Goal: Task Accomplishment & Management: Manage account settings

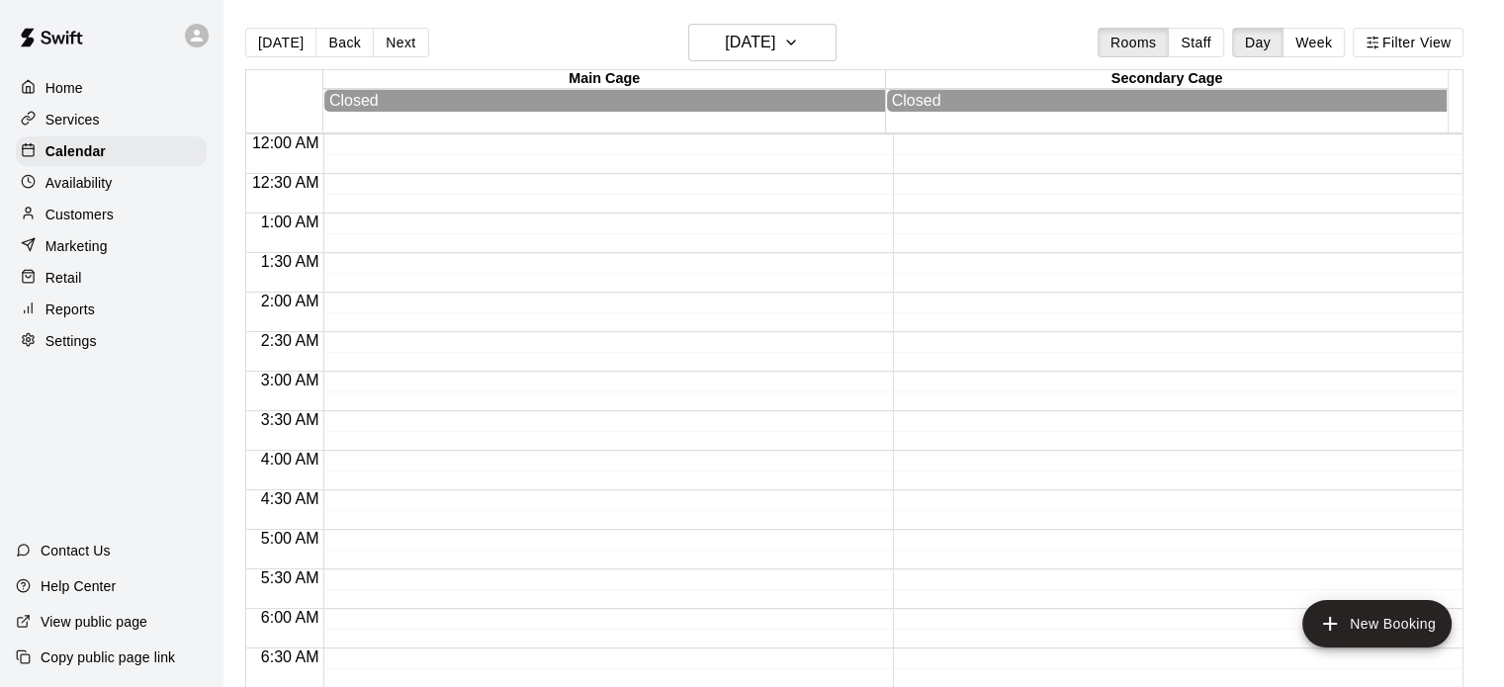
scroll to position [807, 0]
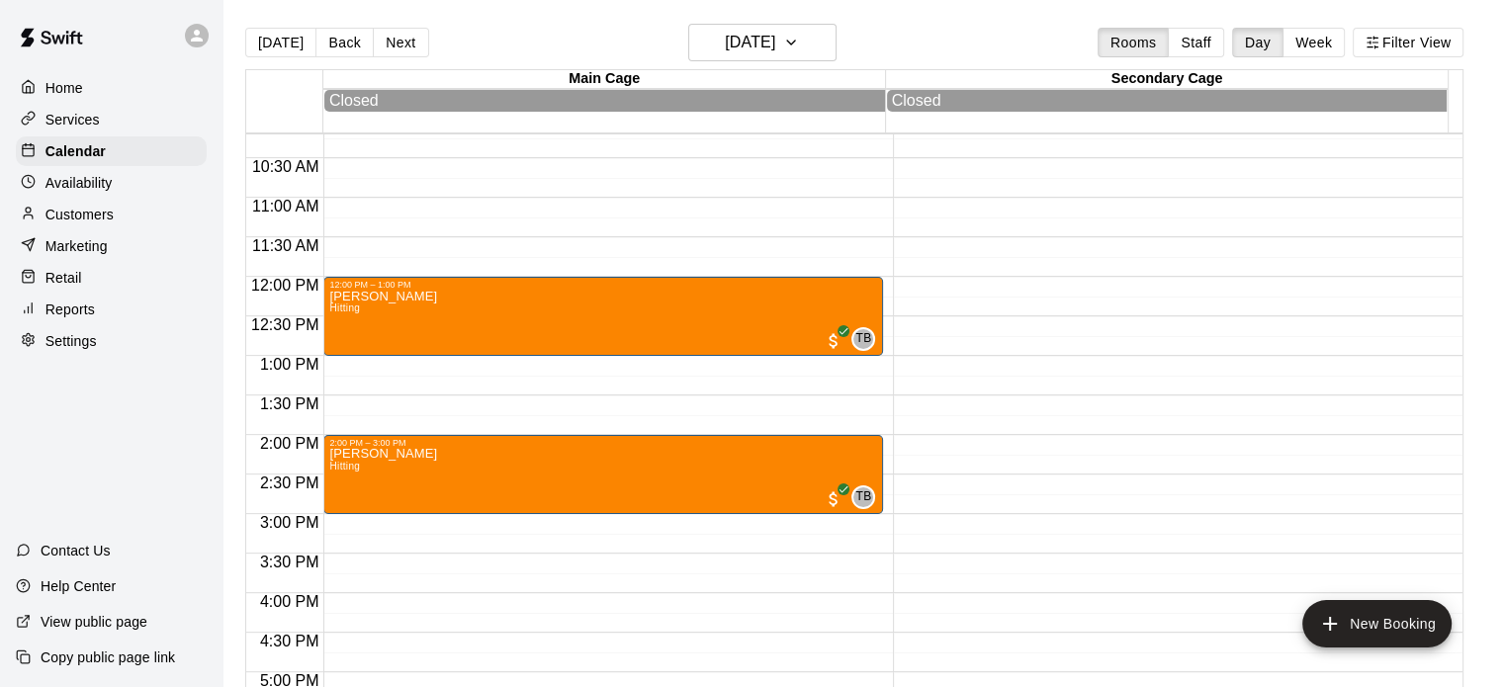
click at [48, 112] on p "Services" at bounding box center [72, 120] width 54 height 20
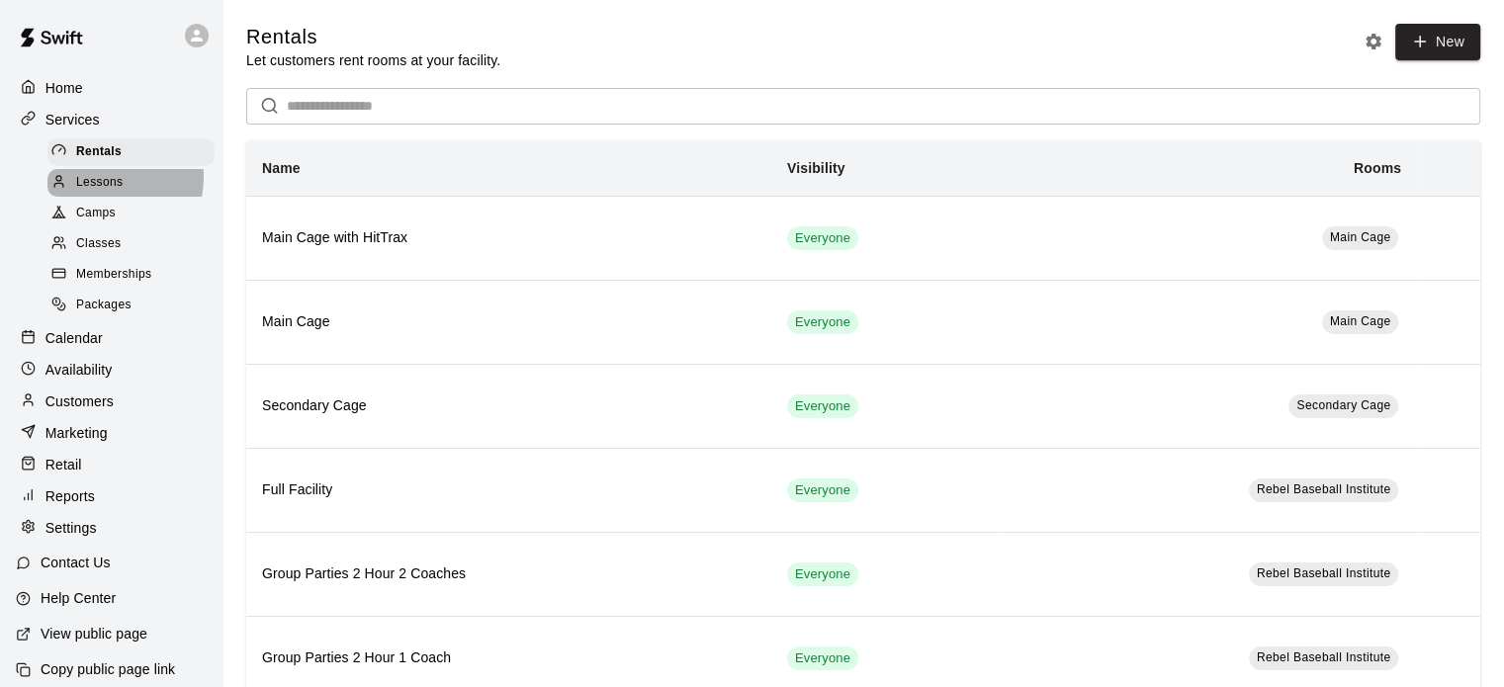
click at [91, 181] on span "Lessons" at bounding box center [99, 183] width 47 height 20
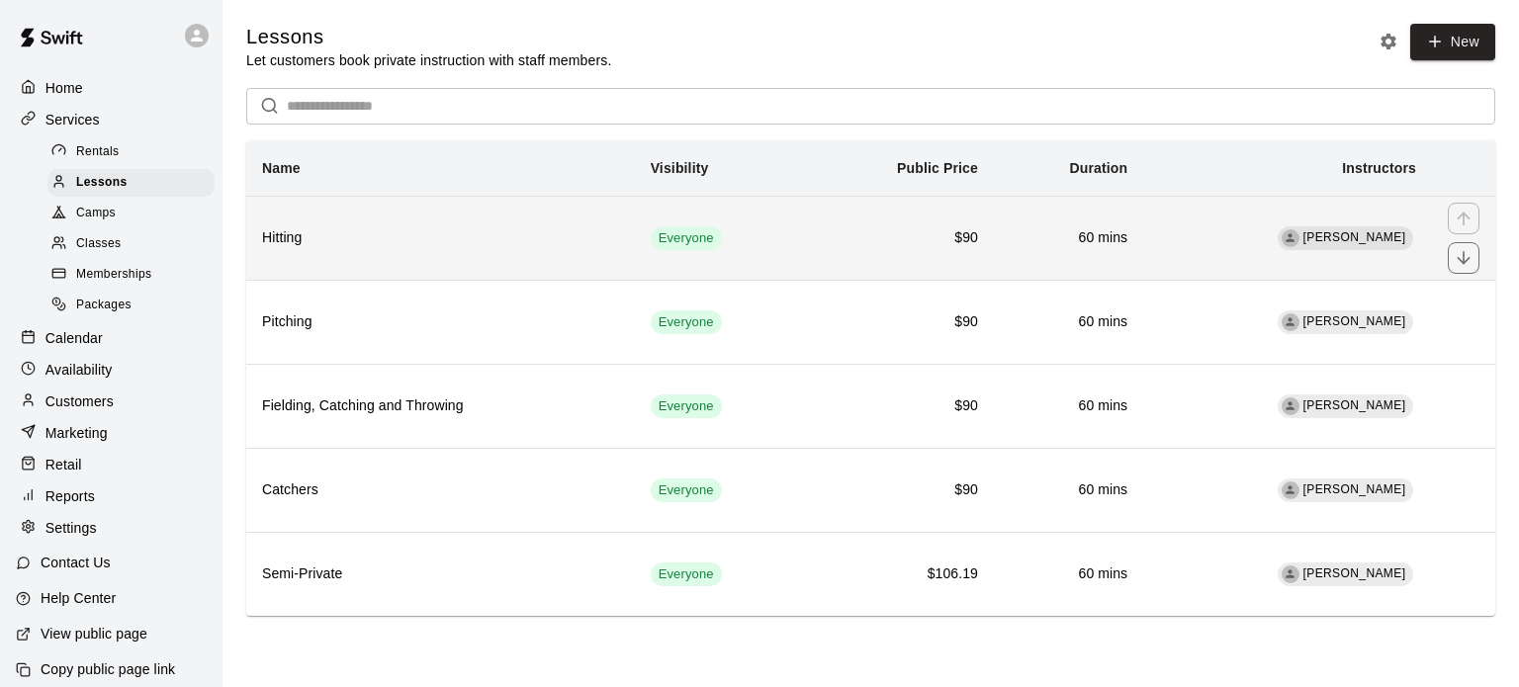
click at [340, 266] on th "Hitting" at bounding box center [440, 238] width 389 height 84
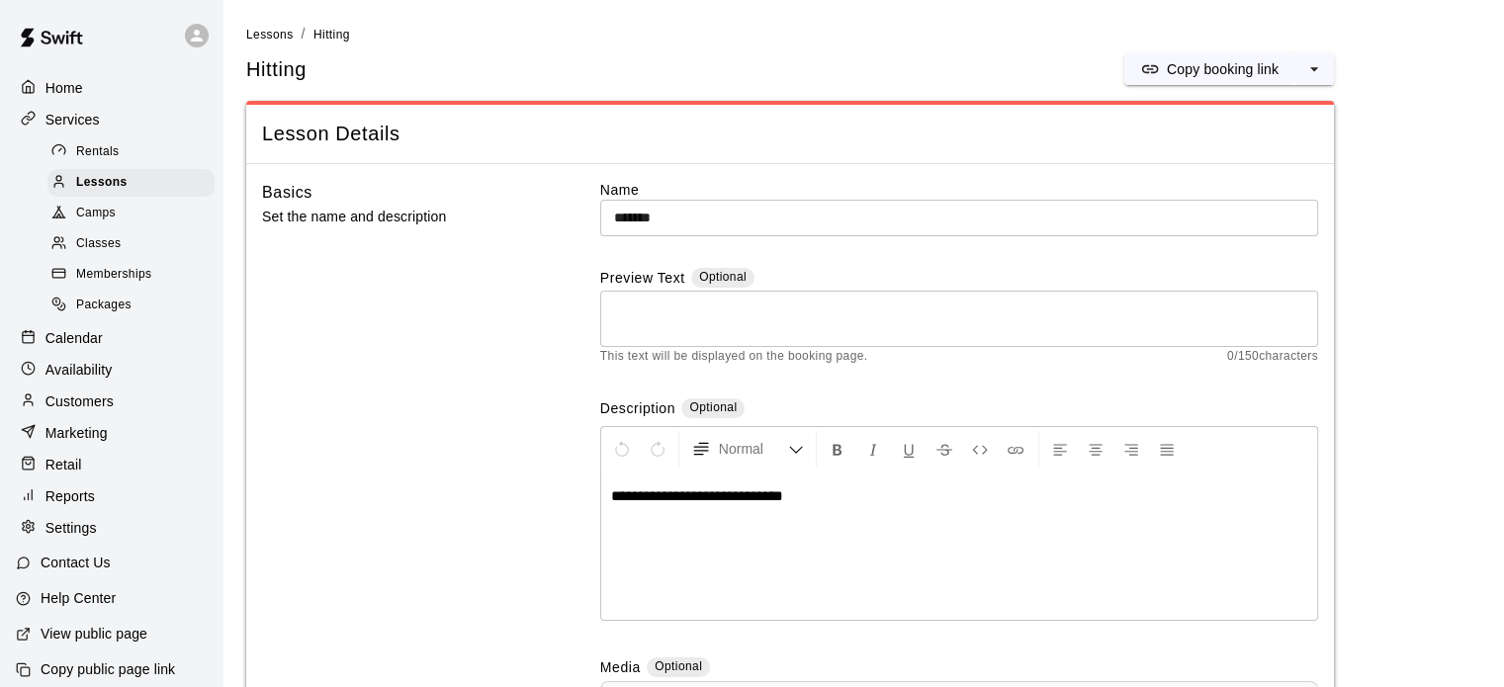
click at [676, 308] on textarea at bounding box center [959, 320] width 690 height 40
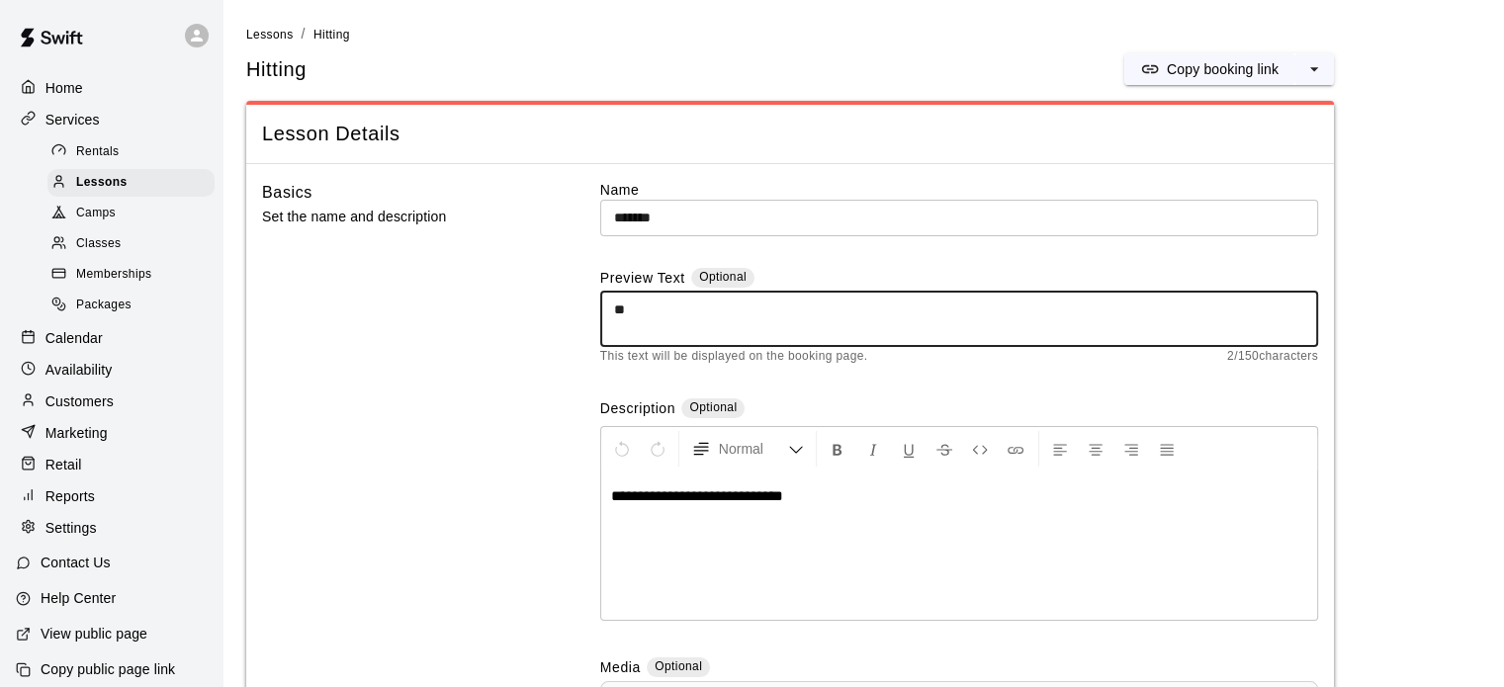
type textarea "*"
drag, startPoint x: 846, startPoint y: 309, endPoint x: 830, endPoint y: 288, distance: 26.9
click at [830, 288] on div "**********" at bounding box center [959, 317] width 718 height 99
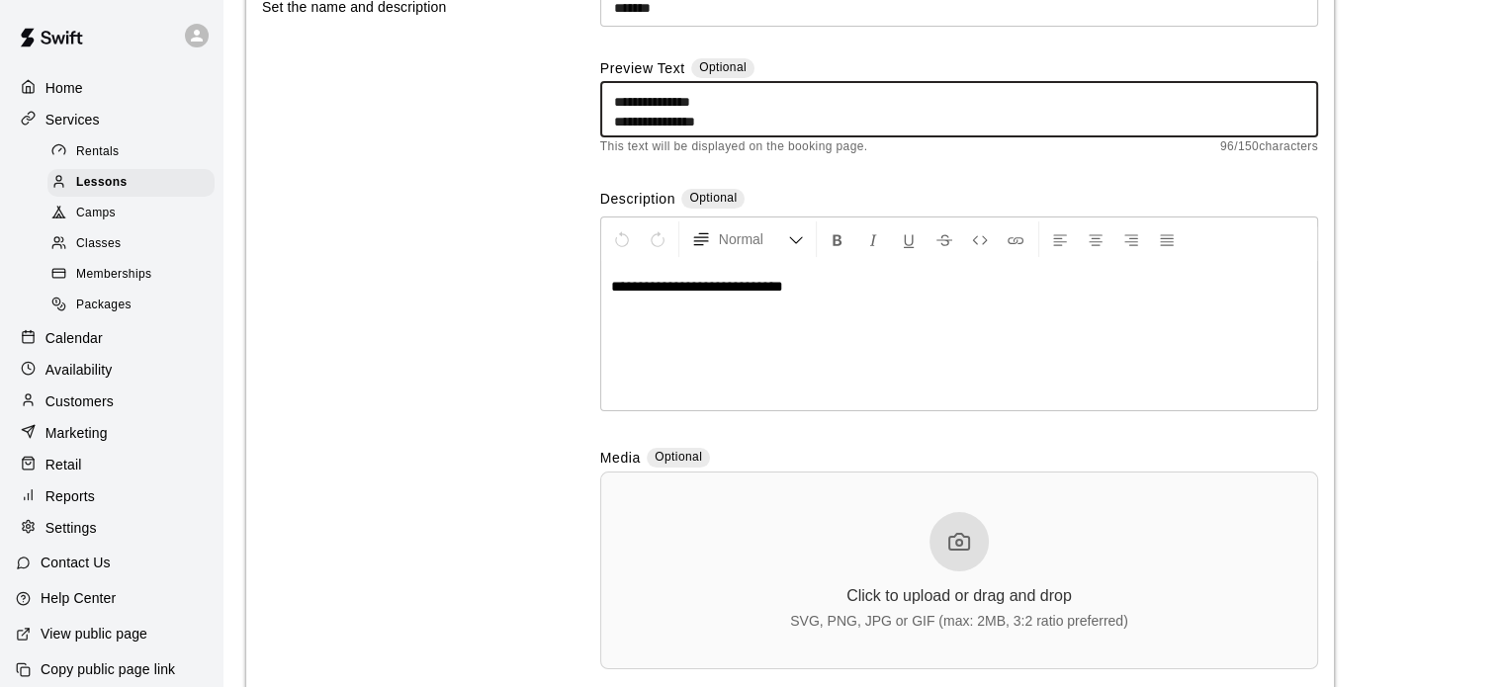
scroll to position [212, 0]
click at [729, 109] on textarea "**********" at bounding box center [959, 108] width 690 height 40
drag, startPoint x: 738, startPoint y: 118, endPoint x: 571, endPoint y: 68, distance: 173.3
click at [571, 68] on div "**********" at bounding box center [790, 333] width 1056 height 731
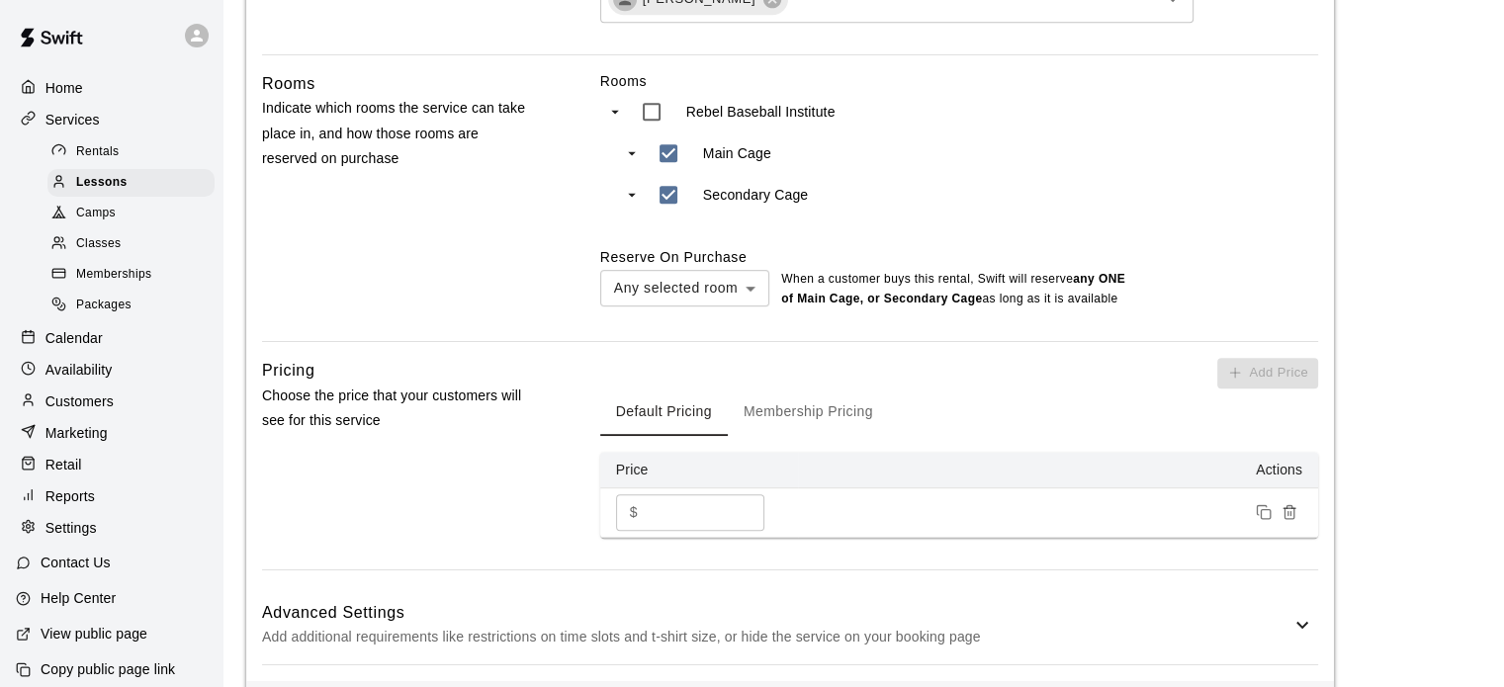
scroll to position [1052, 0]
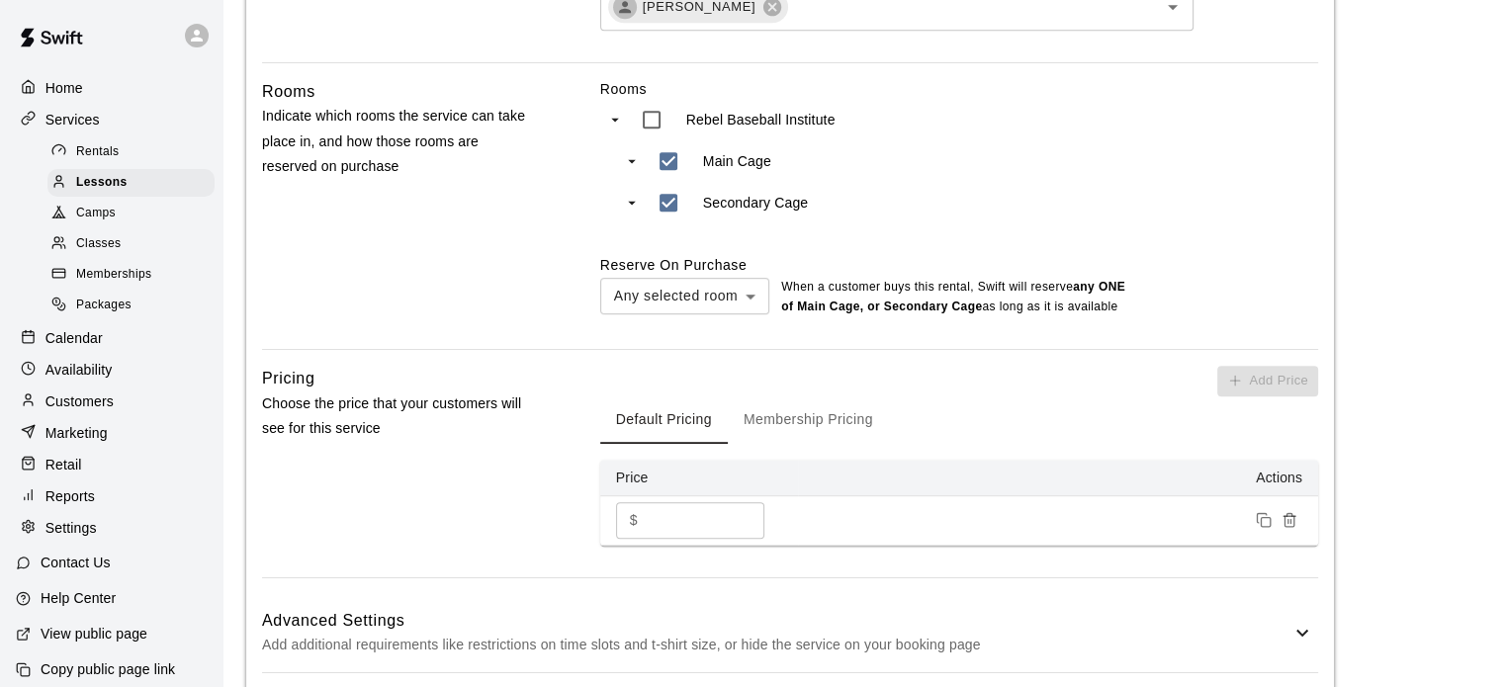
type textarea "**********"
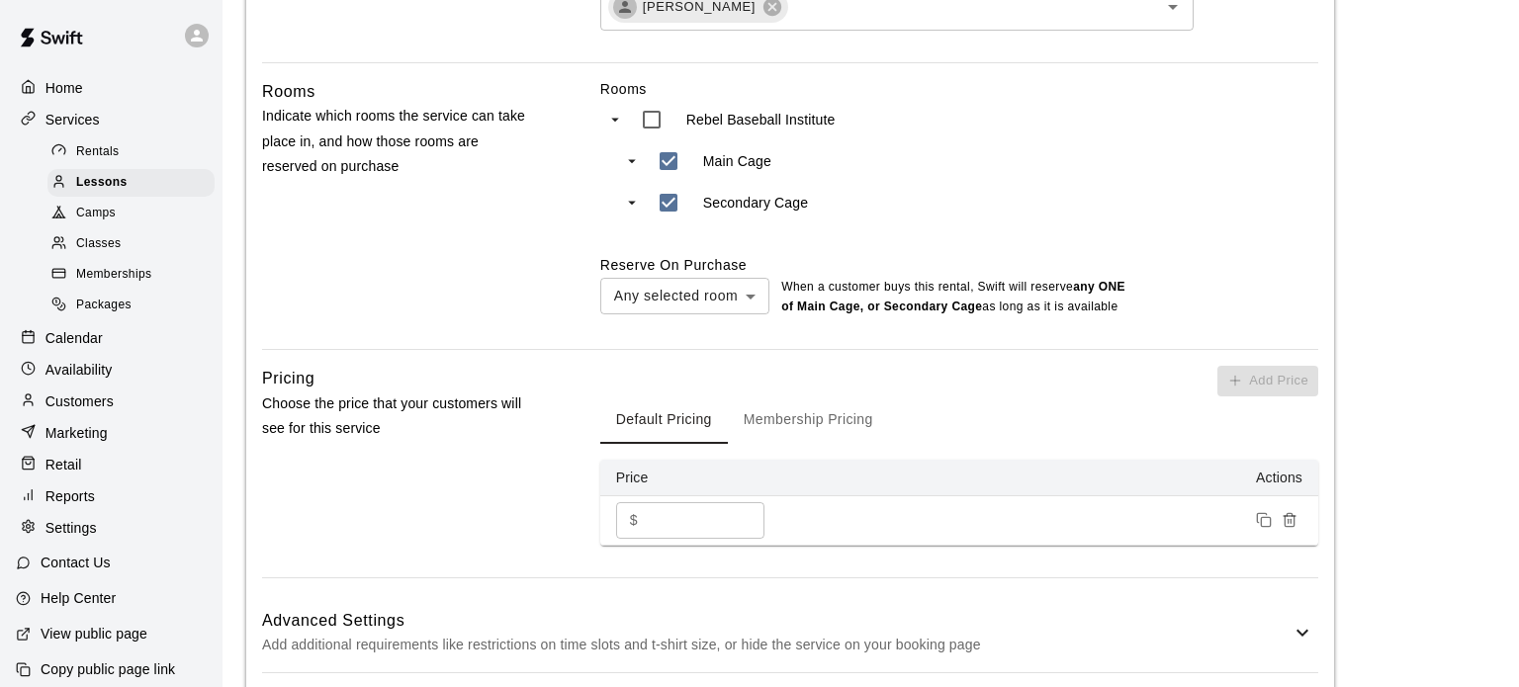
click at [653, 295] on body "**********" at bounding box center [759, 148] width 1519 height 2401
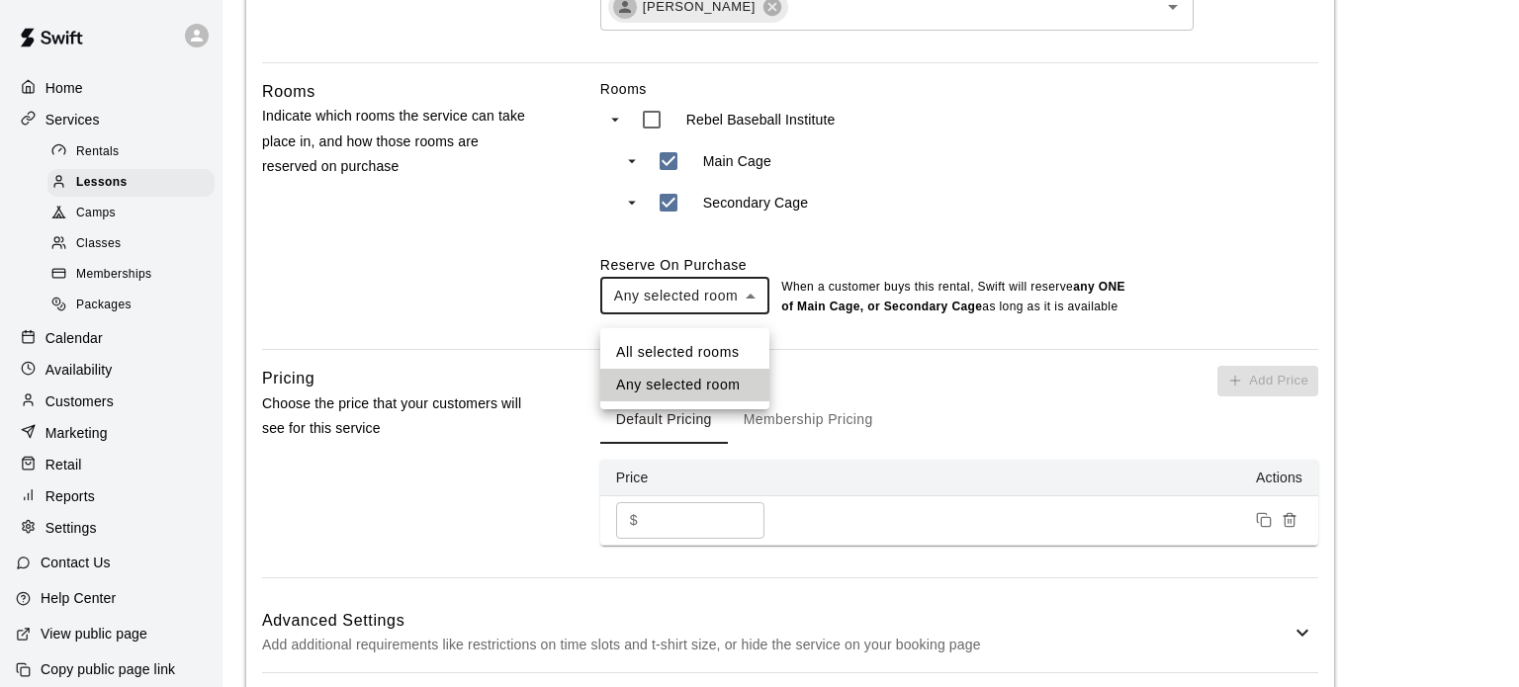
click at [659, 304] on div at bounding box center [759, 343] width 1519 height 687
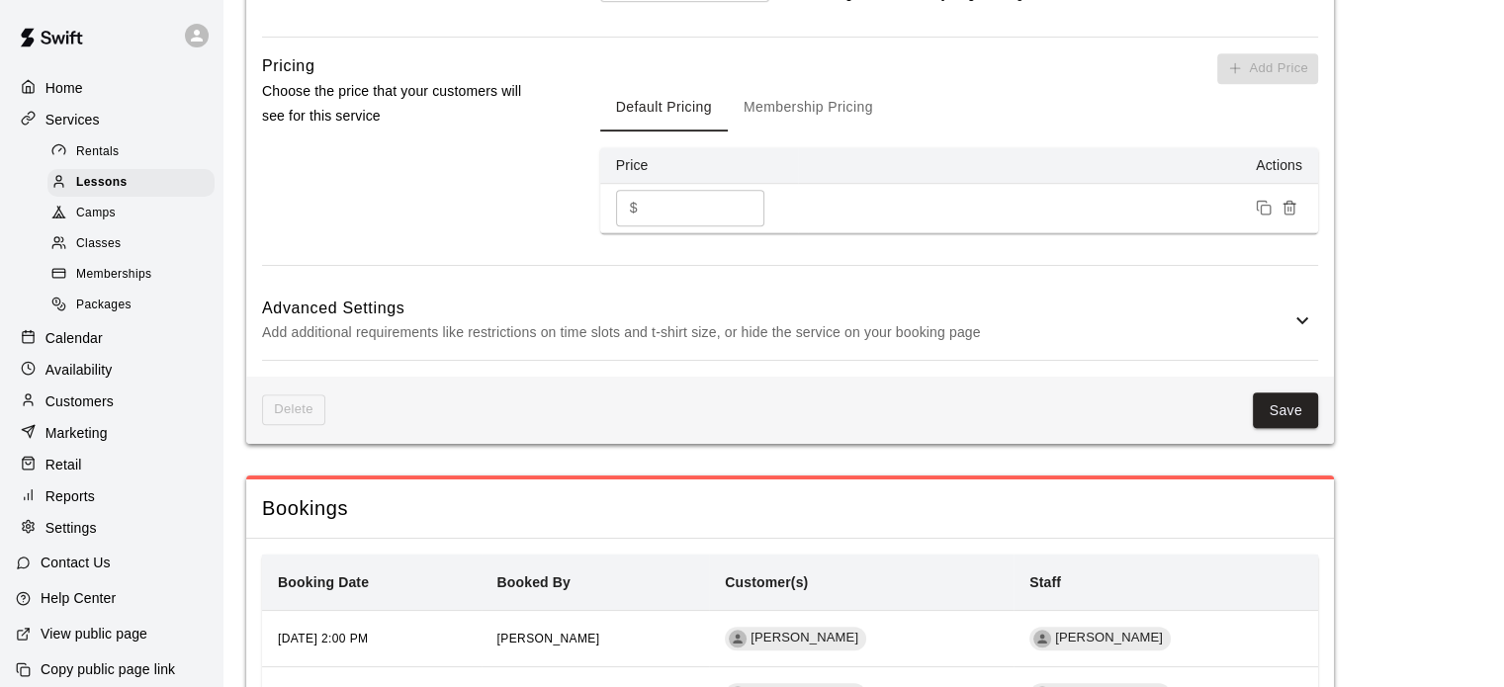
scroll to position [1387, 0]
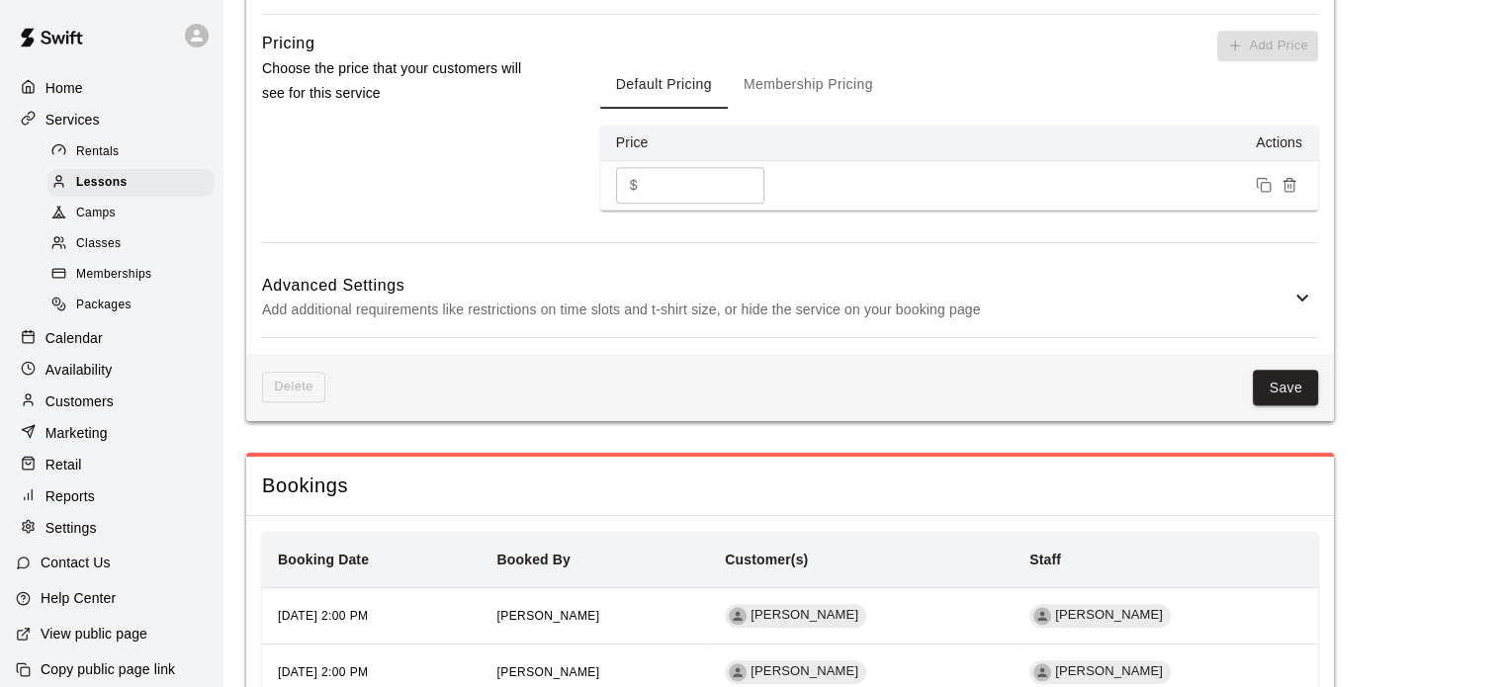
click at [1300, 337] on div "Advanced Settings Add additional requirements like restrictions on time slots a…" at bounding box center [790, 298] width 1056 height 78
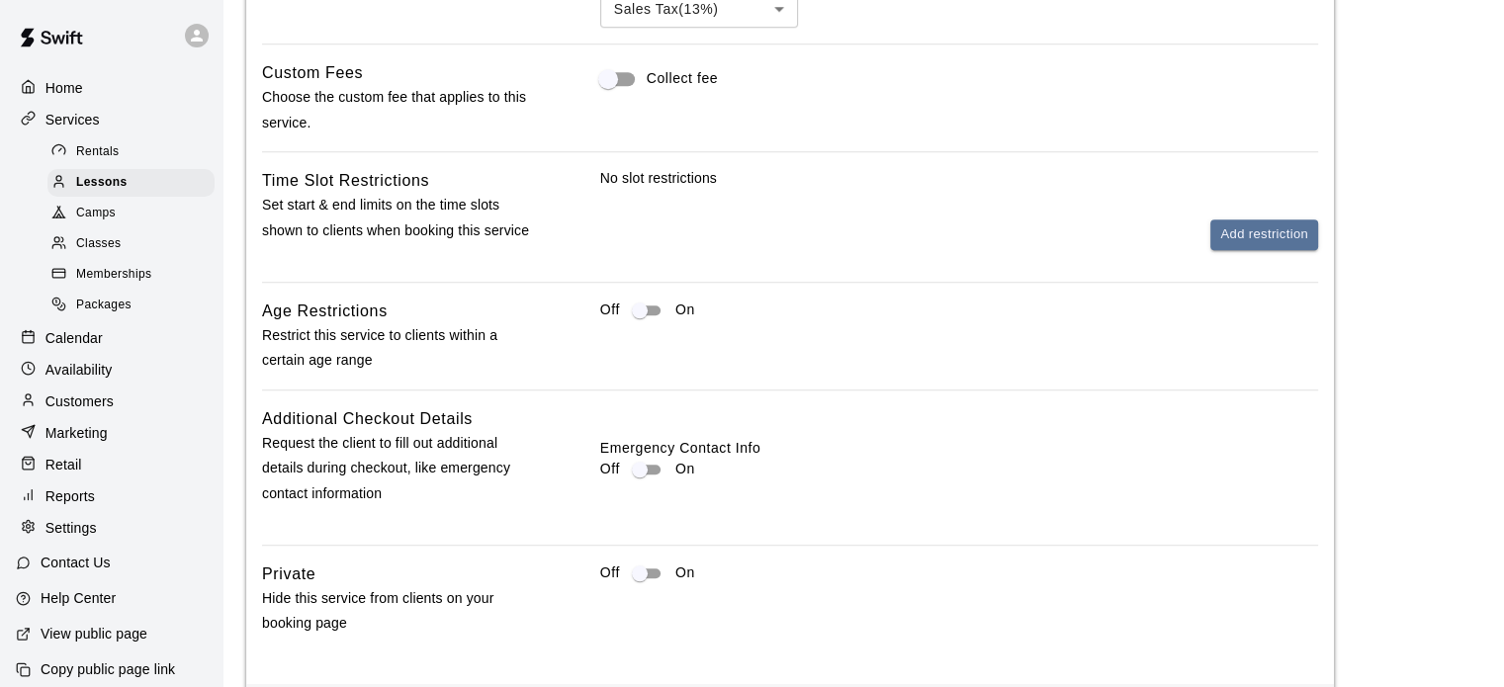
scroll to position [1843, 0]
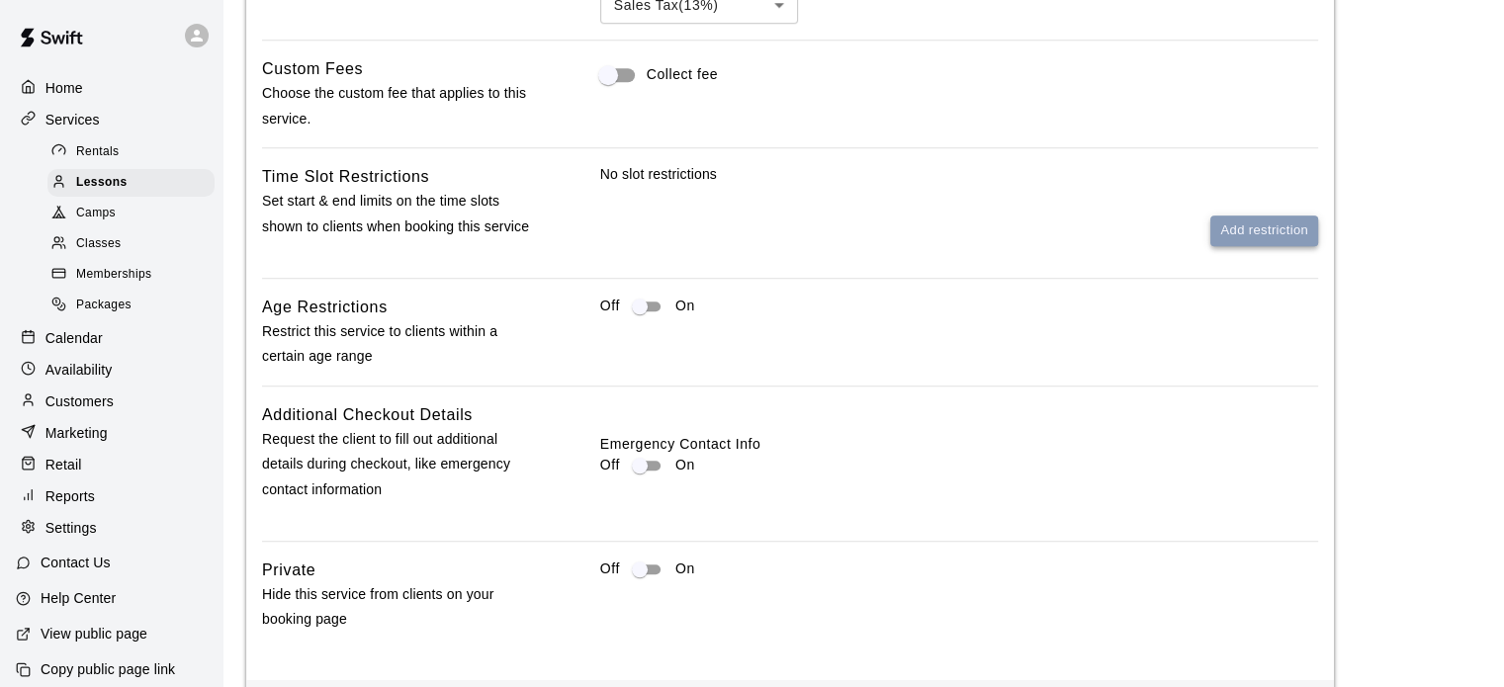
click at [1276, 246] on button "Add restriction" at bounding box center [1264, 231] width 108 height 31
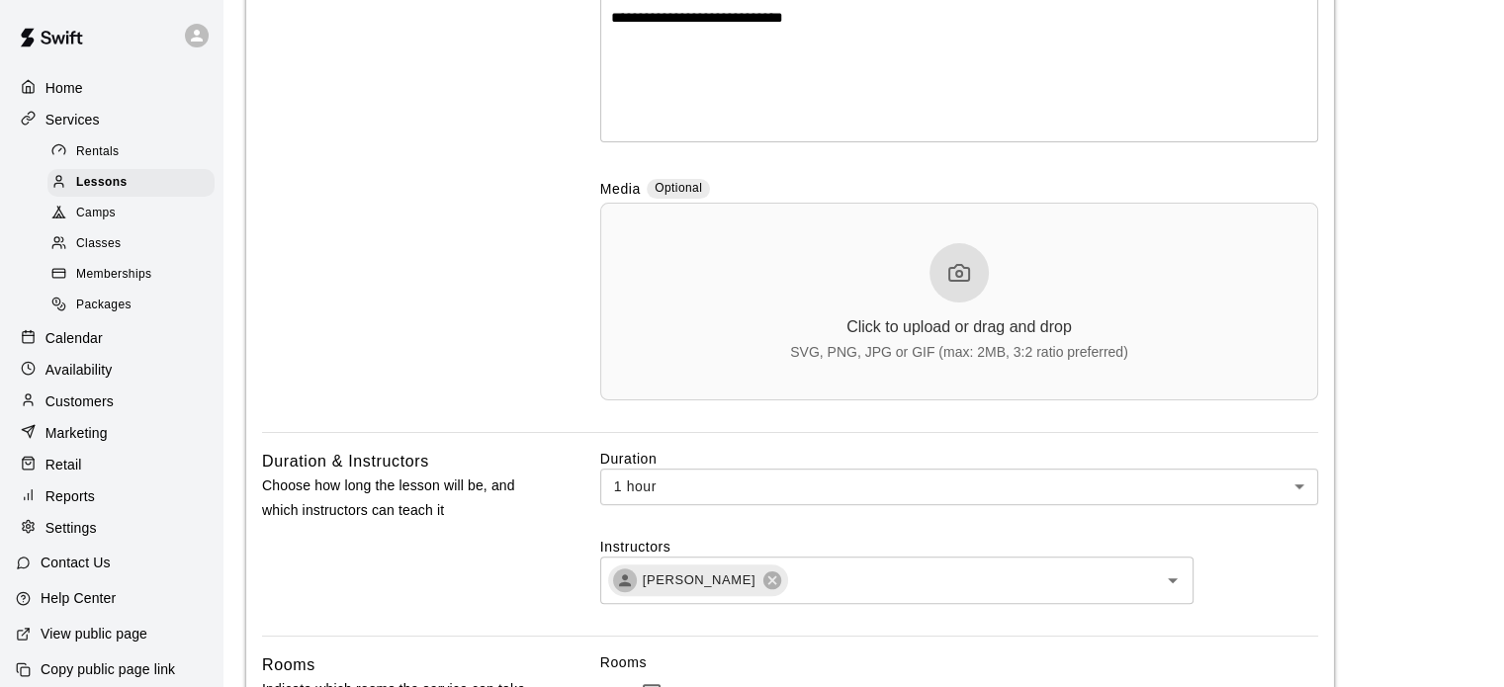
scroll to position [0, 0]
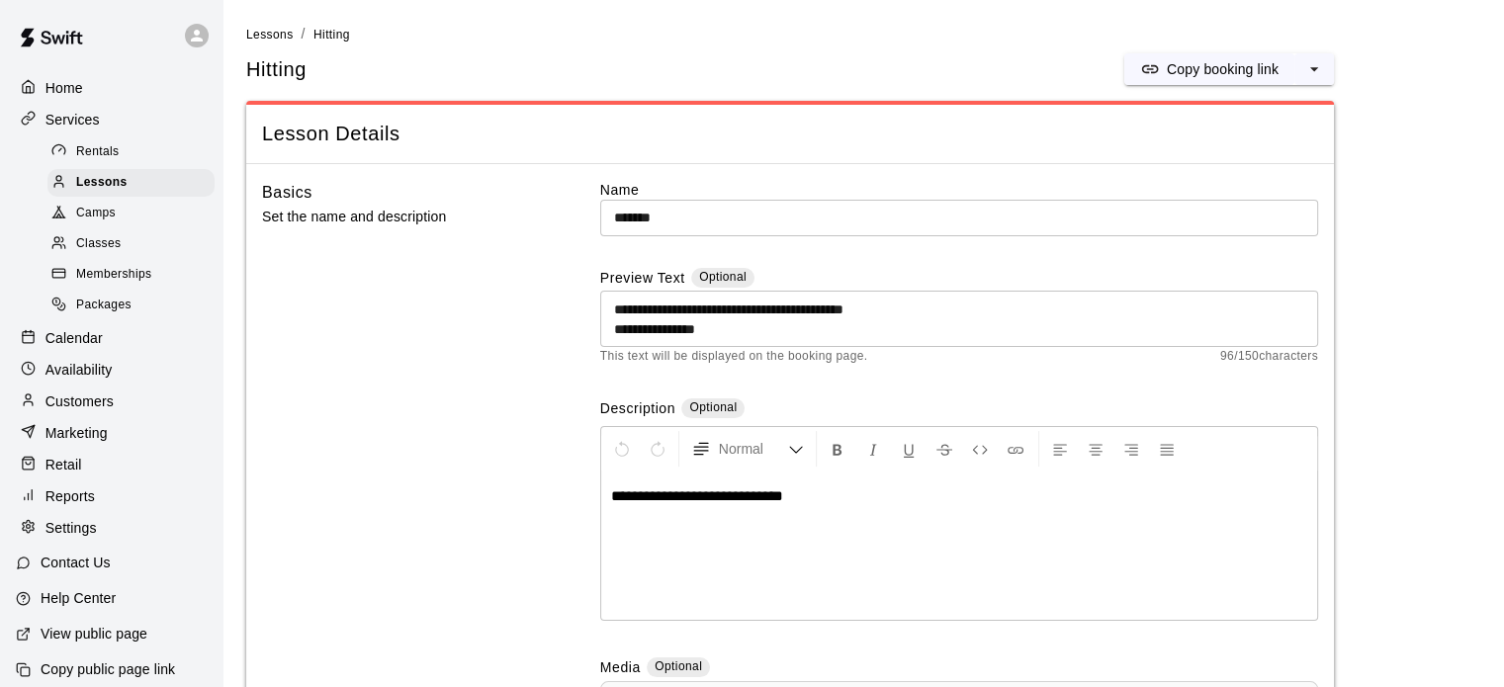
click at [1030, 307] on textarea "**********" at bounding box center [959, 320] width 690 height 40
click at [115, 218] on span "Camps" at bounding box center [96, 214] width 40 height 20
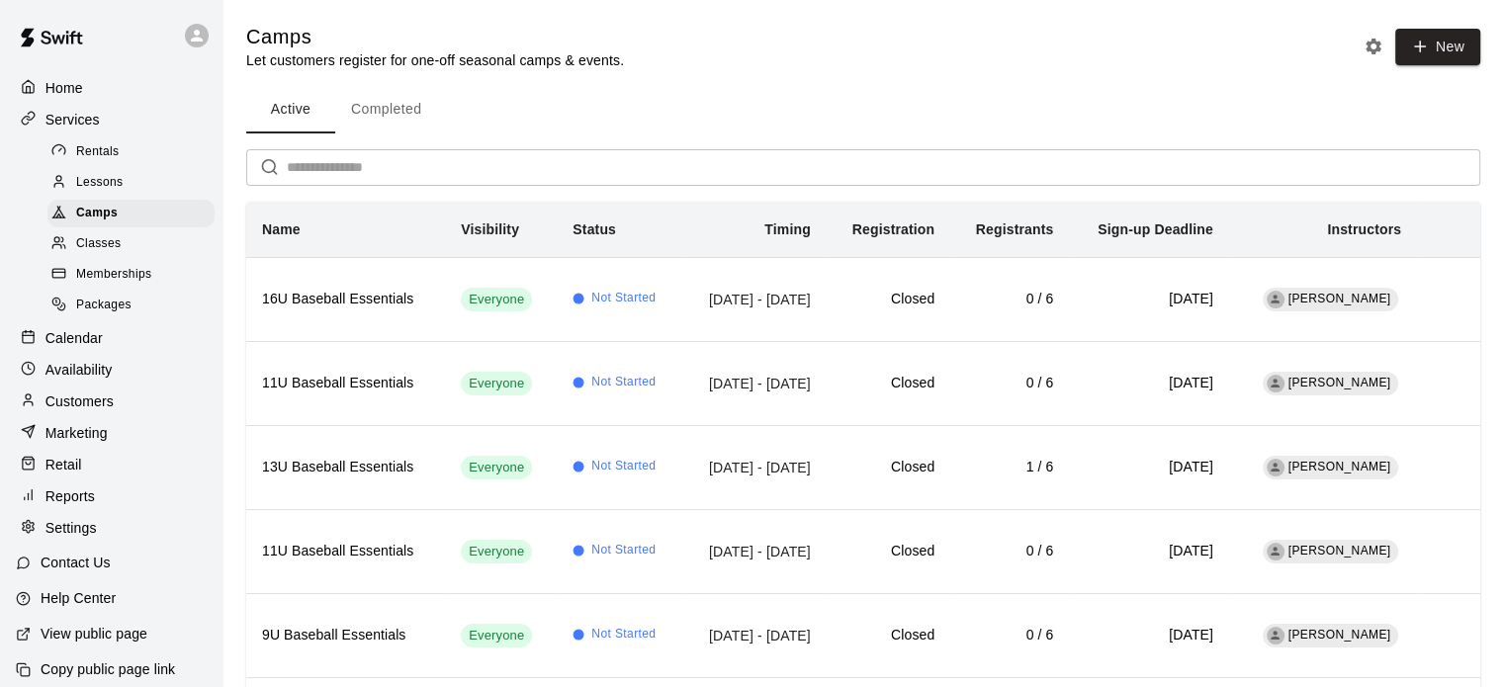
click at [108, 178] on span "Lessons" at bounding box center [99, 183] width 47 height 20
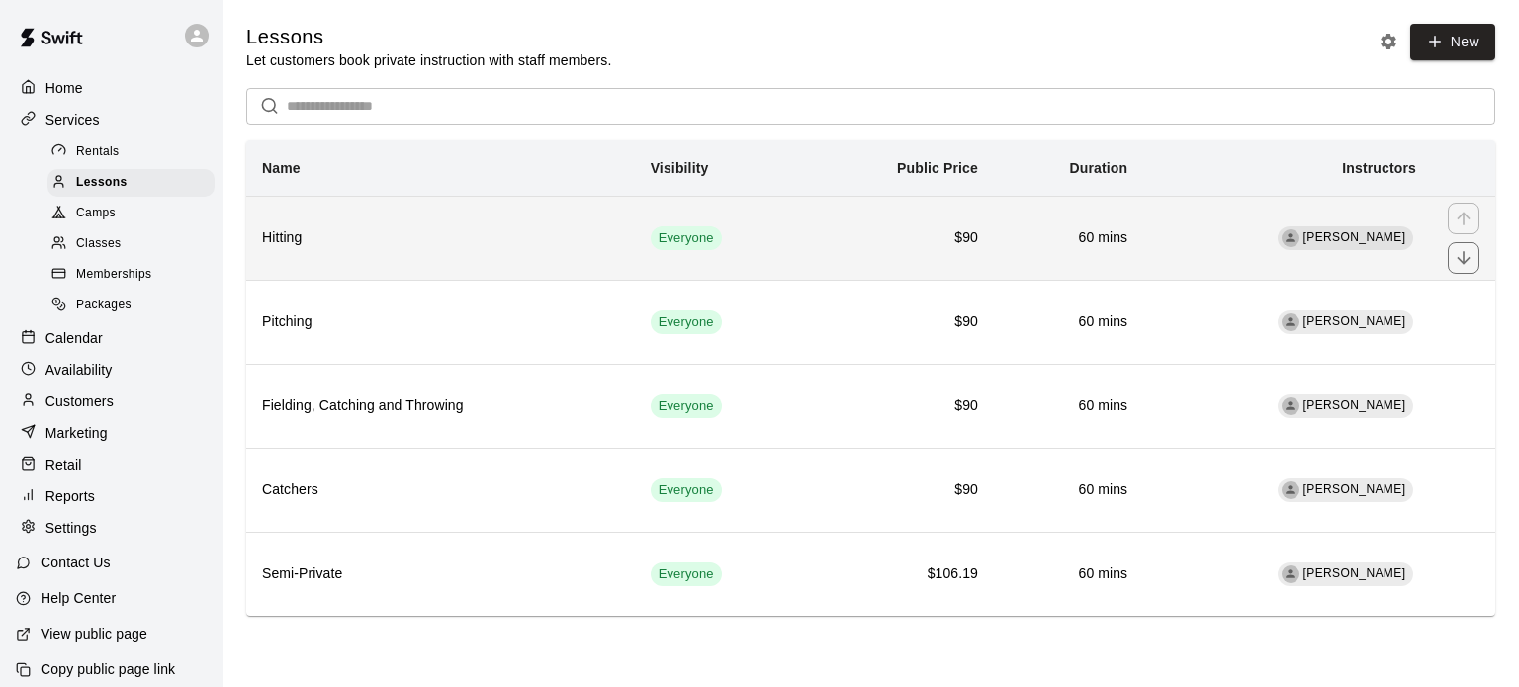
click at [546, 233] on h6 "Hitting" at bounding box center [440, 238] width 357 height 22
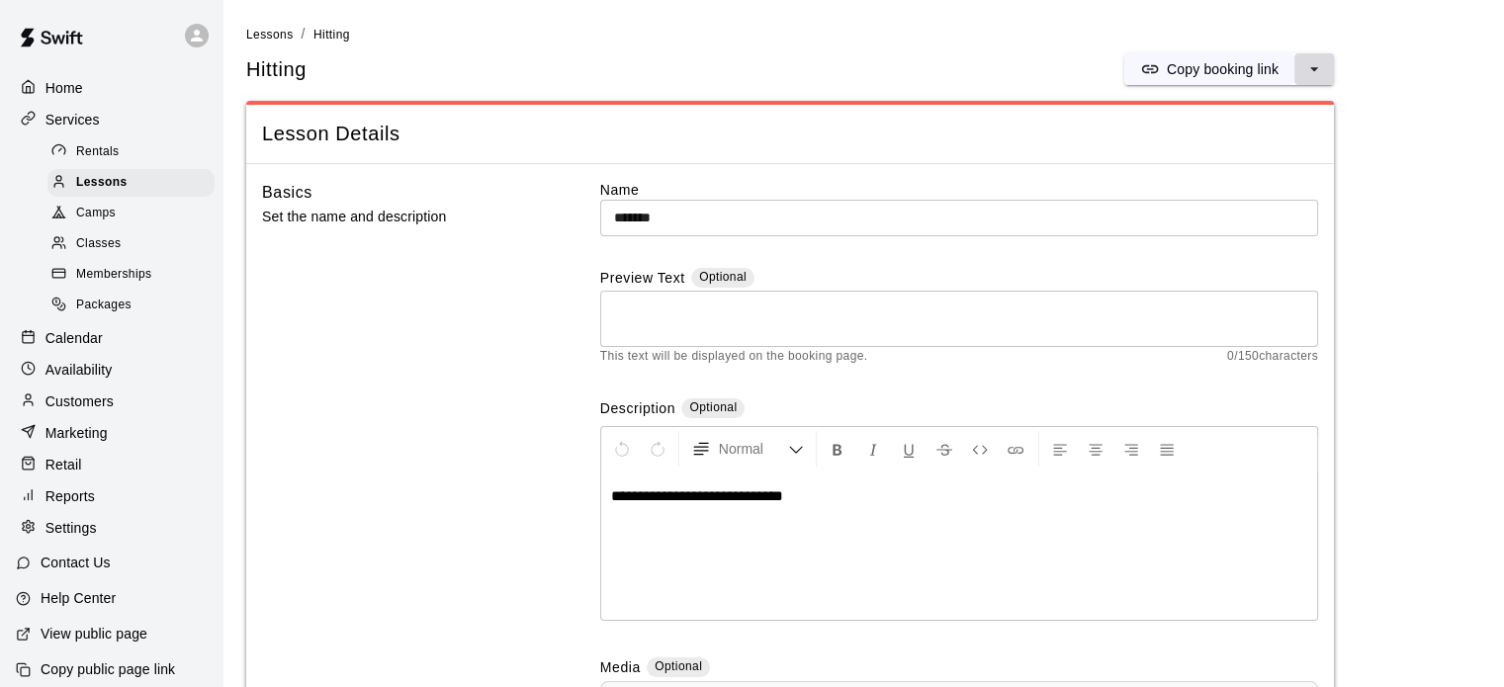
click at [1317, 74] on icon "select merge strategy" at bounding box center [1314, 69] width 20 height 20
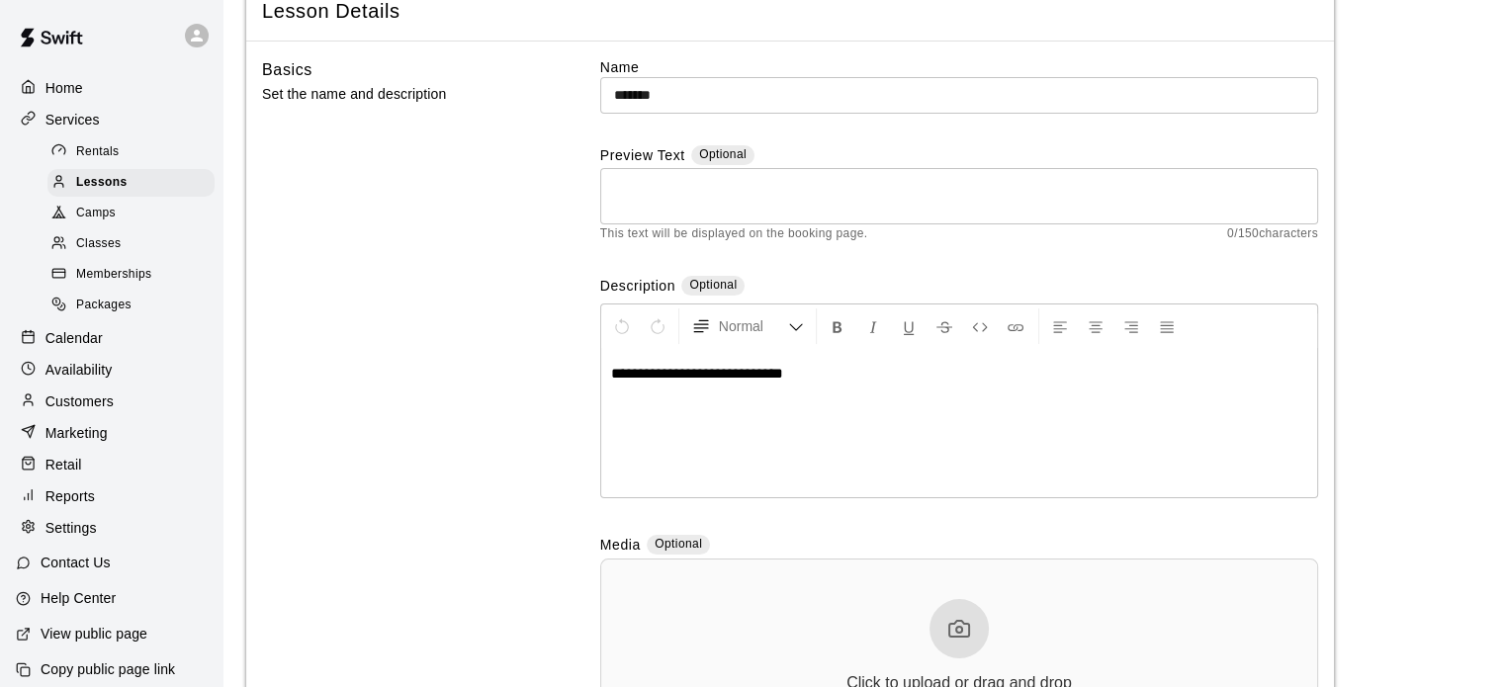
scroll to position [123, 0]
click at [1083, 185] on textarea at bounding box center [959, 197] width 690 height 40
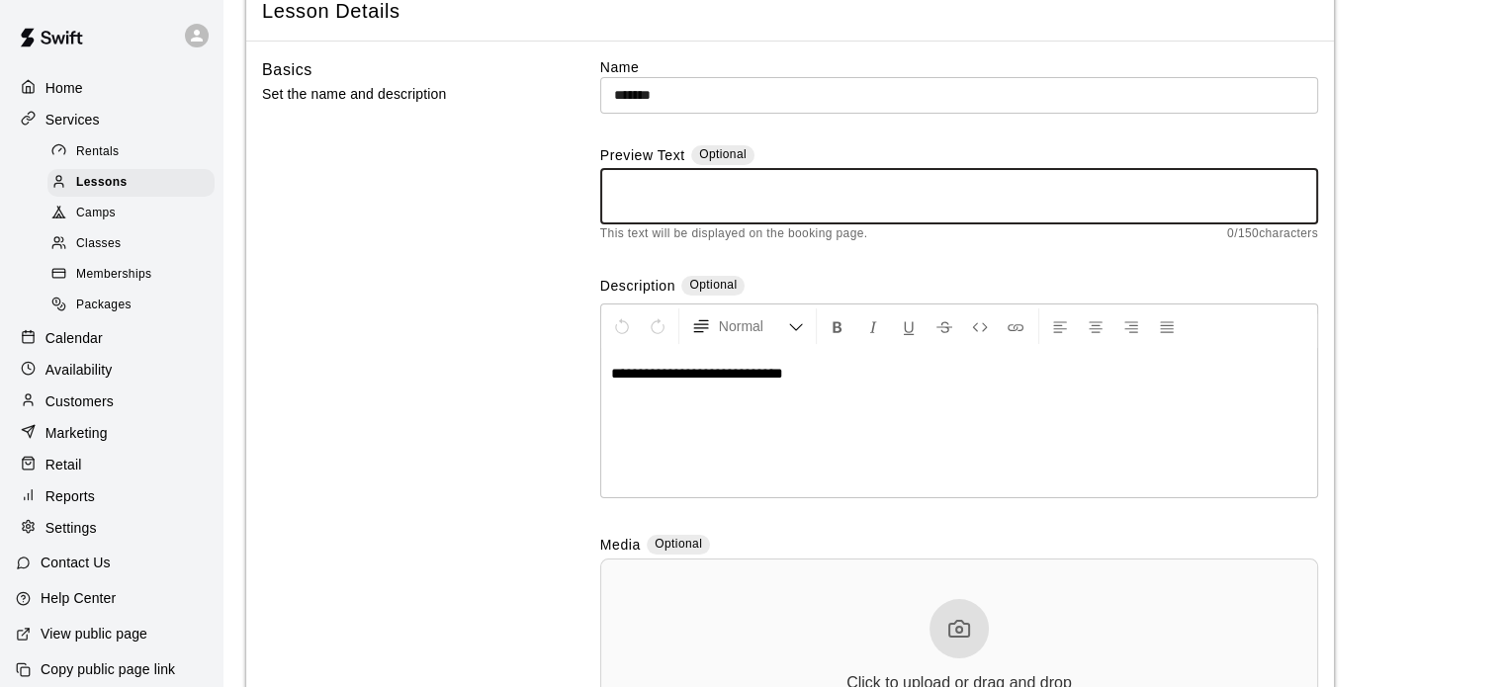
paste textarea "**********"
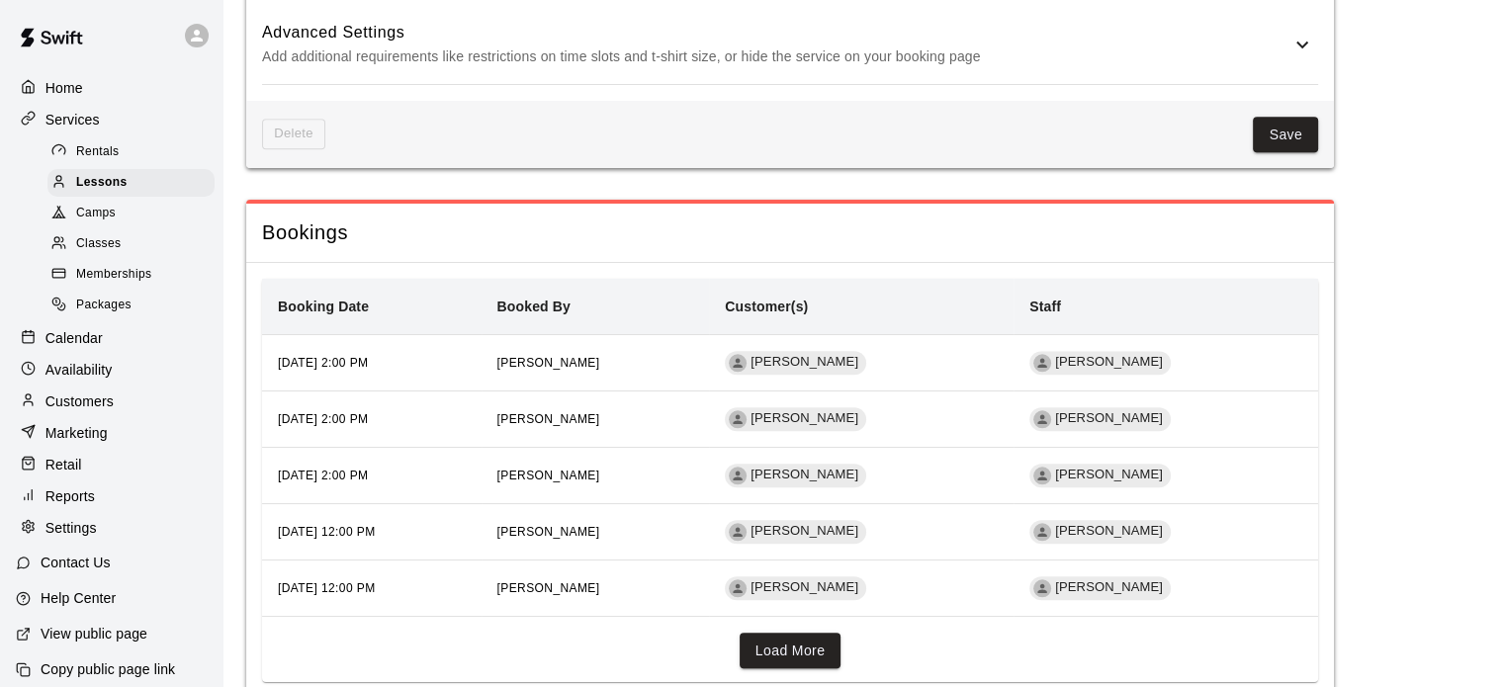
scroll to position [1641, 0]
type textarea "**********"
click at [1308, 145] on button "Save" at bounding box center [1285, 134] width 65 height 37
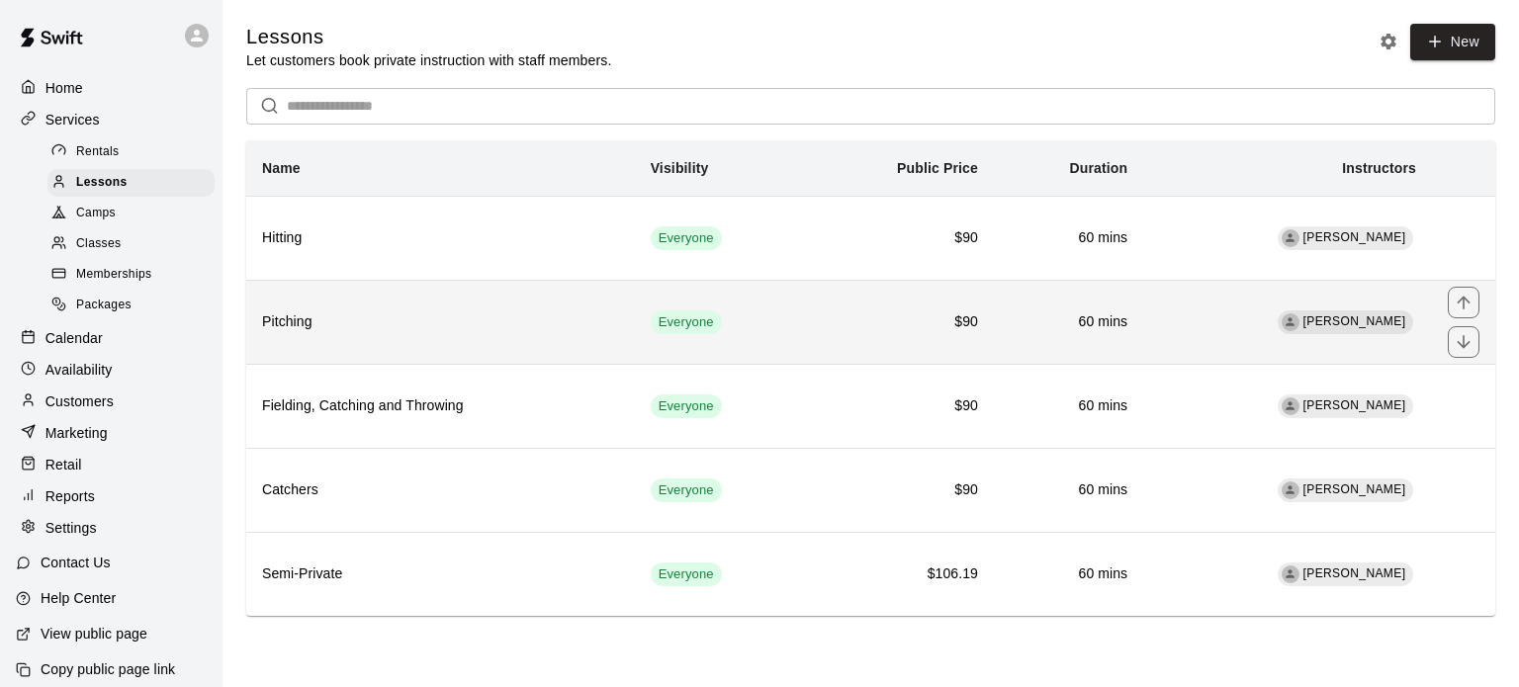
click at [610, 294] on th "Pitching" at bounding box center [440, 322] width 389 height 84
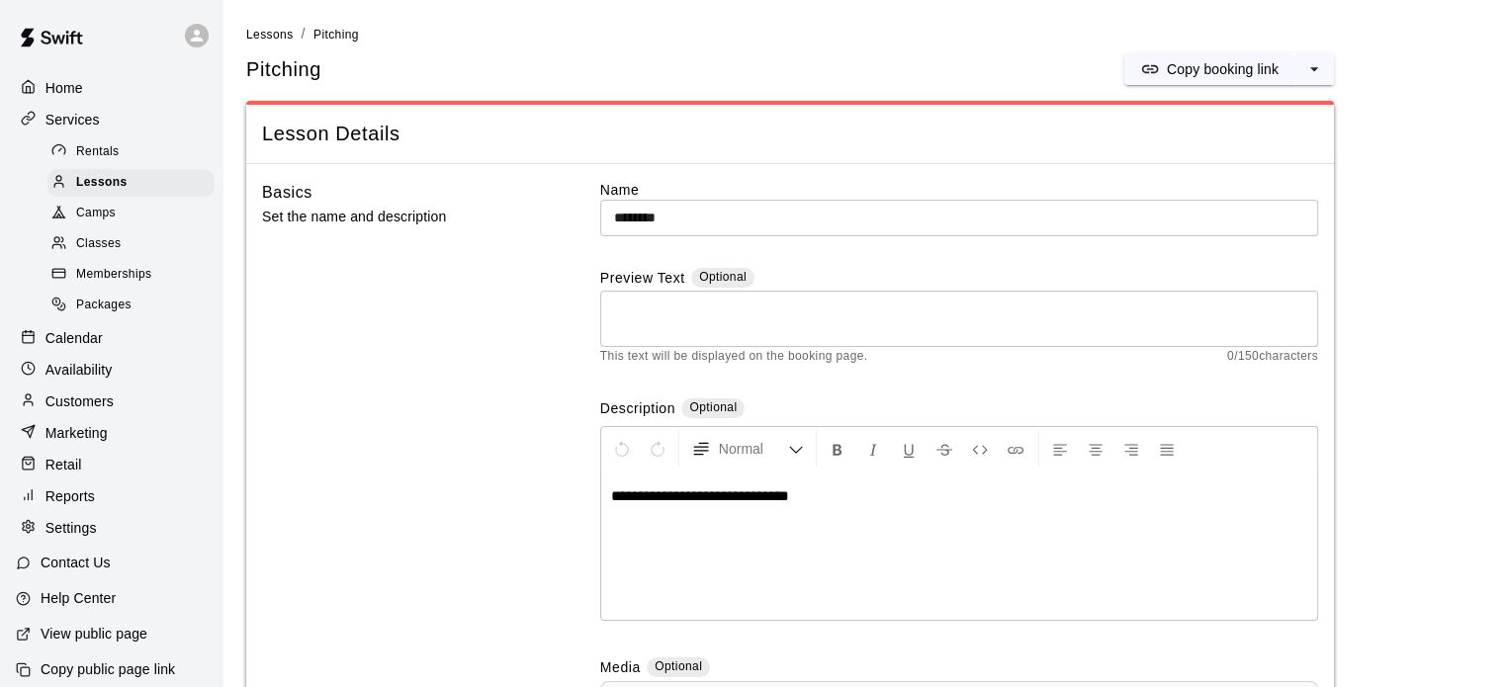
click at [634, 318] on textarea at bounding box center [959, 320] width 690 height 40
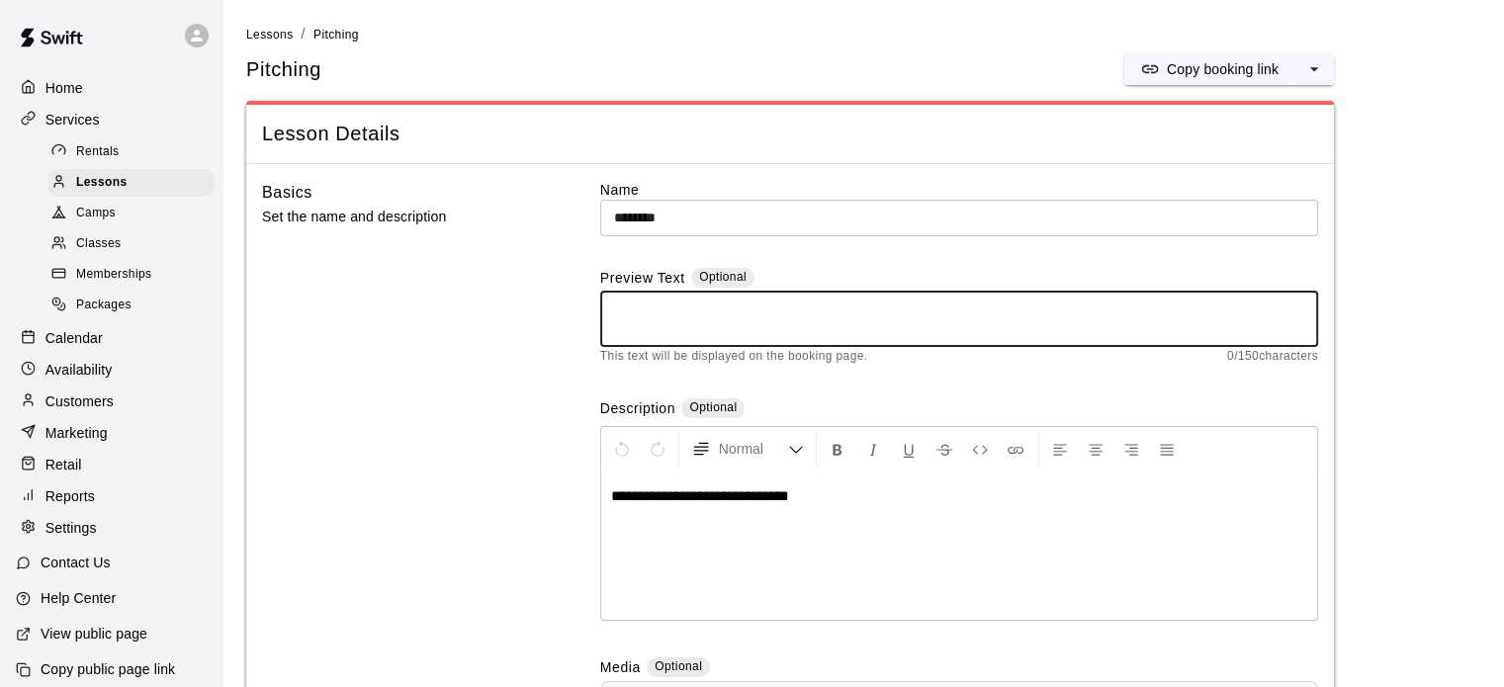
paste textarea "**********"
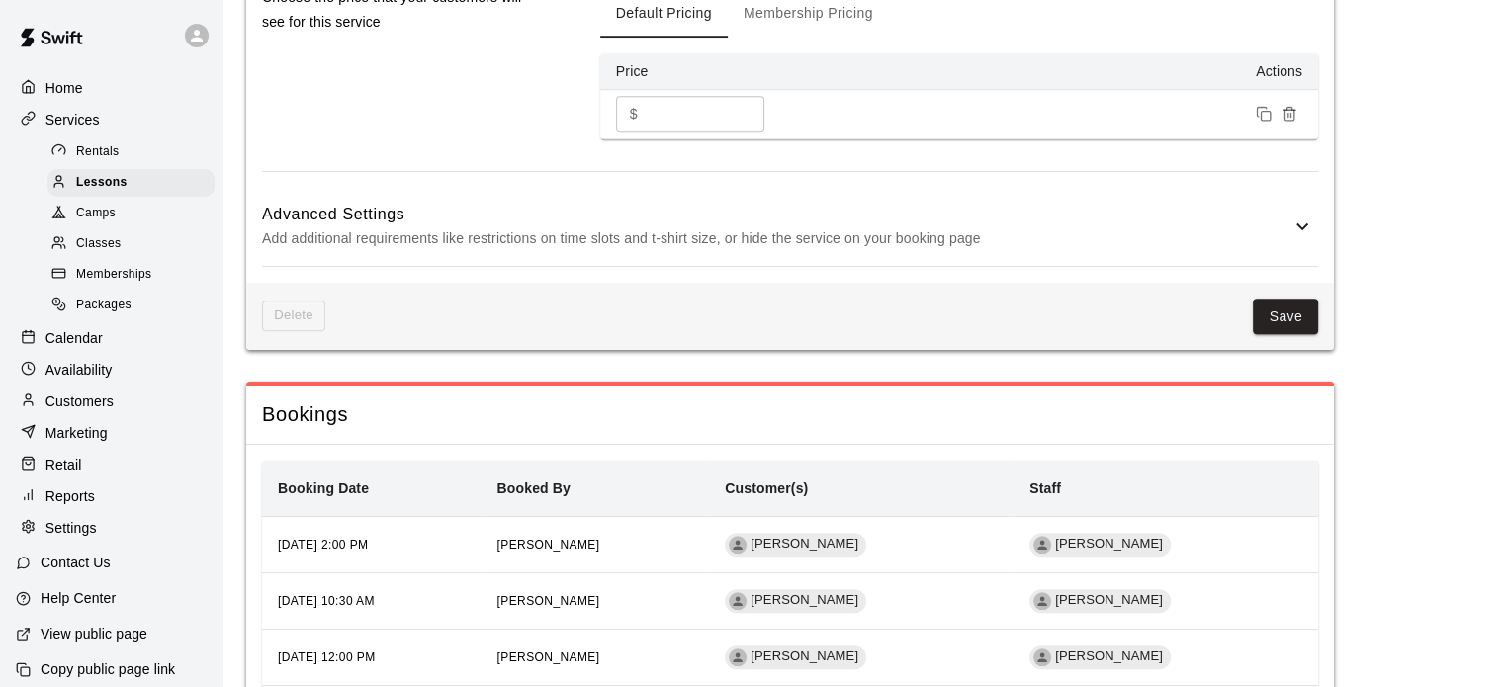
scroll to position [1736, 0]
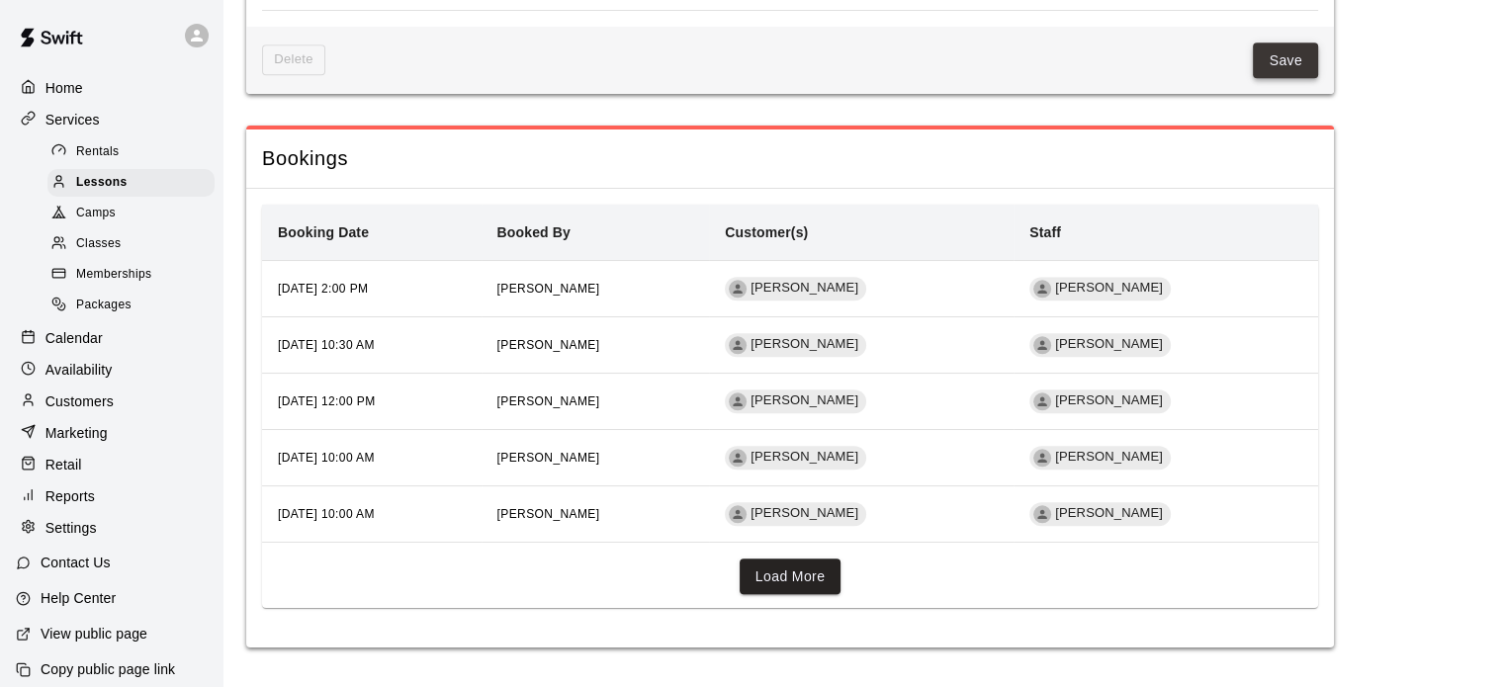
type textarea "**********"
click at [1285, 66] on button "Save" at bounding box center [1285, 61] width 65 height 37
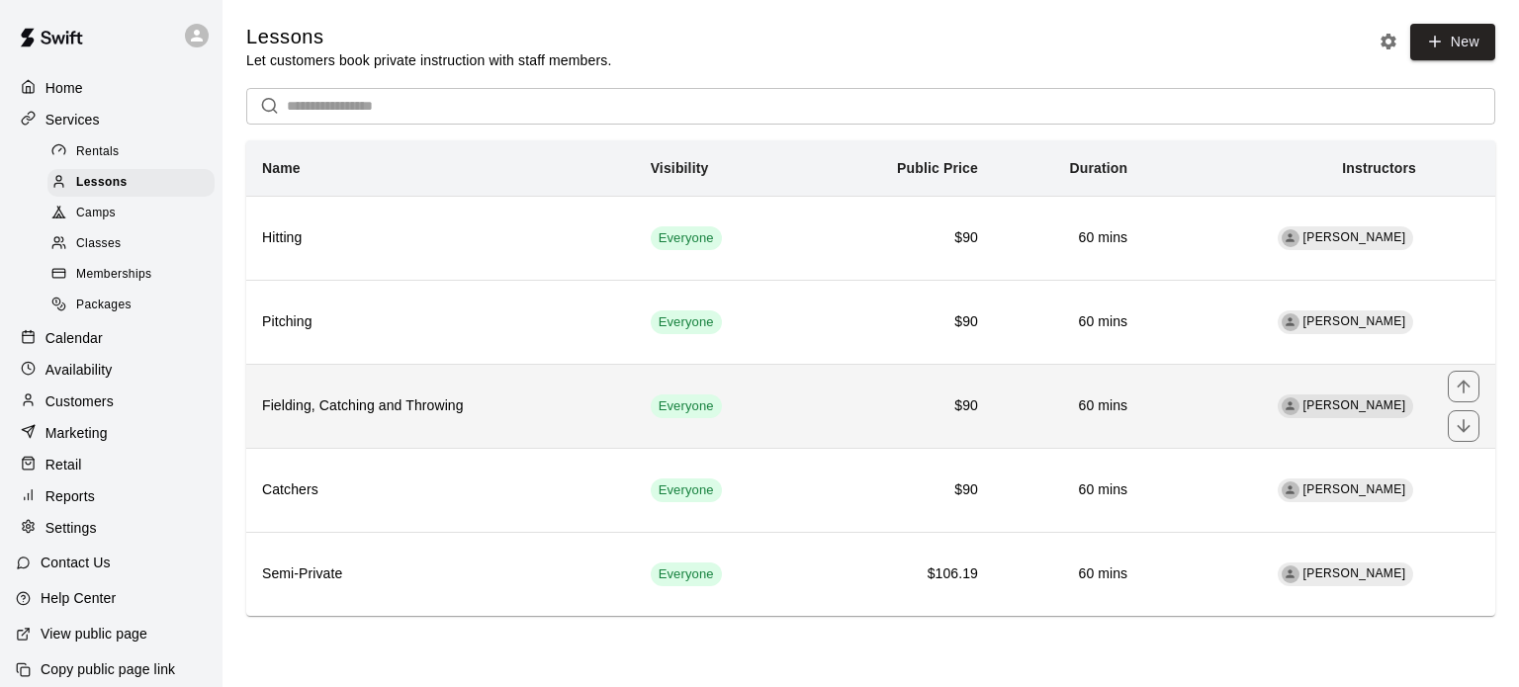
click at [530, 385] on th "Fielding, Catching and Throwing" at bounding box center [440, 406] width 389 height 84
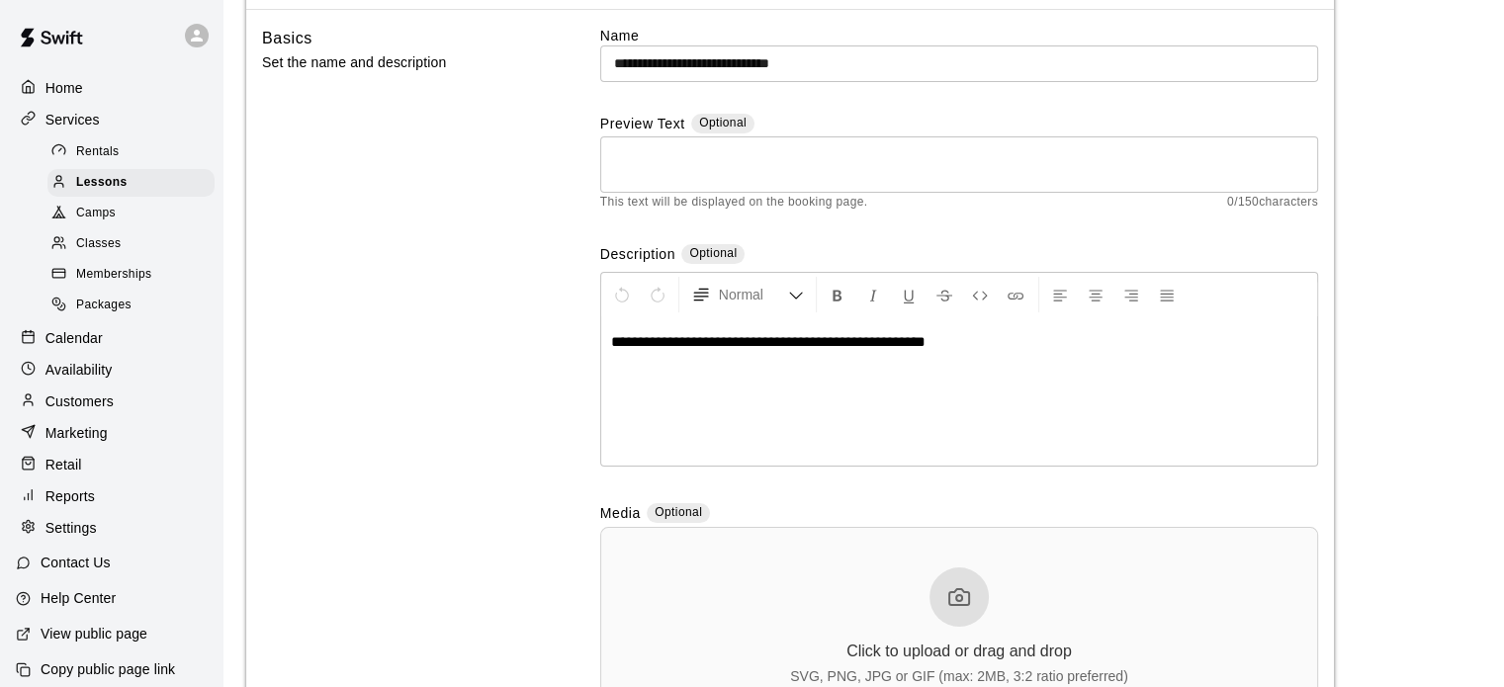
scroll to position [157, 0]
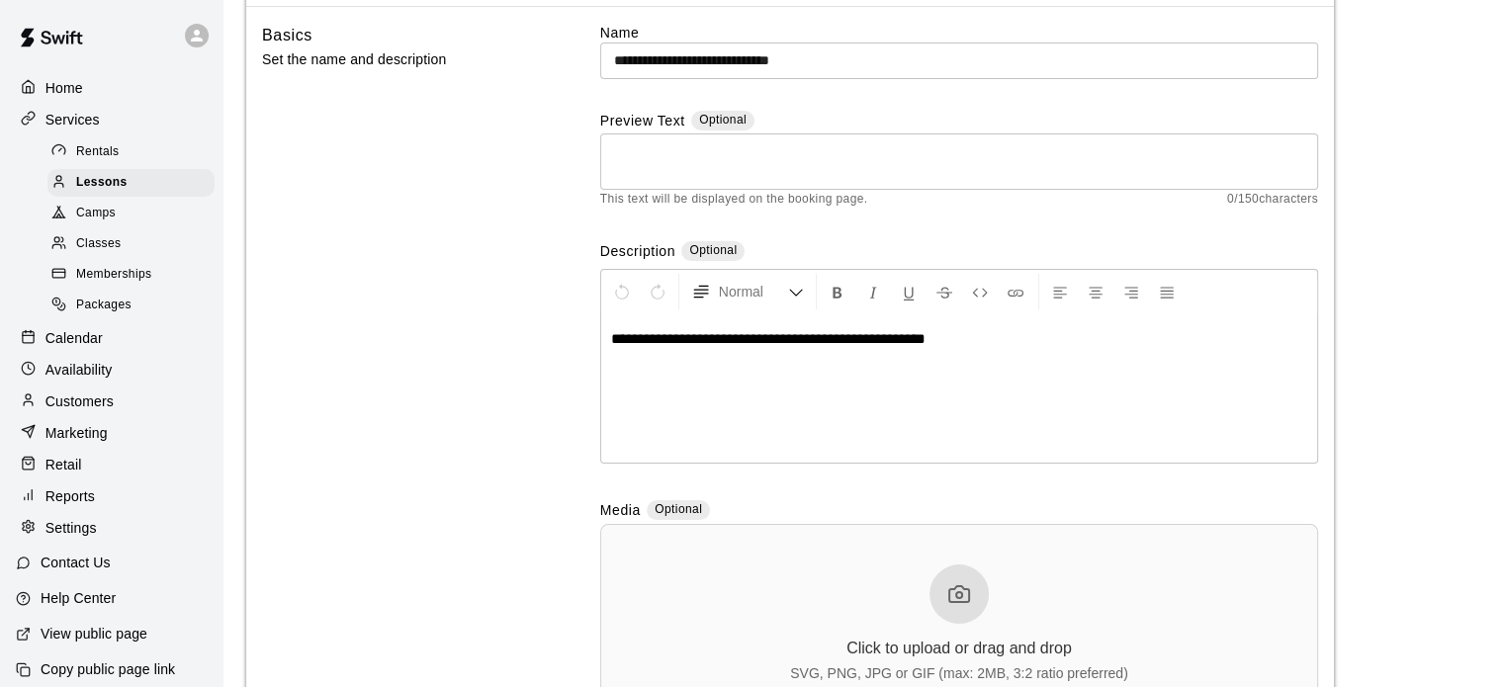
click at [632, 153] on textarea at bounding box center [959, 162] width 690 height 40
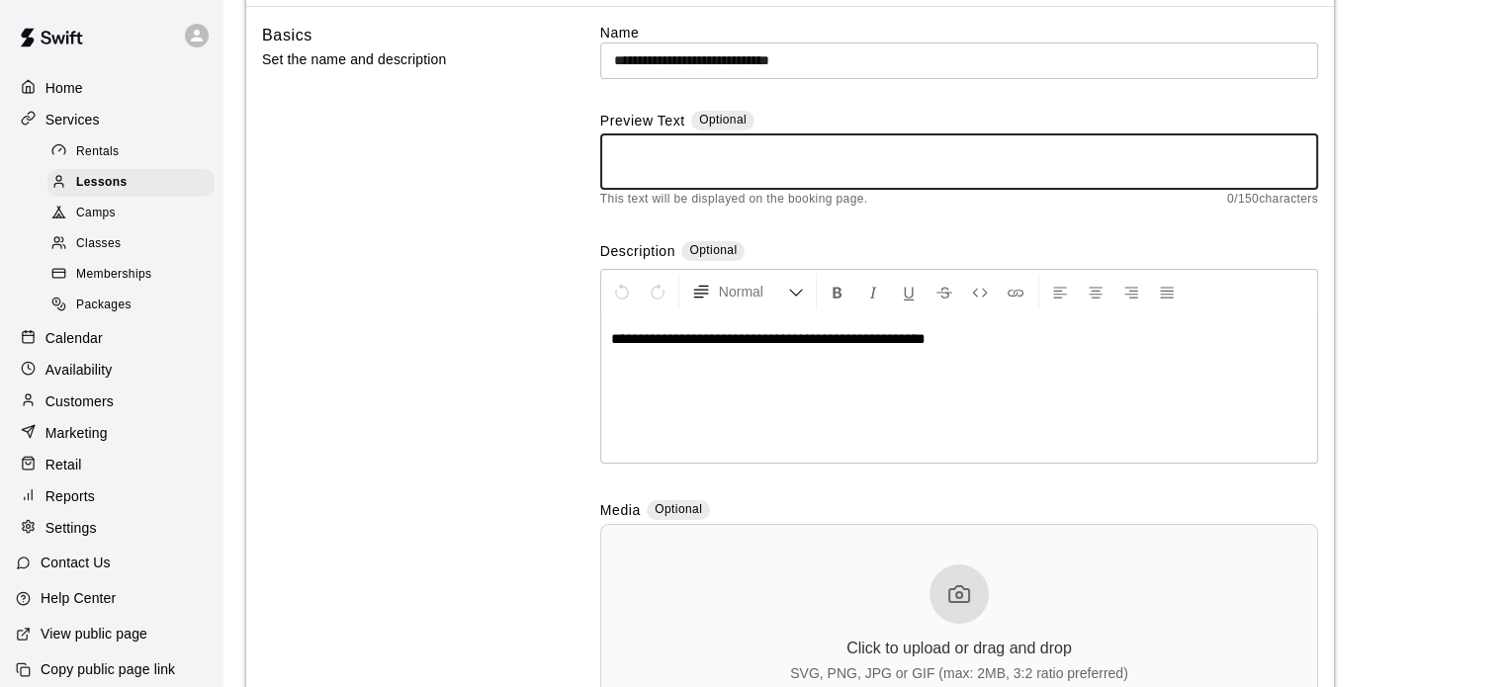
paste textarea "**********"
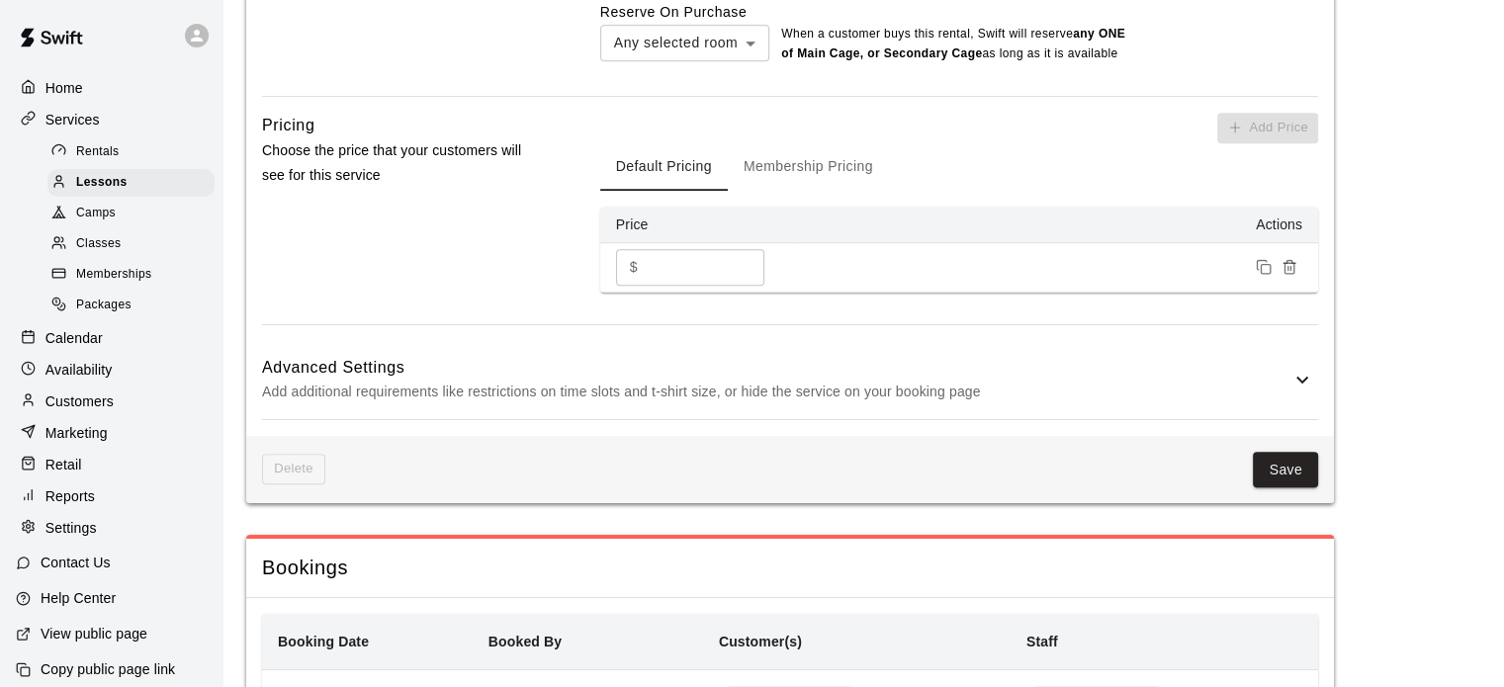
scroll to position [1736, 0]
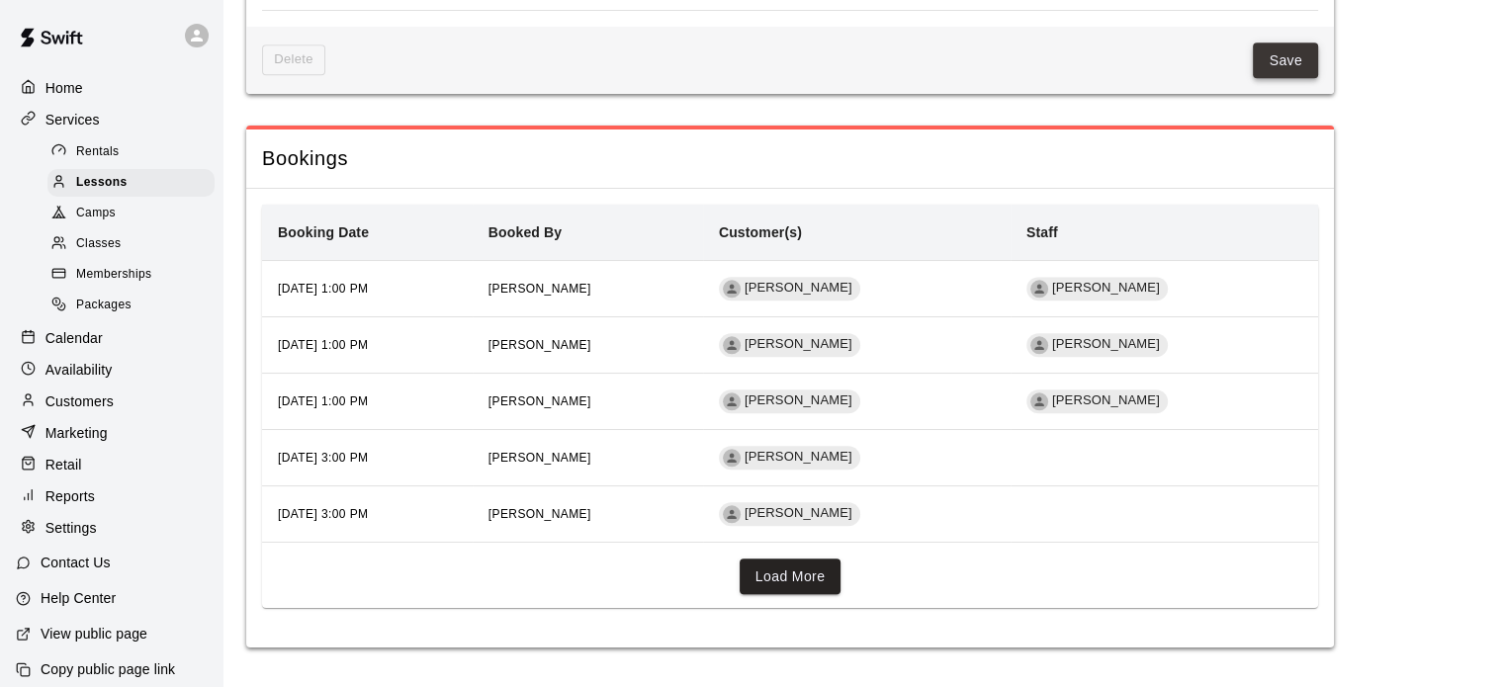
type textarea "**********"
click at [1276, 63] on button "Save" at bounding box center [1285, 61] width 65 height 37
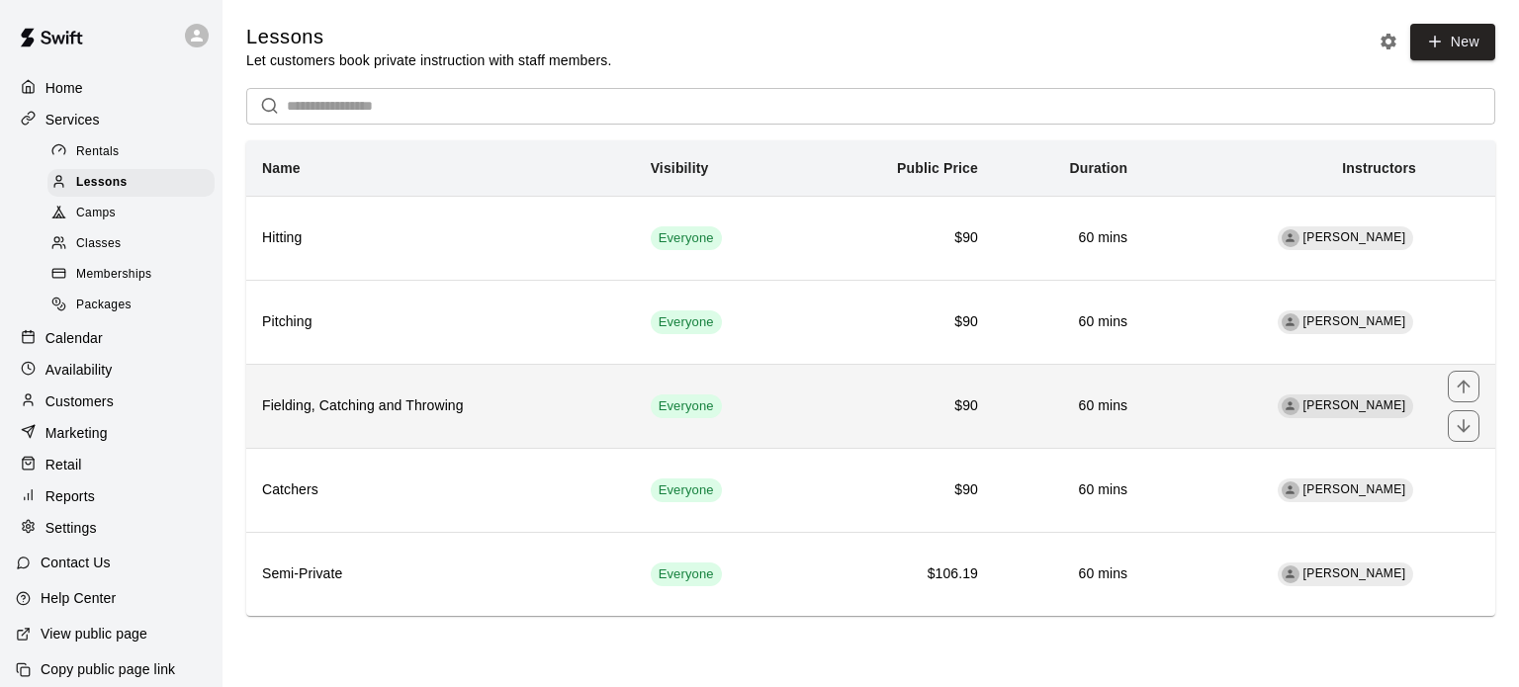
click at [994, 428] on td "$90" at bounding box center [900, 406] width 188 height 84
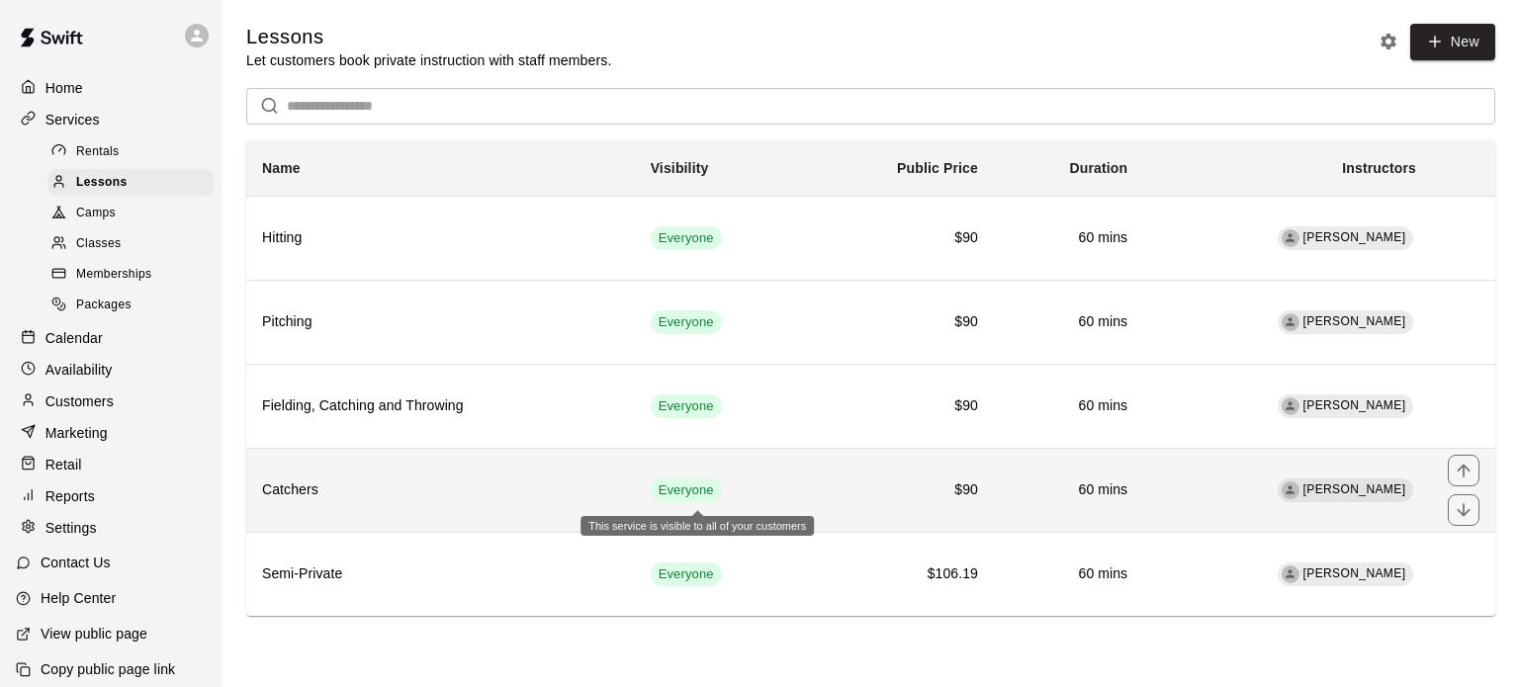
click at [720, 487] on span "Everyone" at bounding box center [686, 490] width 71 height 19
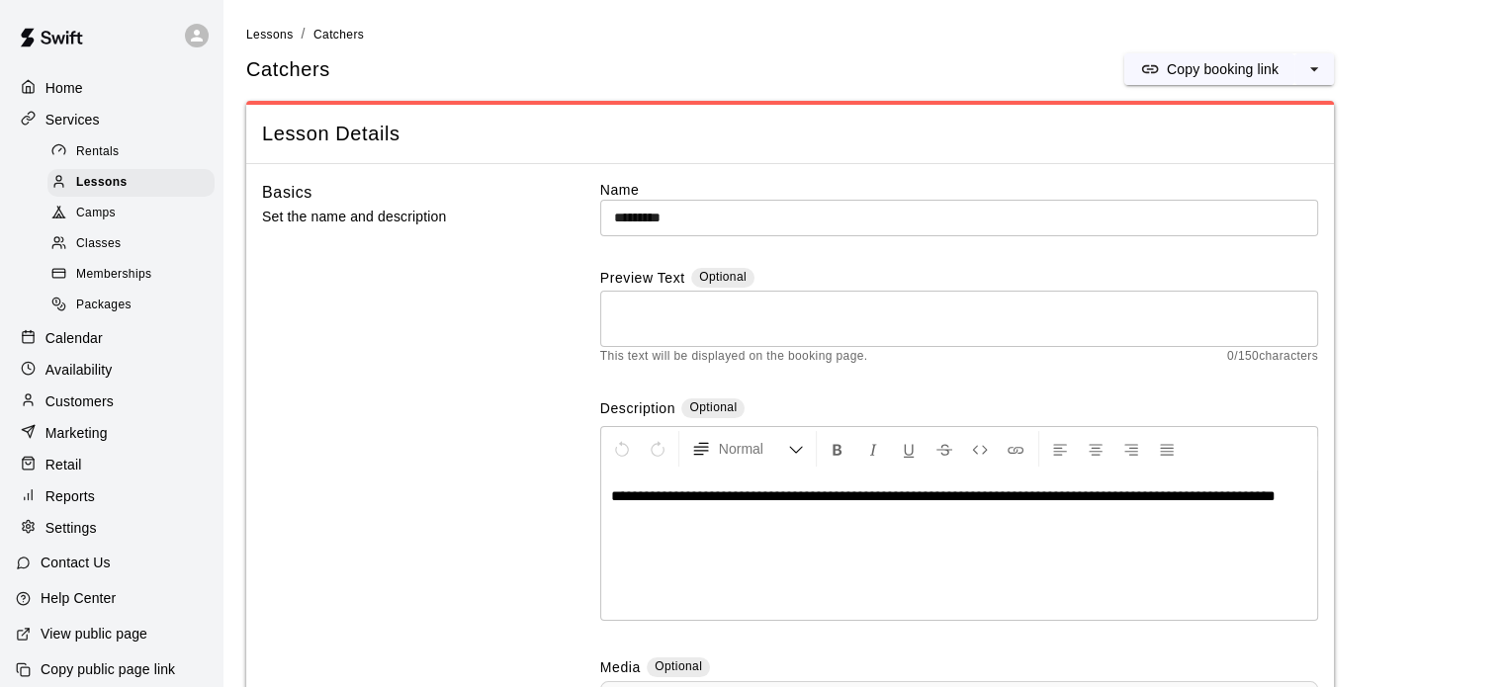
click at [645, 306] on textarea at bounding box center [959, 320] width 690 height 40
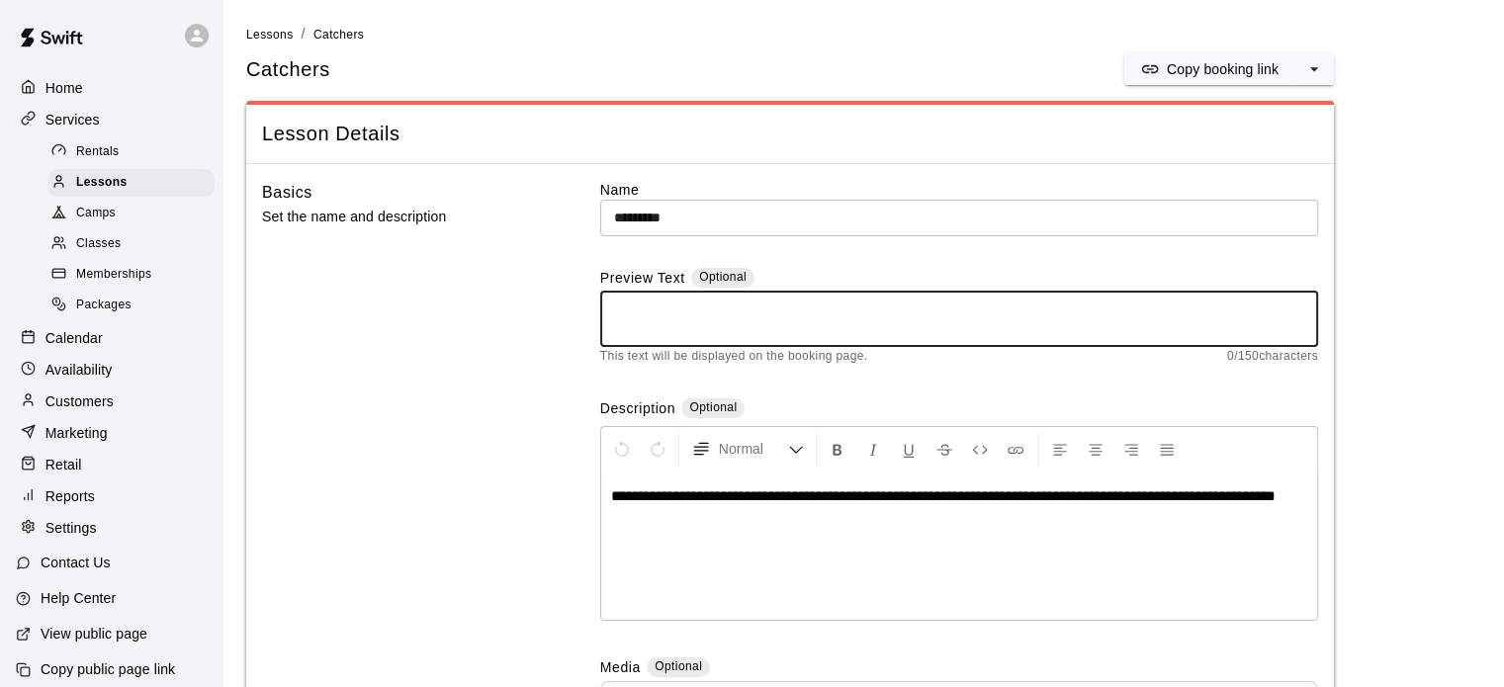
paste textarea "**********"
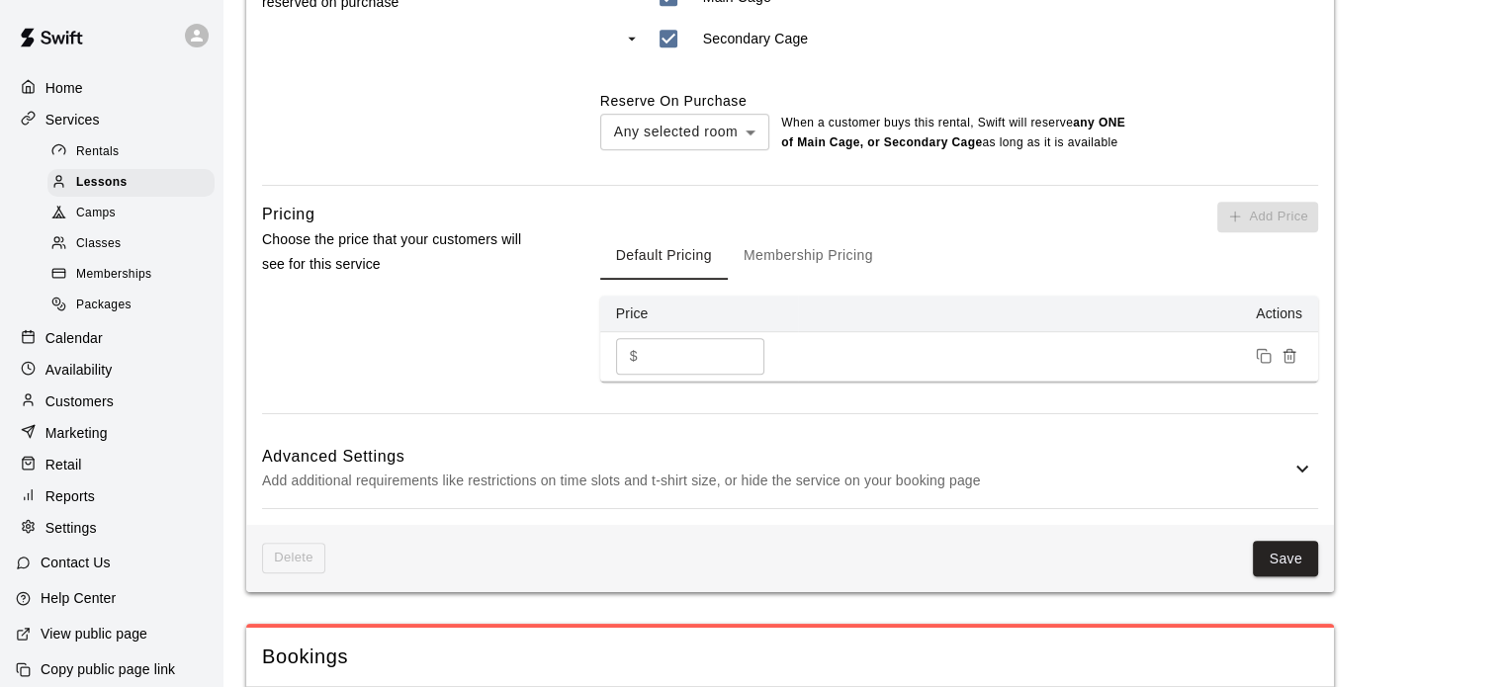
scroll to position [1455, 0]
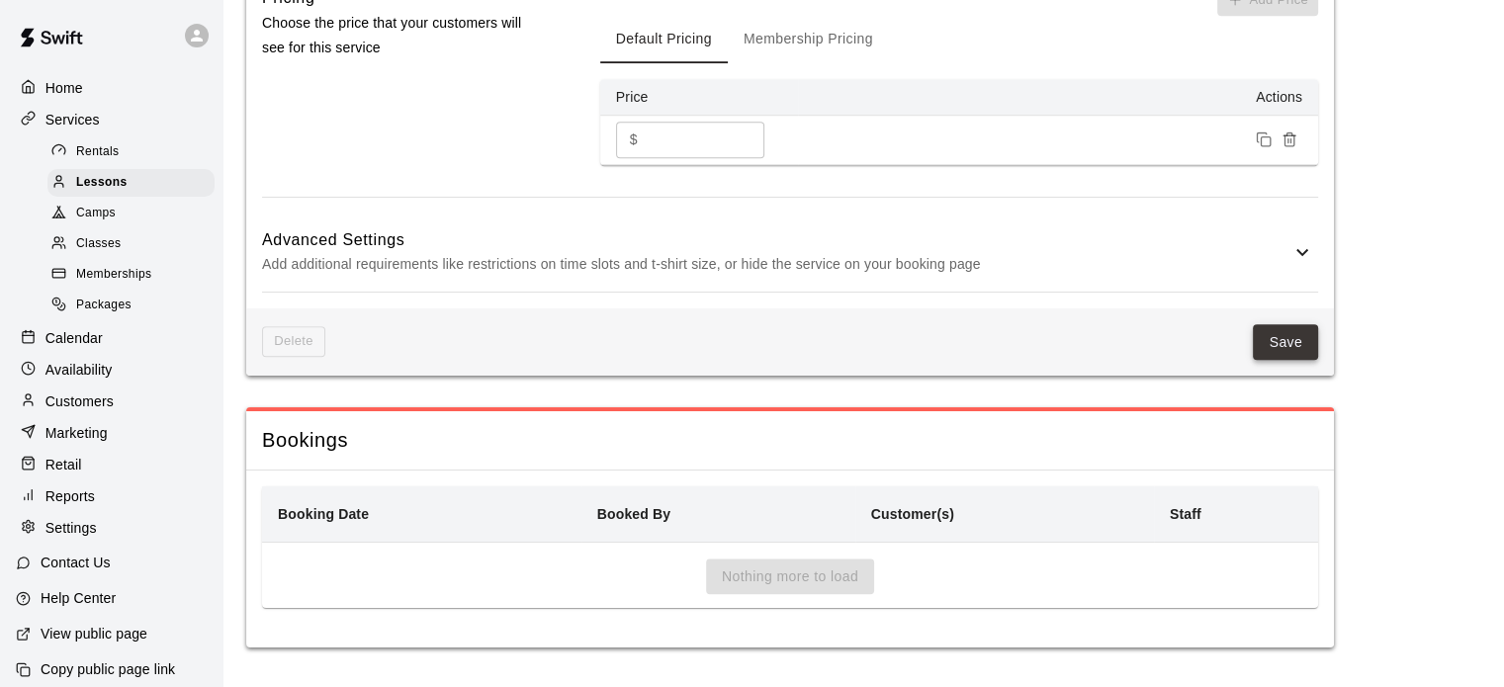
type textarea "**********"
click at [1282, 350] on button "Save" at bounding box center [1285, 342] width 65 height 37
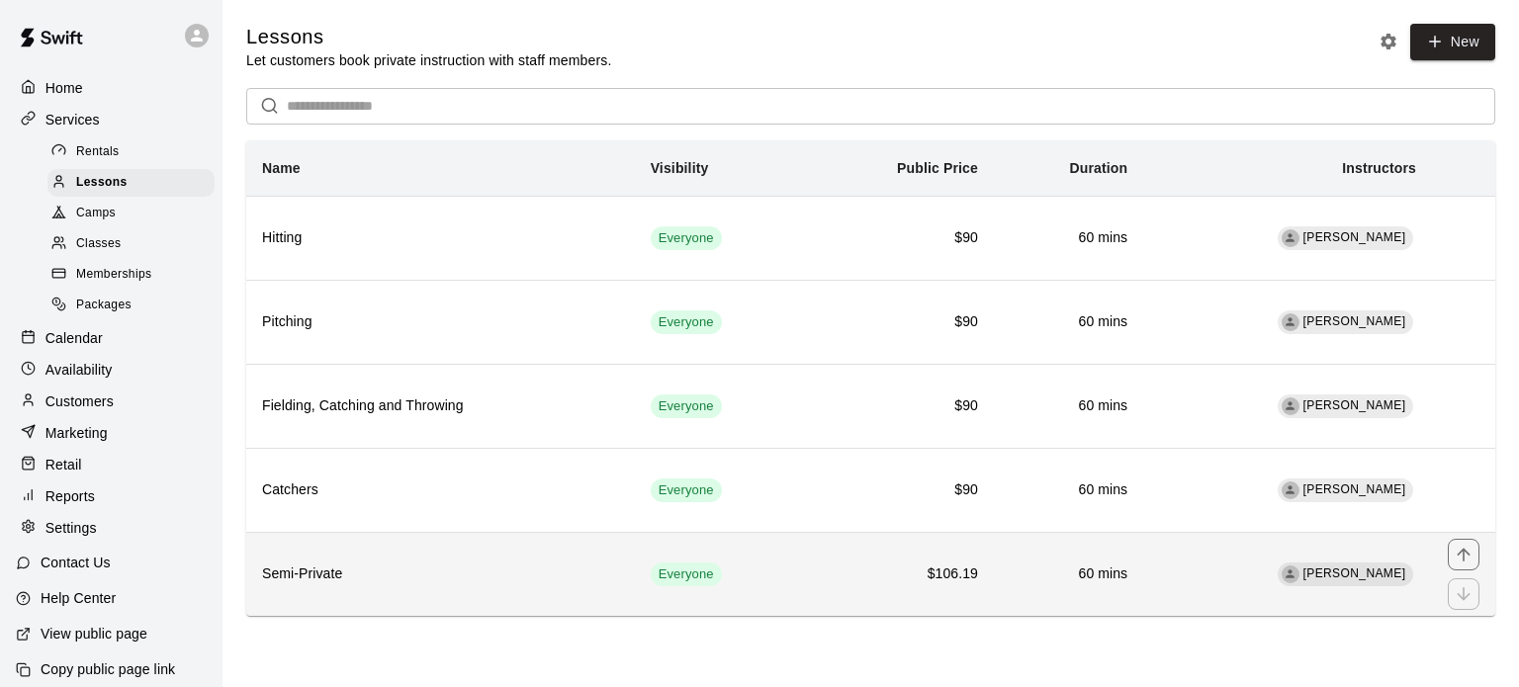
click at [763, 589] on td "Everyone" at bounding box center [721, 574] width 172 height 84
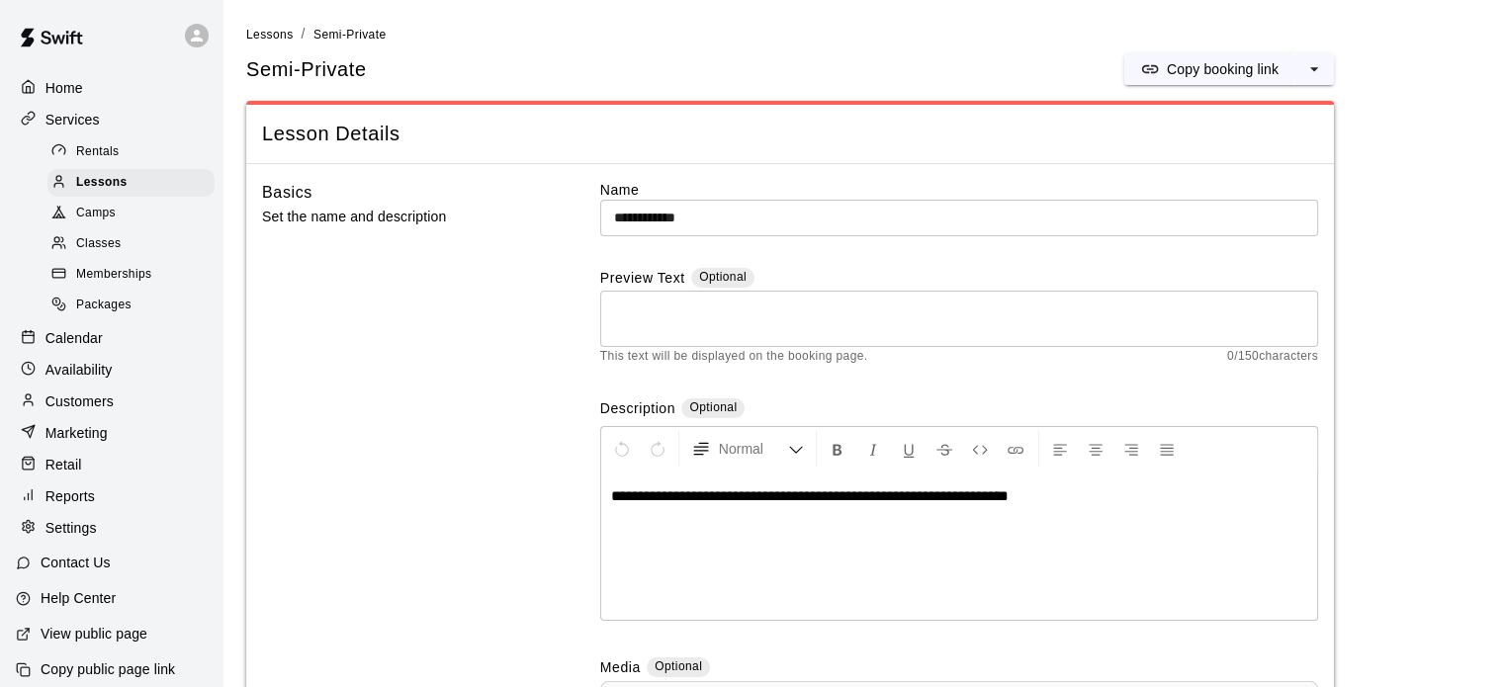
click at [782, 304] on textarea at bounding box center [959, 320] width 690 height 40
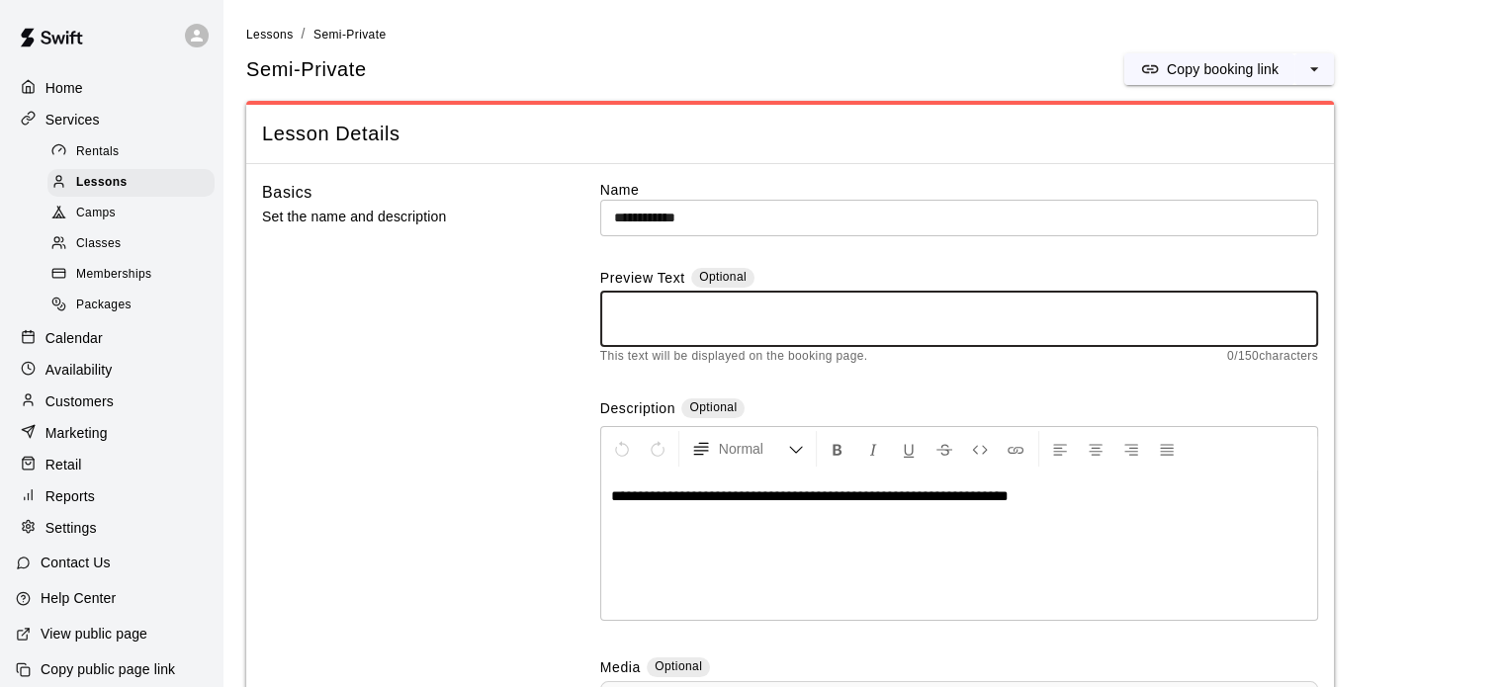
paste textarea "**********"
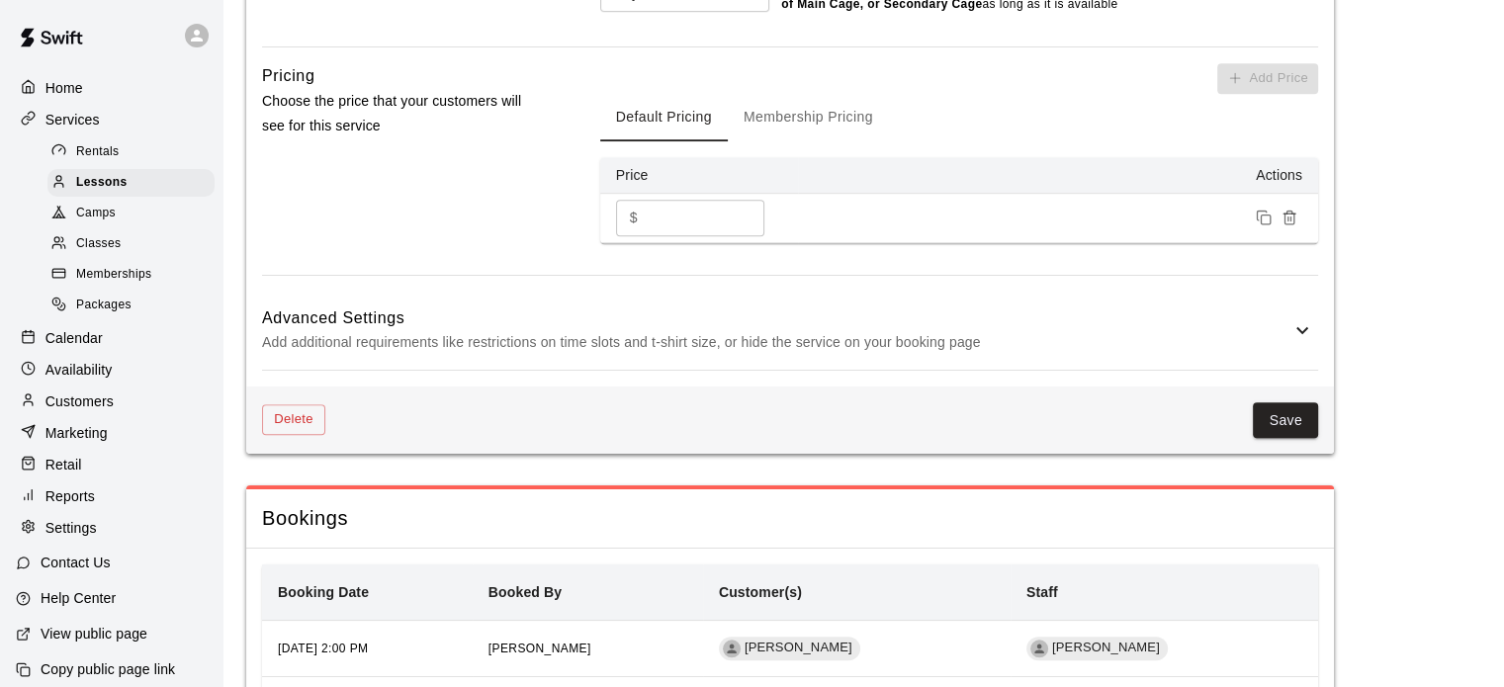
scroll to position [1512, 0]
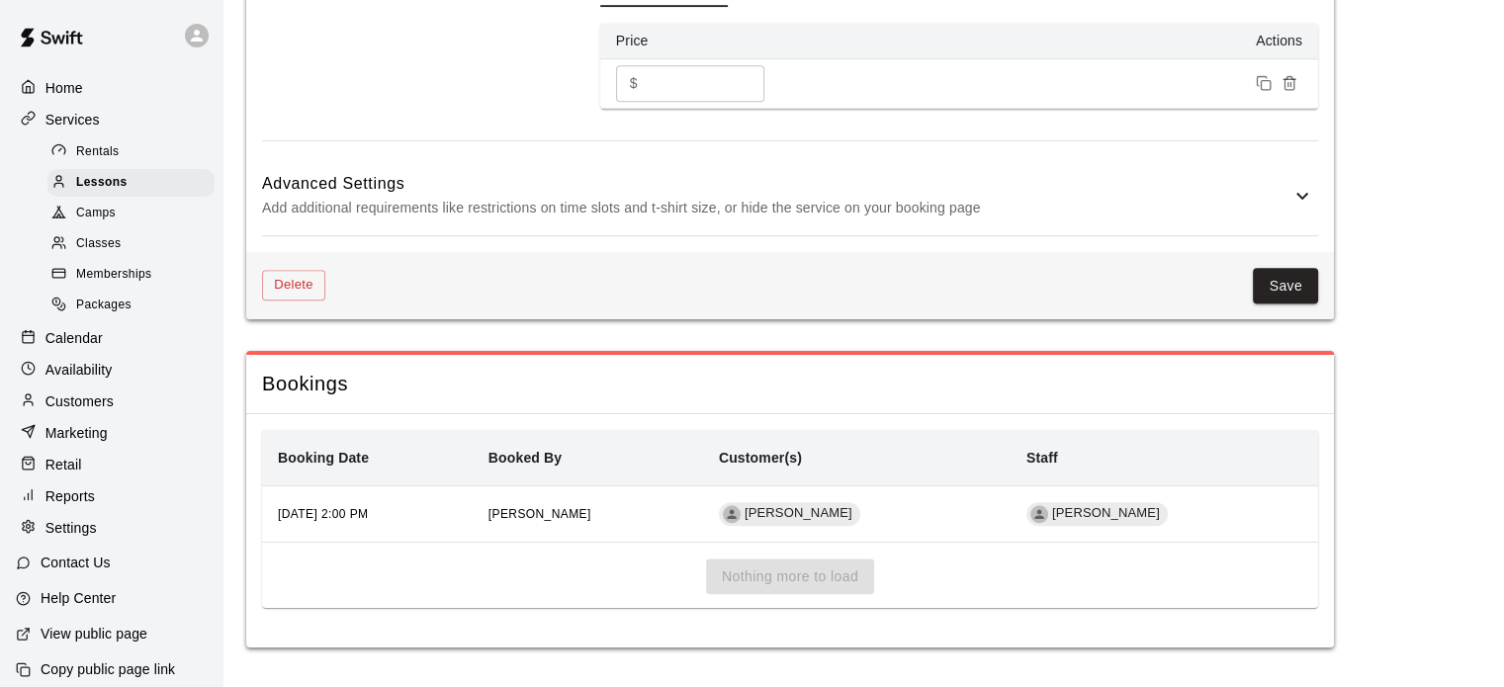
type textarea "**********"
click at [1277, 264] on div "Delete Save" at bounding box center [790, 286] width 1088 height 68
click at [1281, 291] on button "Save" at bounding box center [1285, 286] width 65 height 37
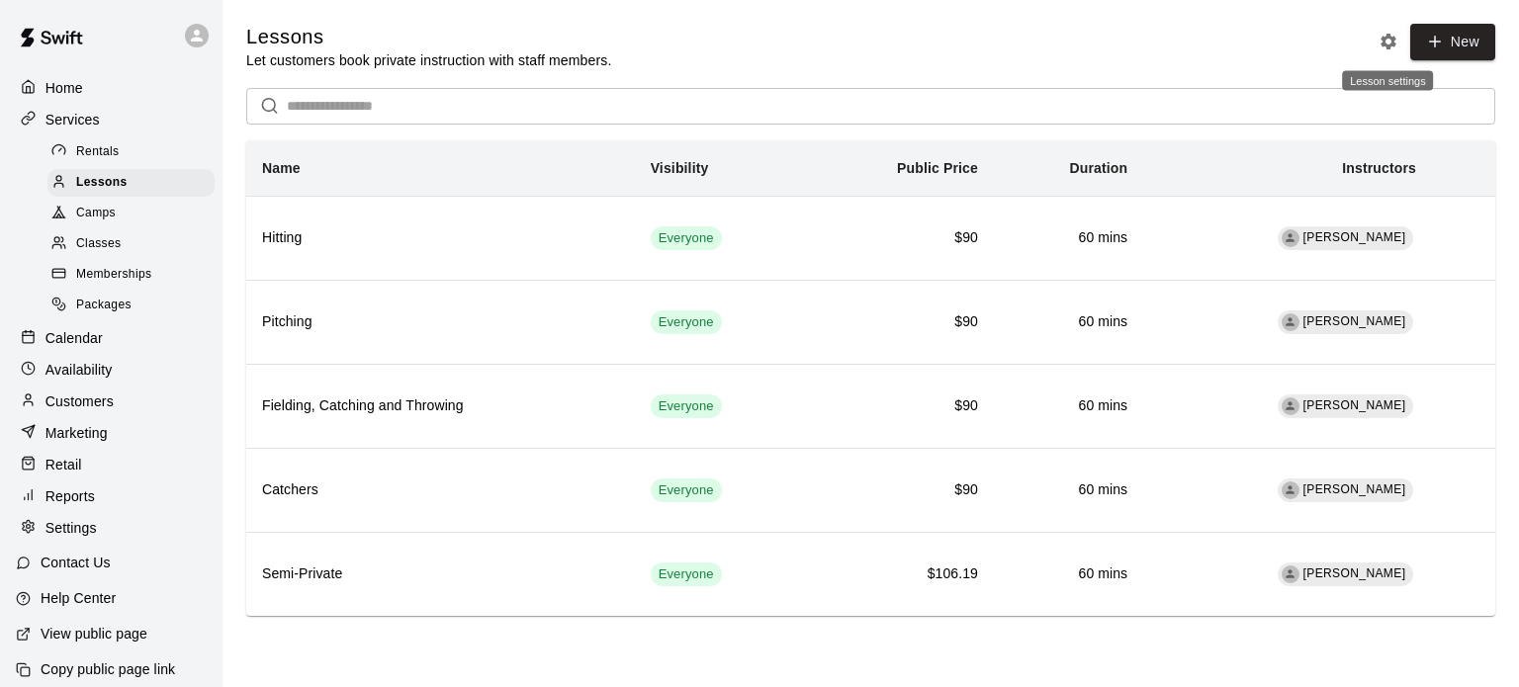
click at [1382, 49] on icon "Lesson settings" at bounding box center [1388, 42] width 20 height 20
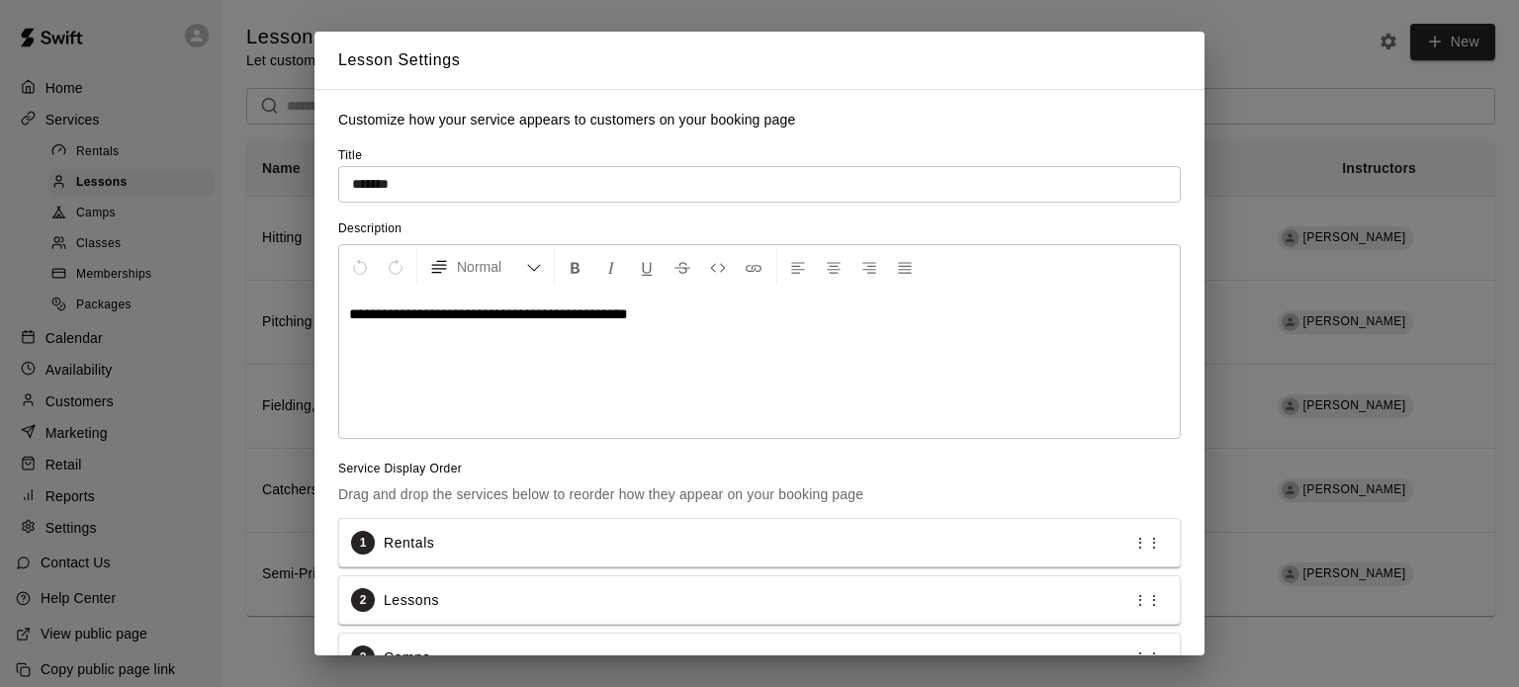
click at [245, 131] on div "**********" at bounding box center [759, 343] width 1519 height 687
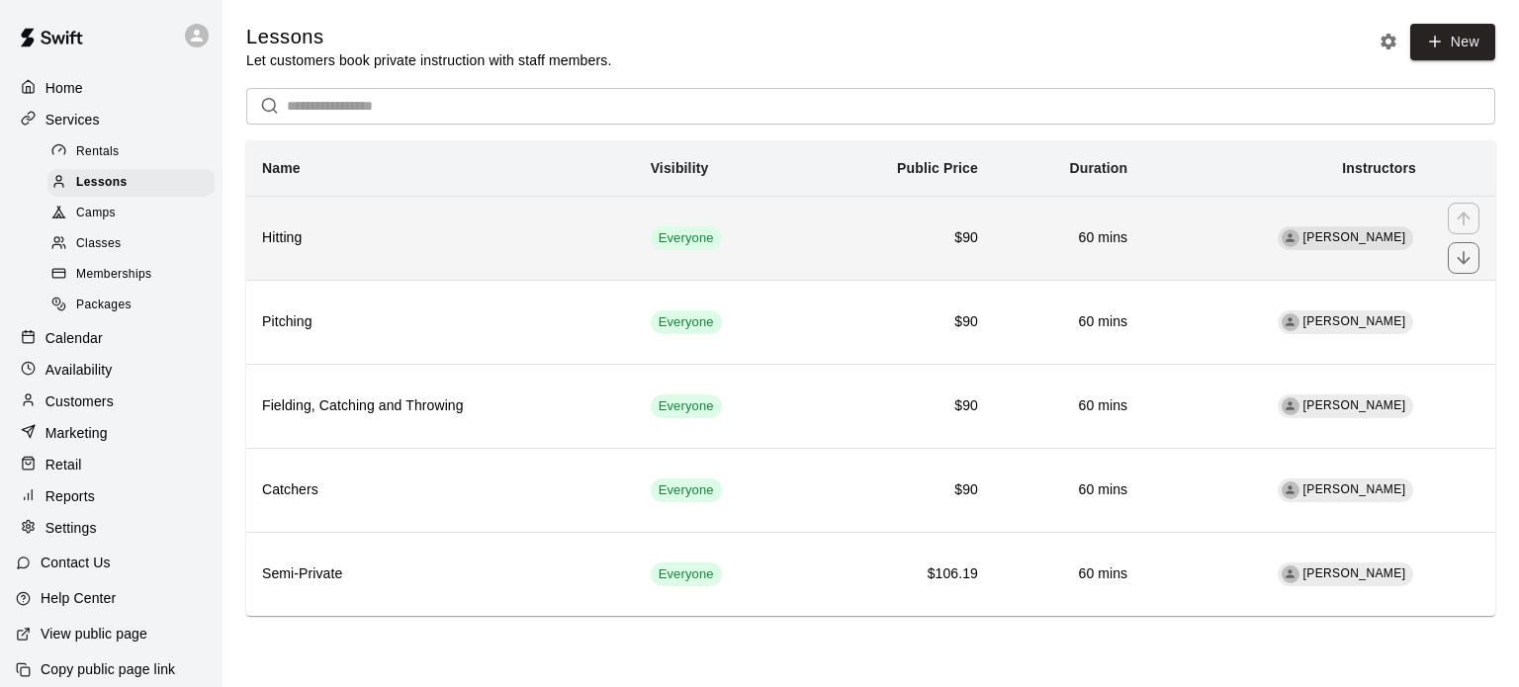
click at [763, 251] on td "Everyone" at bounding box center [721, 238] width 172 height 84
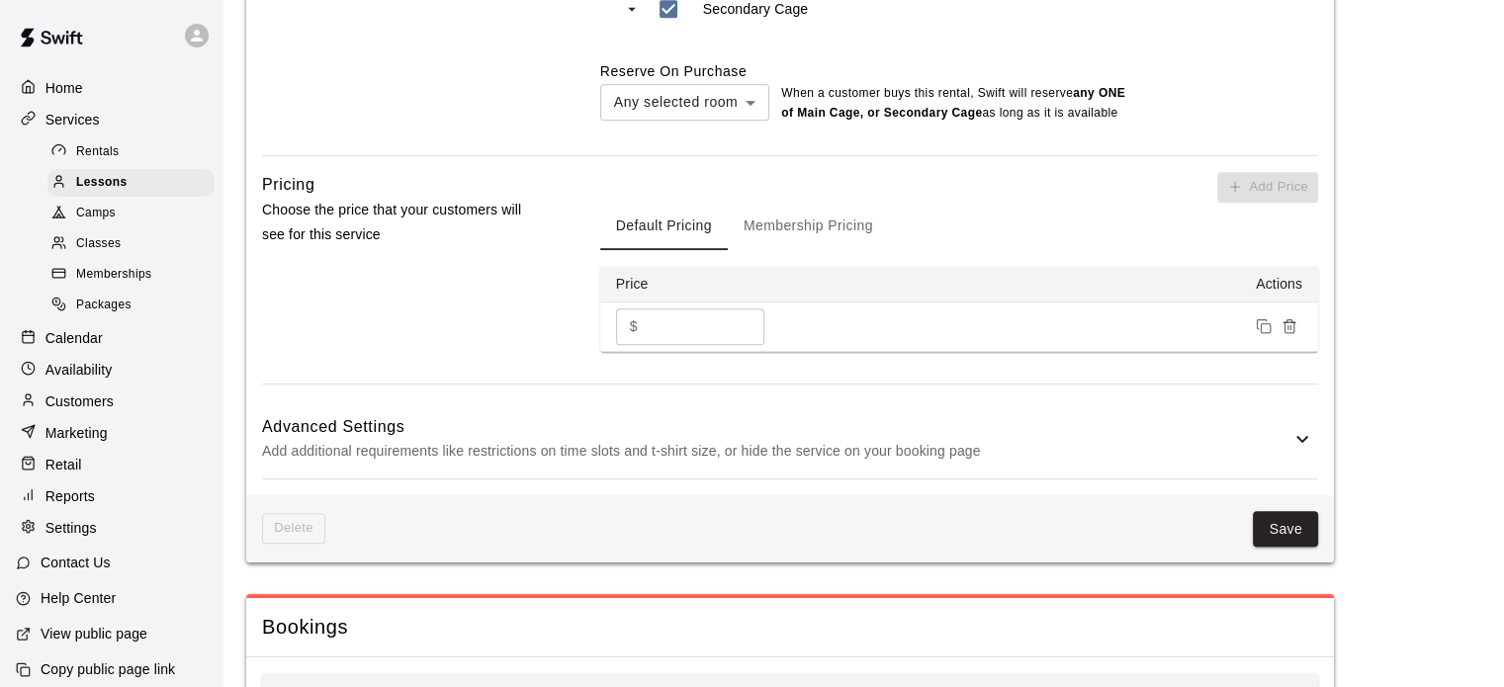
scroll to position [1250, 0]
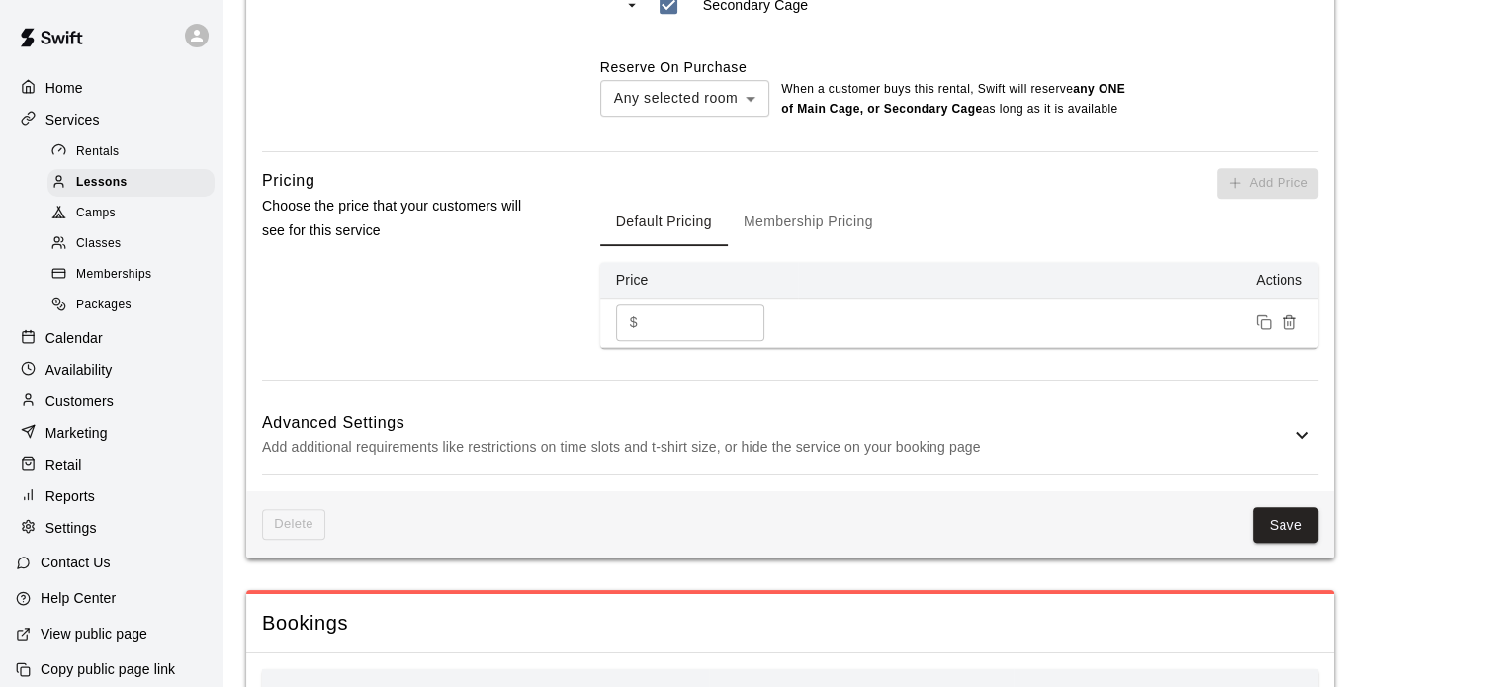
click at [786, 246] on button "Membership Pricing" at bounding box center [808, 222] width 161 height 47
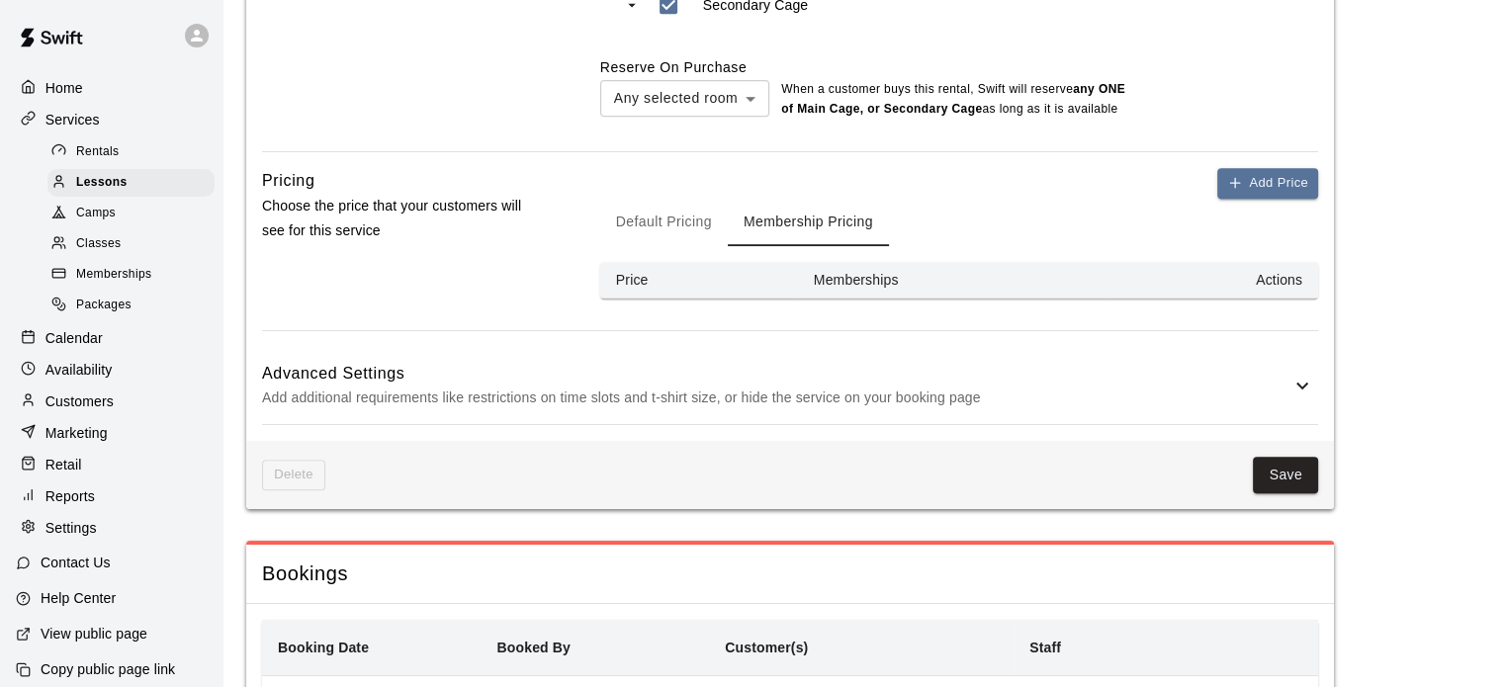
click at [694, 232] on button "Default Pricing" at bounding box center [664, 222] width 128 height 47
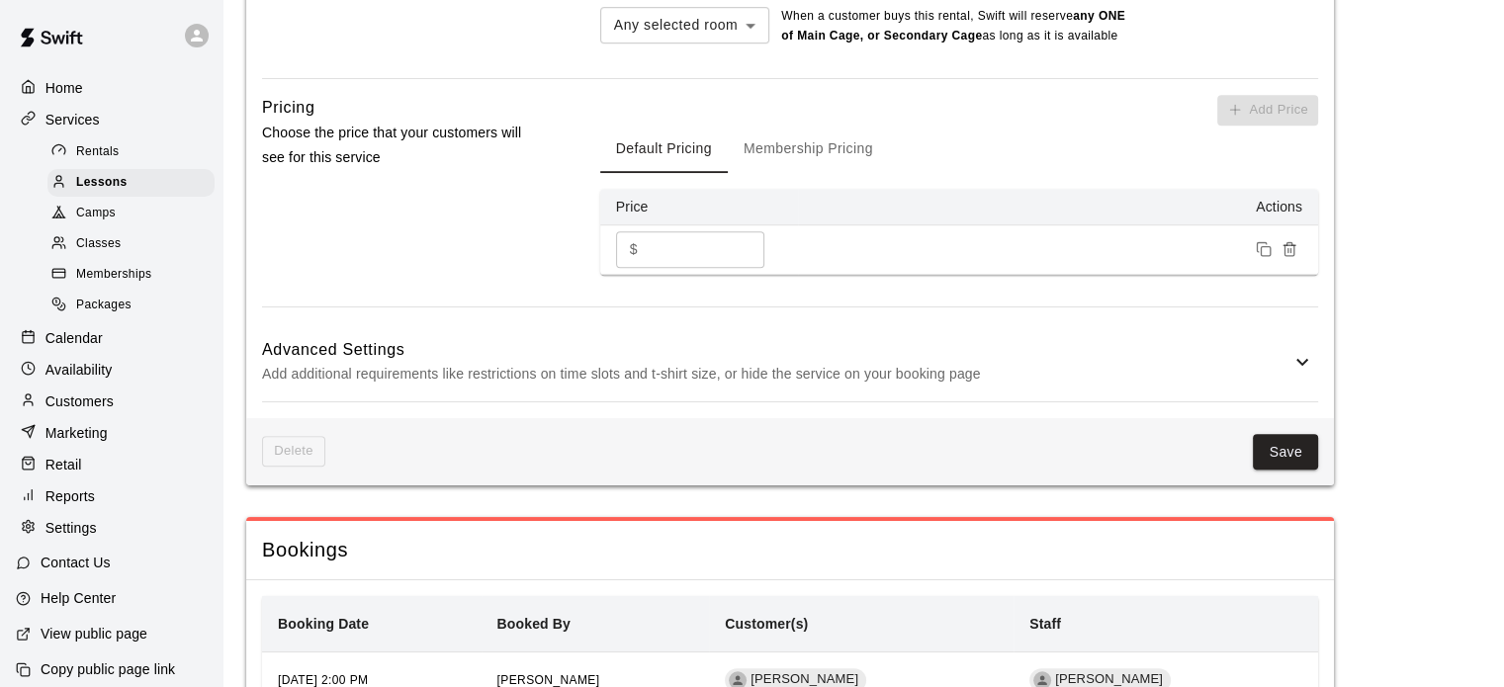
scroll to position [1313, 0]
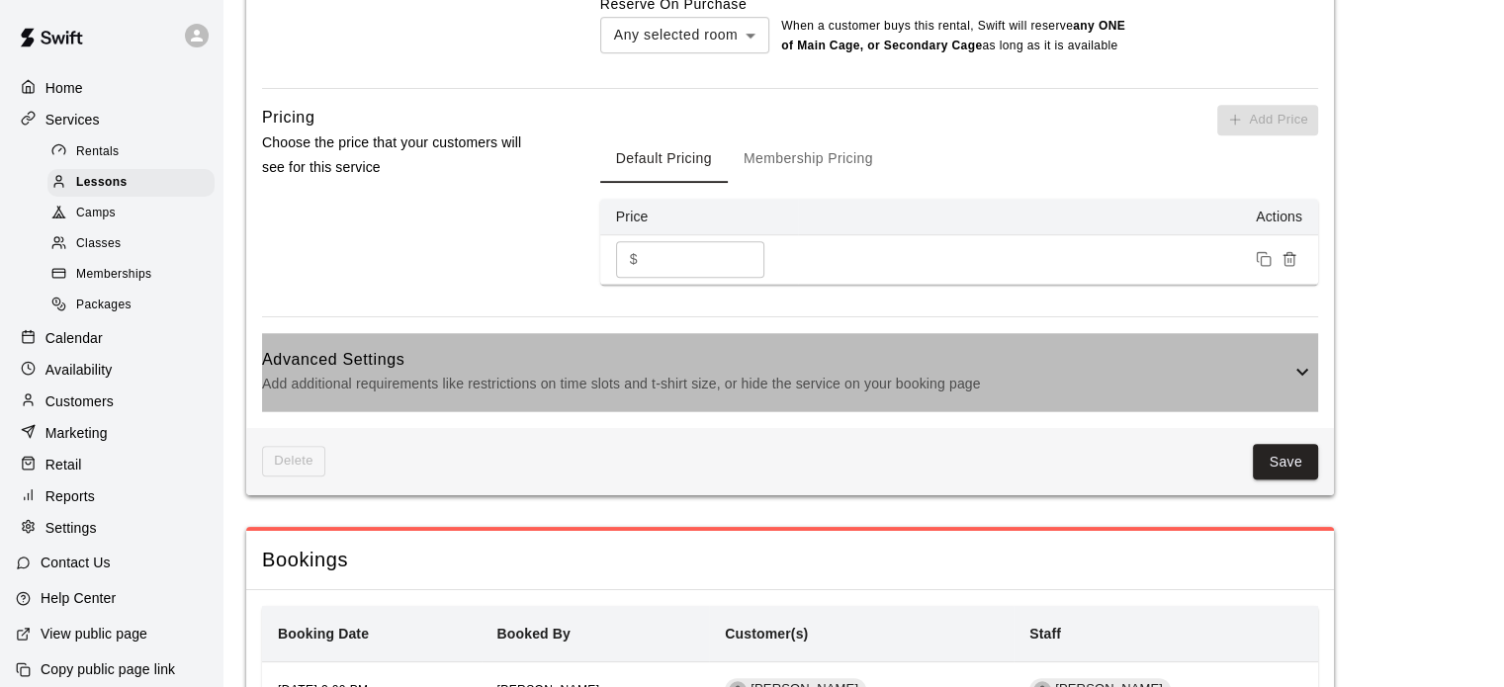
click at [1300, 376] on icon at bounding box center [1302, 372] width 12 height 7
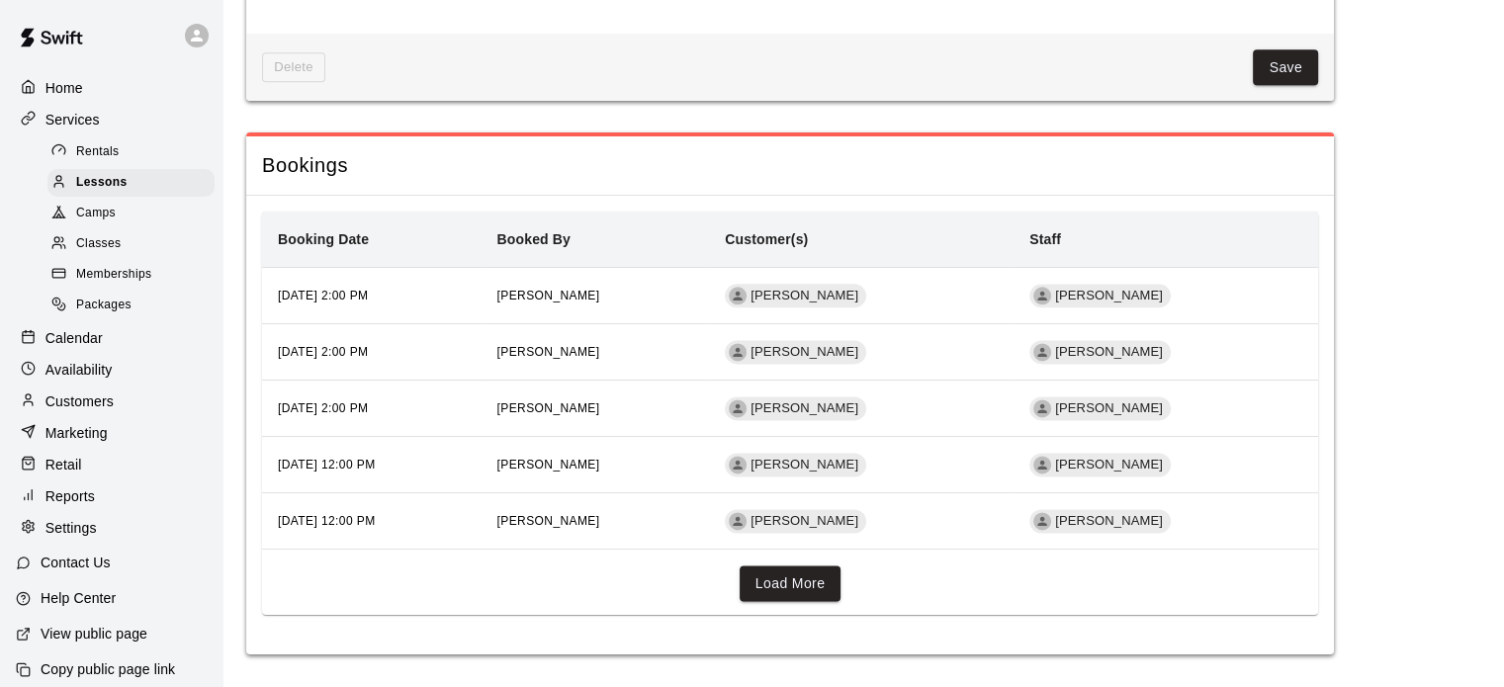
scroll to position [2520, 0]
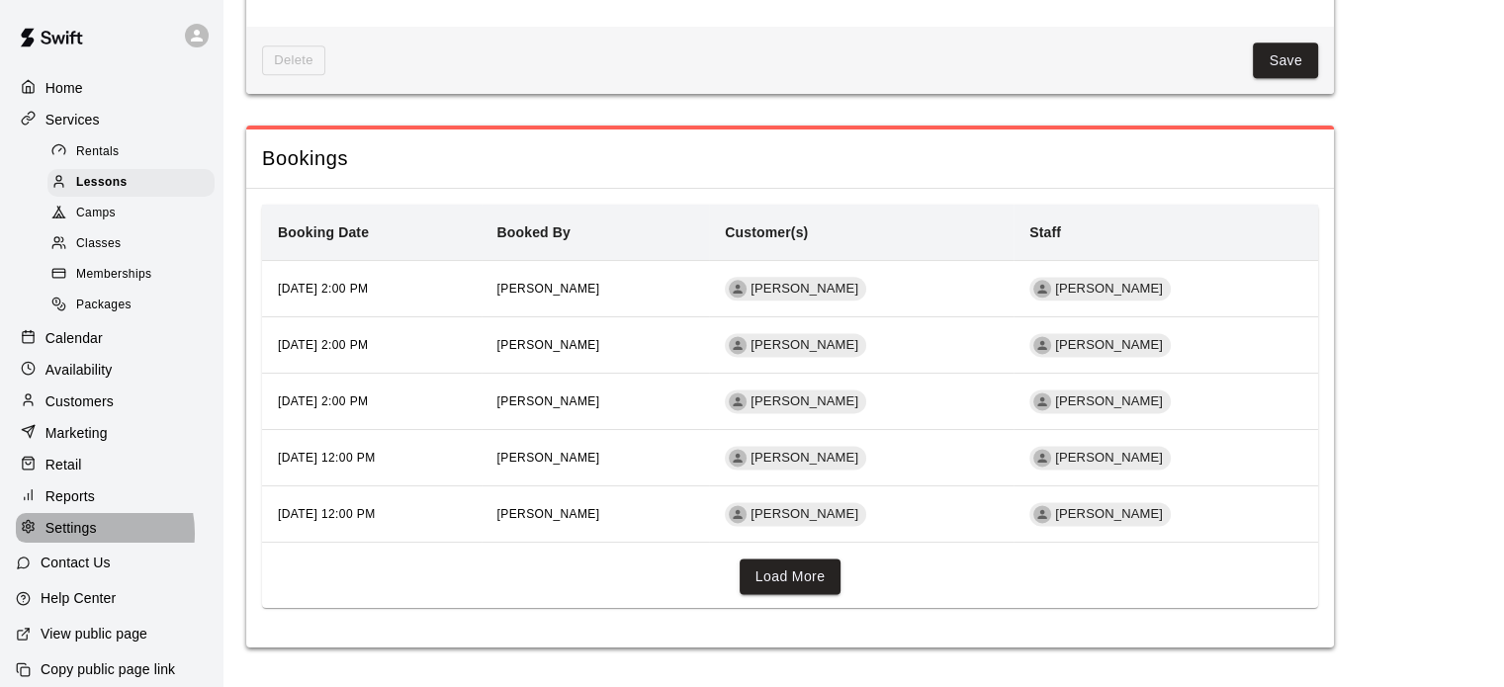
click at [82, 538] on p "Settings" at bounding box center [70, 528] width 51 height 20
select select "**"
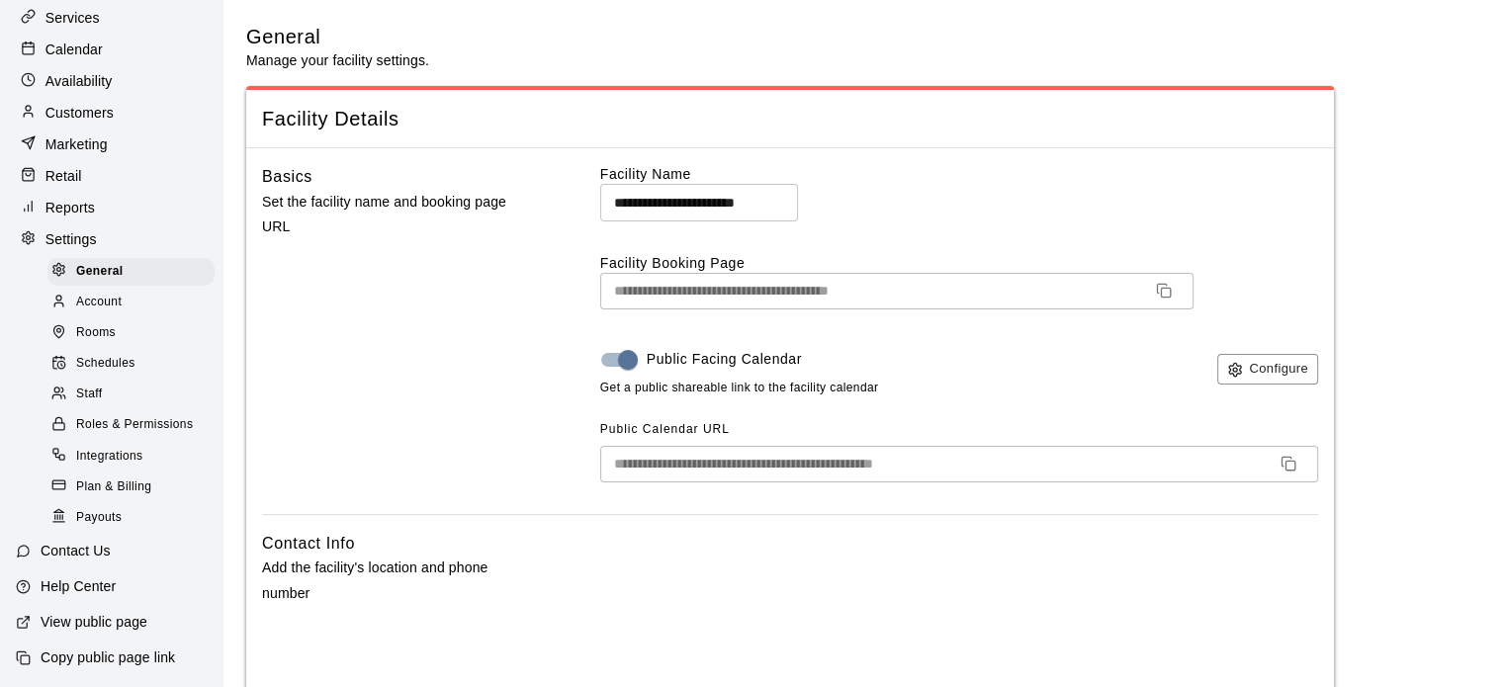
scroll to position [109, 0]
click at [158, 307] on div "Account" at bounding box center [130, 303] width 167 height 28
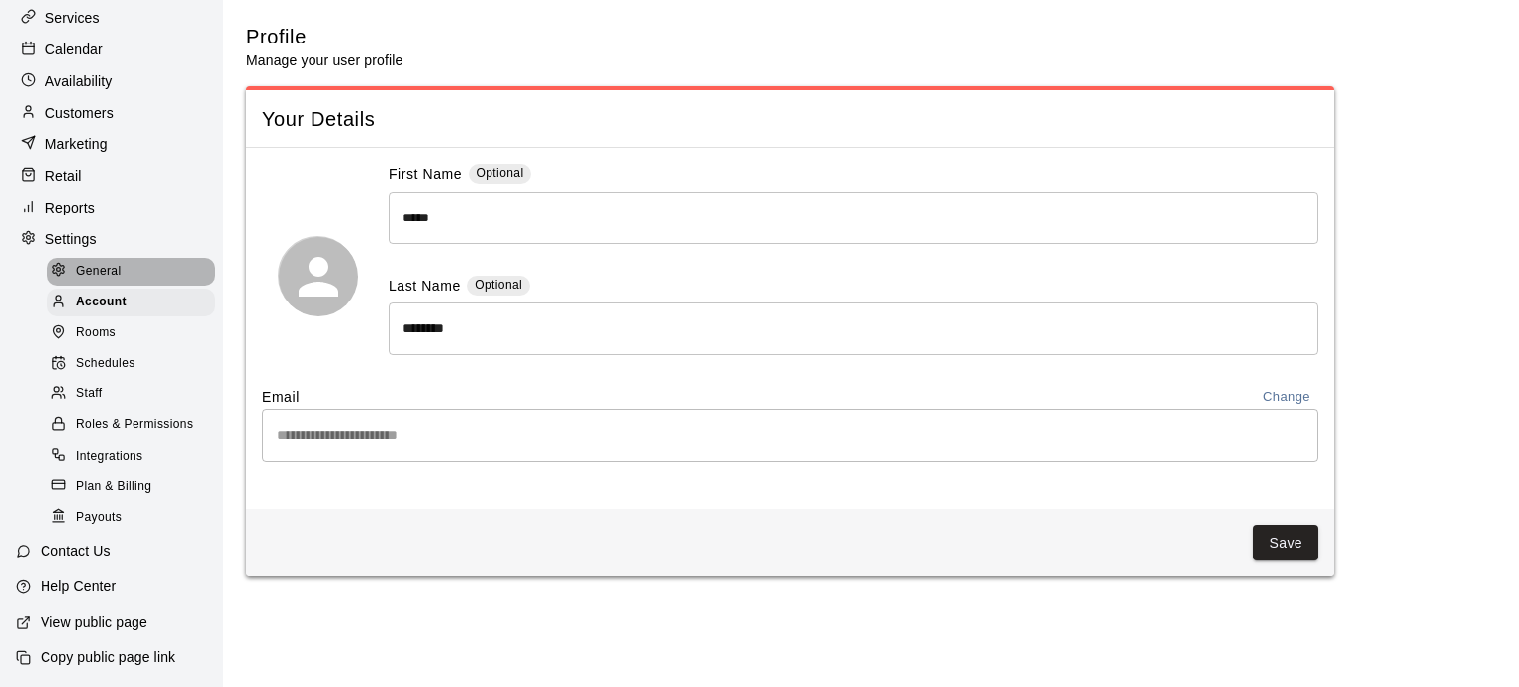
click at [131, 286] on div "General" at bounding box center [130, 272] width 167 height 28
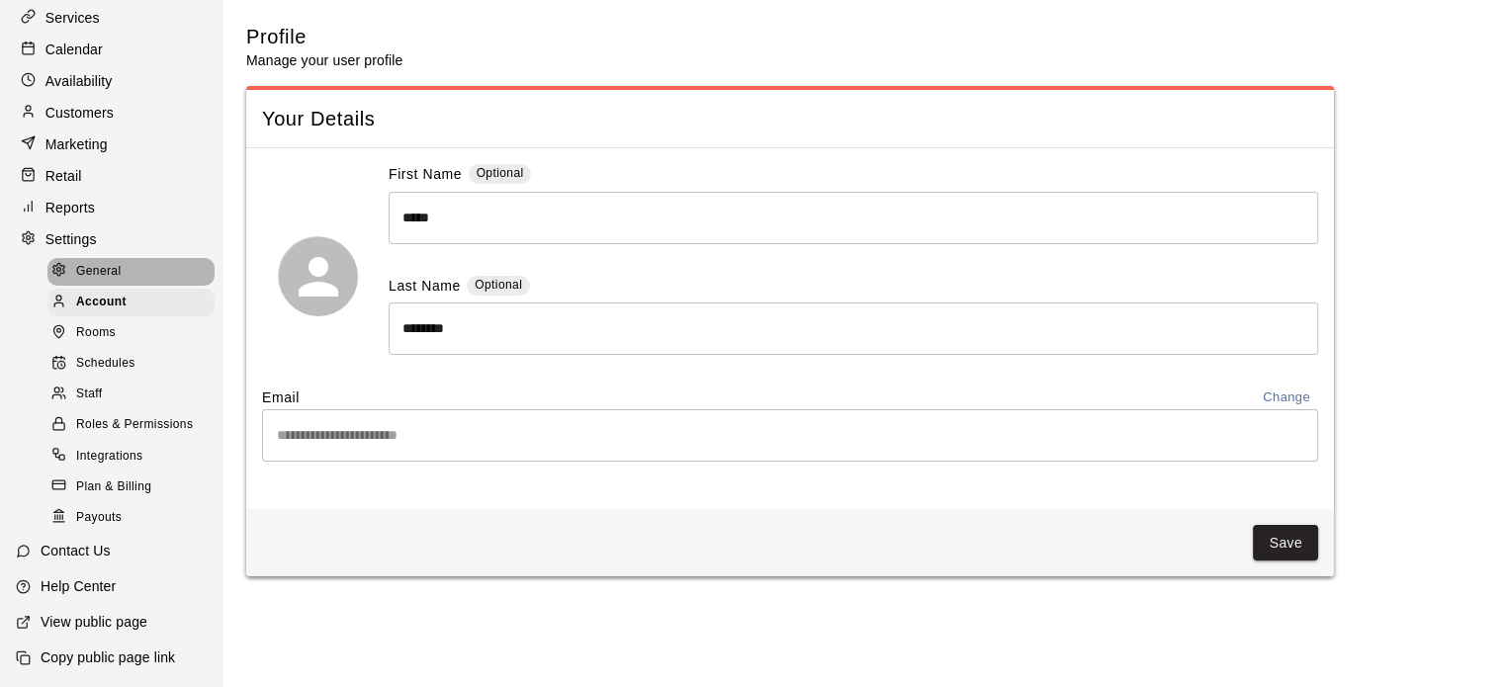
select select "**"
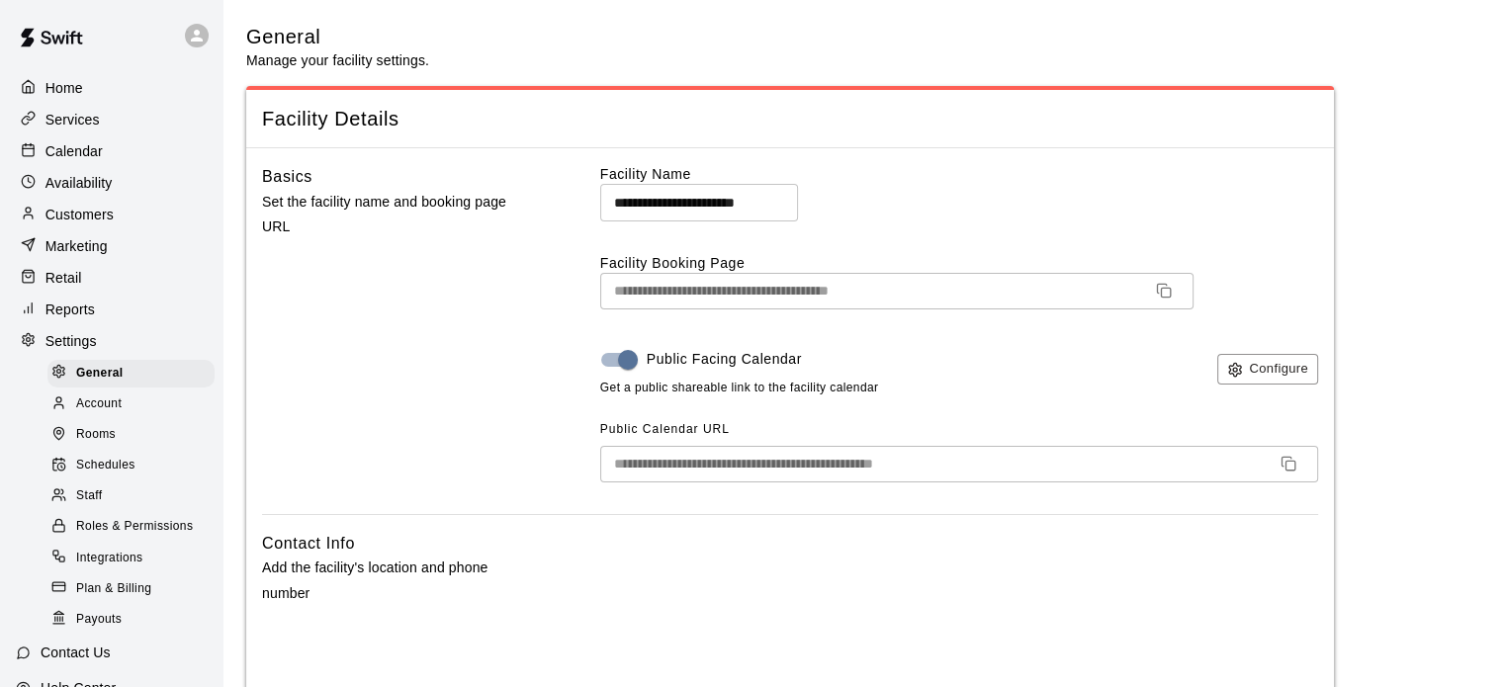
click at [87, 126] on p "Services" at bounding box center [72, 120] width 54 height 20
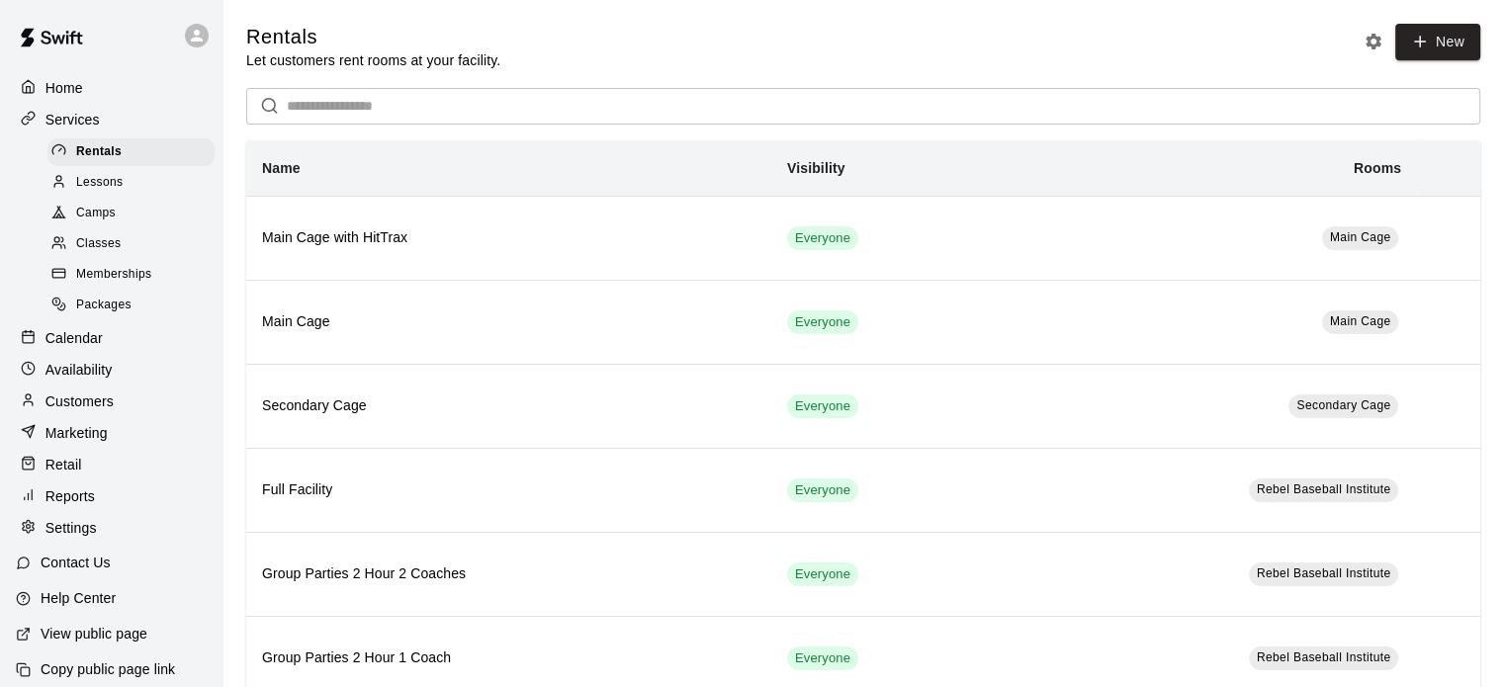
click at [100, 193] on span "Lessons" at bounding box center [99, 183] width 47 height 20
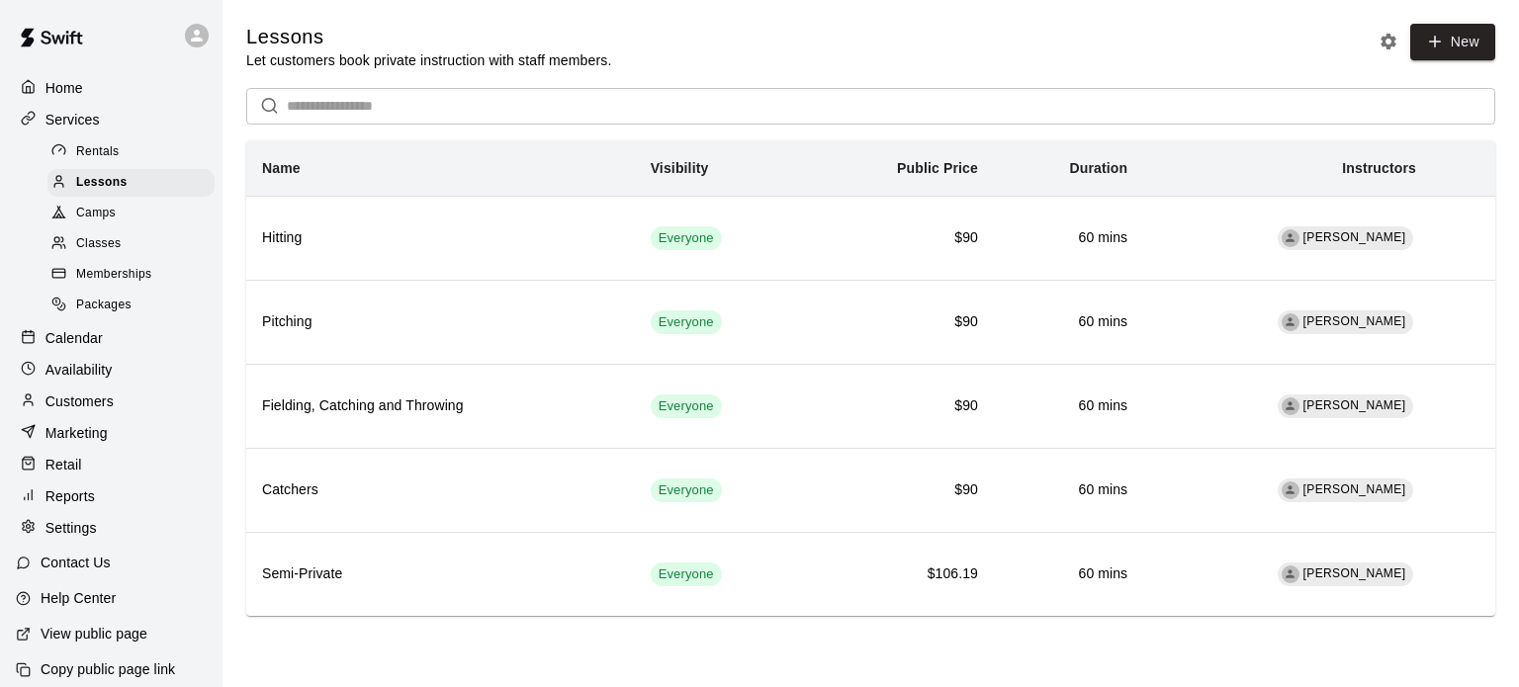
click at [1385, 40] on icon "Lesson settings" at bounding box center [1388, 42] width 20 height 20
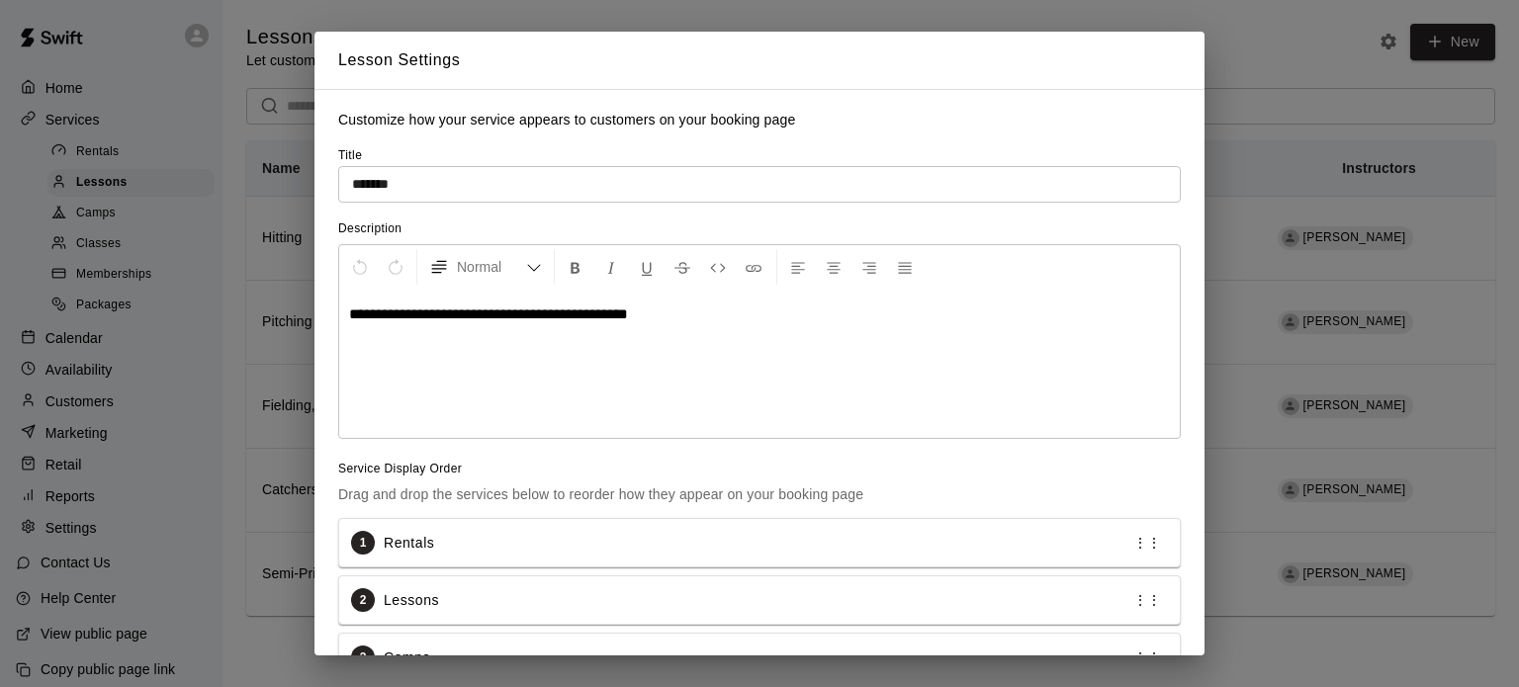
click at [1289, 16] on div "**********" at bounding box center [759, 343] width 1519 height 687
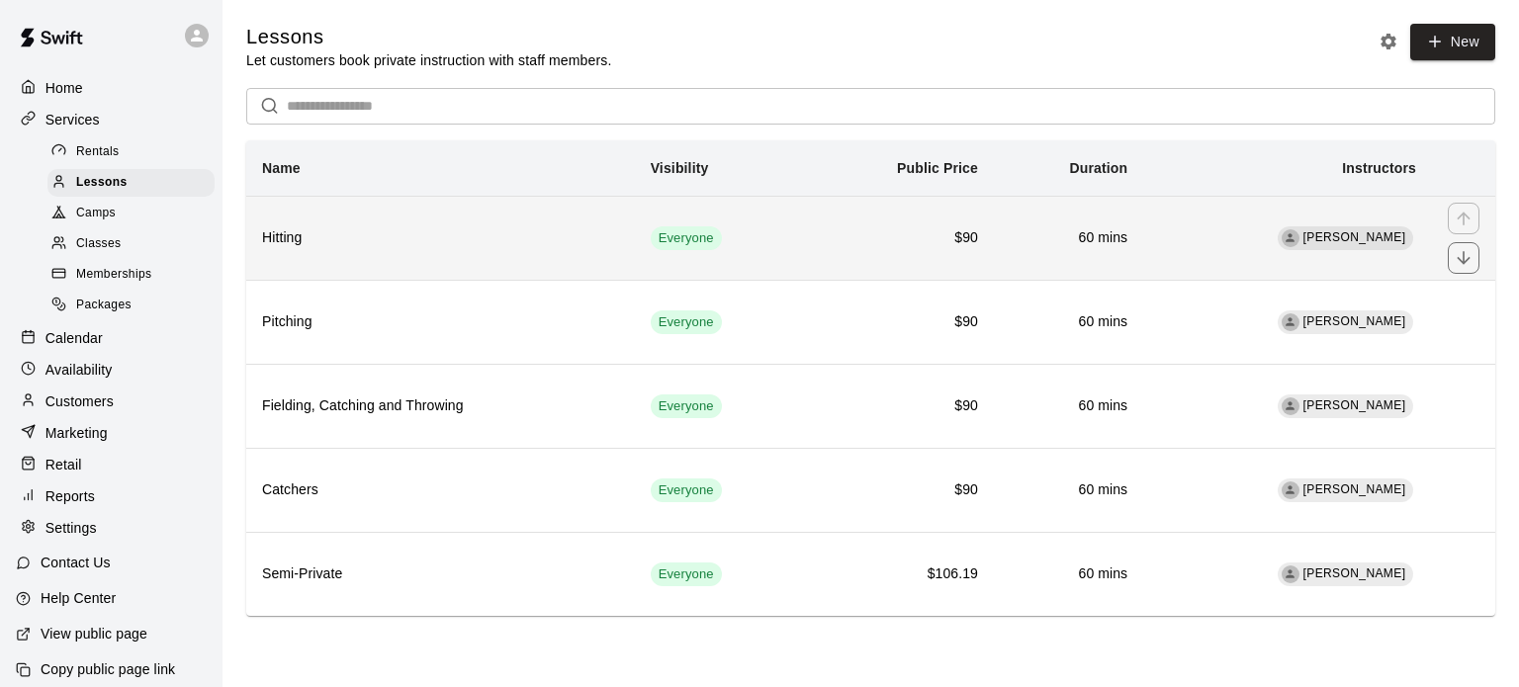
click at [423, 232] on h6 "Hitting" at bounding box center [440, 238] width 357 height 22
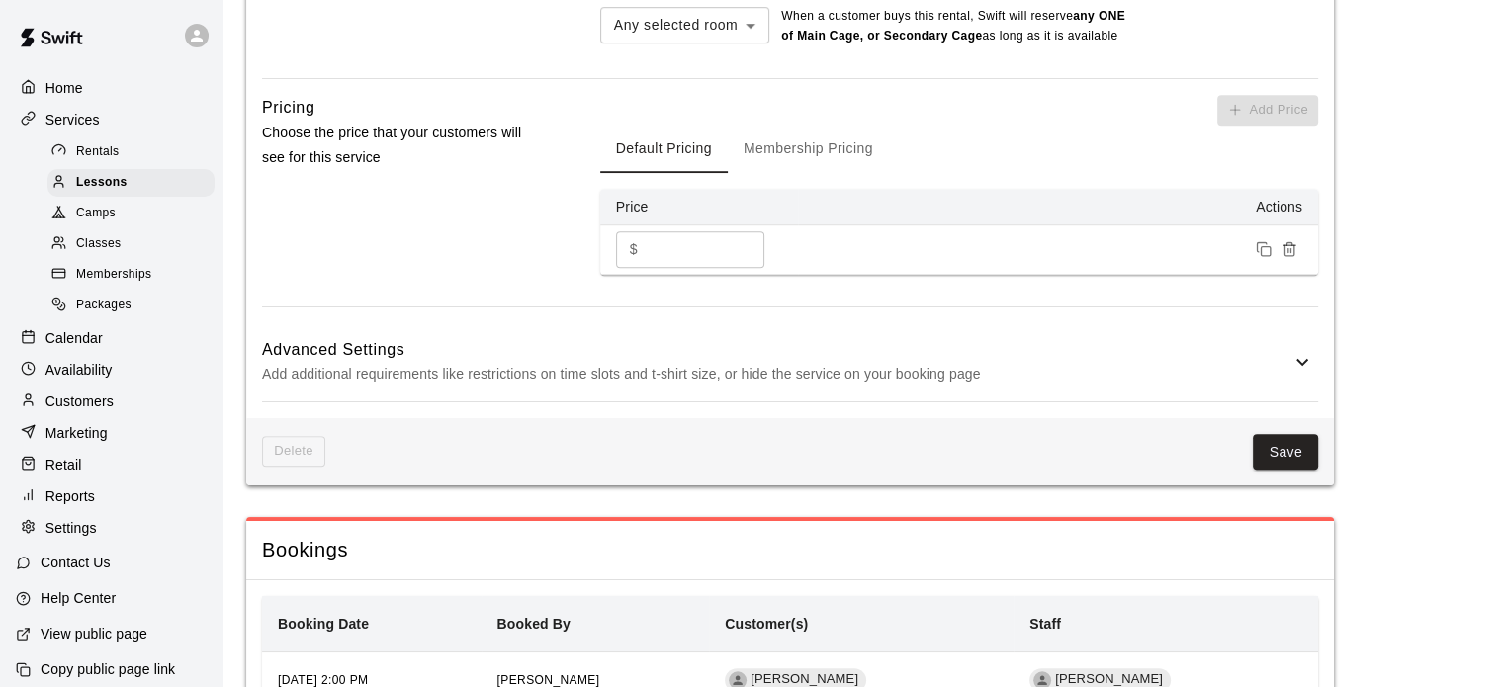
scroll to position [1333, 0]
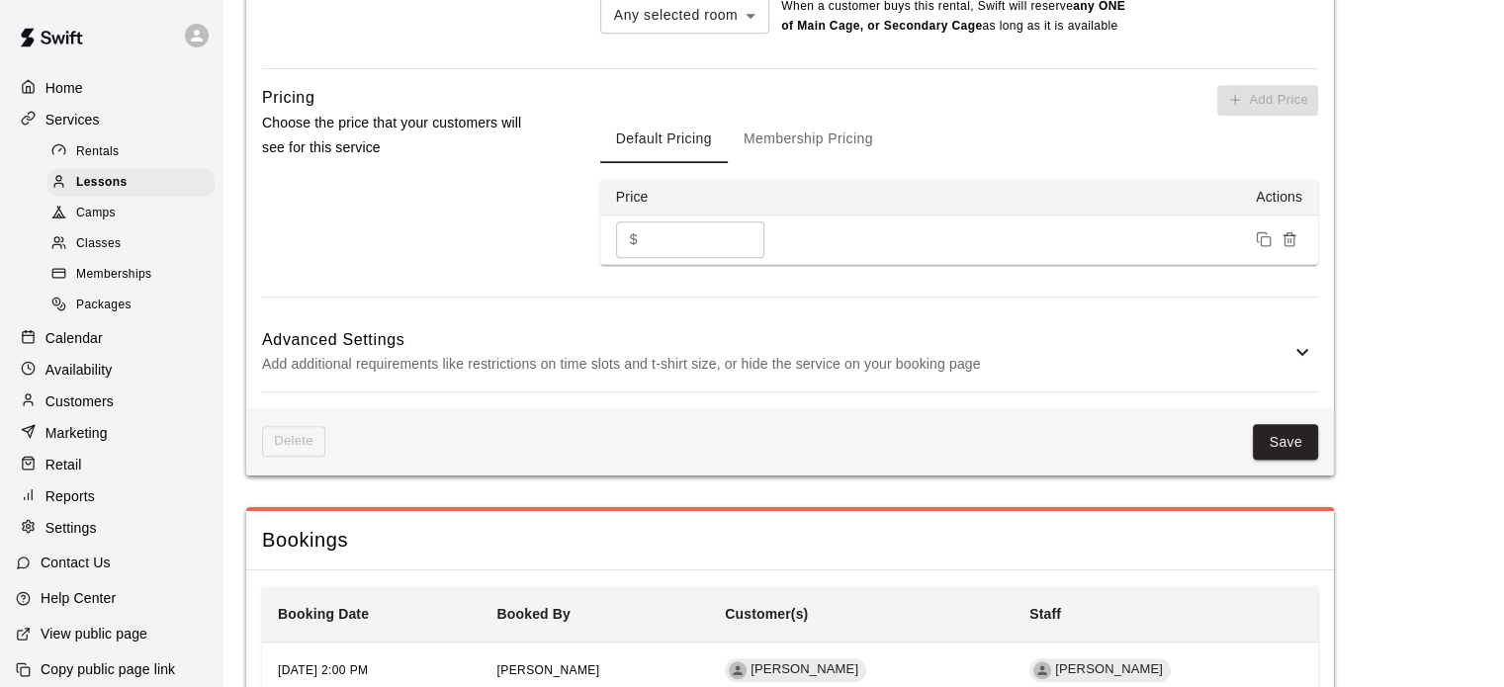
click at [1303, 364] on icon at bounding box center [1302, 352] width 24 height 24
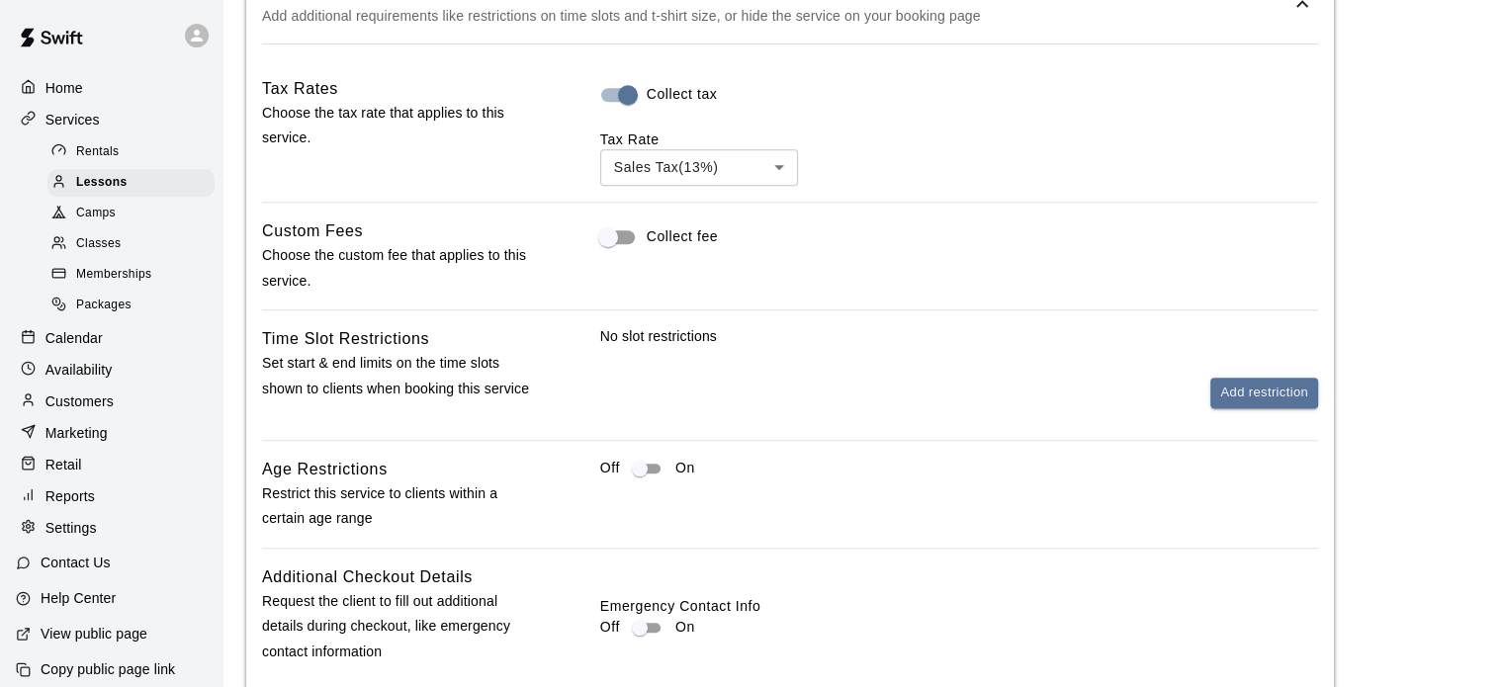
scroll to position [1683, 0]
click at [1261, 406] on button "Add restriction" at bounding box center [1264, 391] width 108 height 31
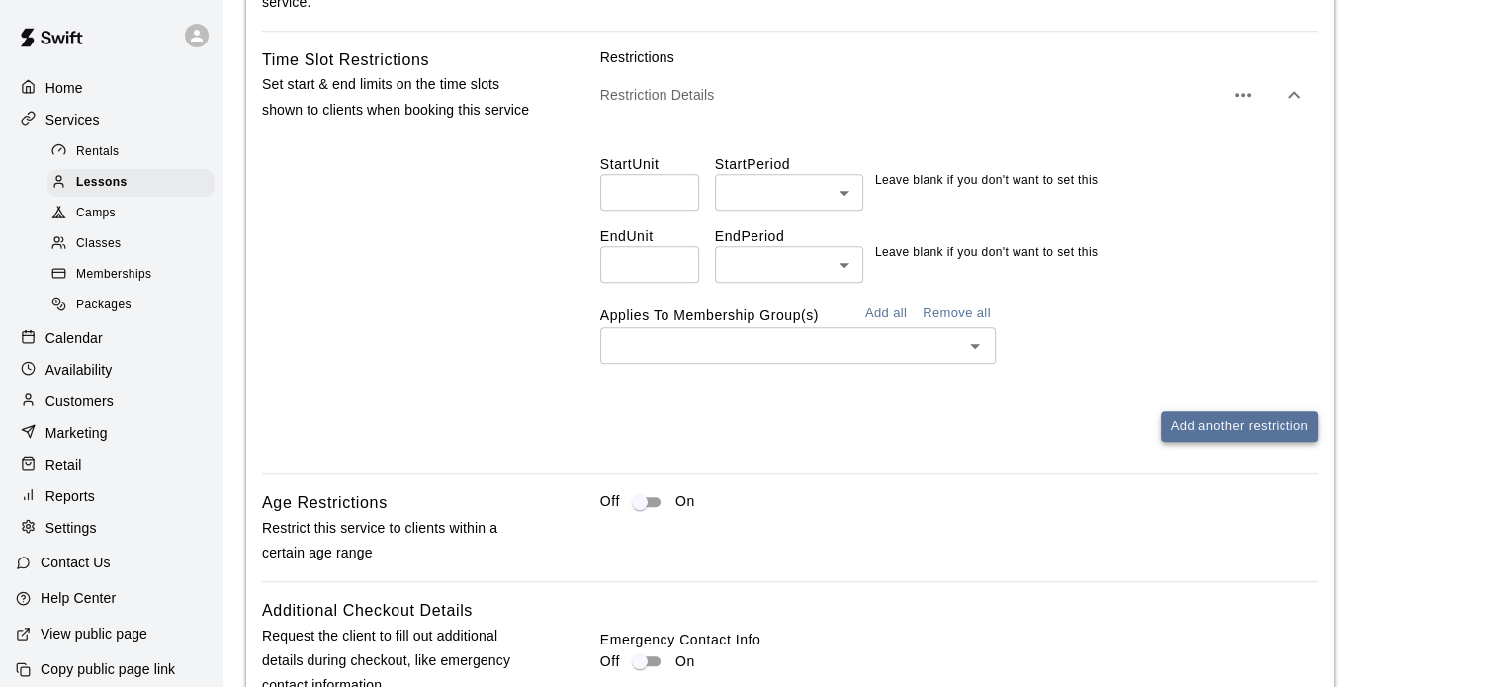
scroll to position [1977, 0]
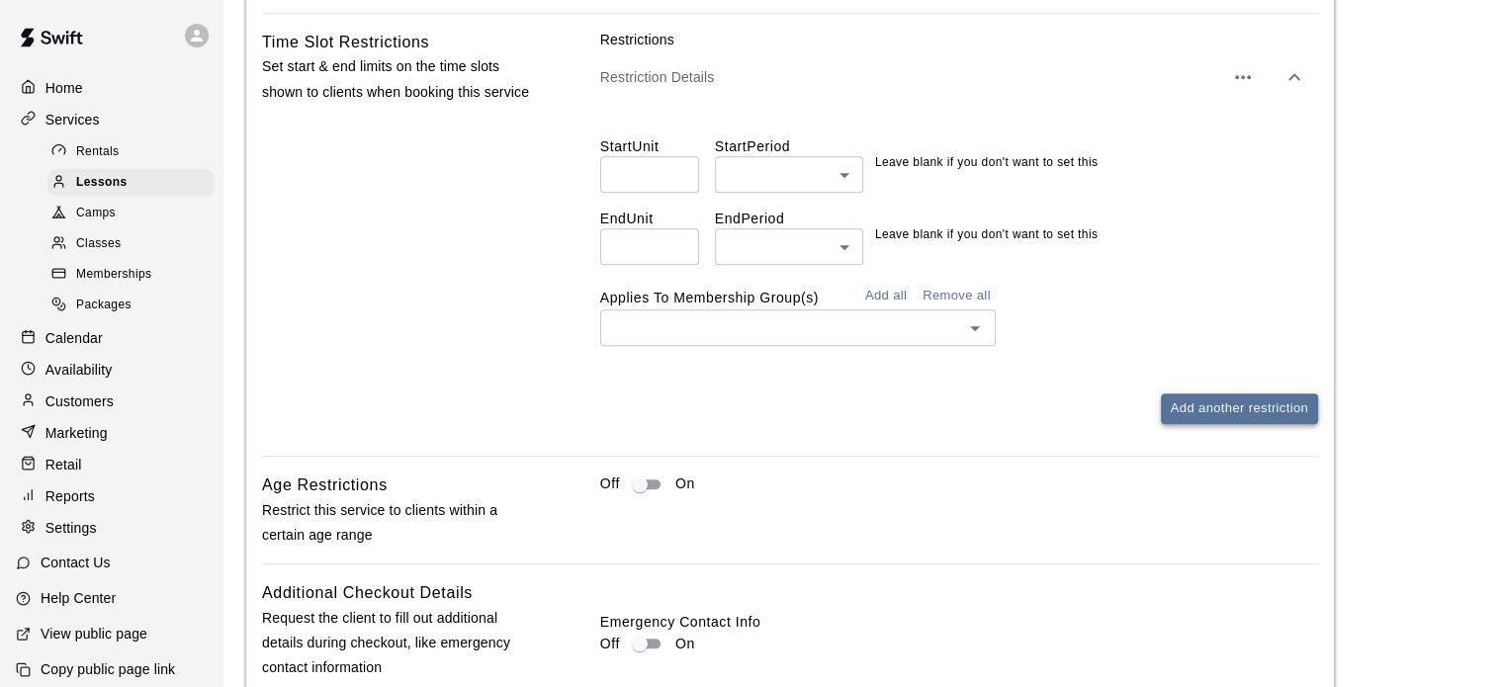
click at [1245, 424] on button "Add another restriction" at bounding box center [1239, 408] width 157 height 31
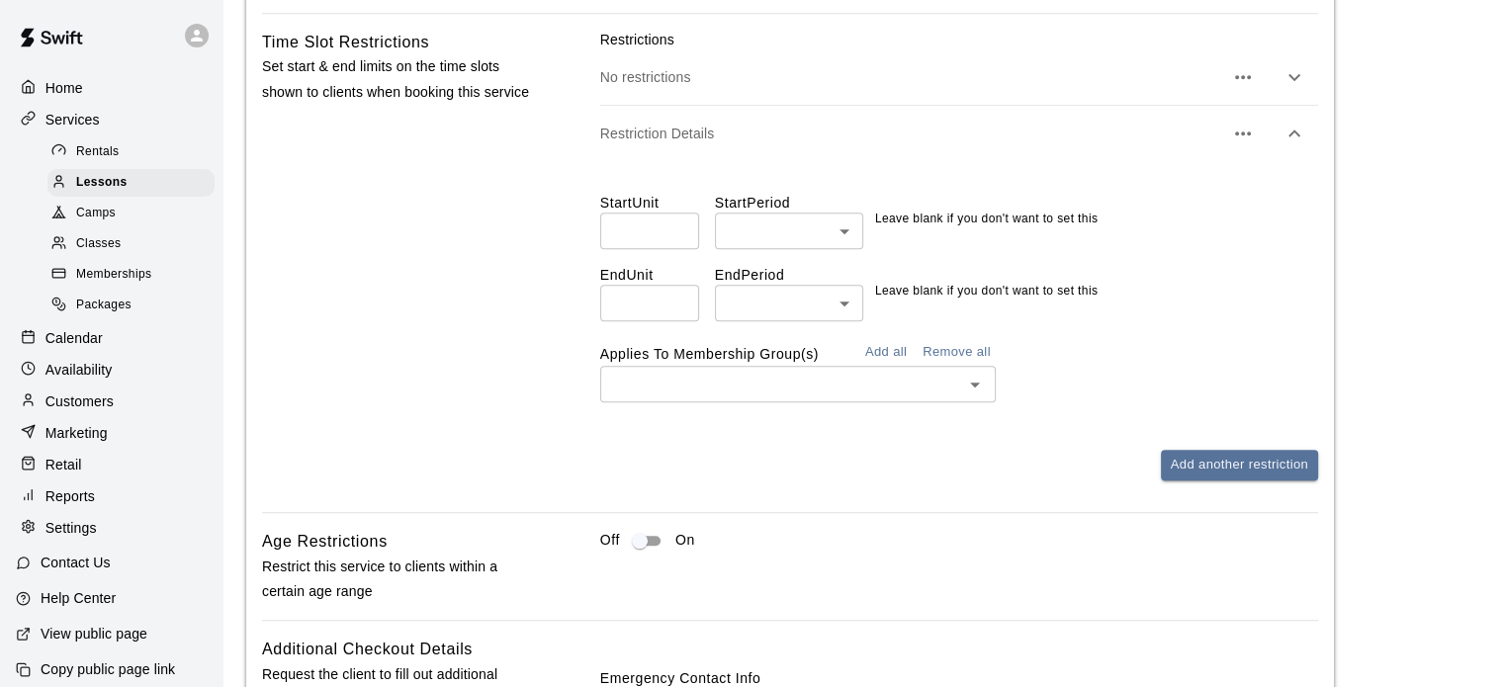
click at [1252, 145] on icon "button" at bounding box center [1243, 134] width 24 height 24
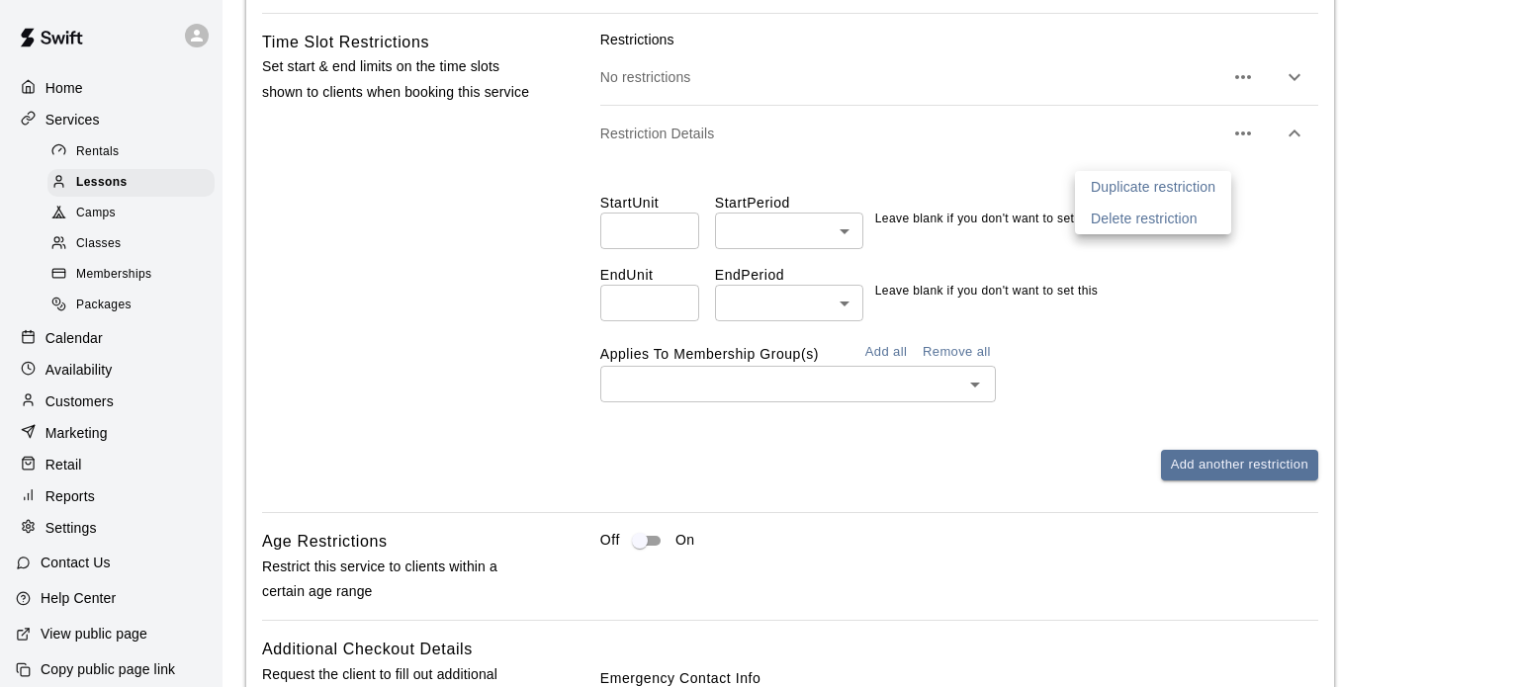
click at [1203, 210] on li "Delete restriction" at bounding box center [1153, 219] width 156 height 32
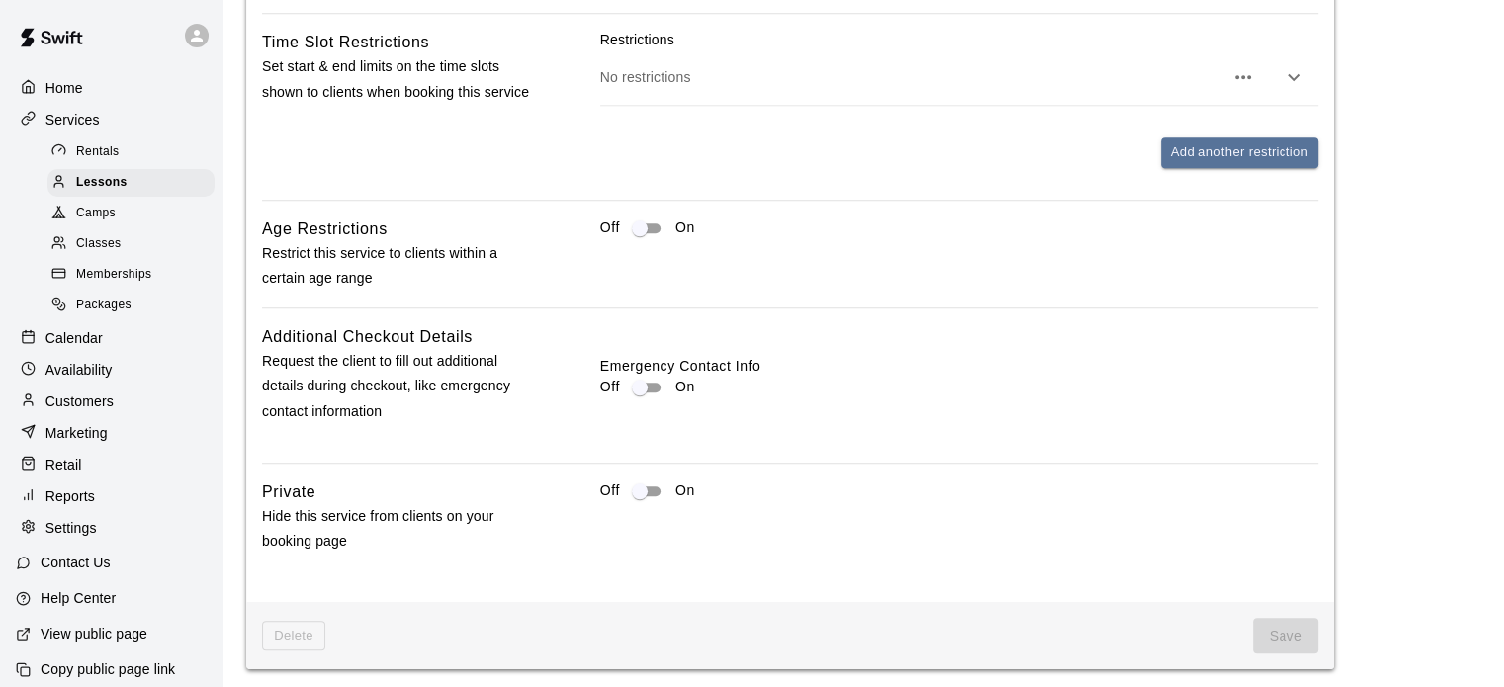
click at [1243, 79] on icon "button" at bounding box center [1243, 77] width 16 height 4
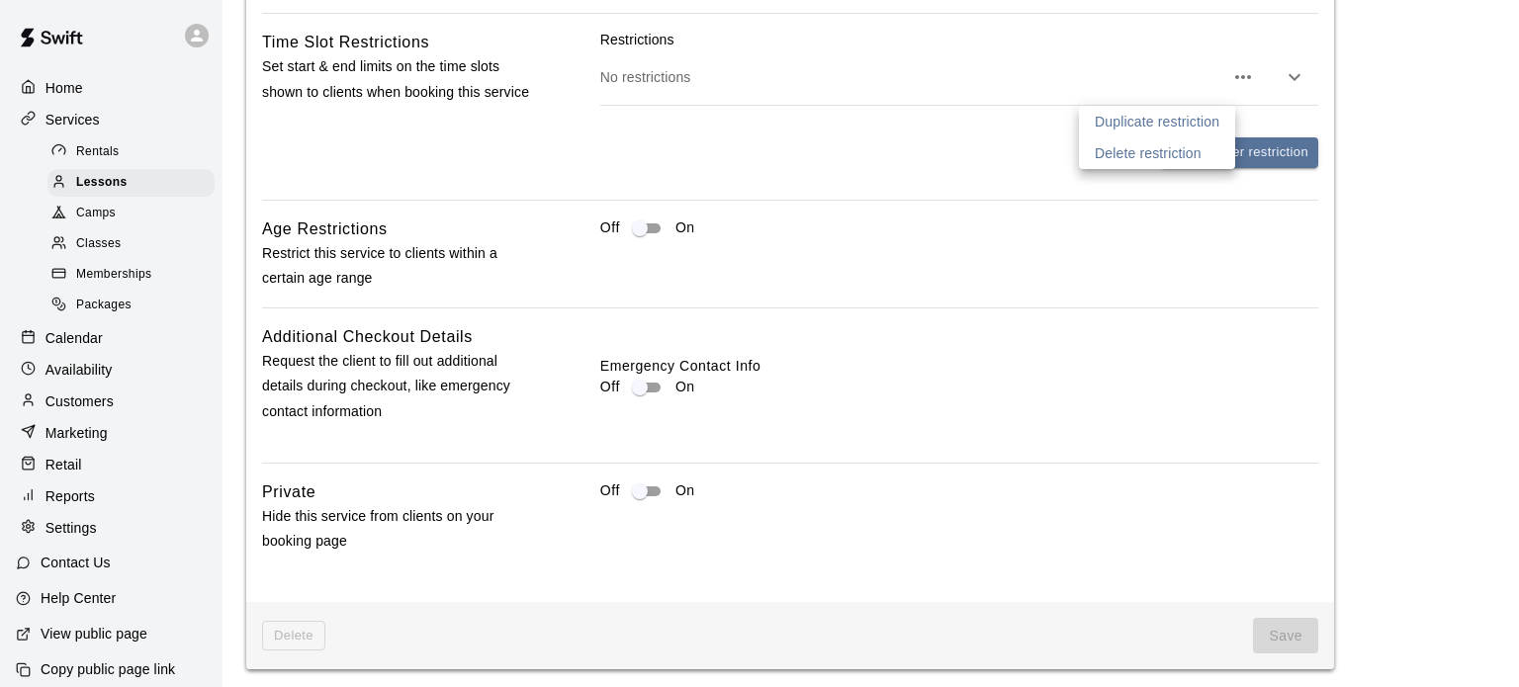
click at [1200, 141] on li "Delete restriction" at bounding box center [1157, 153] width 156 height 32
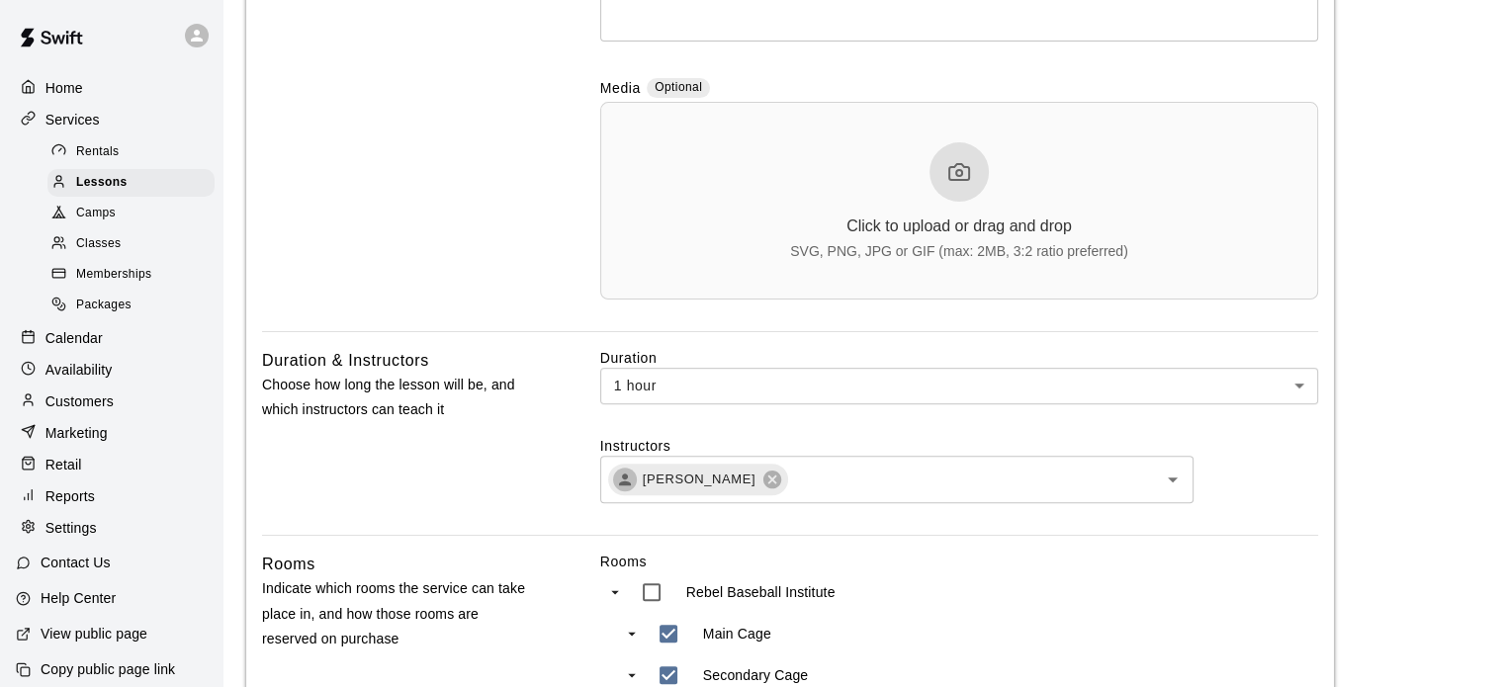
scroll to position [0, 0]
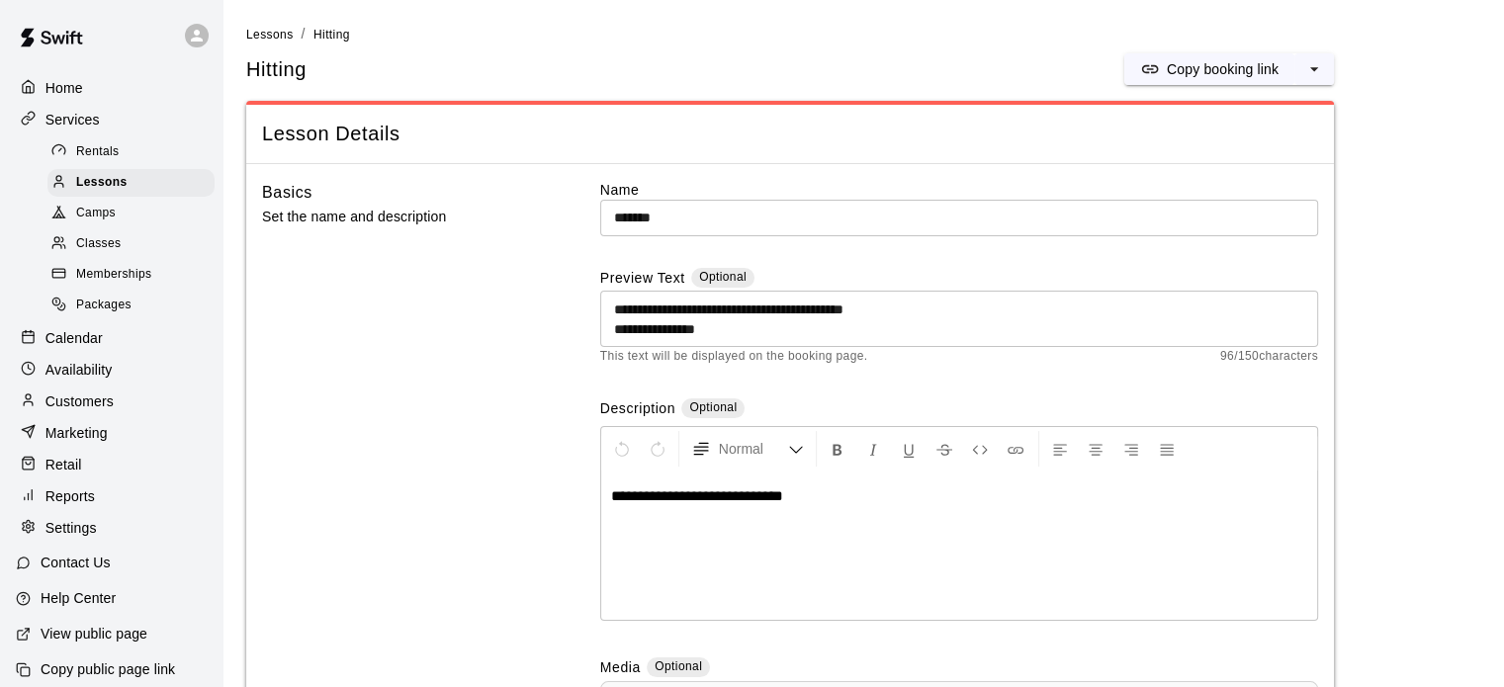
click at [50, 572] on p "Contact Us" at bounding box center [76, 563] width 70 height 20
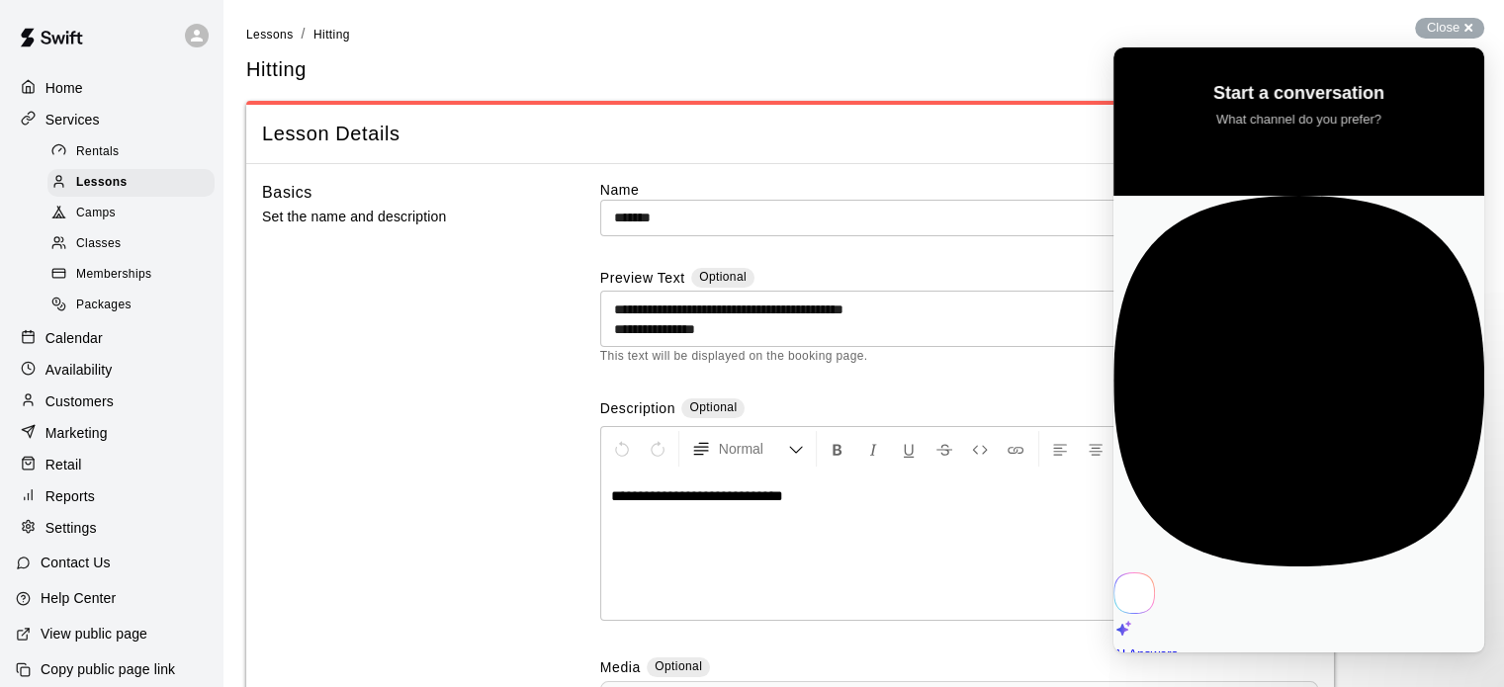
click at [78, 608] on p "Help Center" at bounding box center [78, 598] width 75 height 20
click at [106, 315] on span "Packages" at bounding box center [103, 306] width 55 height 20
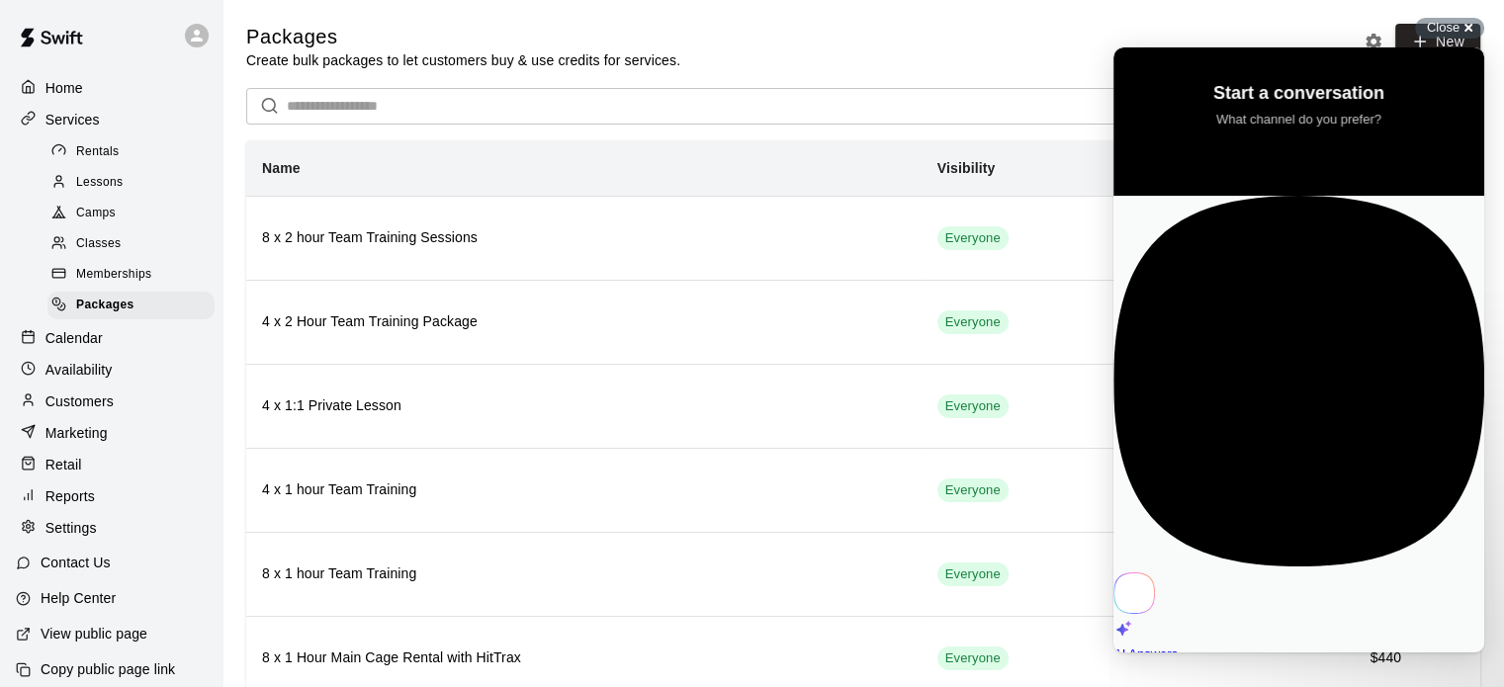
click at [96, 193] on span "Lessons" at bounding box center [99, 183] width 47 height 20
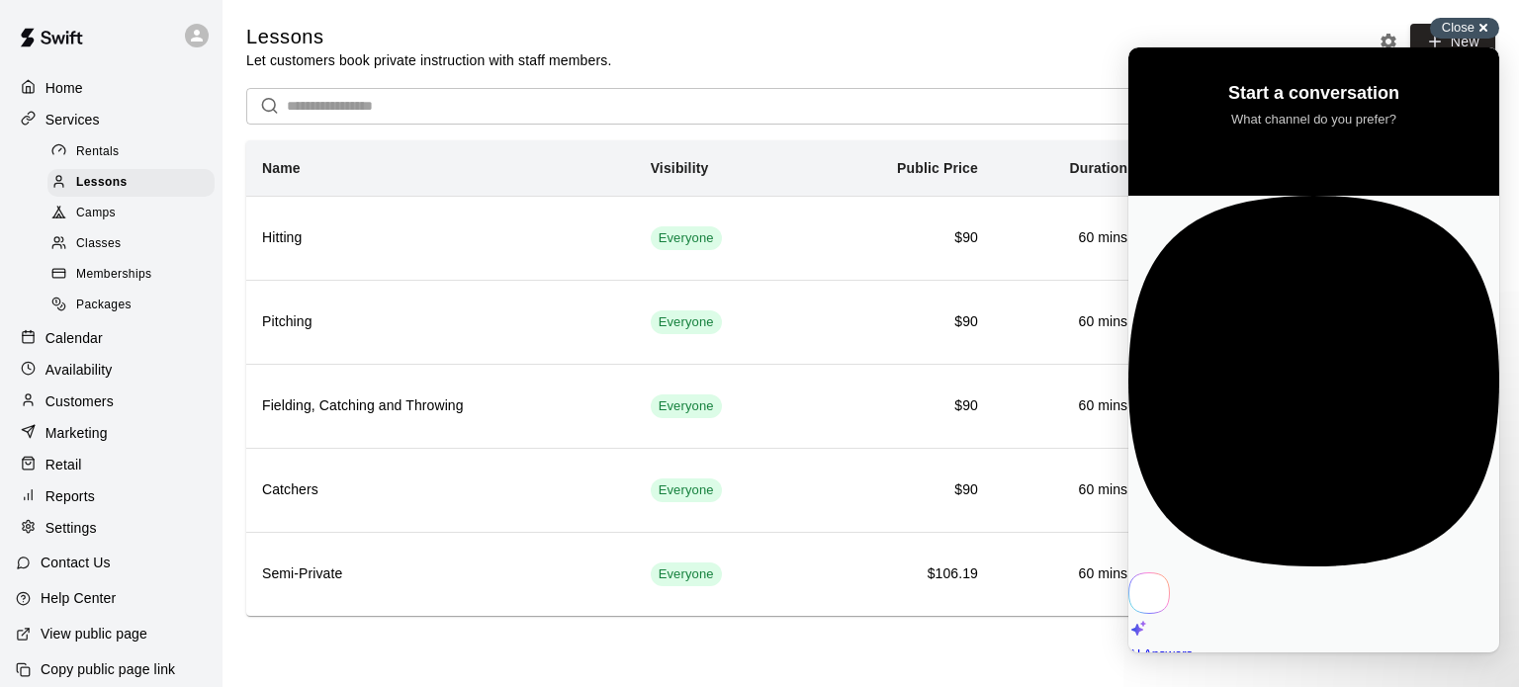
click at [1465, 28] on span "Close" at bounding box center [1457, 27] width 33 height 15
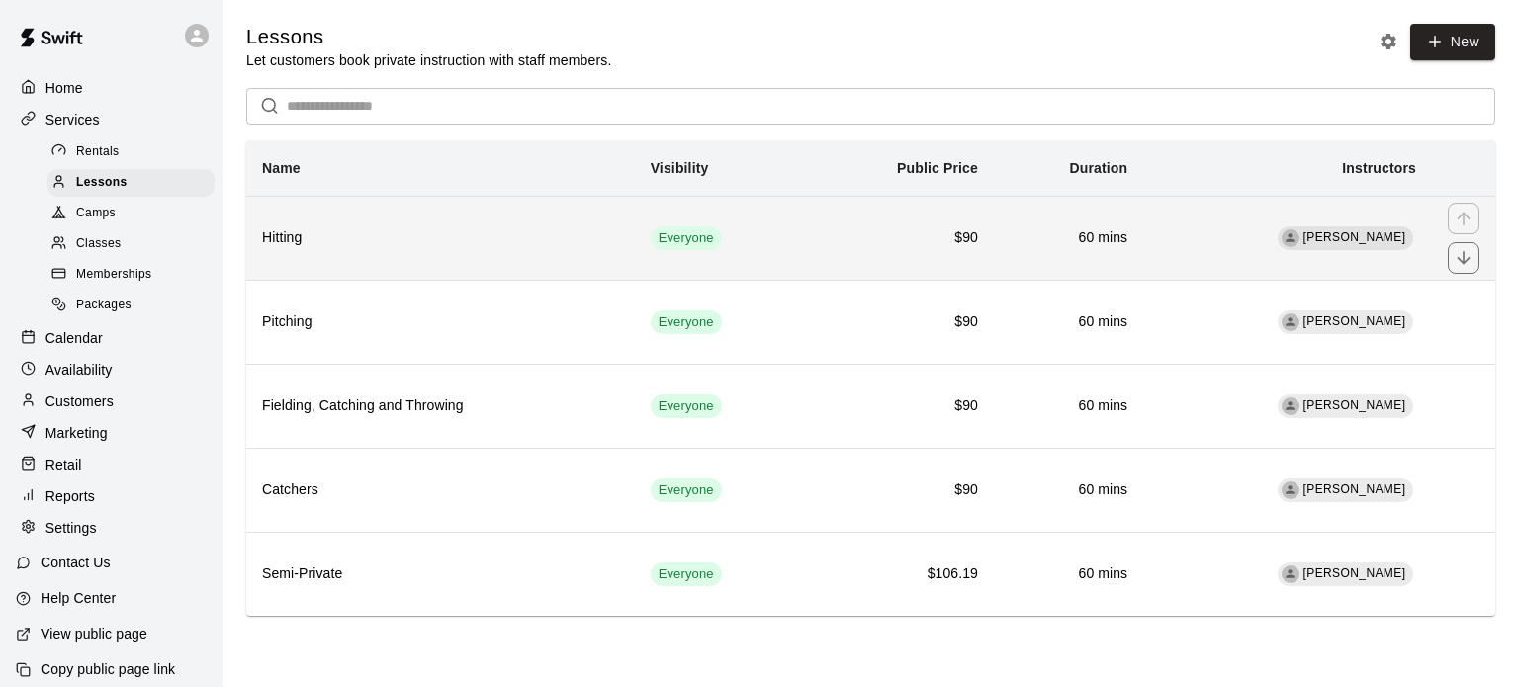
click at [418, 228] on th "Hitting" at bounding box center [440, 238] width 389 height 84
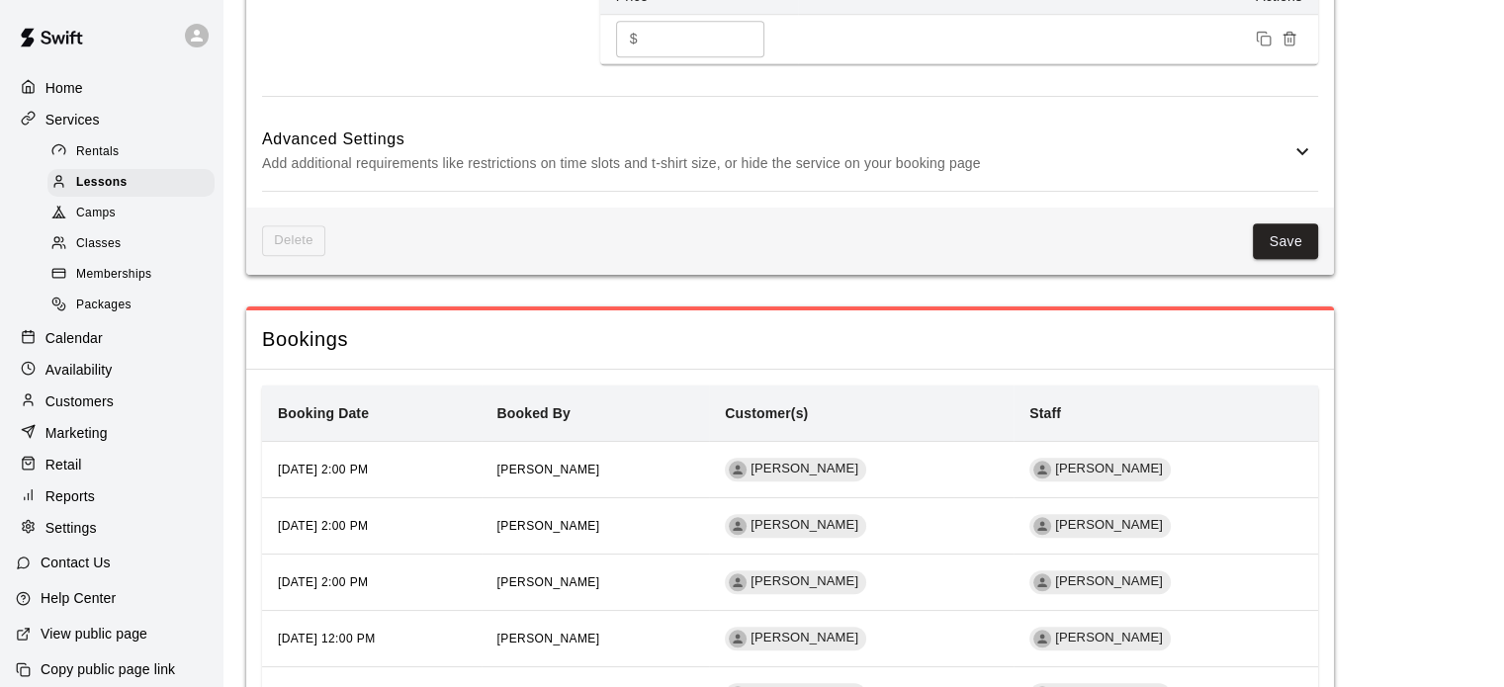
scroll to position [1530, 0]
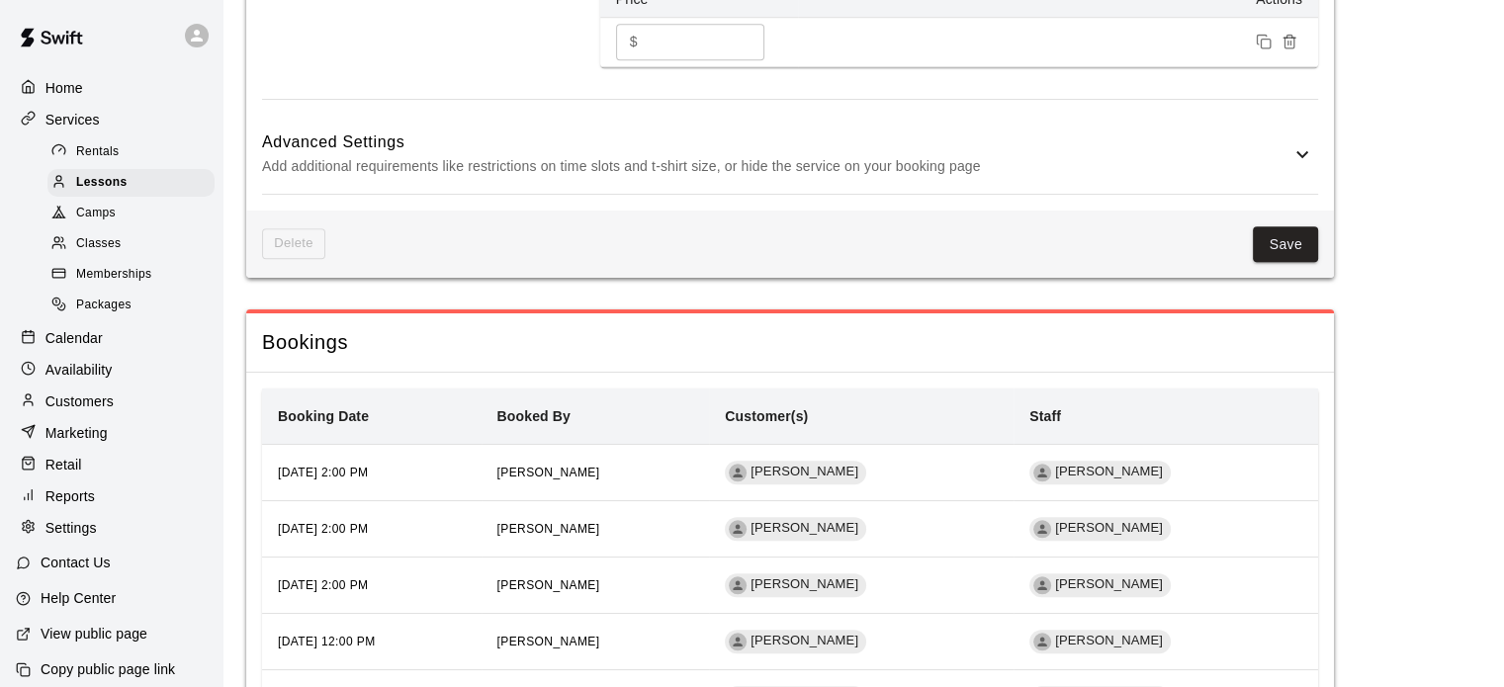
click at [1301, 166] on icon at bounding box center [1302, 154] width 24 height 24
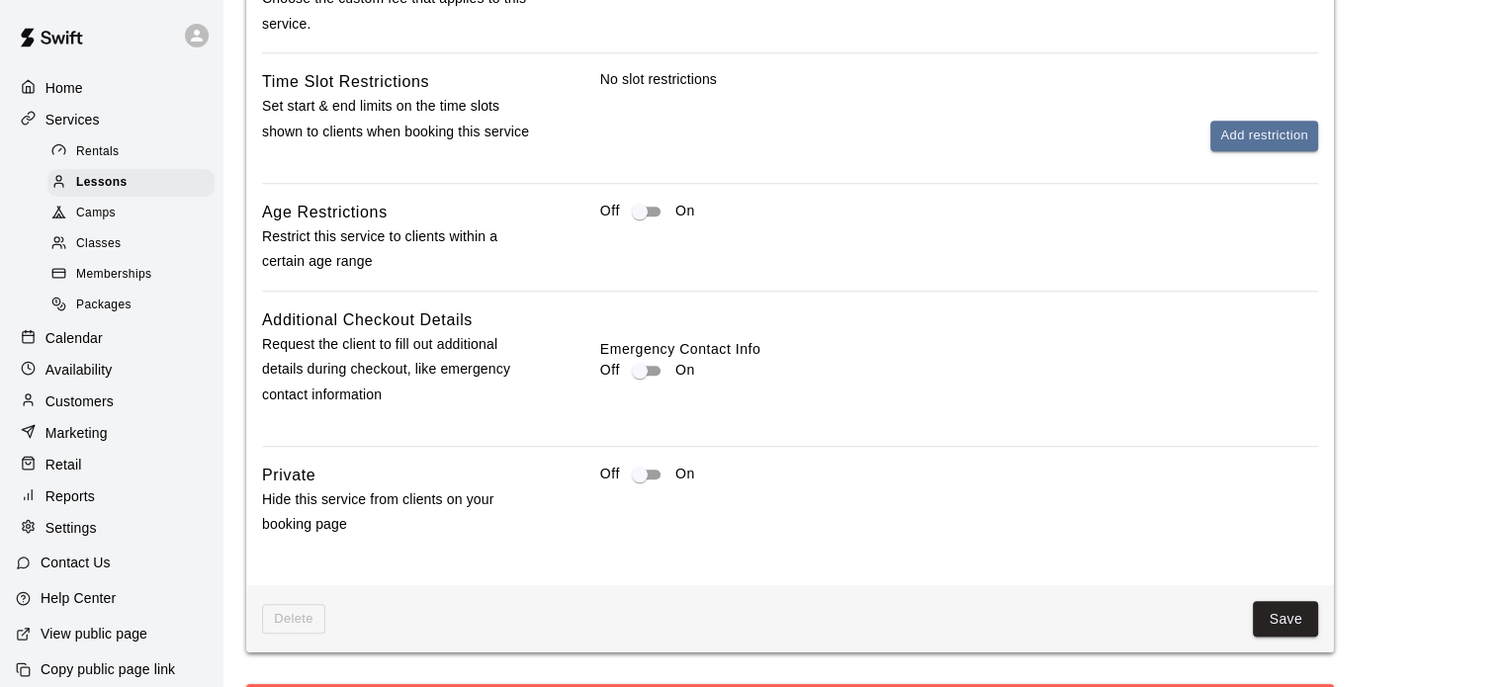
scroll to position [1938, 0]
click at [1281, 148] on button "Add restriction" at bounding box center [1264, 136] width 108 height 31
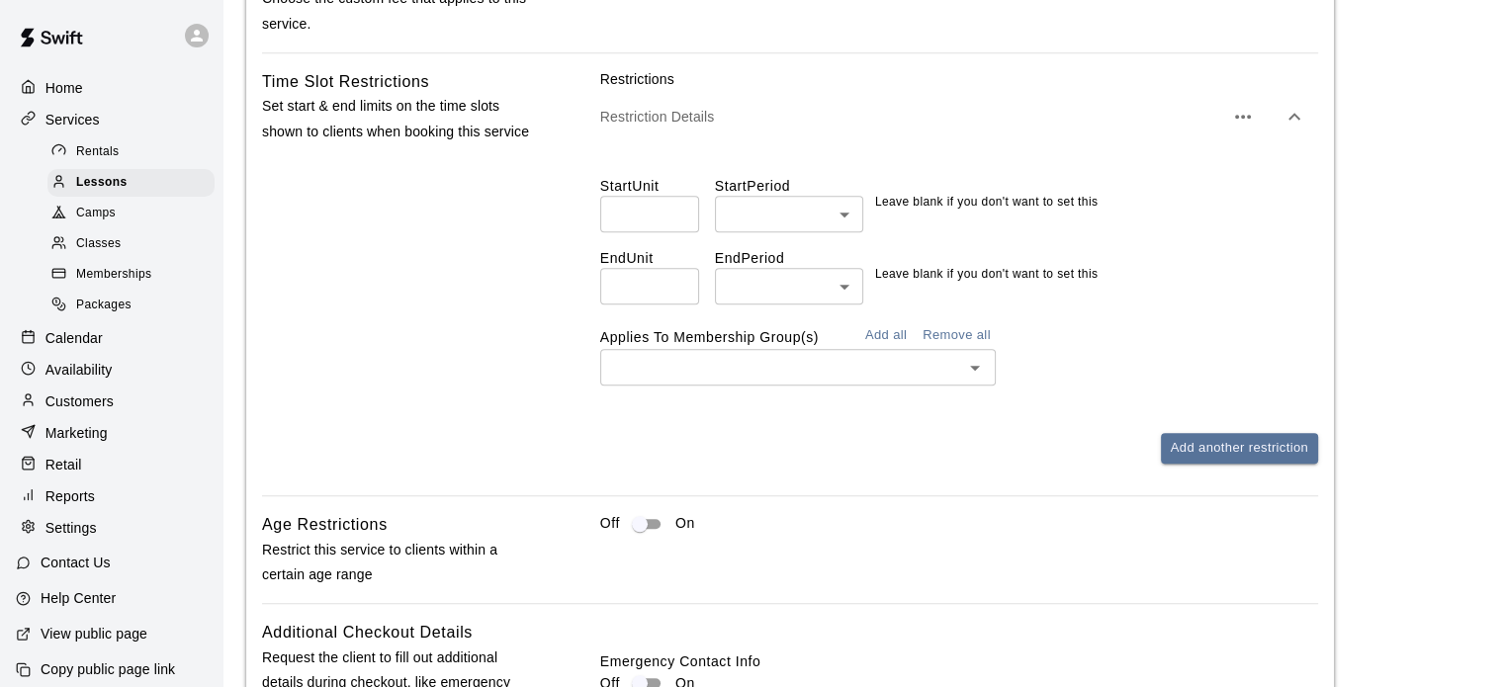
click at [633, 232] on input "number" at bounding box center [649, 214] width 99 height 37
type input "*"
click at [786, 264] on div "End Unit ​ End Period ​ ​ Leave blank if you don't want to set this" at bounding box center [959, 268] width 718 height 72
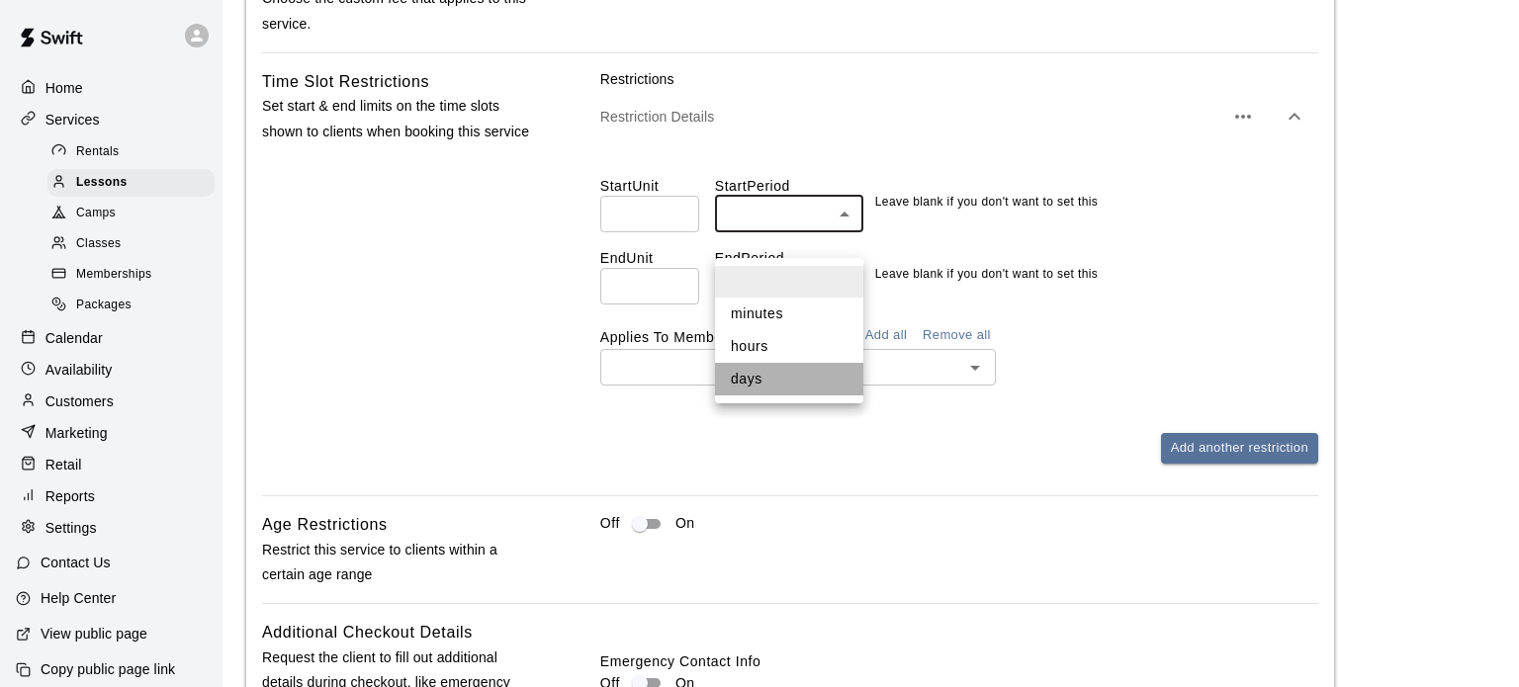
click at [764, 375] on li "days" at bounding box center [789, 379] width 148 height 33
type input "****"
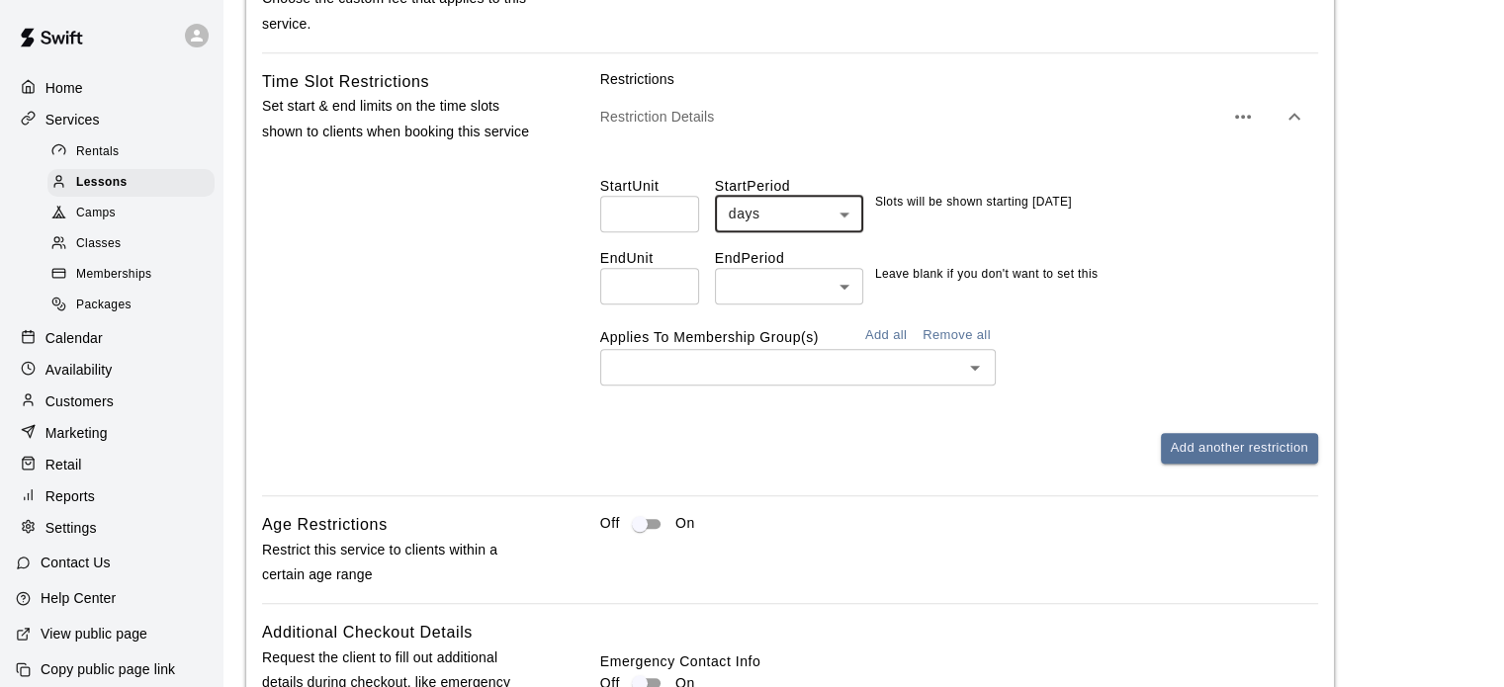
click at [616, 305] on input "number" at bounding box center [649, 286] width 99 height 37
type input "**"
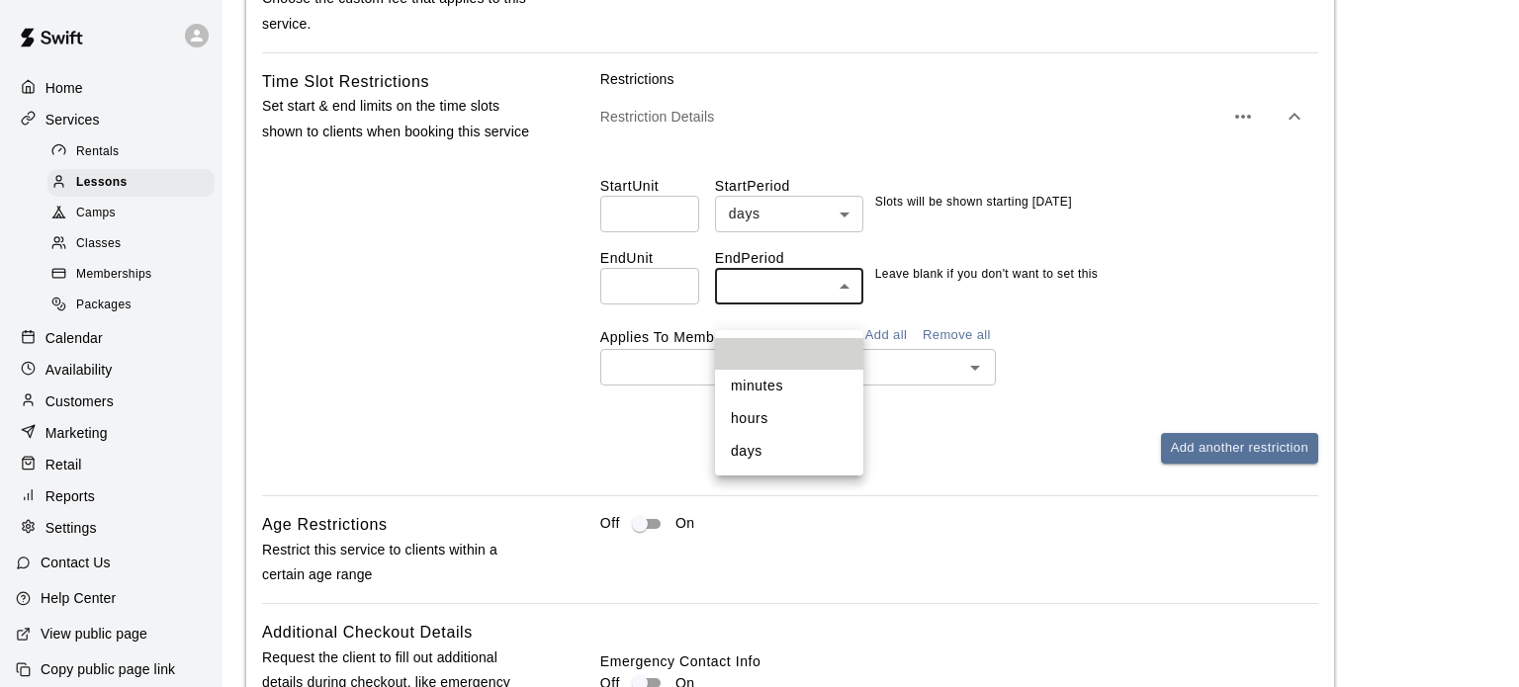
click at [769, 394] on li "minutes" at bounding box center [789, 386] width 148 height 33
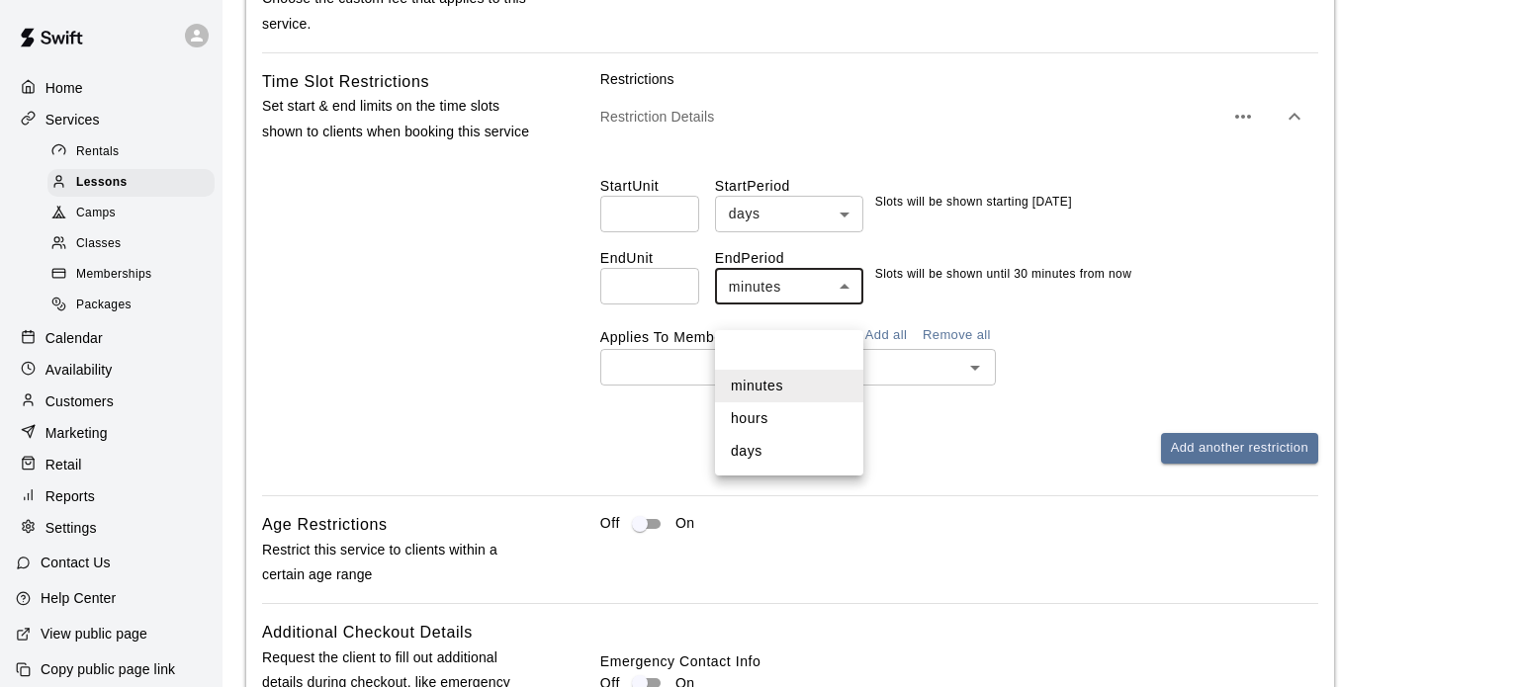
click at [756, 445] on li "days" at bounding box center [789, 451] width 148 height 33
type input "****"
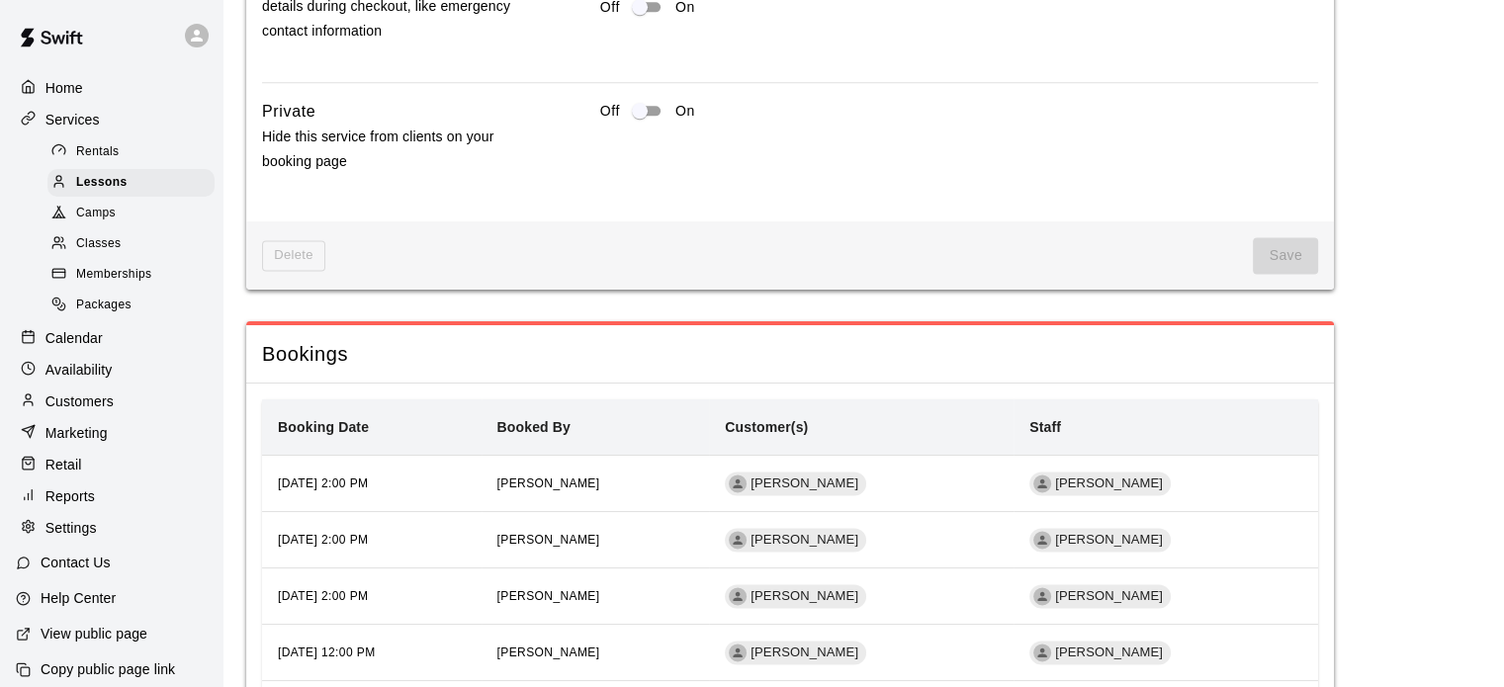
click at [1129, 248] on div "Delete Save" at bounding box center [790, 255] width 1088 height 68
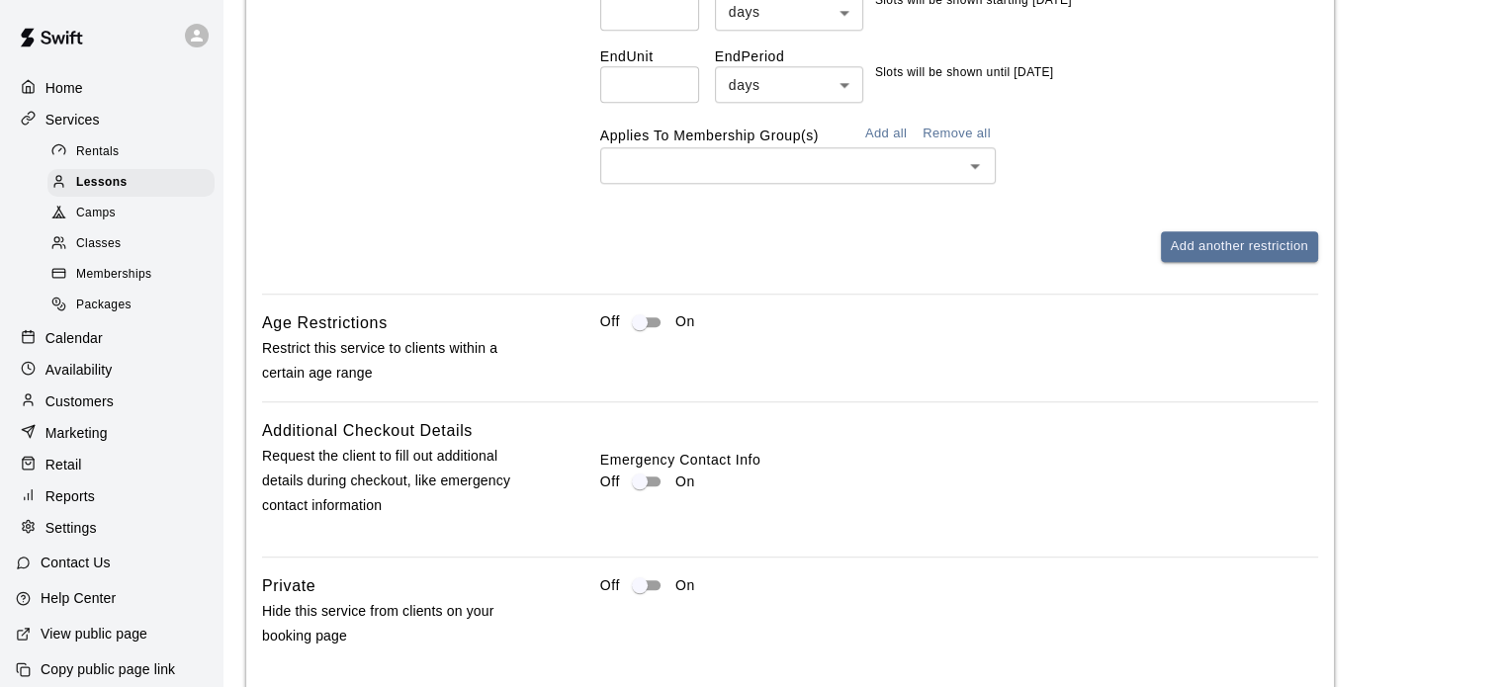
scroll to position [2139, 0]
click at [1119, 254] on div "Restrictions Restriction Details Start Unit * ​ Start Period days **** ​ Slots …" at bounding box center [959, 65] width 718 height 394
click at [877, 200] on div "Start Unit * ​ Start Period days **** ​ Slots will be shown starting [DATE] End…" at bounding box center [959, 71] width 718 height 257
click at [1153, 291] on div "Restrictions Restriction Details Start Unit * ​ Start Period days **** ​ Slots …" at bounding box center [959, 81] width 718 height 426
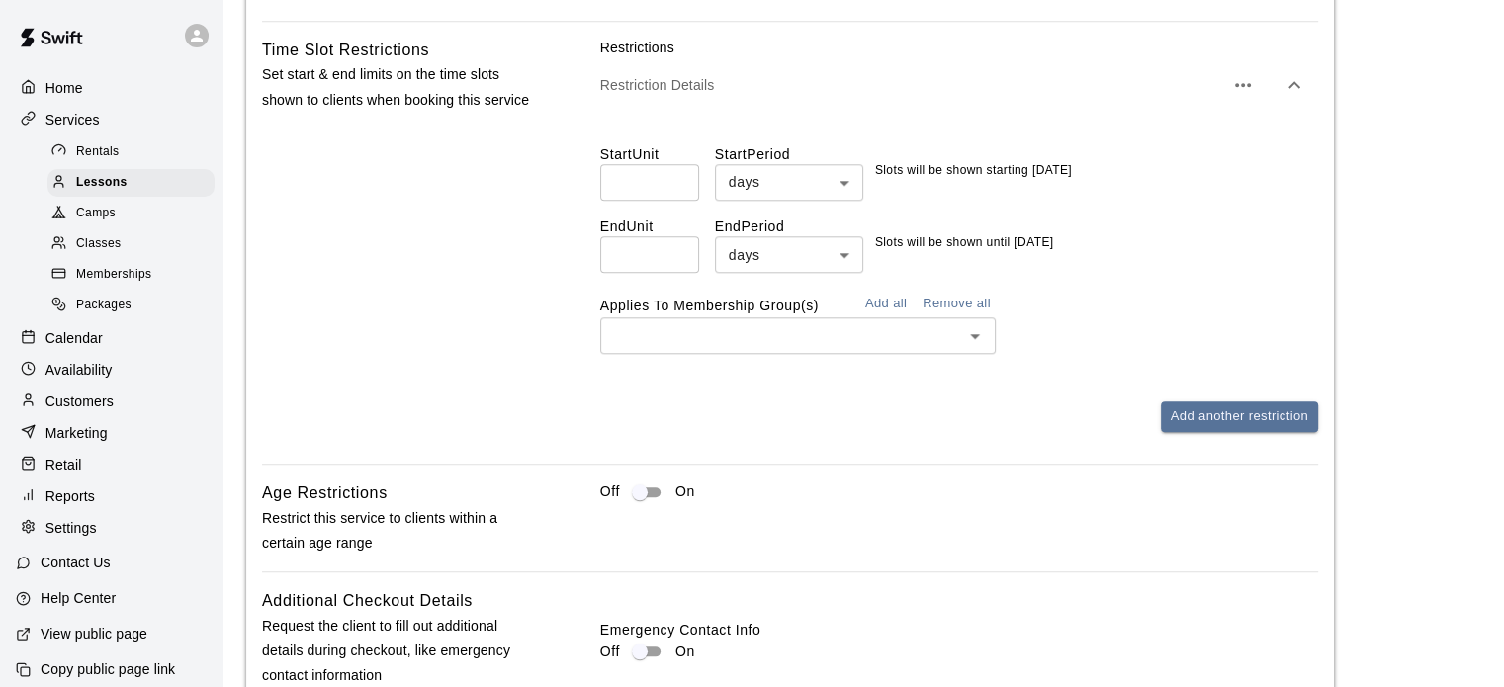
scroll to position [1971, 0]
click at [100, 192] on span "Lessons" at bounding box center [101, 183] width 51 height 20
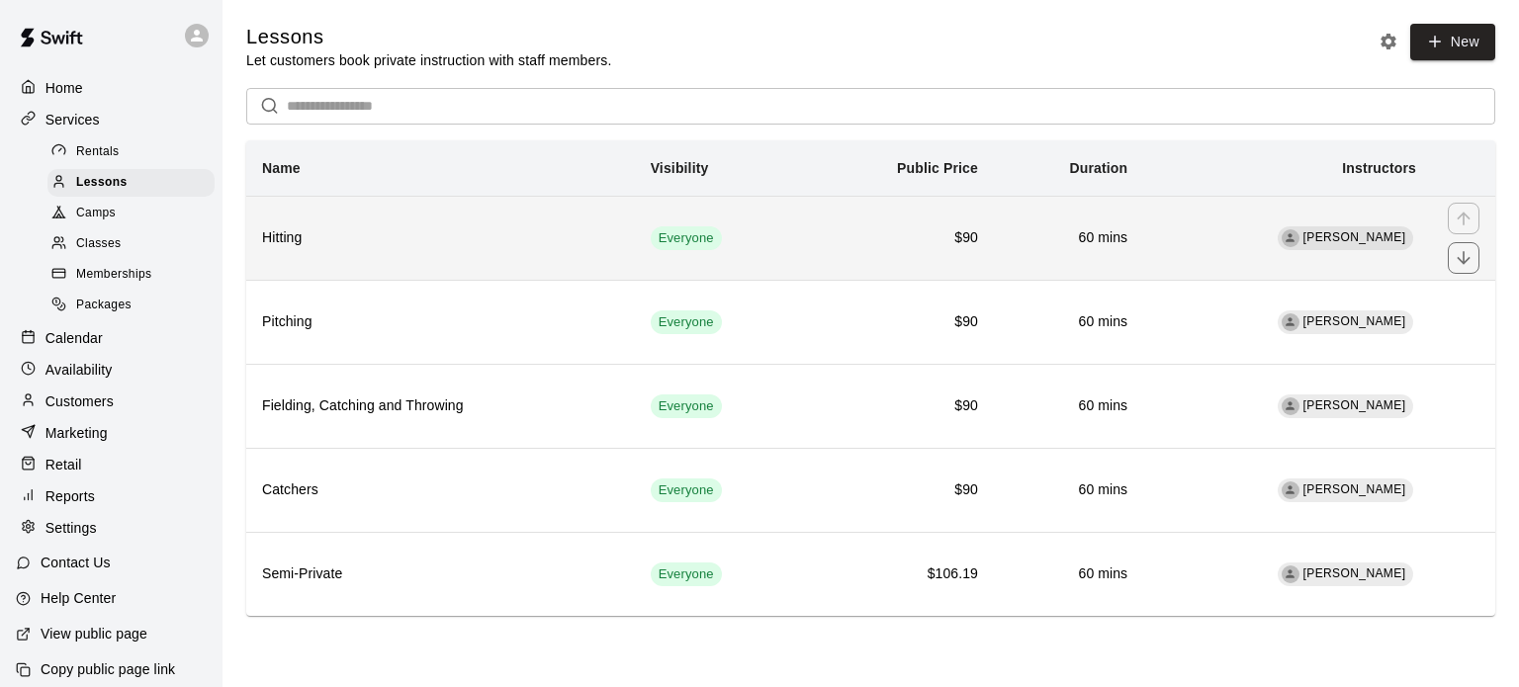
click at [581, 246] on h6 "Hitting" at bounding box center [440, 238] width 357 height 22
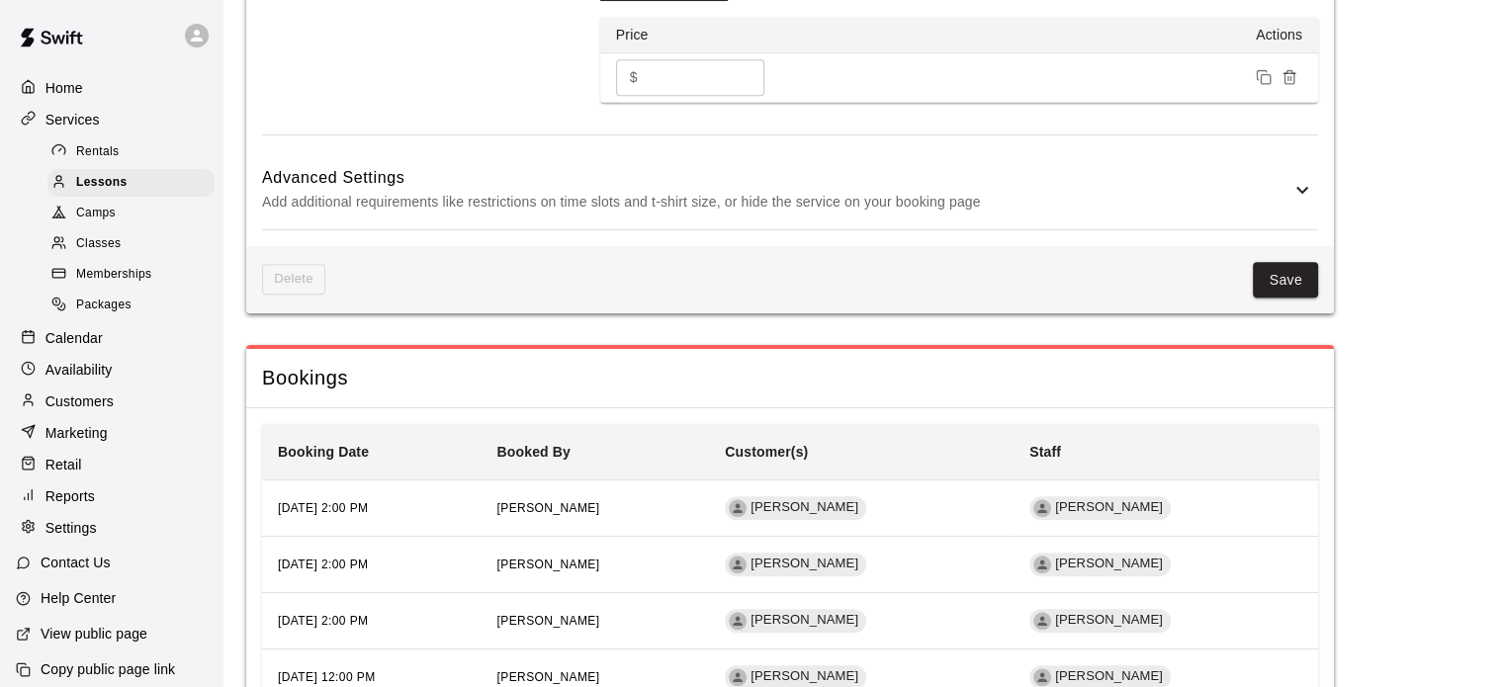
scroll to position [1499, 0]
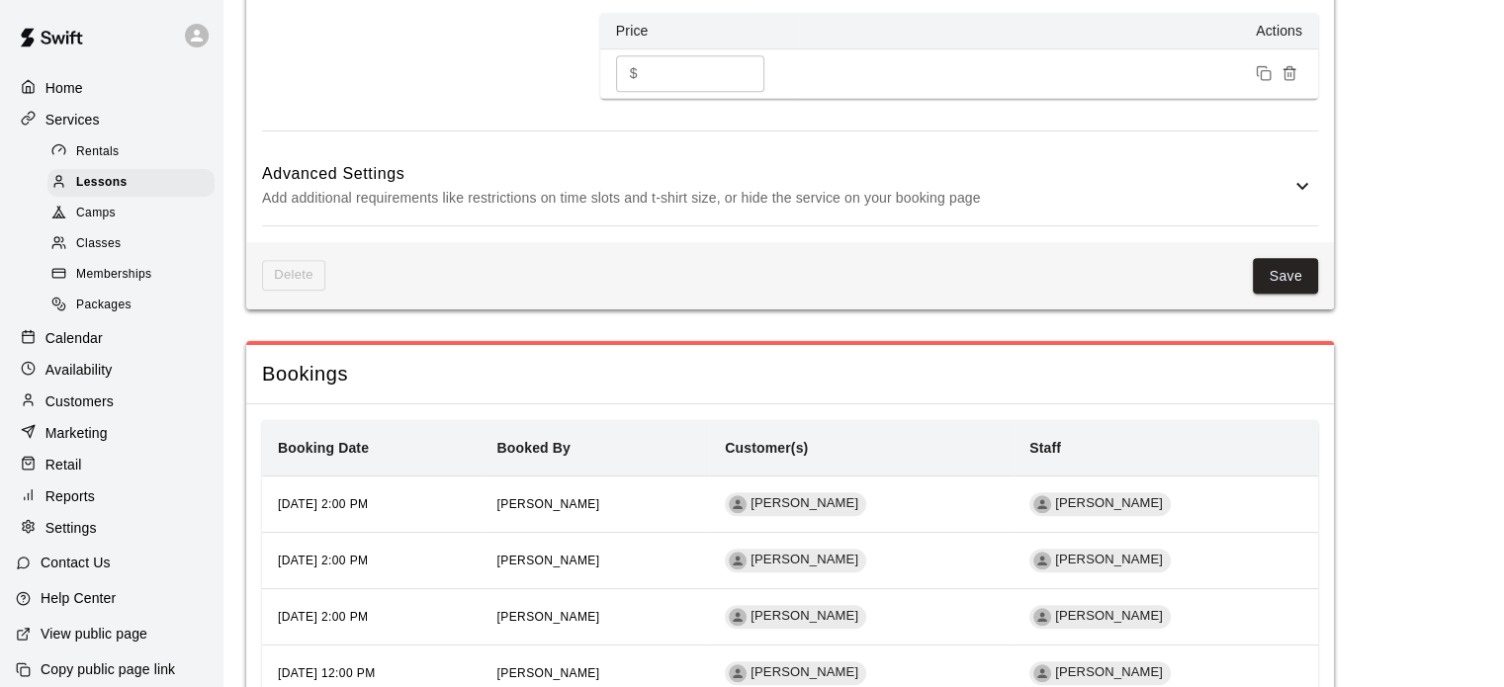
click at [1305, 198] on icon at bounding box center [1302, 186] width 24 height 24
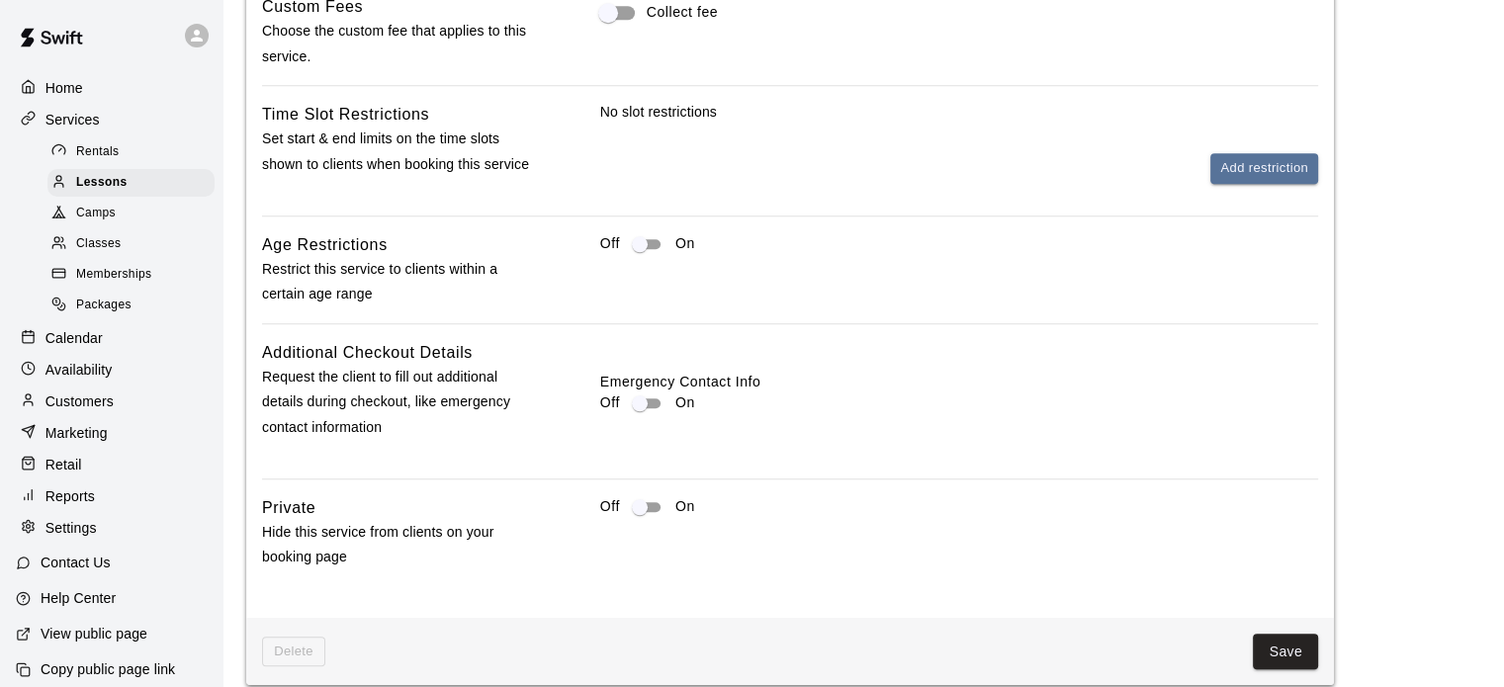
scroll to position [1938, 0]
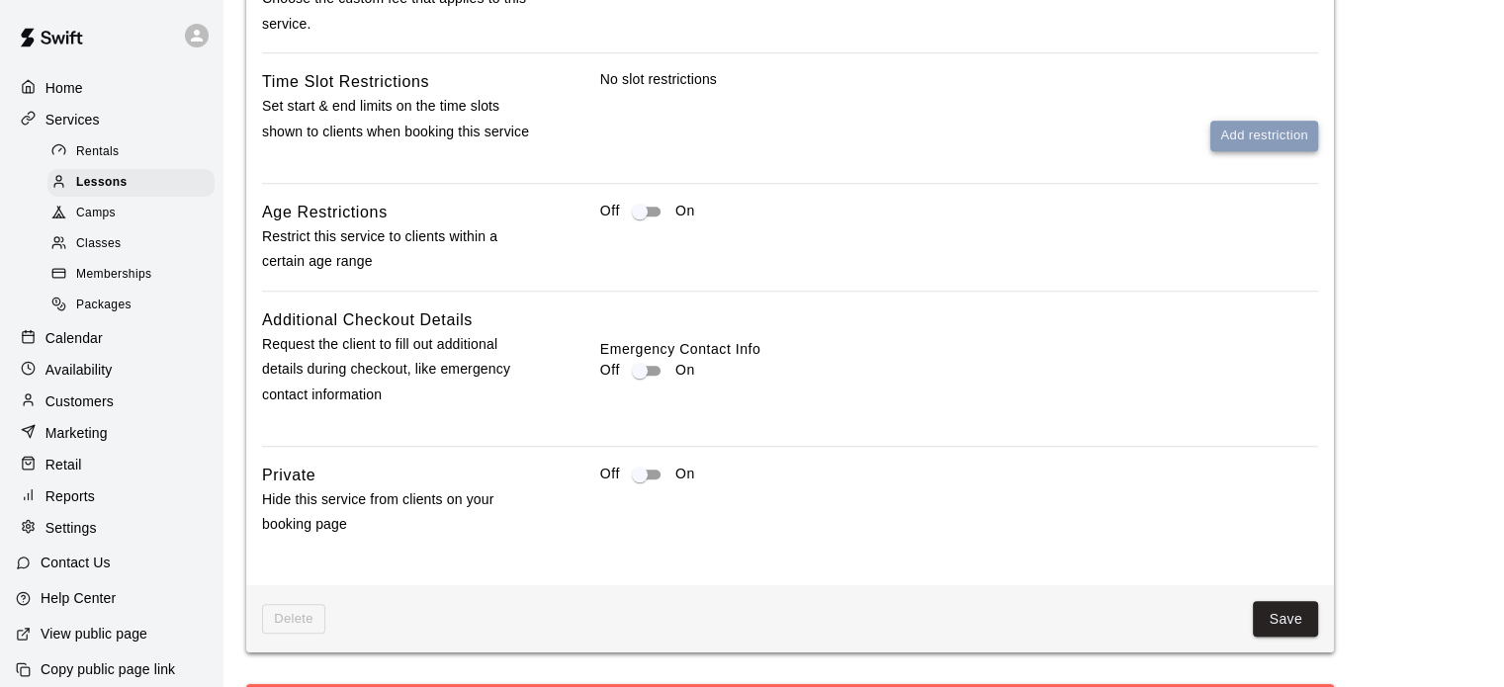
click at [1272, 151] on button "Add restriction" at bounding box center [1264, 136] width 108 height 31
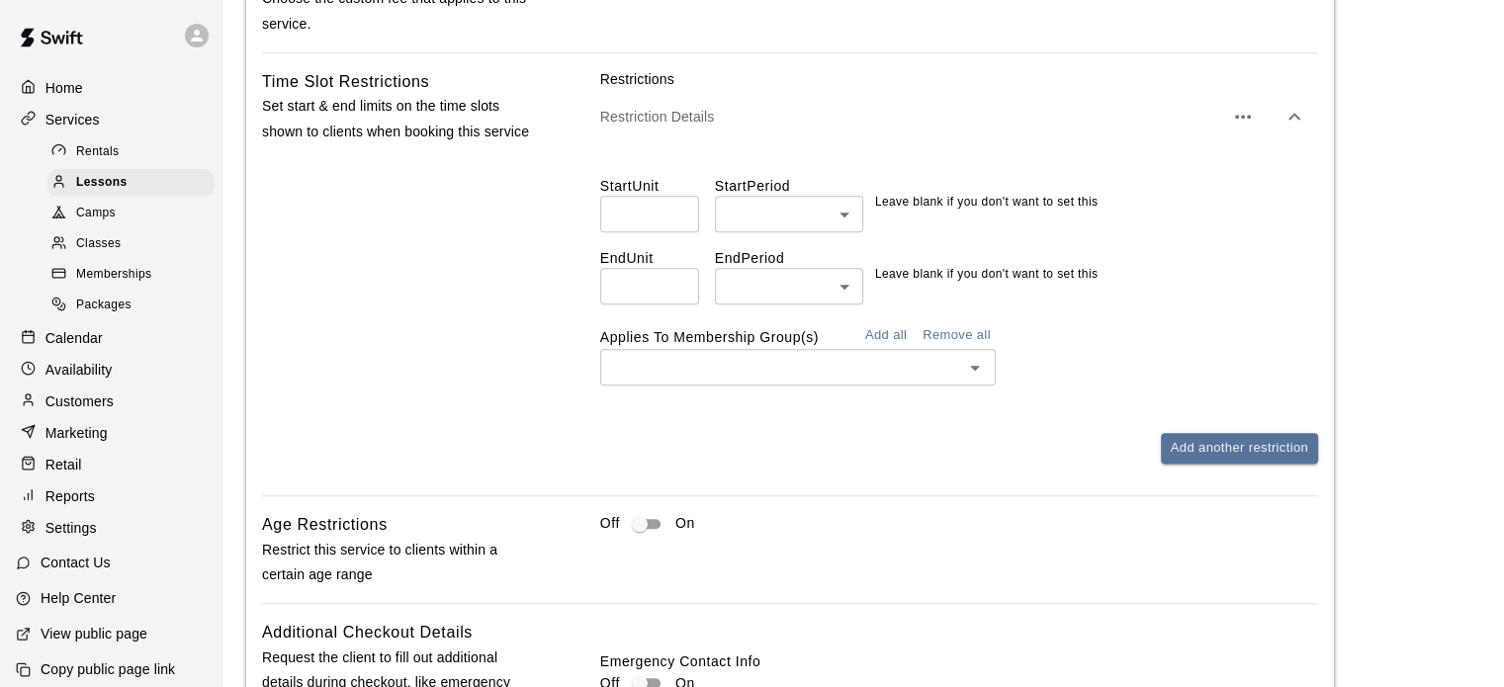
click at [663, 231] on input "number" at bounding box center [649, 214] width 99 height 37
type input "*"
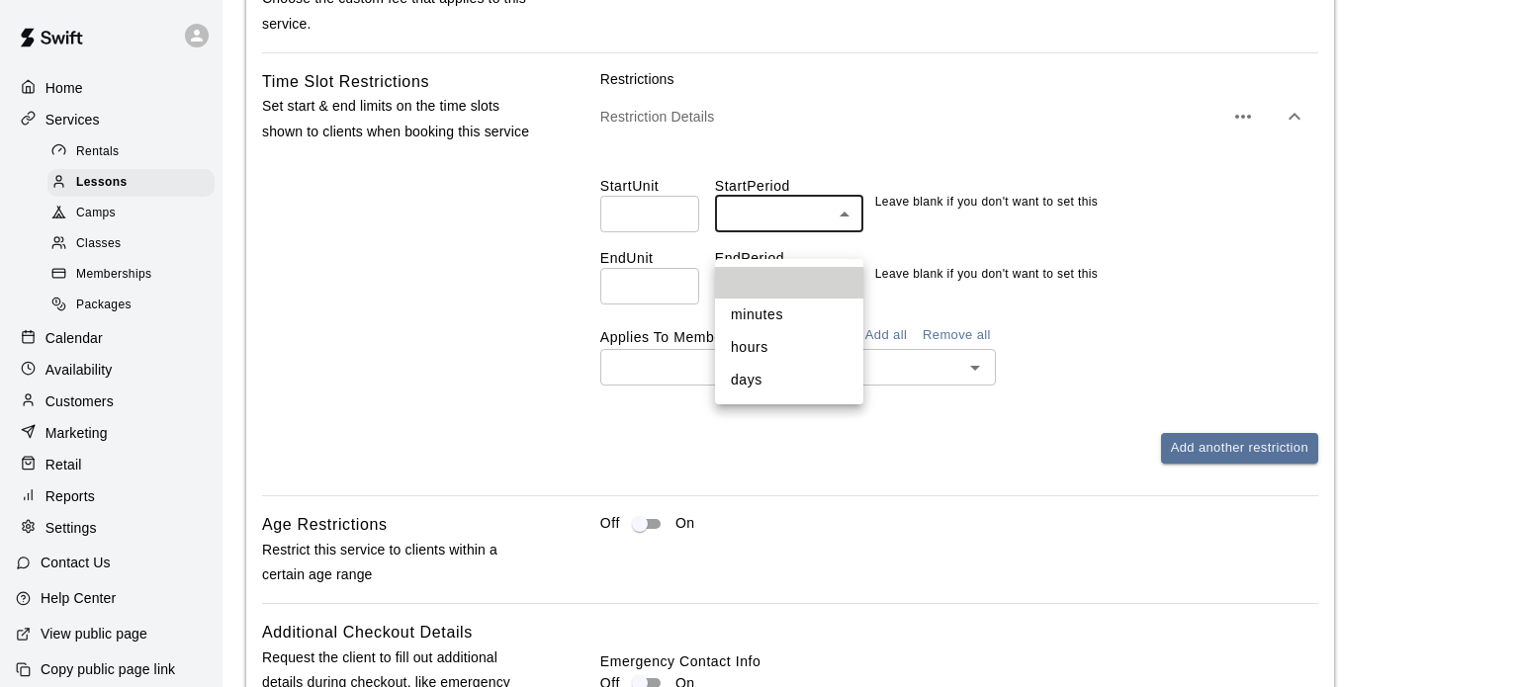
click at [753, 382] on li "days" at bounding box center [789, 380] width 148 height 33
type input "****"
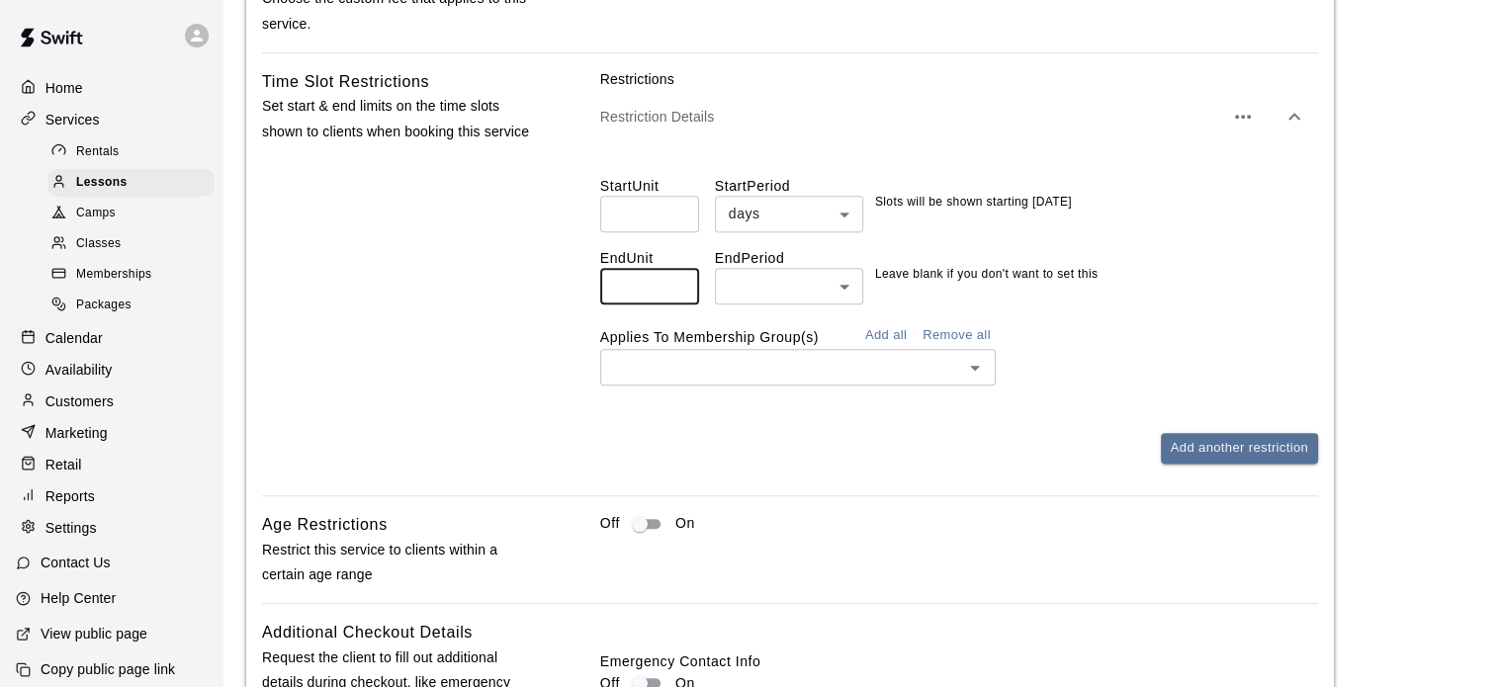
click at [649, 305] on input "number" at bounding box center [649, 286] width 99 height 37
type input "**"
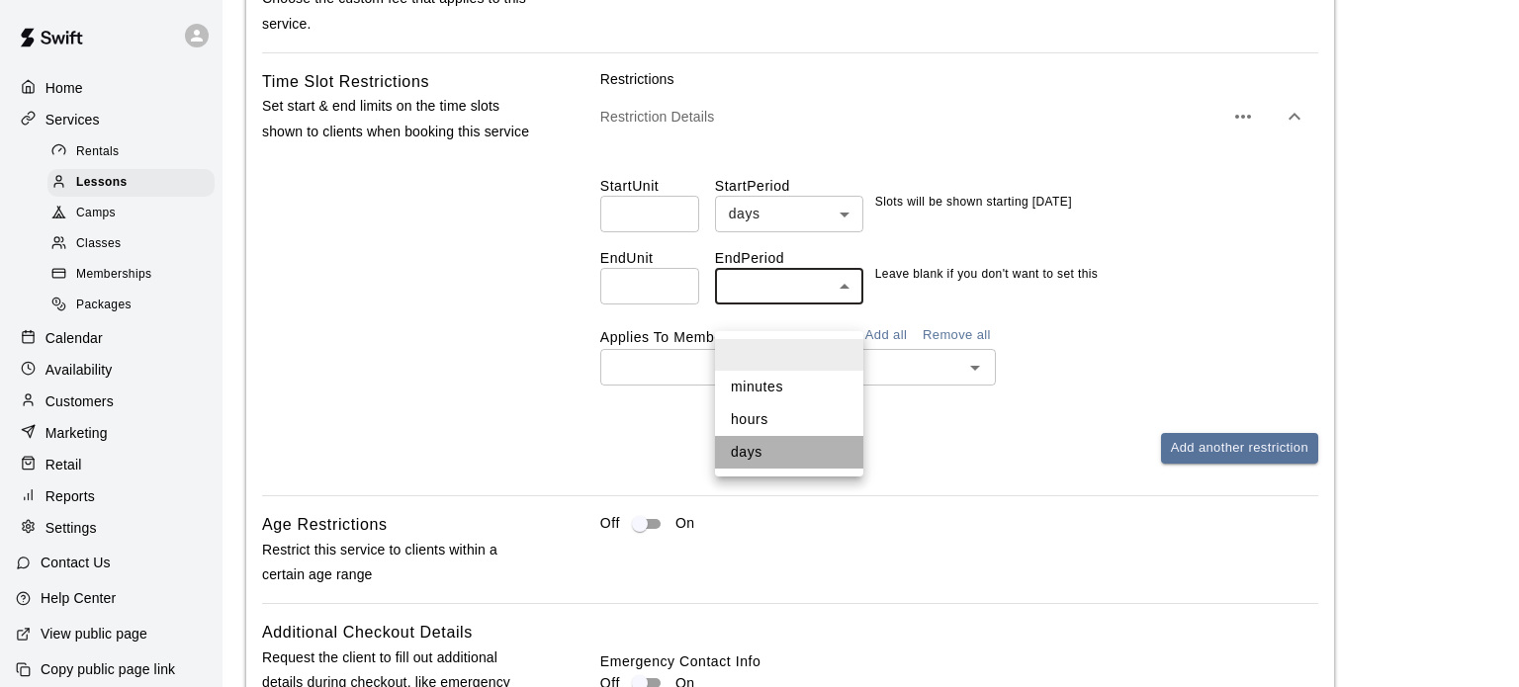
click at [747, 451] on li "days" at bounding box center [789, 452] width 148 height 33
type input "****"
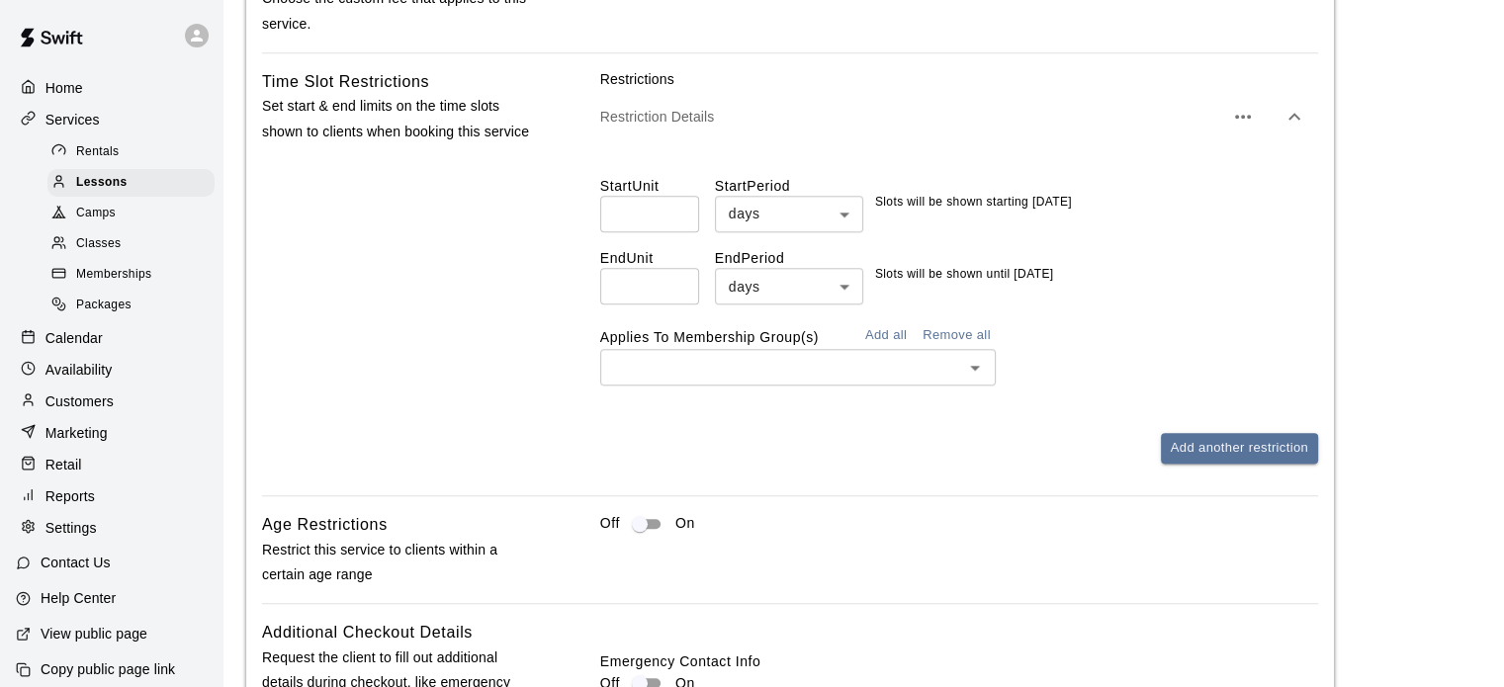
drag, startPoint x: 1199, startPoint y: 485, endPoint x: 1025, endPoint y: 472, distance: 174.6
click at [1025, 464] on div "Add another restriction" at bounding box center [959, 448] width 718 height 31
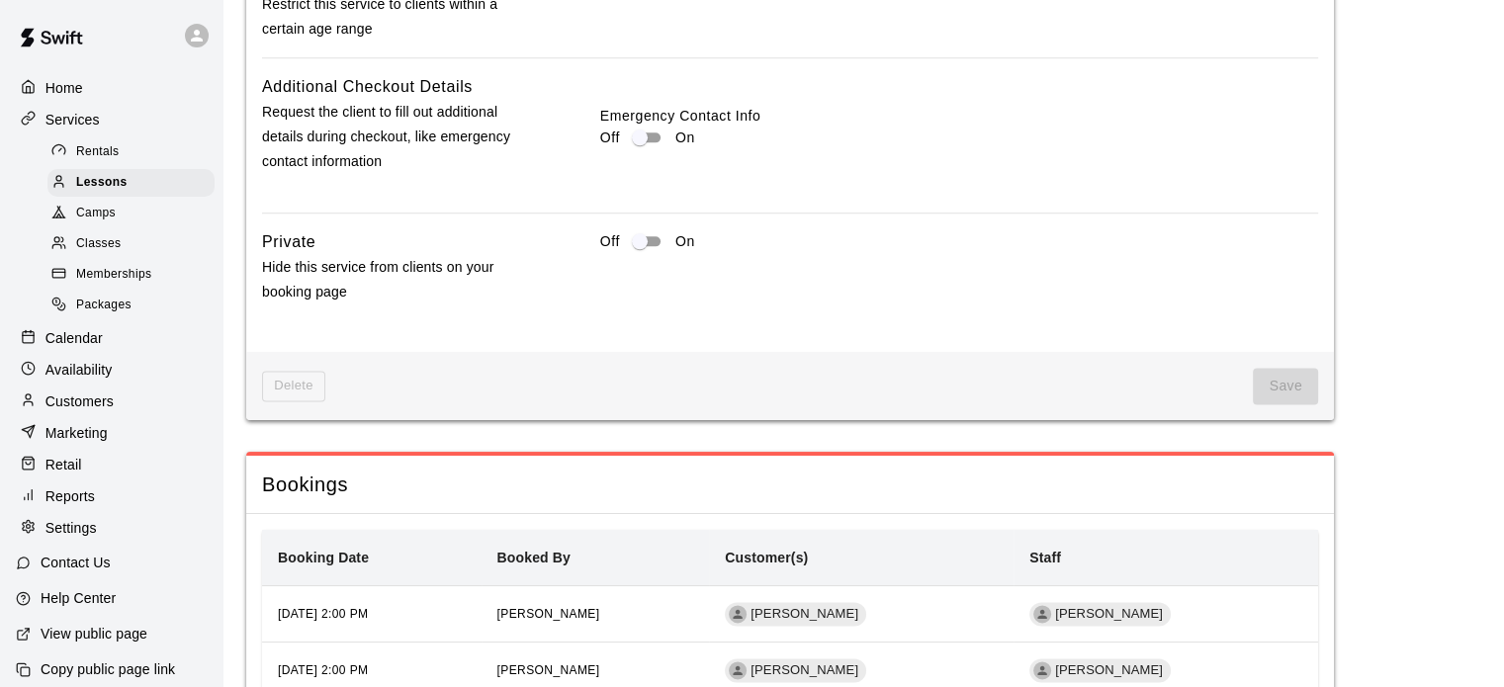
scroll to position [2487, 0]
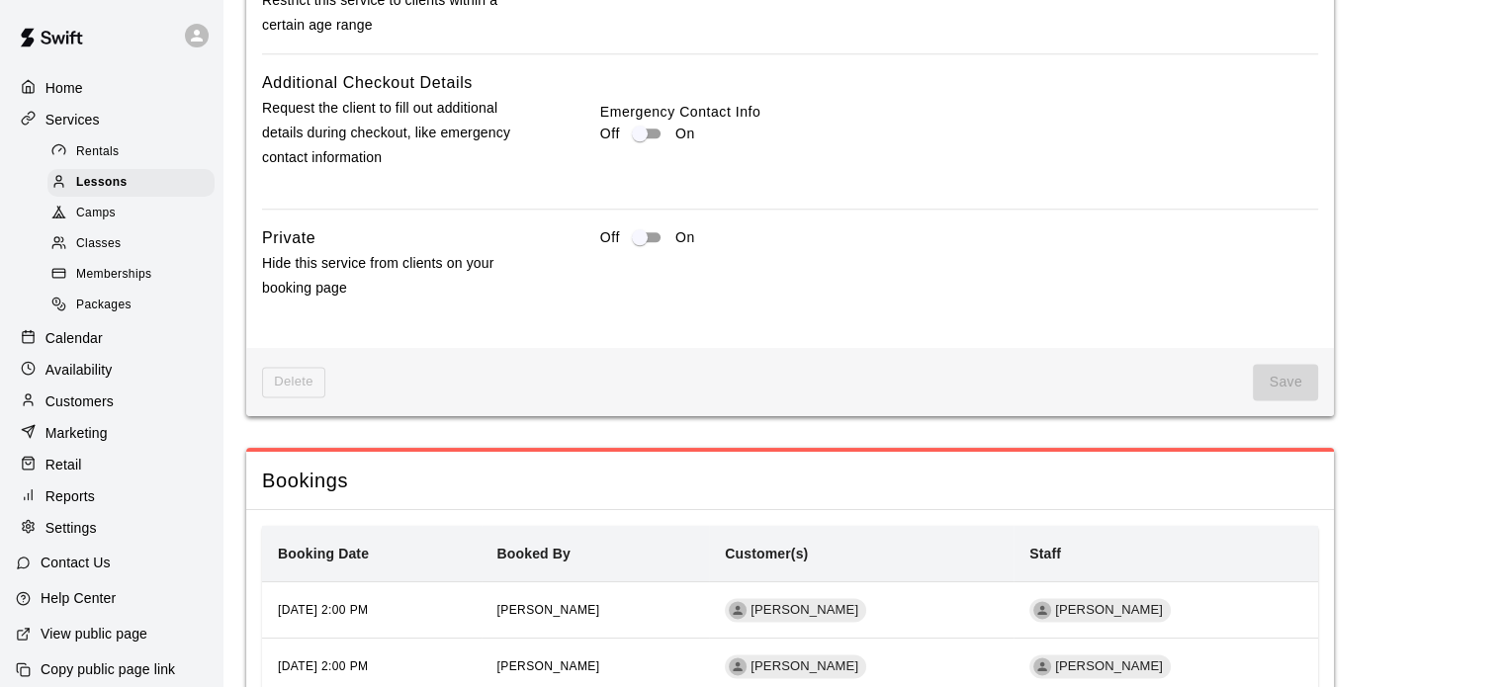
click at [1236, 400] on div "Save" at bounding box center [821, 382] width 993 height 37
click at [1284, 400] on span "Save" at bounding box center [1285, 382] width 65 height 37
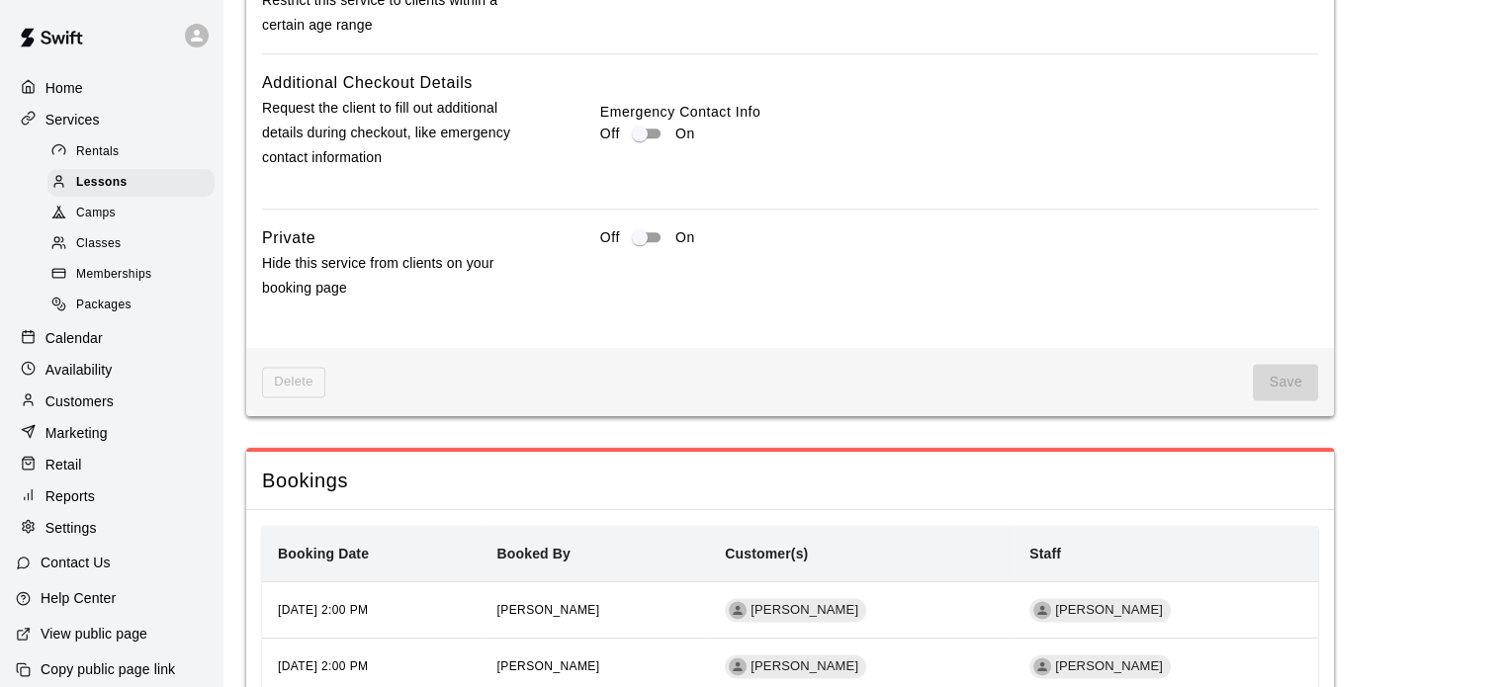
click at [1113, 400] on div "Save" at bounding box center [821, 382] width 993 height 37
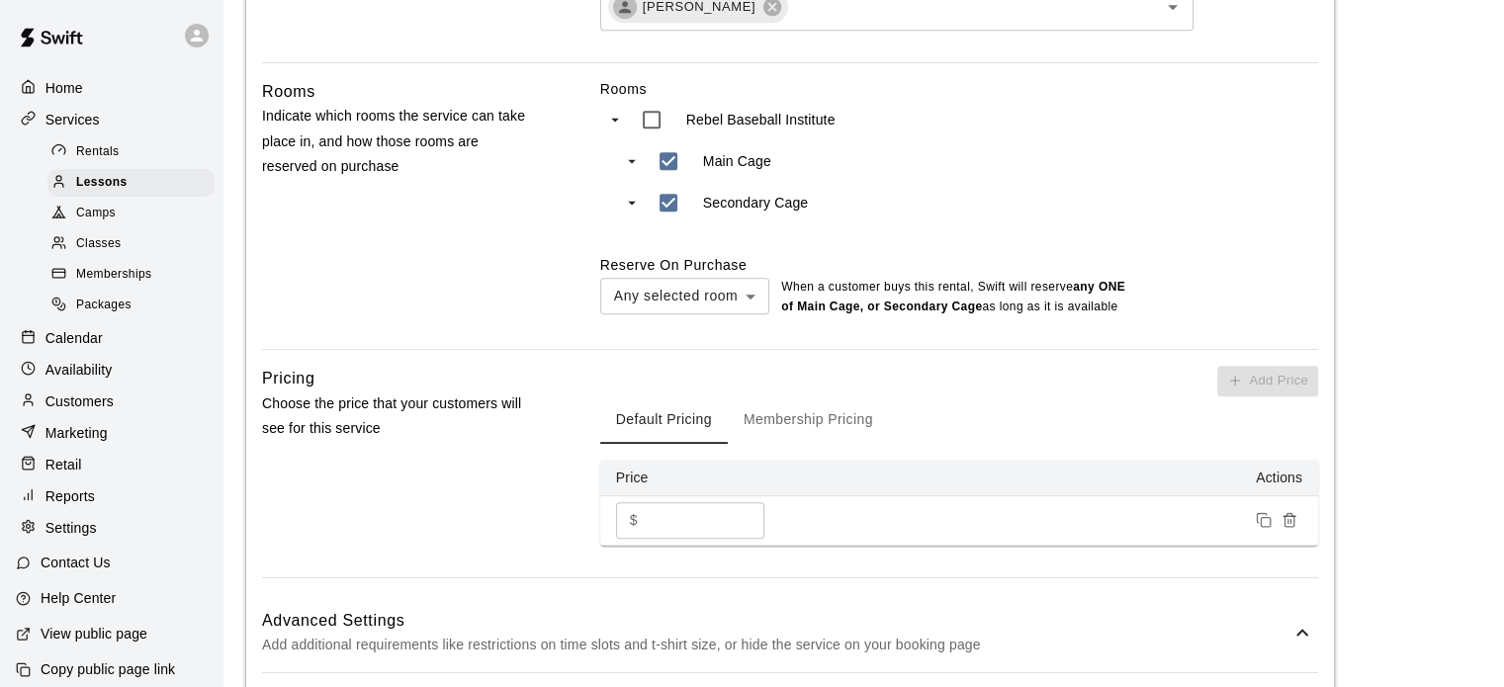
scroll to position [1118, 0]
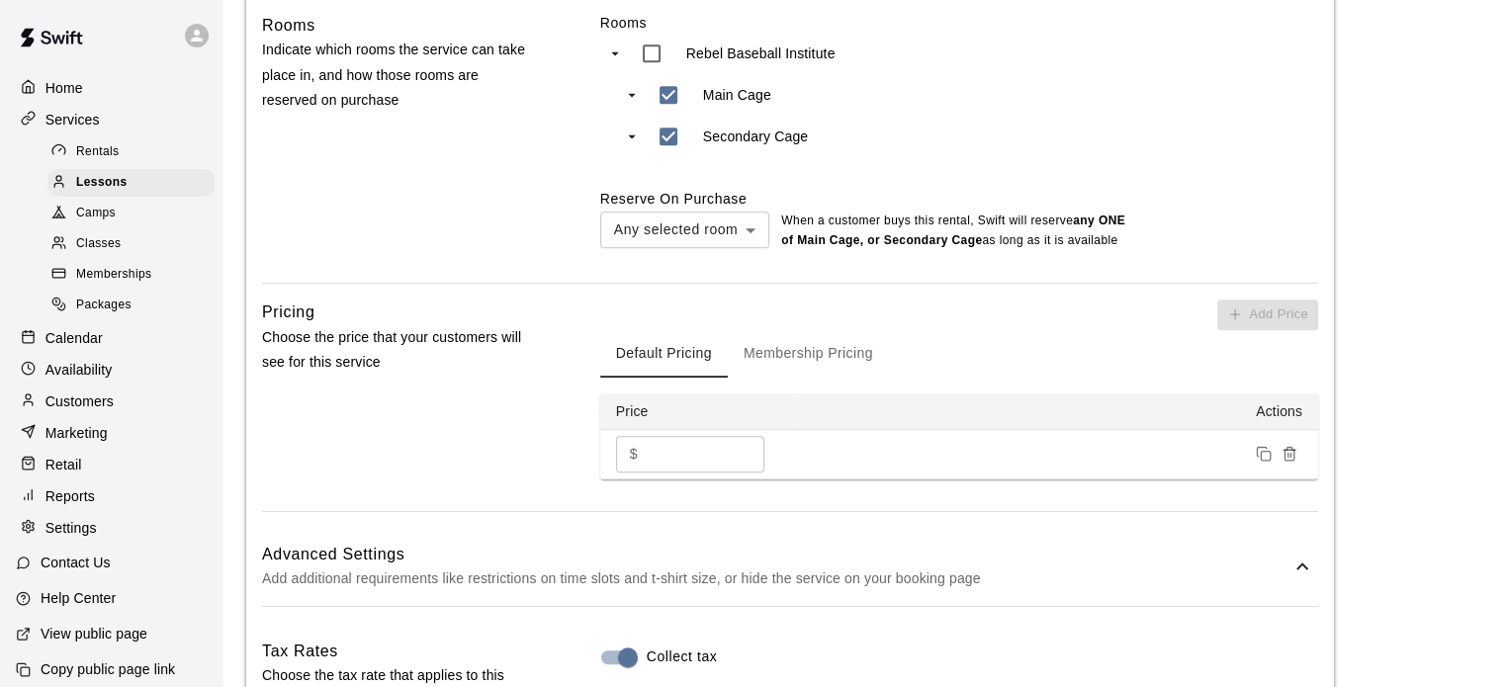
click at [1013, 328] on div "Add Price Default Pricing Membership Pricing Price Actions $ ** ​" at bounding box center [959, 390] width 718 height 180
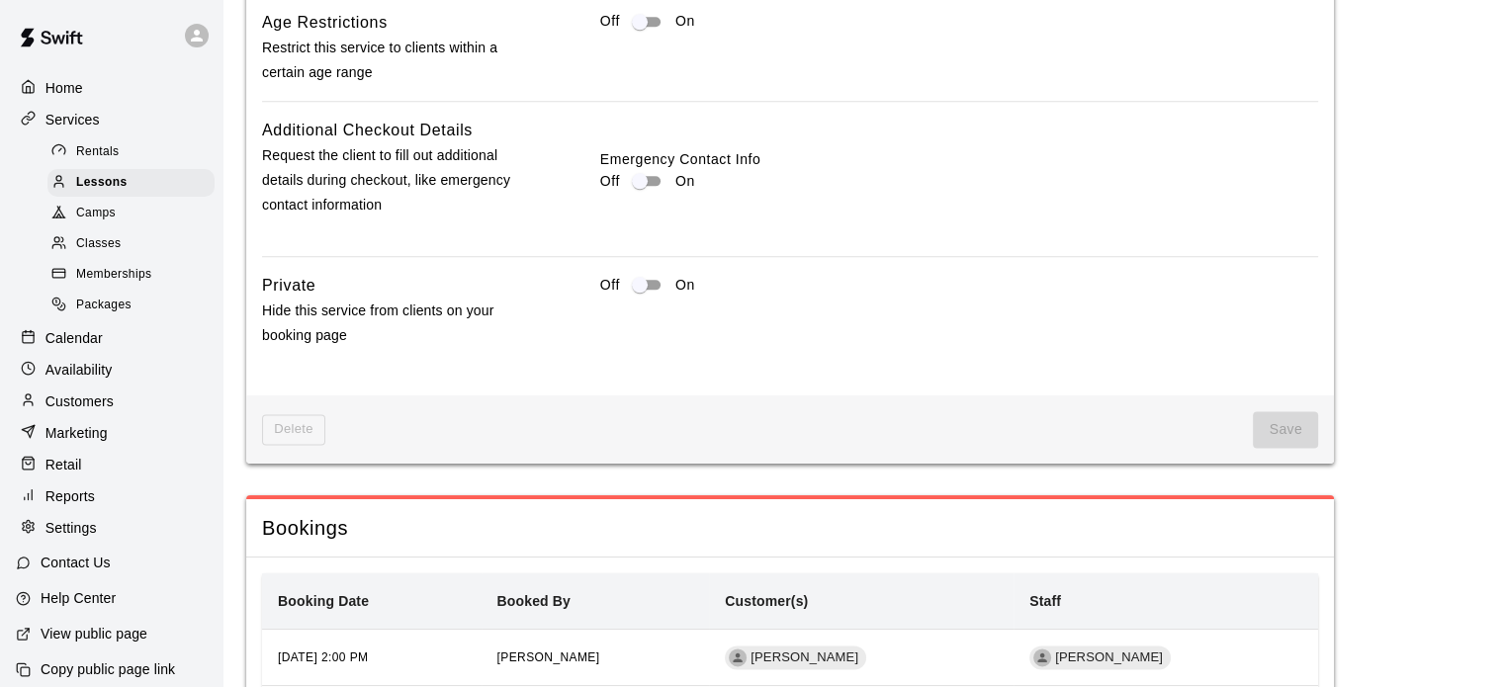
scroll to position [2440, 0]
click at [95, 188] on span "Lessons" at bounding box center [101, 183] width 51 height 20
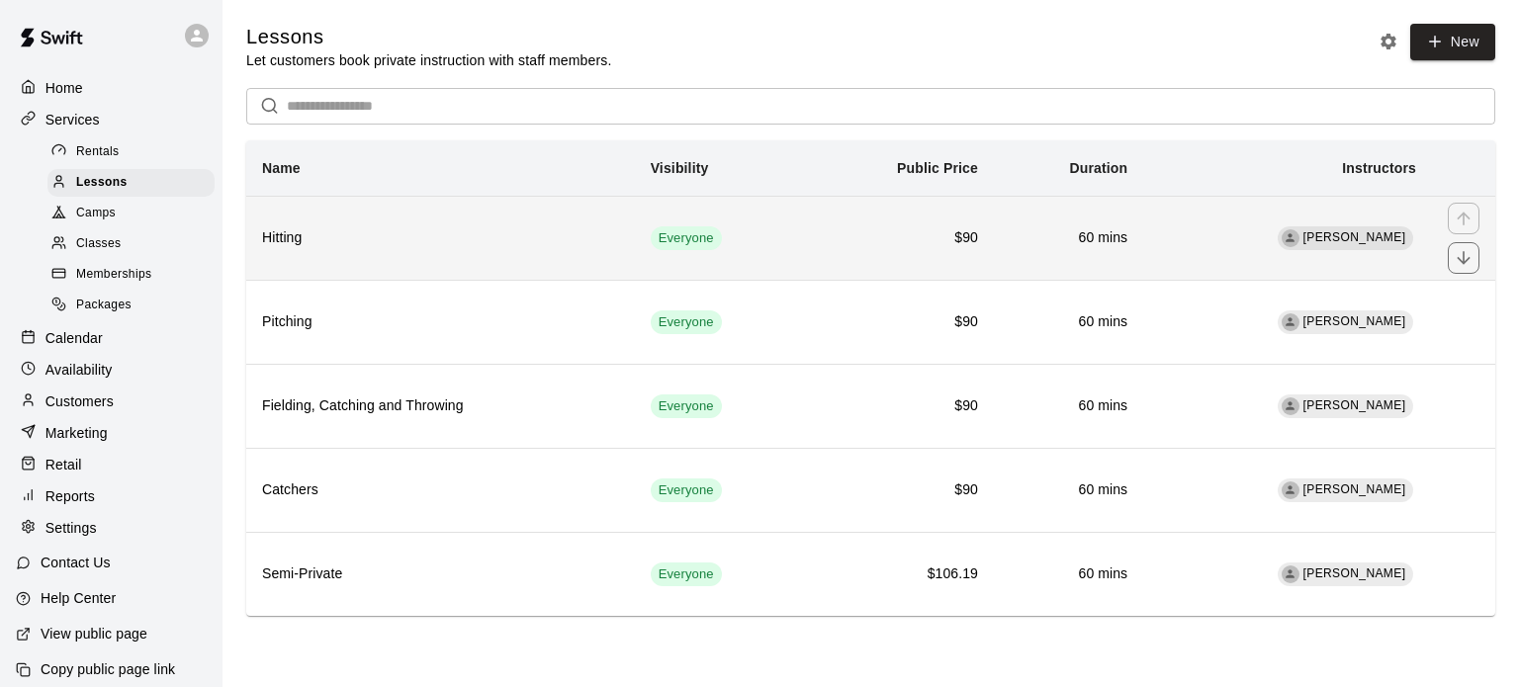
click at [581, 255] on th "Hitting" at bounding box center [440, 238] width 389 height 84
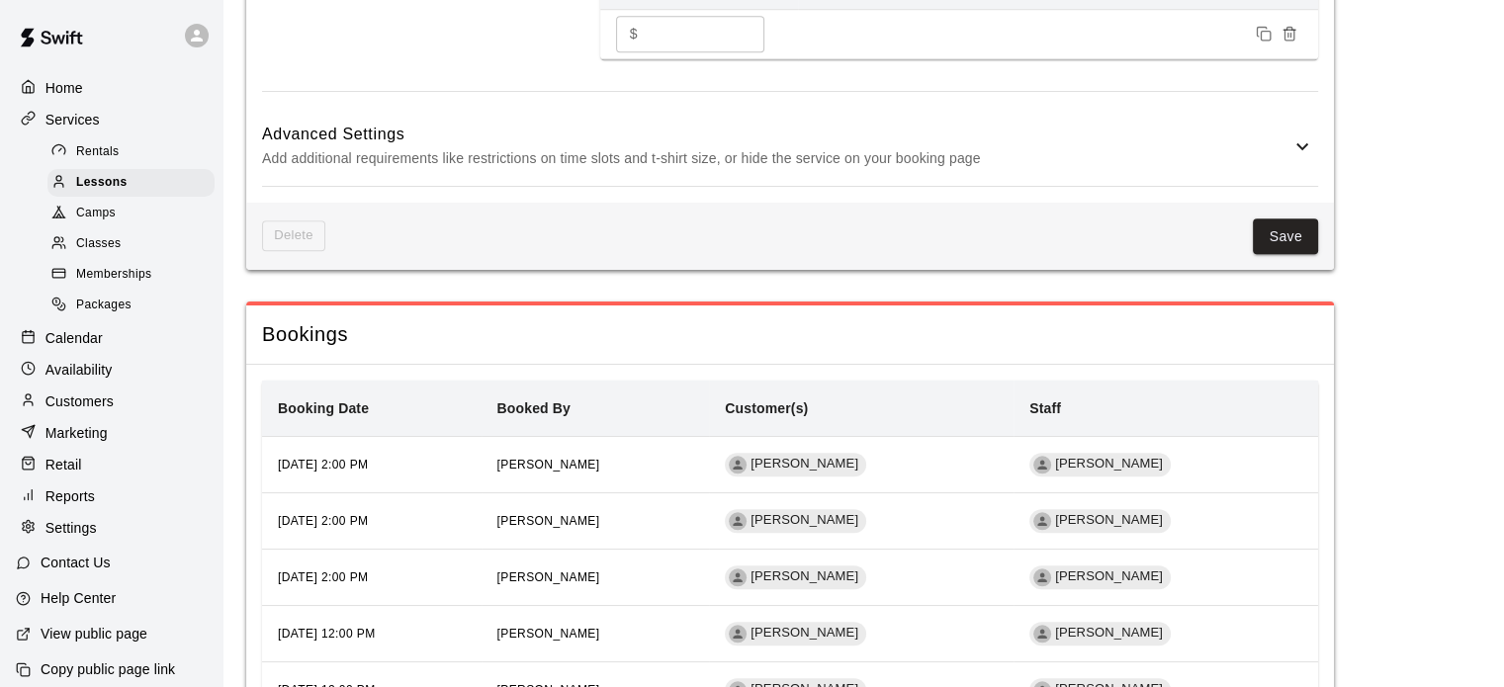
scroll to position [1568, 0]
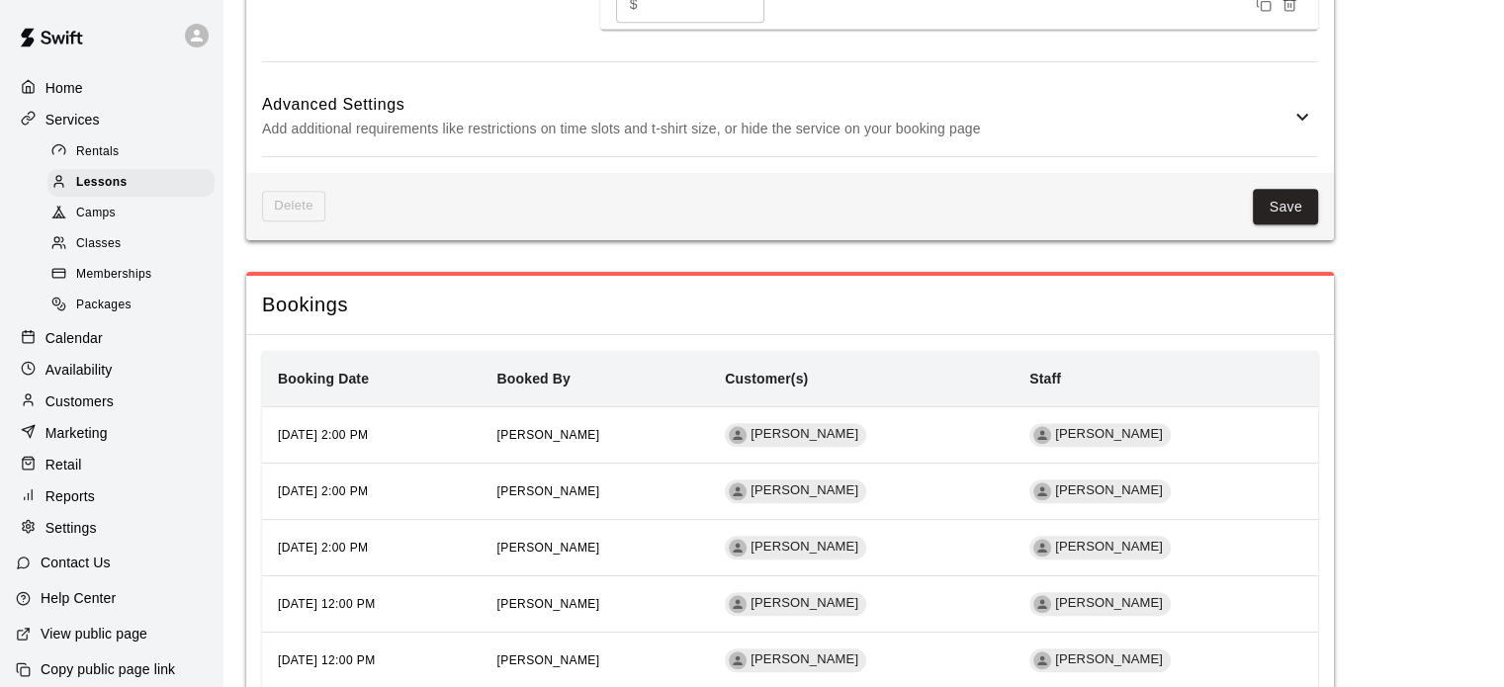
click at [1307, 129] on icon at bounding box center [1302, 117] width 24 height 24
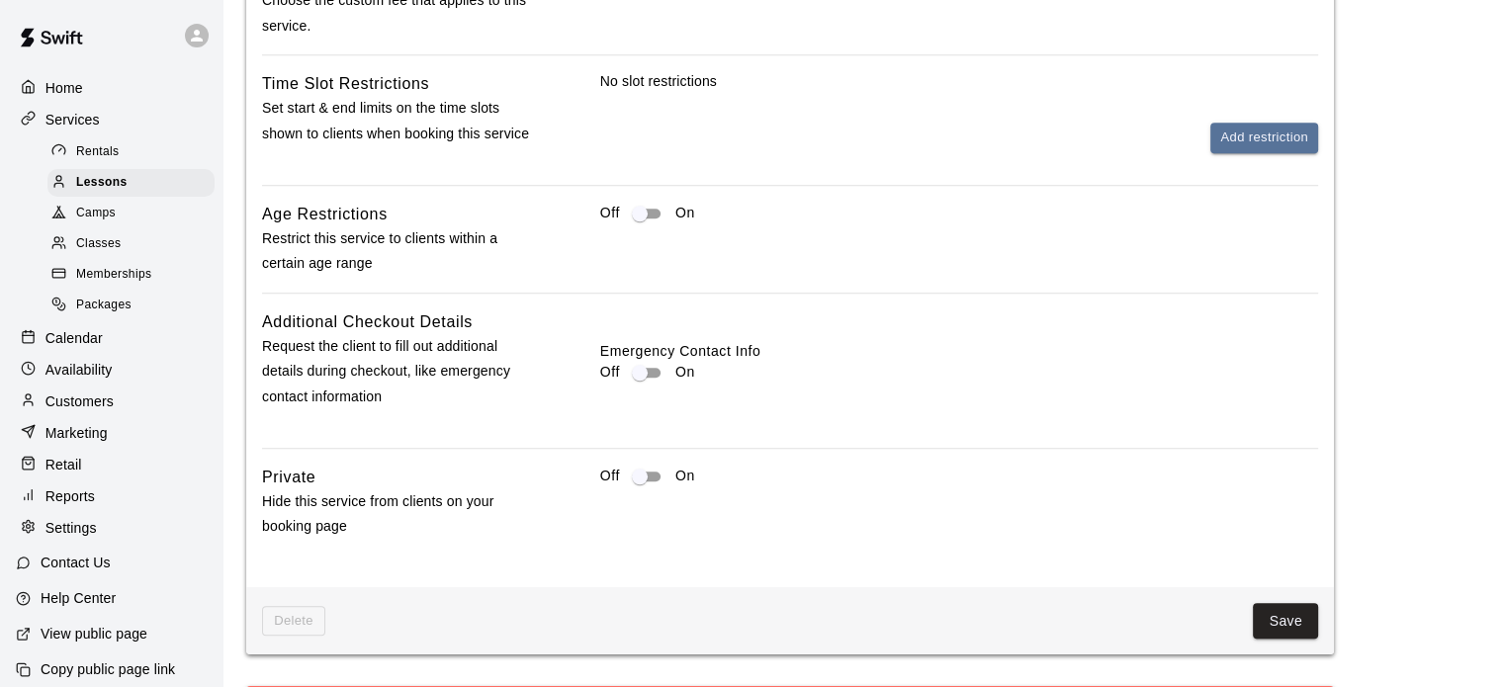
scroll to position [1928, 0]
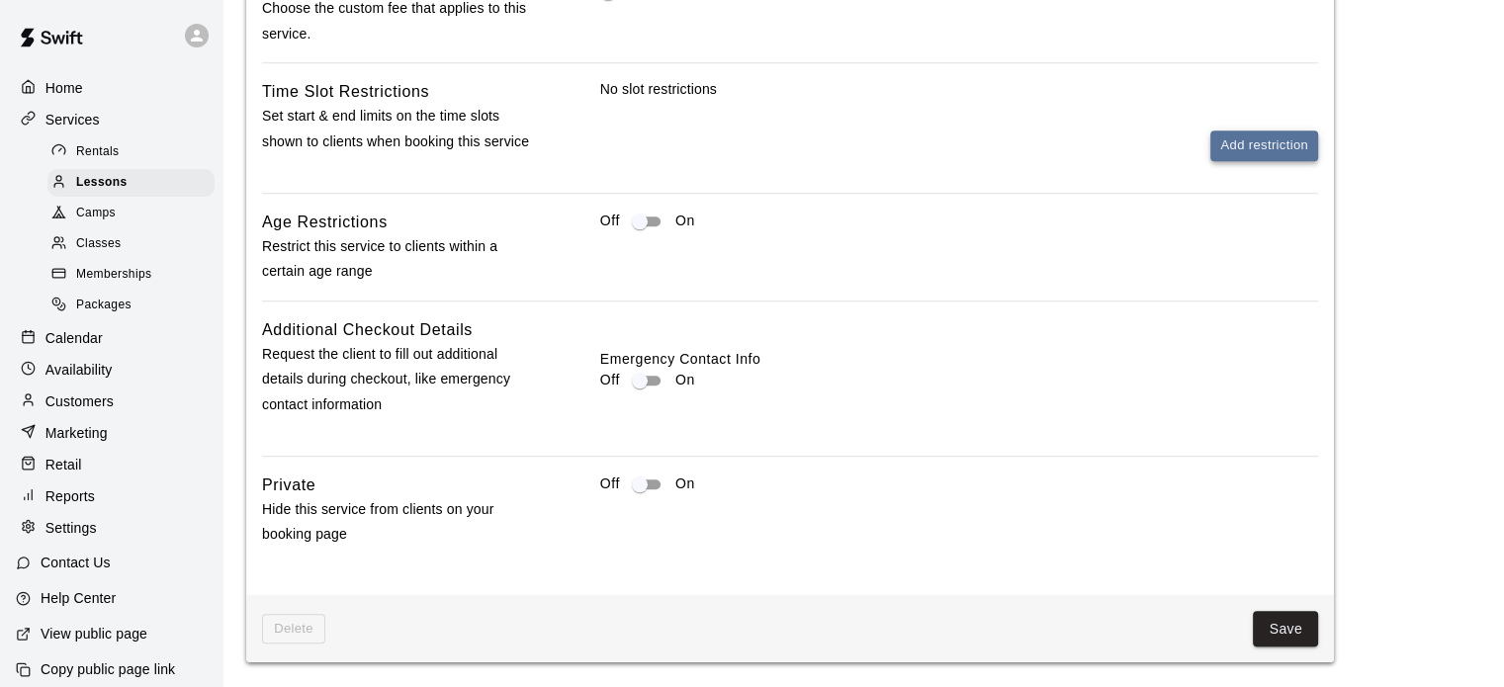
click at [1278, 161] on button "Add restriction" at bounding box center [1264, 146] width 108 height 31
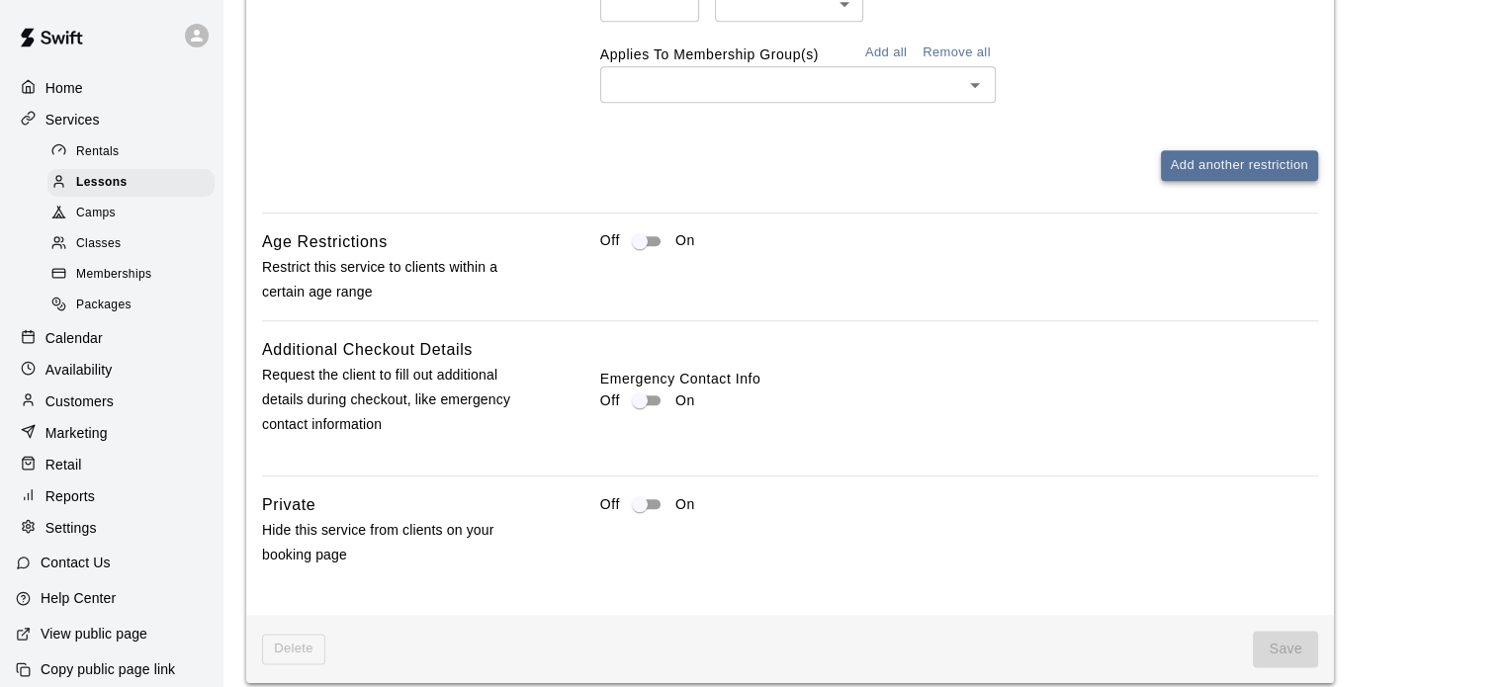
scroll to position [2080, 0]
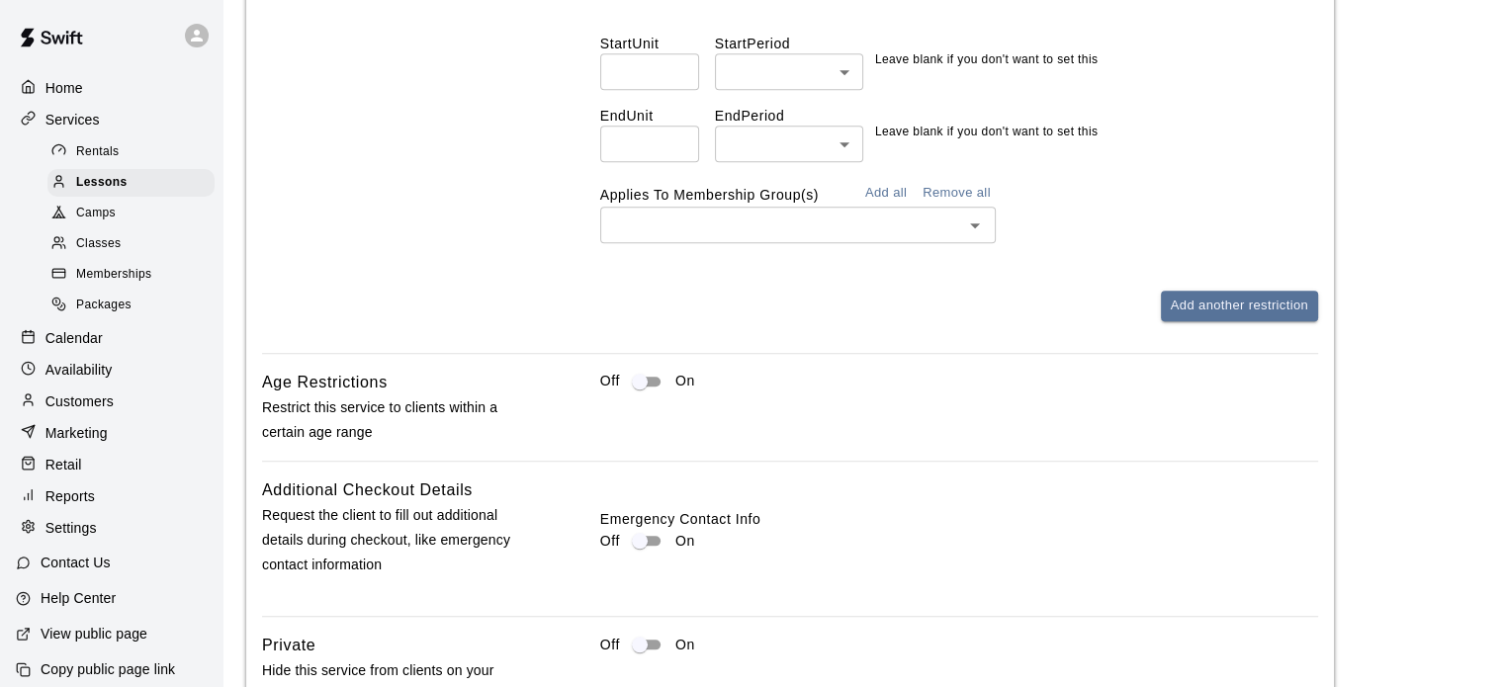
click at [704, 236] on div "​" at bounding box center [797, 225] width 395 height 37
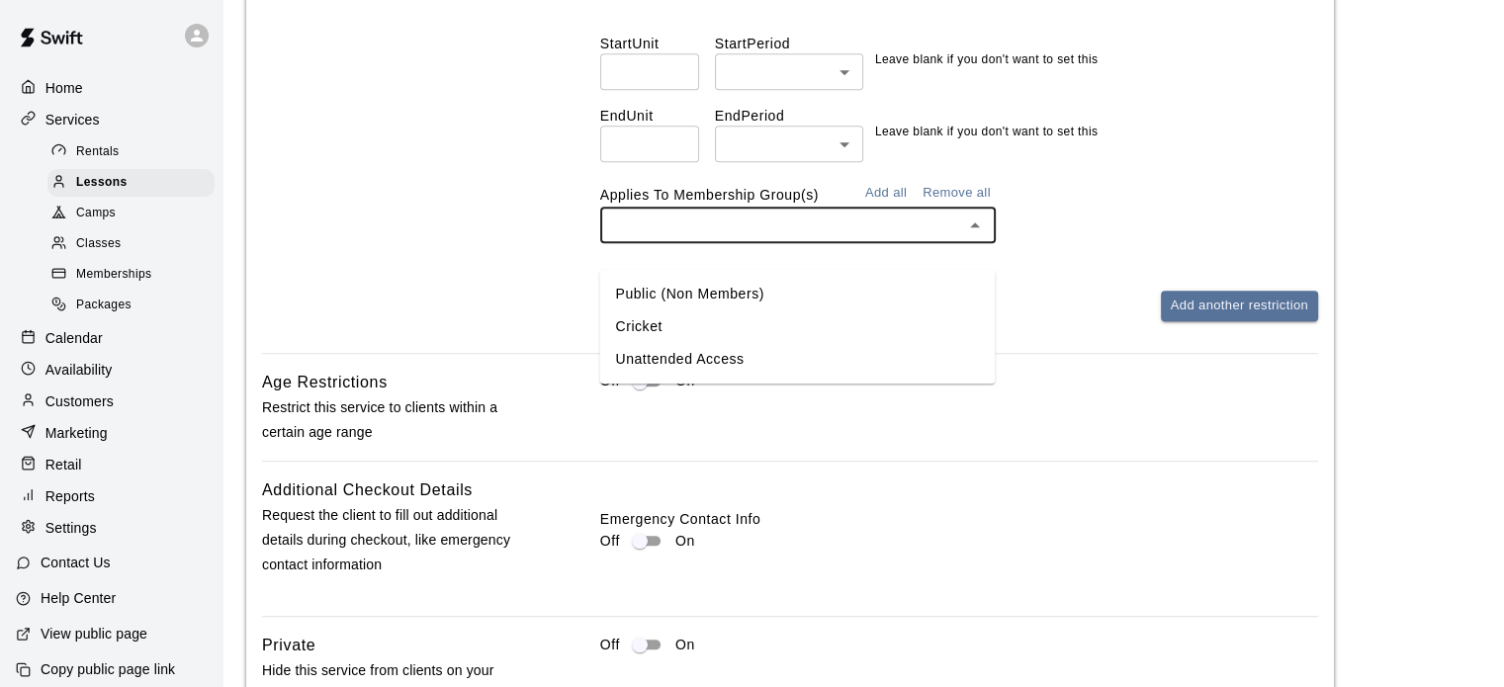
click at [680, 286] on li "Public (Non Members)" at bounding box center [796, 294] width 395 height 33
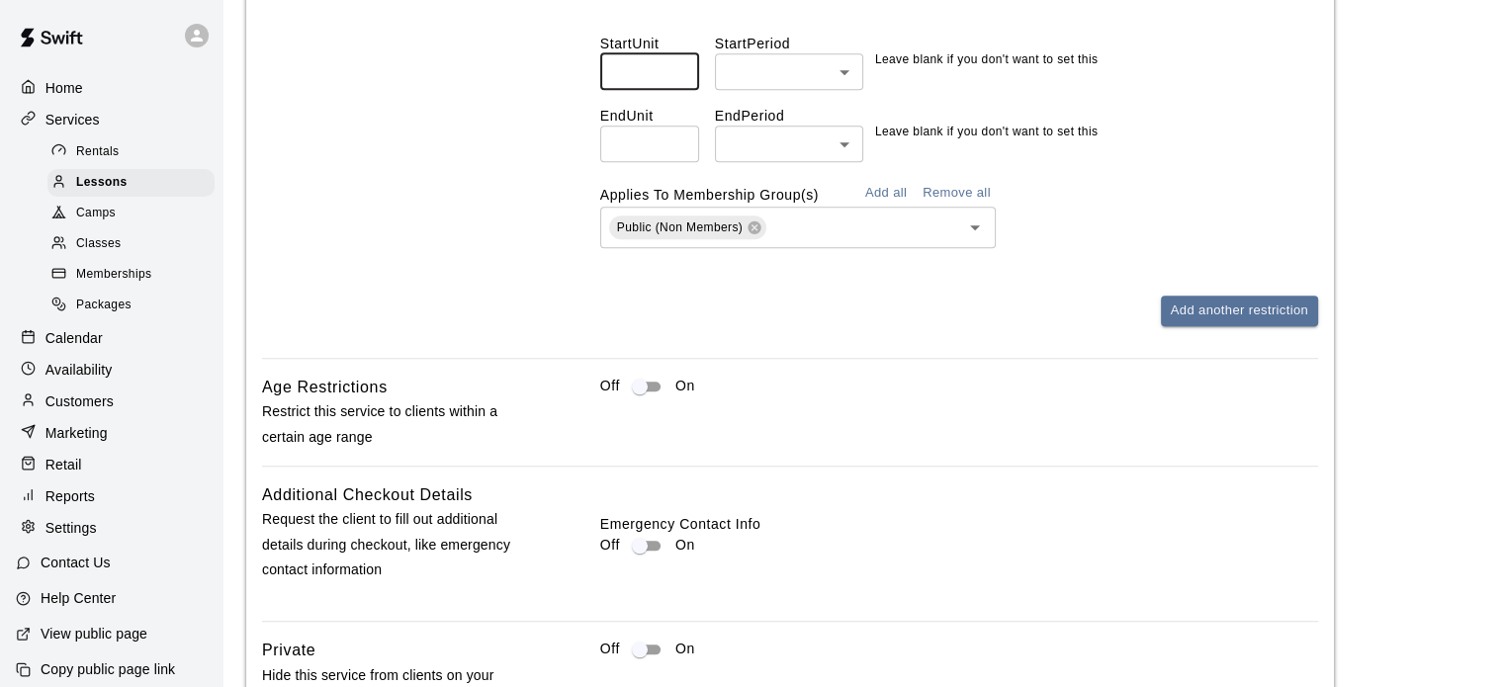
click at [637, 90] on input "number" at bounding box center [649, 71] width 99 height 37
type input "*"
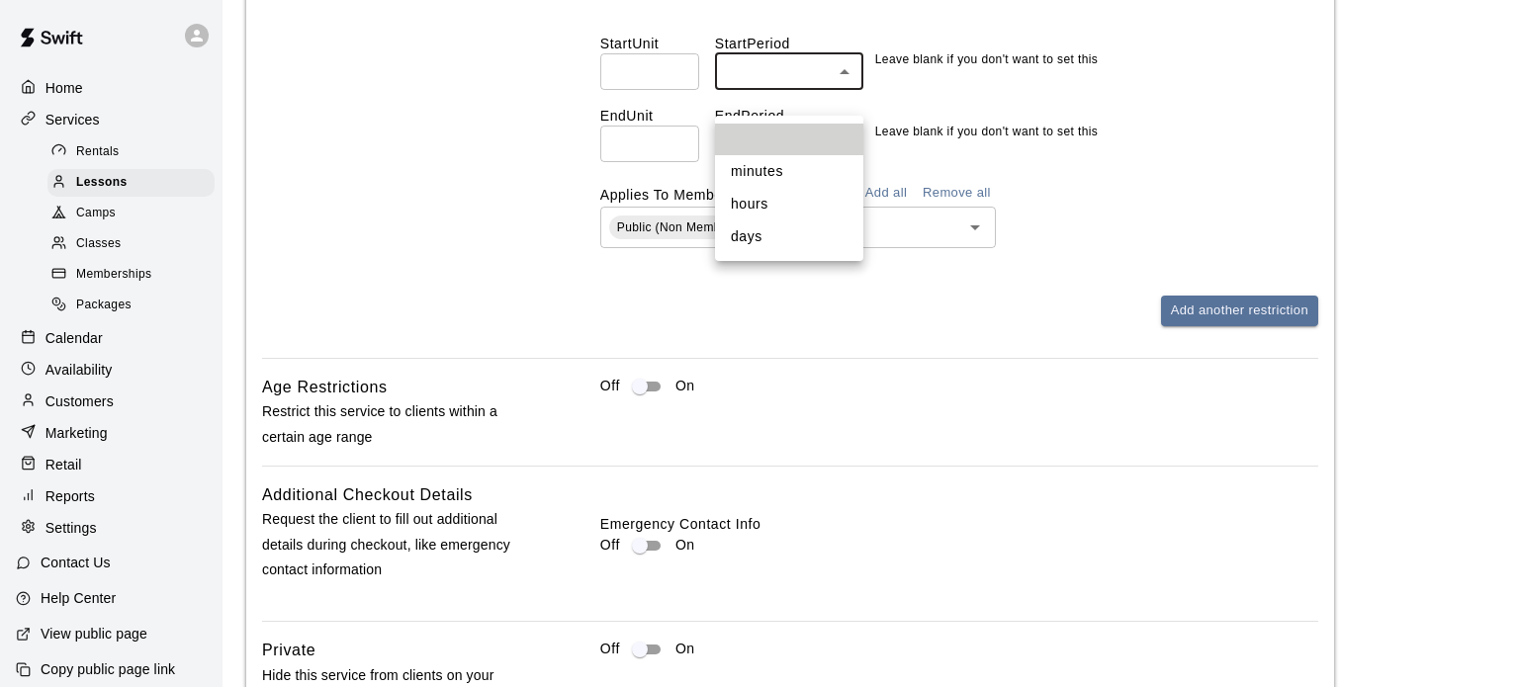
click at [756, 242] on li "days" at bounding box center [789, 236] width 148 height 33
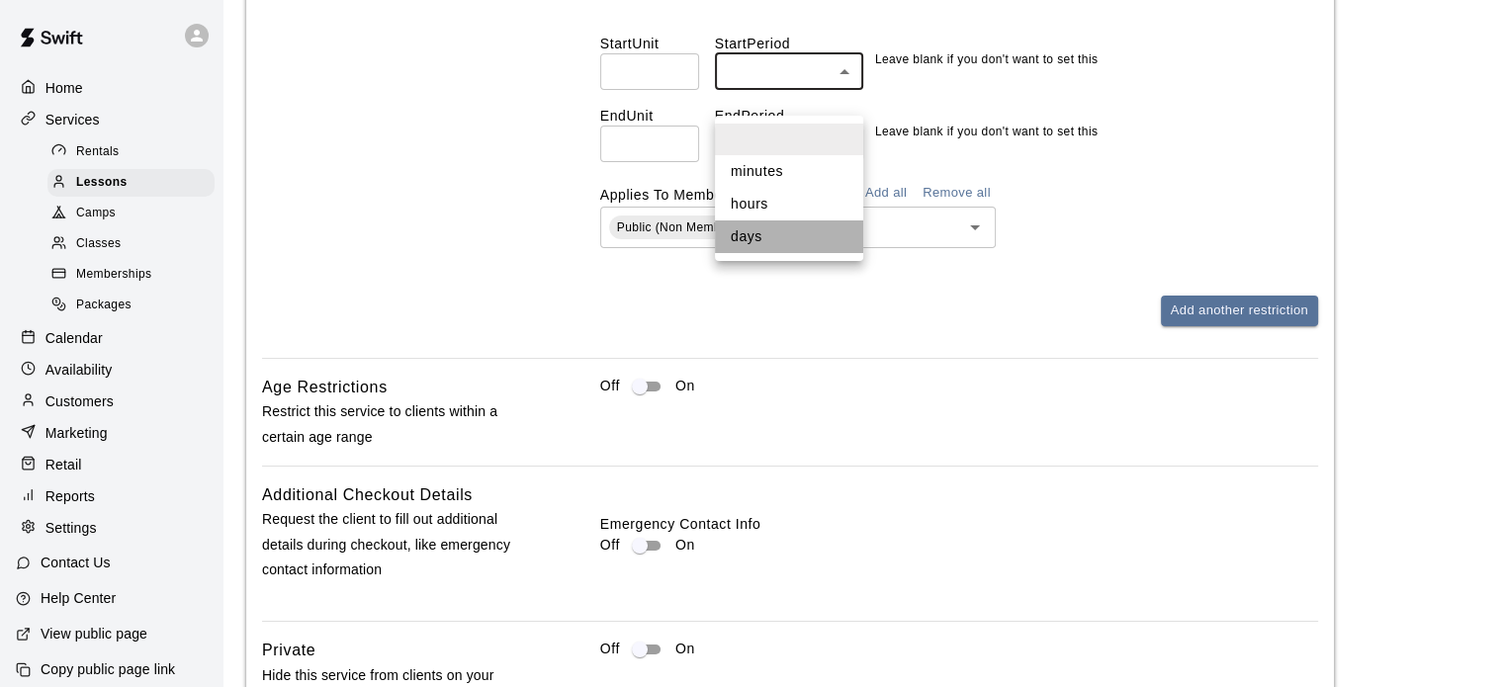
type input "****"
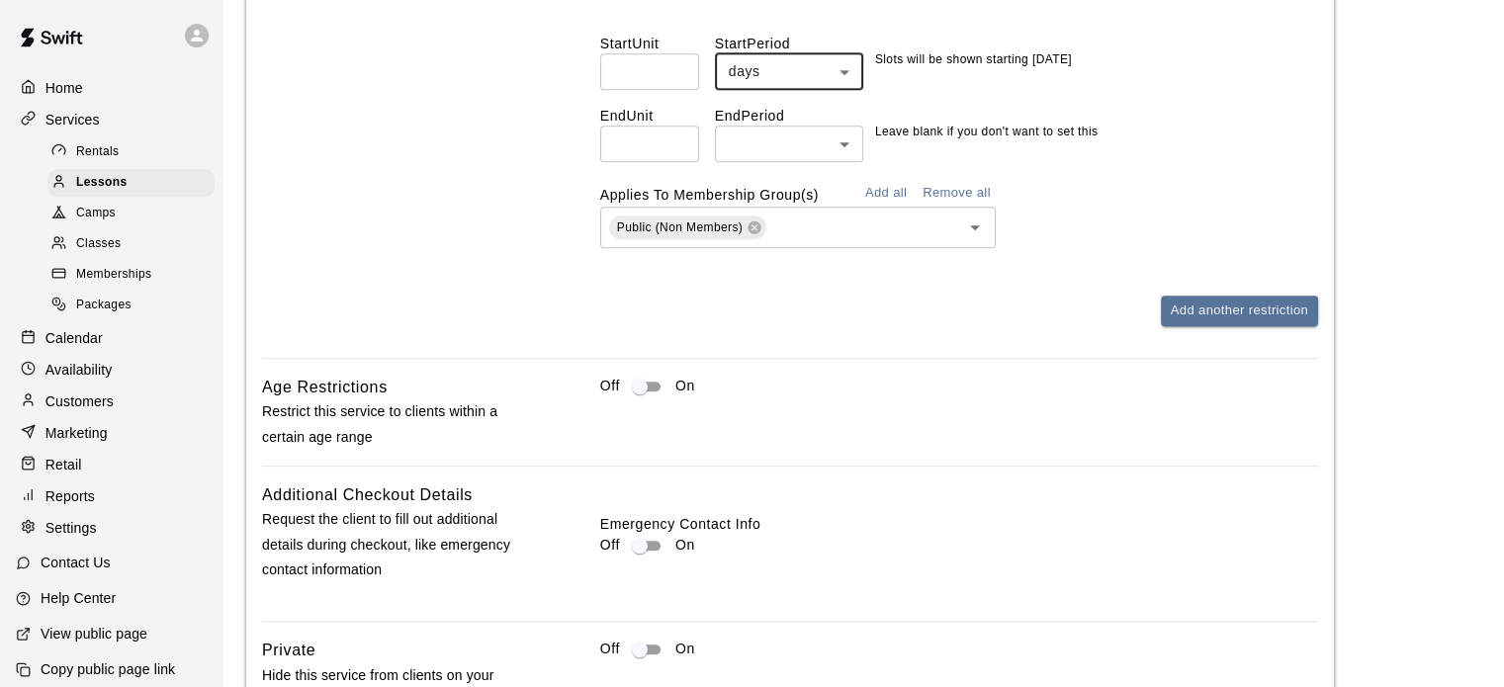
click at [652, 162] on input "number" at bounding box center [649, 144] width 99 height 37
type input "**"
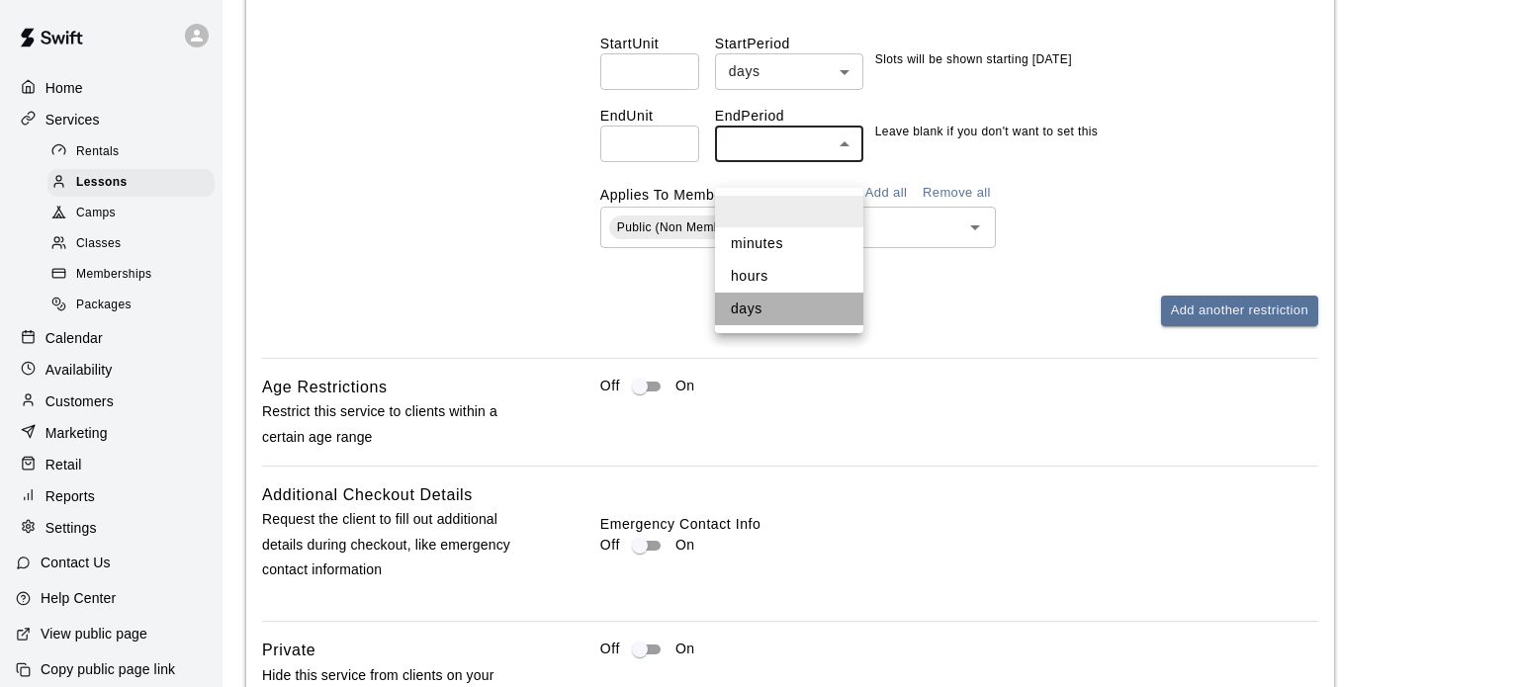
click at [764, 303] on li "days" at bounding box center [789, 309] width 148 height 33
type input "****"
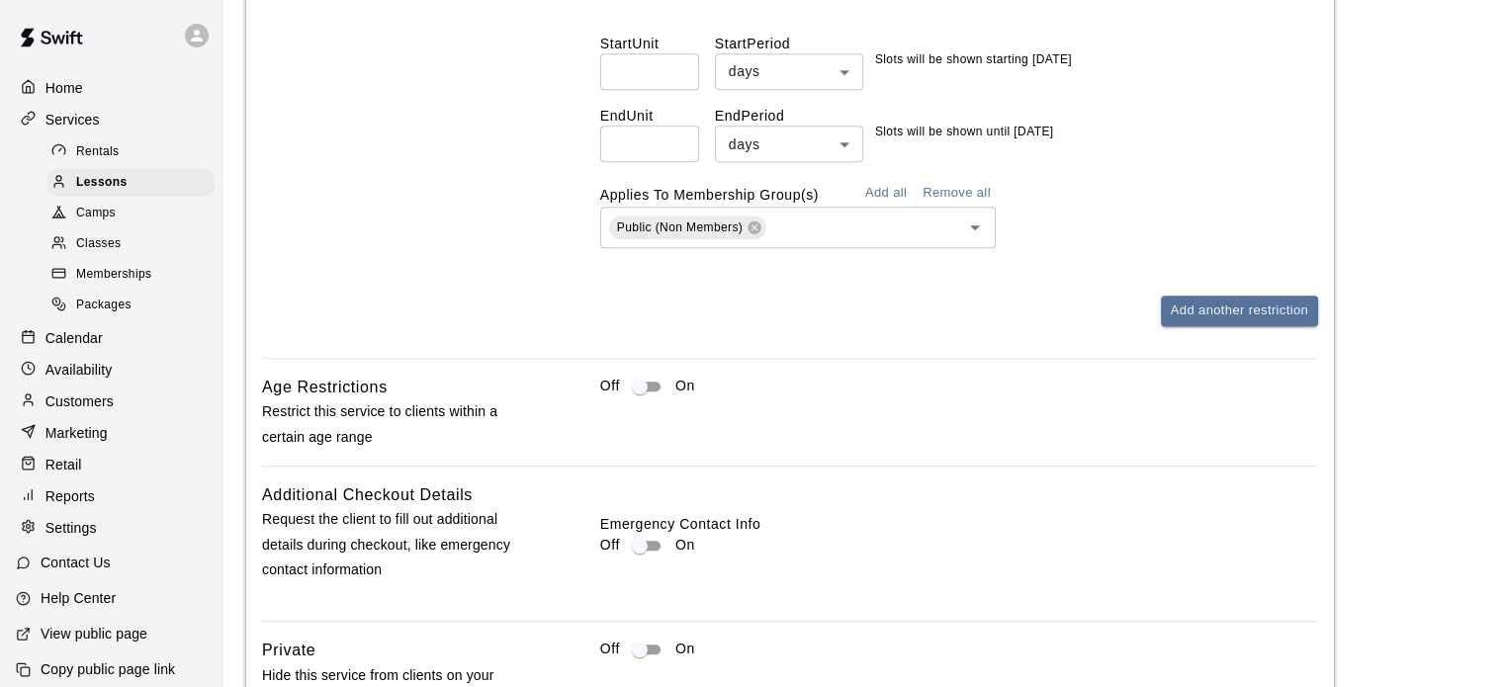
click at [838, 307] on div "Restrictions Restriction Details Start Unit * ​ Start Period days **** ​ Slots …" at bounding box center [959, 126] width 718 height 399
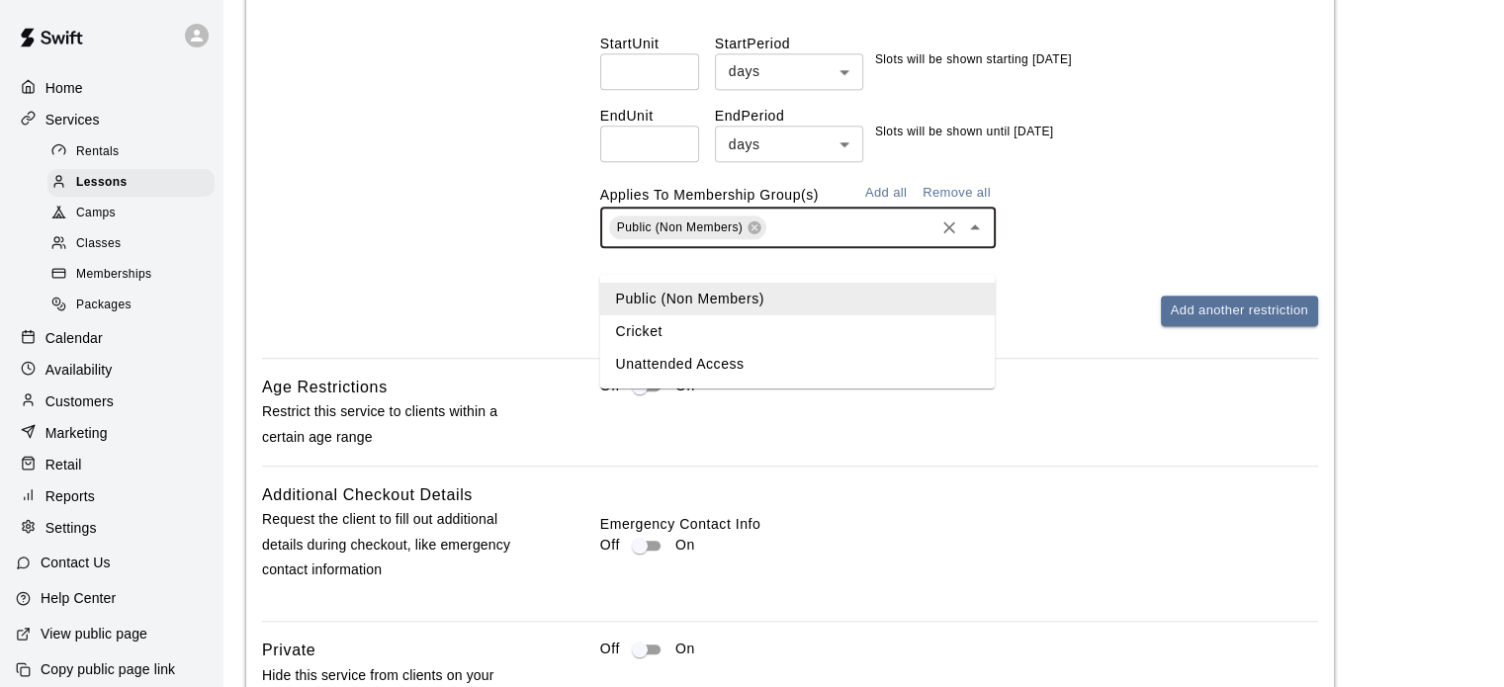
click at [834, 240] on input "text" at bounding box center [850, 228] width 162 height 25
click at [881, 209] on button "Add all" at bounding box center [885, 193] width 63 height 31
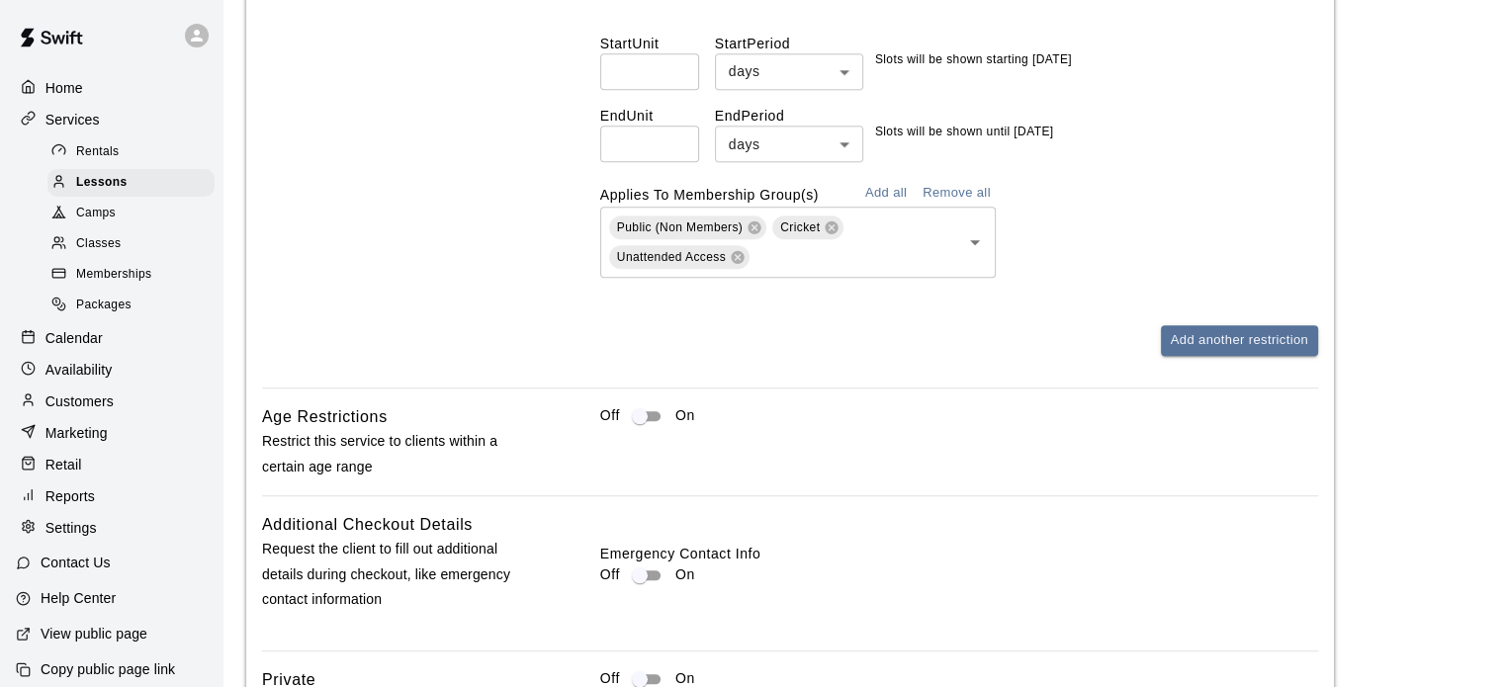
scroll to position [2389, 0]
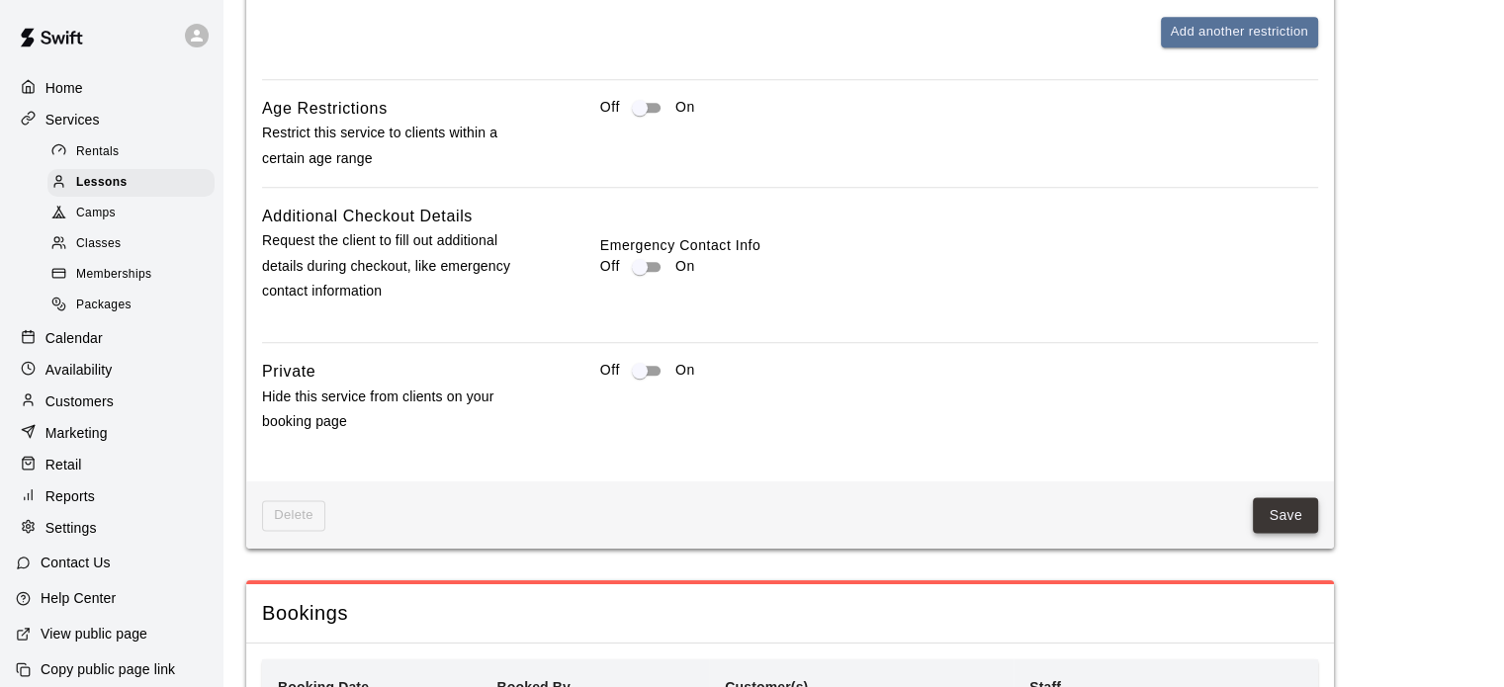
click at [1274, 529] on button "Save" at bounding box center [1285, 515] width 65 height 37
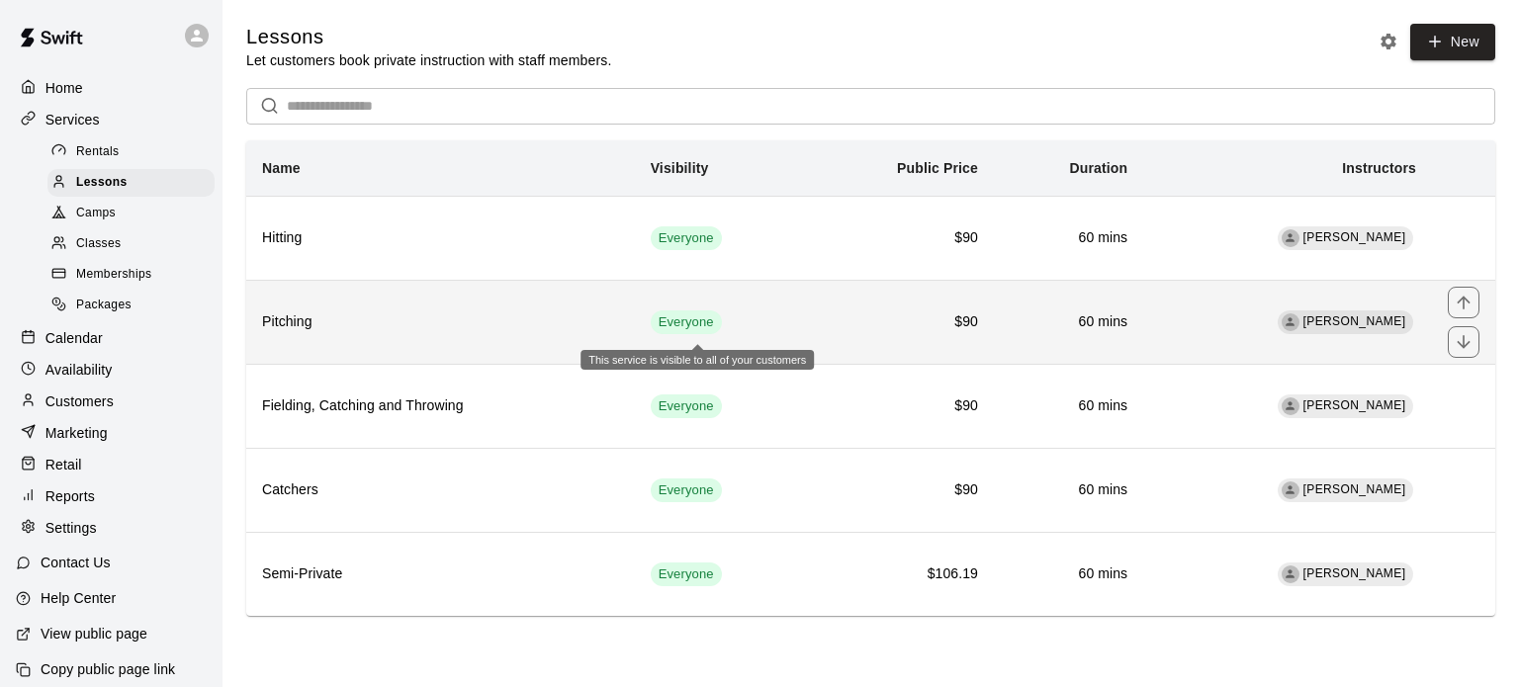
click at [662, 323] on span "Everyone" at bounding box center [686, 322] width 71 height 19
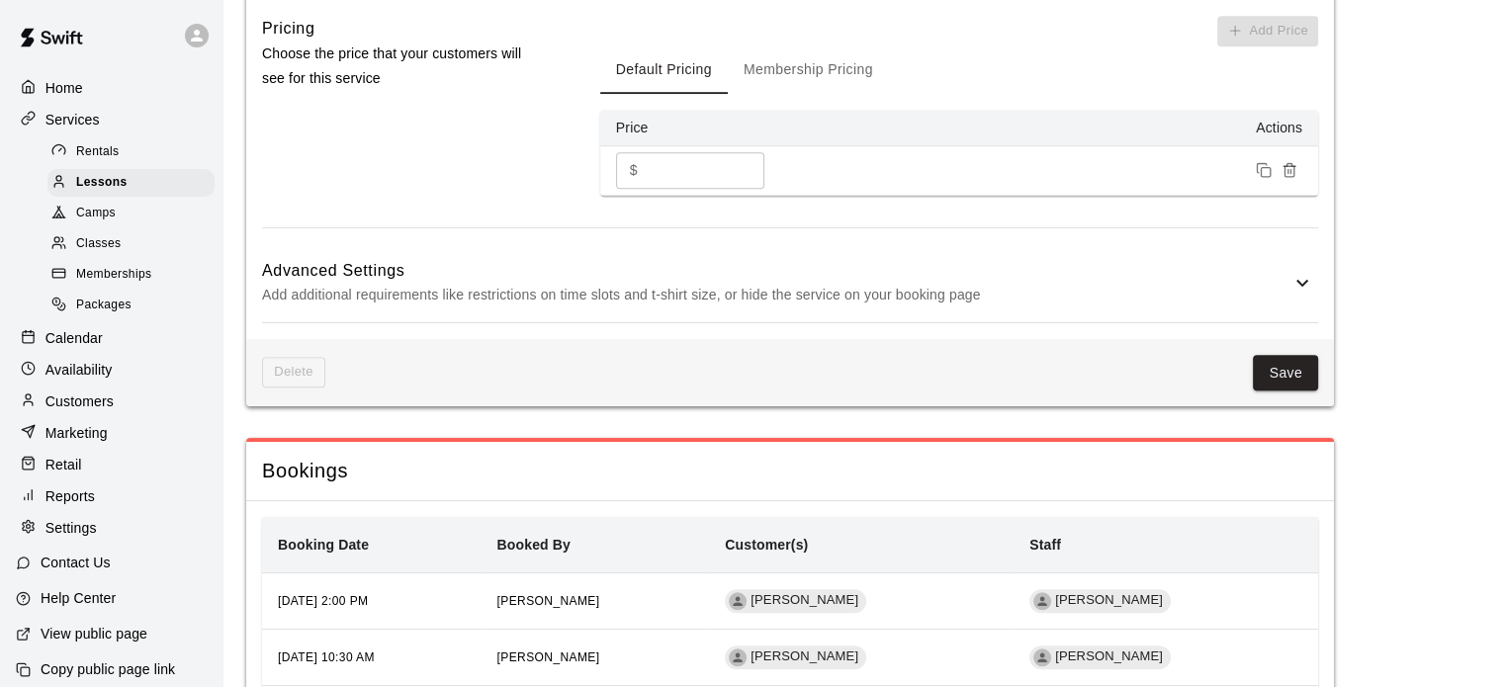
scroll to position [1403, 0]
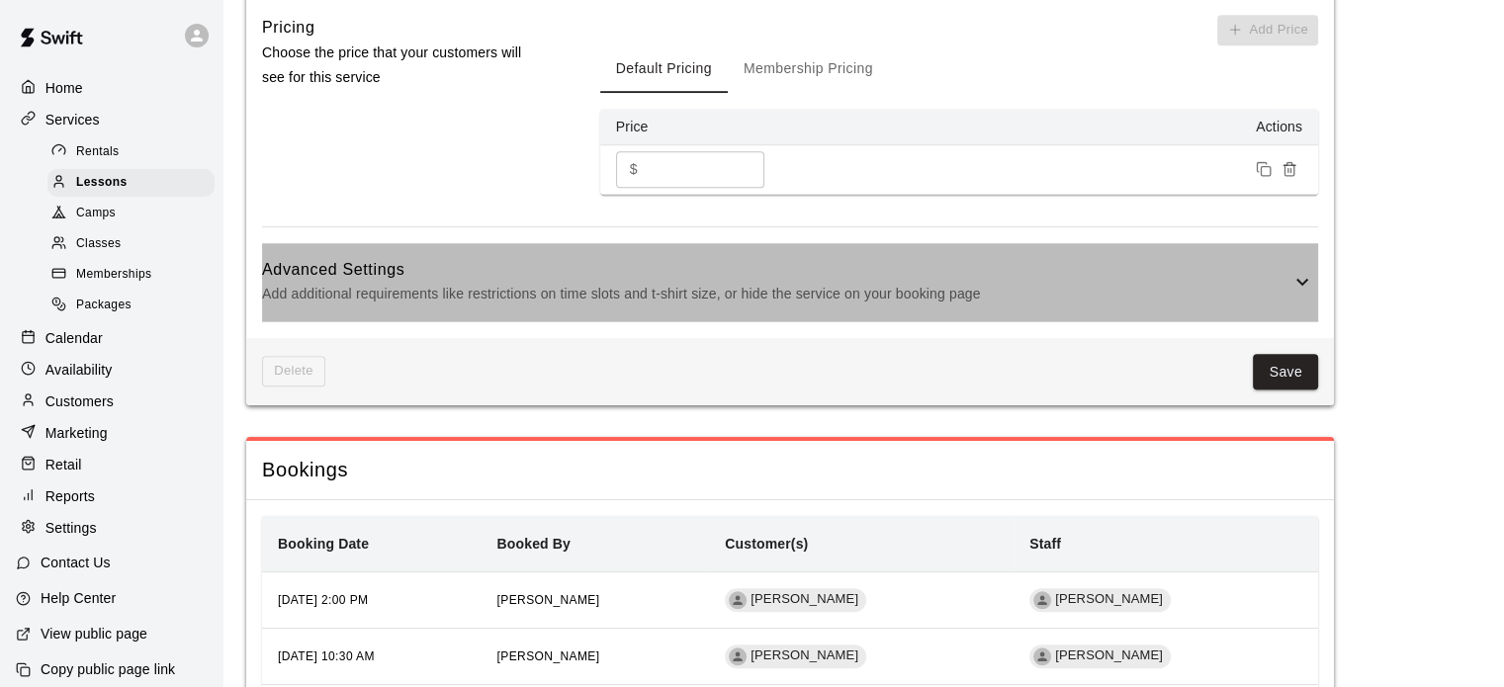
click at [1297, 294] on icon at bounding box center [1302, 282] width 24 height 24
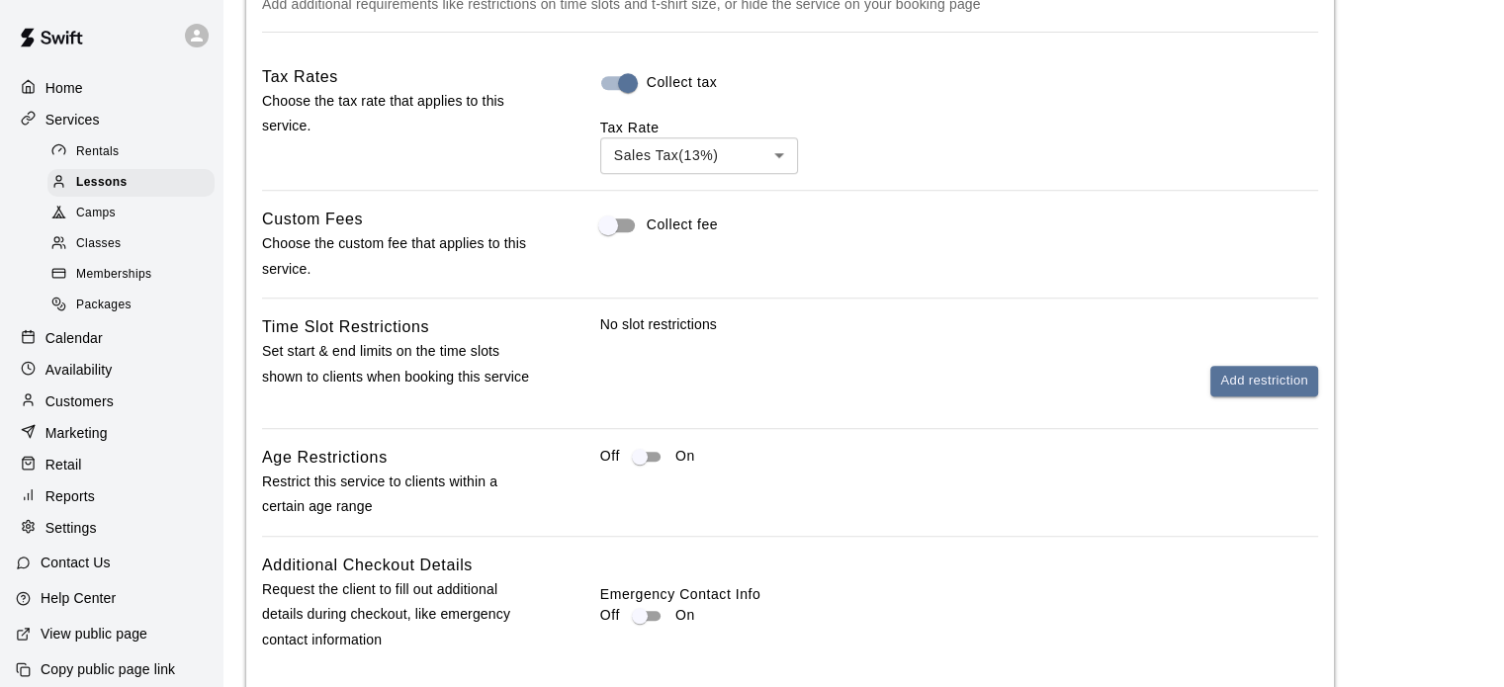
scroll to position [1695, 0]
click at [1242, 394] on button "Add restriction" at bounding box center [1264, 379] width 108 height 31
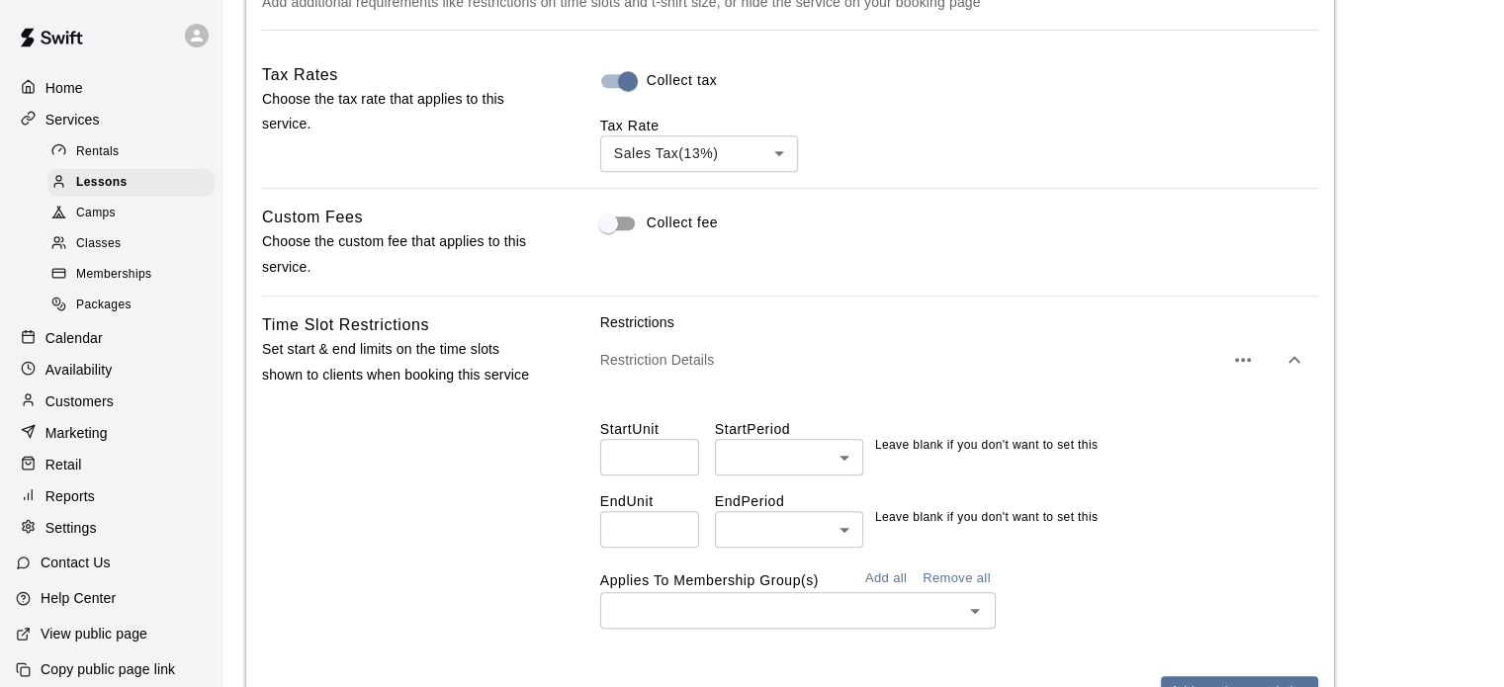
scroll to position [1822, 0]
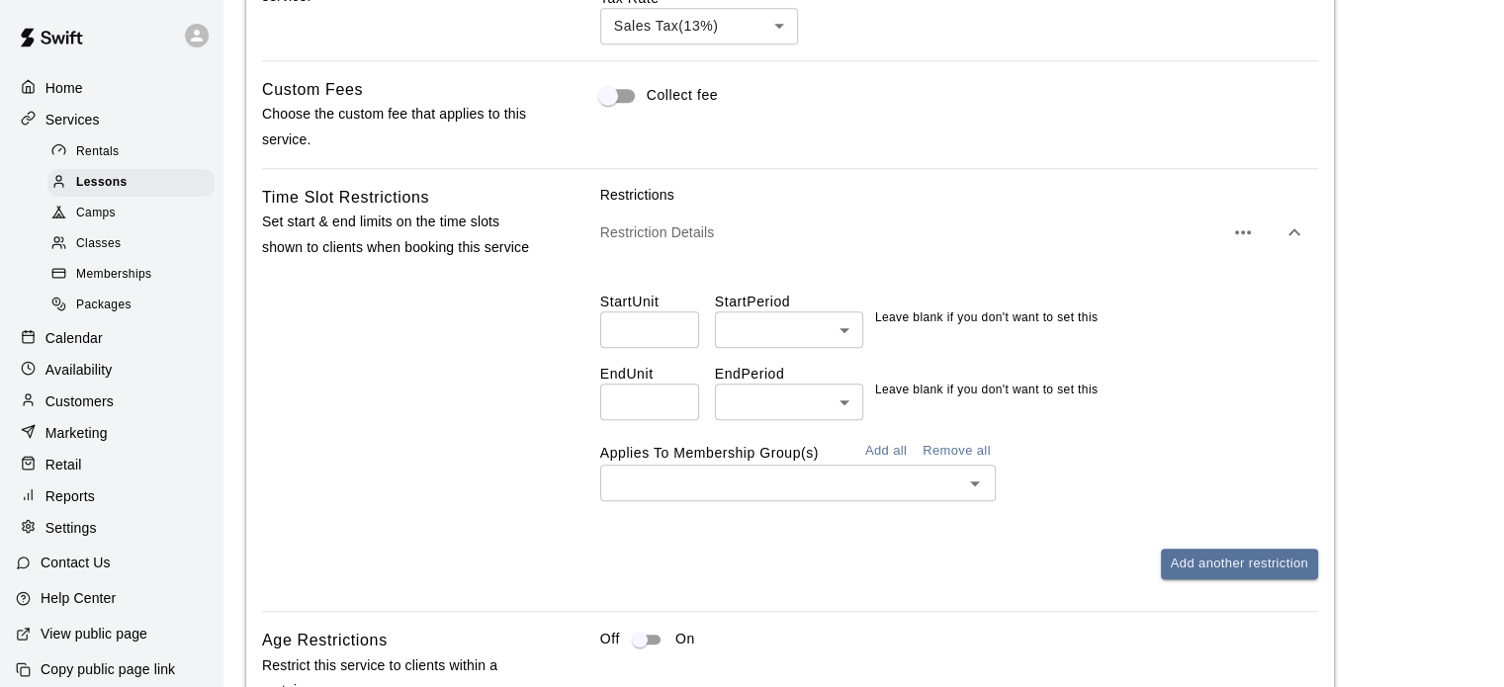
click at [654, 348] on input "number" at bounding box center [649, 329] width 99 height 37
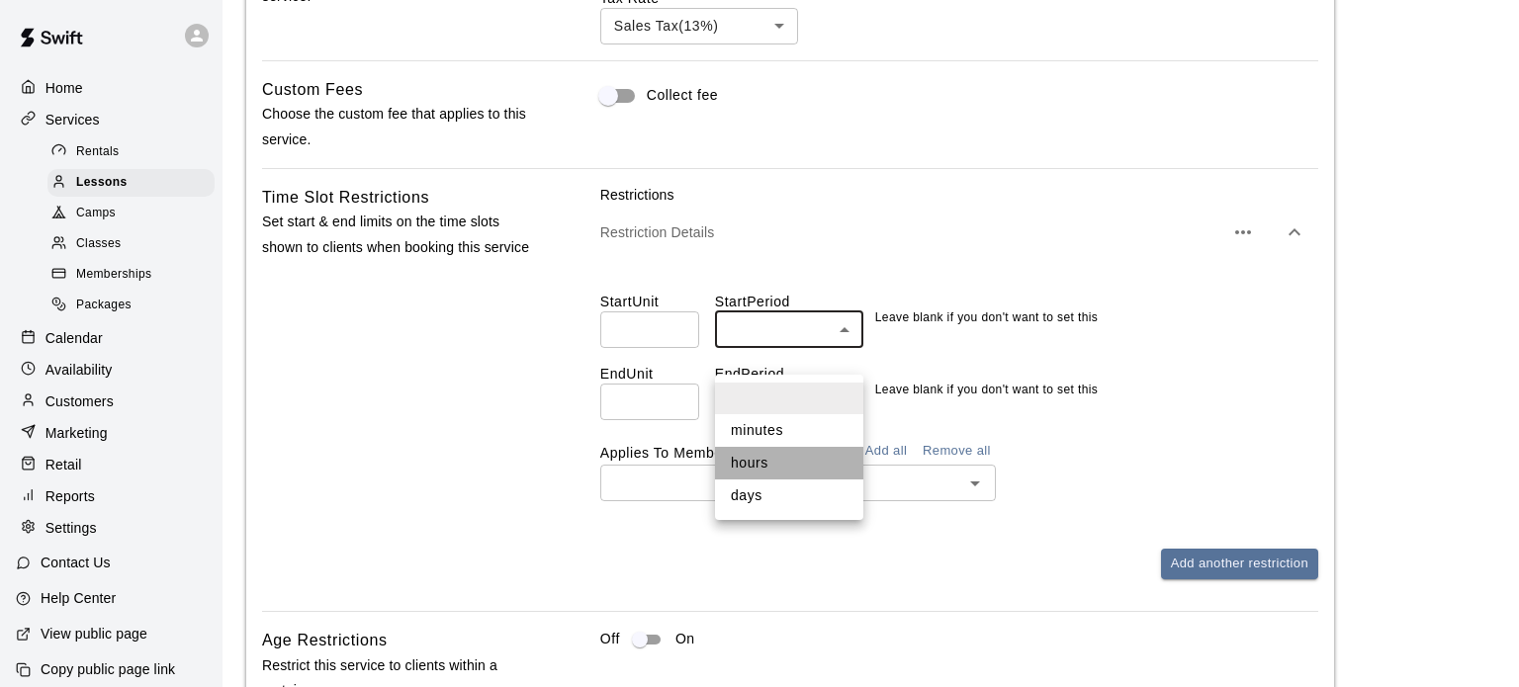
click at [744, 474] on li "hours" at bounding box center [789, 463] width 148 height 33
type input "*****"
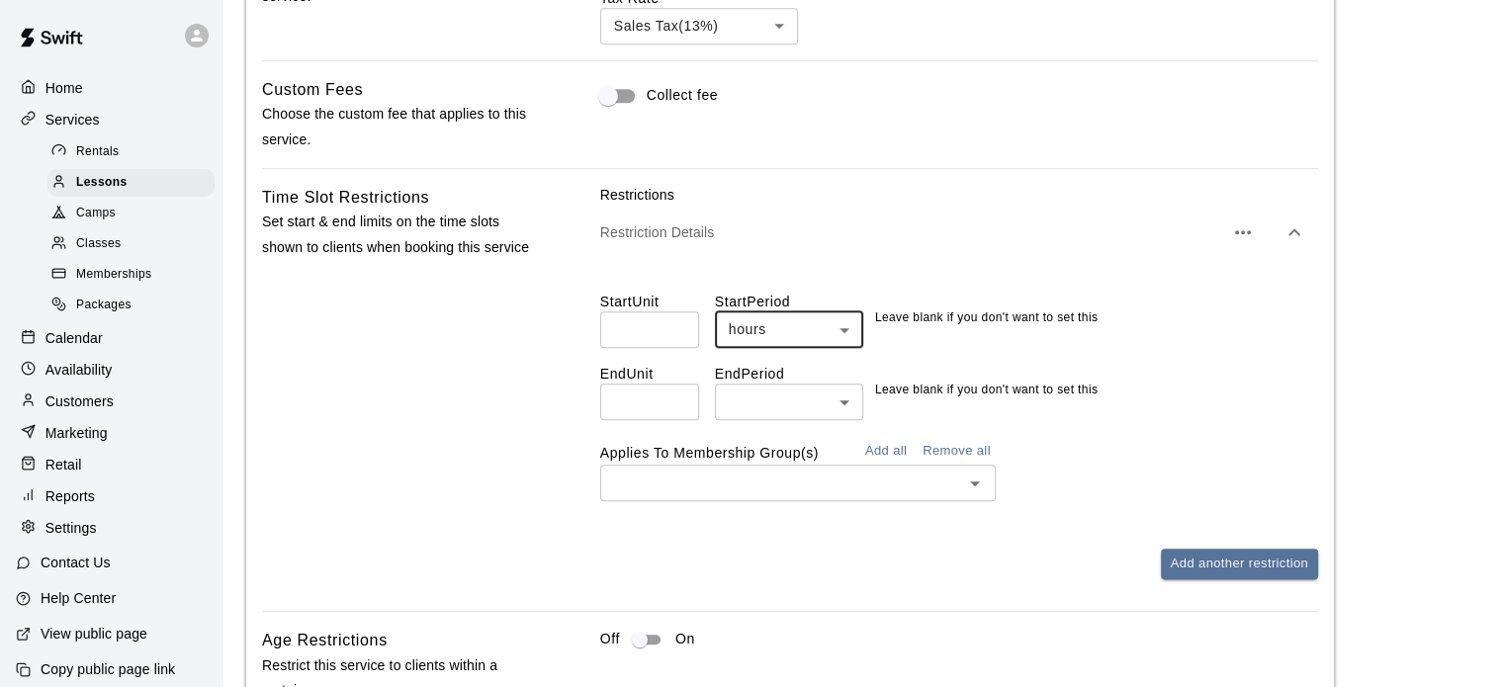
click at [645, 348] on input "number" at bounding box center [649, 329] width 99 height 37
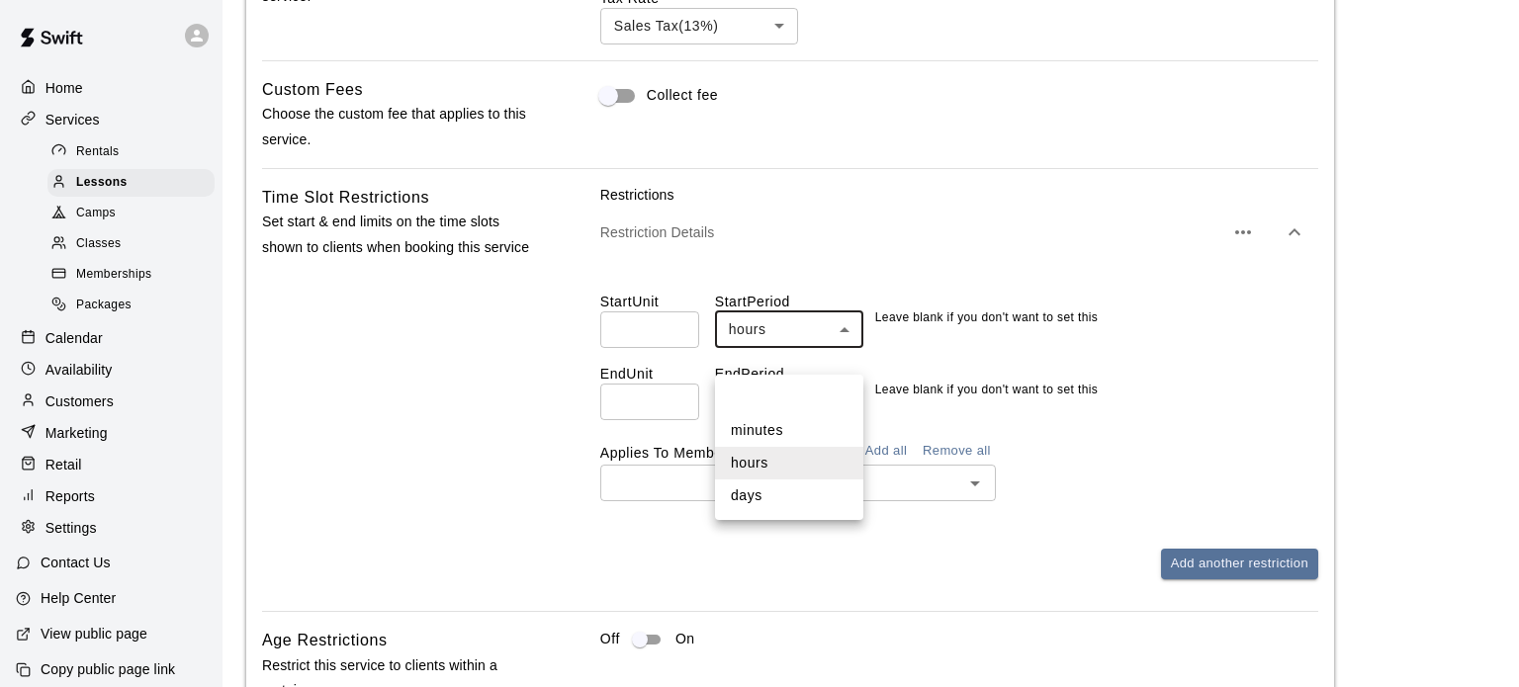
click at [815, 203] on div at bounding box center [759, 343] width 1519 height 687
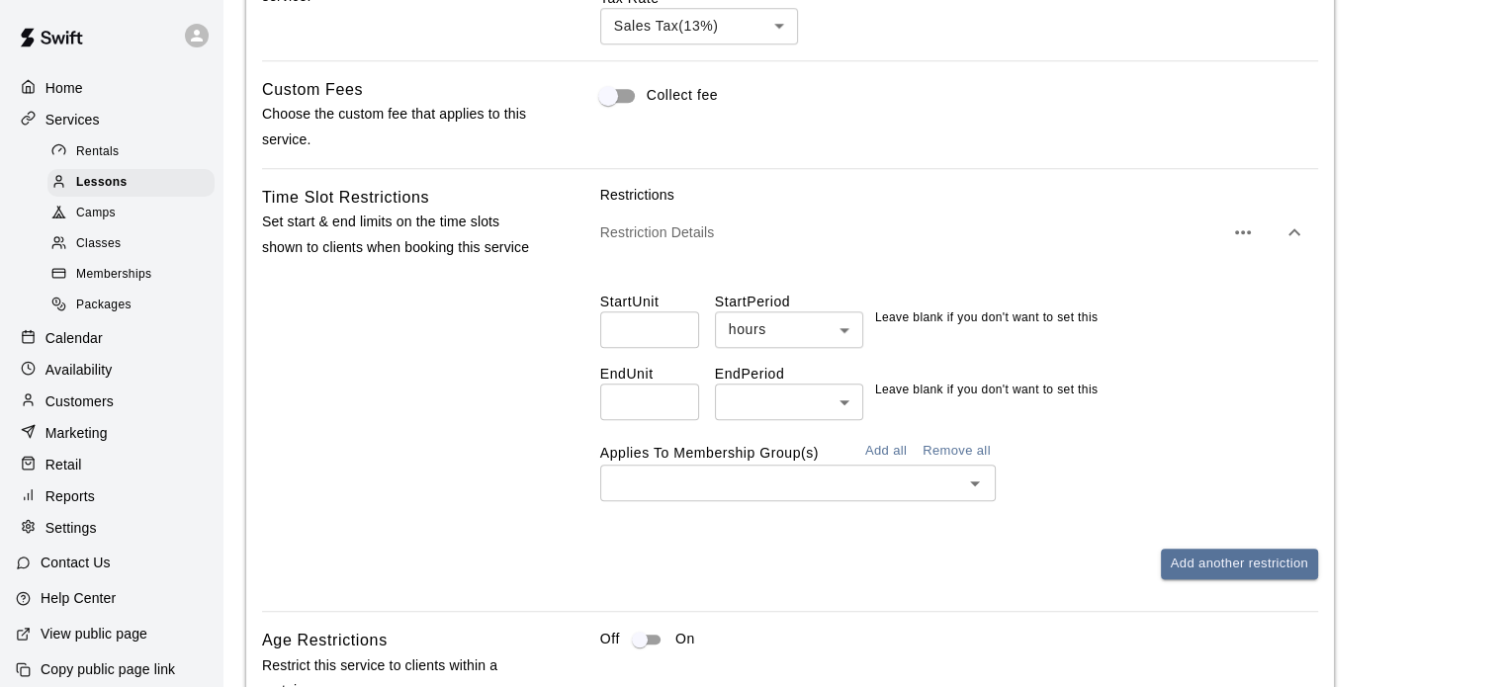
click at [637, 451] on div "Start Unit ​ Start Period hours ***** ​ Leave blank if you don't want to set th…" at bounding box center [959, 388] width 718 height 257
click at [635, 420] on input "number" at bounding box center [649, 402] width 99 height 37
type input "**"
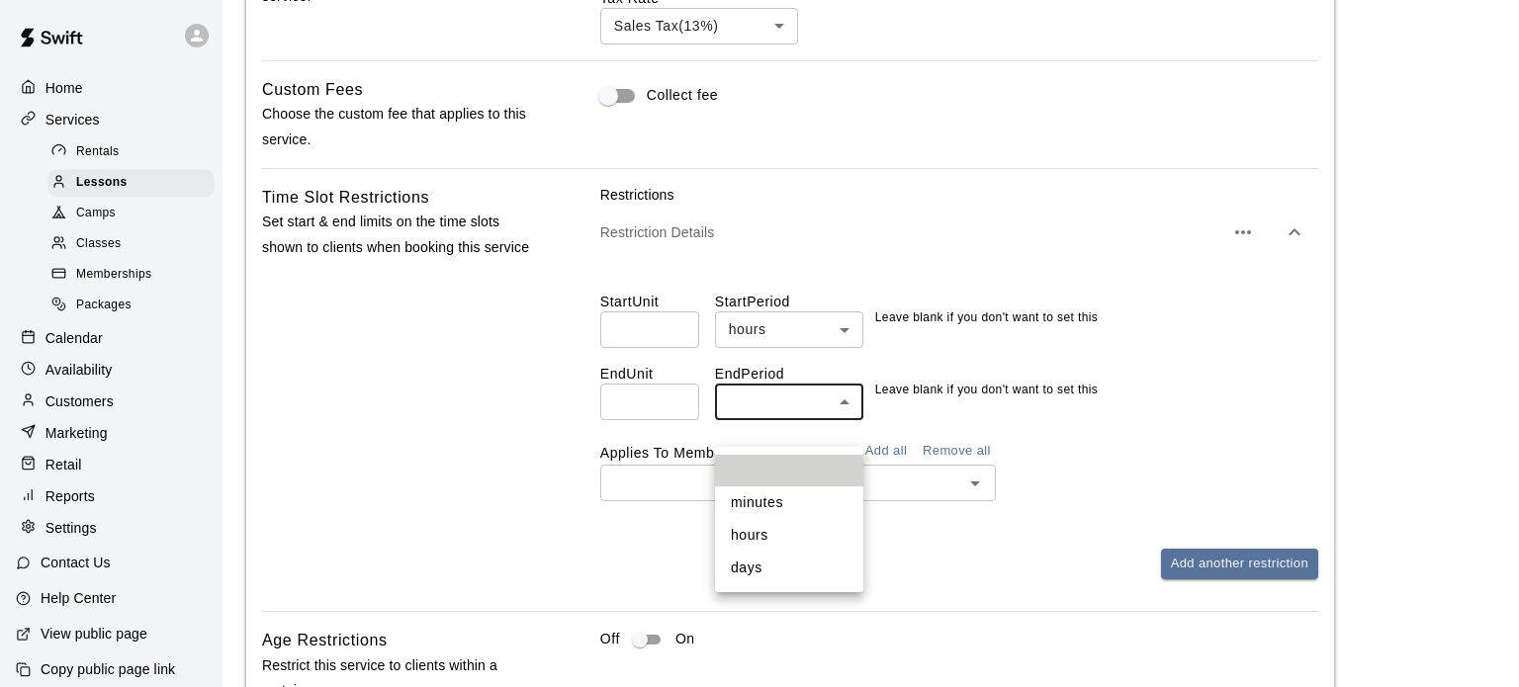
click at [740, 570] on li "days" at bounding box center [789, 568] width 148 height 33
type input "****"
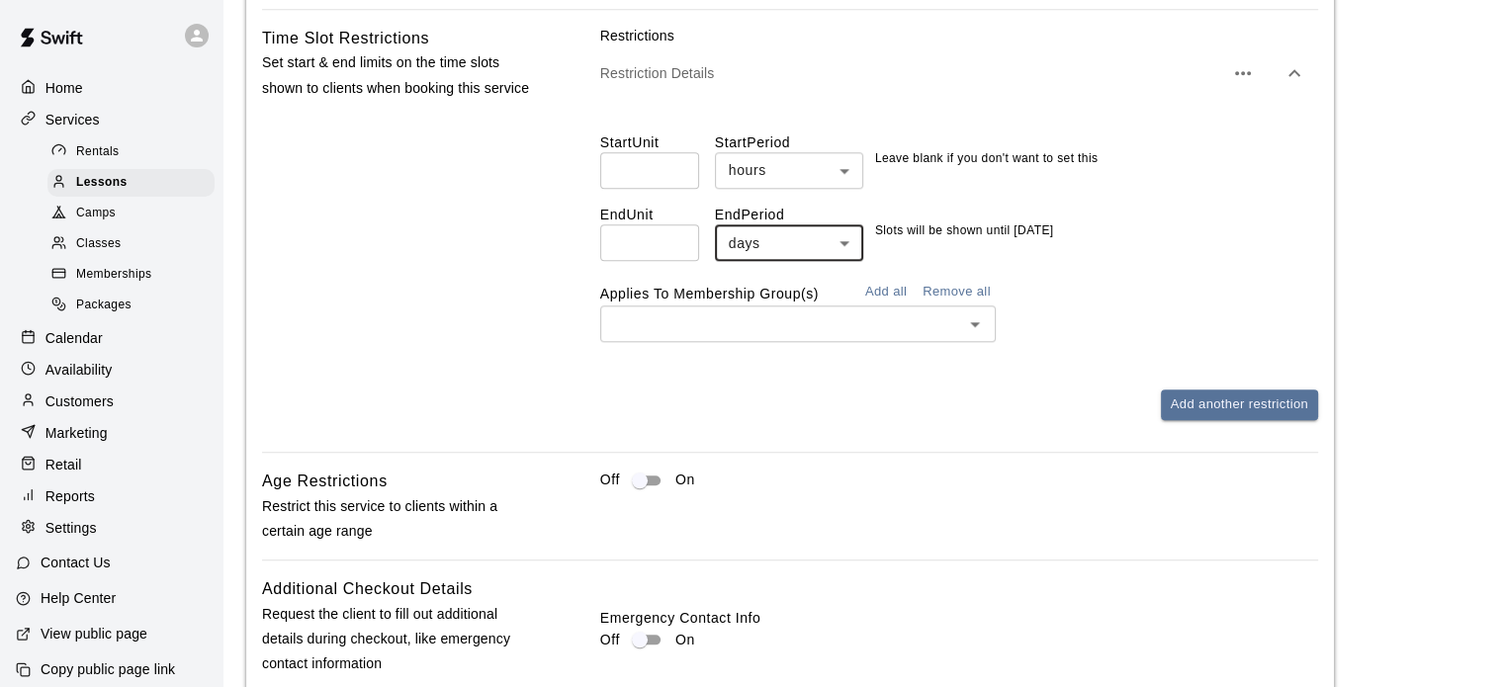
scroll to position [1985, 0]
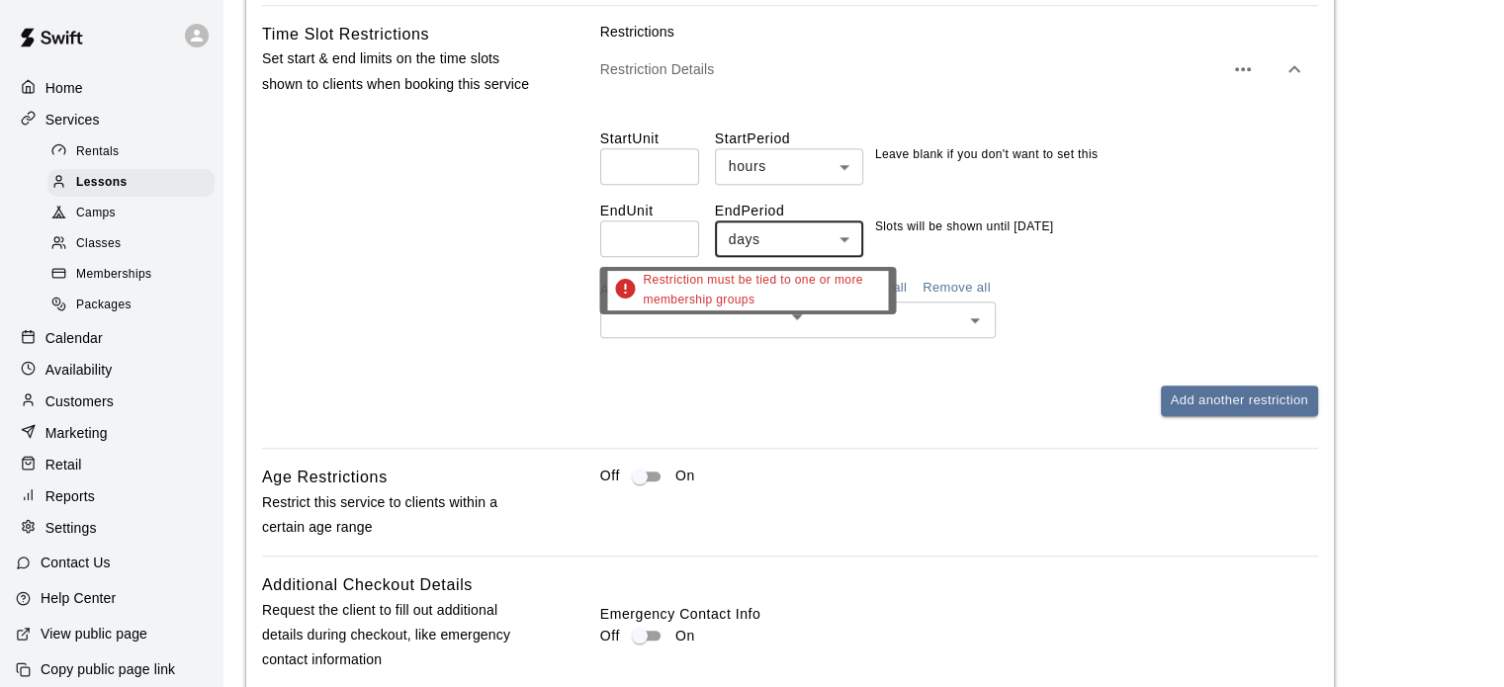
click at [890, 318] on div "Restriction must be tied to one or more membership groups" at bounding box center [747, 297] width 297 height 61
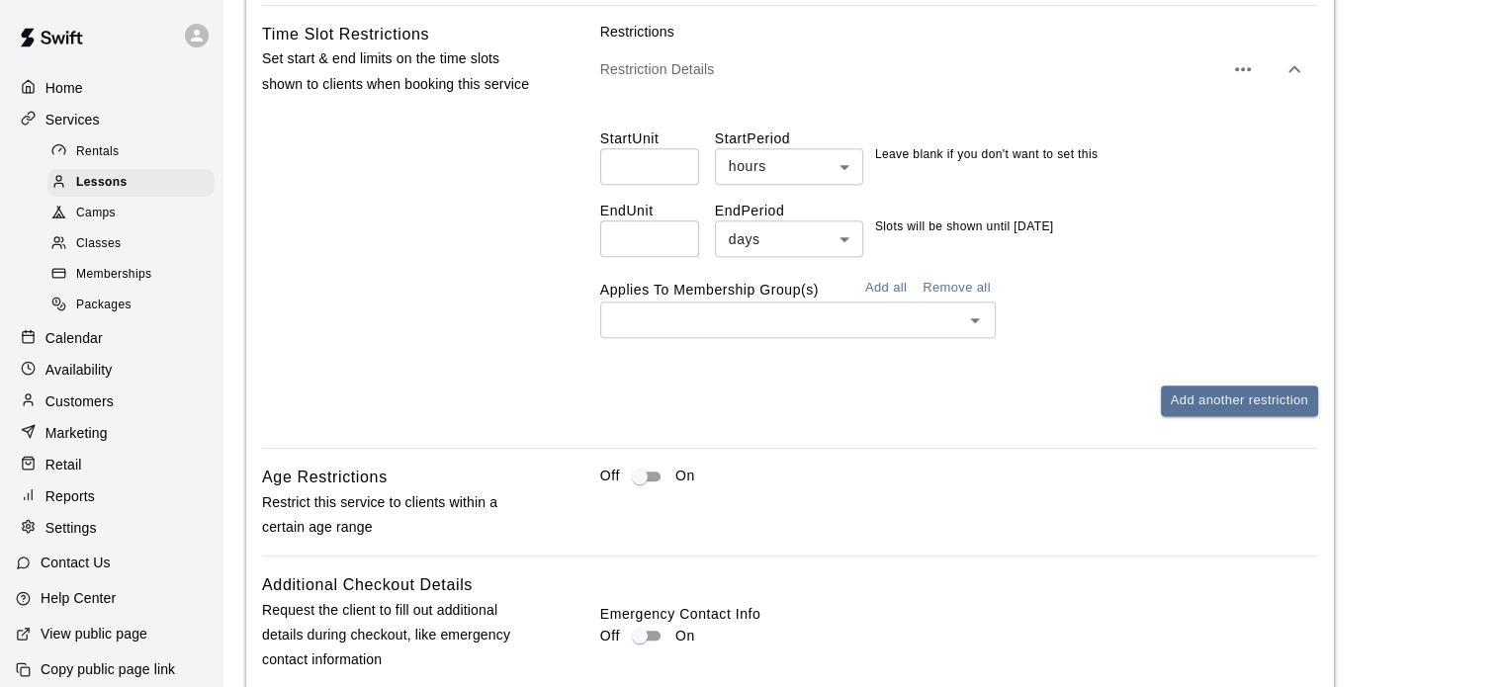
click at [896, 304] on button "Add all" at bounding box center [885, 288] width 63 height 31
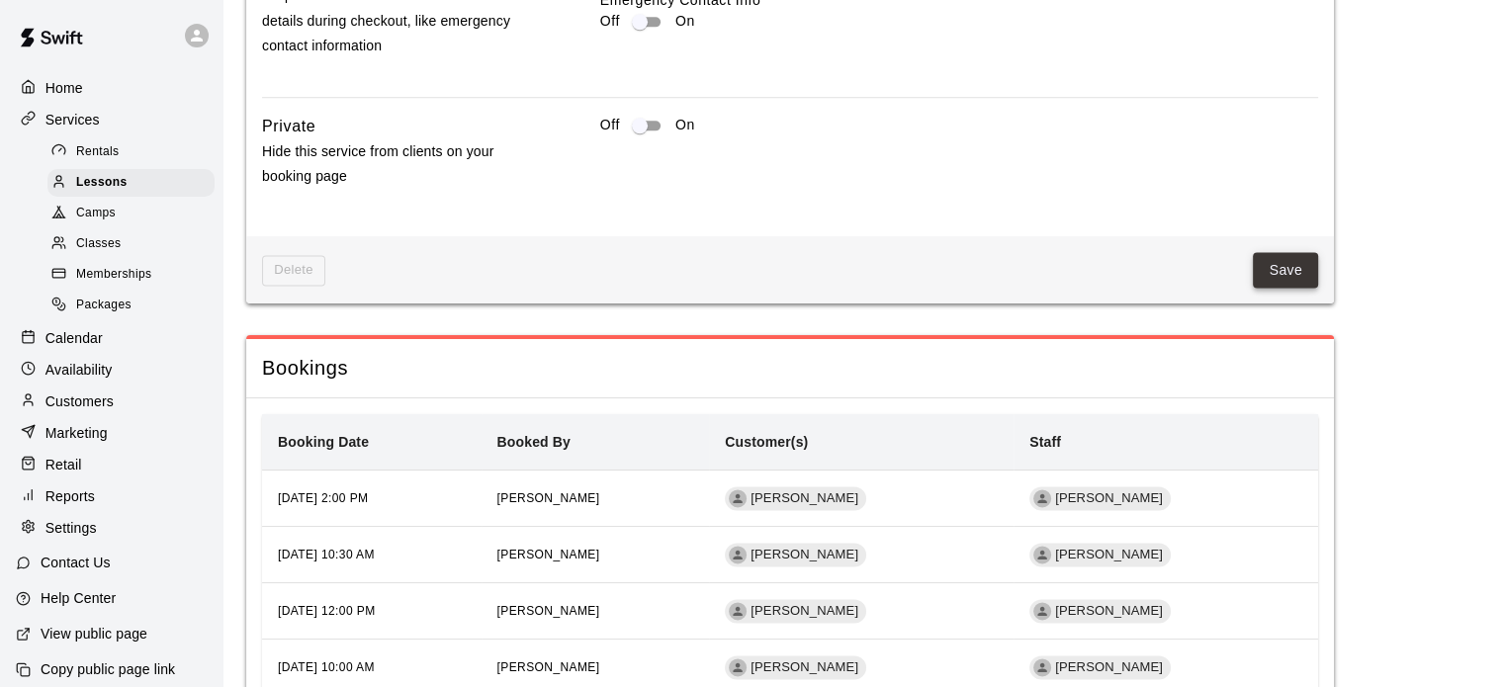
scroll to position [2648, 0]
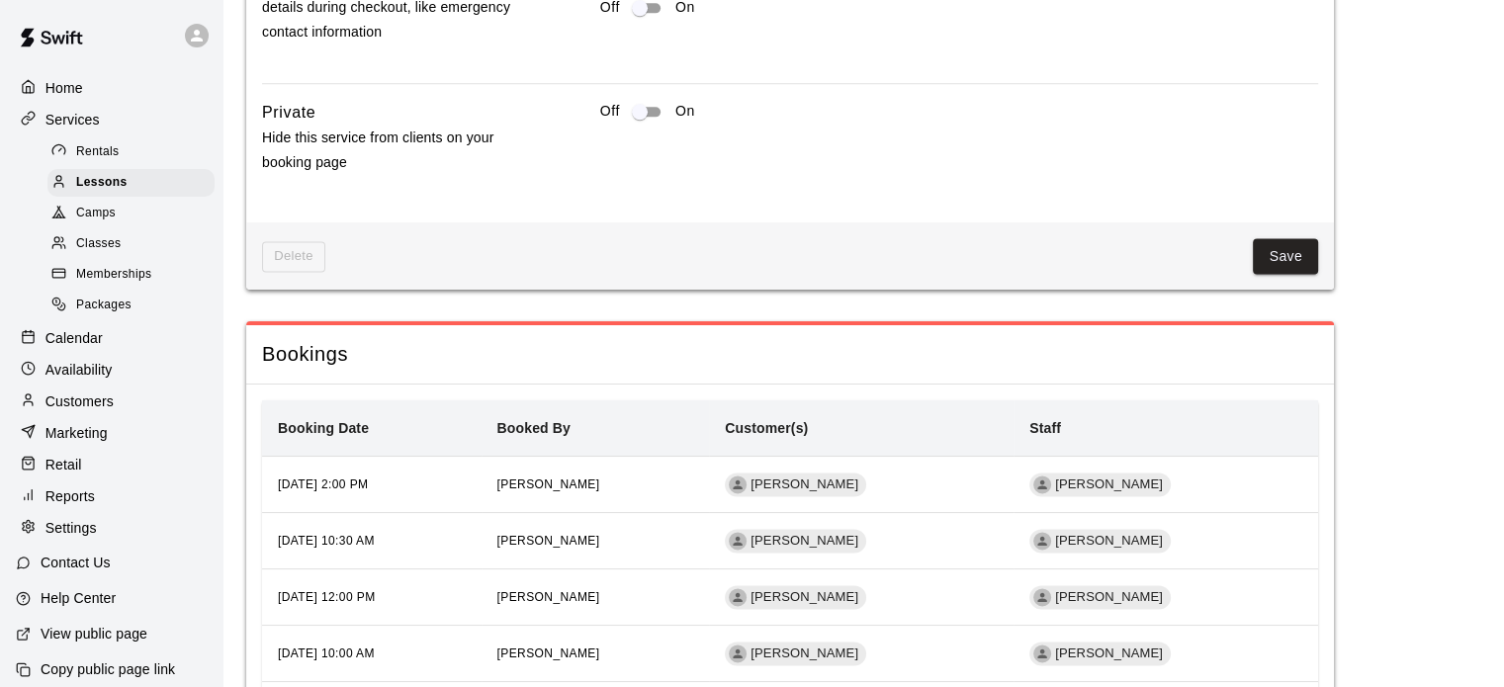
click at [1294, 261] on div "Delete Save" at bounding box center [790, 256] width 1088 height 68
click at [1285, 275] on button "Save" at bounding box center [1285, 256] width 65 height 37
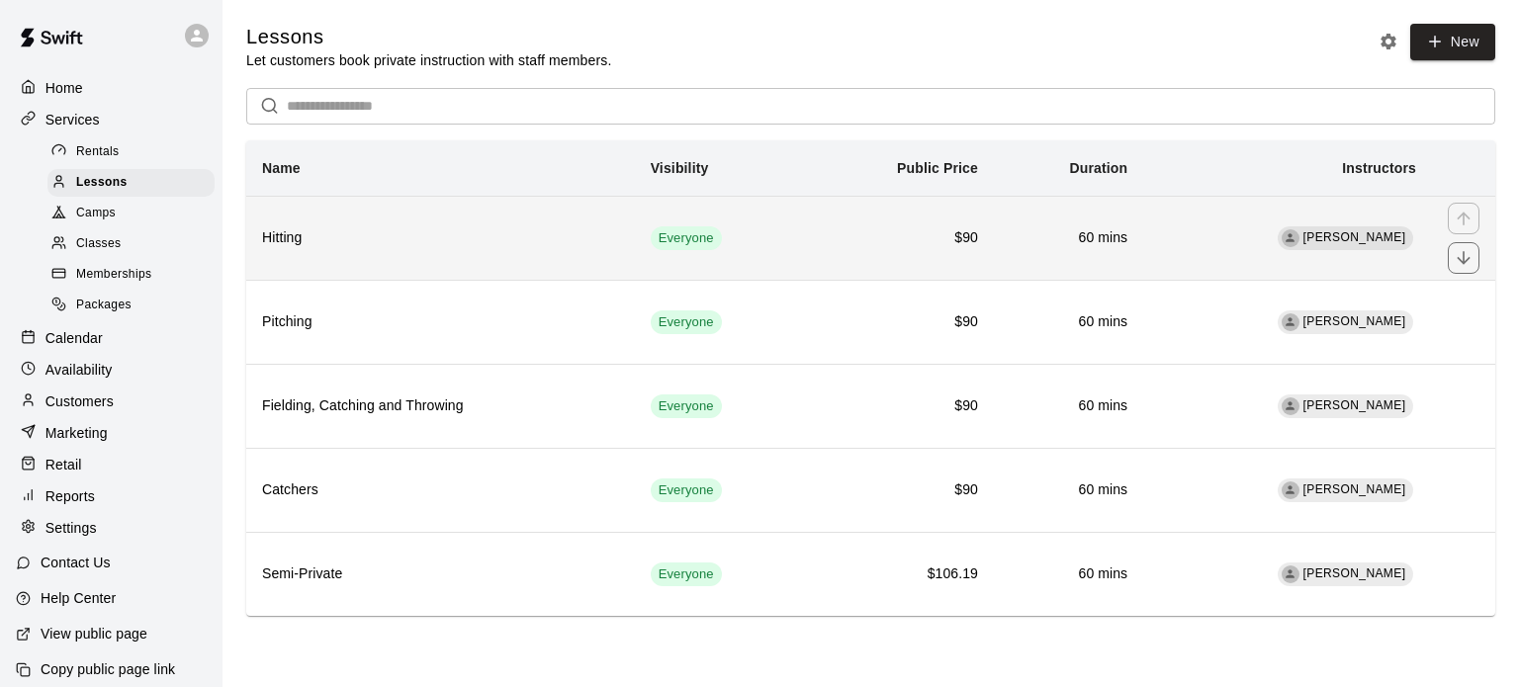
click at [543, 244] on h6 "Hitting" at bounding box center [440, 238] width 357 height 22
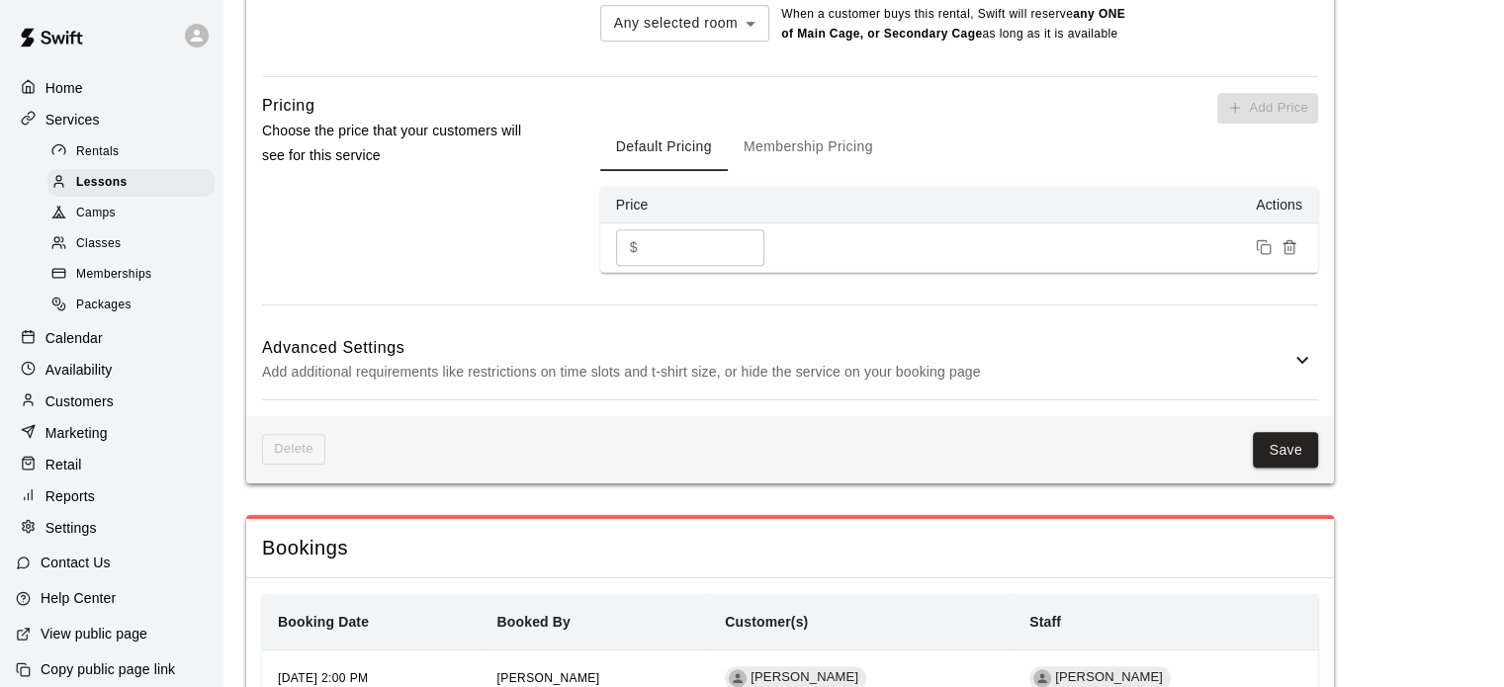
scroll to position [1321, 0]
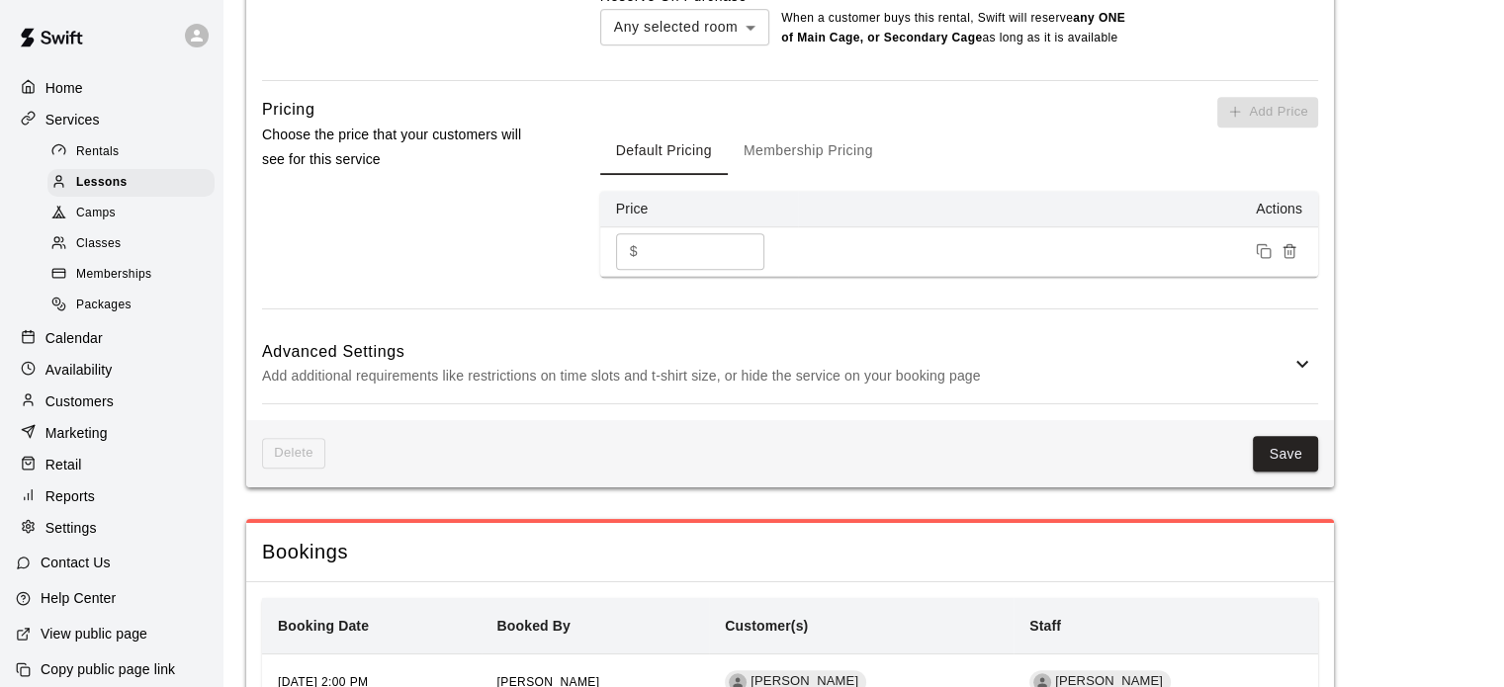
click at [1290, 376] on icon at bounding box center [1302, 364] width 24 height 24
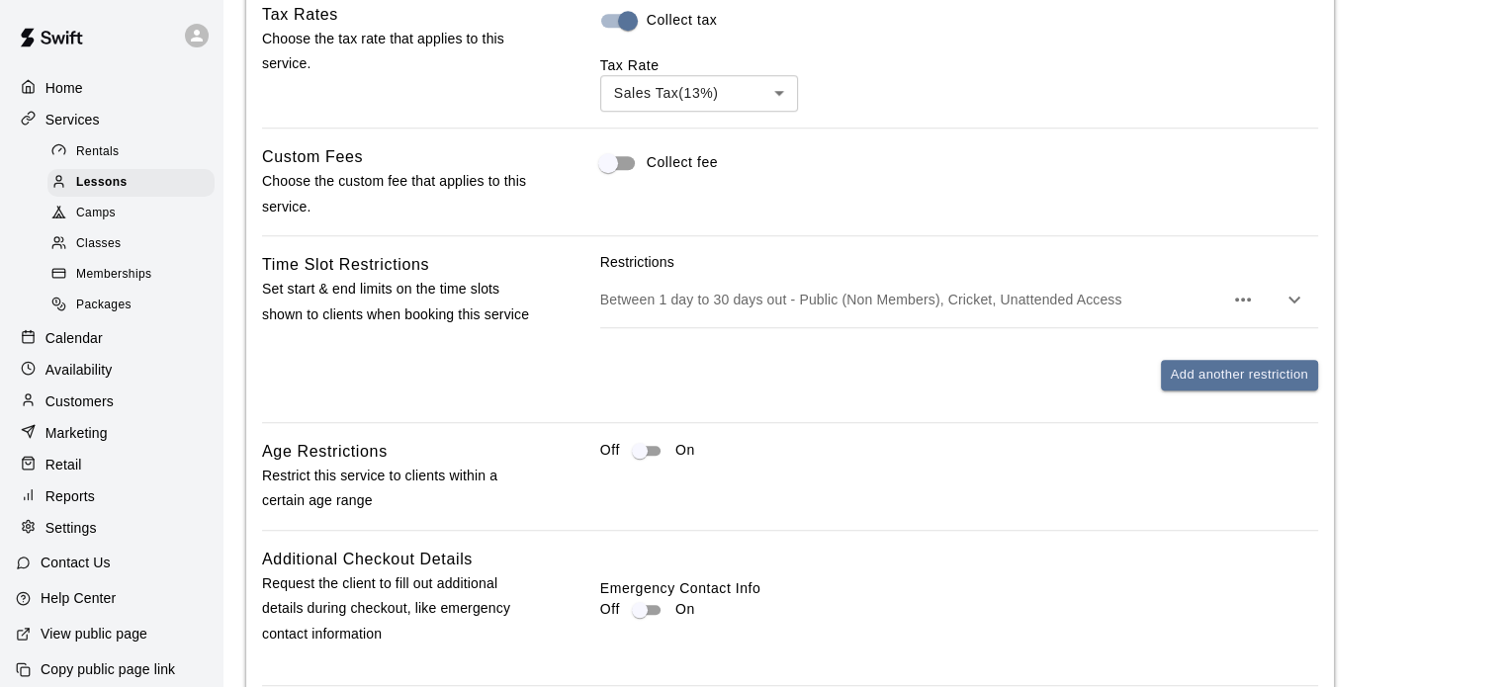
scroll to position [1762, 0]
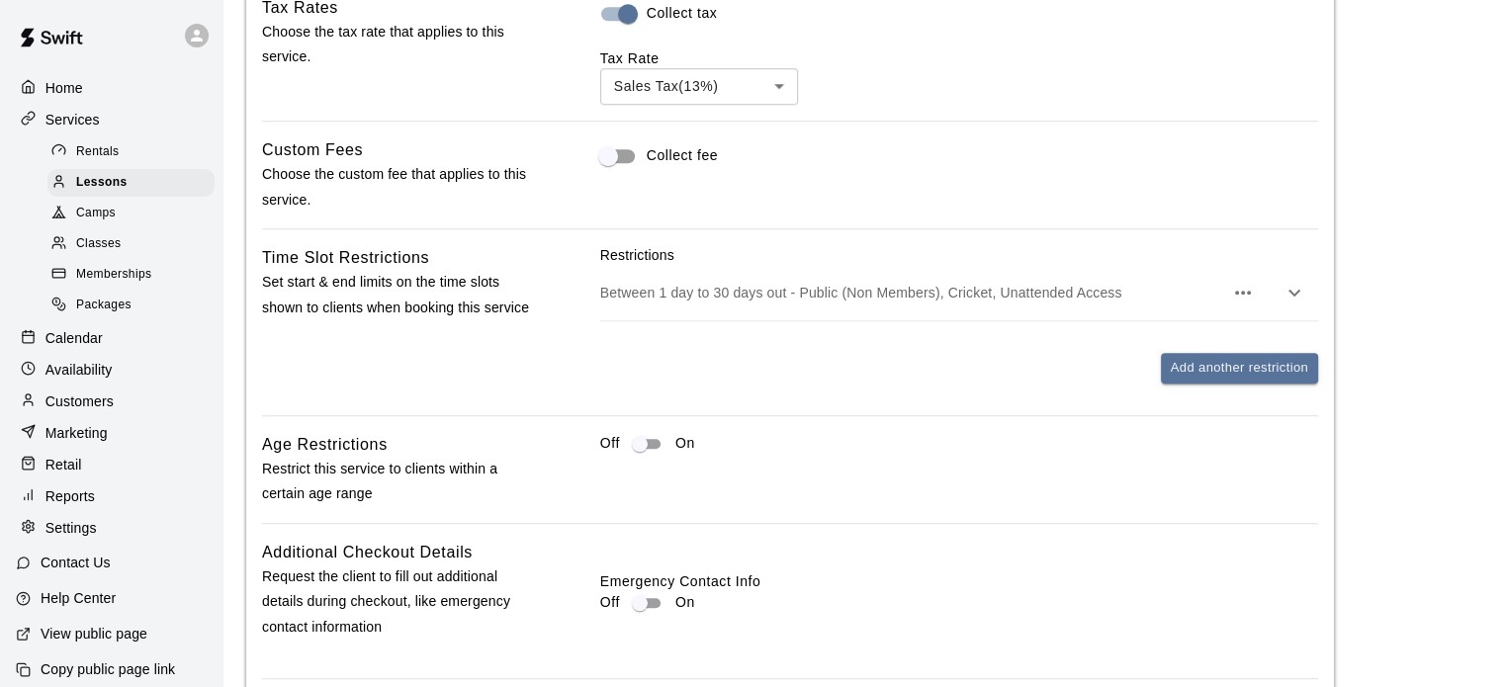
click at [808, 303] on p "Between 1 day to 30 days out - Public (Non Members), Cricket, Unattended Access" at bounding box center [911, 293] width 623 height 20
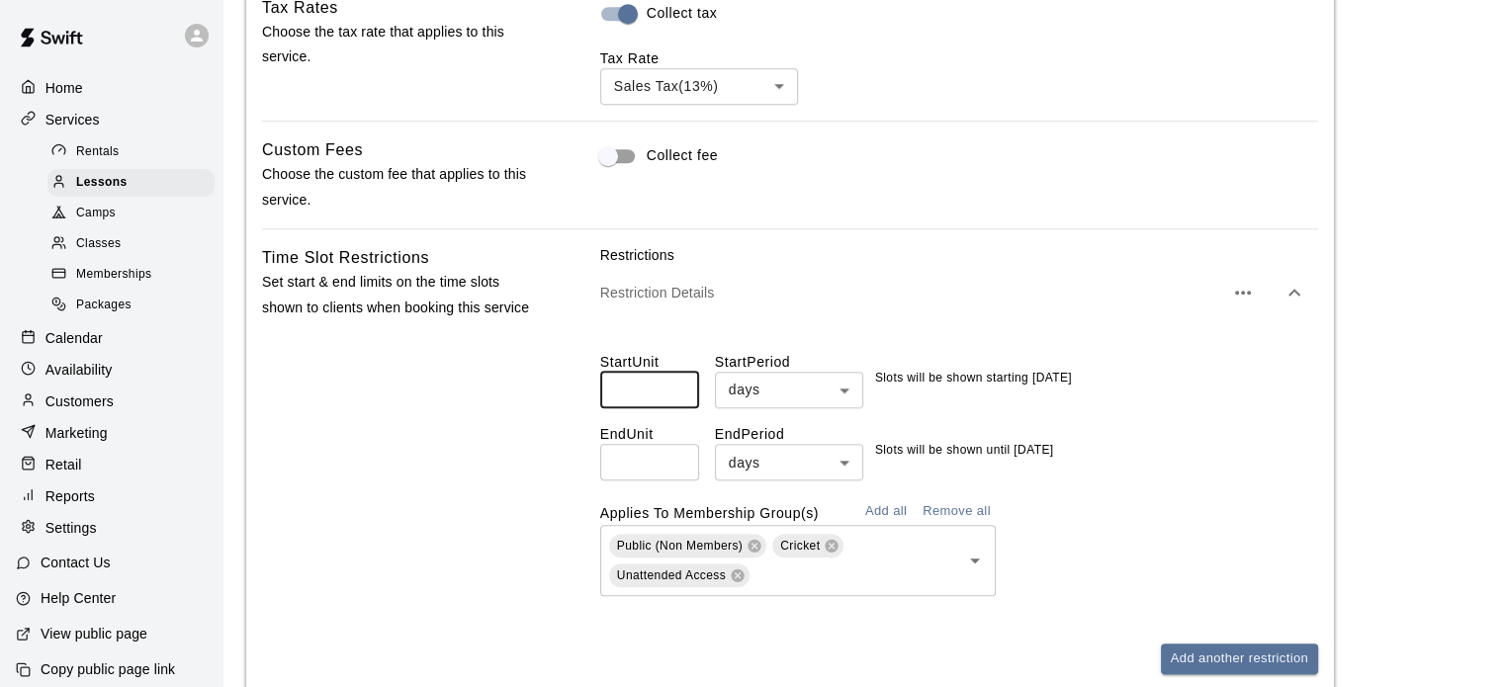
drag, startPoint x: 640, startPoint y: 405, endPoint x: 599, endPoint y: 399, distance: 41.0
click at [600, 399] on input "*" at bounding box center [649, 390] width 99 height 37
type input "*"
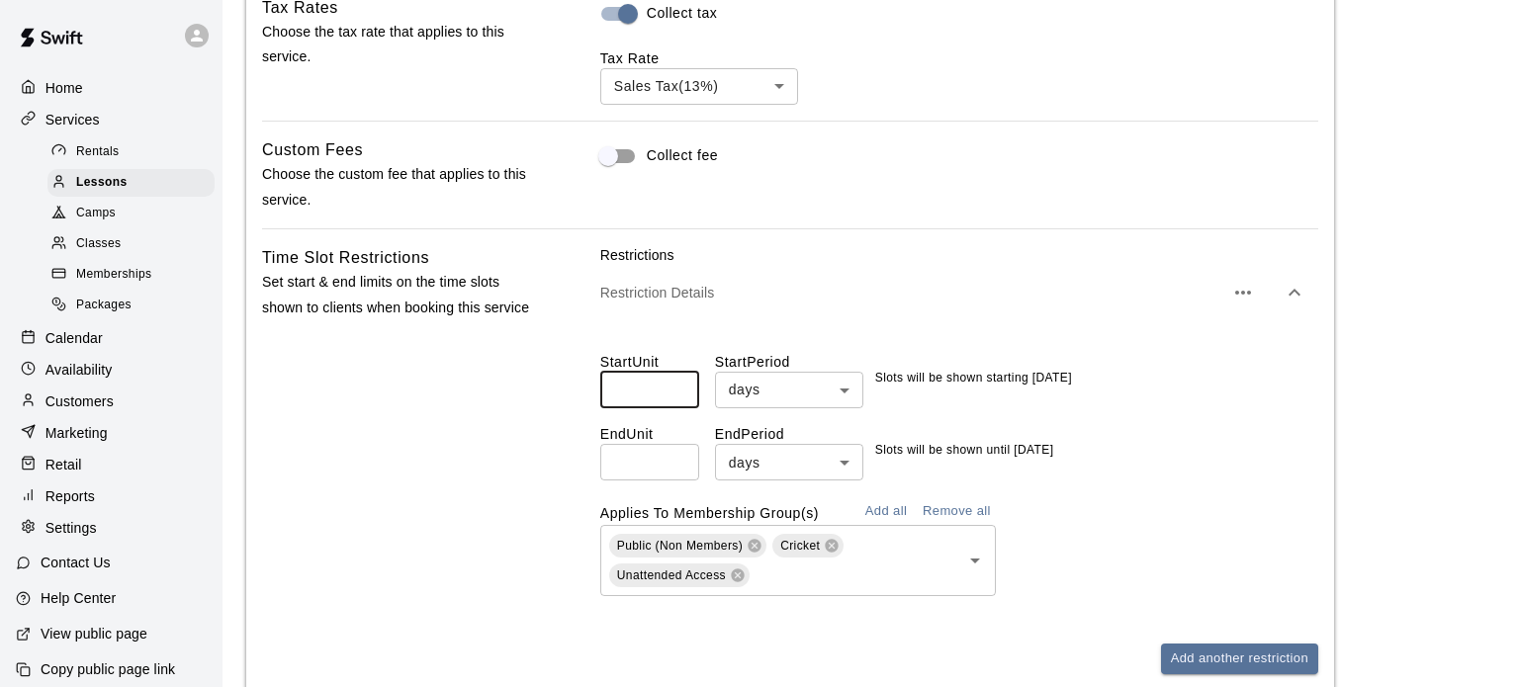
click at [782, 424] on body "**********" at bounding box center [759, 4] width 1519 height 3532
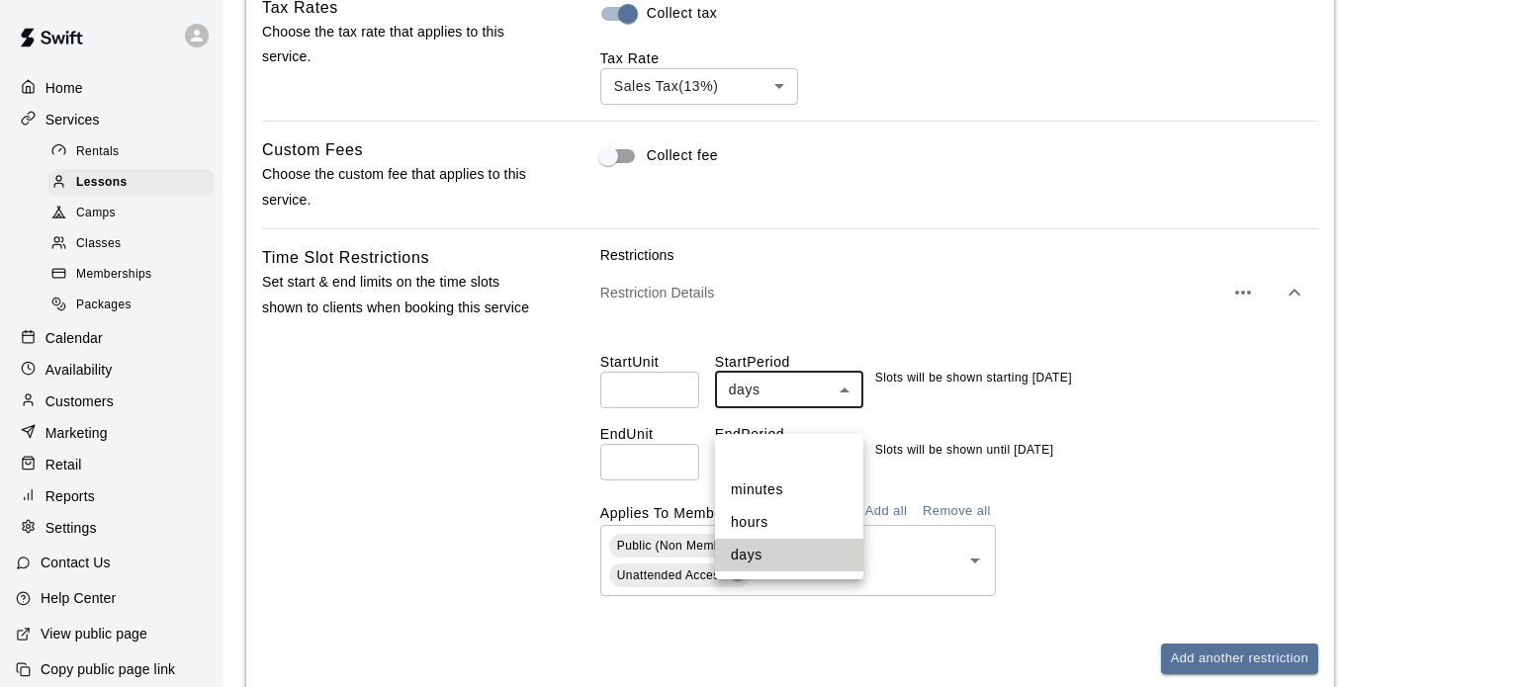
click at [759, 465] on li at bounding box center [789, 458] width 148 height 32
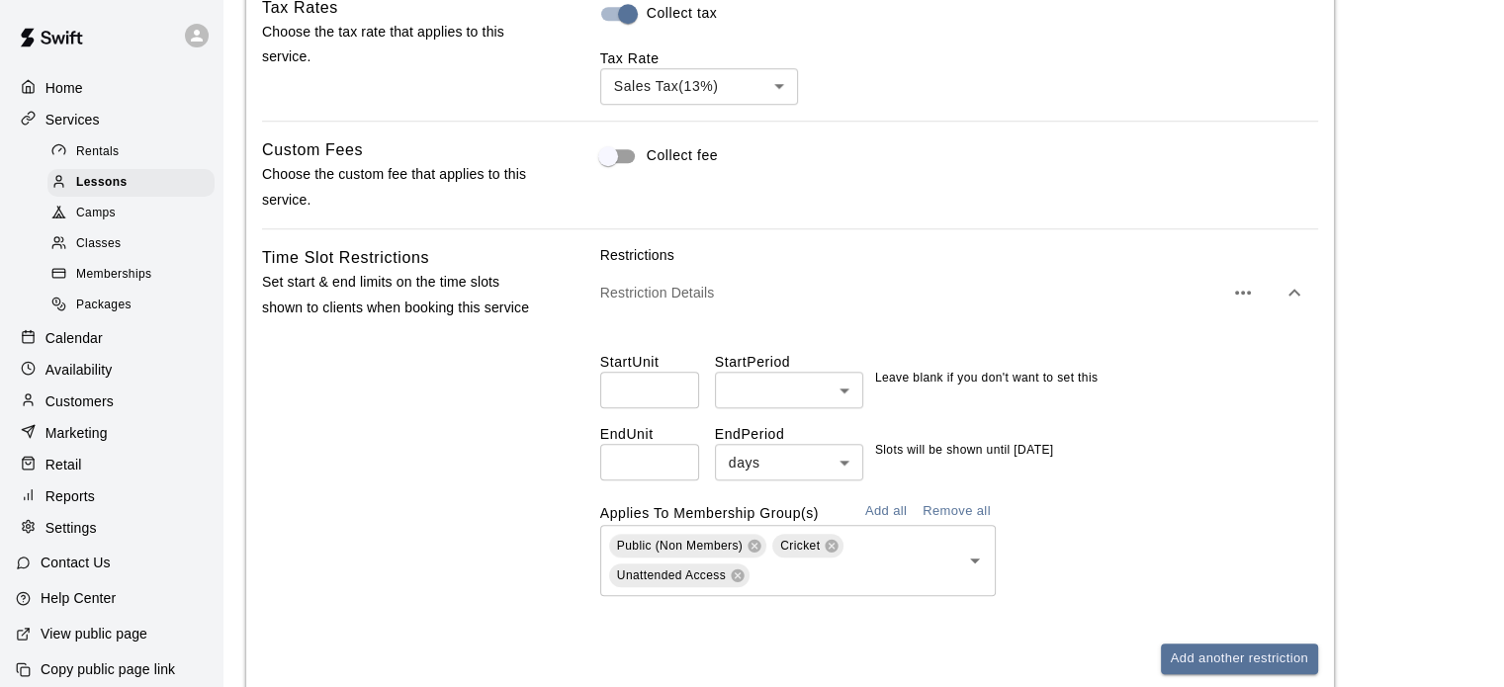
click at [1215, 641] on div "Restrictions Restriction Details Start Unit * ​ Start Period ​ **** ​ Leave bla…" at bounding box center [959, 459] width 718 height 429
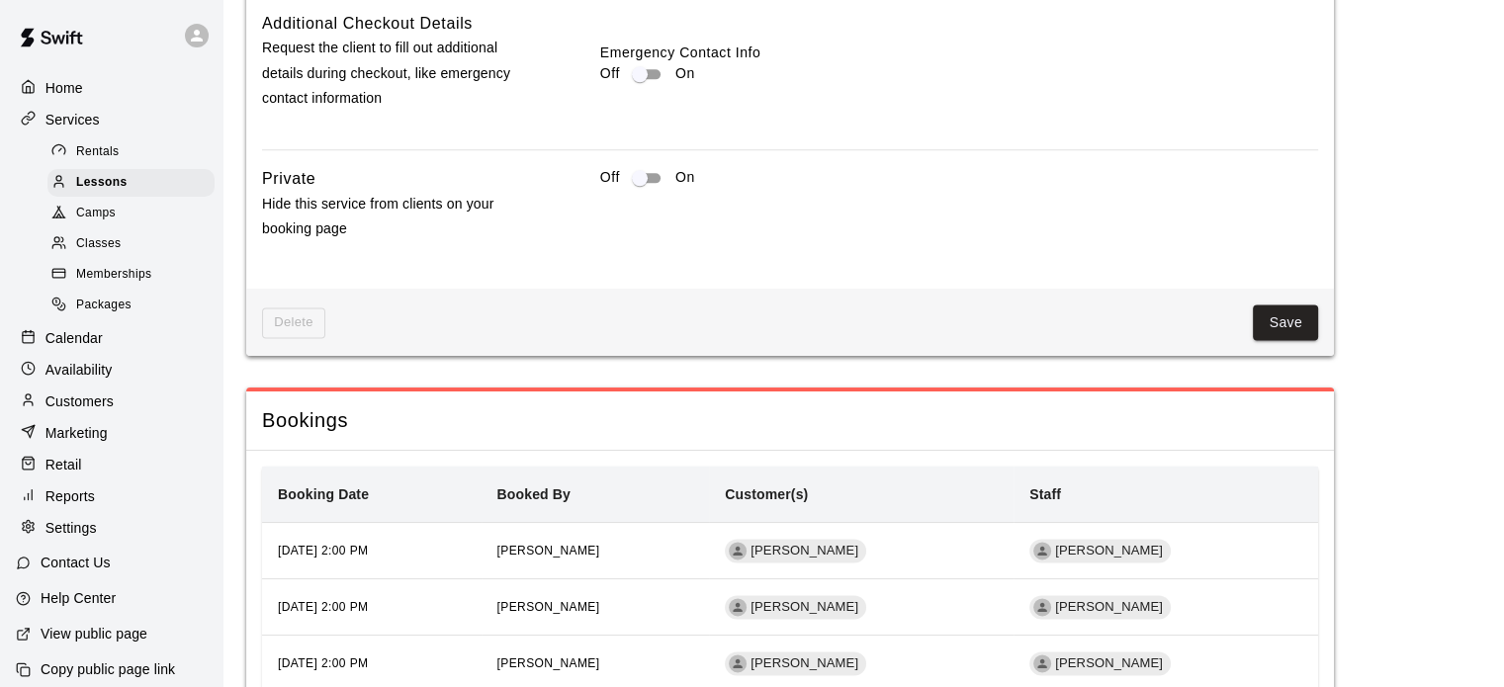
scroll to position [2582, 0]
click at [1286, 340] on button "Save" at bounding box center [1285, 322] width 65 height 37
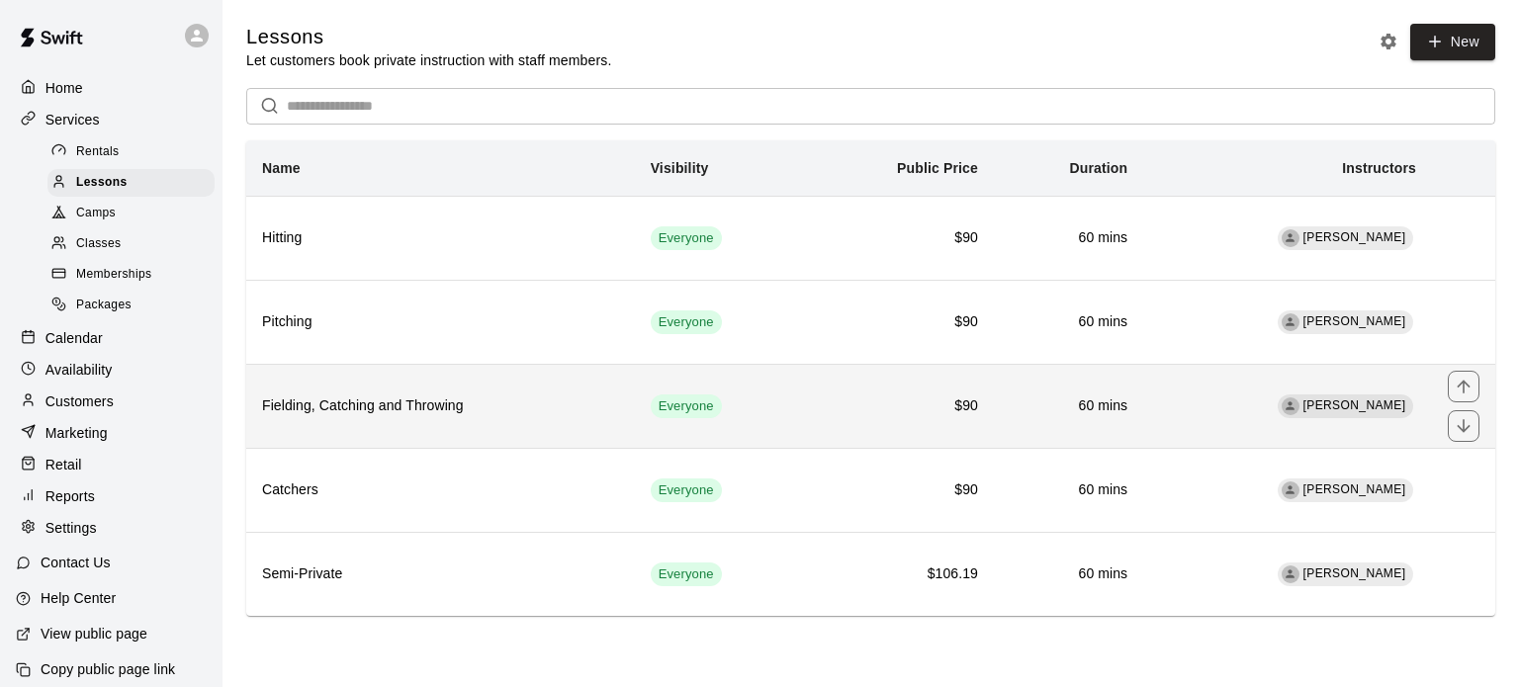
click at [445, 419] on th "Fielding, Catching and Throwing" at bounding box center [440, 406] width 389 height 84
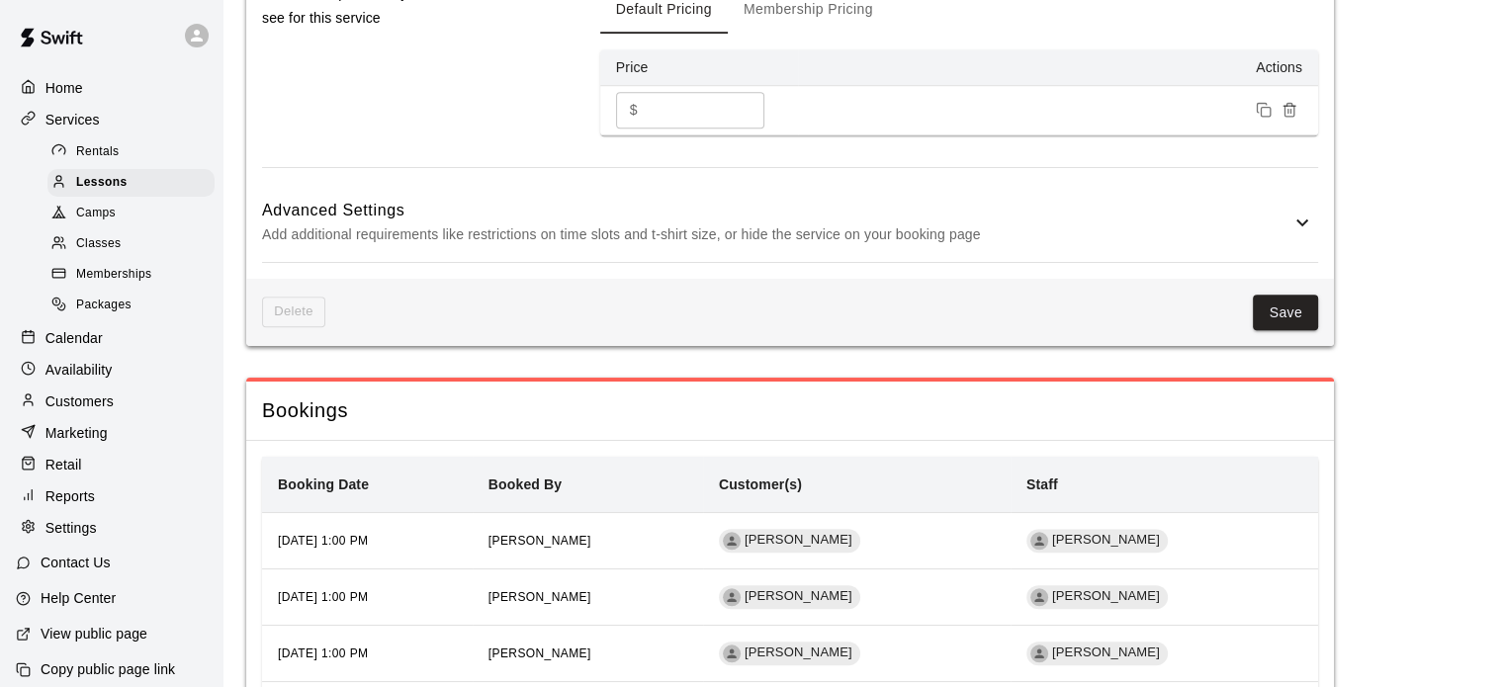
scroll to position [1459, 0]
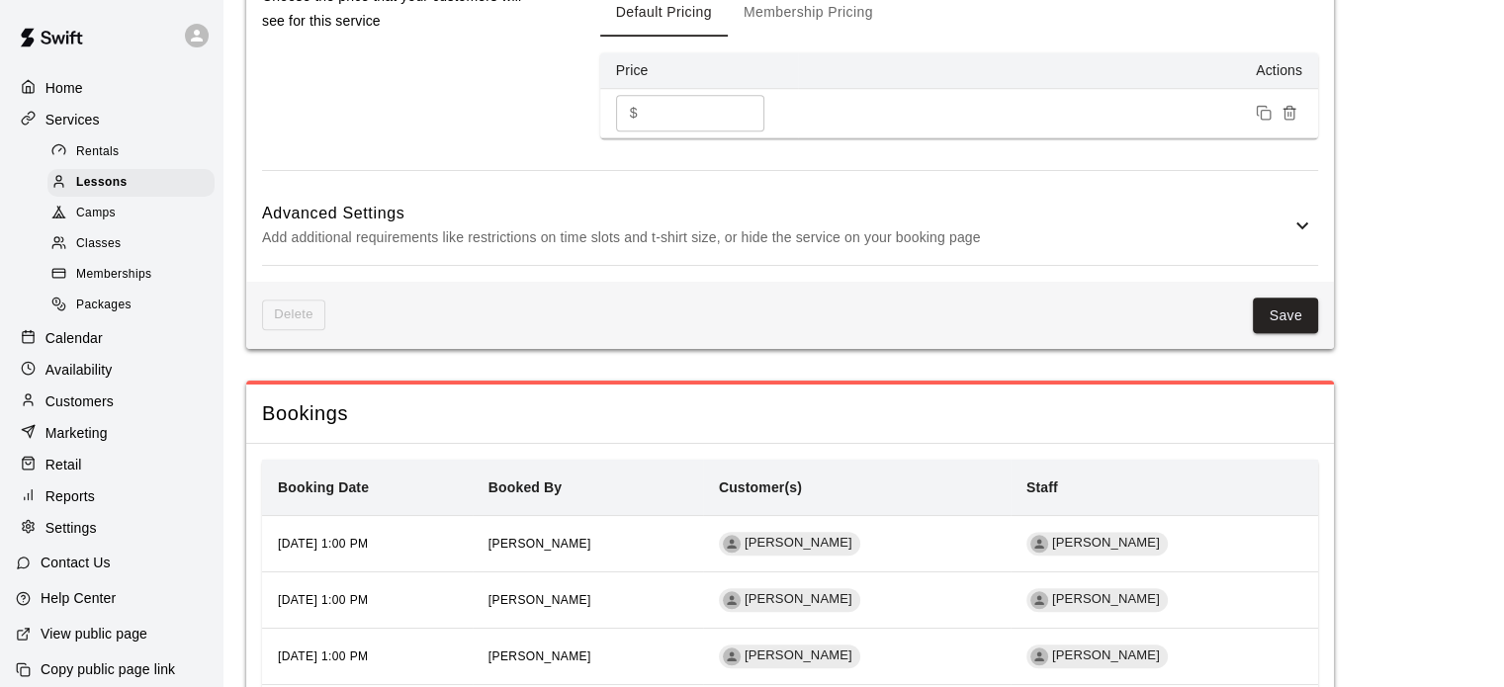
click at [1207, 250] on p "Add additional requirements like restrictions on time slots and t-shirt size, o…" at bounding box center [776, 237] width 1028 height 25
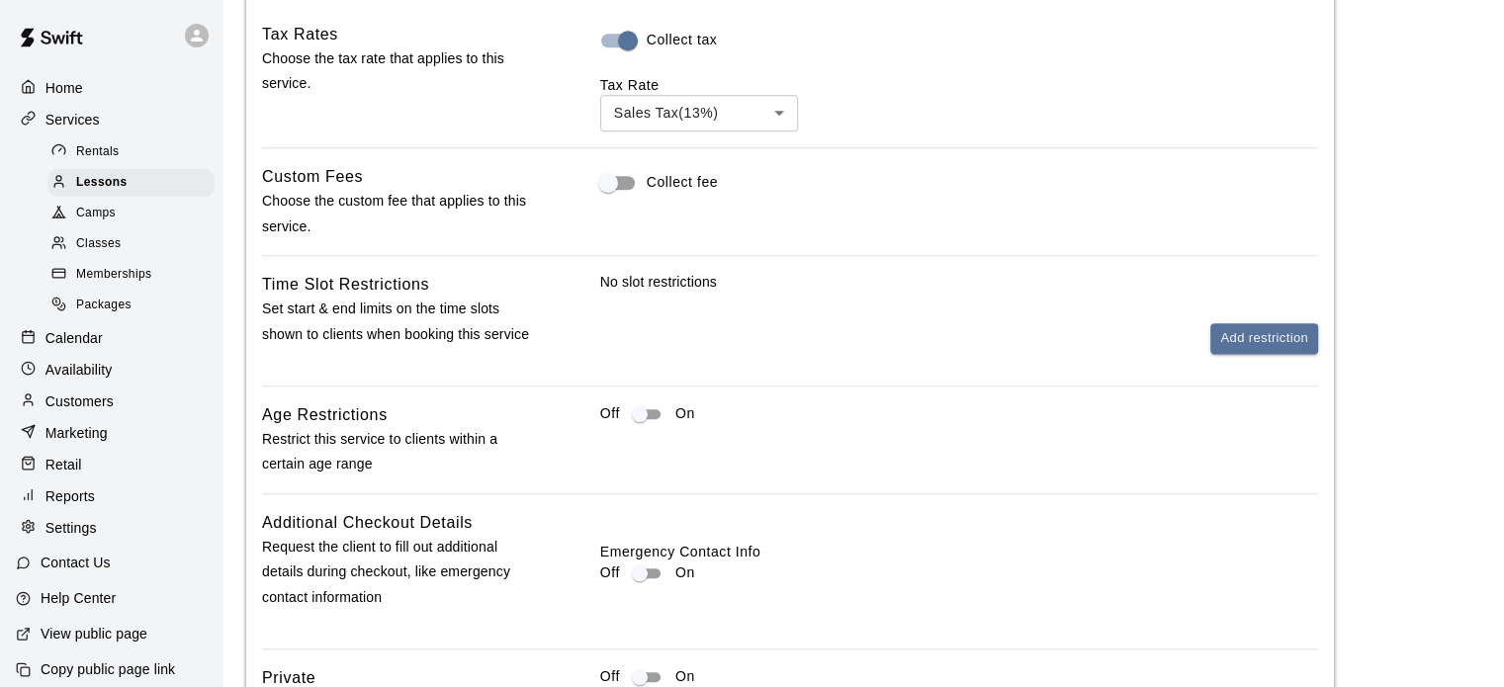
scroll to position [1738, 0]
click at [1287, 349] on button "Add restriction" at bounding box center [1264, 335] width 108 height 31
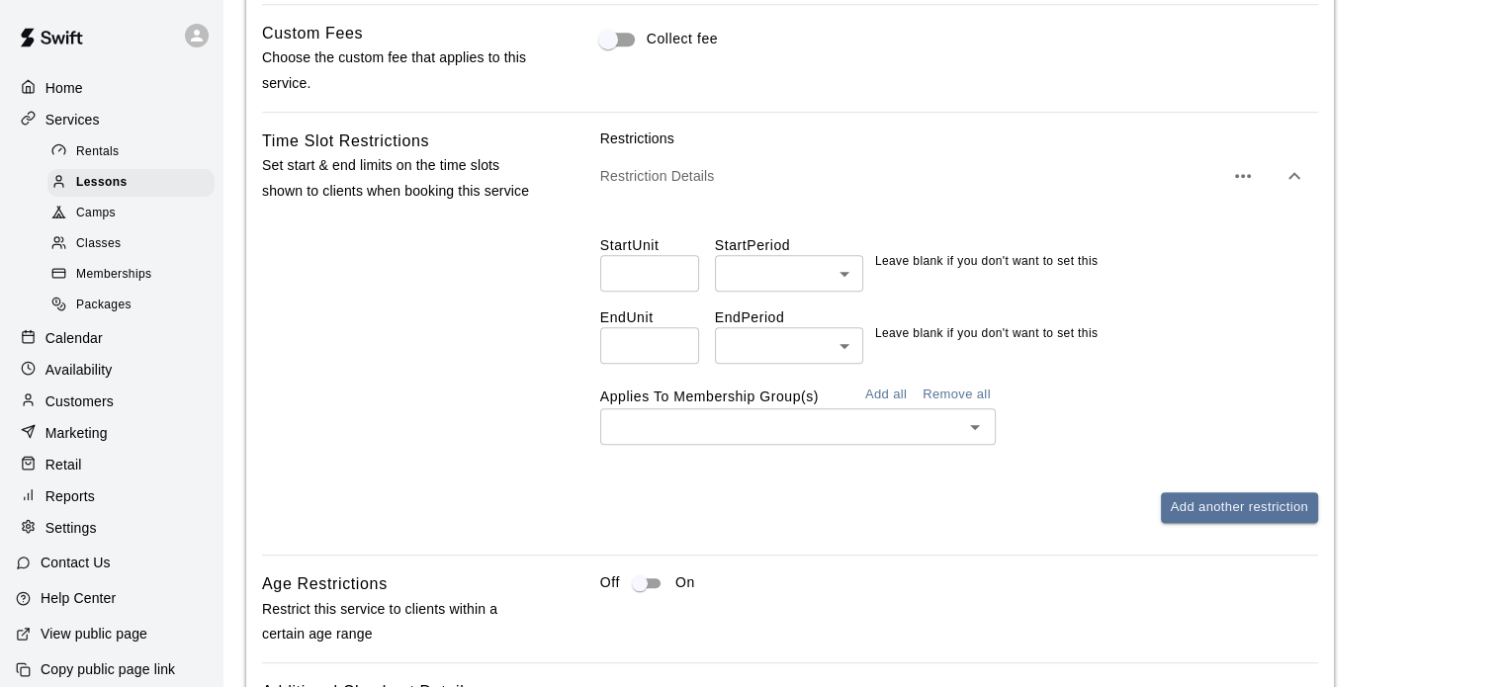
scroll to position [1892, 0]
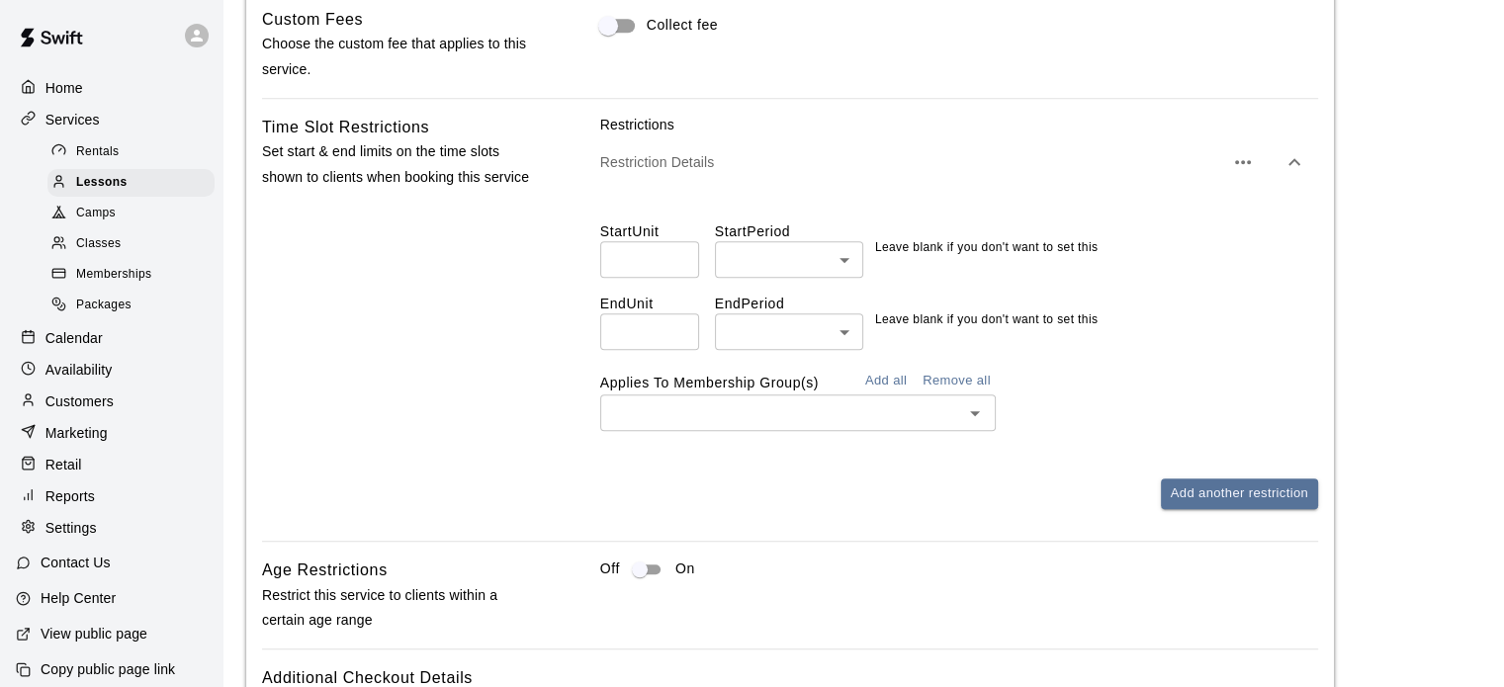
click at [667, 350] on input "number" at bounding box center [649, 331] width 99 height 37
type input "**"
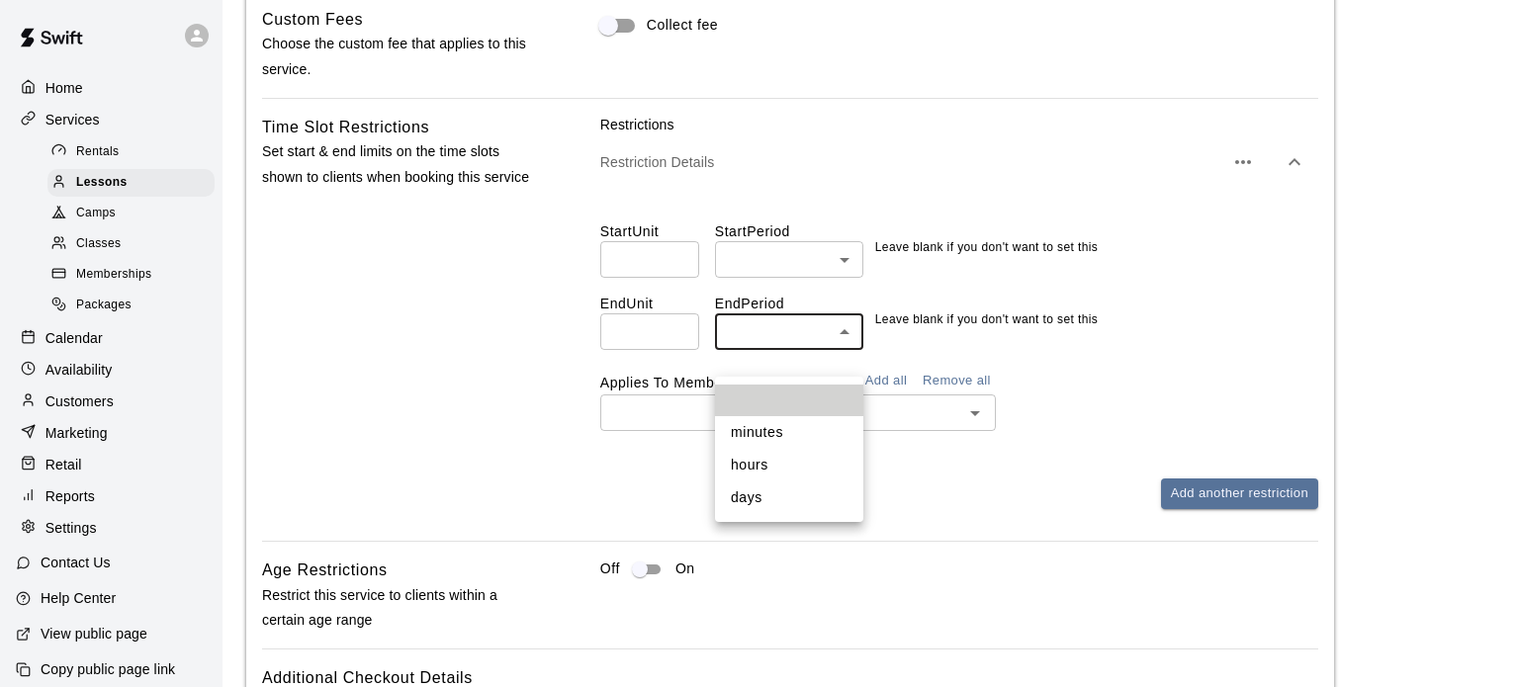
click at [752, 489] on li "days" at bounding box center [789, 497] width 148 height 33
type input "****"
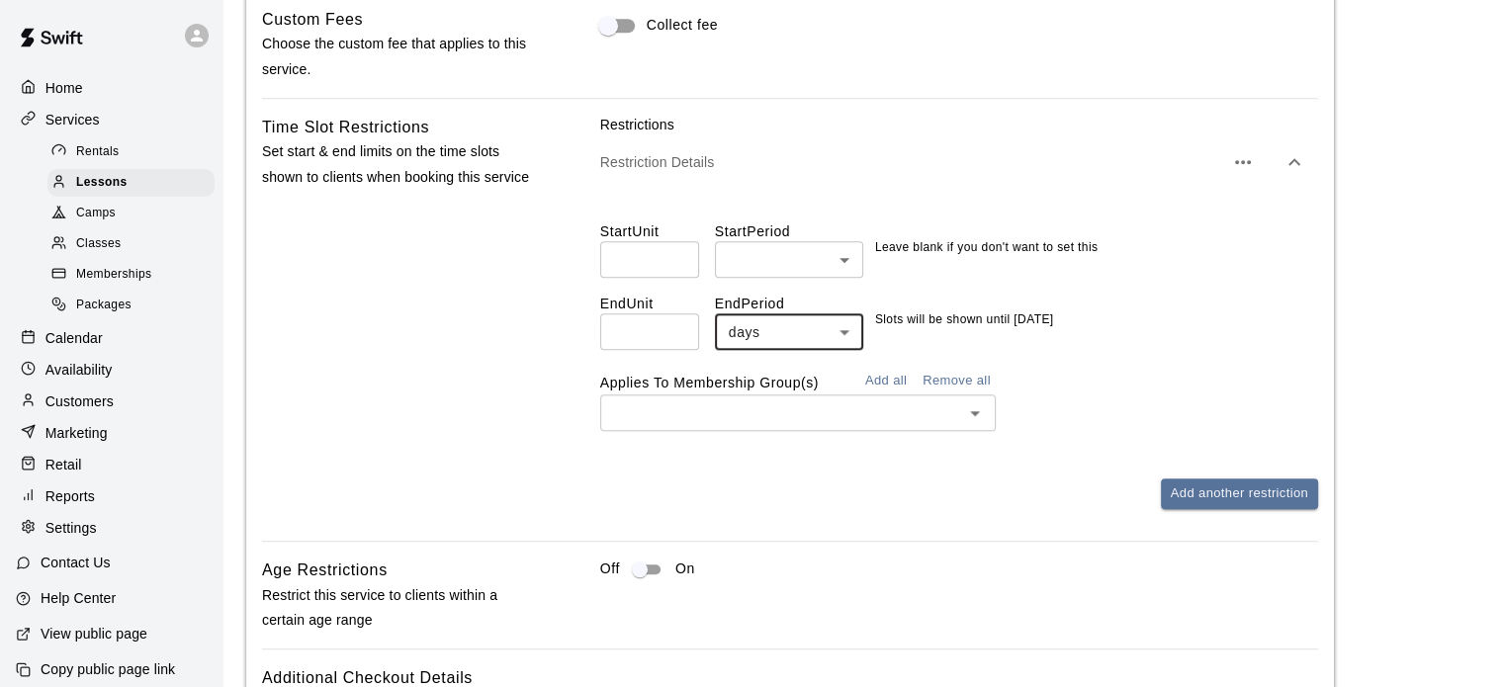
click at [892, 396] on button "Add all" at bounding box center [885, 381] width 63 height 31
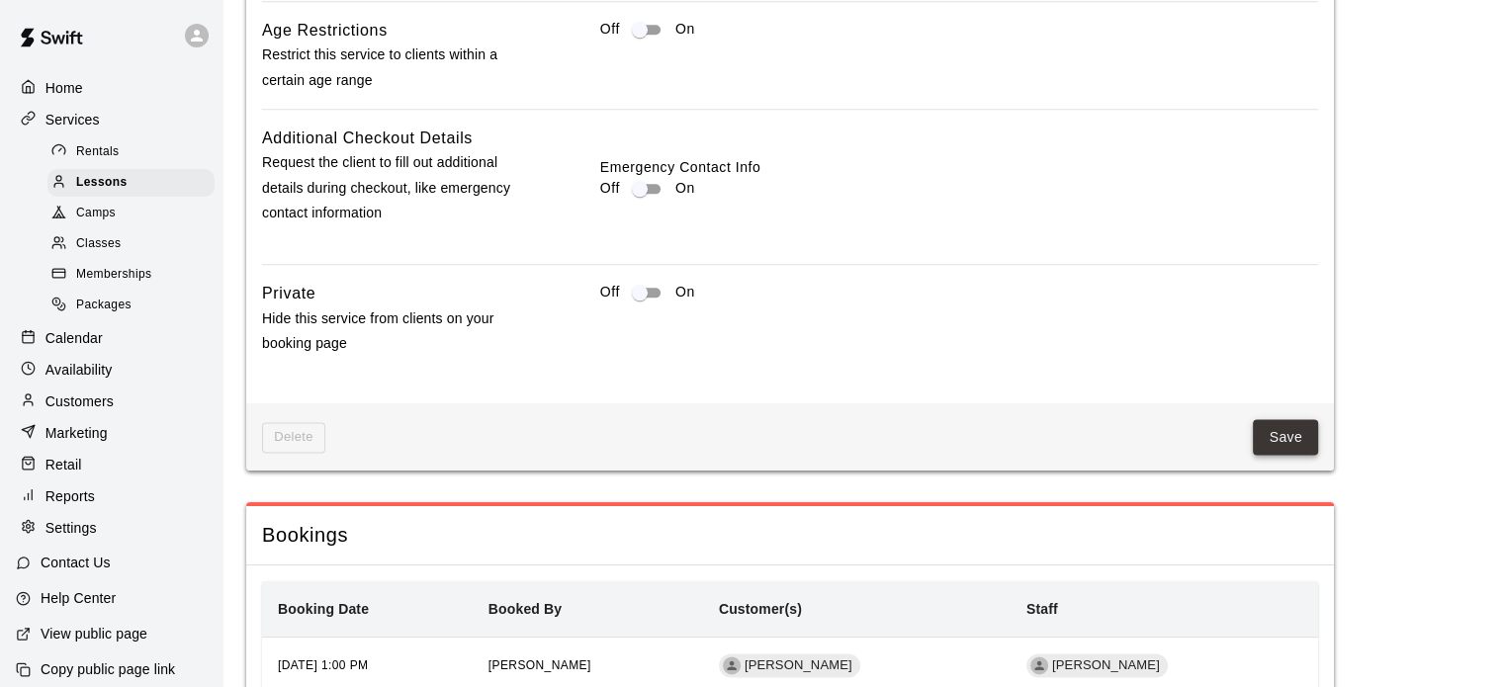
scroll to position [2468, 0]
click at [1292, 453] on button "Save" at bounding box center [1285, 436] width 65 height 37
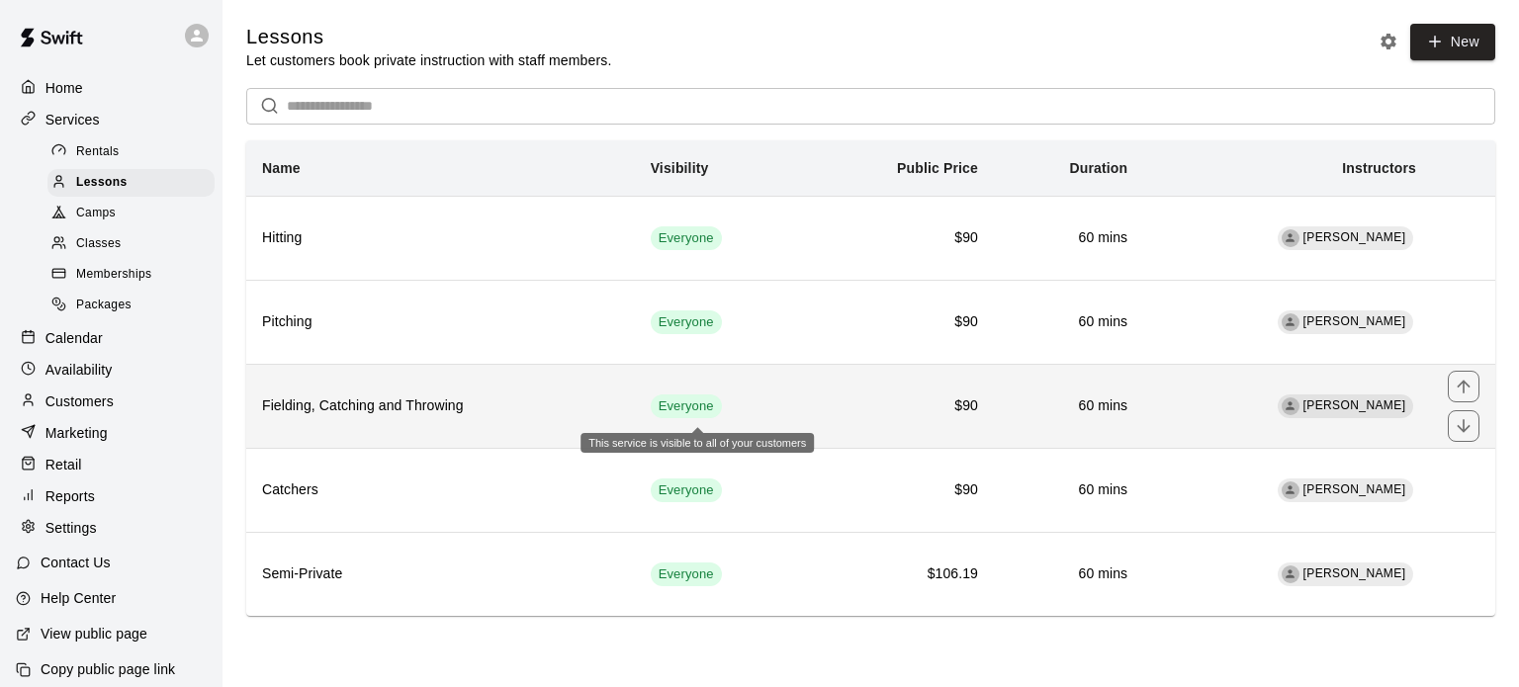
click at [692, 412] on span "Everyone" at bounding box center [686, 406] width 71 height 19
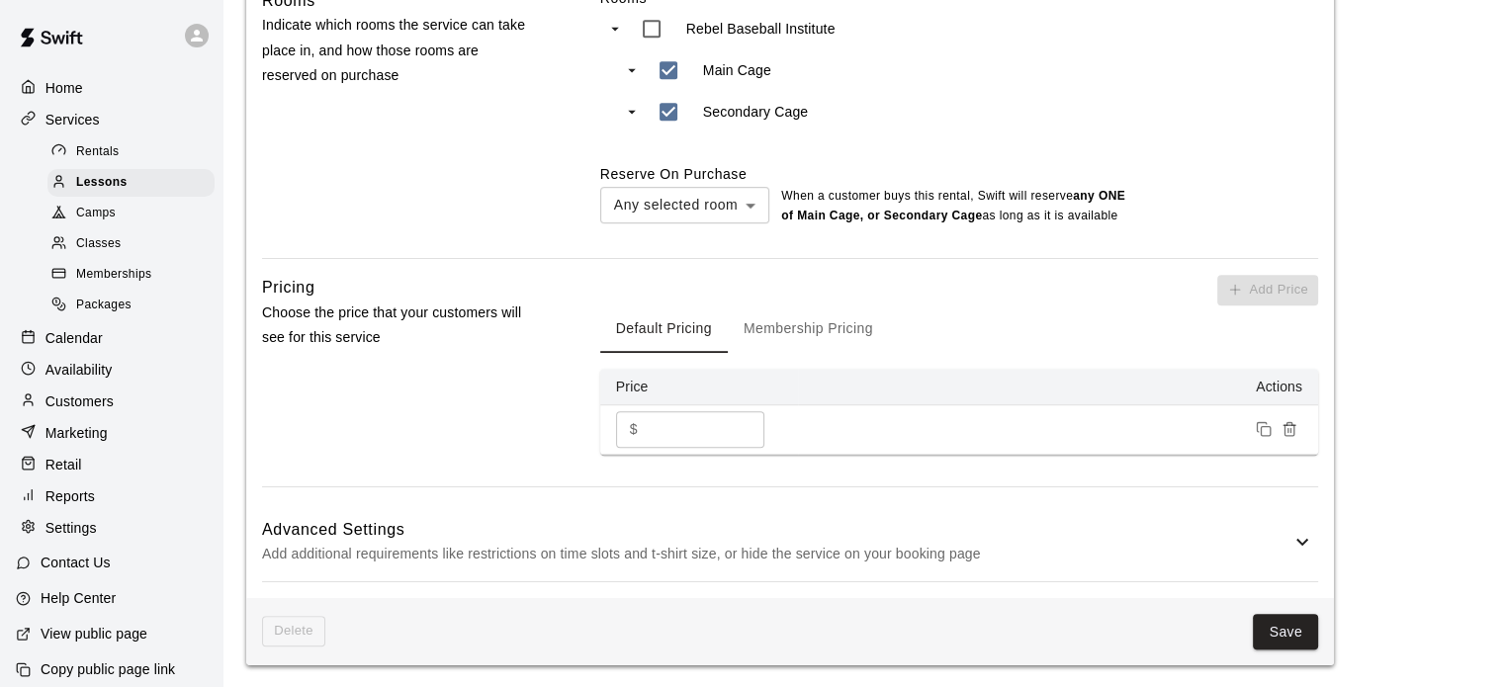
scroll to position [1264, 0]
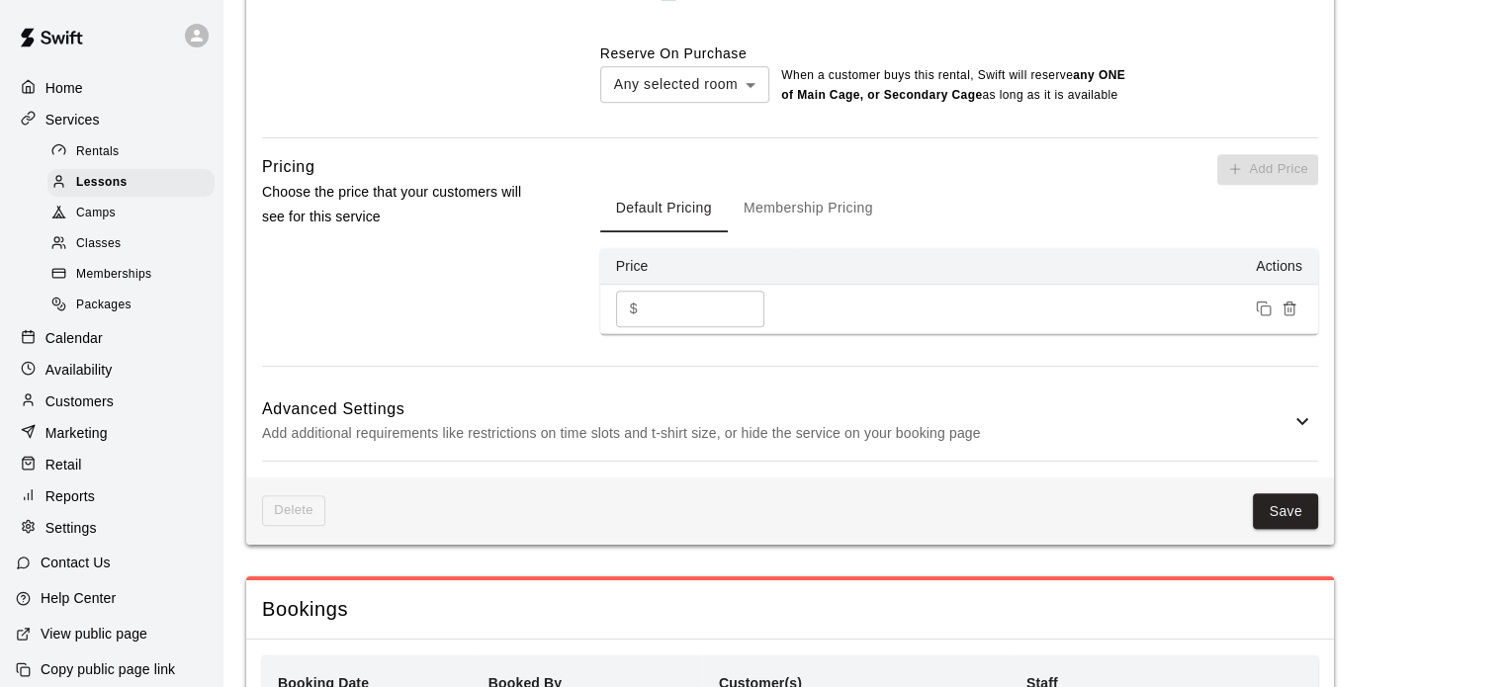
click at [1295, 433] on icon at bounding box center [1302, 421] width 24 height 24
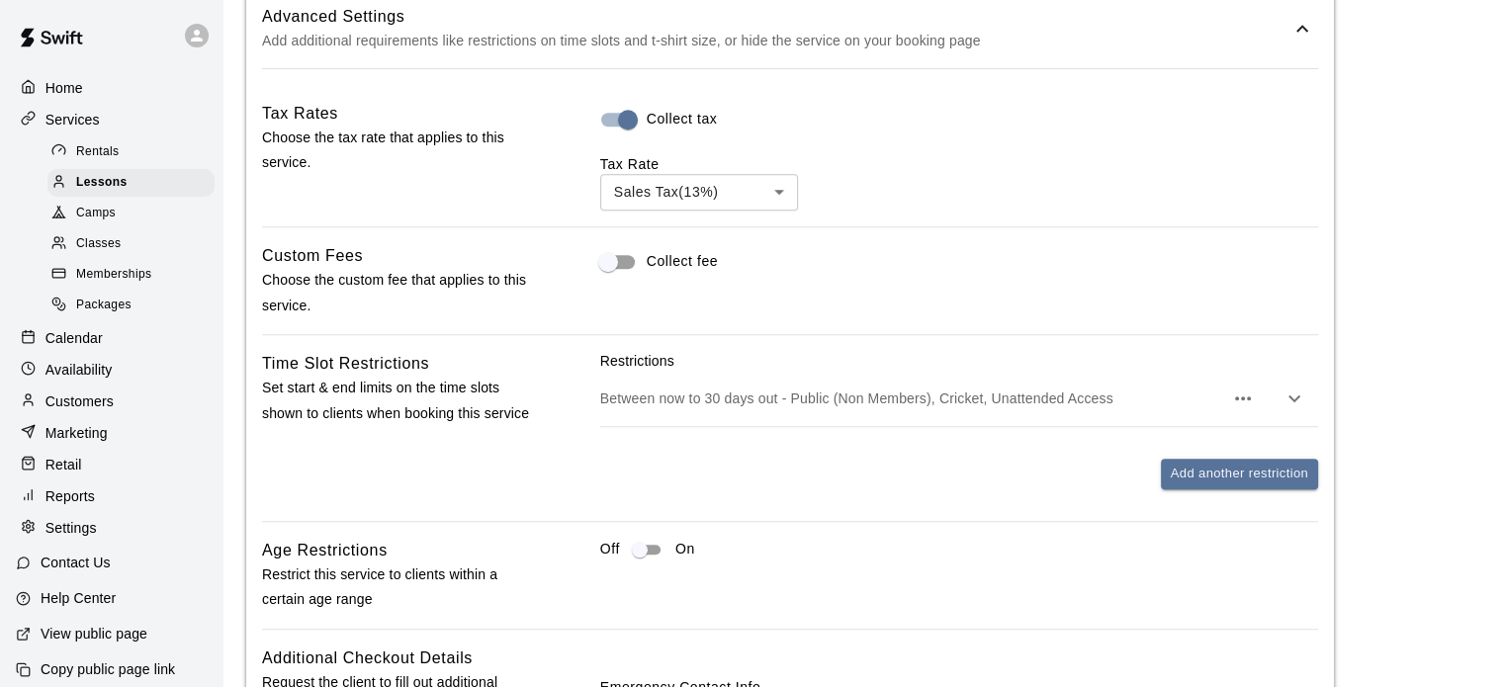
scroll to position [1657, 0]
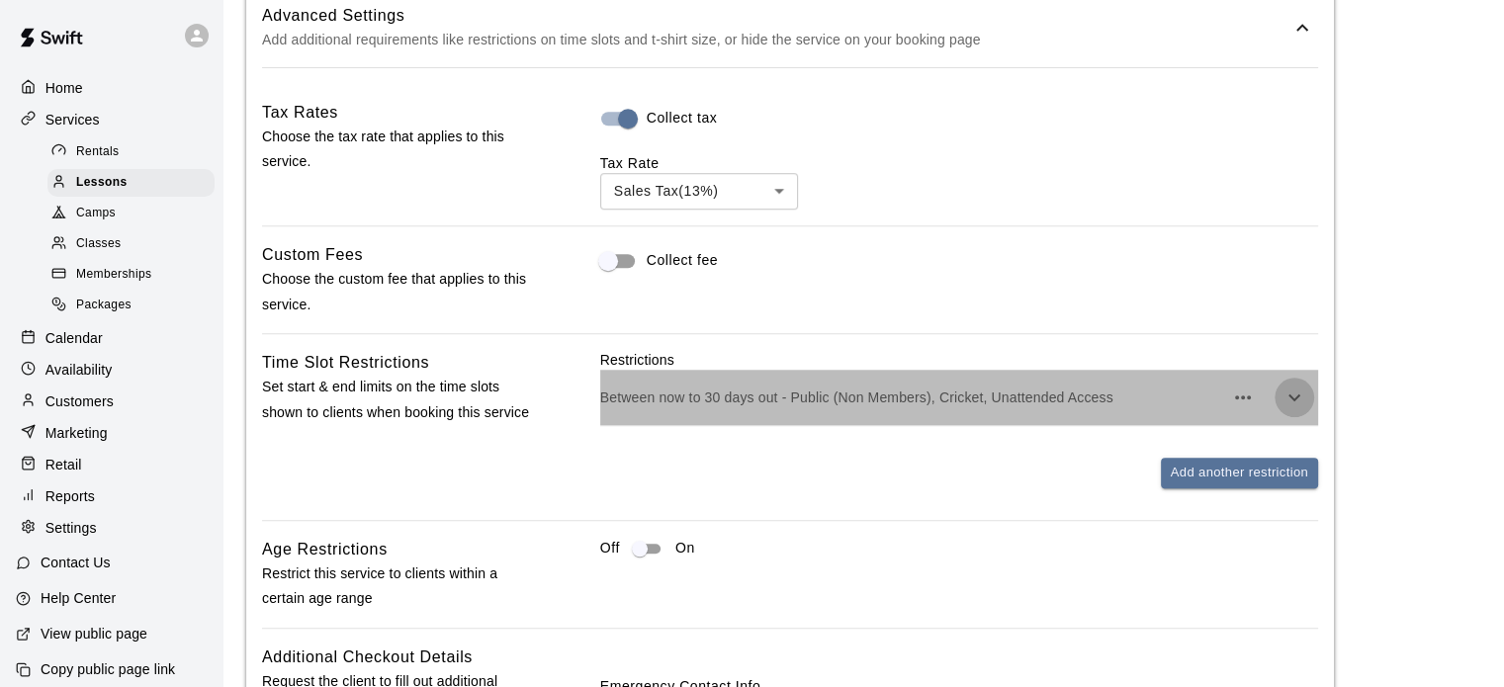
click at [1297, 400] on icon "button" at bounding box center [1294, 396] width 12 height 7
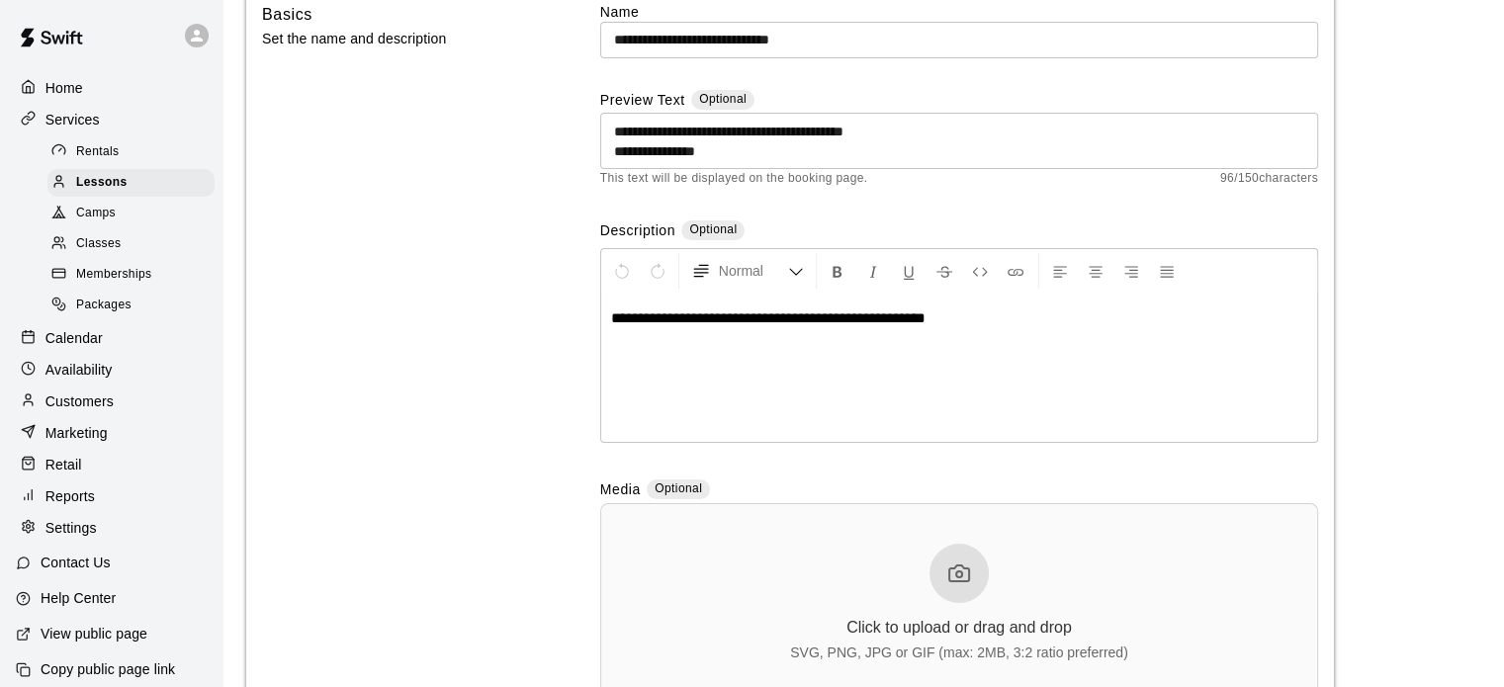
scroll to position [0, 0]
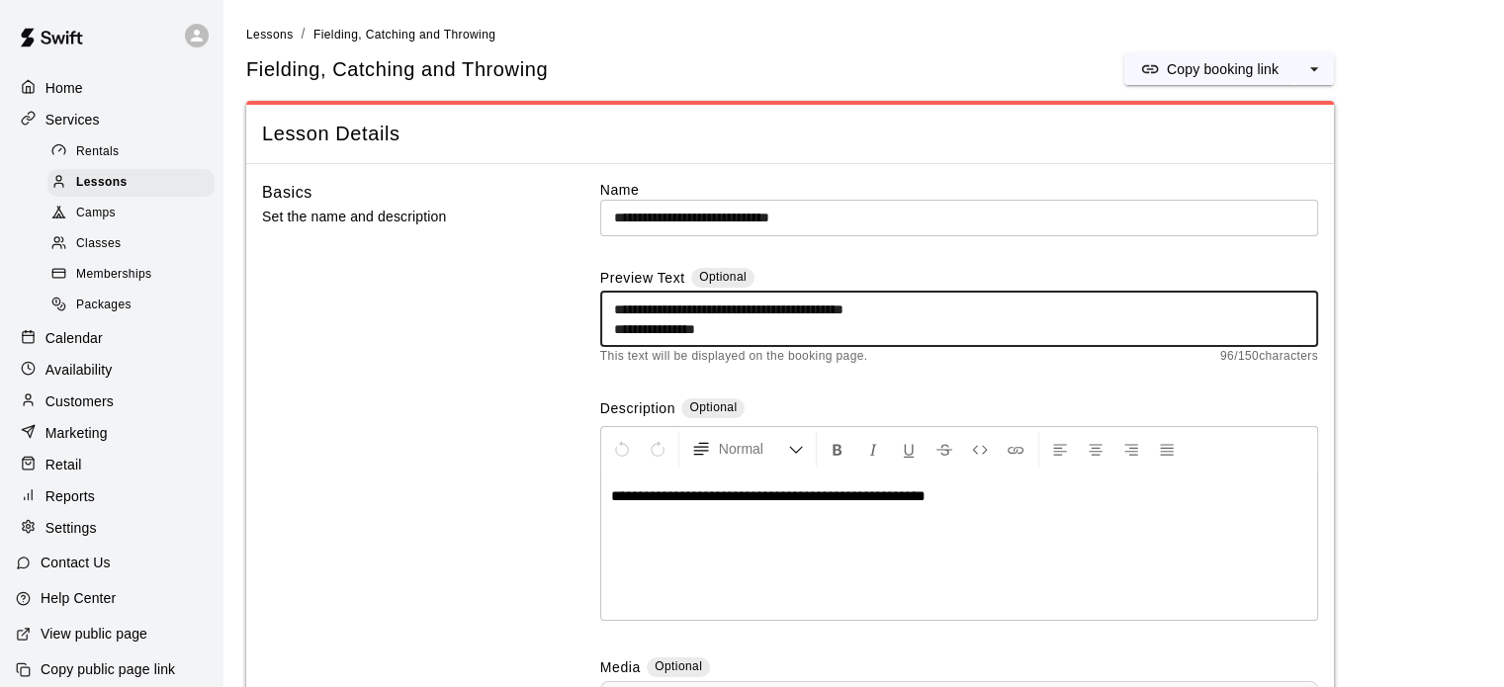
click at [771, 328] on textarea "**********" at bounding box center [959, 320] width 690 height 40
click at [610, 305] on div "**********" at bounding box center [959, 319] width 718 height 56
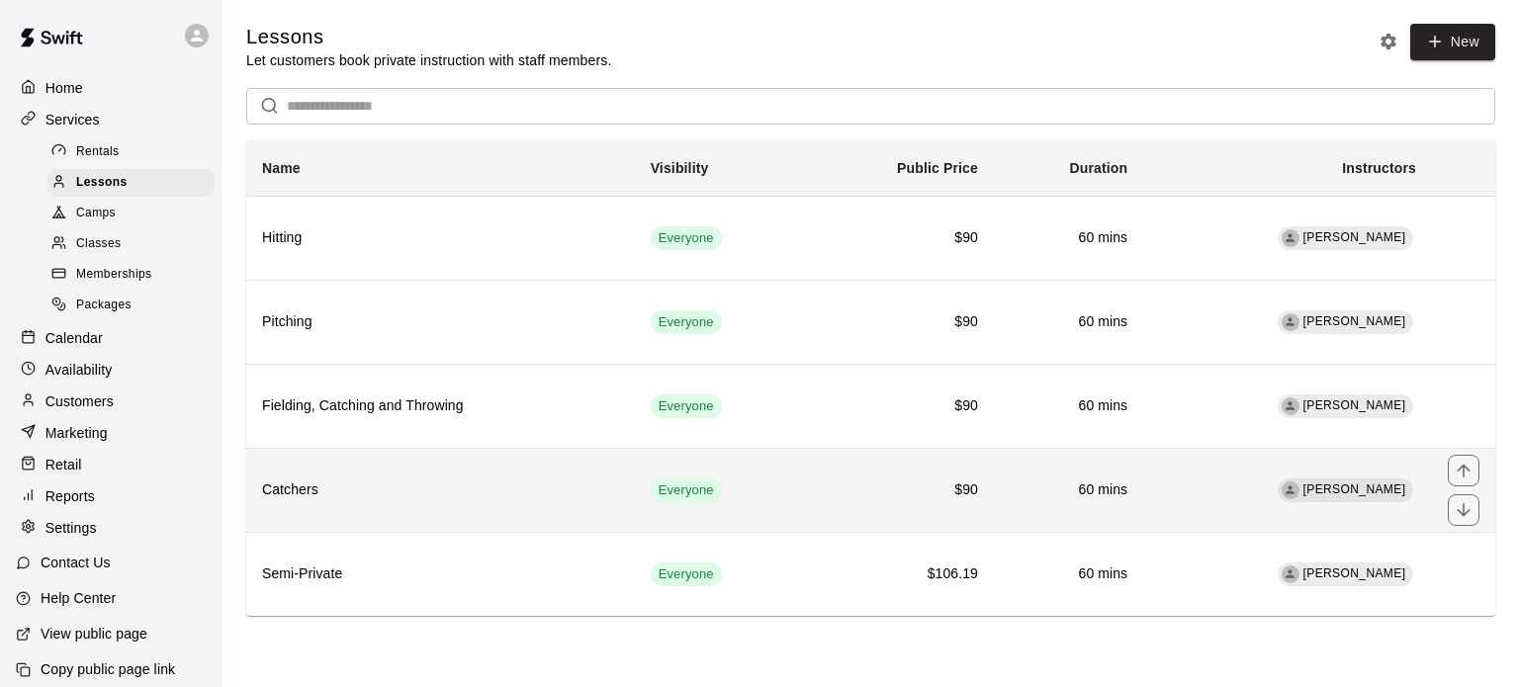
click at [368, 489] on h6 "Catchers" at bounding box center [440, 491] width 357 height 22
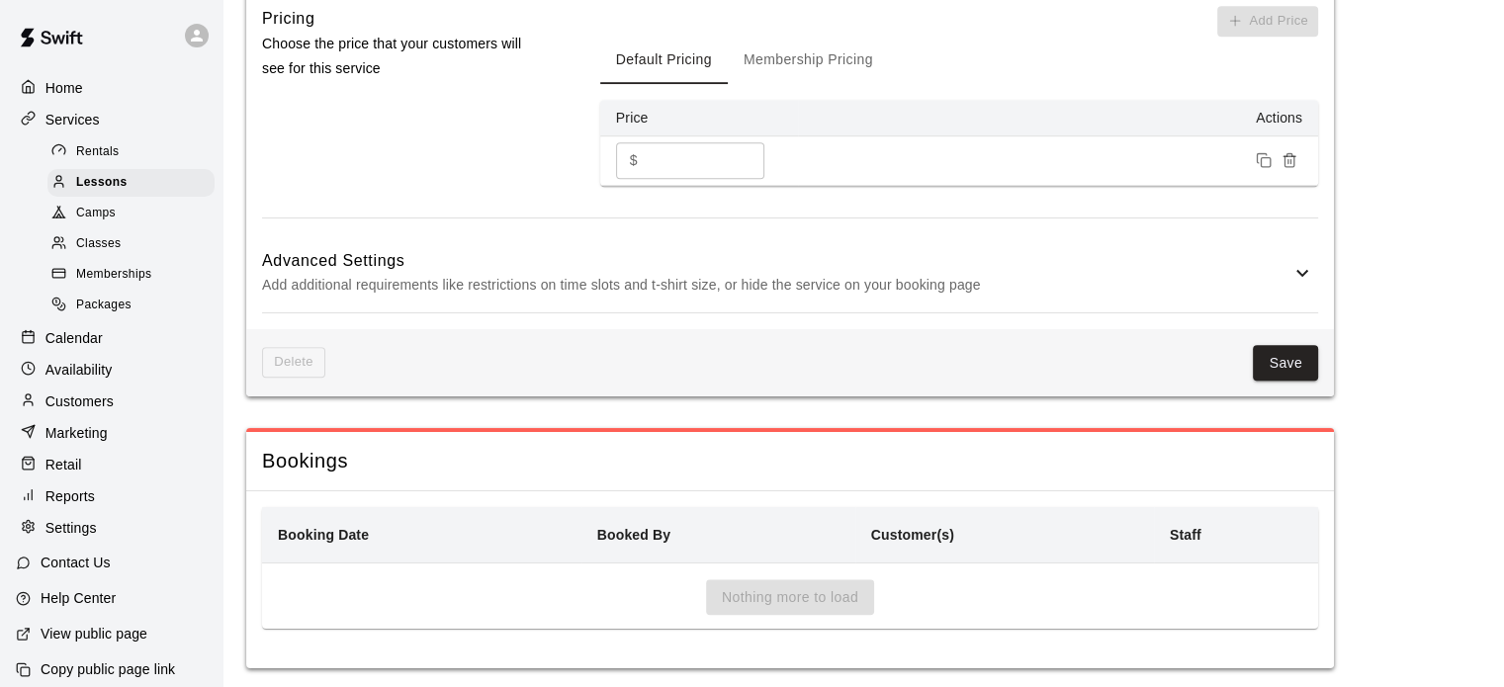
scroll to position [1455, 0]
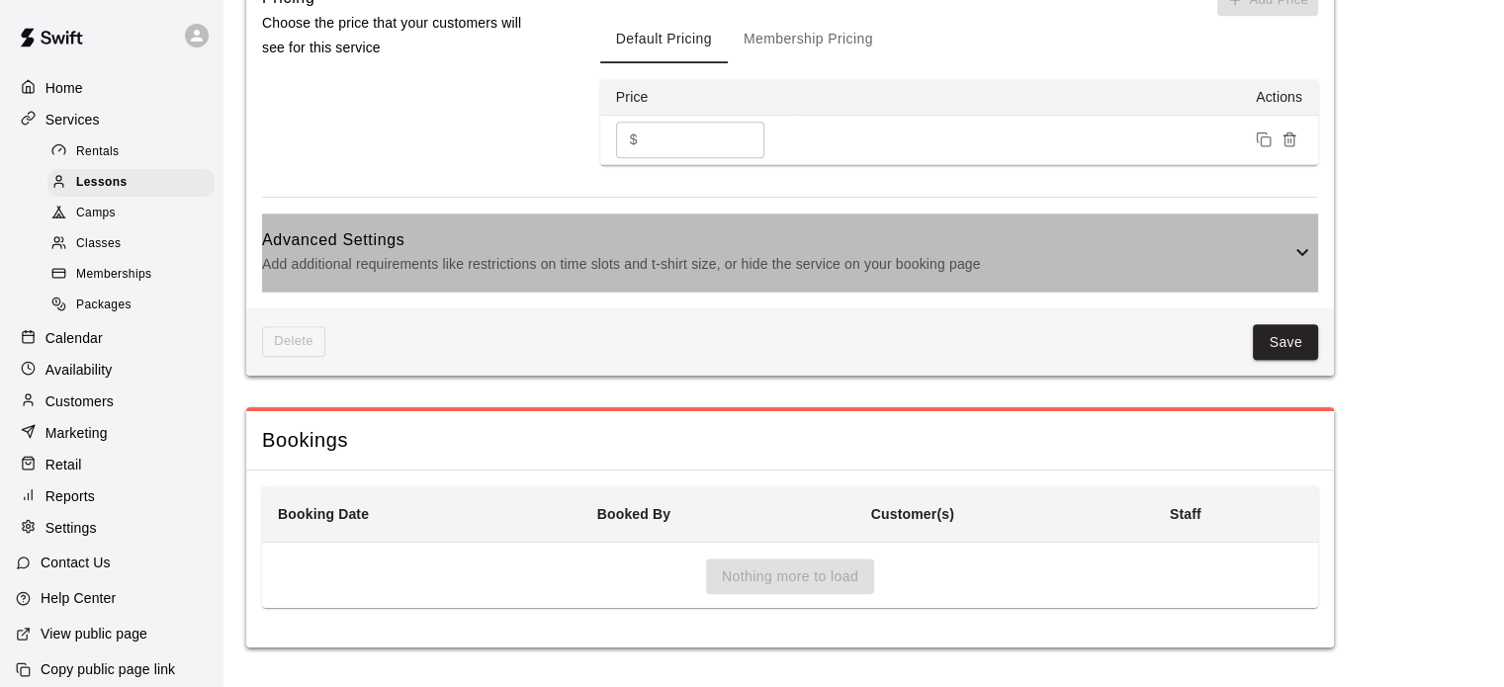
click at [1301, 253] on icon at bounding box center [1302, 252] width 12 height 7
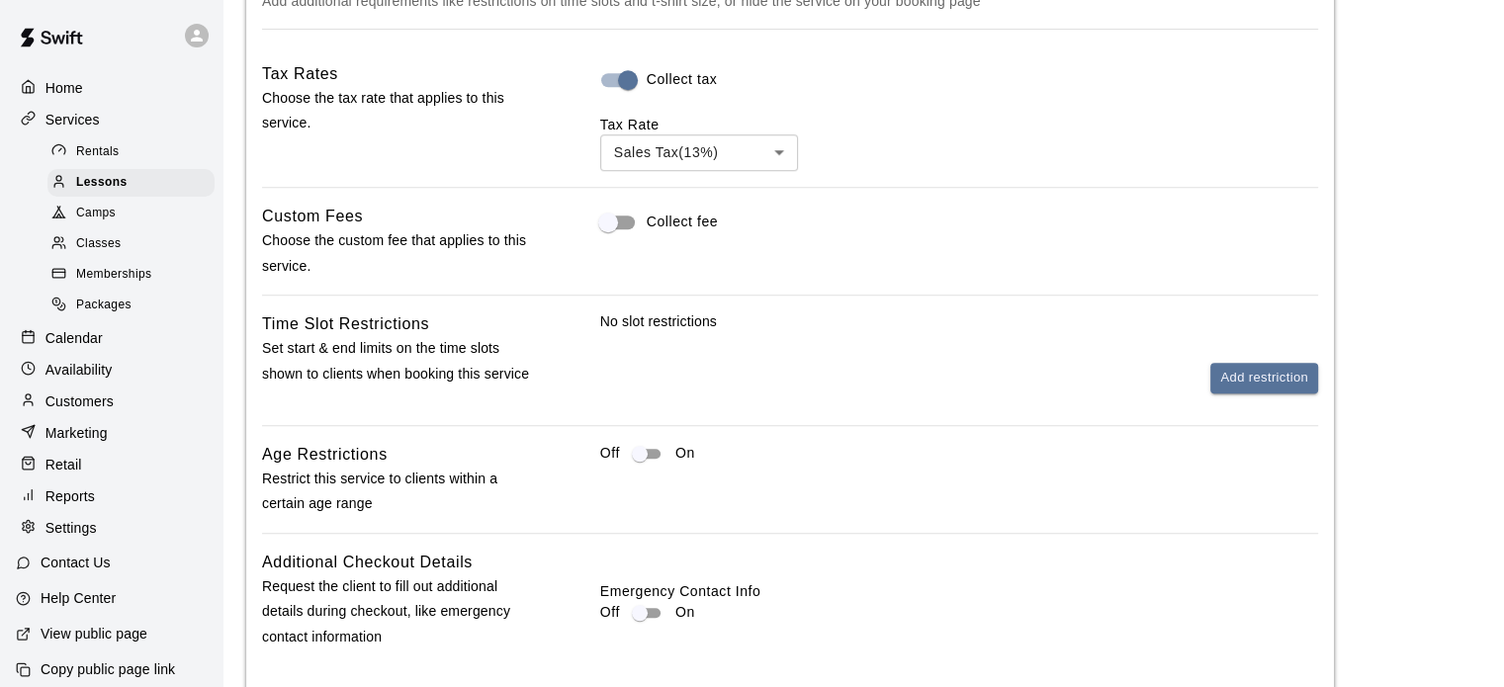
scroll to position [1697, 0]
click at [1258, 392] on button "Add restriction" at bounding box center [1264, 377] width 108 height 31
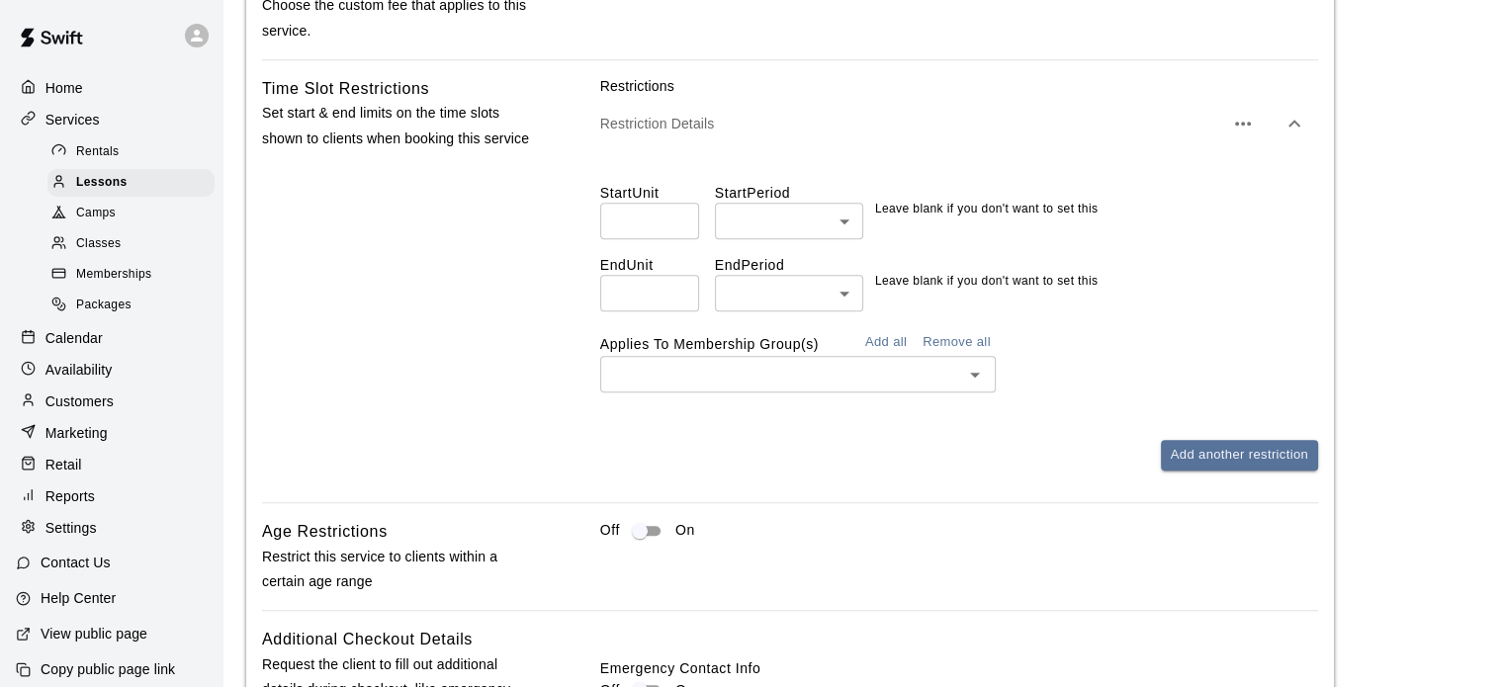
scroll to position [1934, 0]
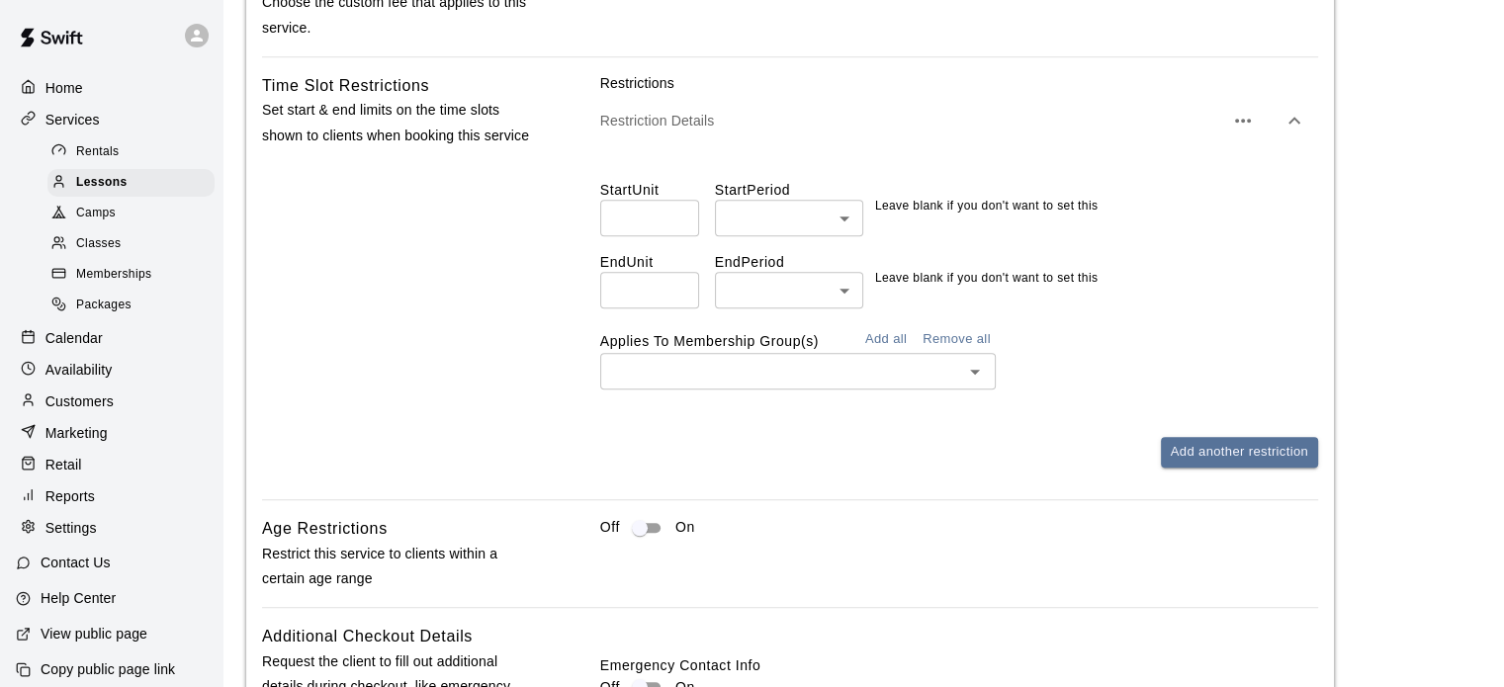
click at [649, 308] on input "number" at bounding box center [649, 290] width 99 height 37
type input "**"
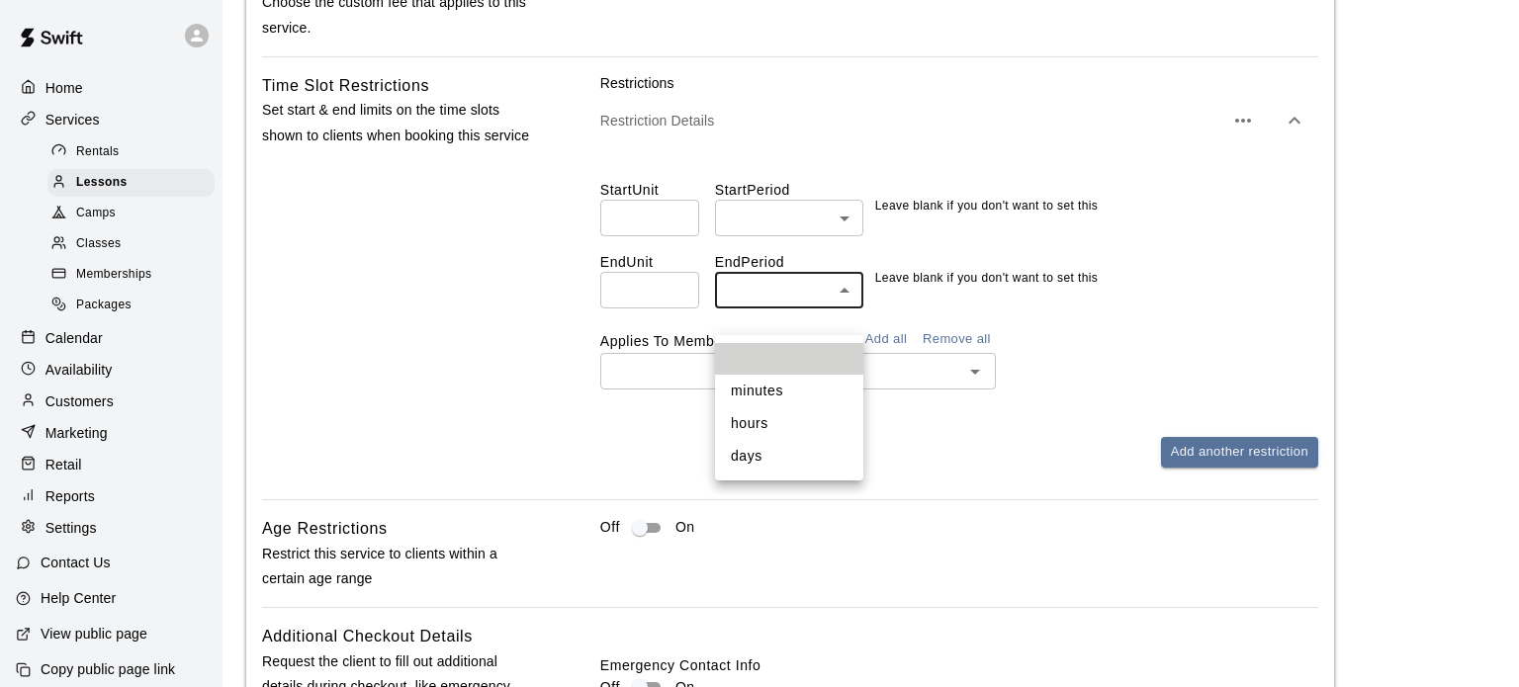
click at [752, 458] on li "days" at bounding box center [789, 456] width 148 height 33
type input "****"
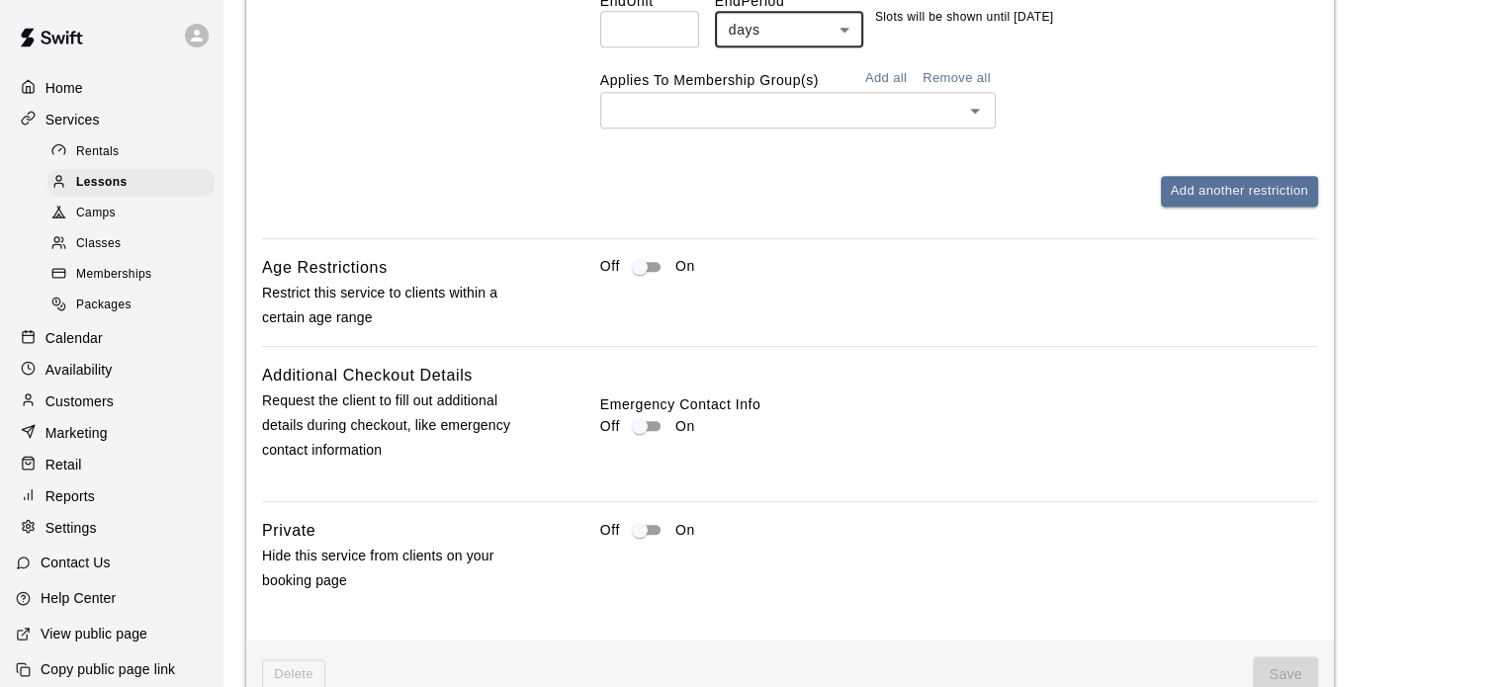
scroll to position [2077, 0]
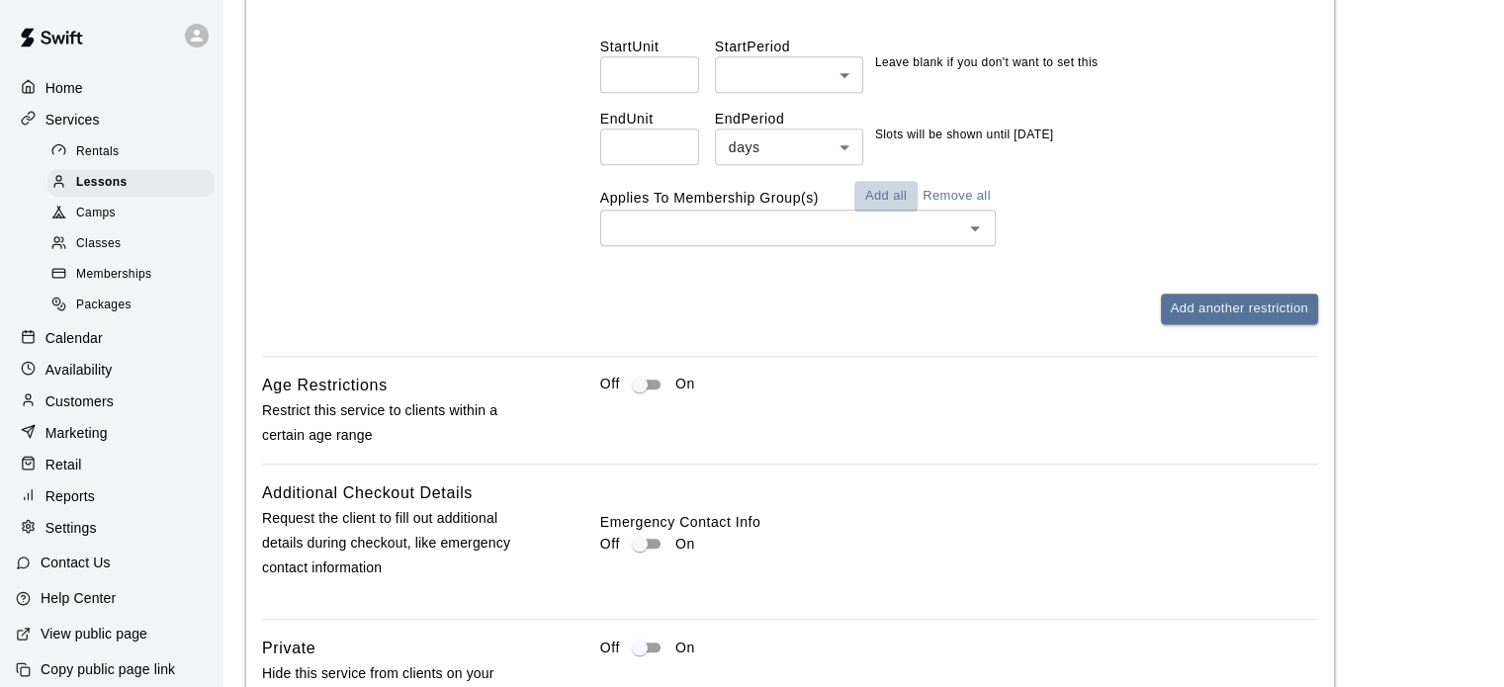
click at [879, 212] on button "Add all" at bounding box center [885, 196] width 63 height 31
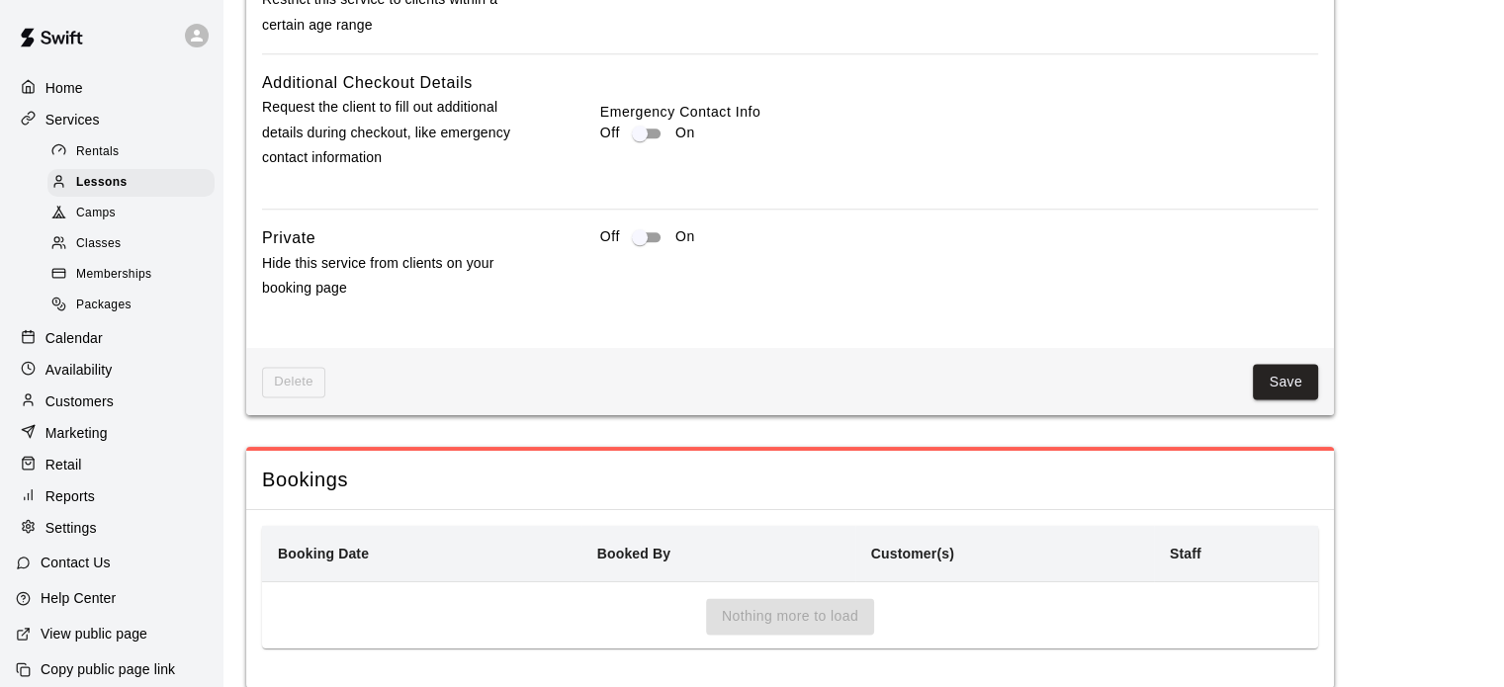
scroll to position [2524, 0]
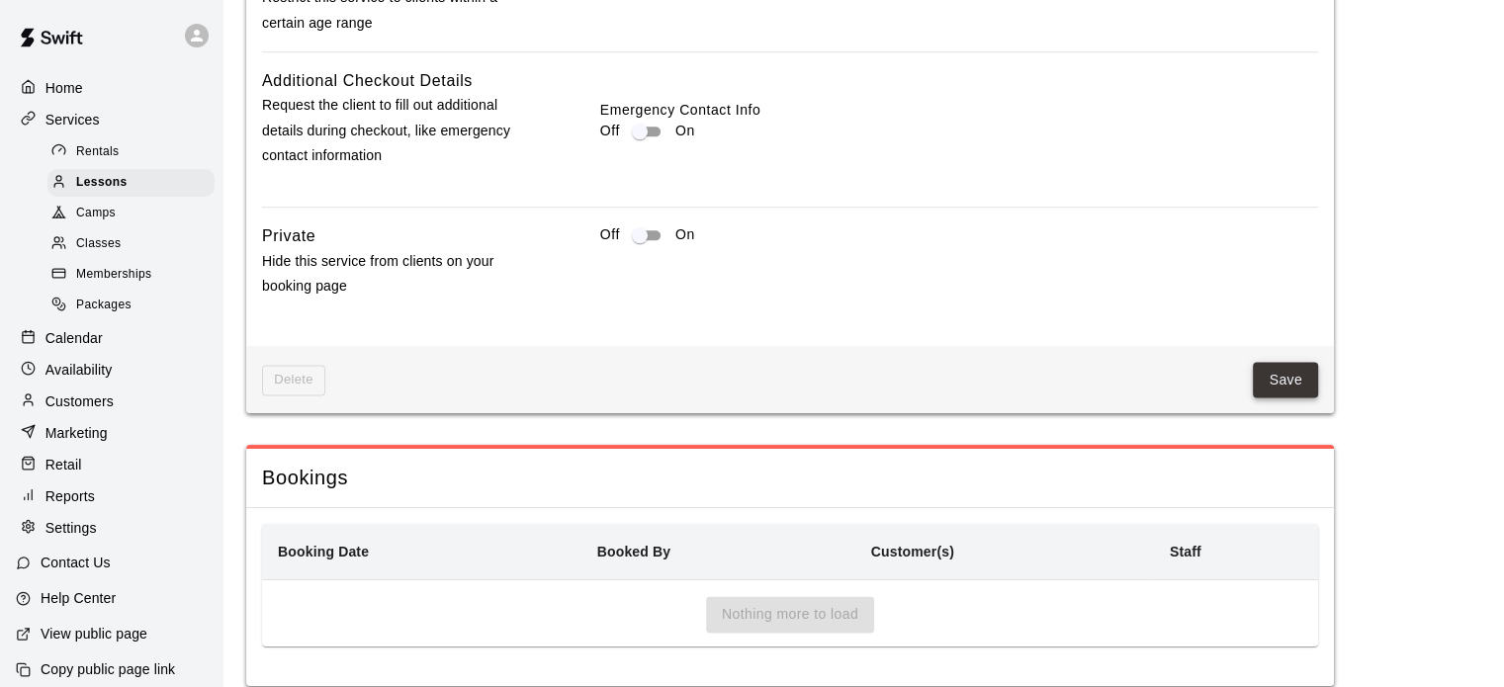
click at [1301, 398] on button "Save" at bounding box center [1285, 380] width 65 height 37
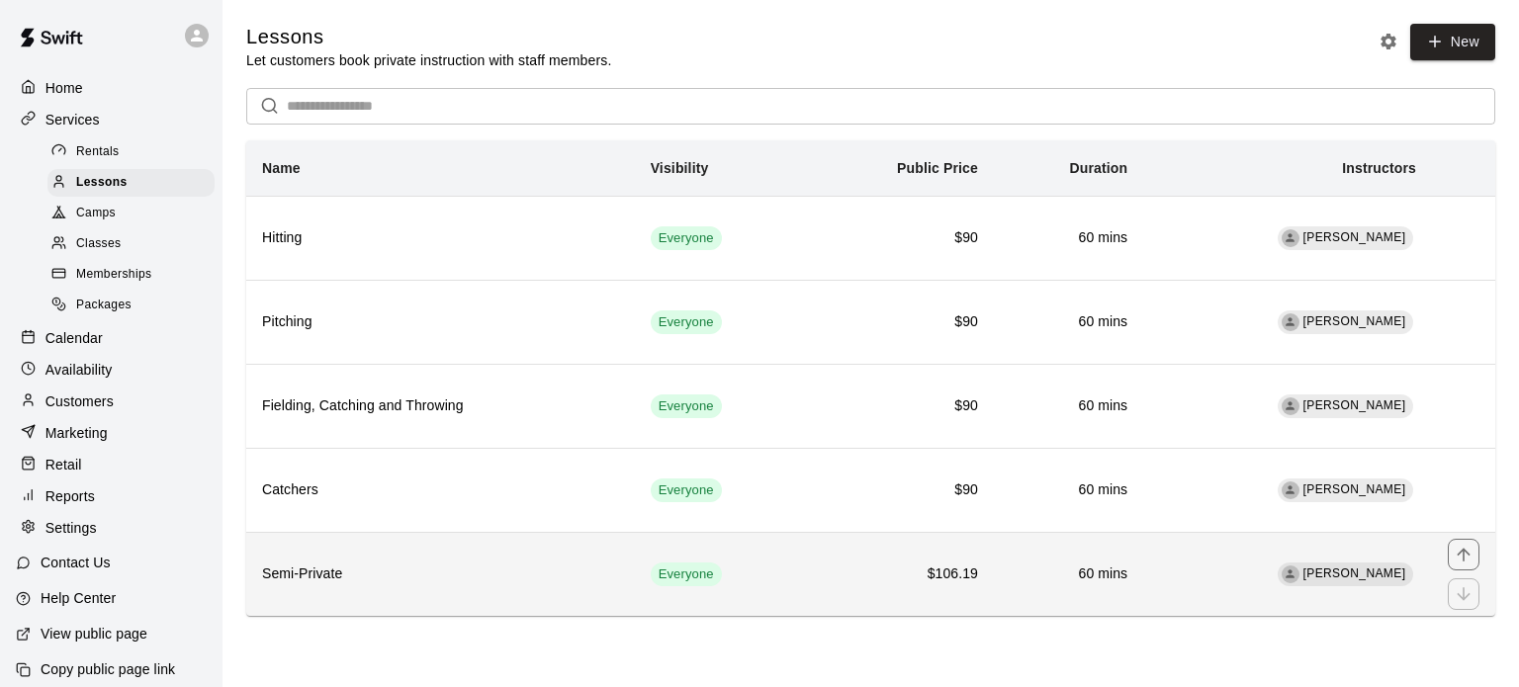
click at [424, 576] on h6 "Semi-Private" at bounding box center [440, 575] width 357 height 22
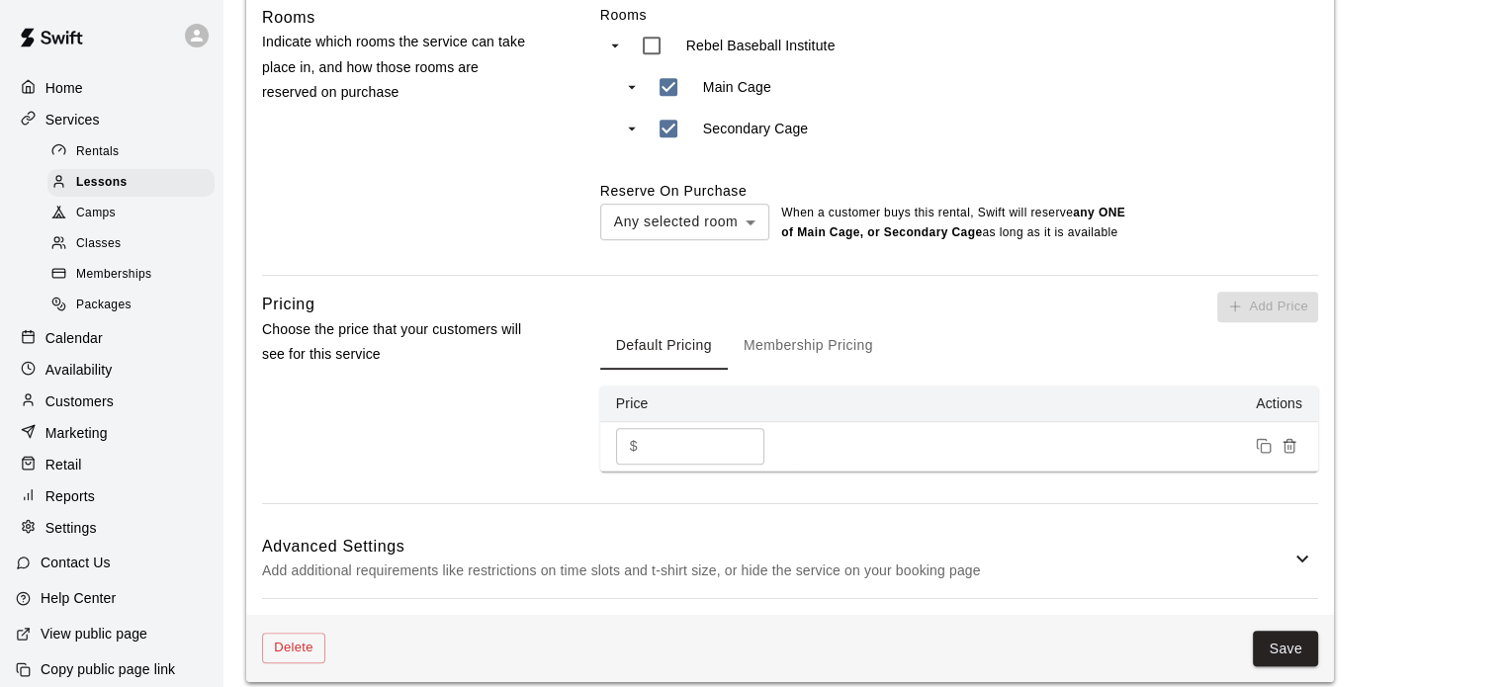
scroll to position [1127, 0]
click at [553, 417] on div "Pricing Choose the price that your customers will see for this service Add Pric…" at bounding box center [790, 397] width 1056 height 212
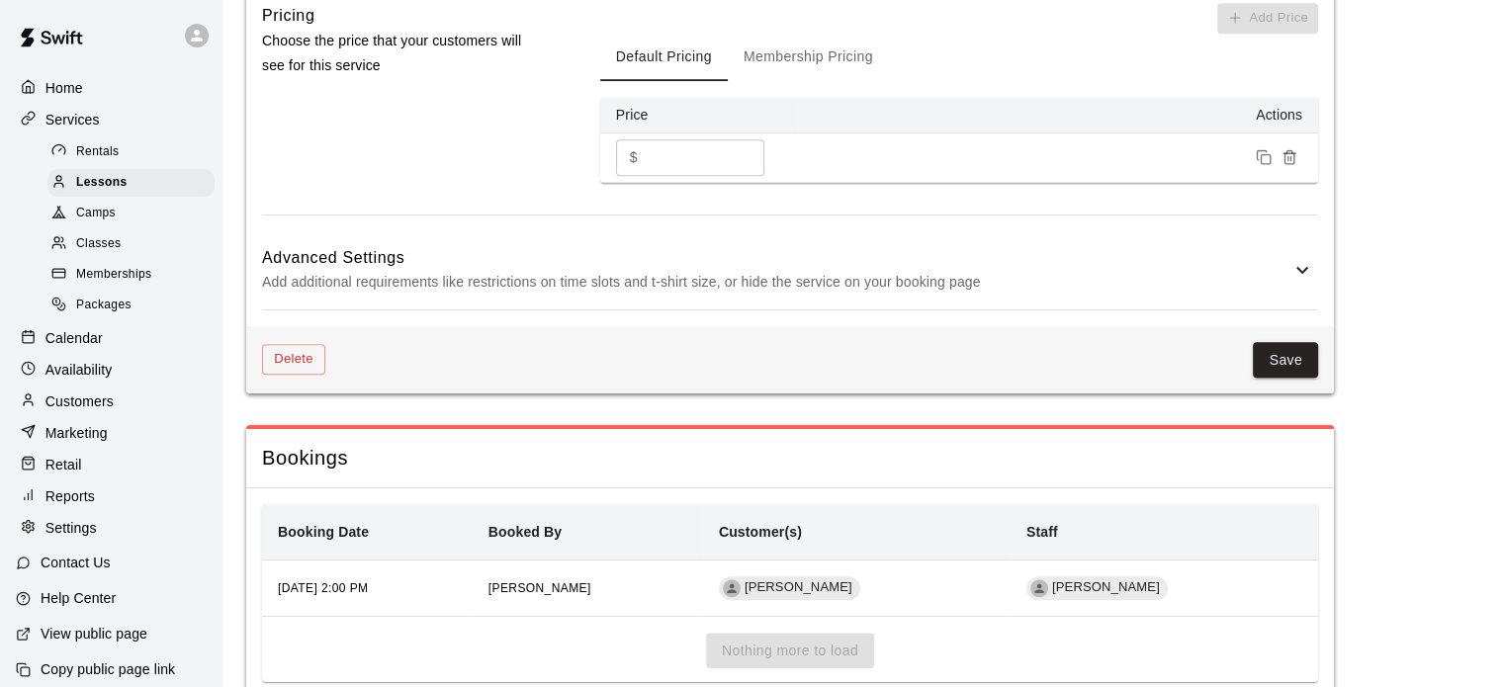
scroll to position [1428, 0]
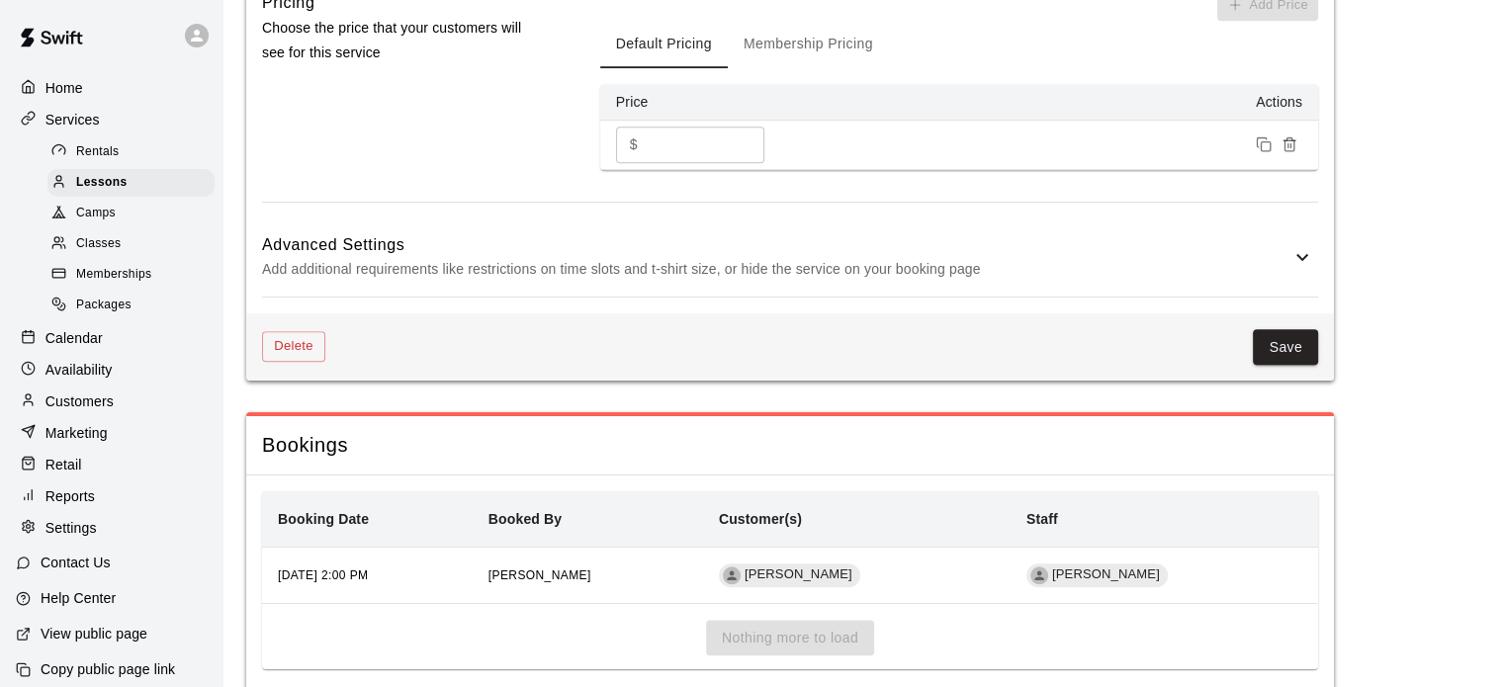
click at [1202, 282] on p "Add additional requirements like restrictions on time slots and t-shirt size, o…" at bounding box center [776, 269] width 1028 height 25
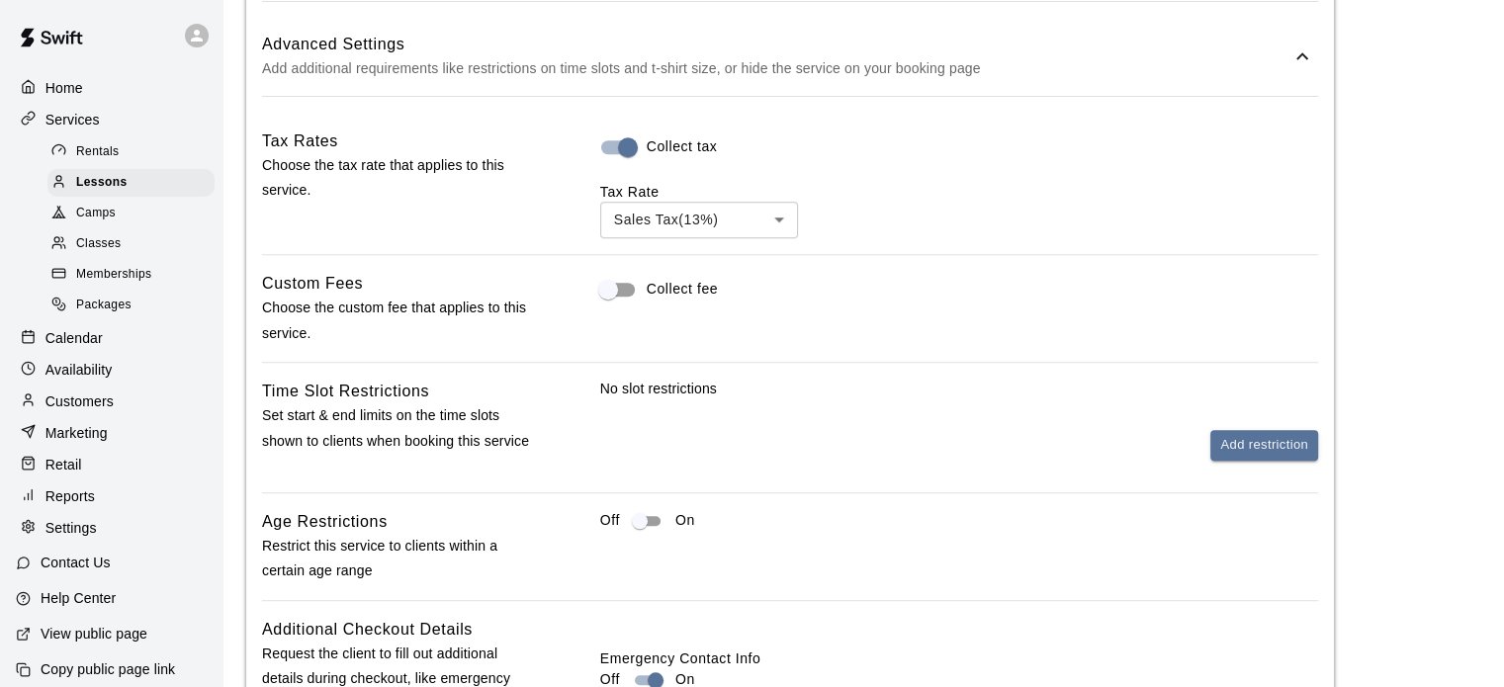
scroll to position [1629, 0]
click at [1219, 460] on button "Add restriction" at bounding box center [1264, 444] width 108 height 31
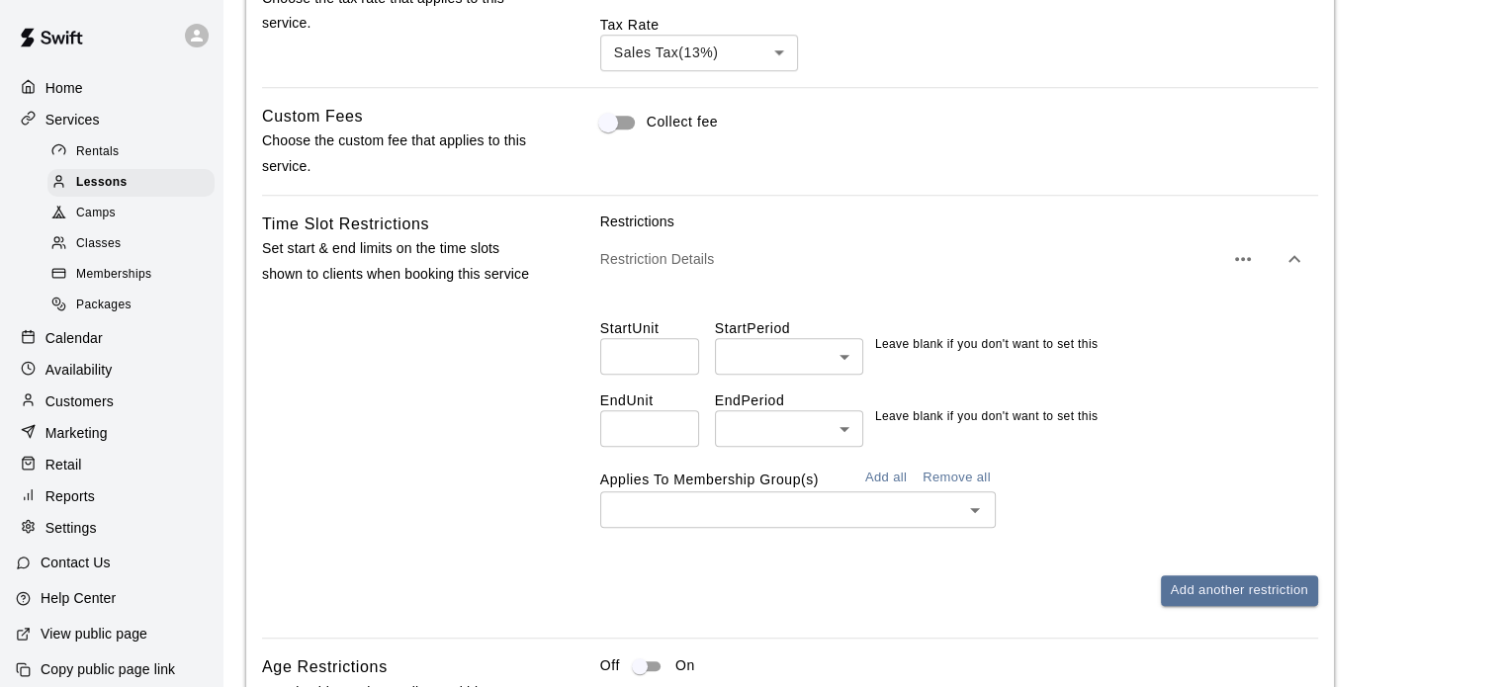
scroll to position [1801, 0]
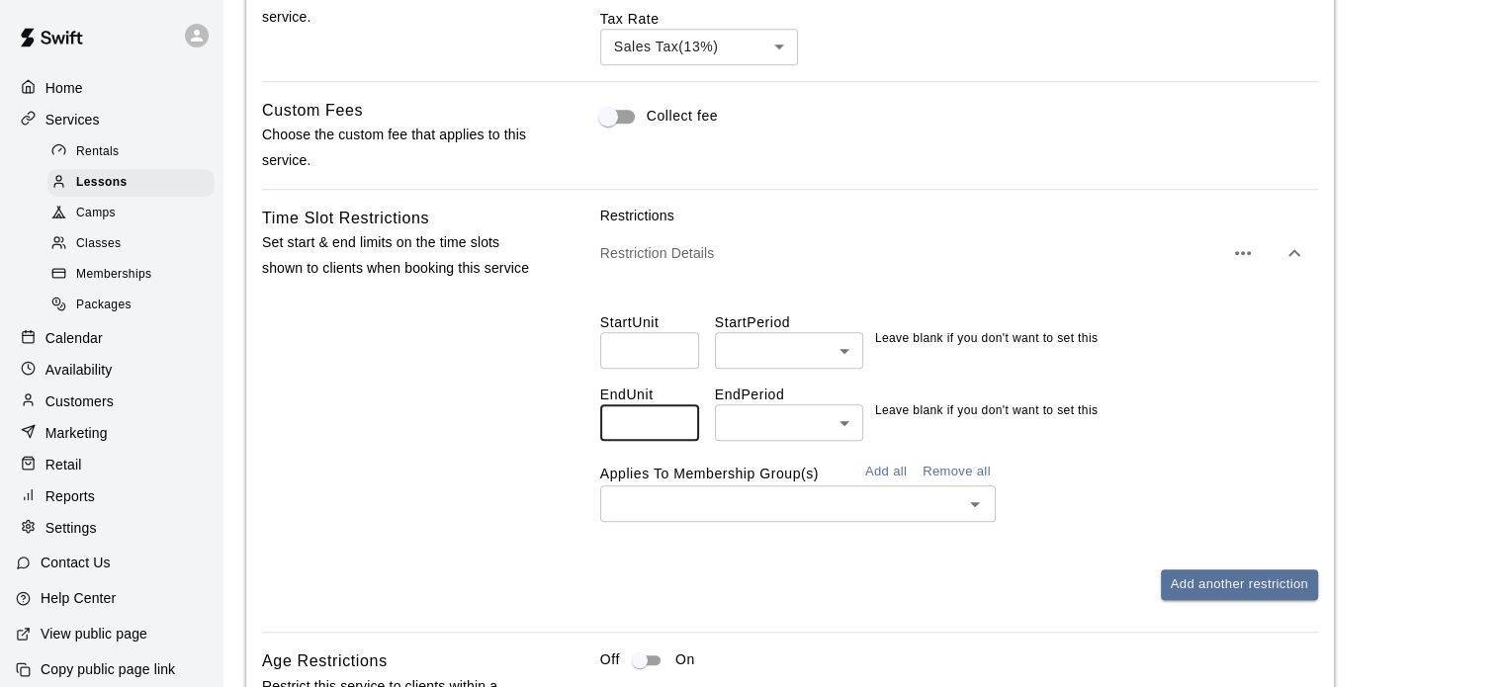
click at [649, 437] on input "number" at bounding box center [649, 422] width 99 height 37
type input "**"
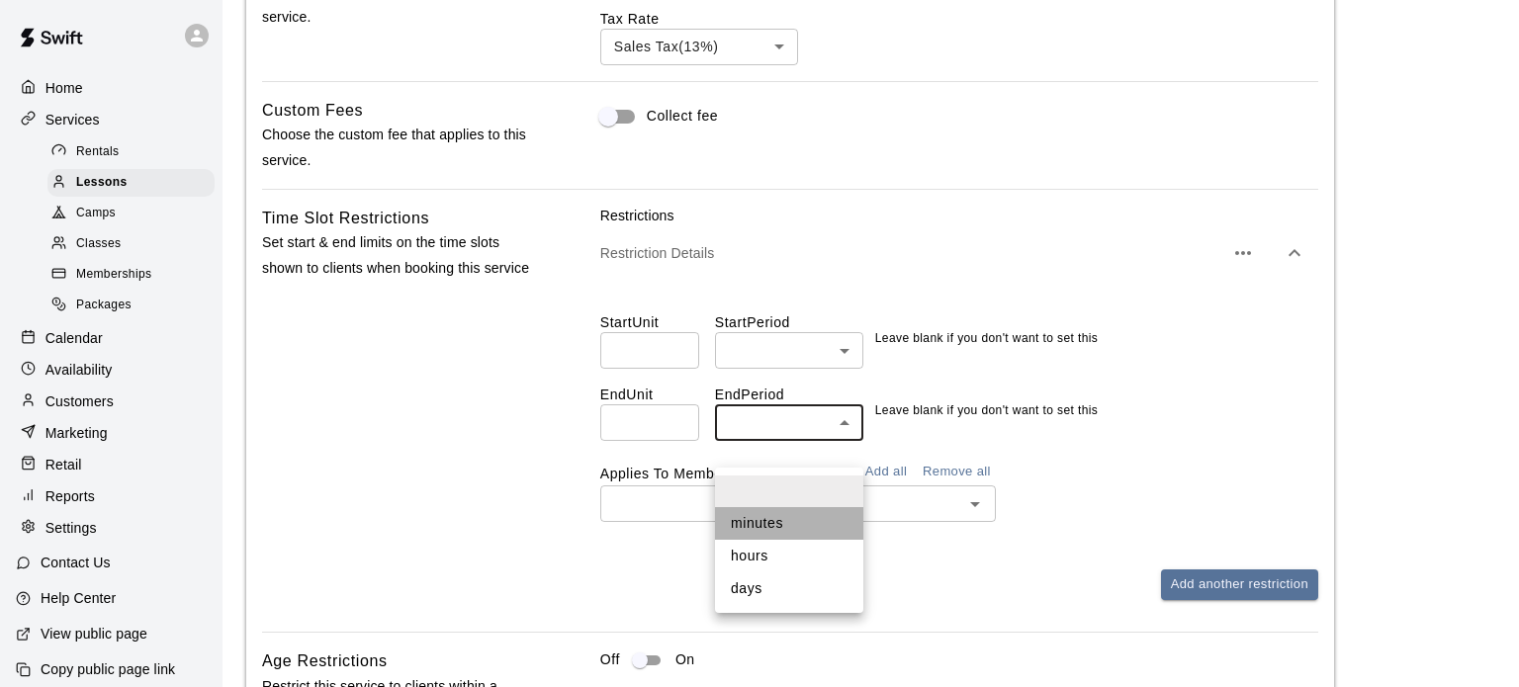
click at [746, 518] on li "minutes" at bounding box center [789, 523] width 148 height 33
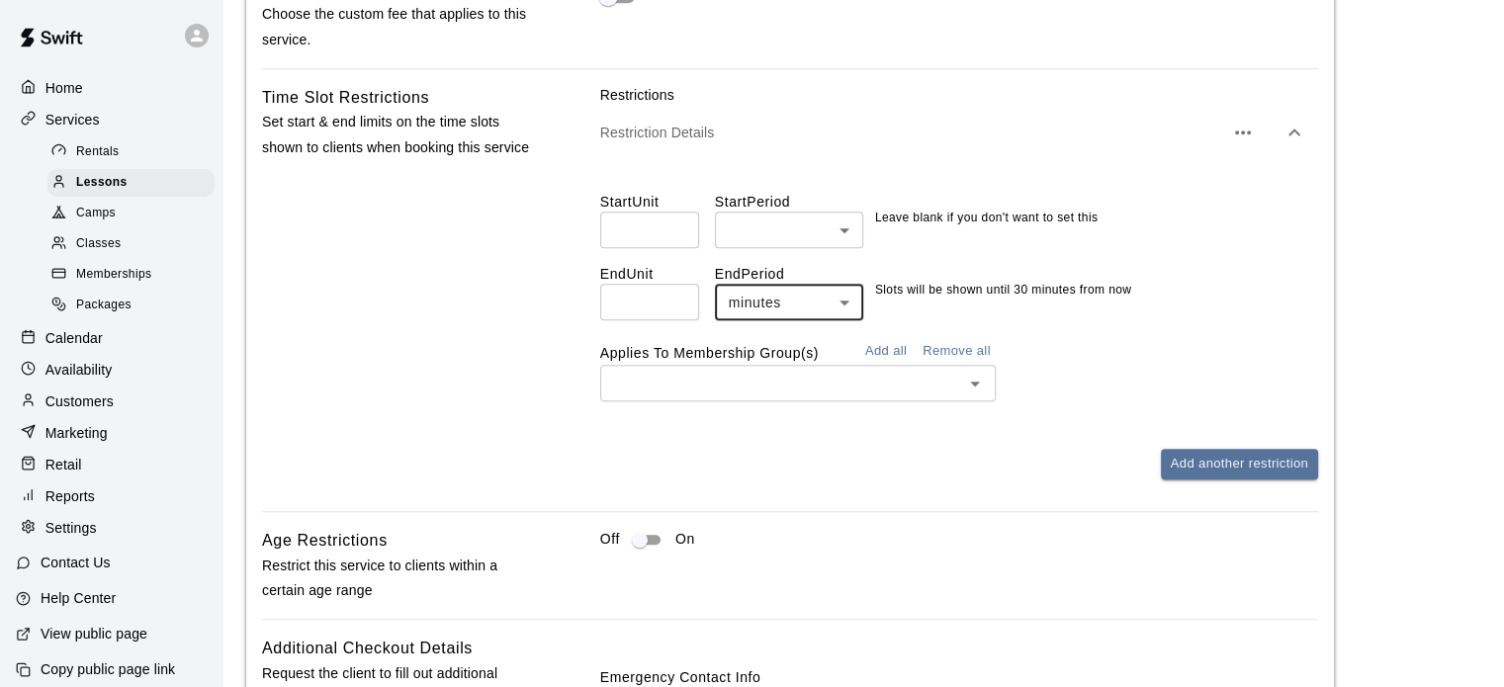
scroll to position [1937, 0]
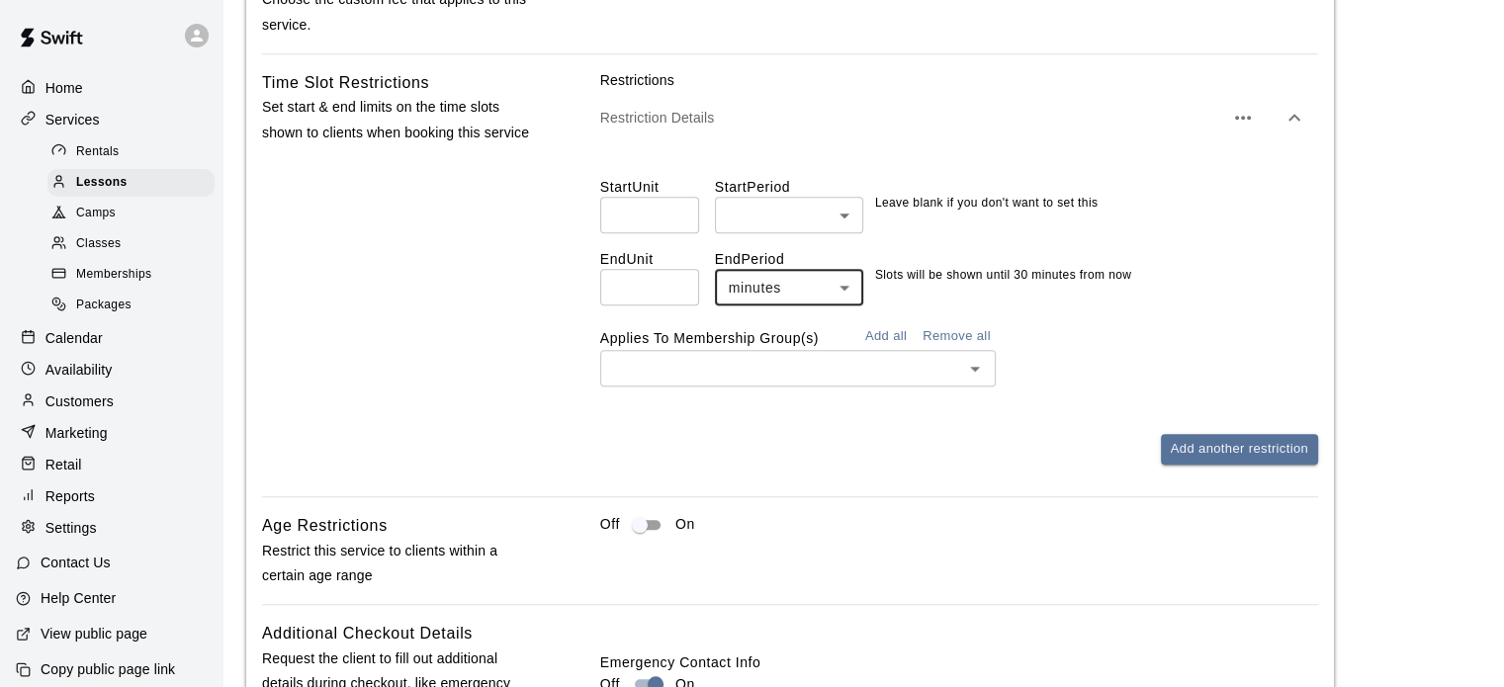
click at [887, 352] on button "Add all" at bounding box center [885, 336] width 63 height 31
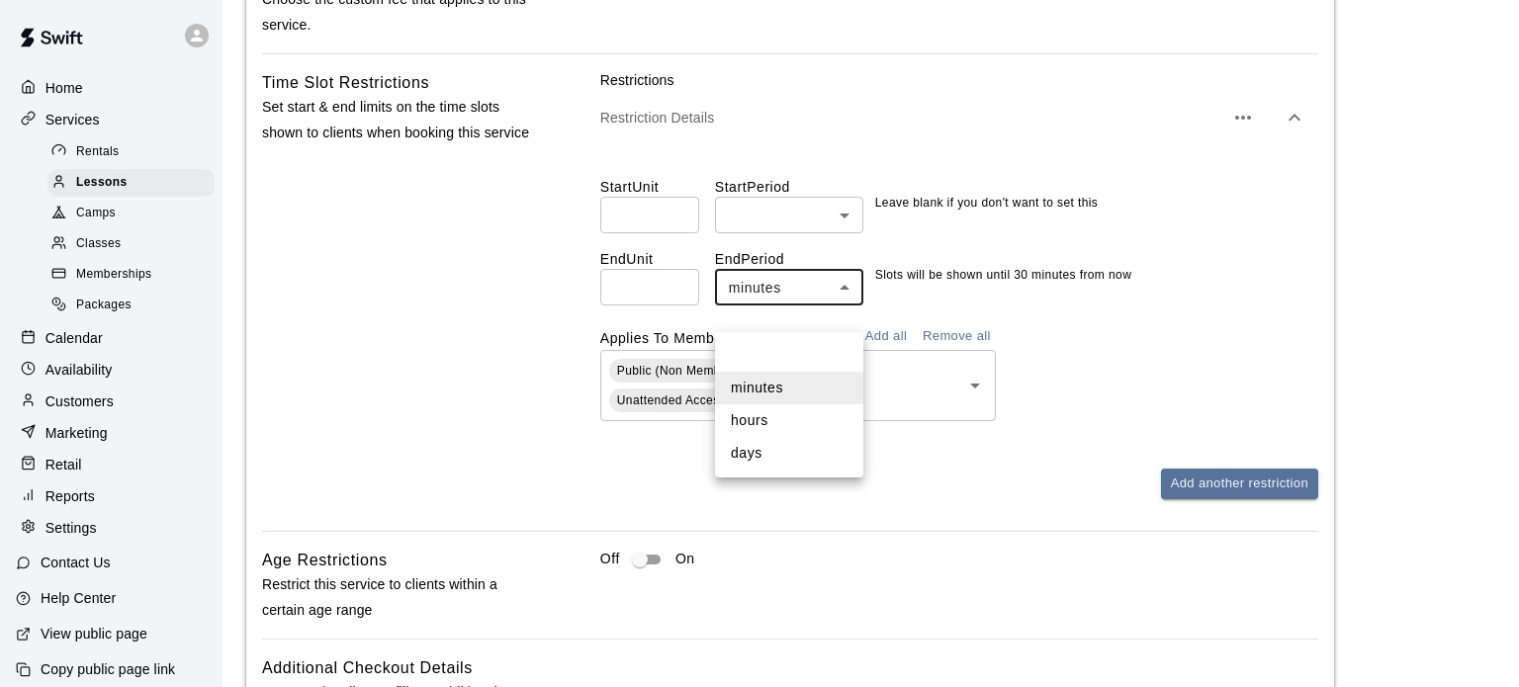
click at [747, 463] on li "days" at bounding box center [789, 453] width 148 height 33
type input "****"
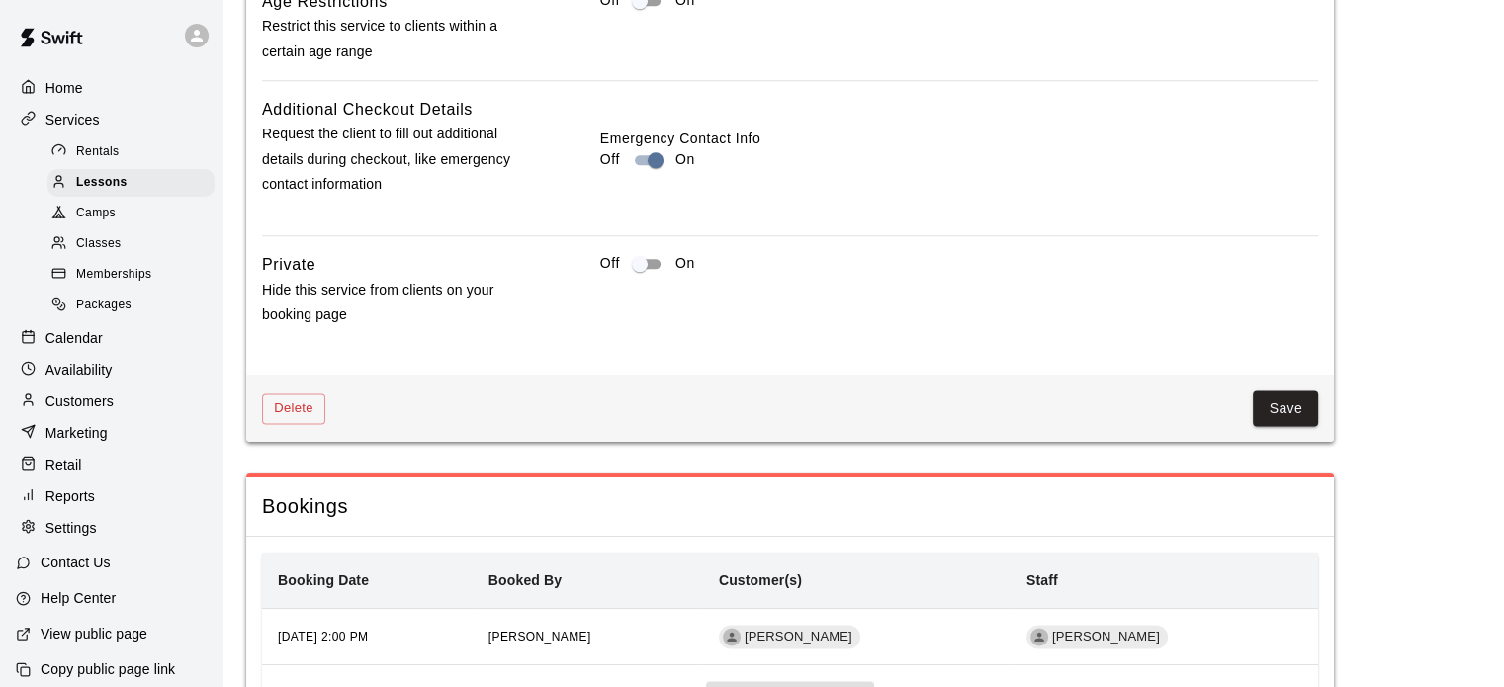
scroll to position [2498, 0]
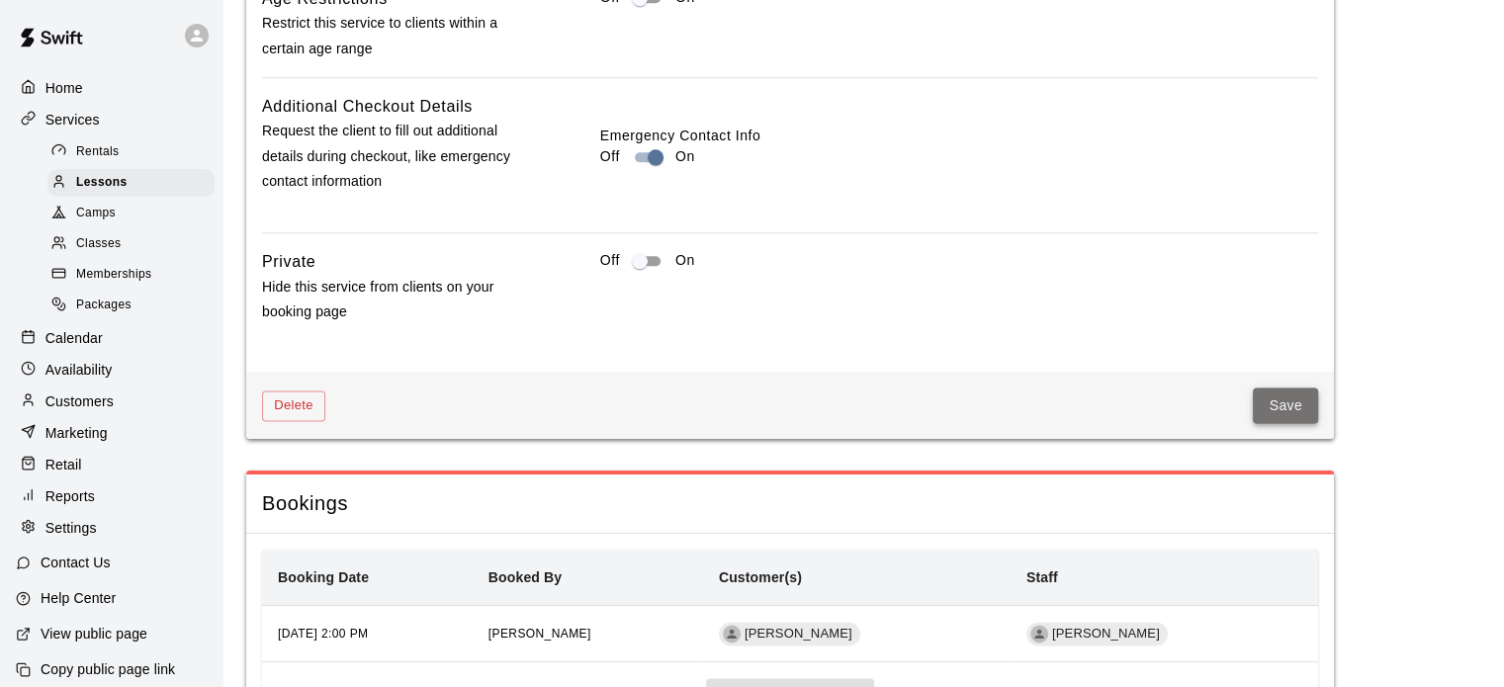
click at [1283, 424] on button "Save" at bounding box center [1285, 406] width 65 height 37
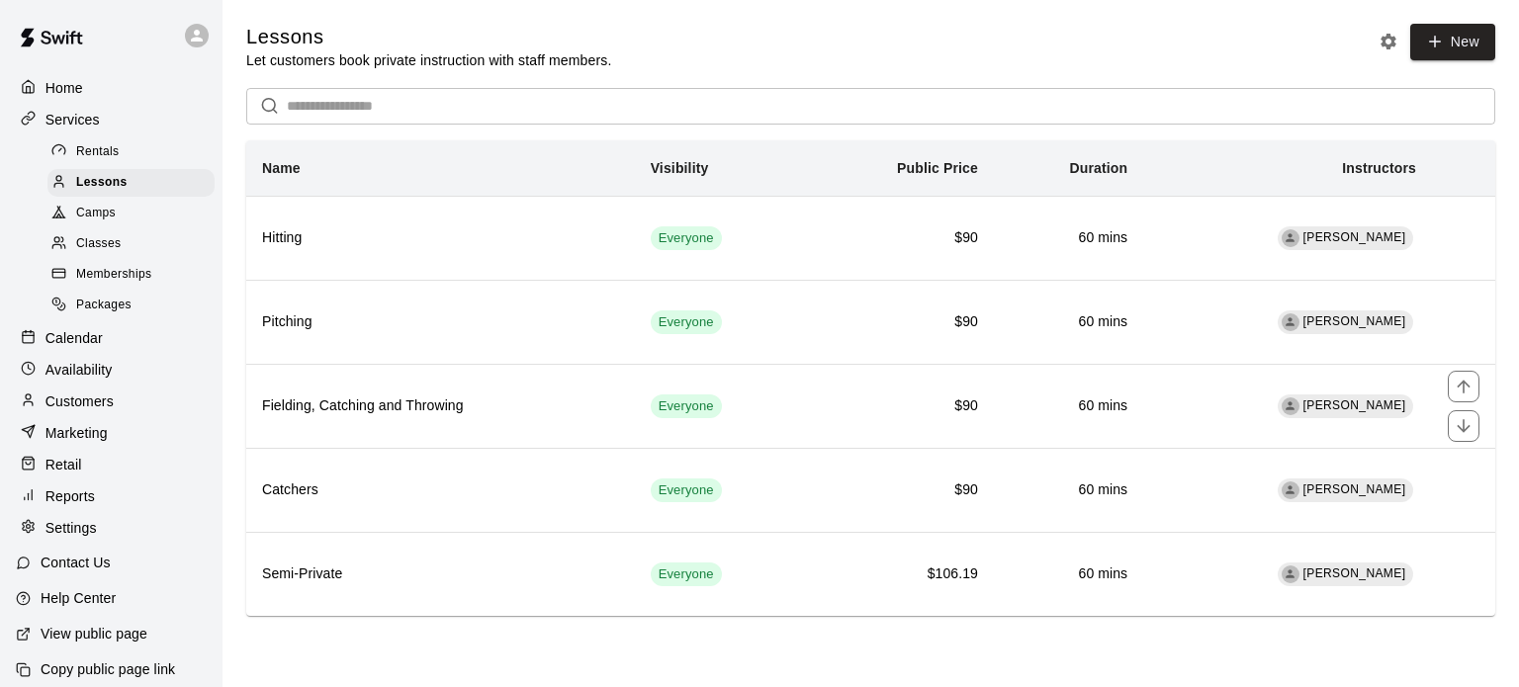
click at [1283, 437] on td "[PERSON_NAME]" at bounding box center [1287, 406] width 289 height 84
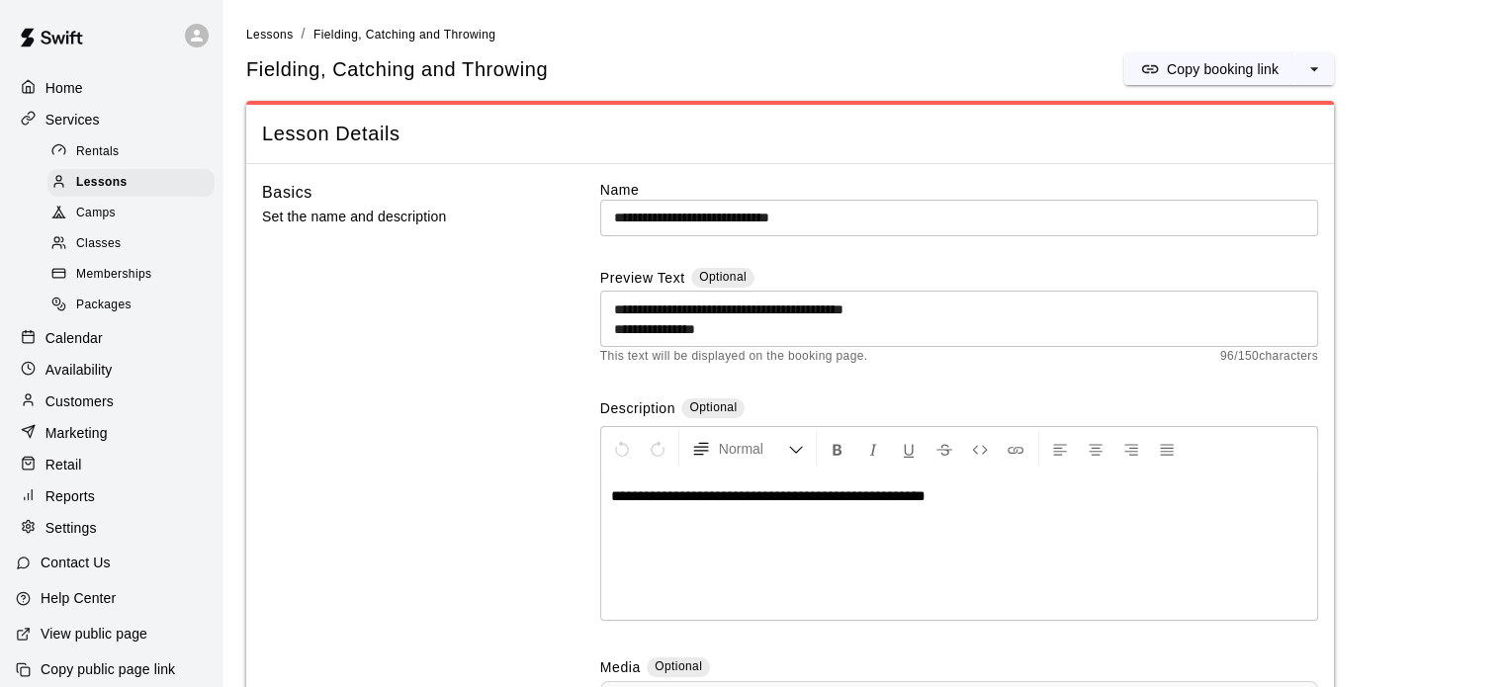
click at [413, 414] on div "Basics Set the name and description" at bounding box center [399, 545] width 275 height 731
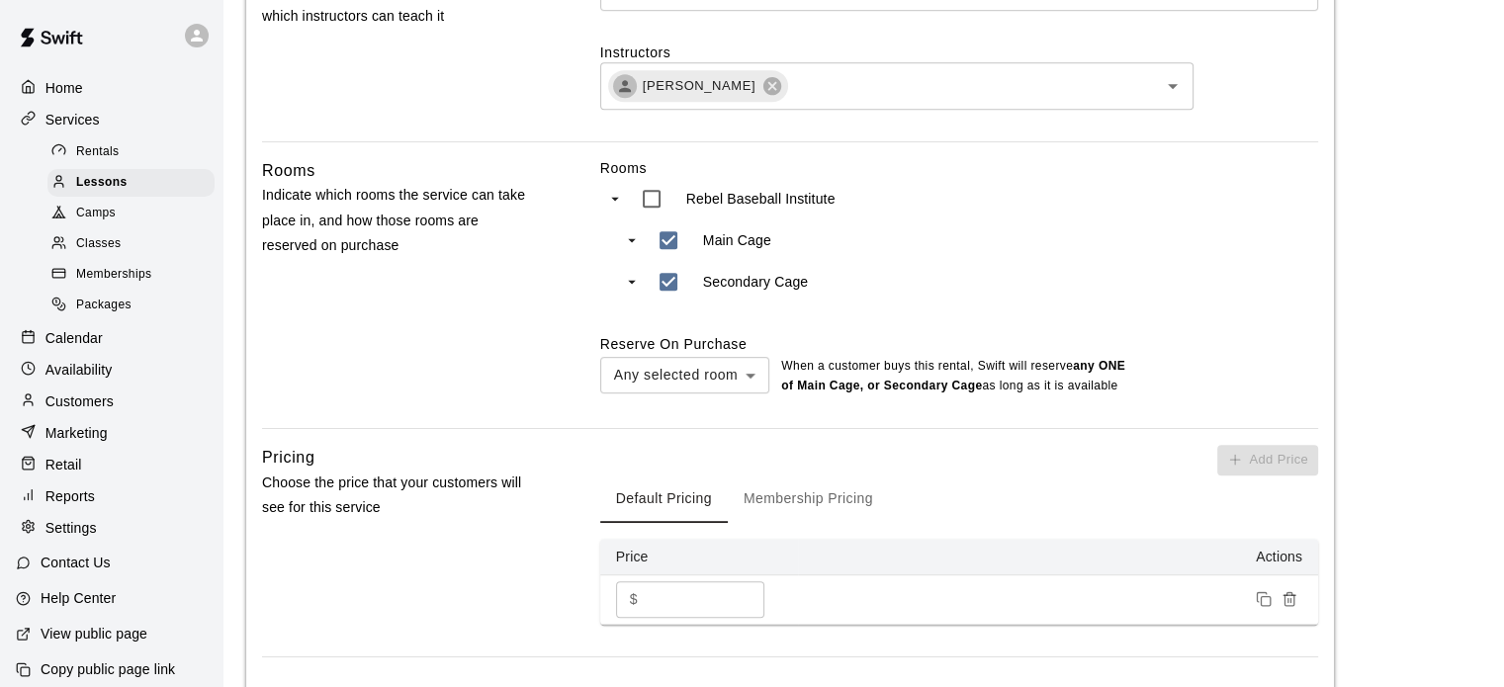
scroll to position [975, 0]
click at [96, 311] on span "Packages" at bounding box center [103, 306] width 55 height 20
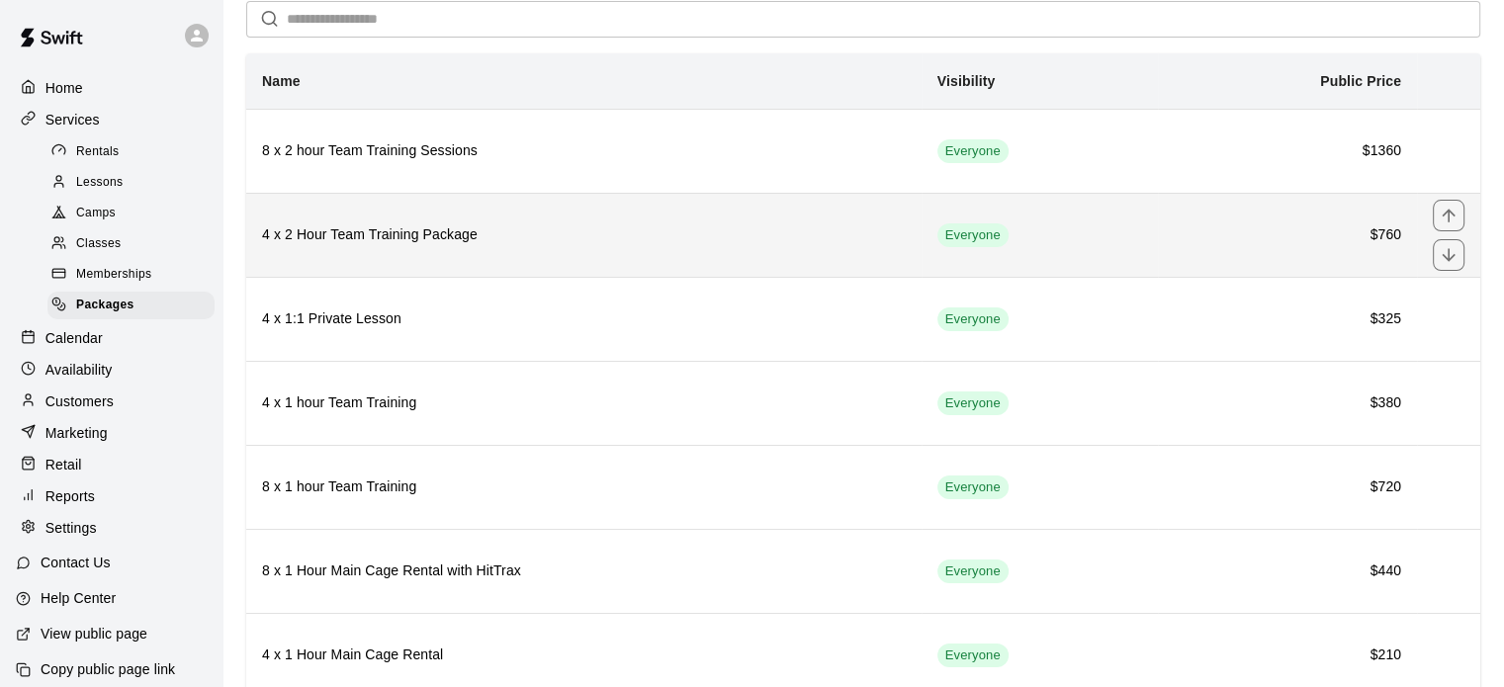
scroll to position [119, 0]
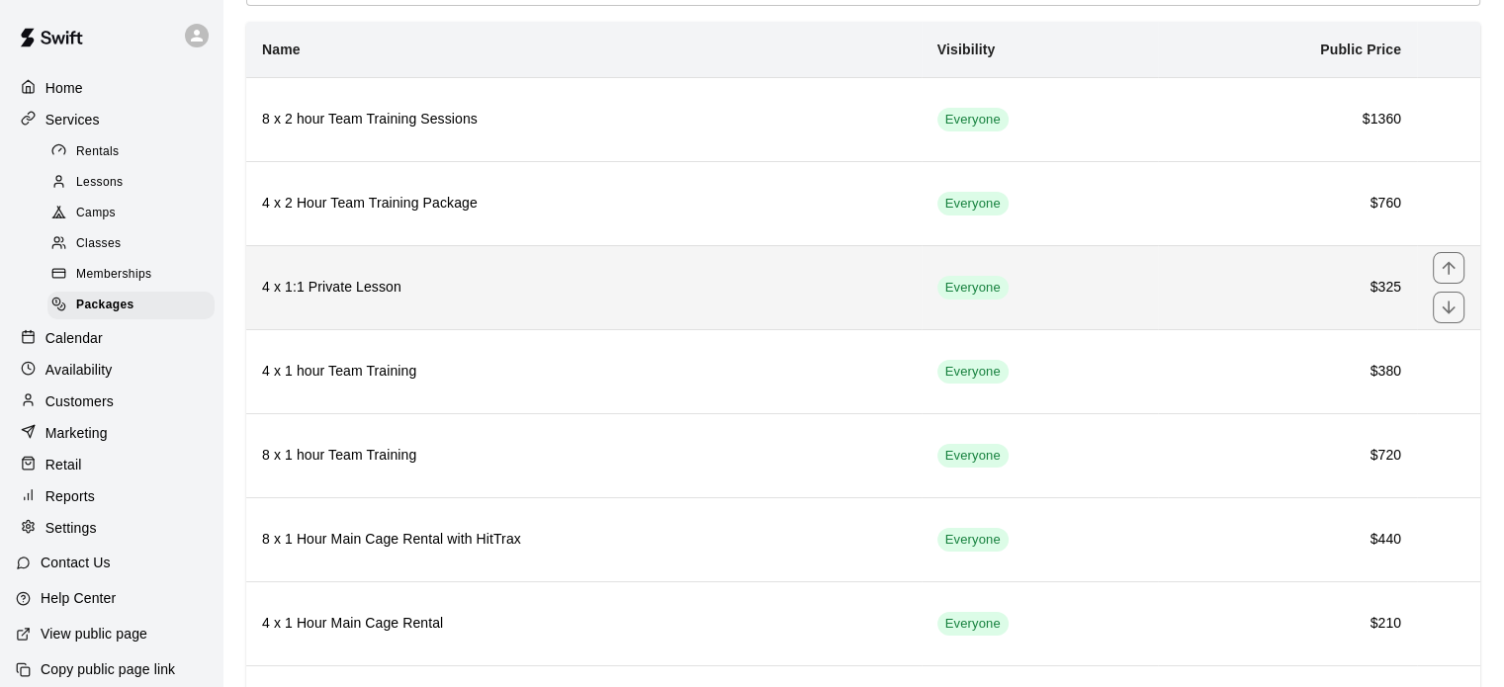
click at [653, 284] on h6 "4 x 1:1 Private Lesson" at bounding box center [584, 288] width 644 height 22
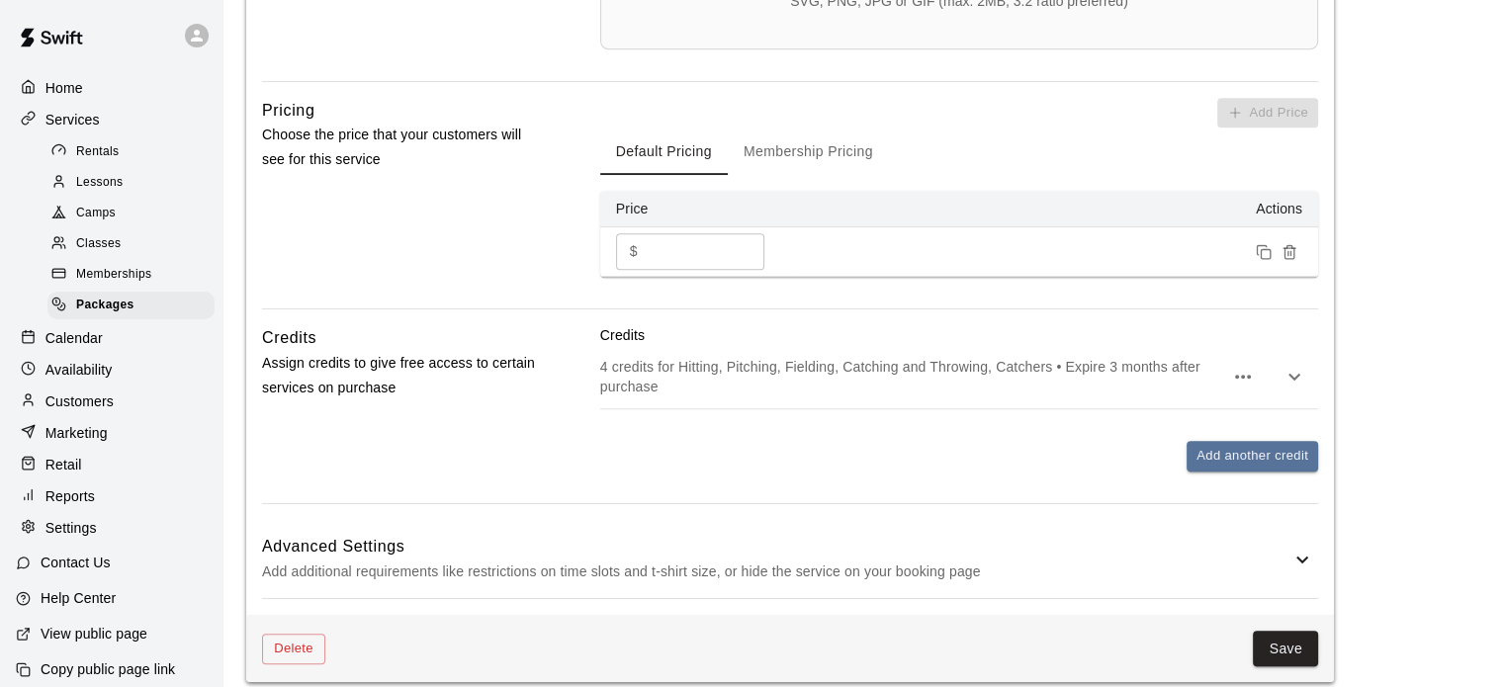
scroll to position [912, 0]
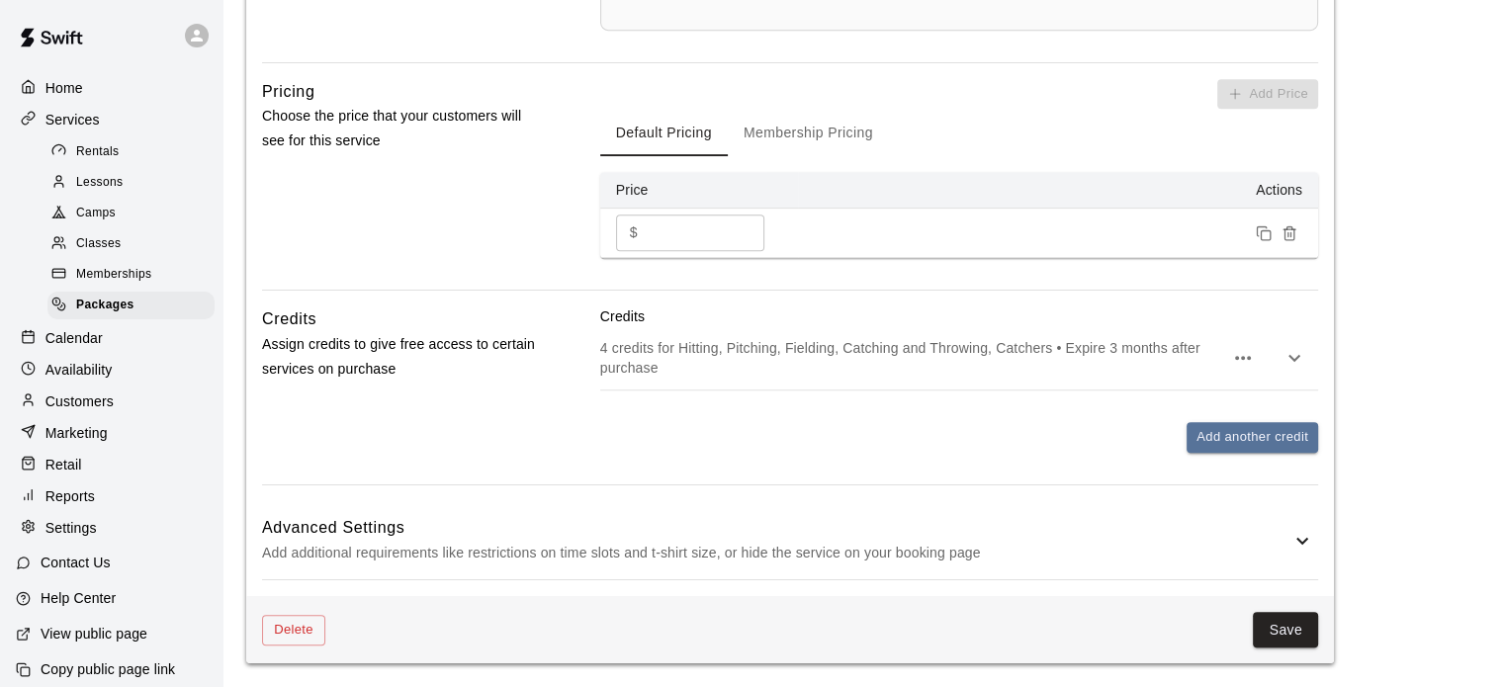
click at [1243, 552] on p "Add additional requirements like restrictions on time slots and t-shirt size, o…" at bounding box center [776, 553] width 1028 height 25
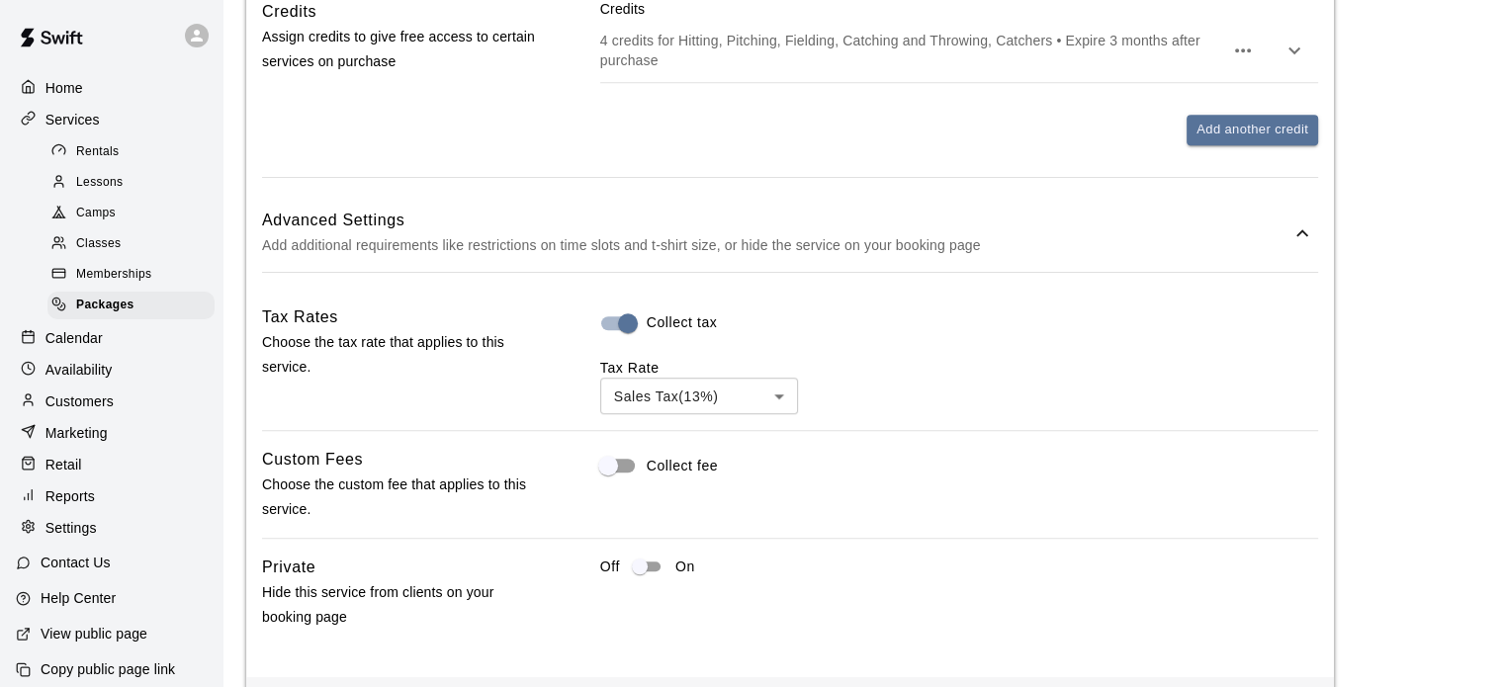
scroll to position [1303, 0]
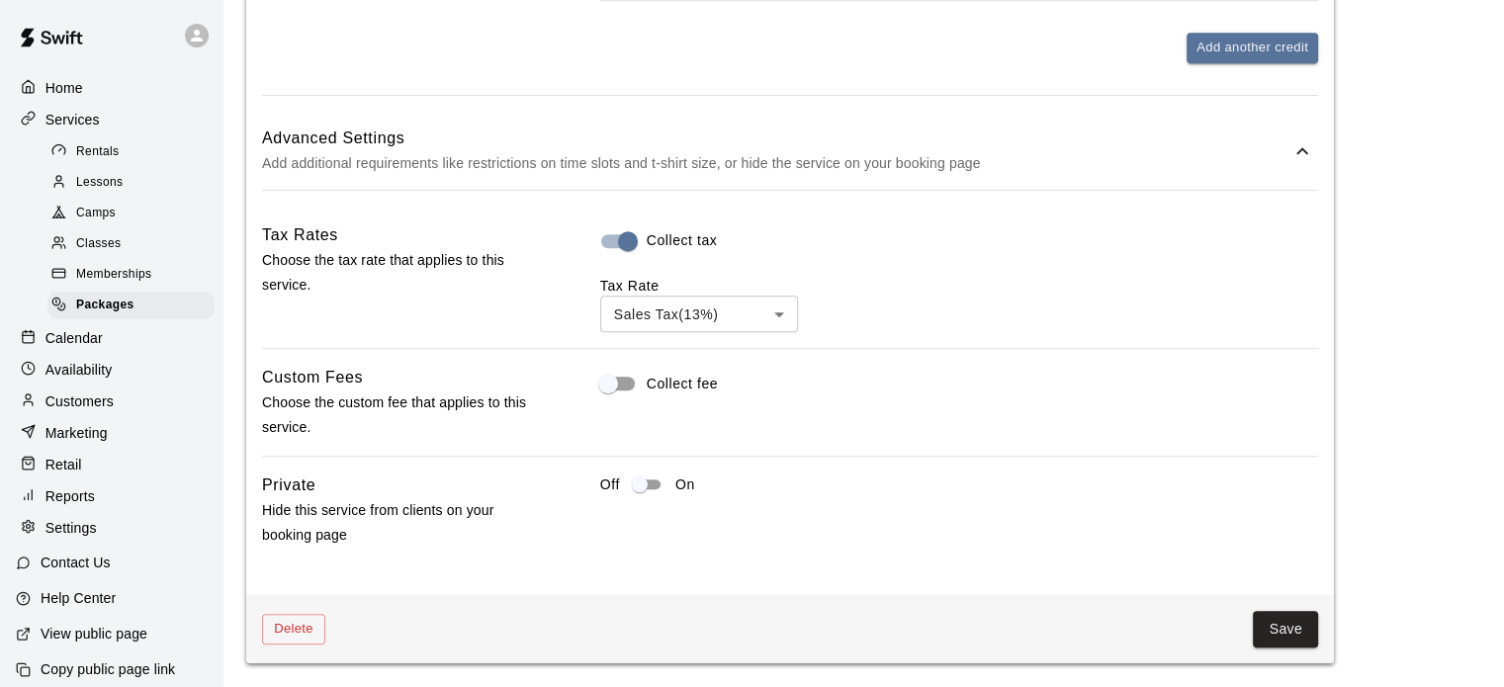
click at [121, 289] on div "Memberships" at bounding box center [130, 275] width 167 height 28
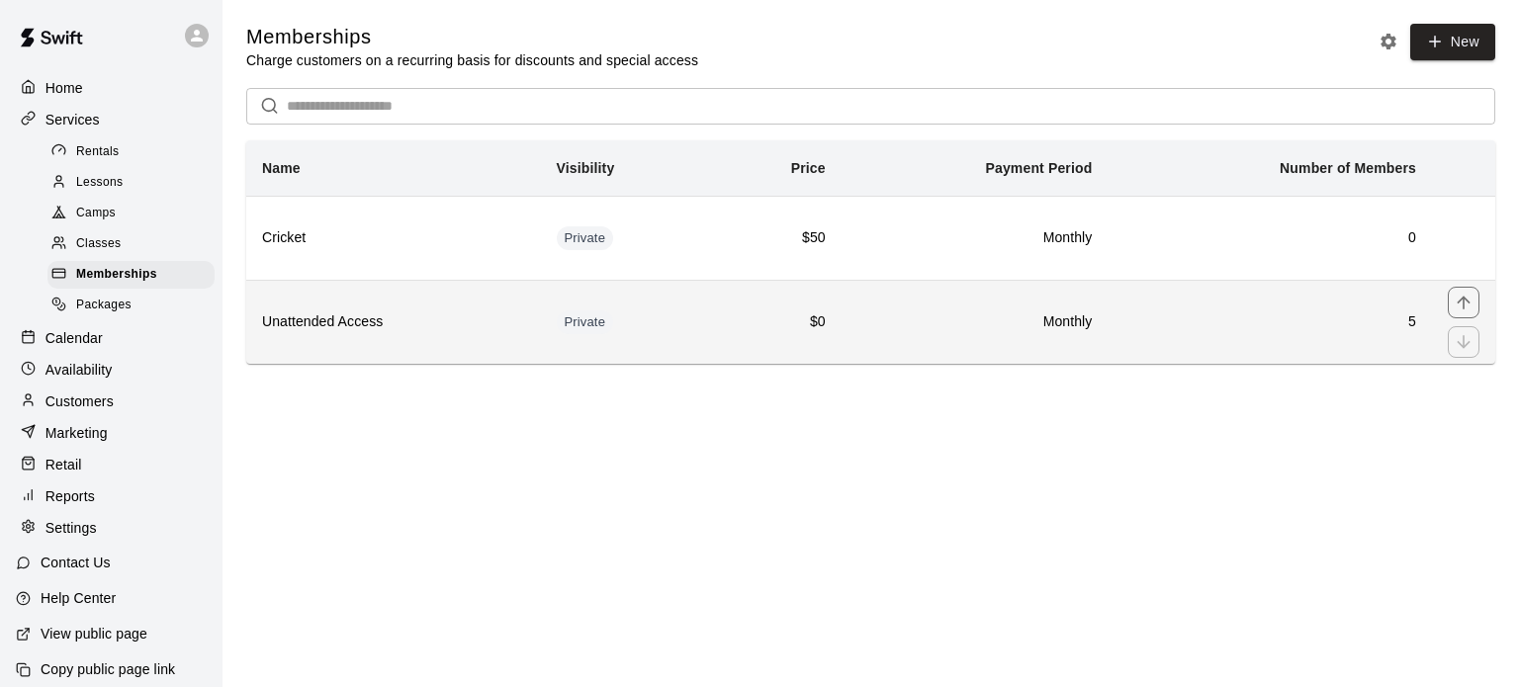
click at [698, 343] on td "Private" at bounding box center [627, 322] width 173 height 84
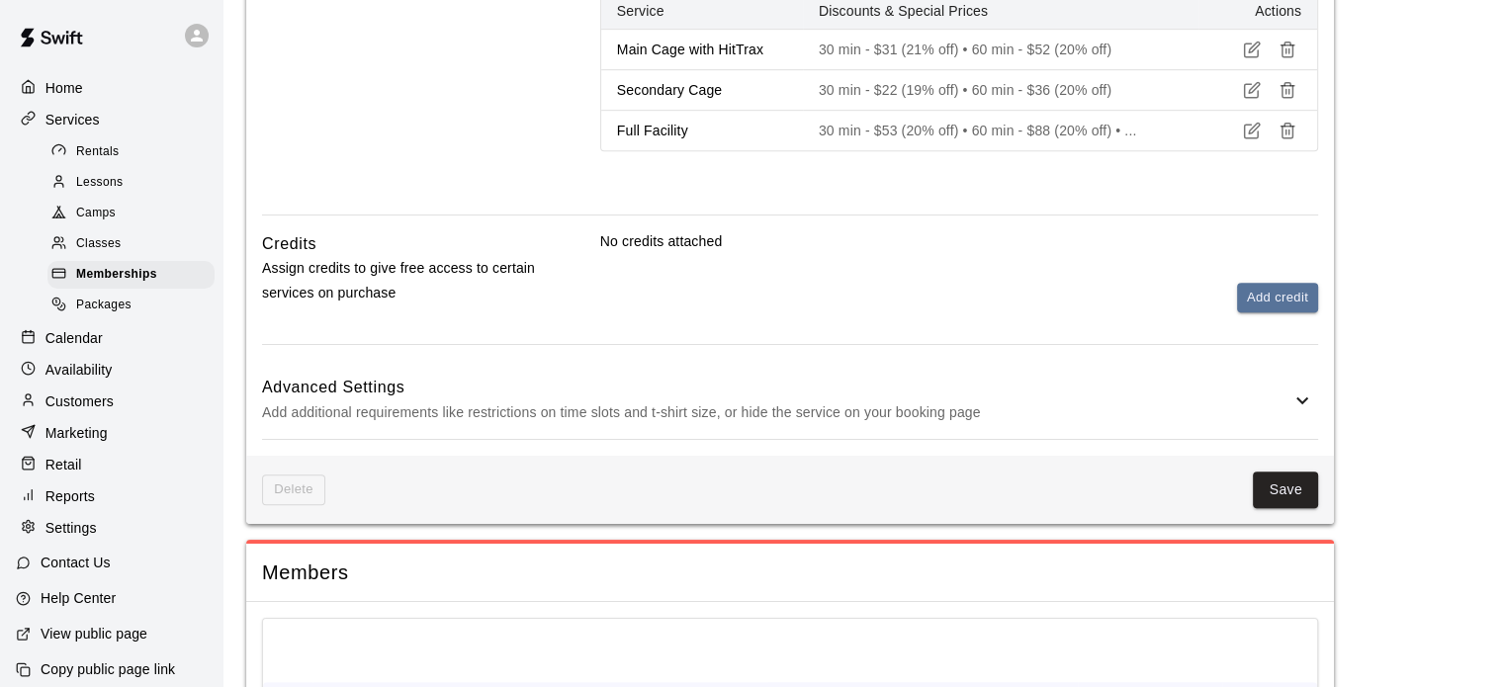
scroll to position [1171, 0]
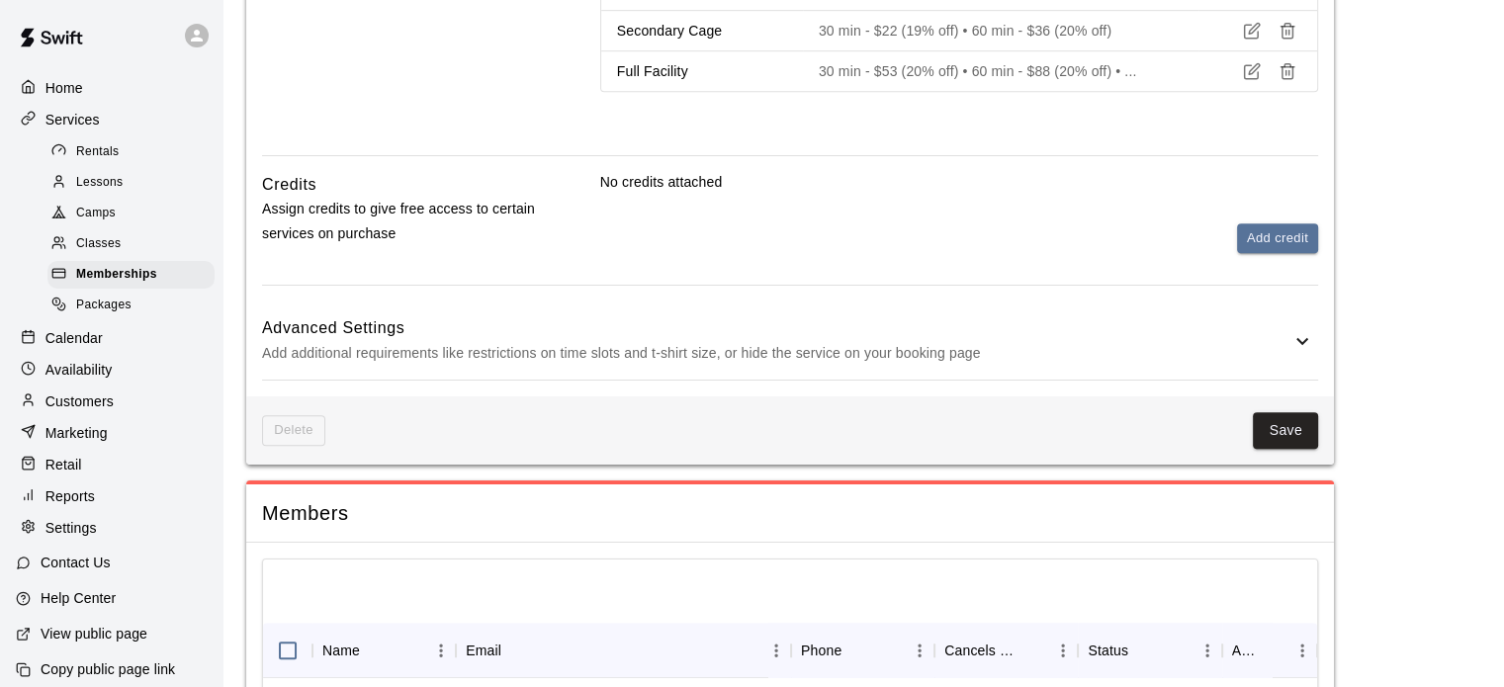
click at [921, 335] on h6 "Advanced Settings" at bounding box center [776, 328] width 1028 height 26
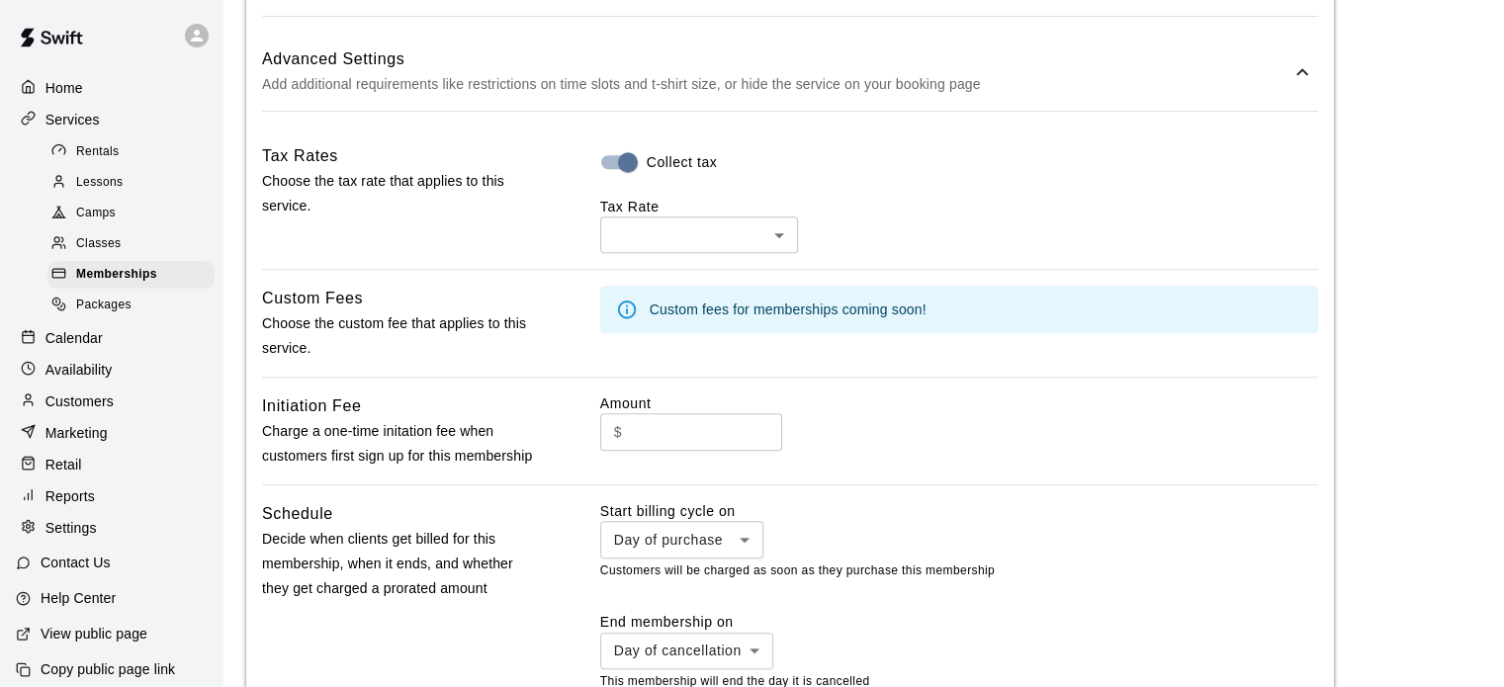
scroll to position [1443, 0]
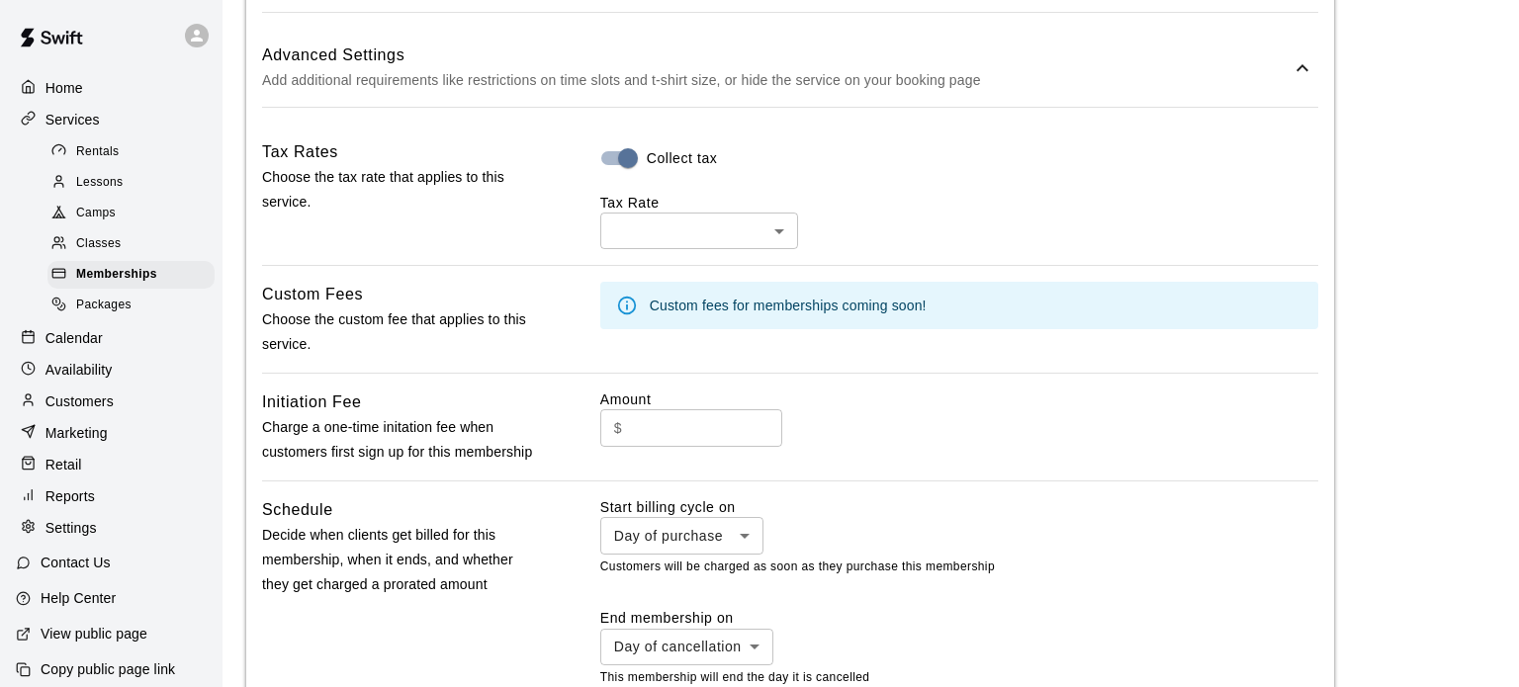
click at [719, 233] on body "**********" at bounding box center [759, 138] width 1519 height 3163
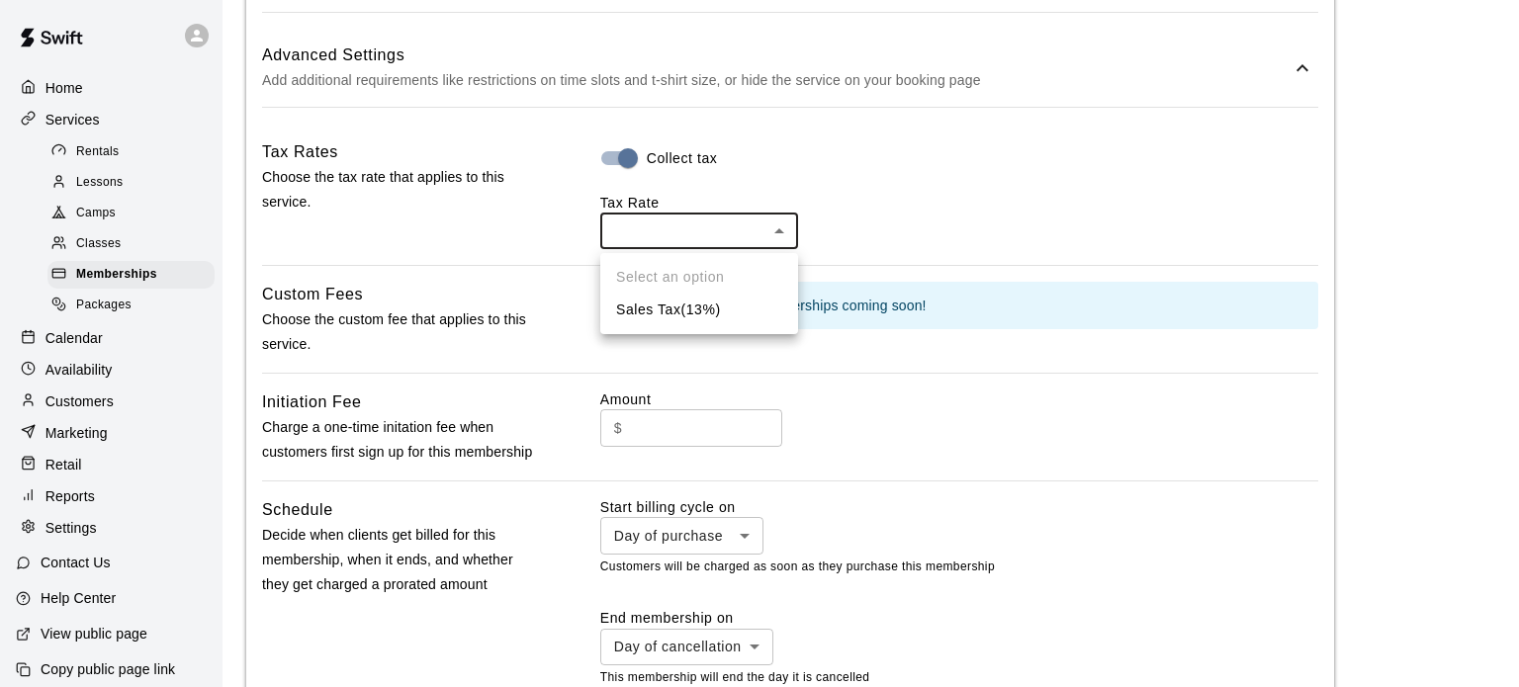
click at [676, 306] on li "Sales Tax ( 13 %)" at bounding box center [699, 310] width 198 height 33
type input "***"
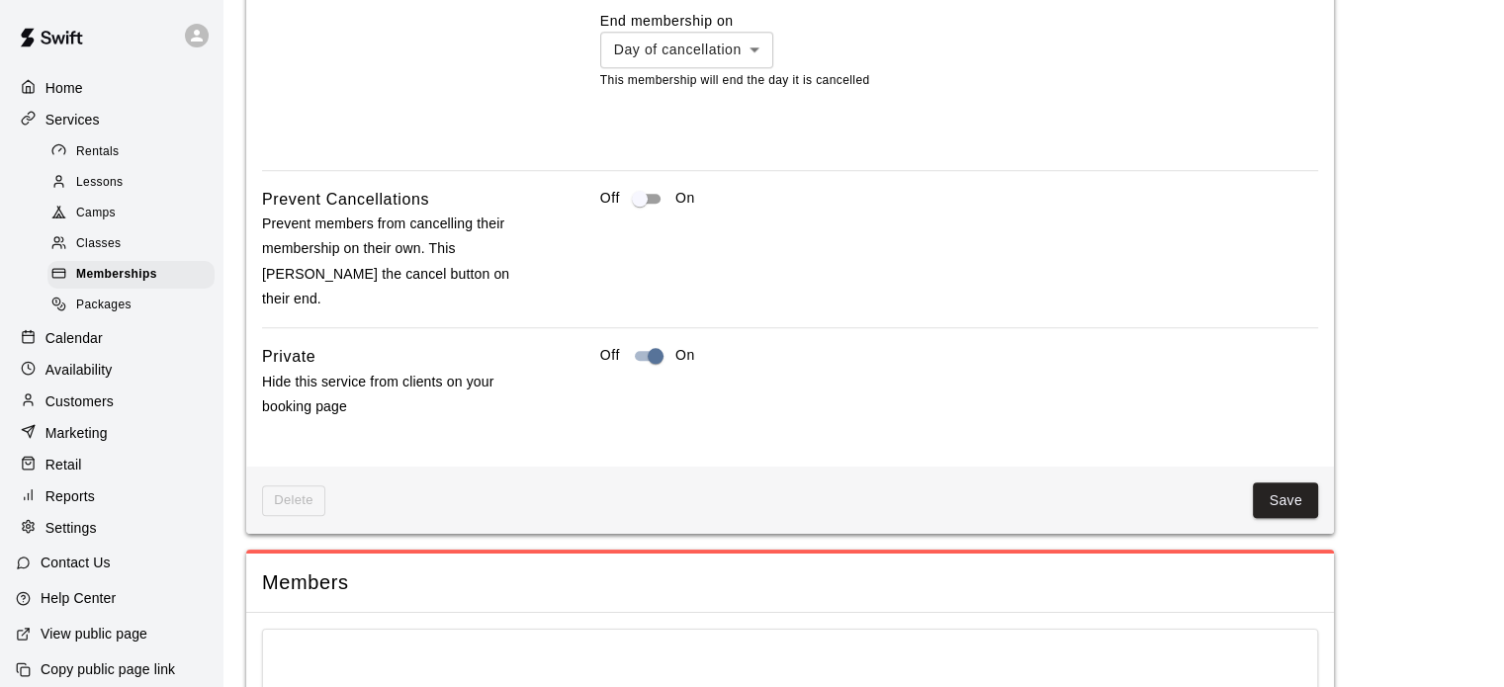
scroll to position [2452, 0]
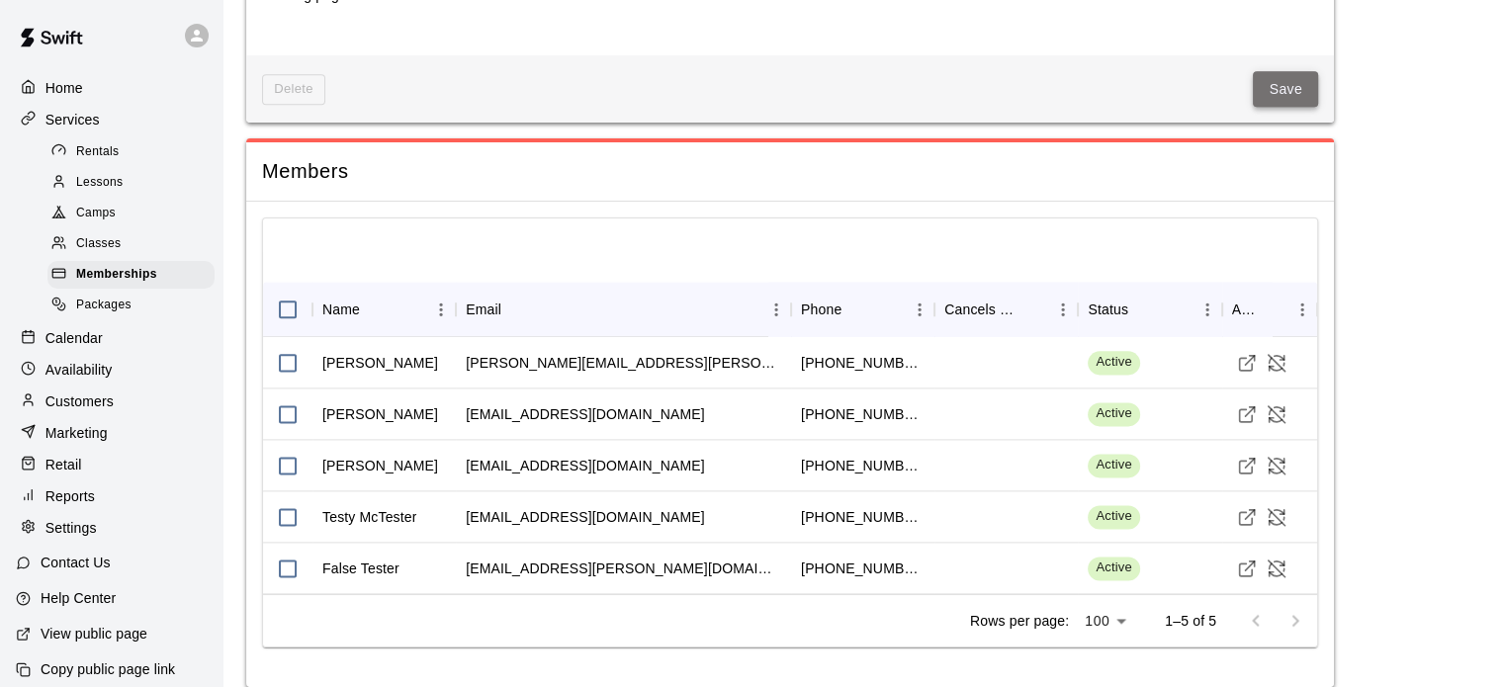
click at [1283, 72] on button "Save" at bounding box center [1285, 89] width 65 height 37
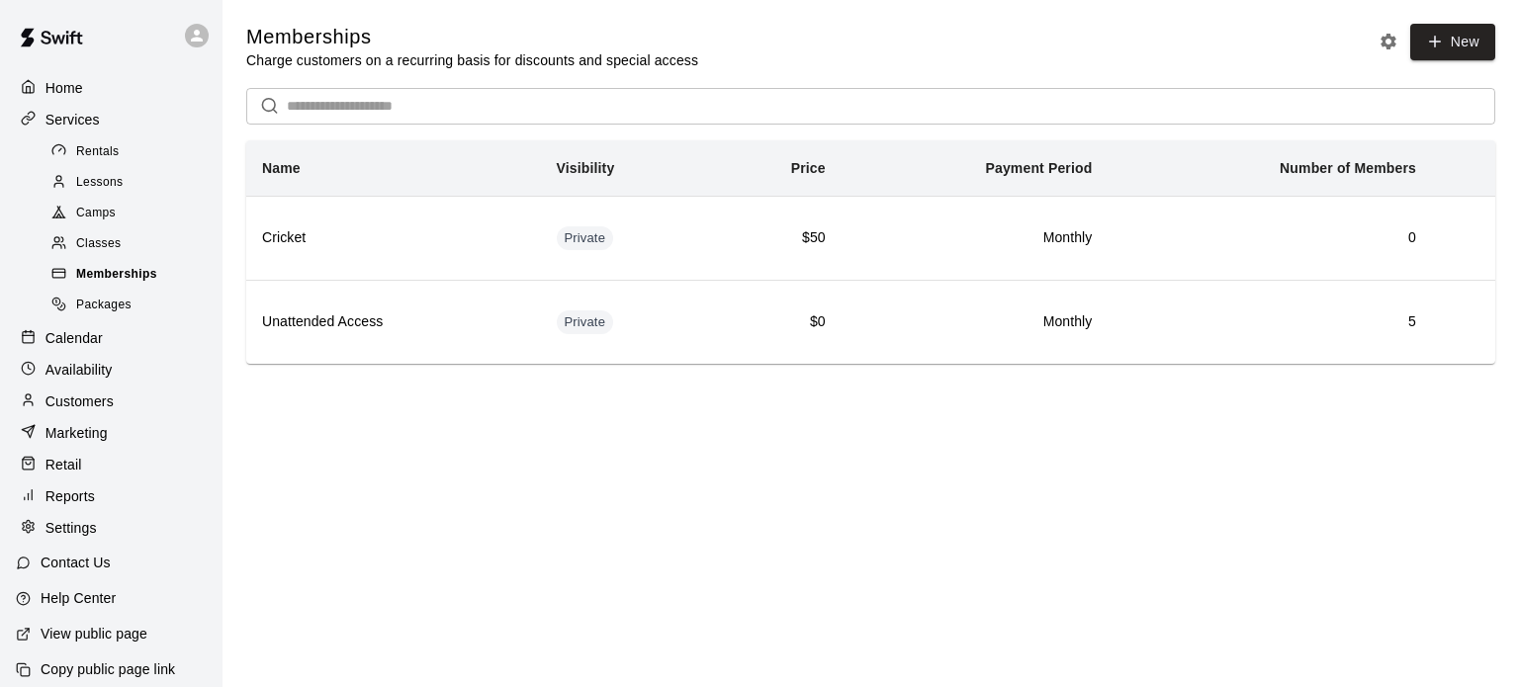
click at [82, 285] on span "Memberships" at bounding box center [116, 275] width 81 height 20
click at [107, 315] on span "Packages" at bounding box center [103, 306] width 55 height 20
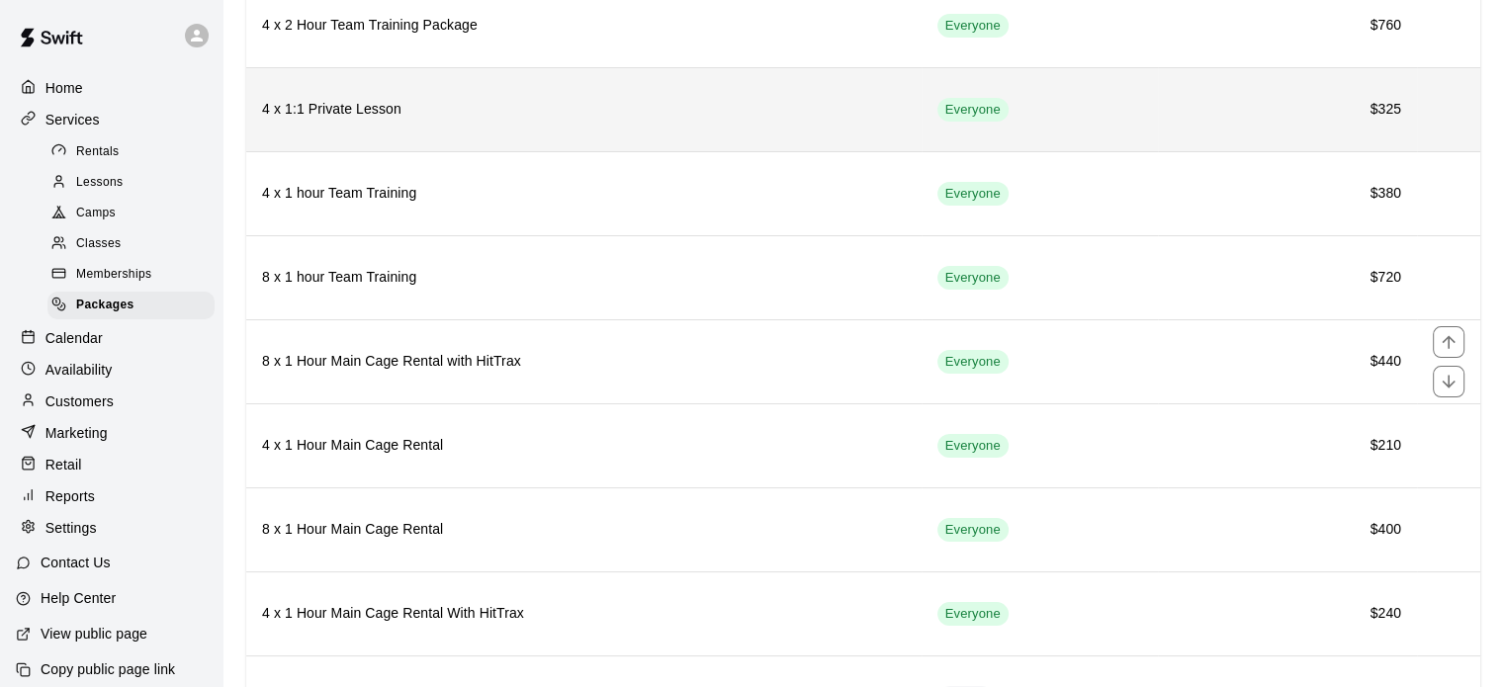
scroll to position [300, 0]
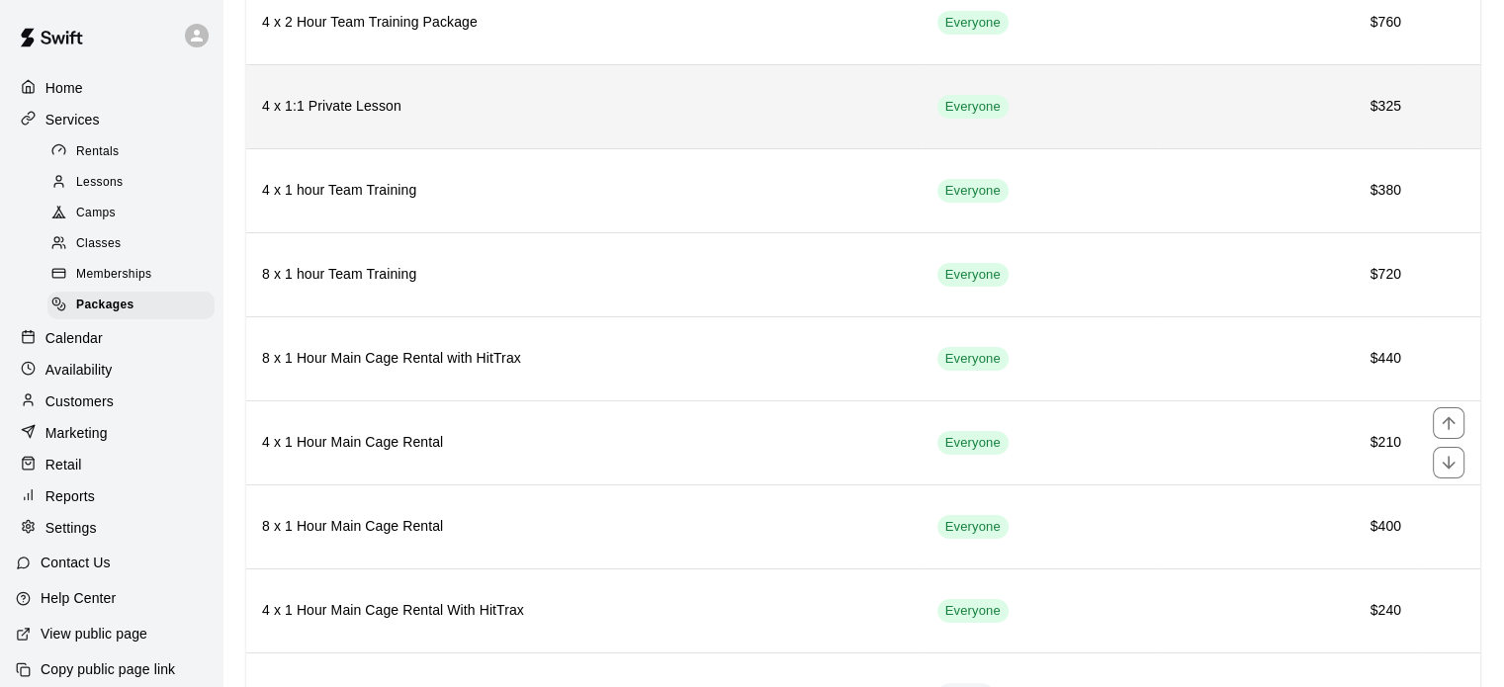
click at [834, 421] on th "4 x 1 Hour Main Cage Rental" at bounding box center [583, 442] width 675 height 84
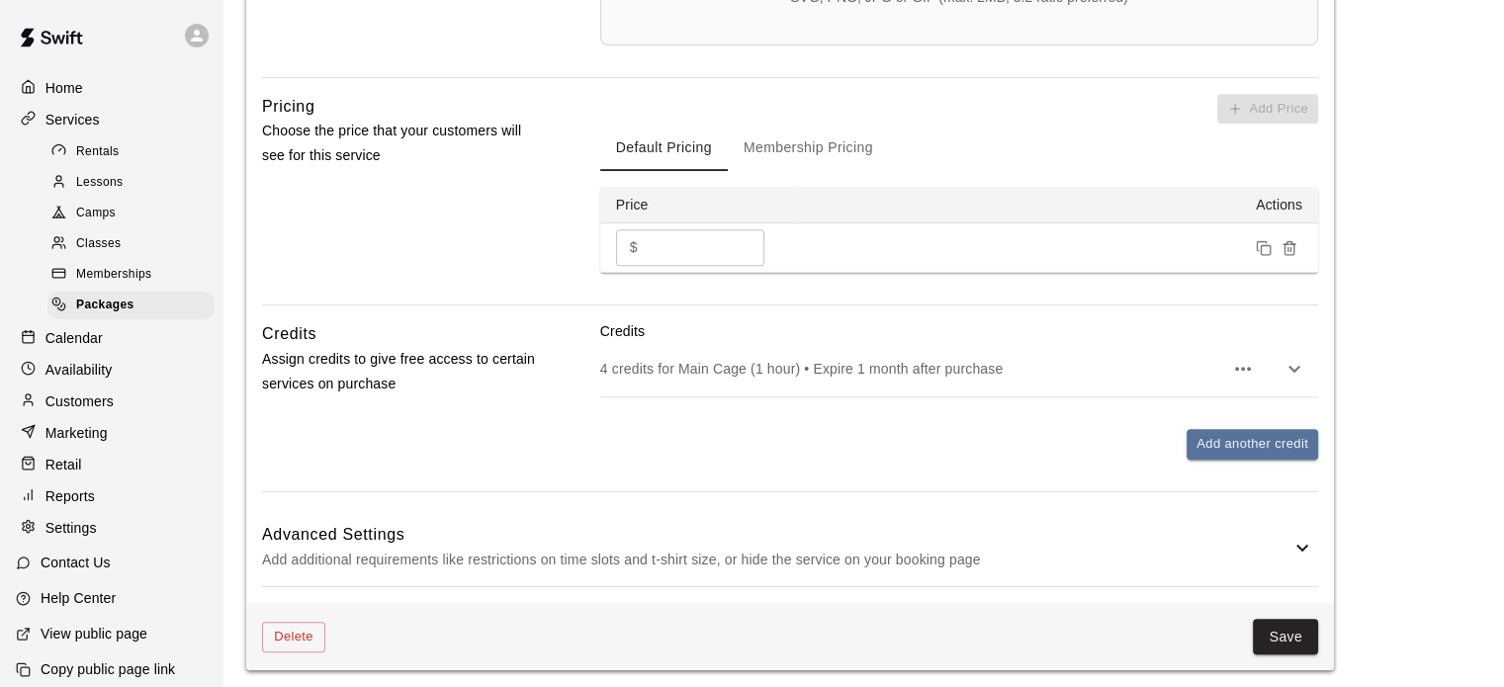
scroll to position [904, 0]
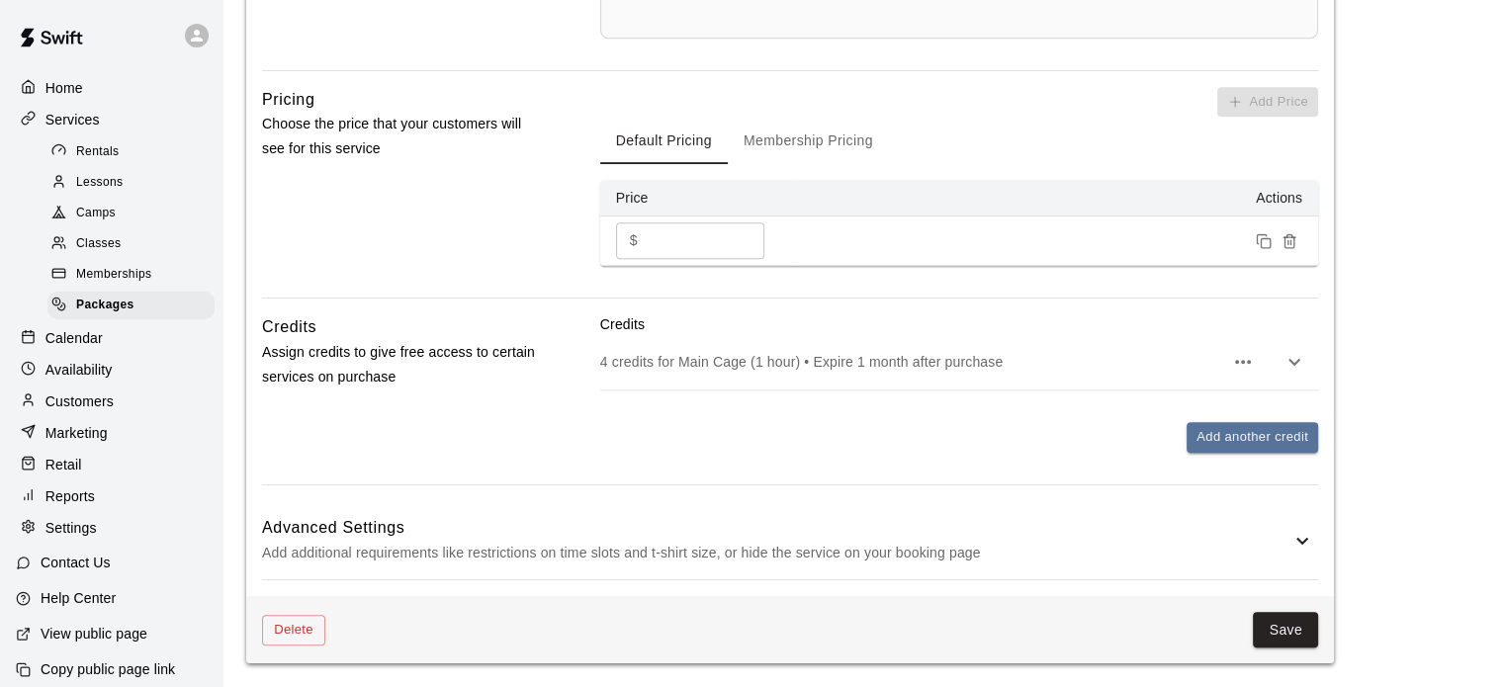
click at [1182, 371] on p "4 credits for Main Cage (1 hour) • Expire 1 month after purchase" at bounding box center [911, 362] width 623 height 20
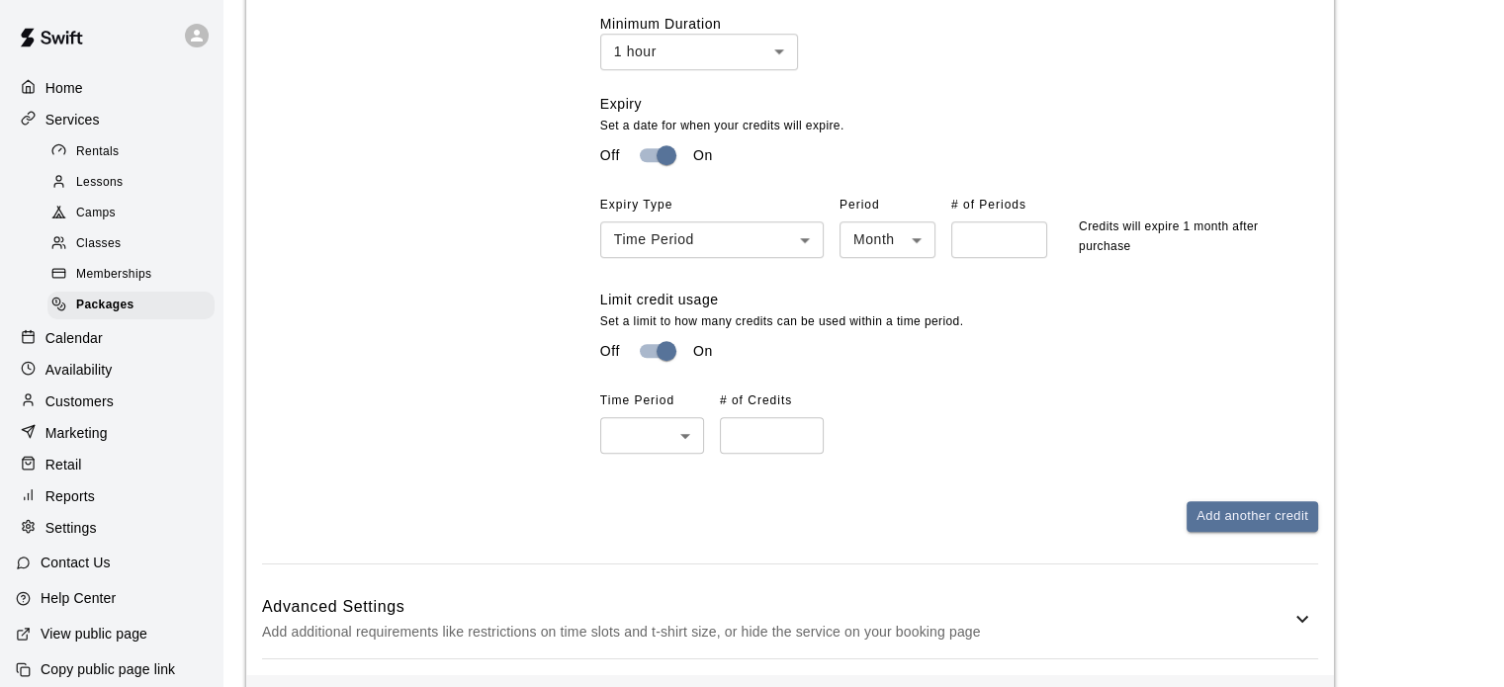
scroll to position [1444, 0]
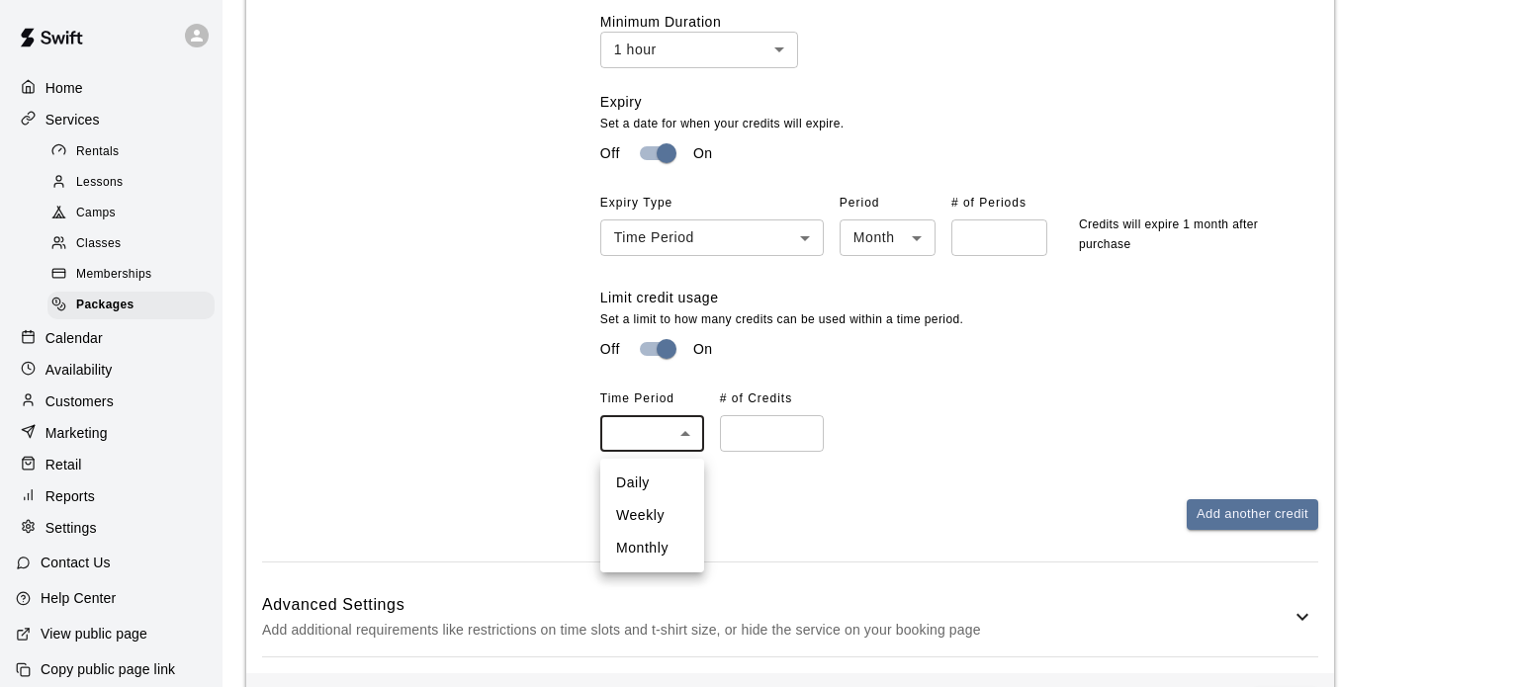
click at [646, 513] on li "Weekly" at bounding box center [652, 515] width 104 height 33
type input "******"
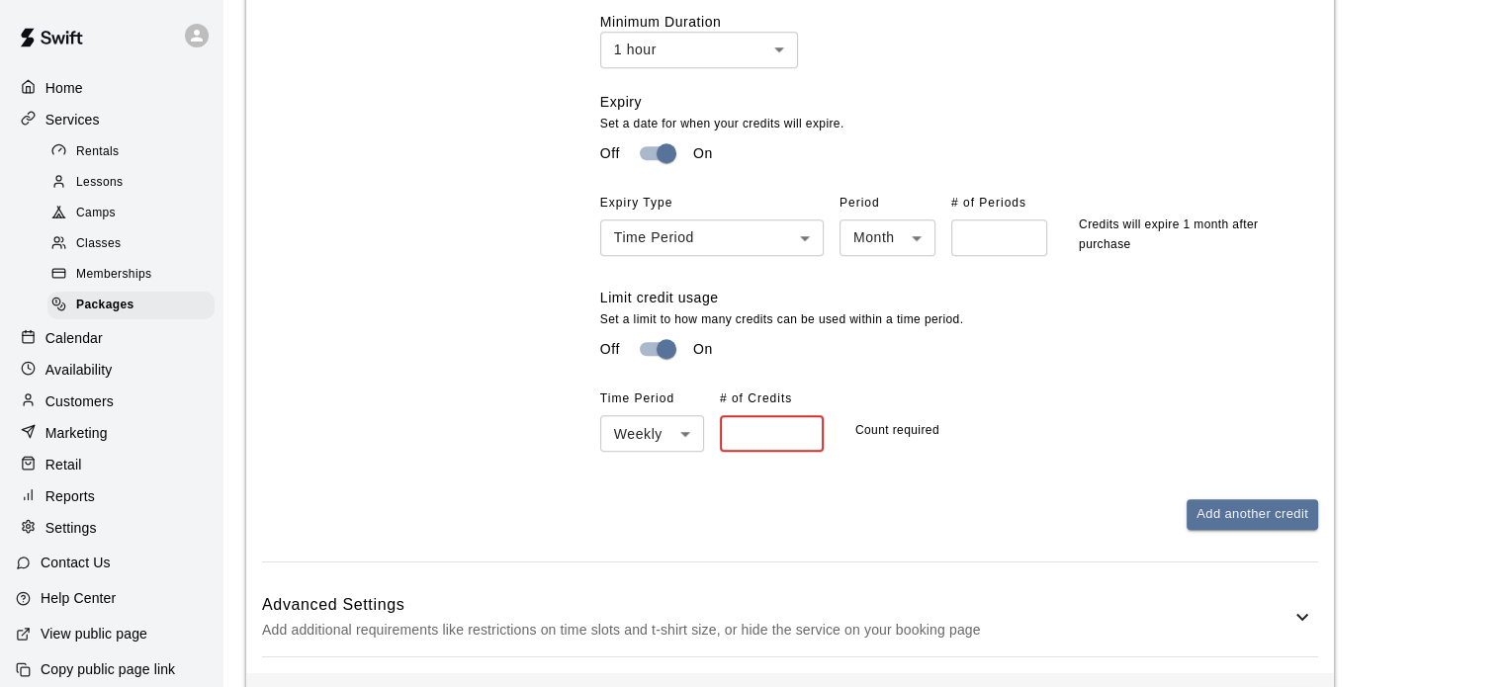
click at [773, 437] on input "number" at bounding box center [772, 433] width 104 height 37
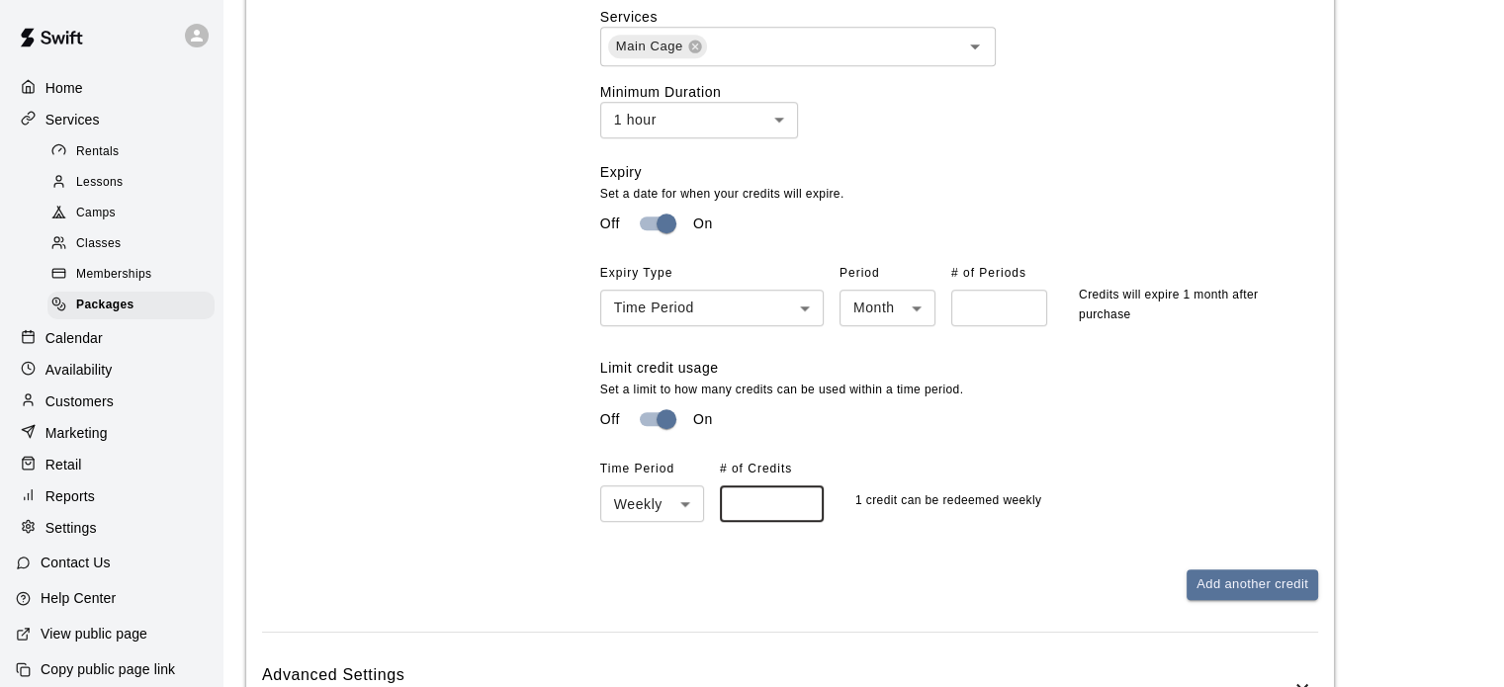
scroll to position [1376, 0]
type input "*"
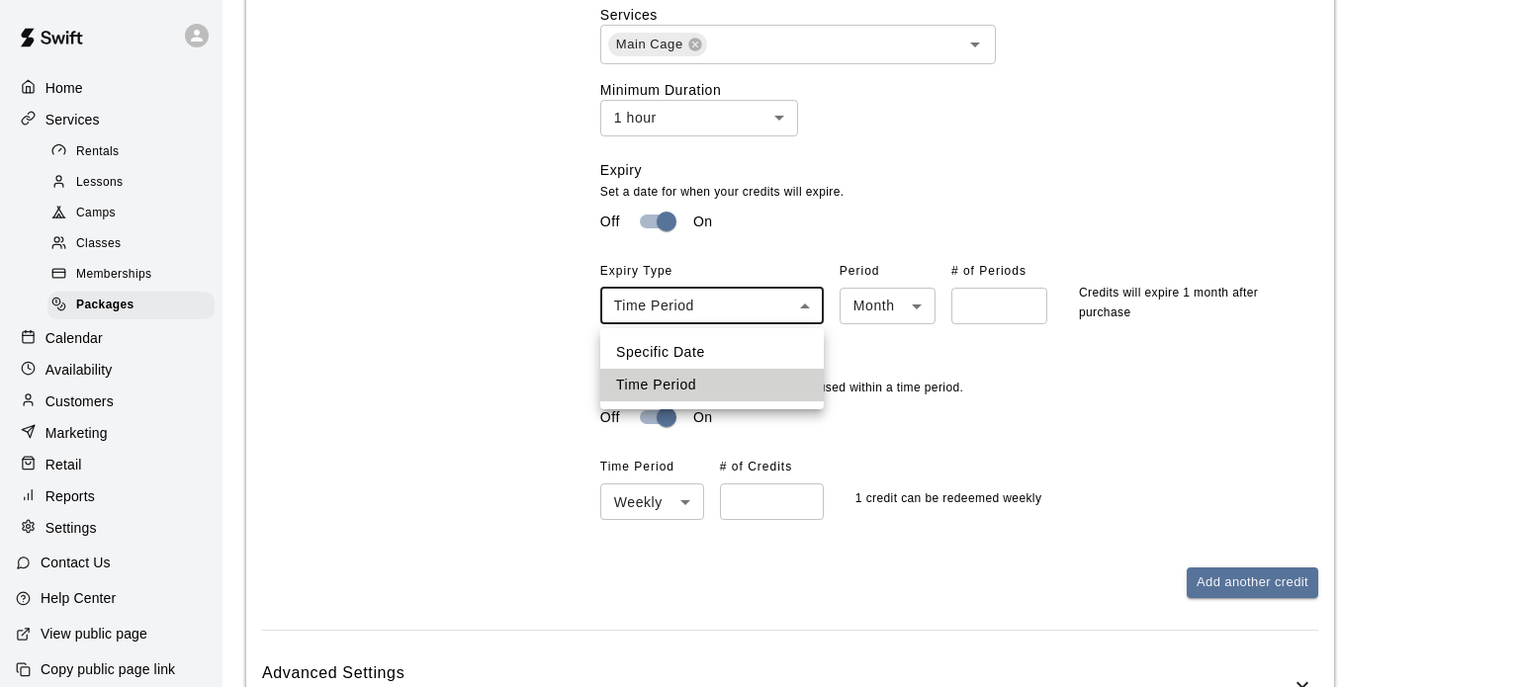
click at [644, 232] on div at bounding box center [759, 343] width 1519 height 687
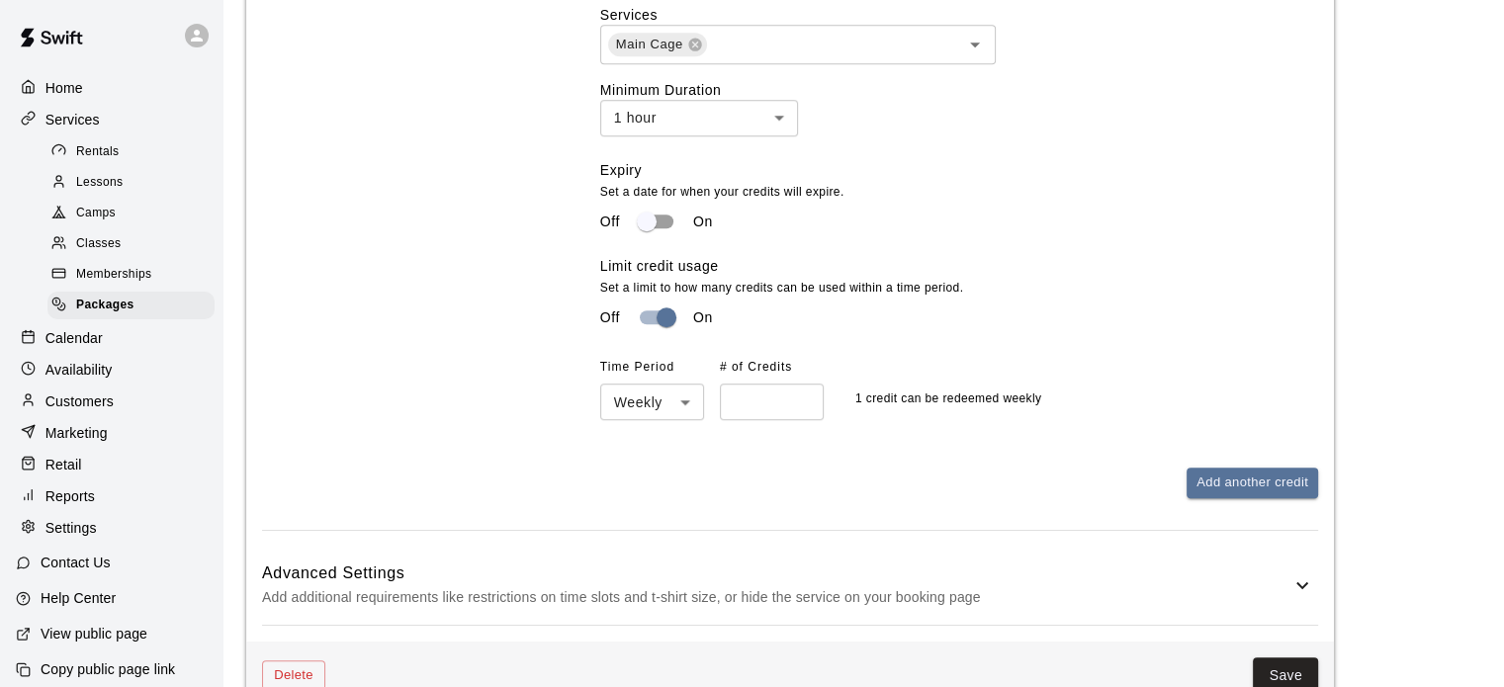
scroll to position [1429, 0]
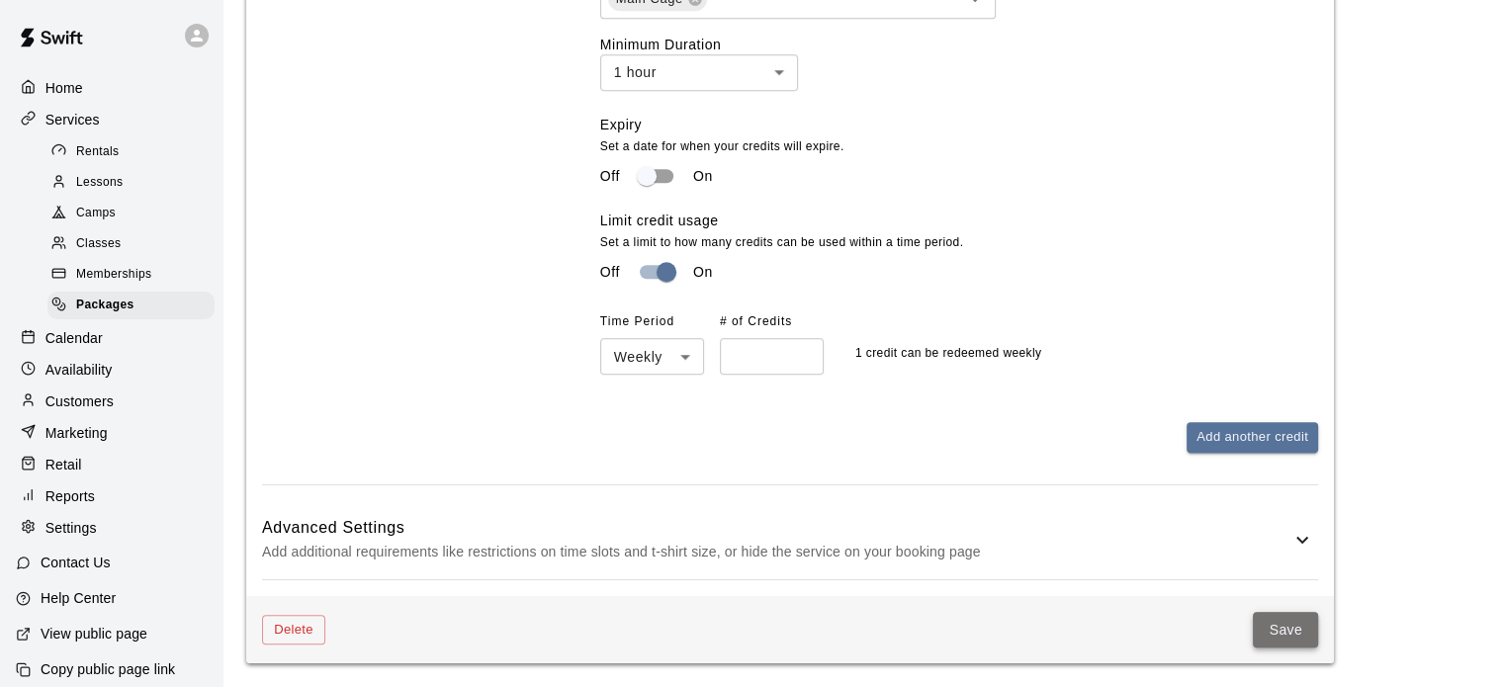
click at [1282, 629] on button "Save" at bounding box center [1285, 630] width 65 height 37
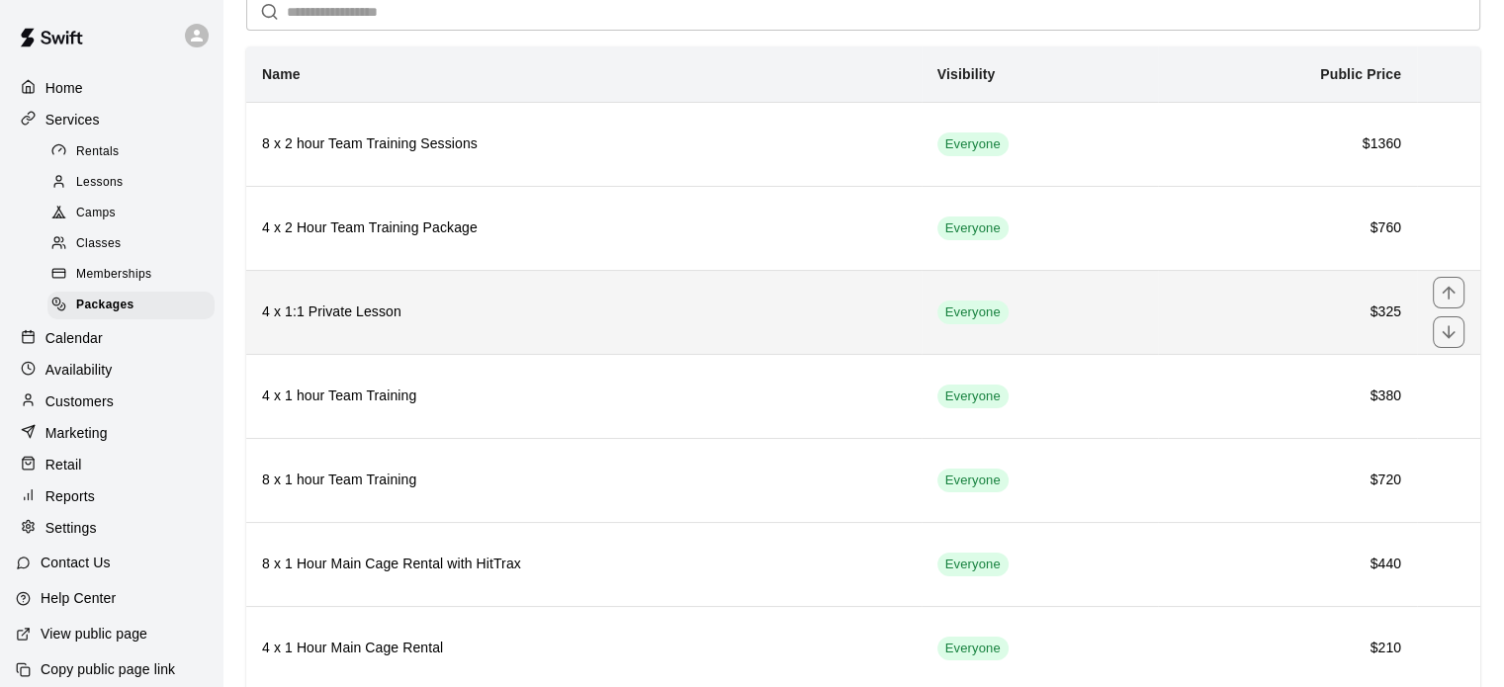
scroll to position [150, 0]
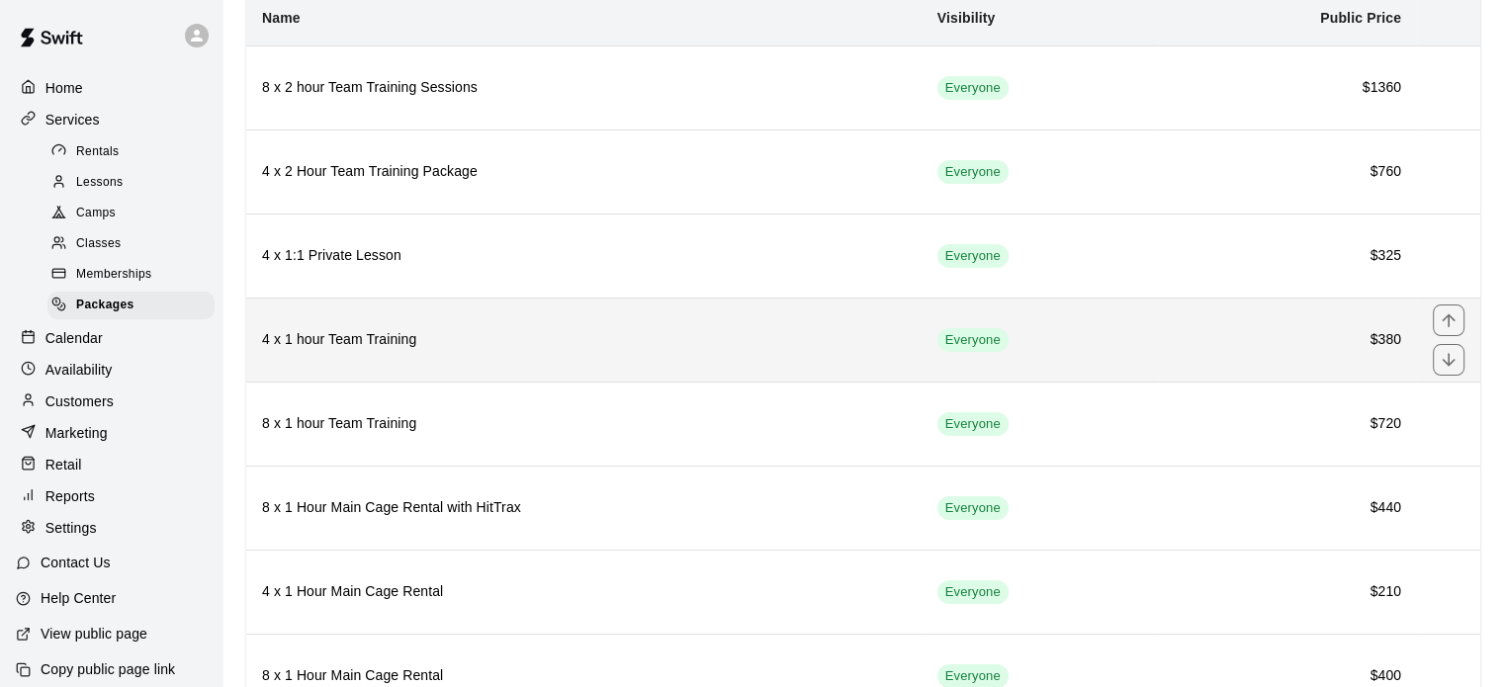
click at [693, 360] on th "4 x 1 hour Team Training" at bounding box center [583, 340] width 675 height 84
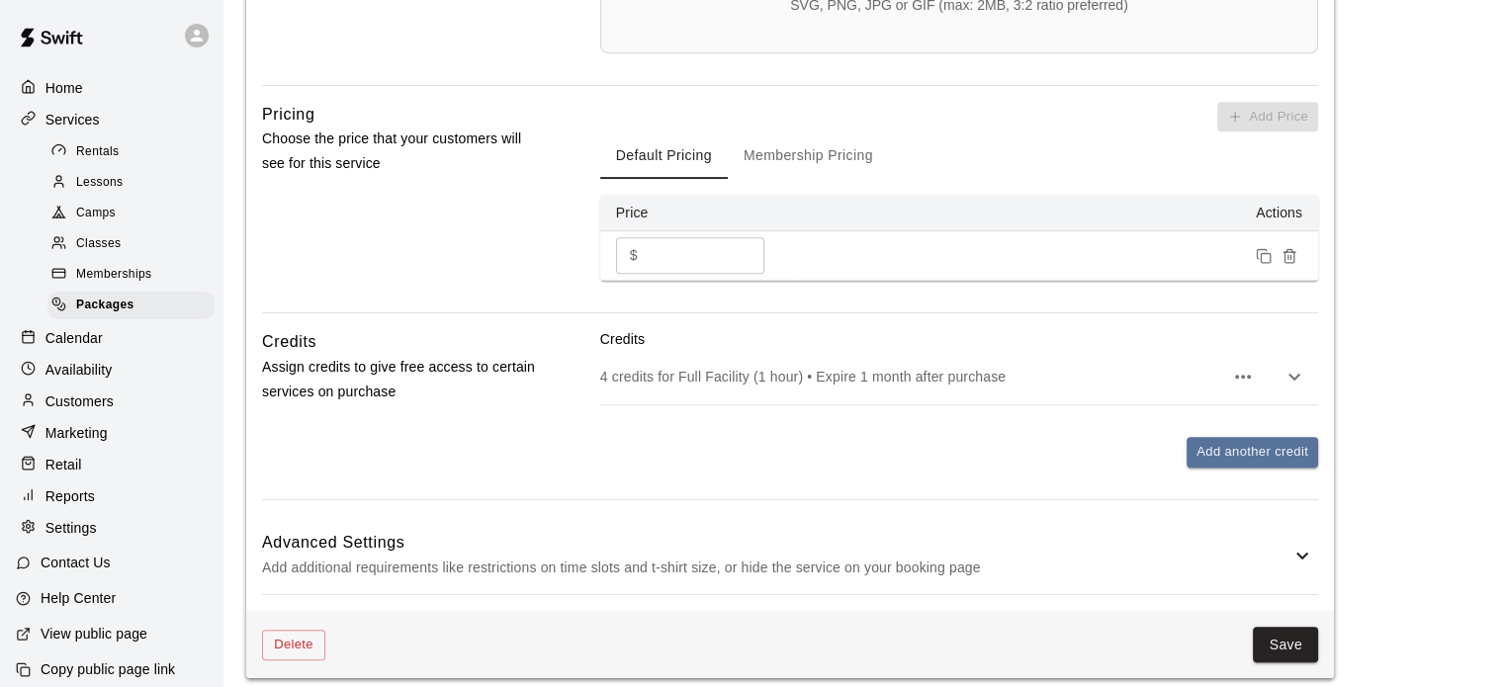
scroll to position [904, 0]
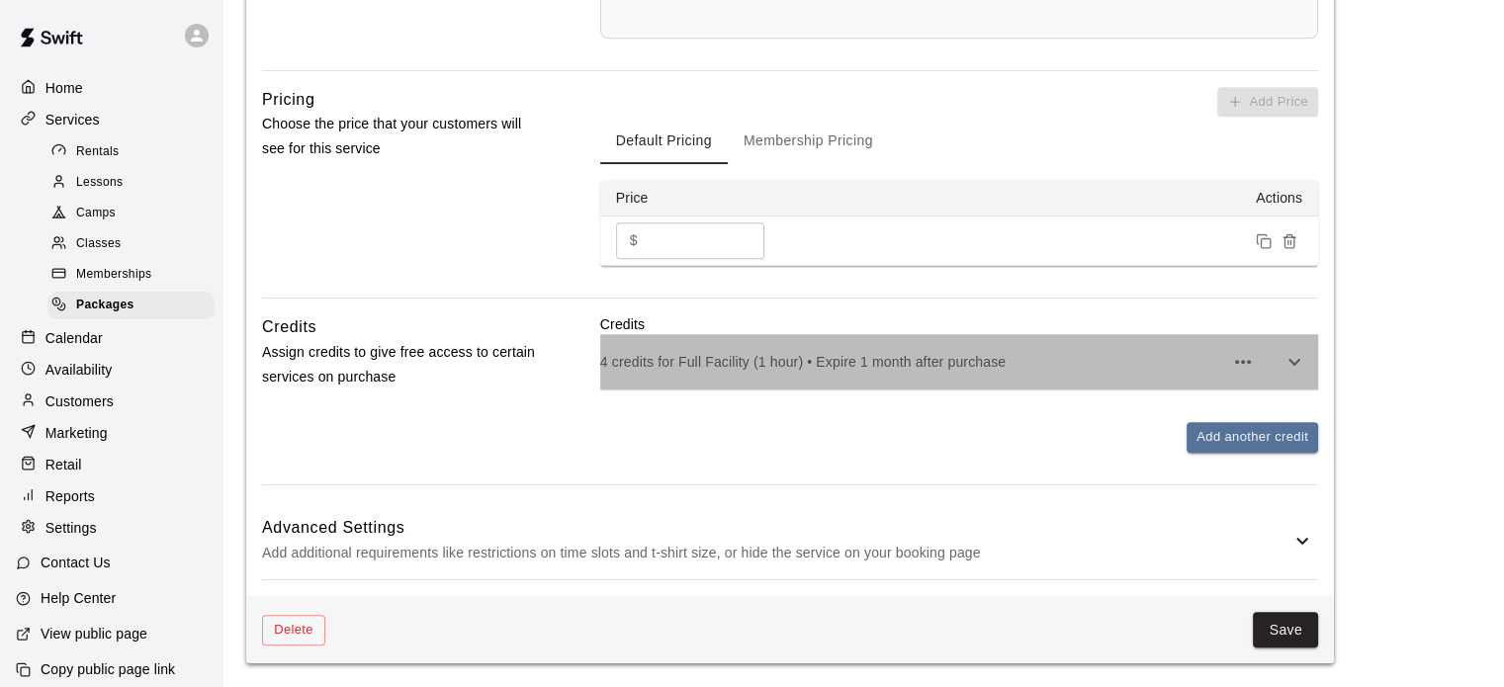
click at [921, 373] on div "4 credits for Full Facility (1 hour) • Expire 1 month after purchase" at bounding box center [959, 361] width 718 height 55
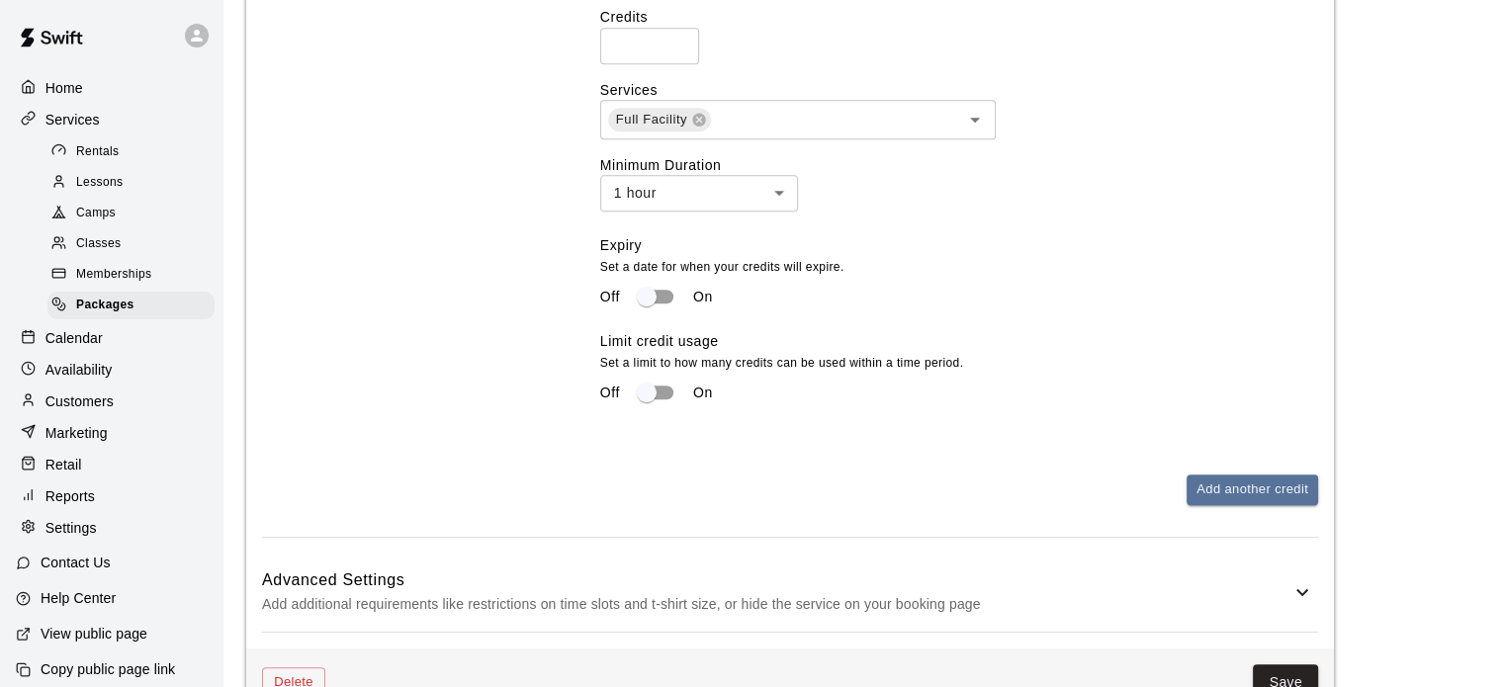
scroll to position [1360, 0]
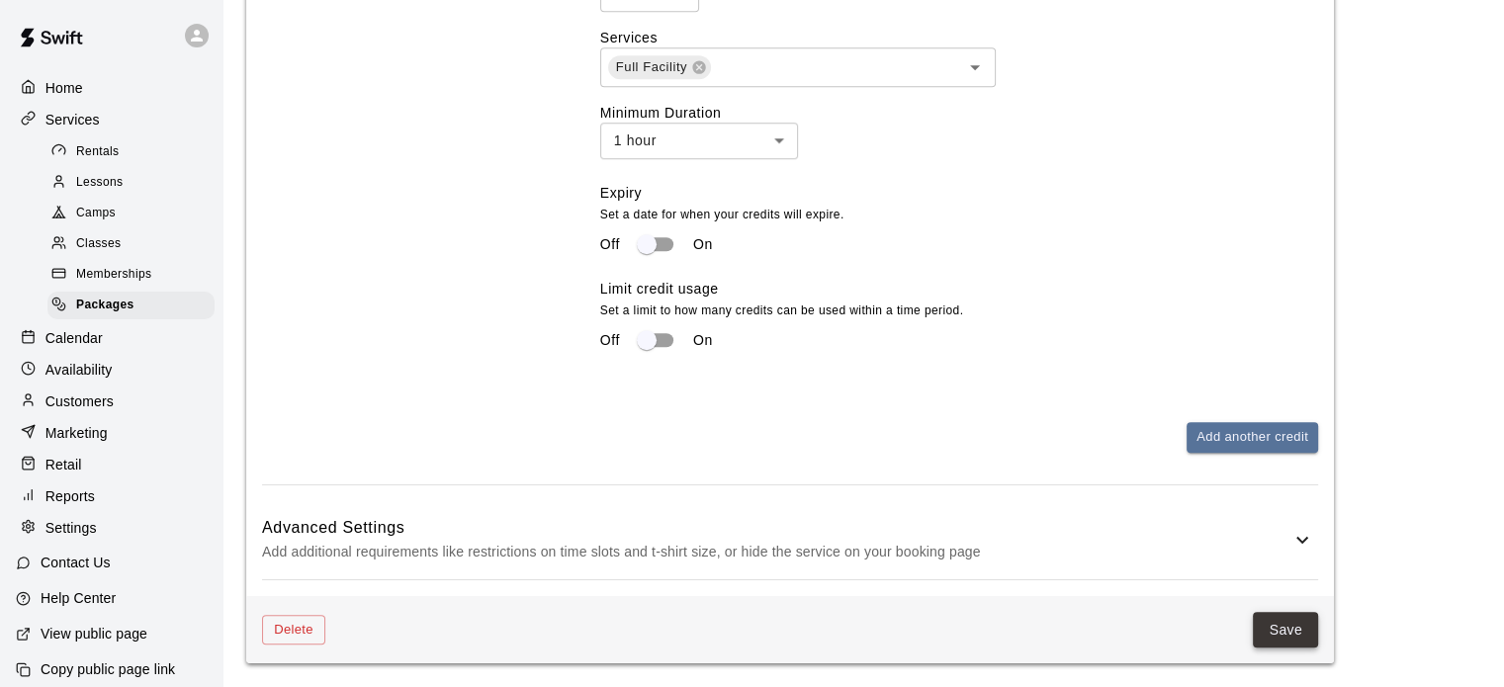
click at [1296, 628] on button "Save" at bounding box center [1285, 630] width 65 height 37
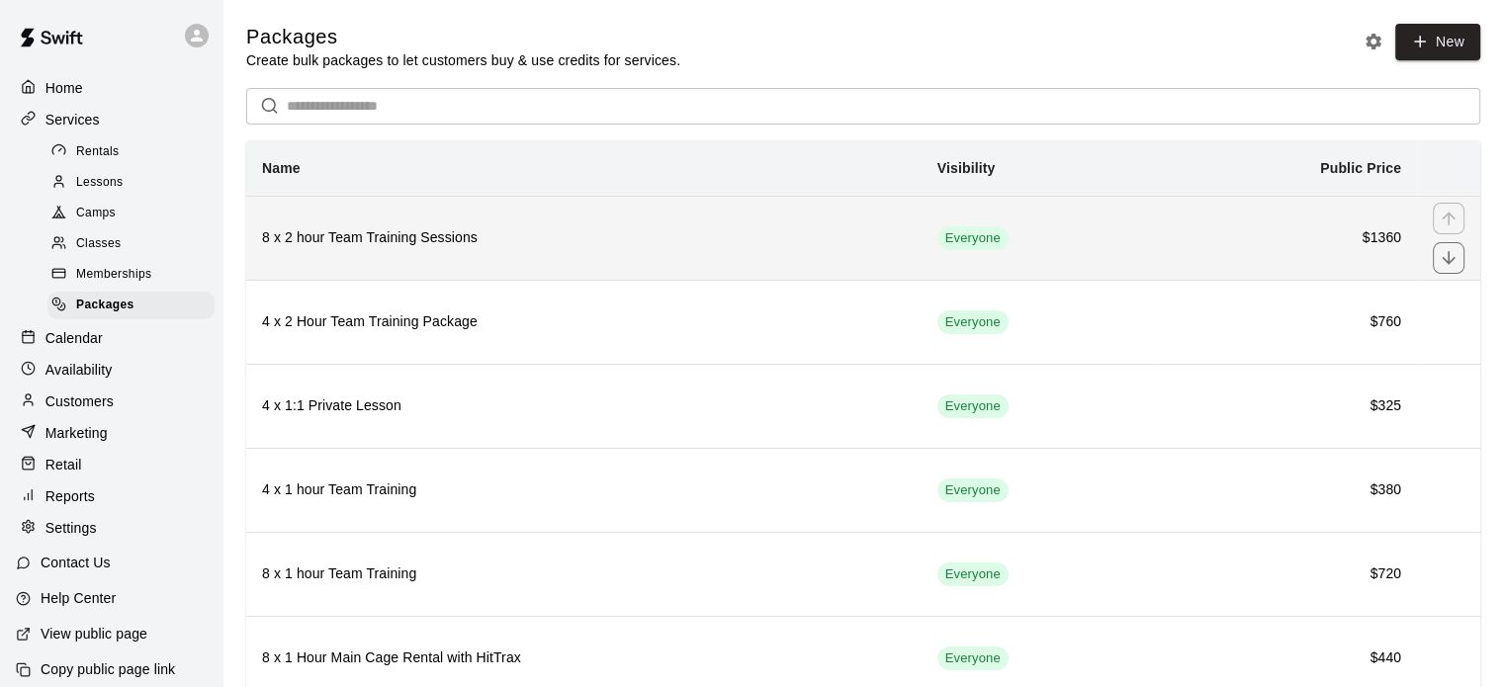
click at [839, 257] on th "8 x 2 hour Team Training Sessions" at bounding box center [583, 238] width 675 height 84
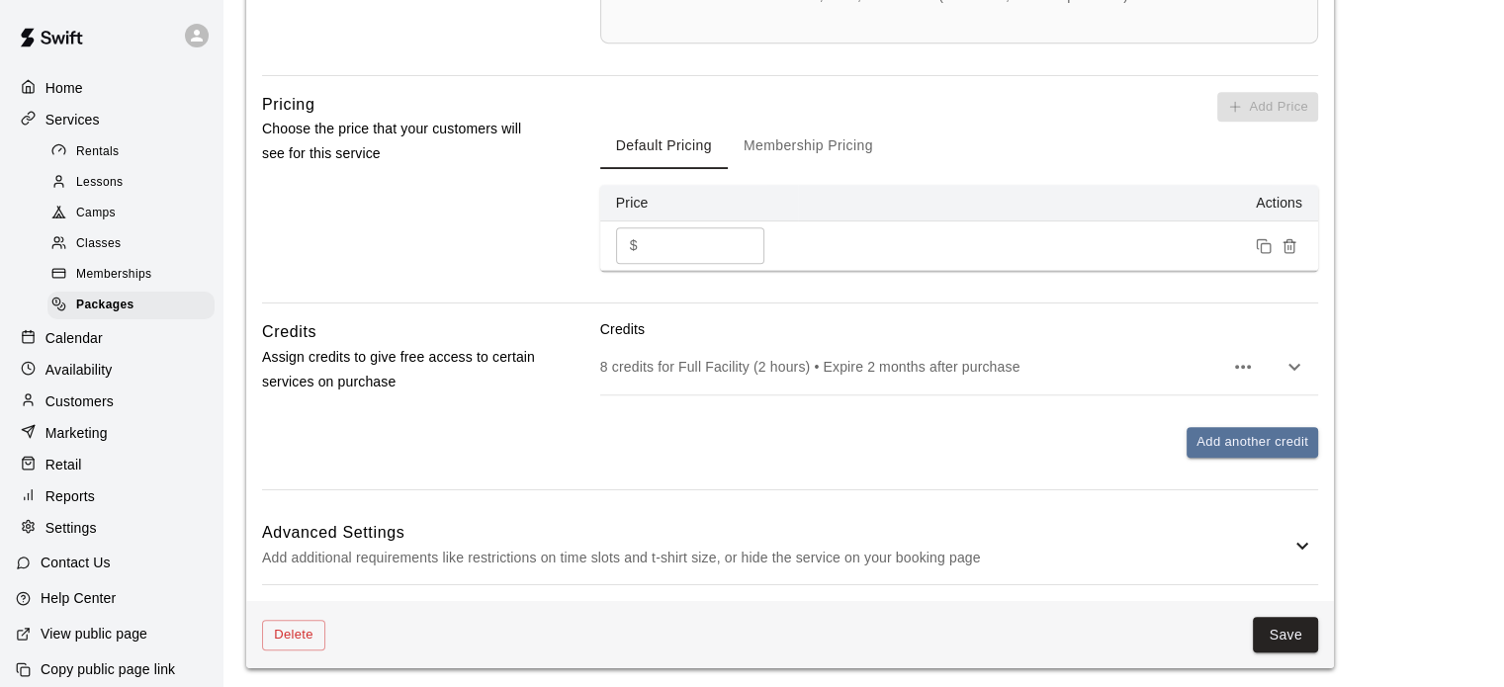
scroll to position [900, 0]
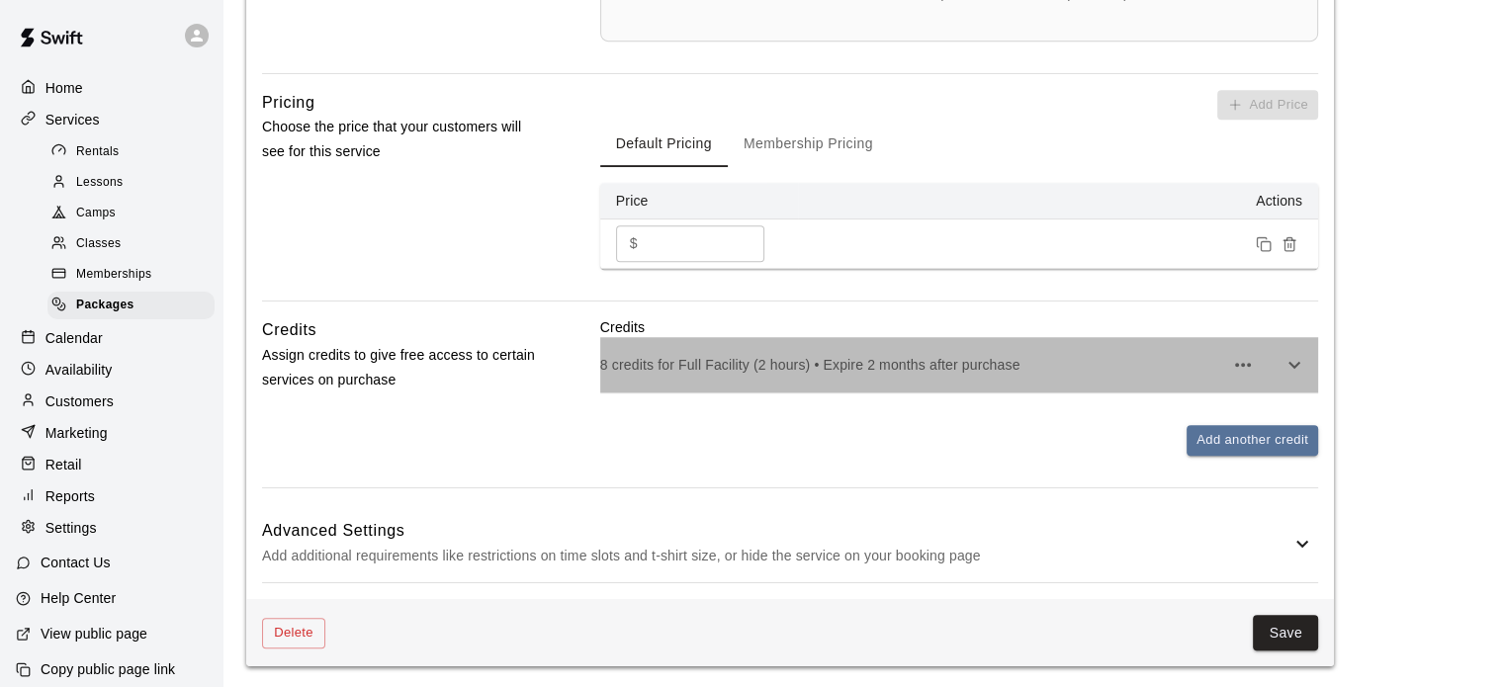
click at [957, 364] on p "8 credits for Full Facility (2 hours) • Expire 2 months after purchase" at bounding box center [911, 365] width 623 height 20
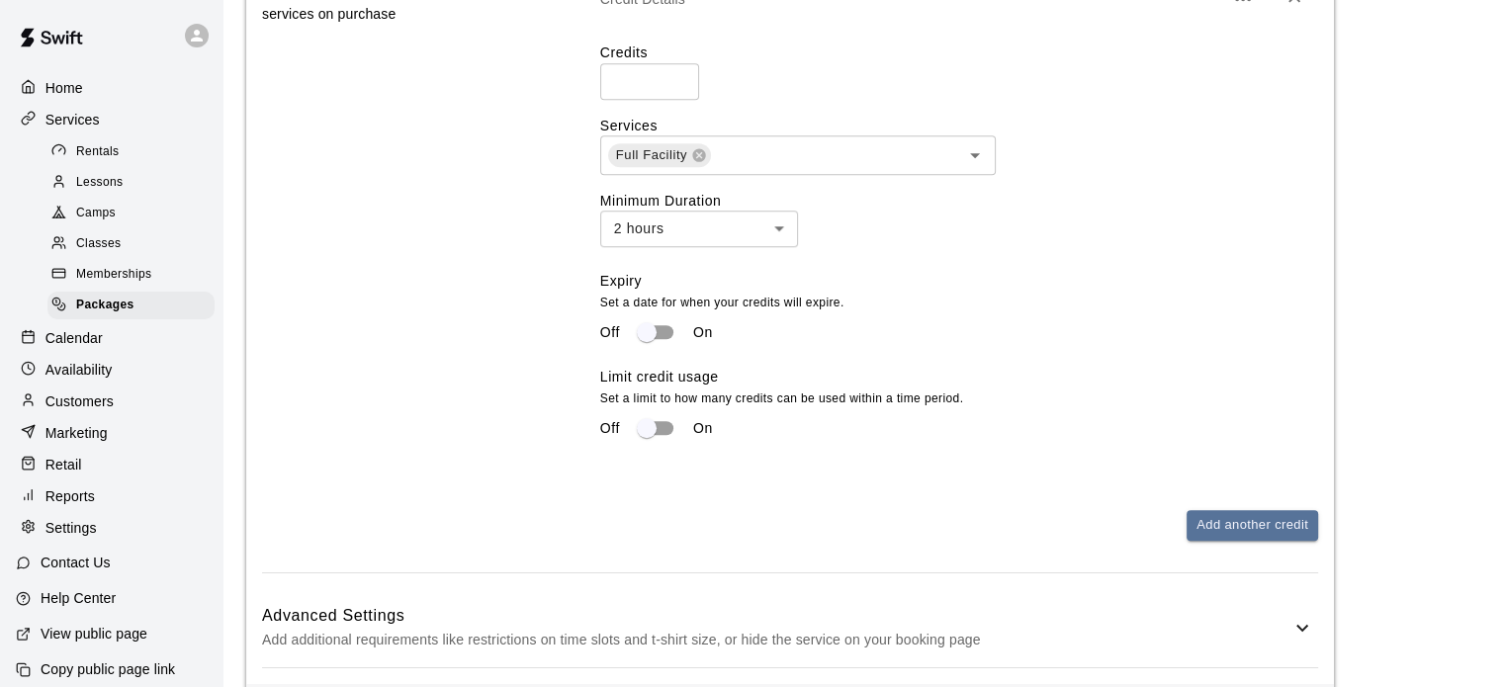
scroll to position [1360, 0]
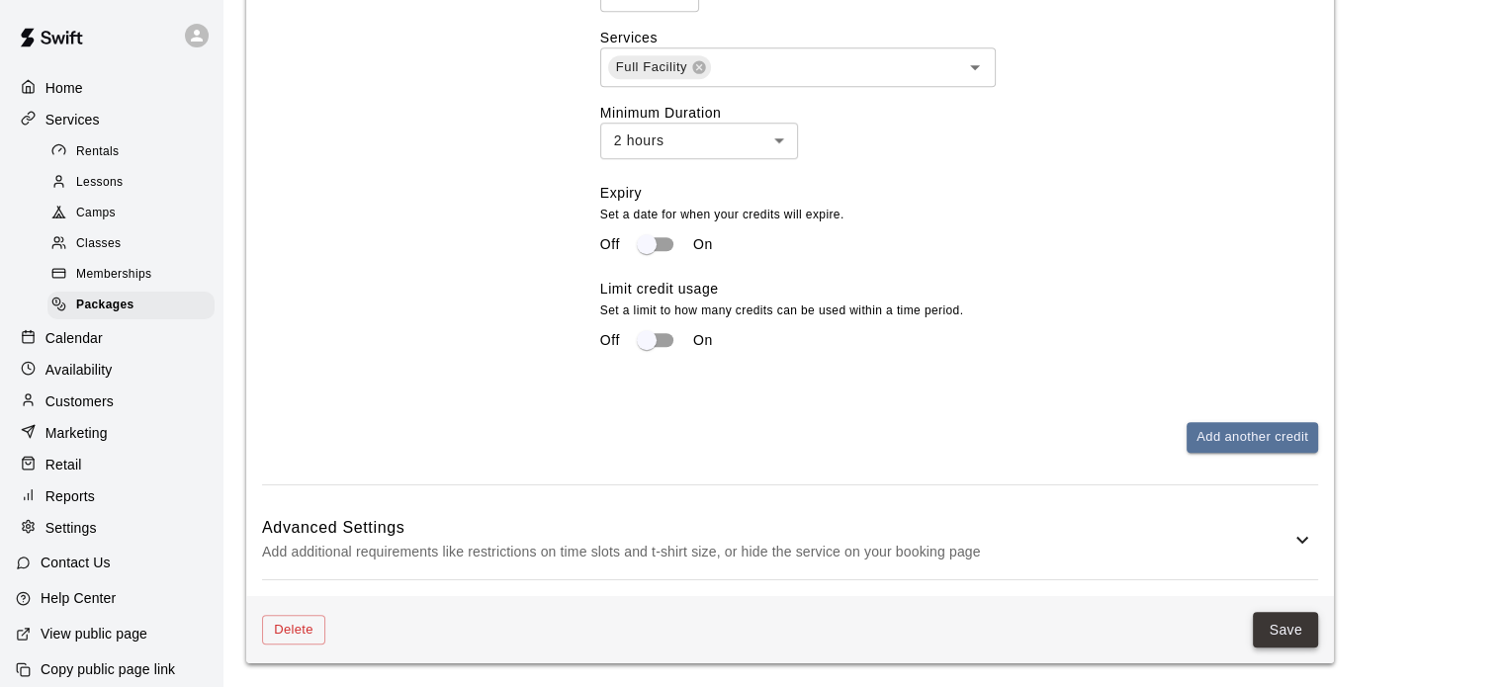
click at [1295, 634] on button "Save" at bounding box center [1285, 630] width 65 height 37
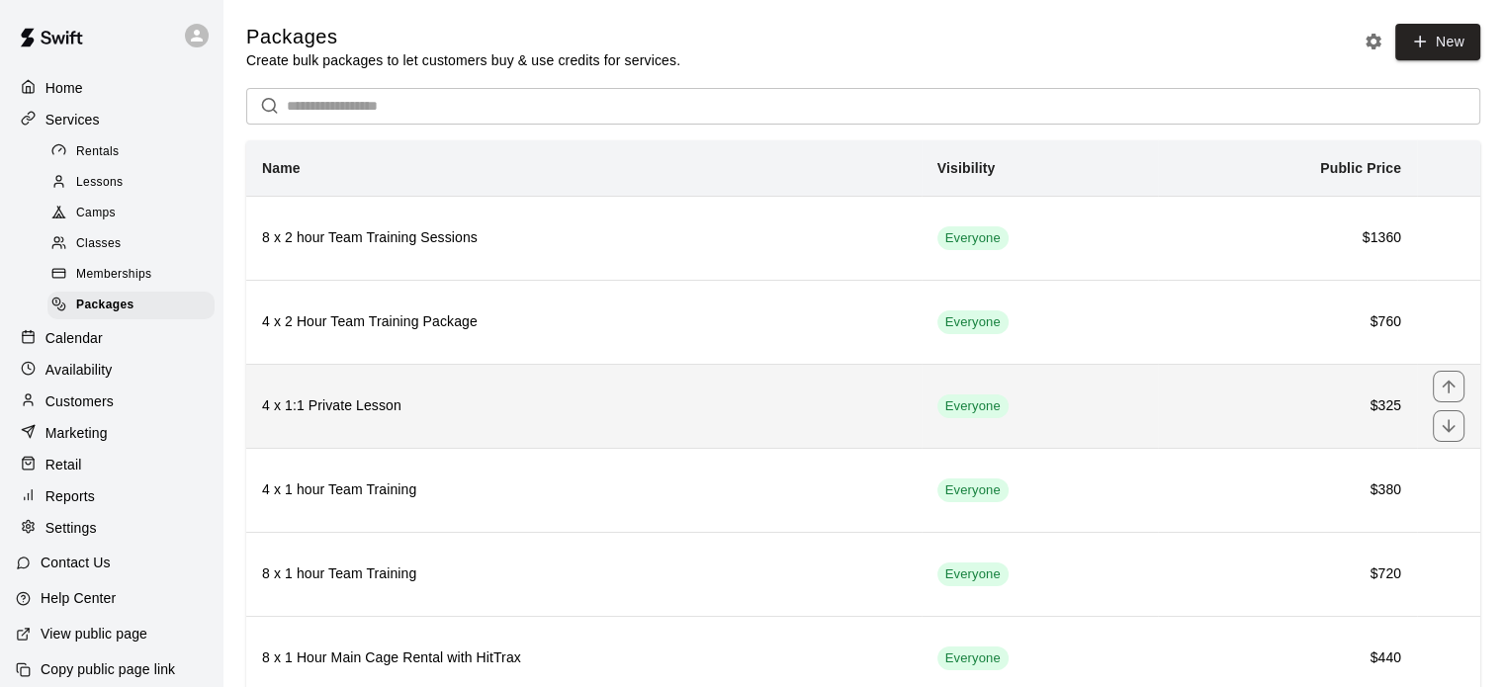
click at [791, 408] on h6 "4 x 1:1 Private Lesson" at bounding box center [584, 406] width 644 height 22
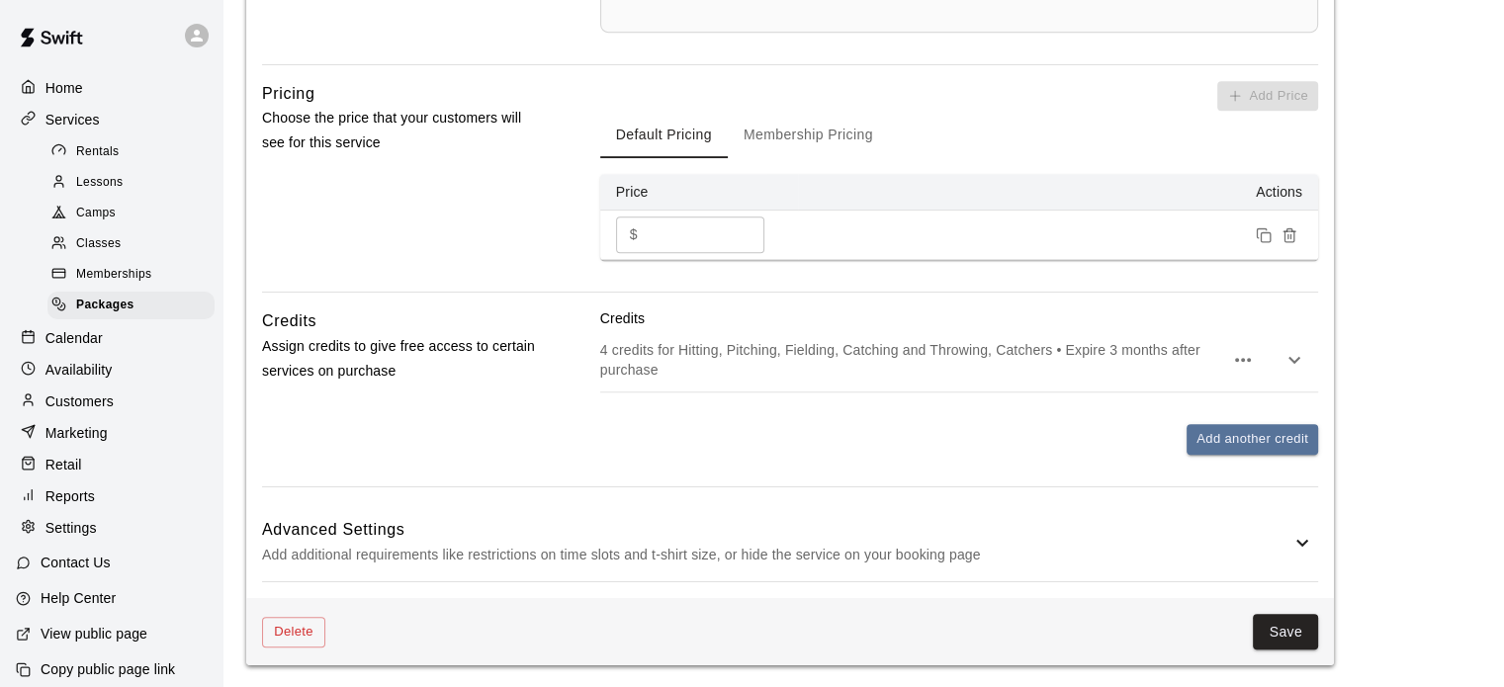
scroll to position [912, 0]
click at [1238, 361] on icon "button" at bounding box center [1243, 358] width 24 height 24
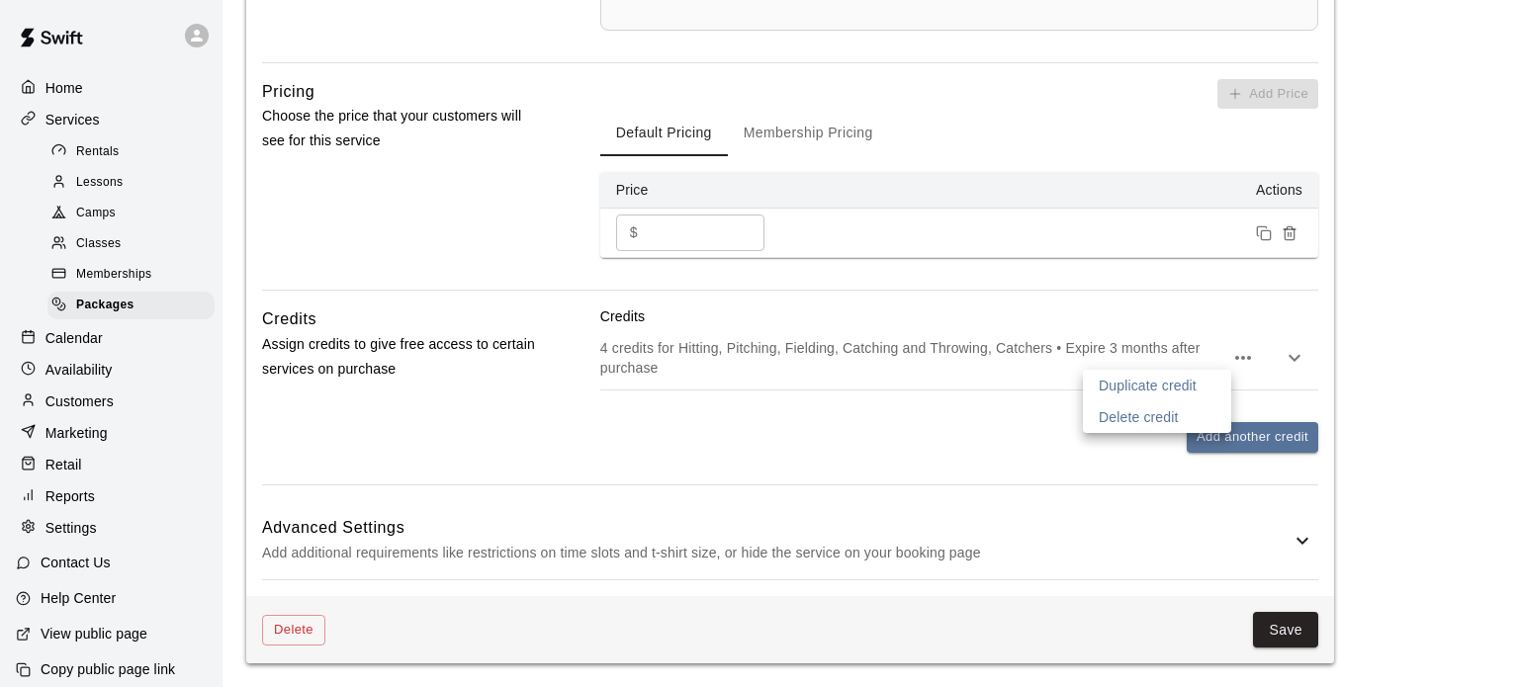
click at [1287, 360] on div at bounding box center [759, 343] width 1519 height 687
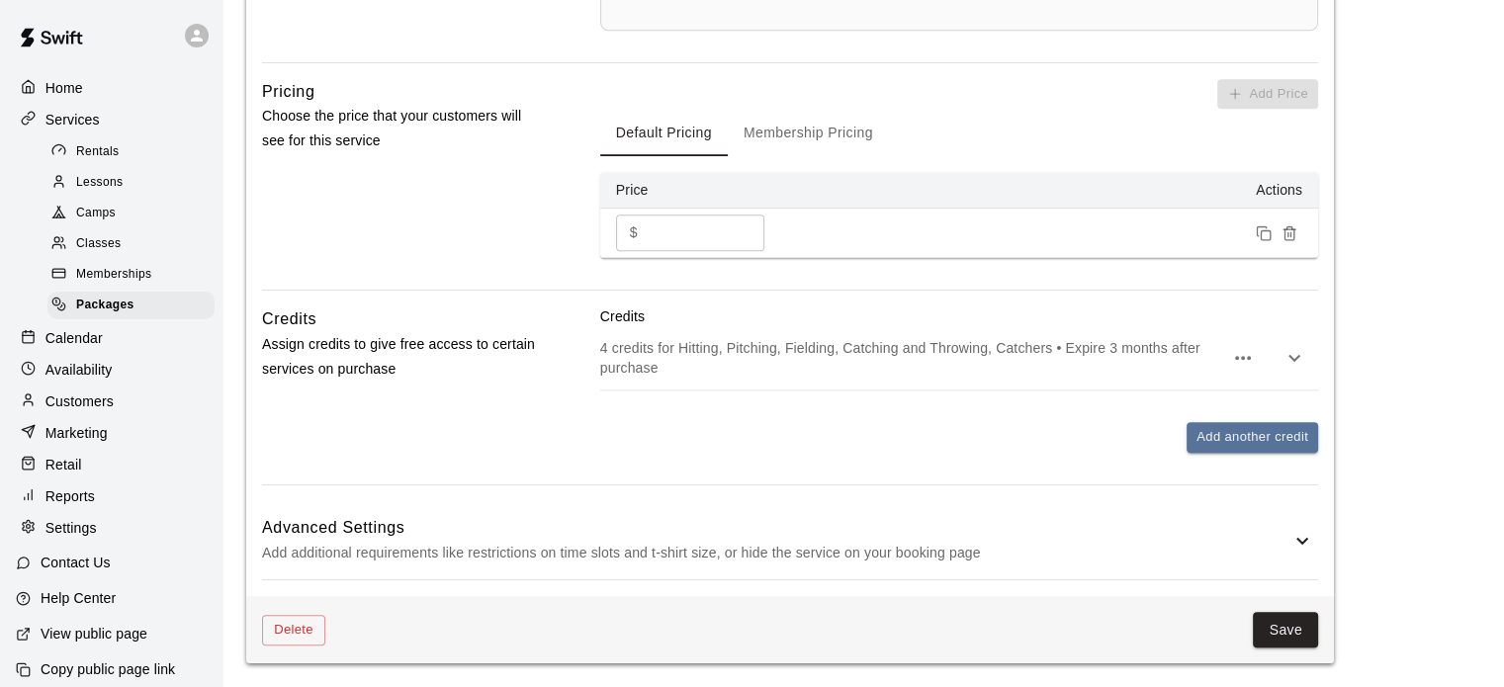
click at [1290, 359] on icon "button" at bounding box center [1294, 358] width 24 height 24
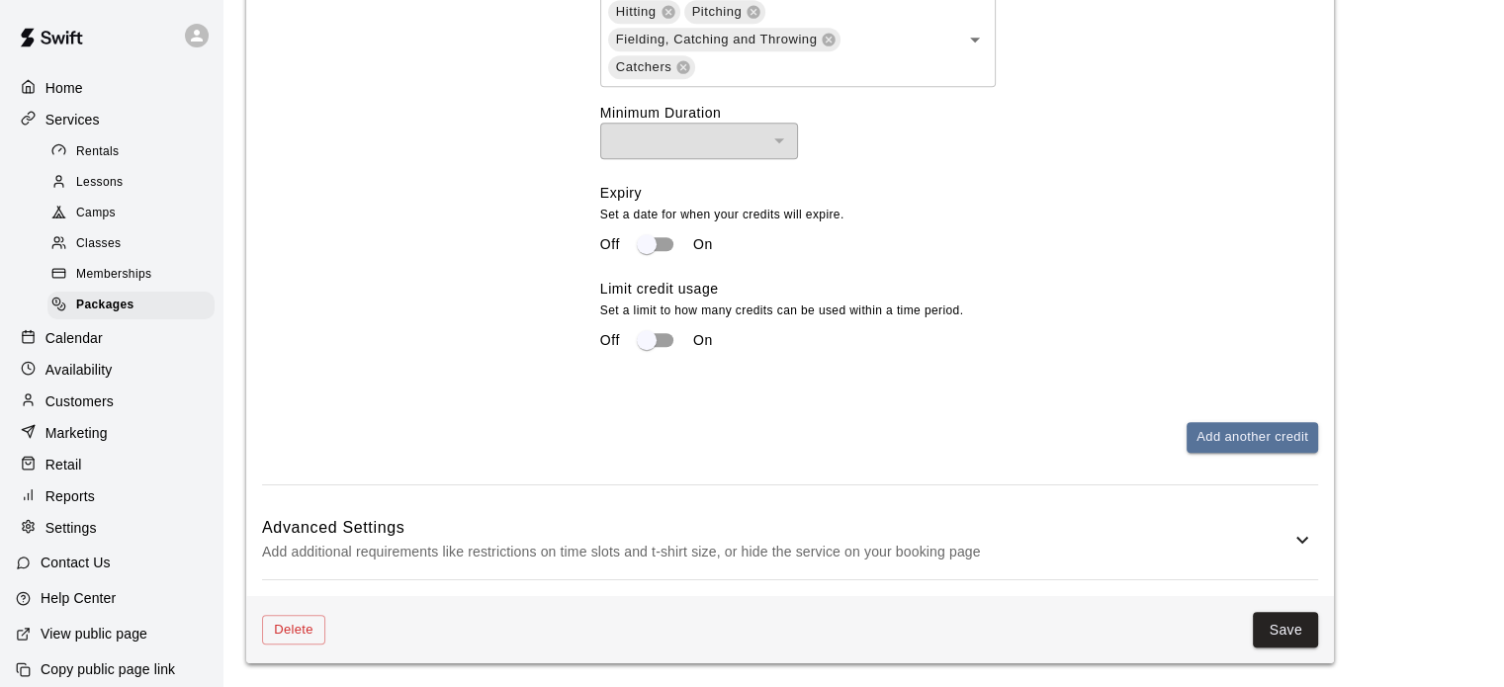
scroll to position [1416, 0]
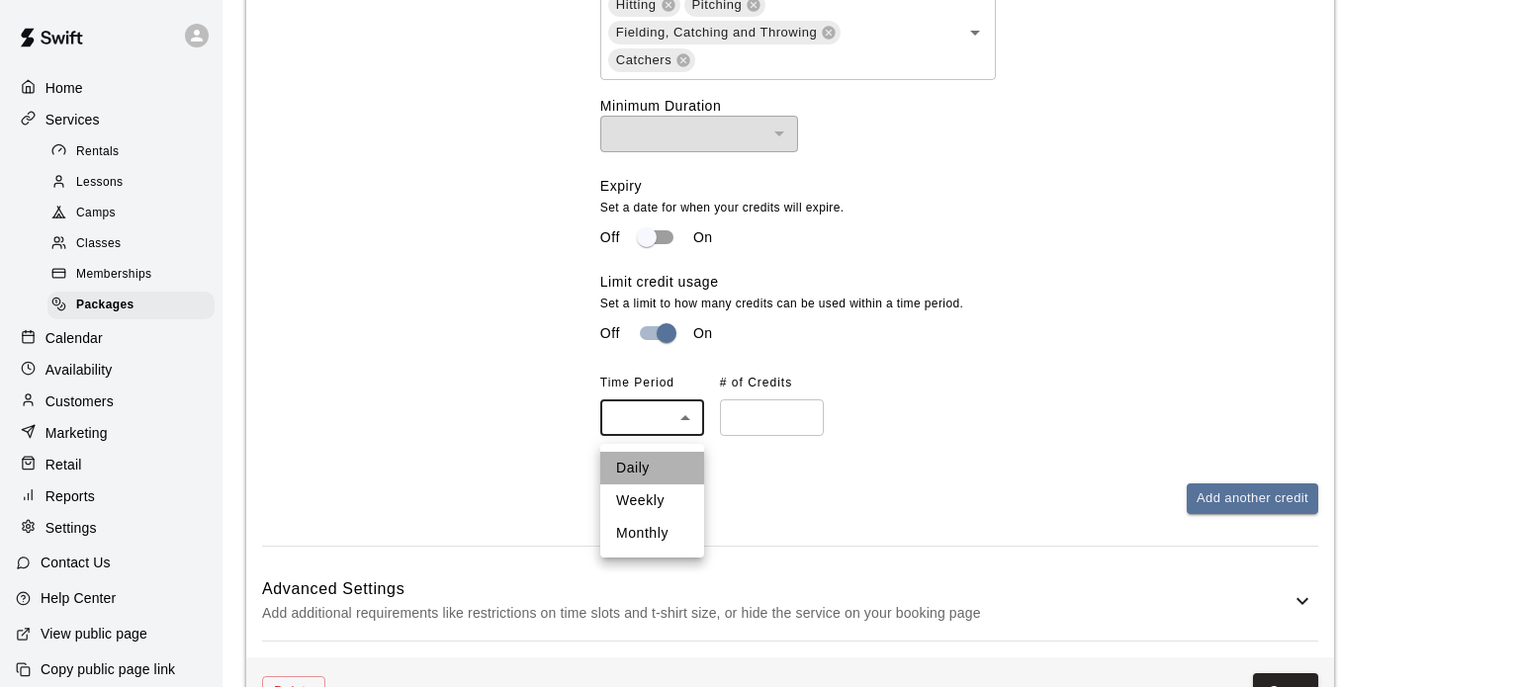
click at [633, 474] on li "Daily" at bounding box center [652, 468] width 104 height 33
type input "*****"
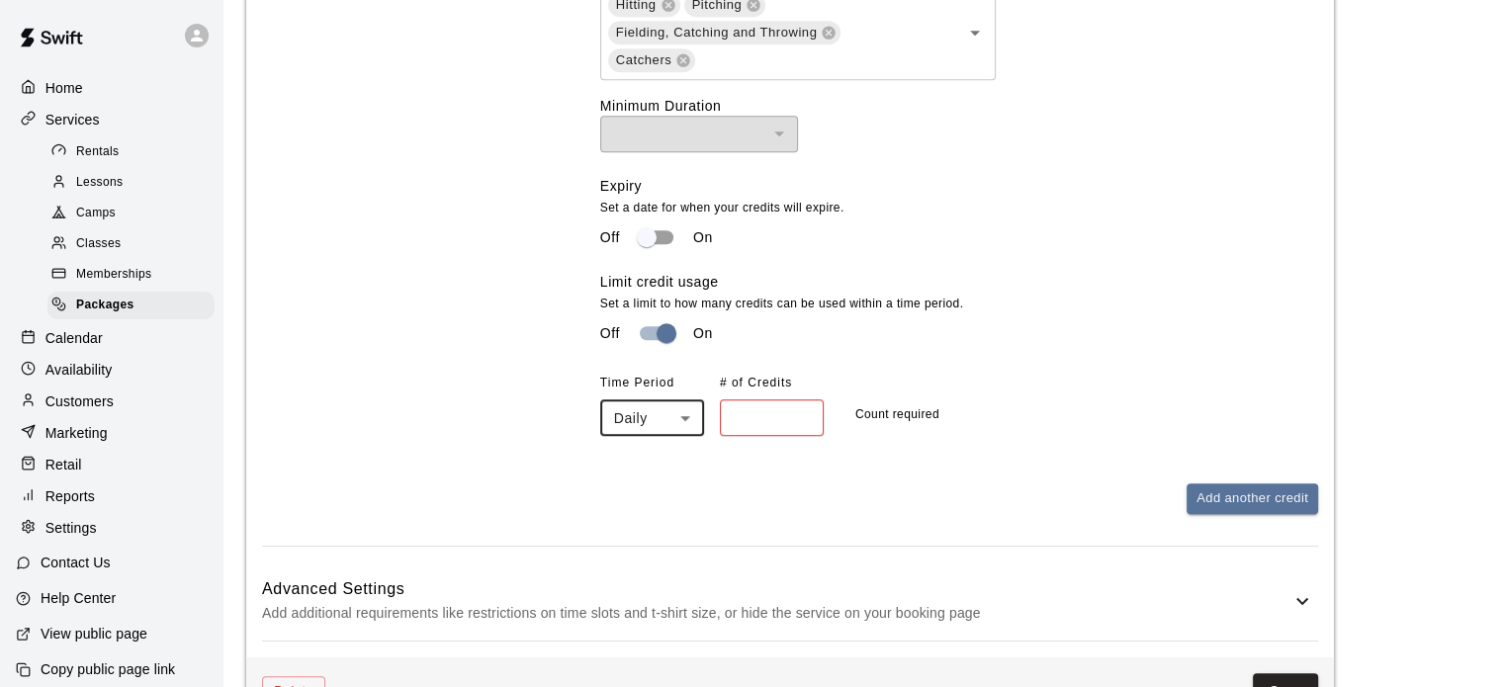
click at [745, 436] on input "number" at bounding box center [772, 417] width 104 height 37
type input "*"
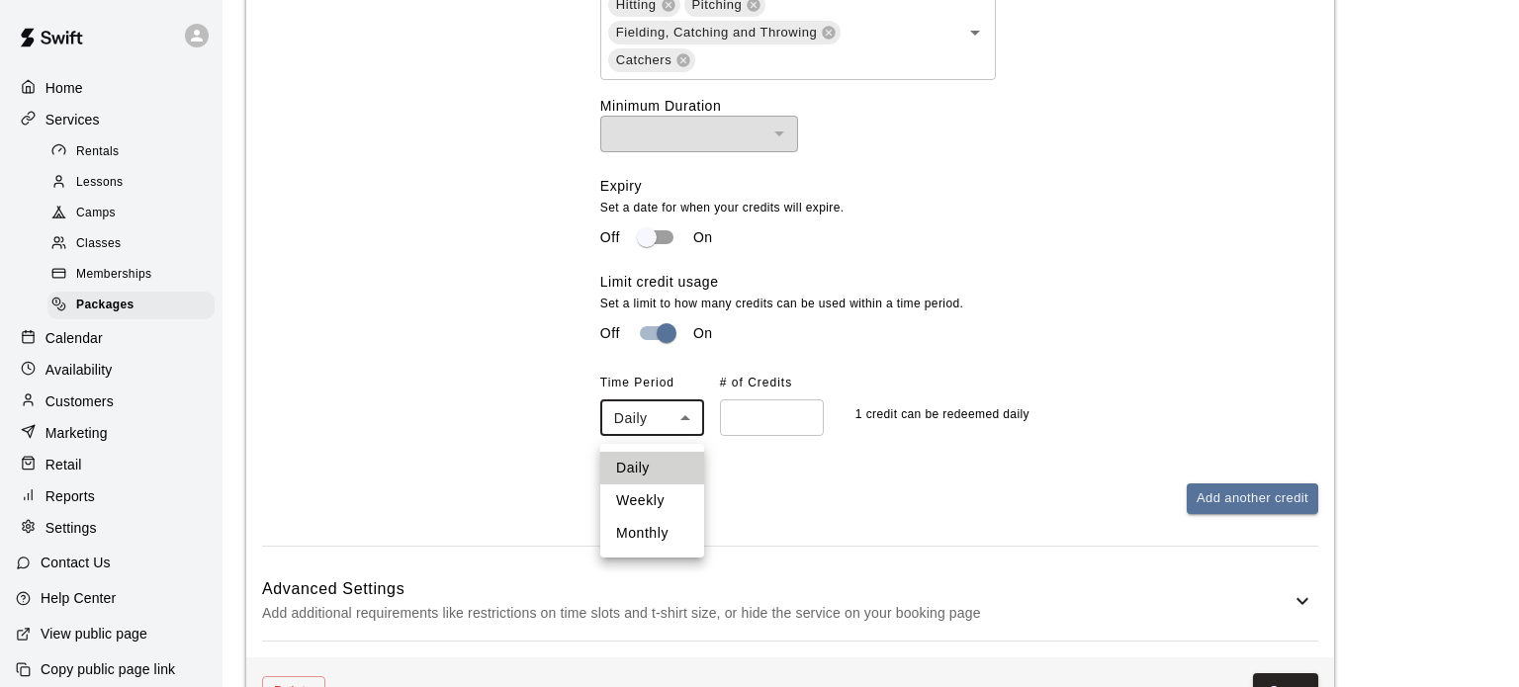
click at [636, 499] on li "Weekly" at bounding box center [652, 500] width 104 height 33
type input "******"
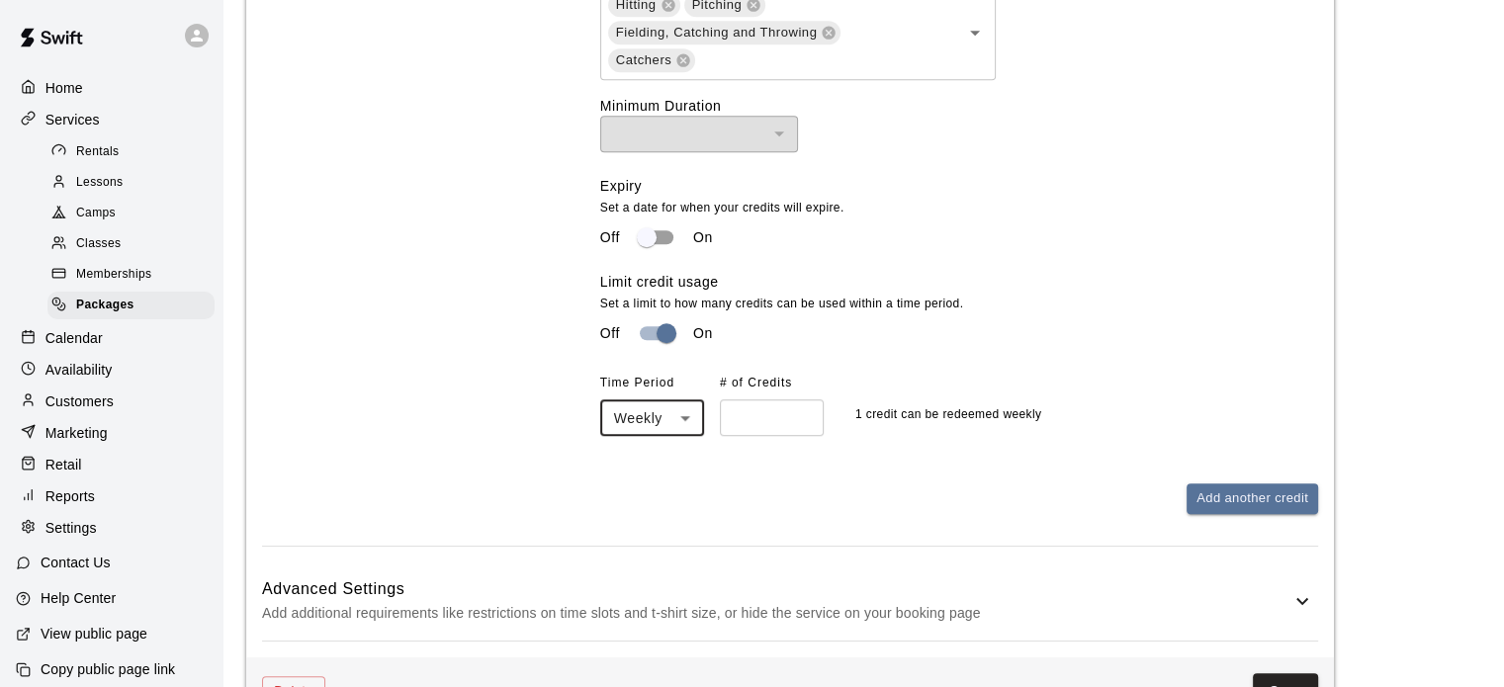
click at [856, 514] on div "Add another credit" at bounding box center [959, 498] width 718 height 31
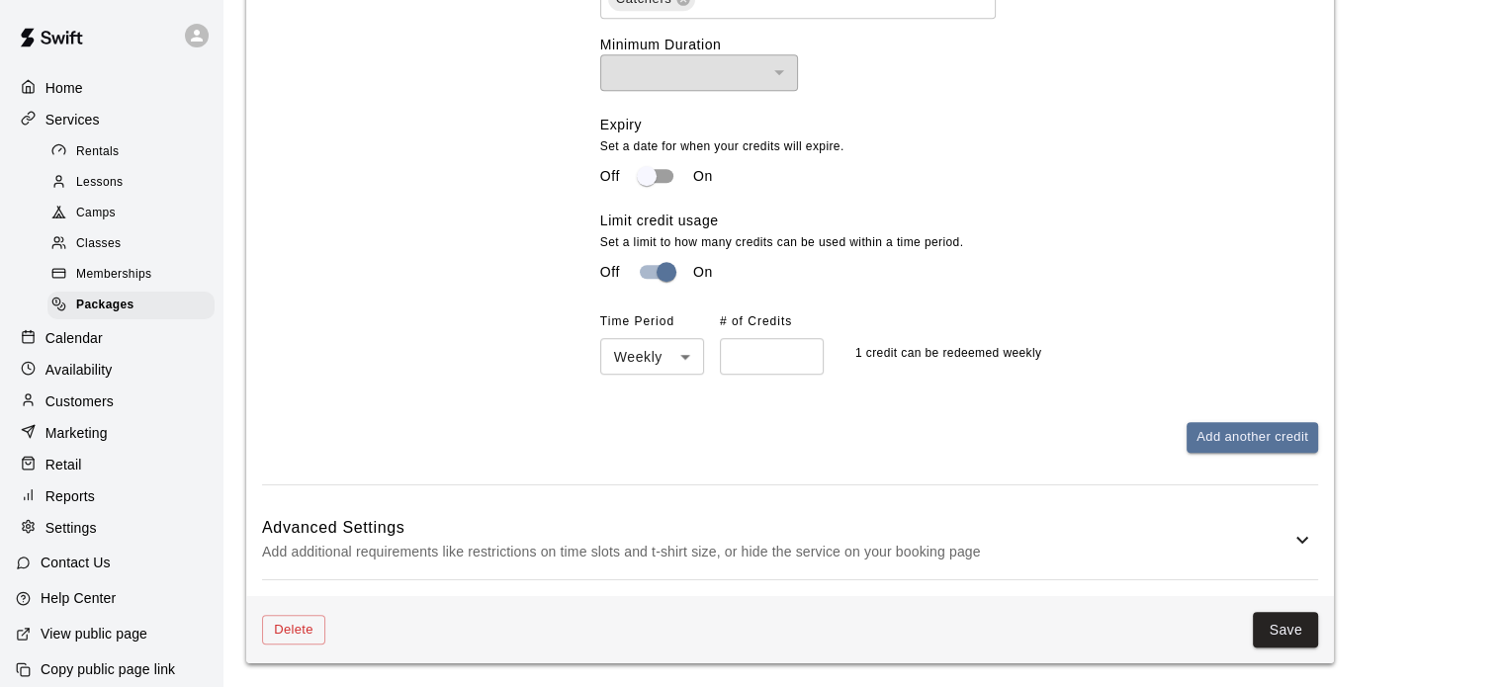
click at [1305, 648] on div "Delete Save" at bounding box center [790, 630] width 1088 height 68
click at [1296, 631] on button "Save" at bounding box center [1285, 630] width 65 height 37
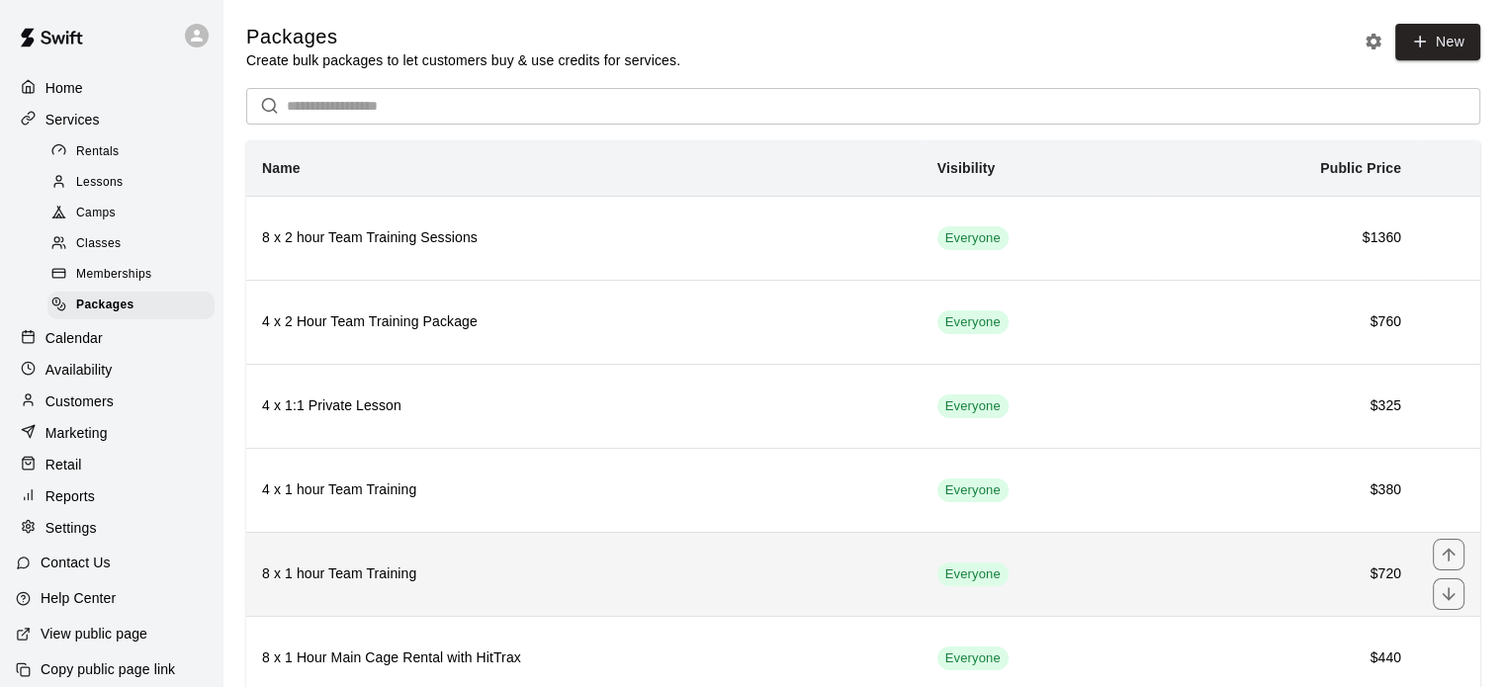
click at [1128, 571] on td "Everyone" at bounding box center [1039, 574] width 236 height 84
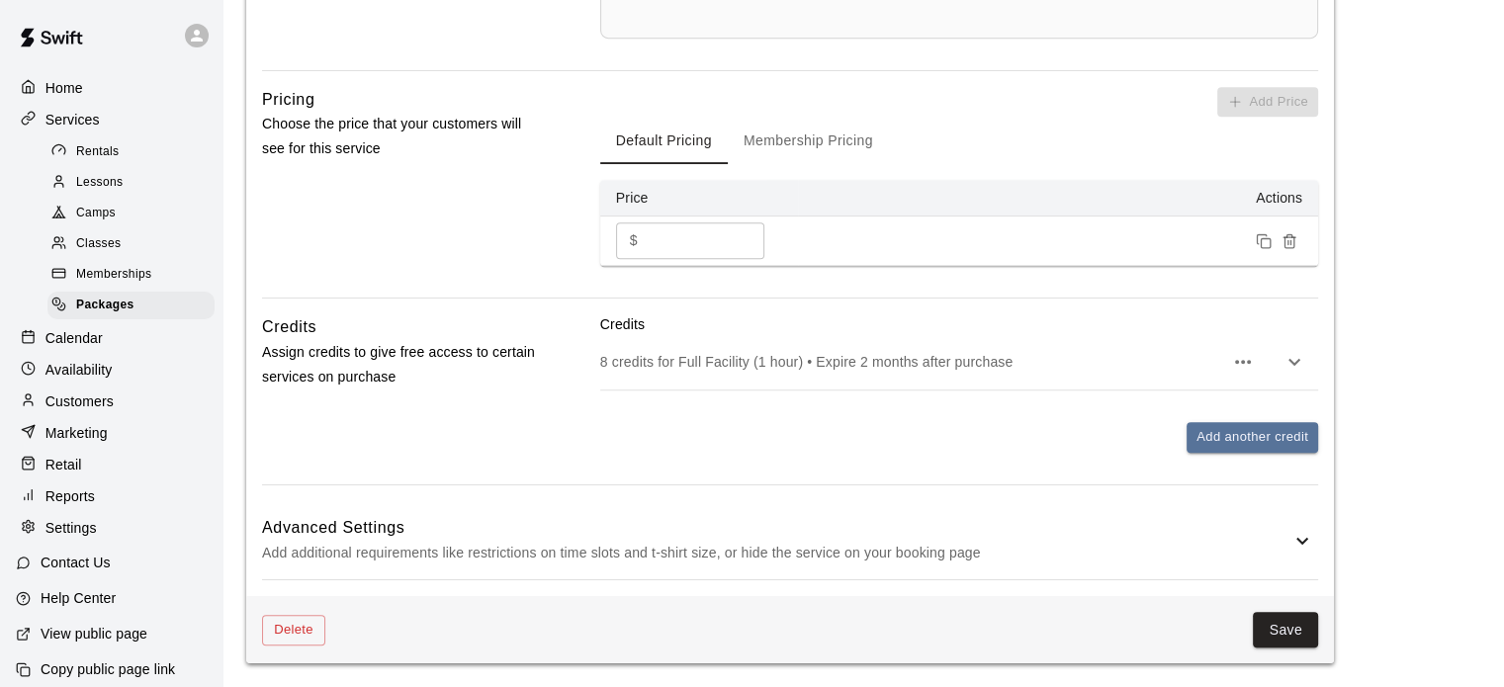
scroll to position [903, 0]
click at [1246, 370] on icon "button" at bounding box center [1243, 362] width 24 height 24
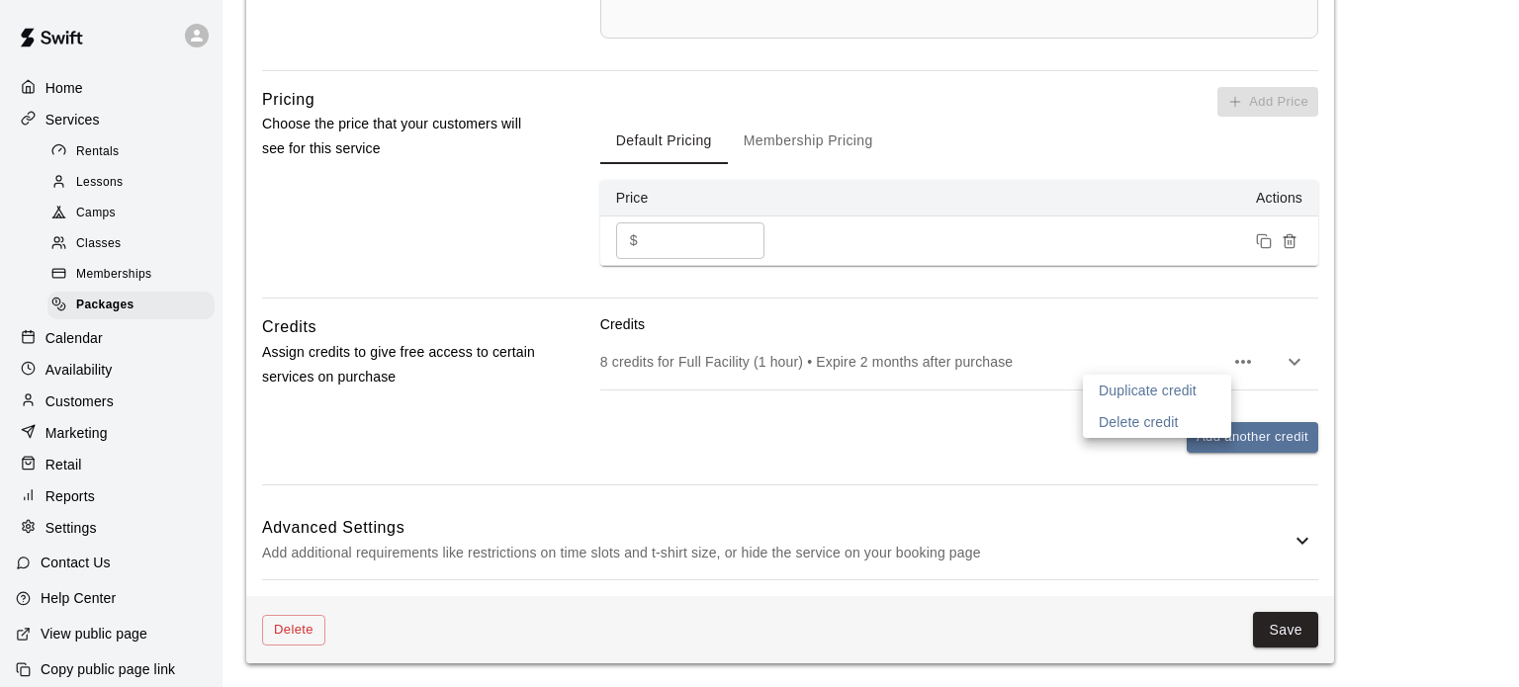
click at [1288, 367] on div at bounding box center [759, 343] width 1519 height 687
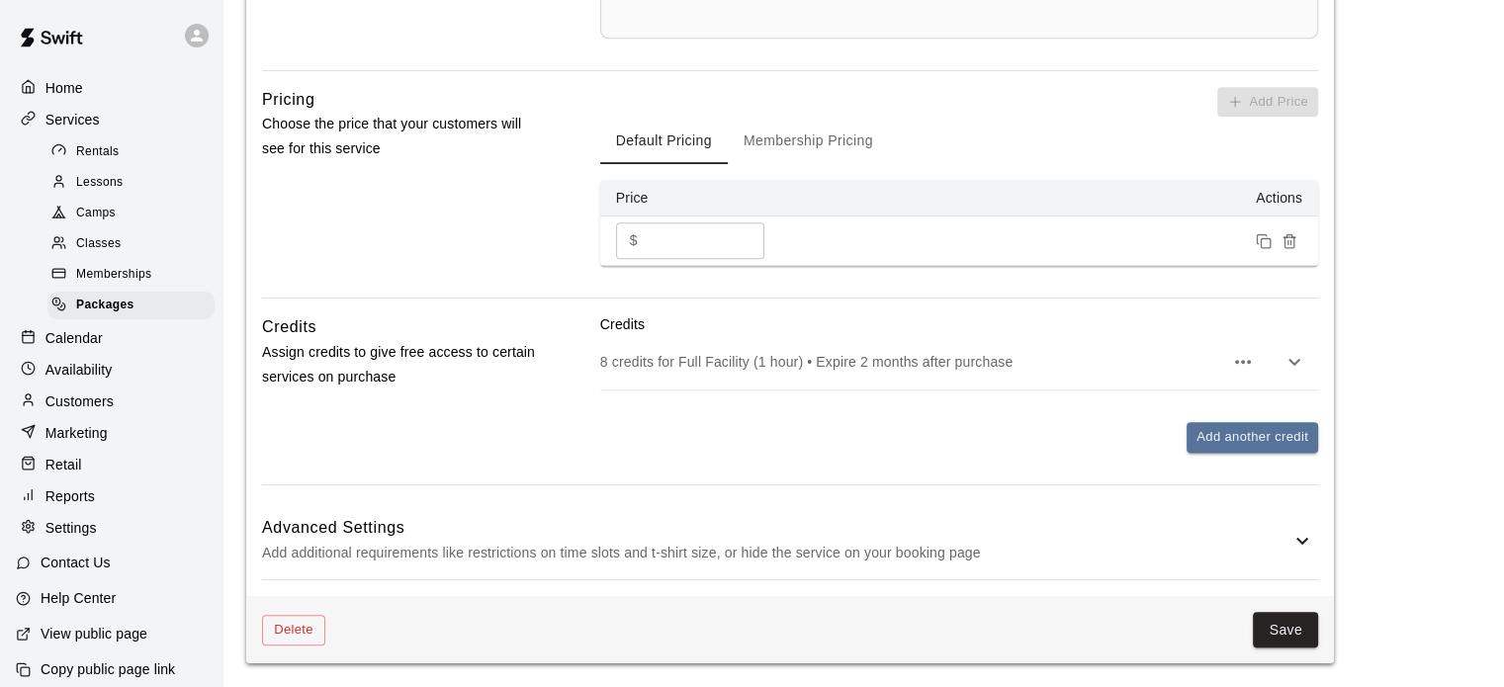
click at [1296, 361] on icon "button" at bounding box center [1294, 362] width 24 height 24
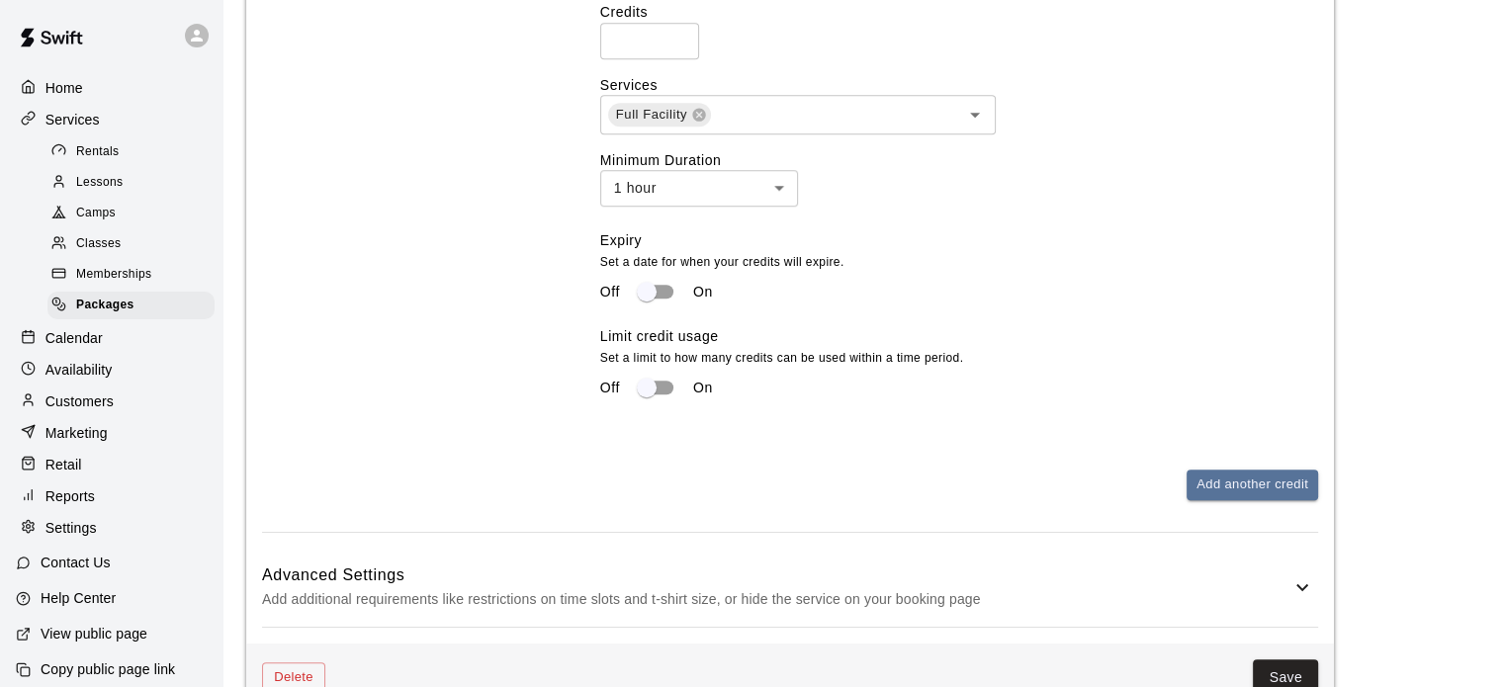
scroll to position [1309, 0]
click at [1282, 675] on button "Save" at bounding box center [1285, 674] width 65 height 37
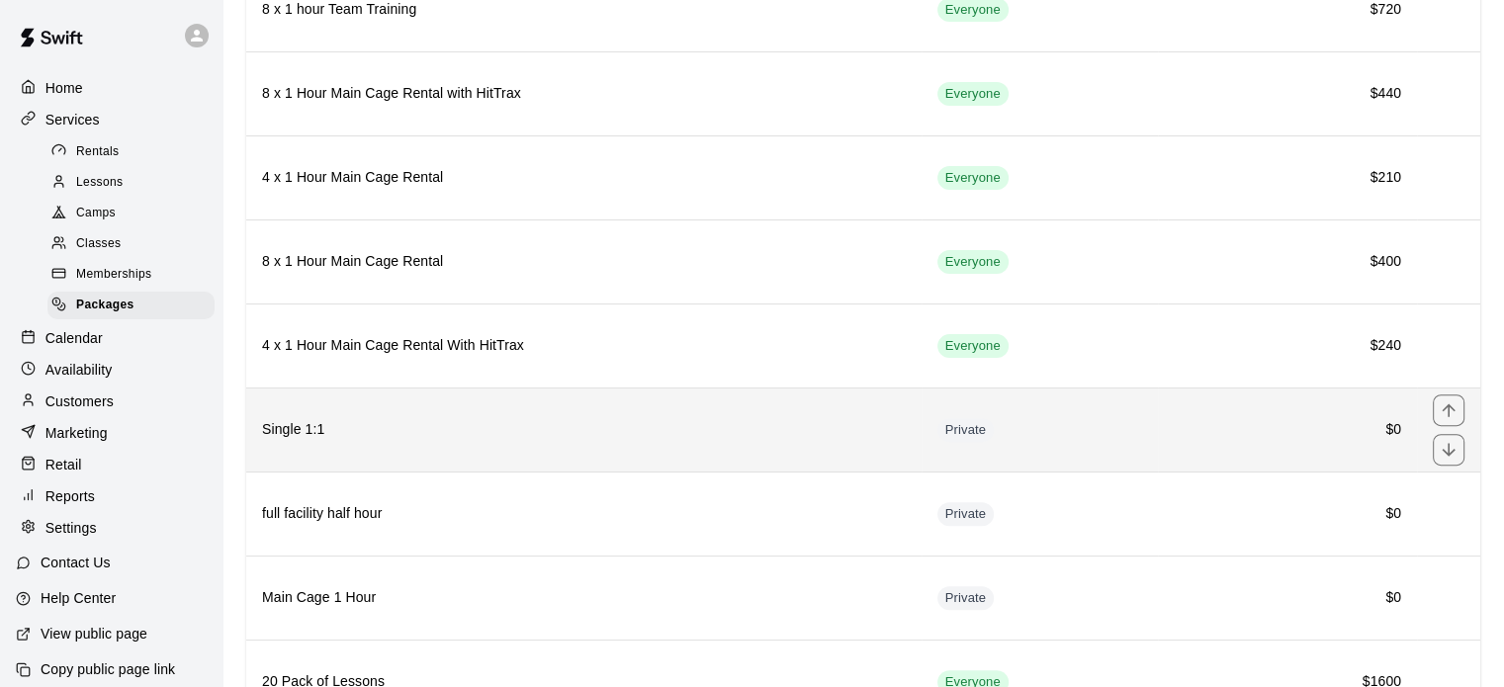
scroll to position [552, 0]
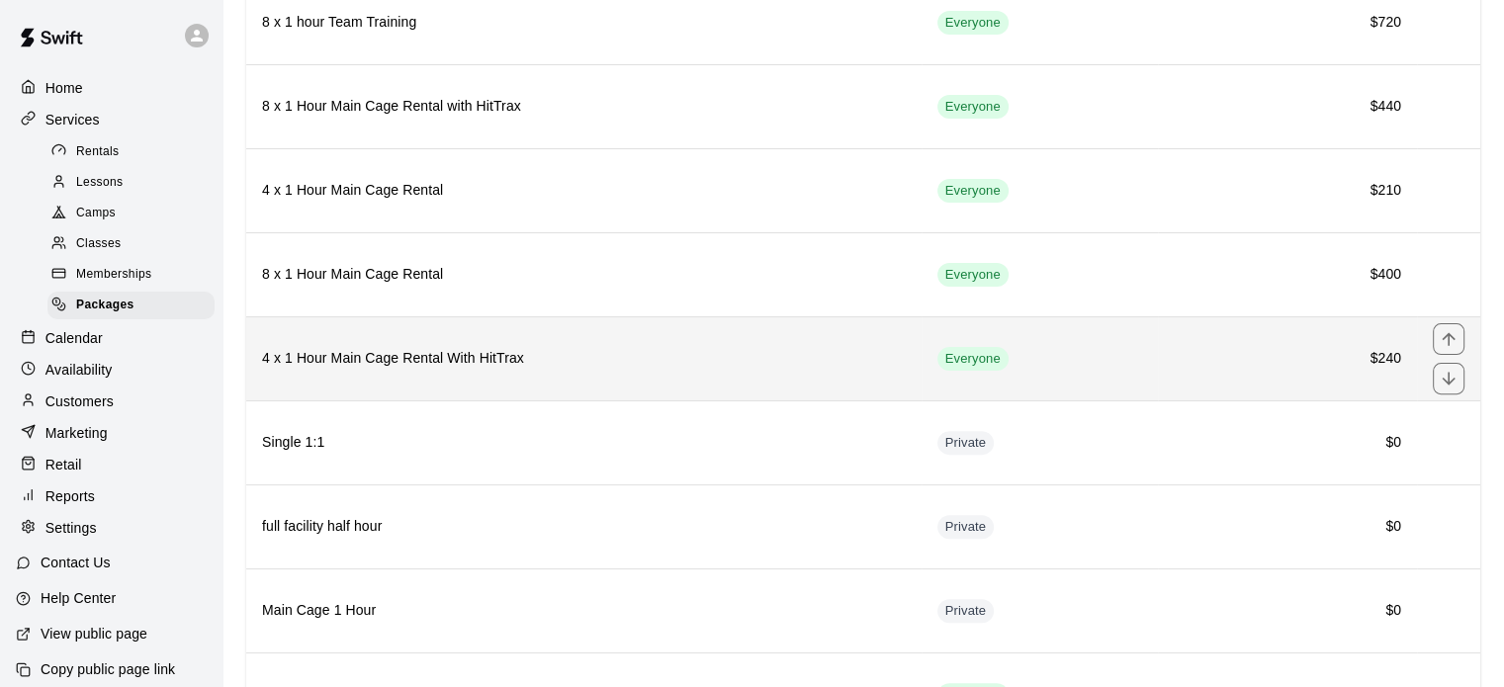
click at [1101, 383] on td "Everyone" at bounding box center [1039, 358] width 236 height 84
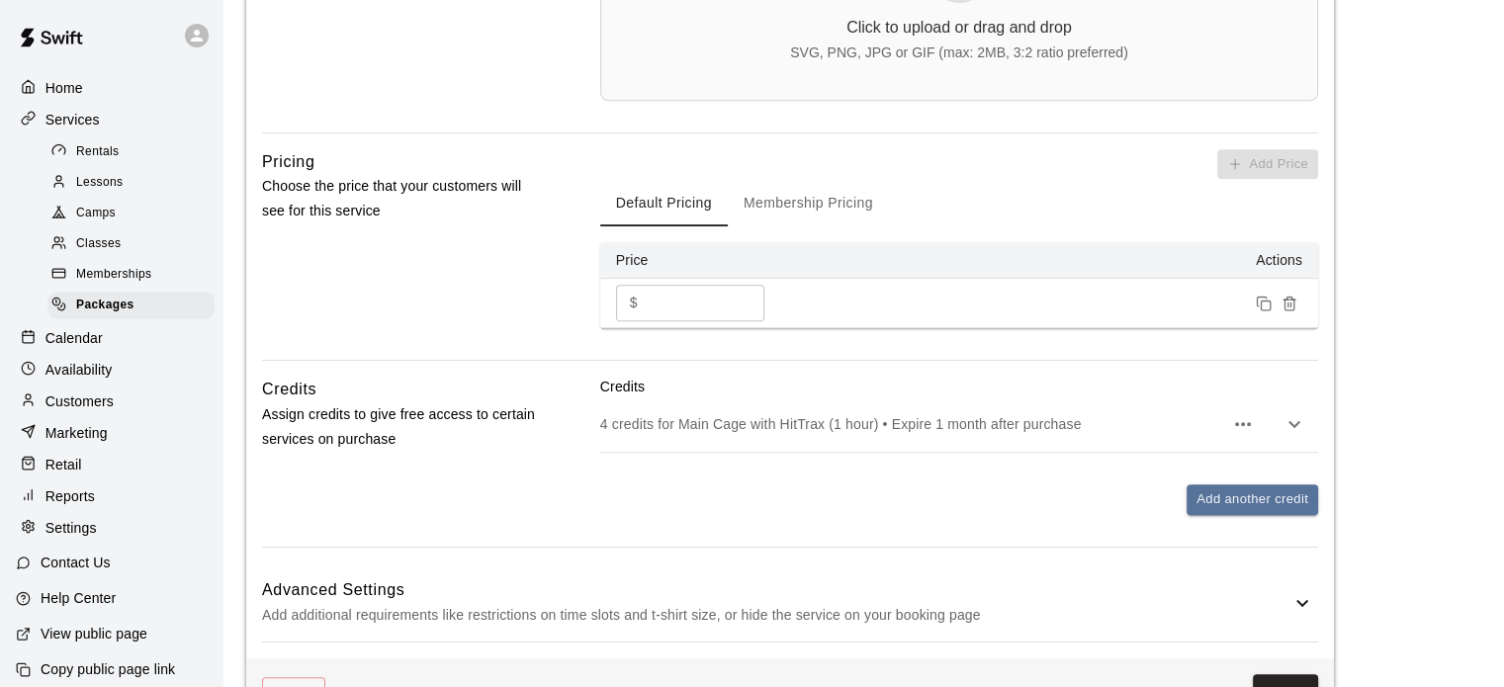
scroll to position [841, 0]
click at [1300, 423] on icon "button" at bounding box center [1294, 423] width 24 height 24
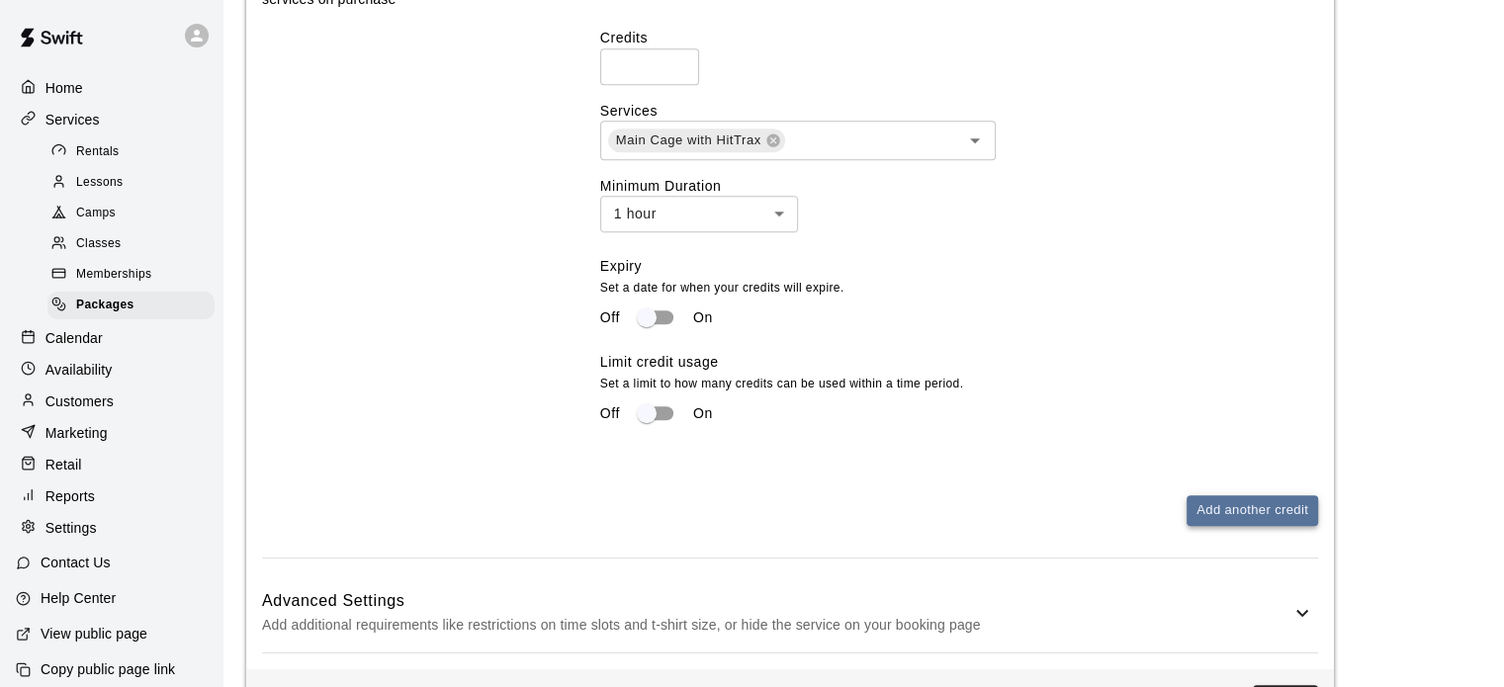
scroll to position [1360, 0]
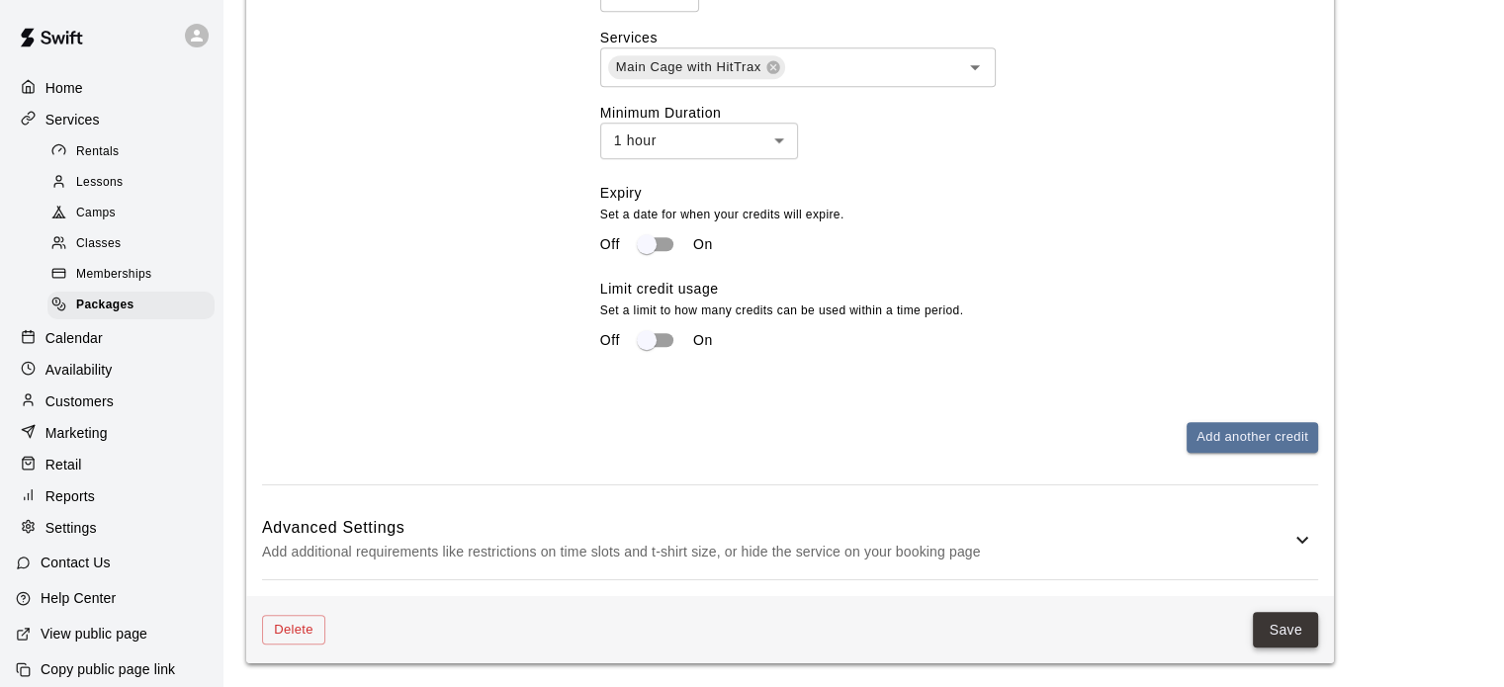
click at [1281, 634] on button "Save" at bounding box center [1285, 630] width 65 height 37
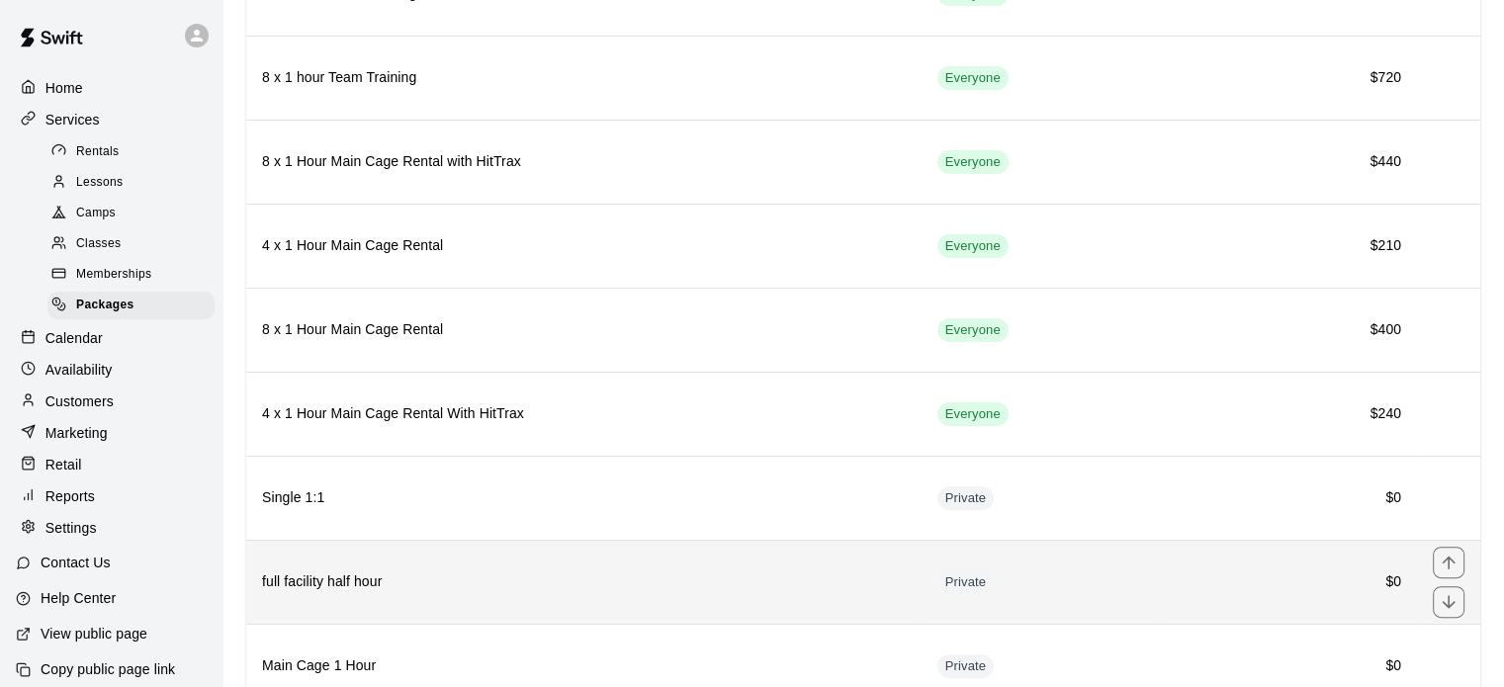
scroll to position [493, 0]
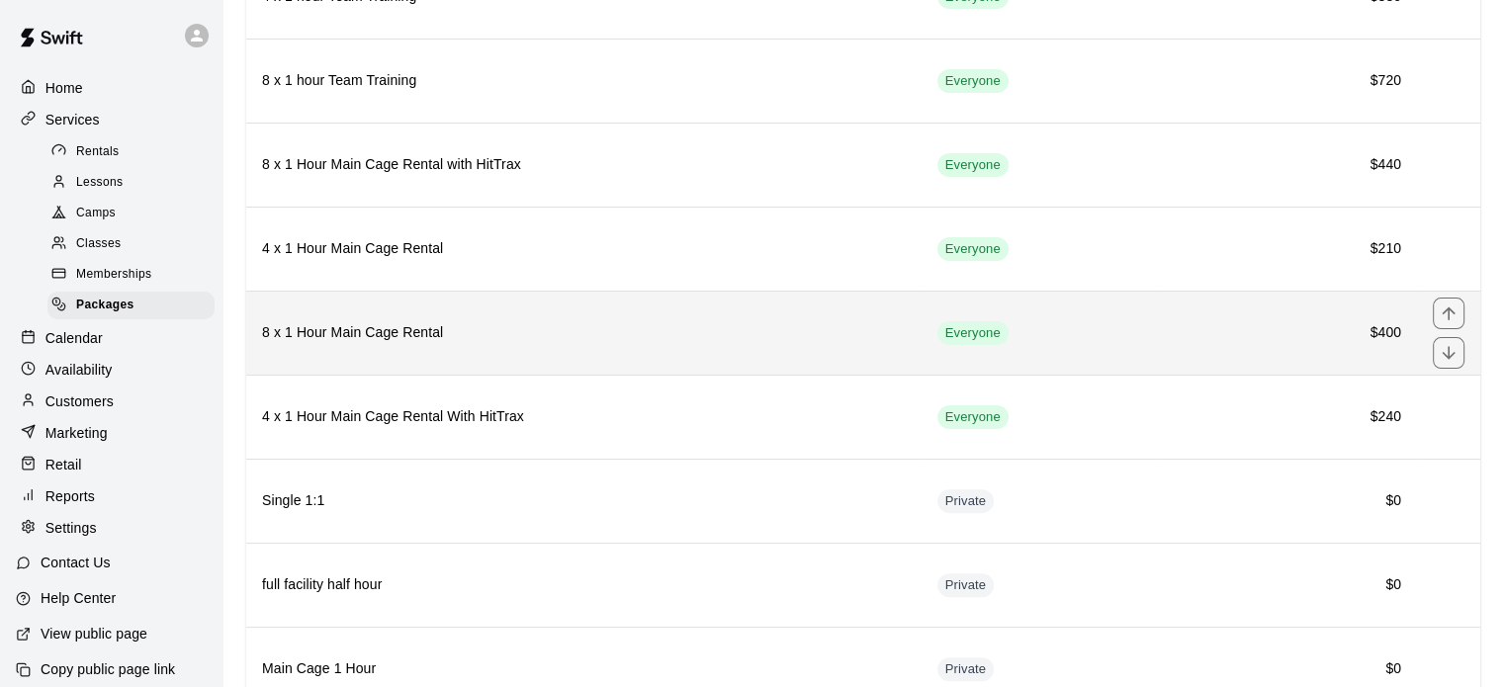
click at [767, 330] on h6 "8 x 1 Hour Main Cage Rental" at bounding box center [584, 333] width 644 height 22
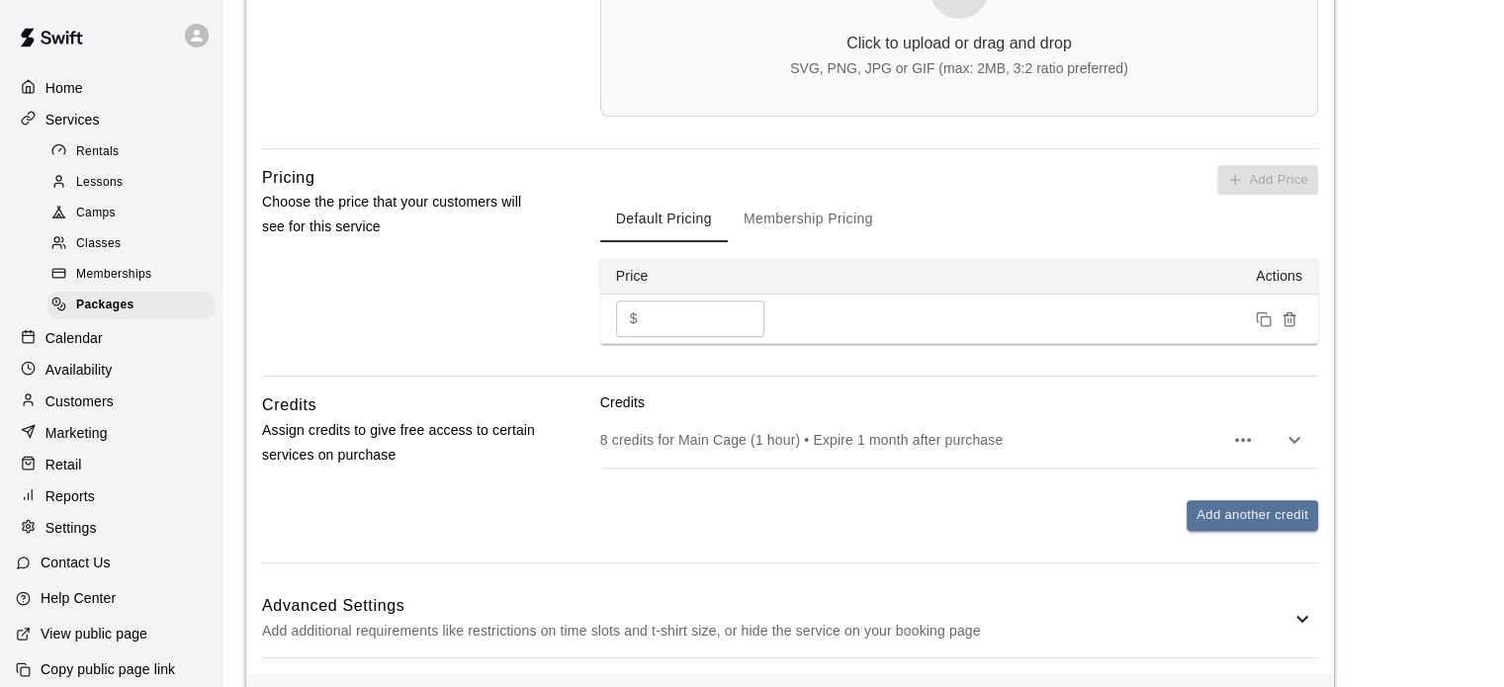
scroll to position [841, 0]
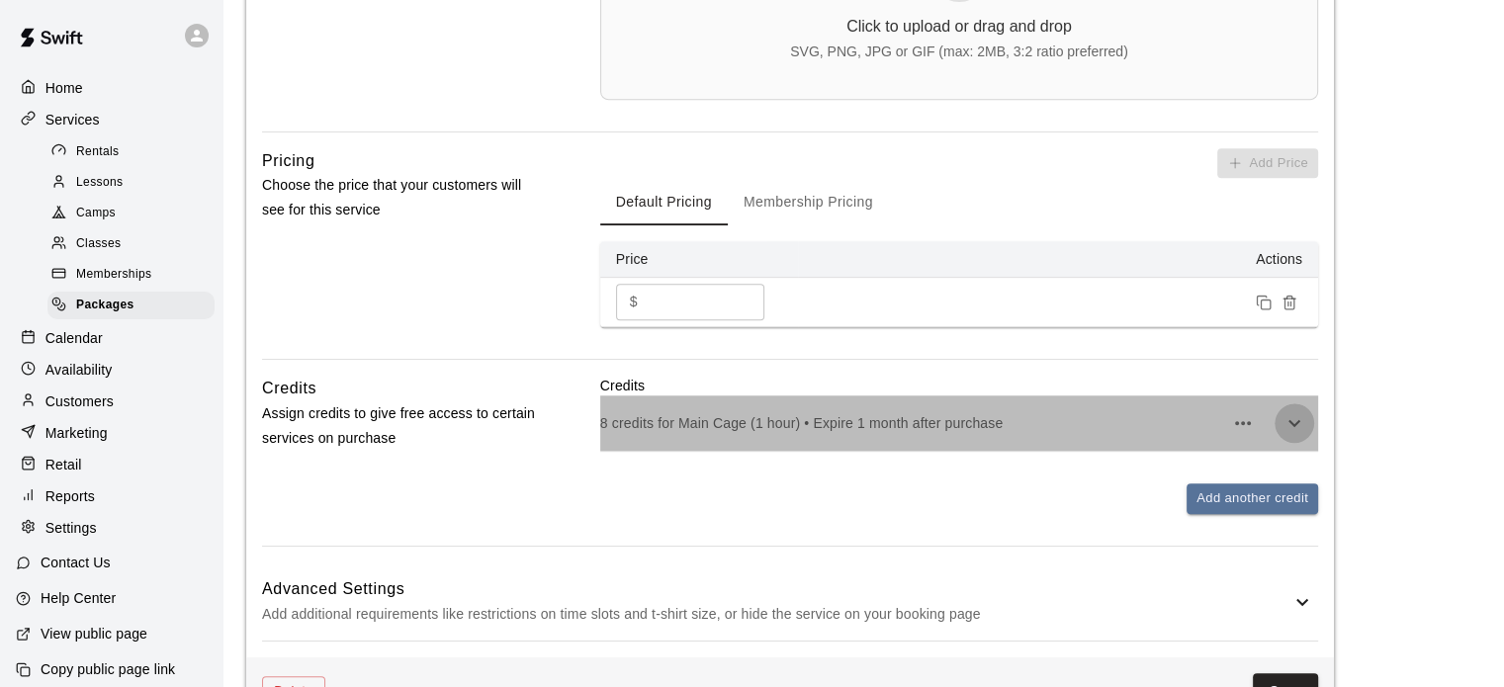
click at [1294, 420] on icon "button" at bounding box center [1294, 423] width 24 height 24
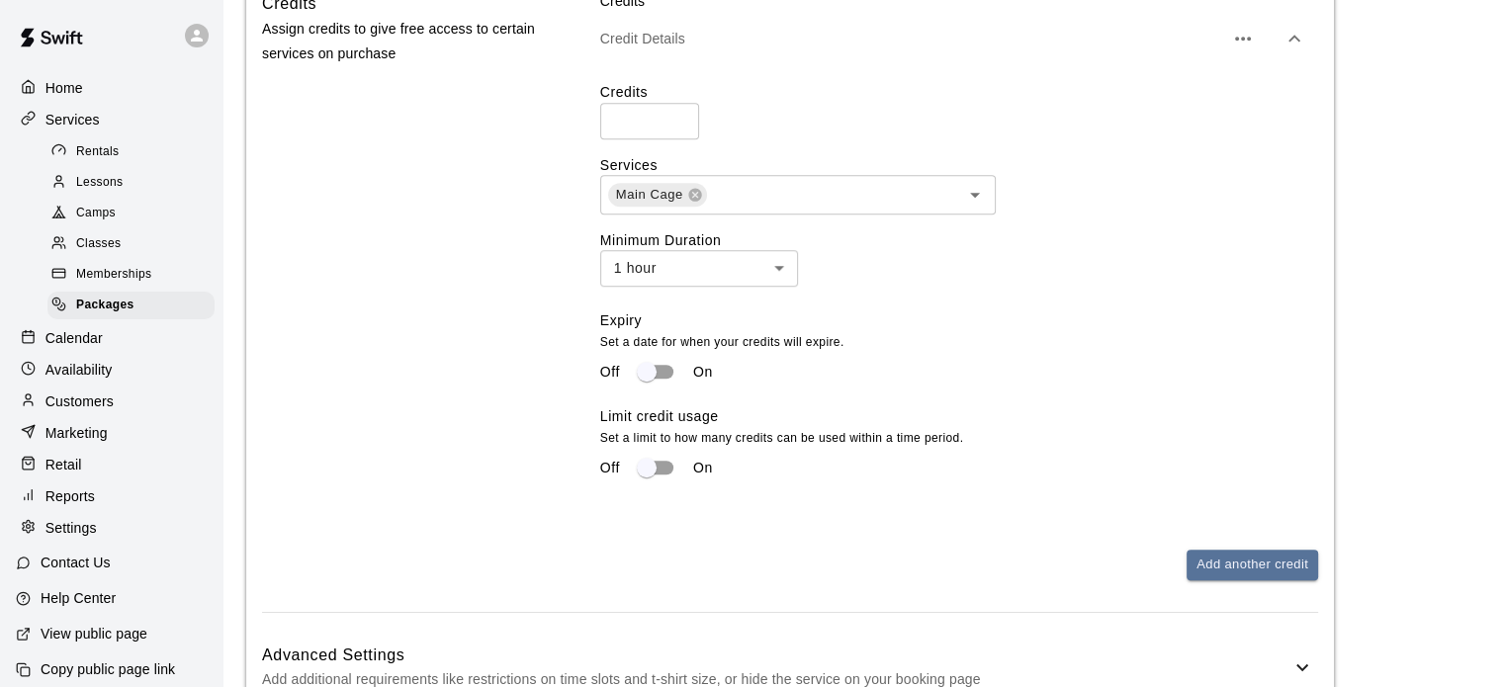
scroll to position [1360, 0]
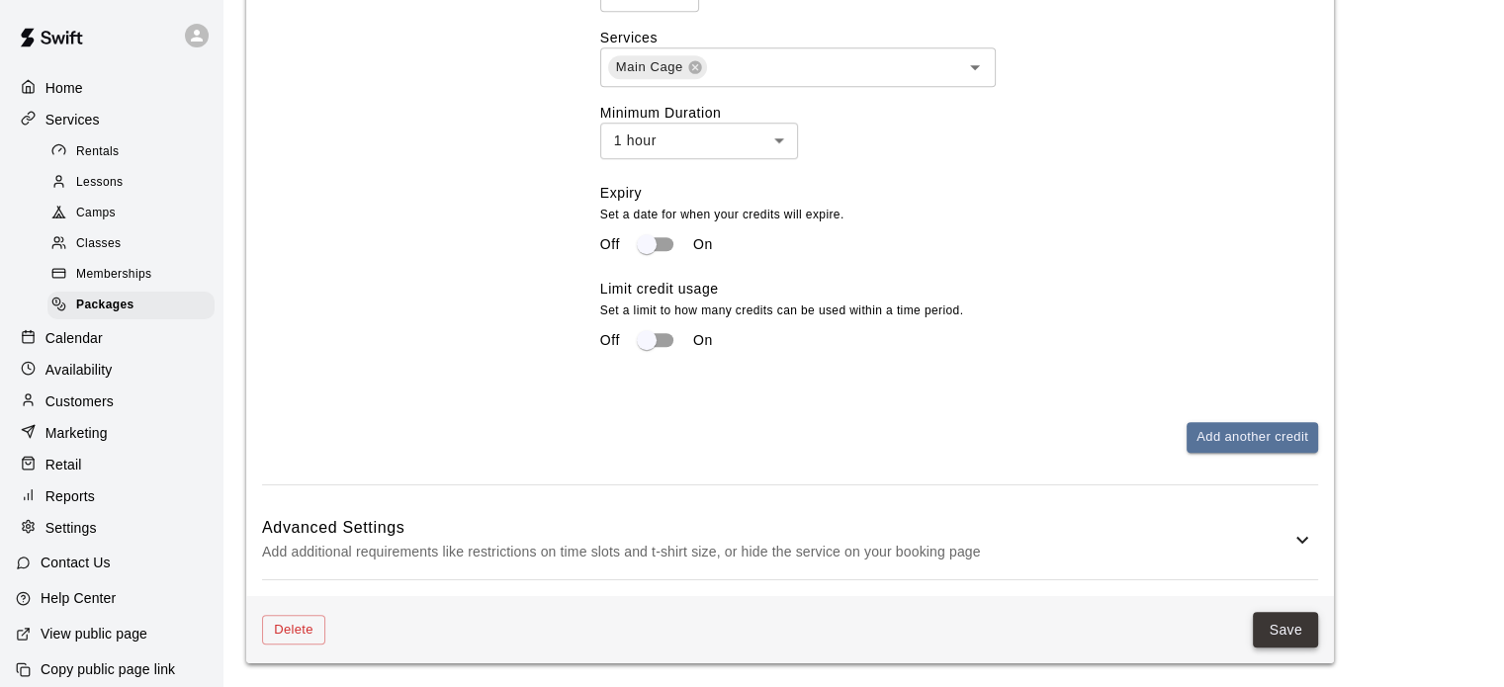
click at [1288, 640] on button "Save" at bounding box center [1285, 630] width 65 height 37
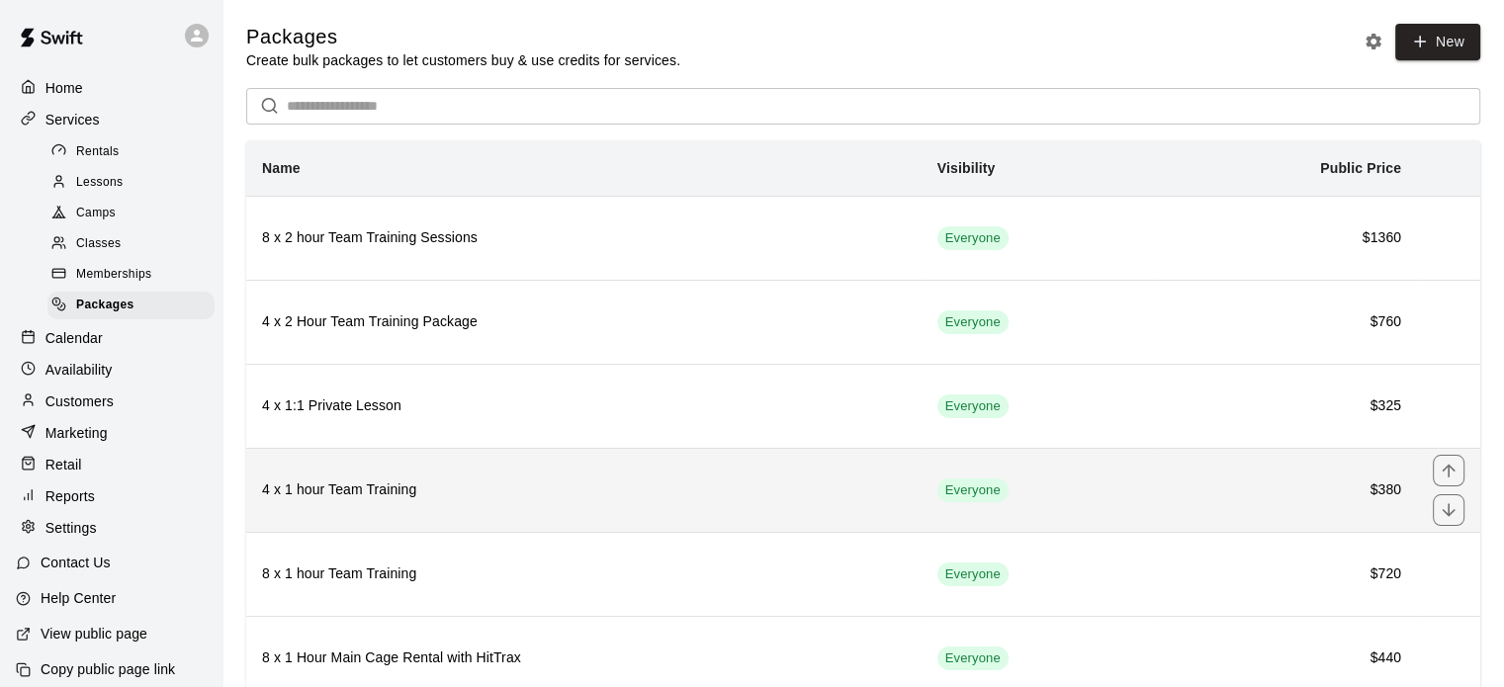
click at [1202, 484] on h6 "$380" at bounding box center [1287, 491] width 227 height 22
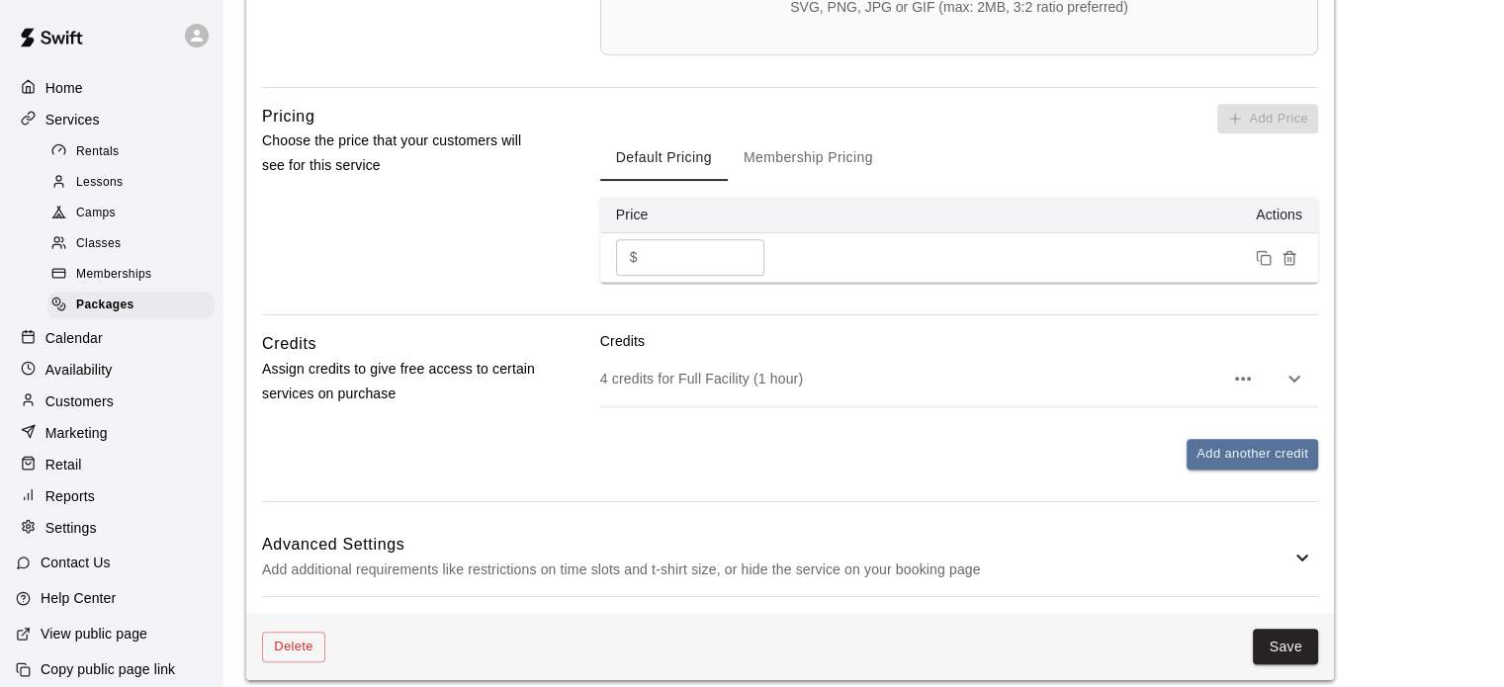
scroll to position [904, 0]
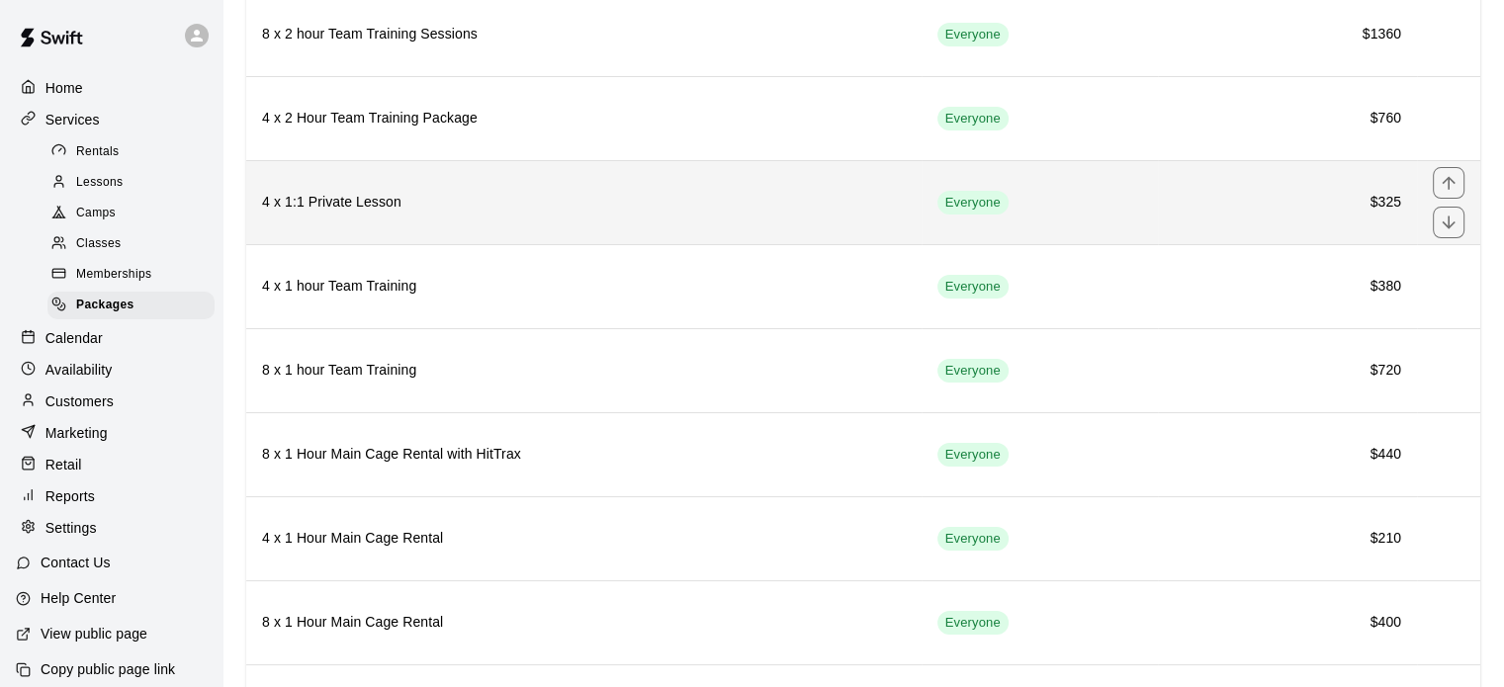
scroll to position [210, 0]
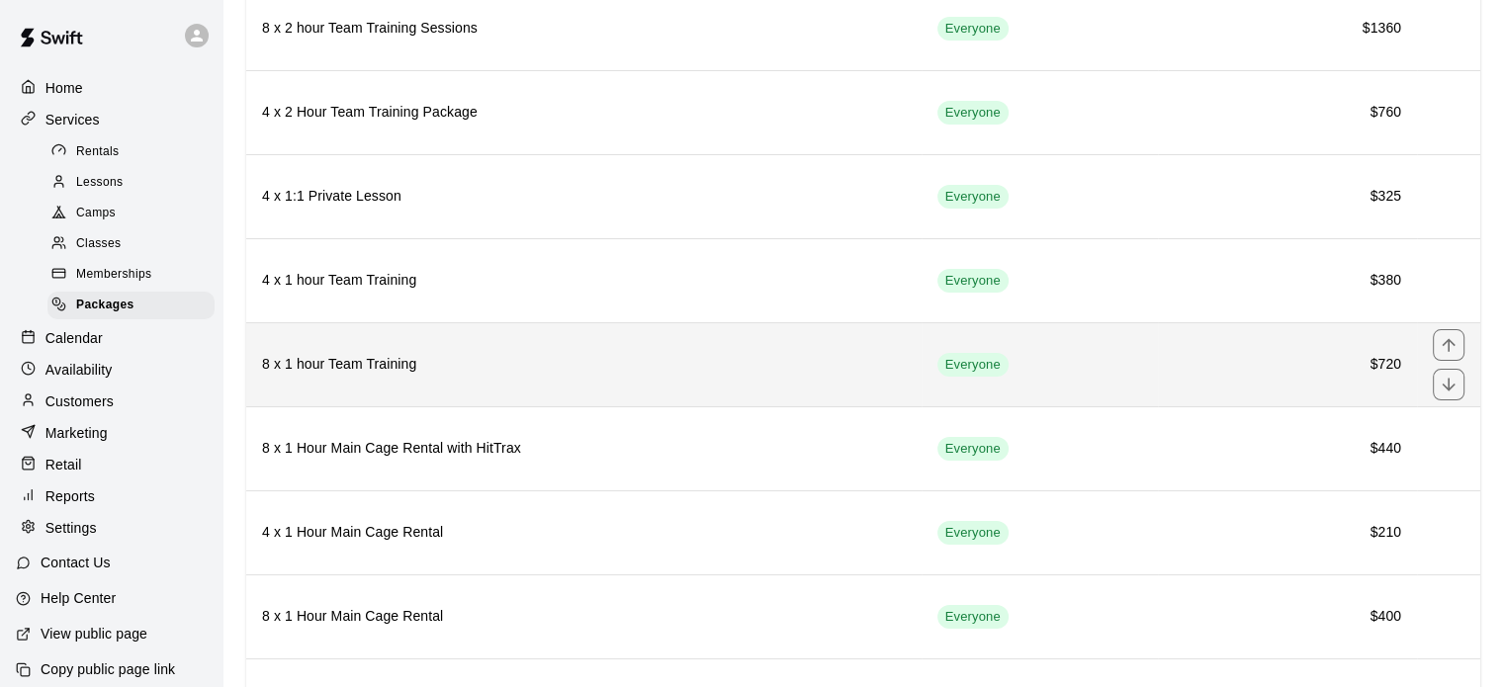
click at [640, 379] on th "8 x 1 hour Team Training" at bounding box center [583, 364] width 675 height 84
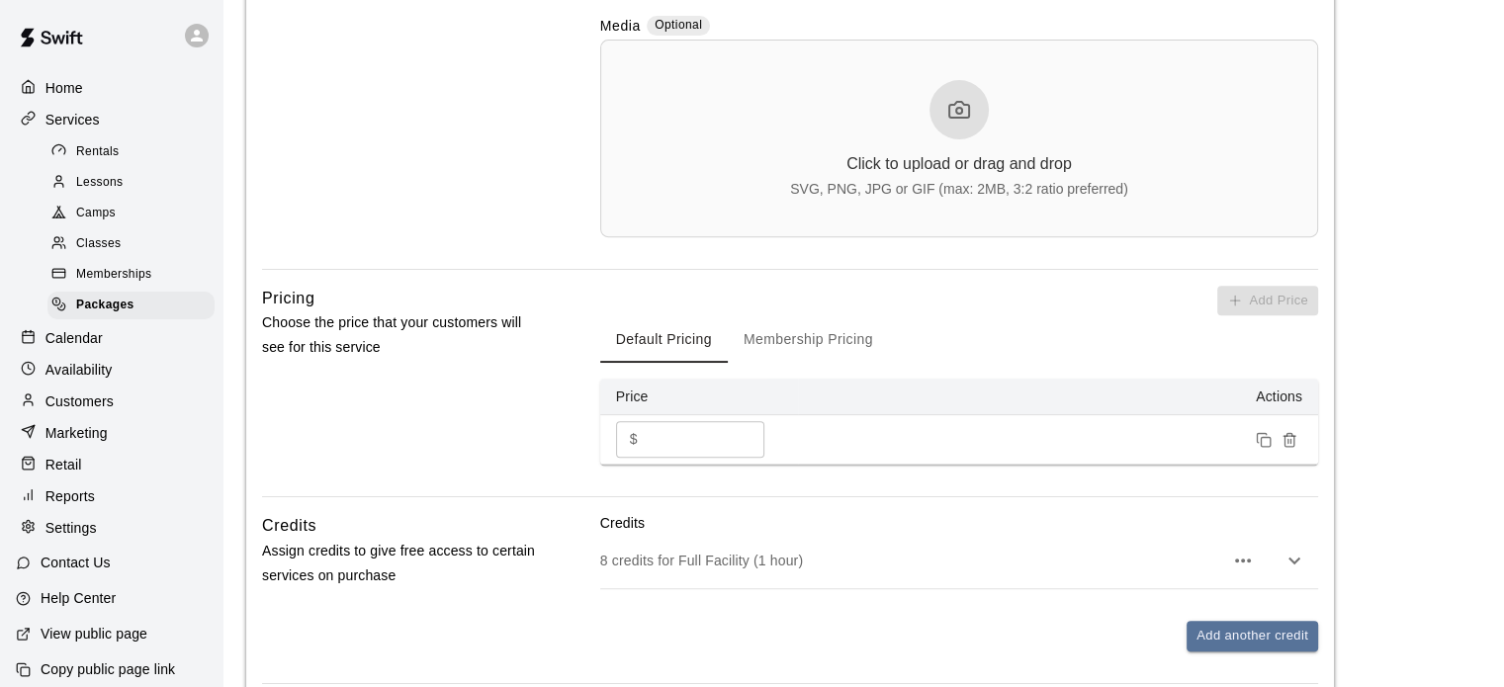
scroll to position [904, 0]
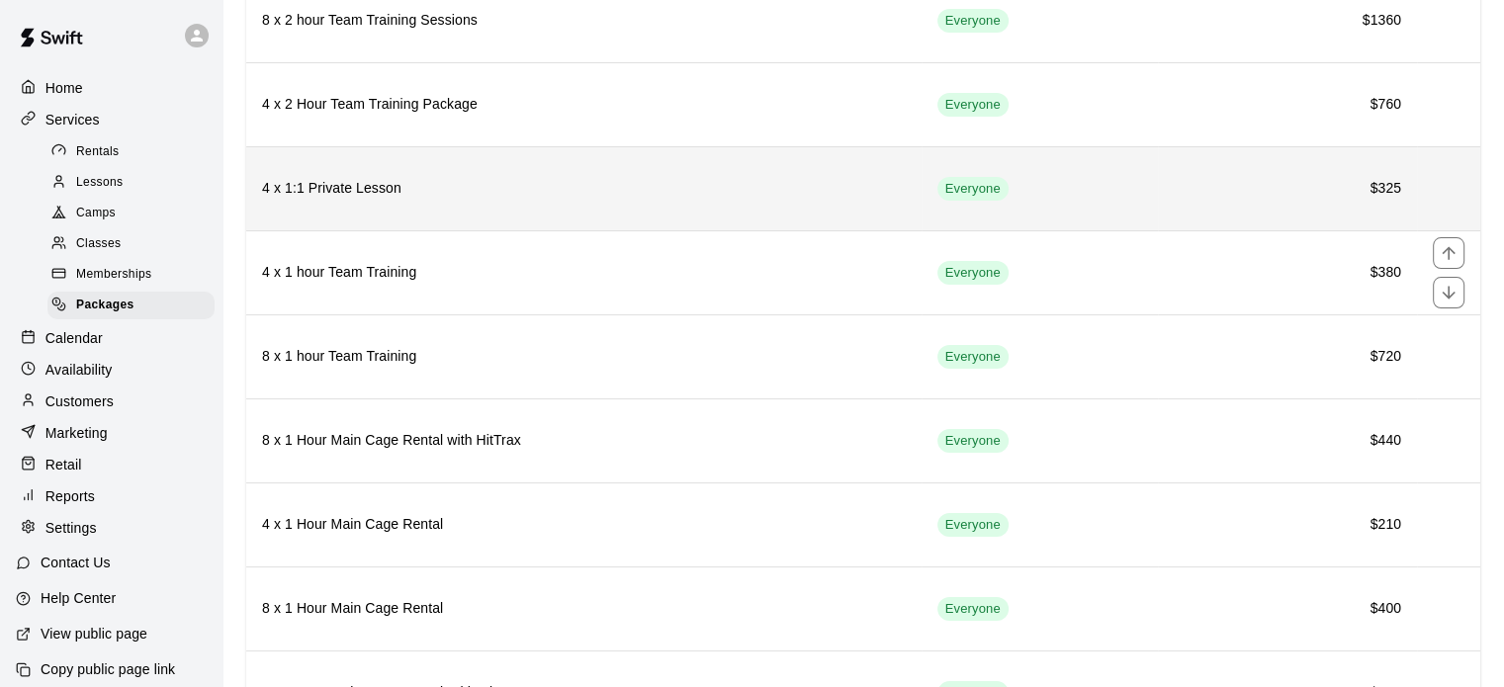
scroll to position [223, 0]
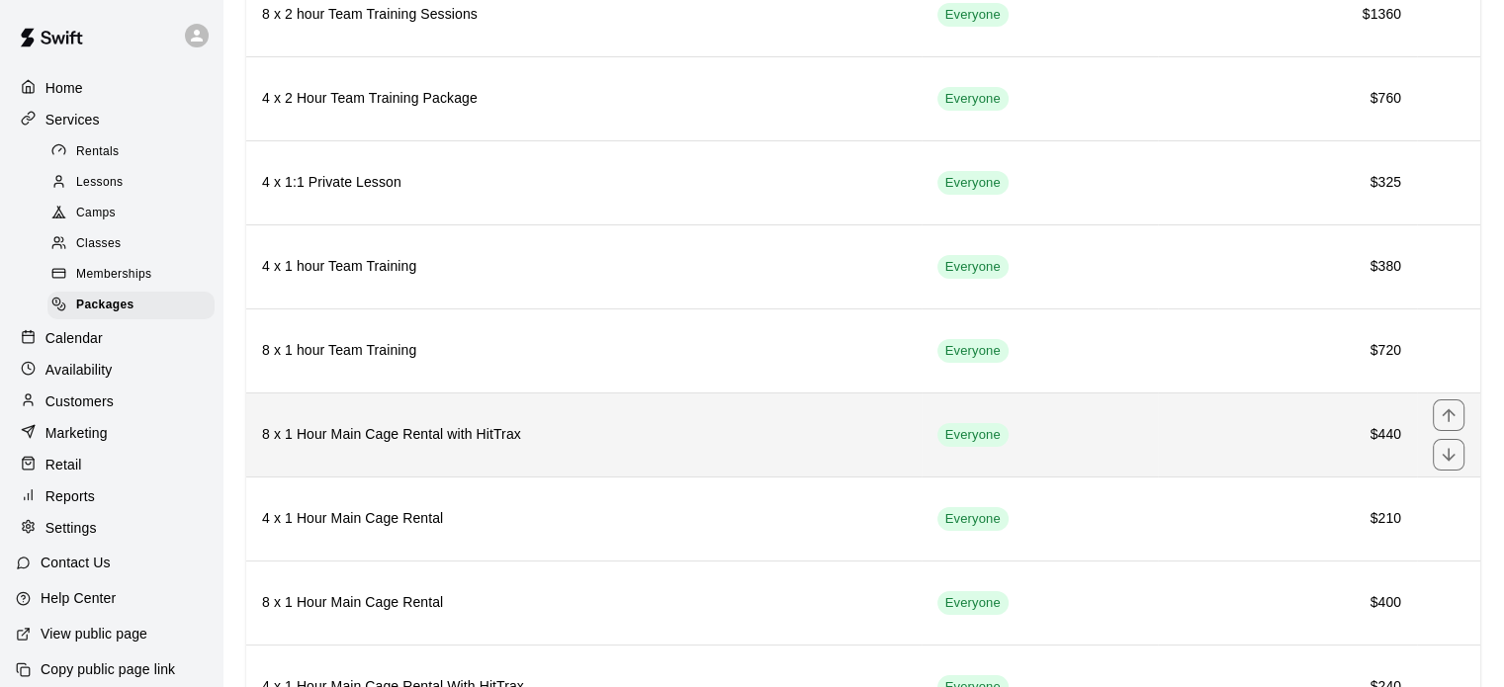
click at [495, 432] on h6 "8 x 1 Hour Main Cage Rental with HitTrax" at bounding box center [584, 435] width 644 height 22
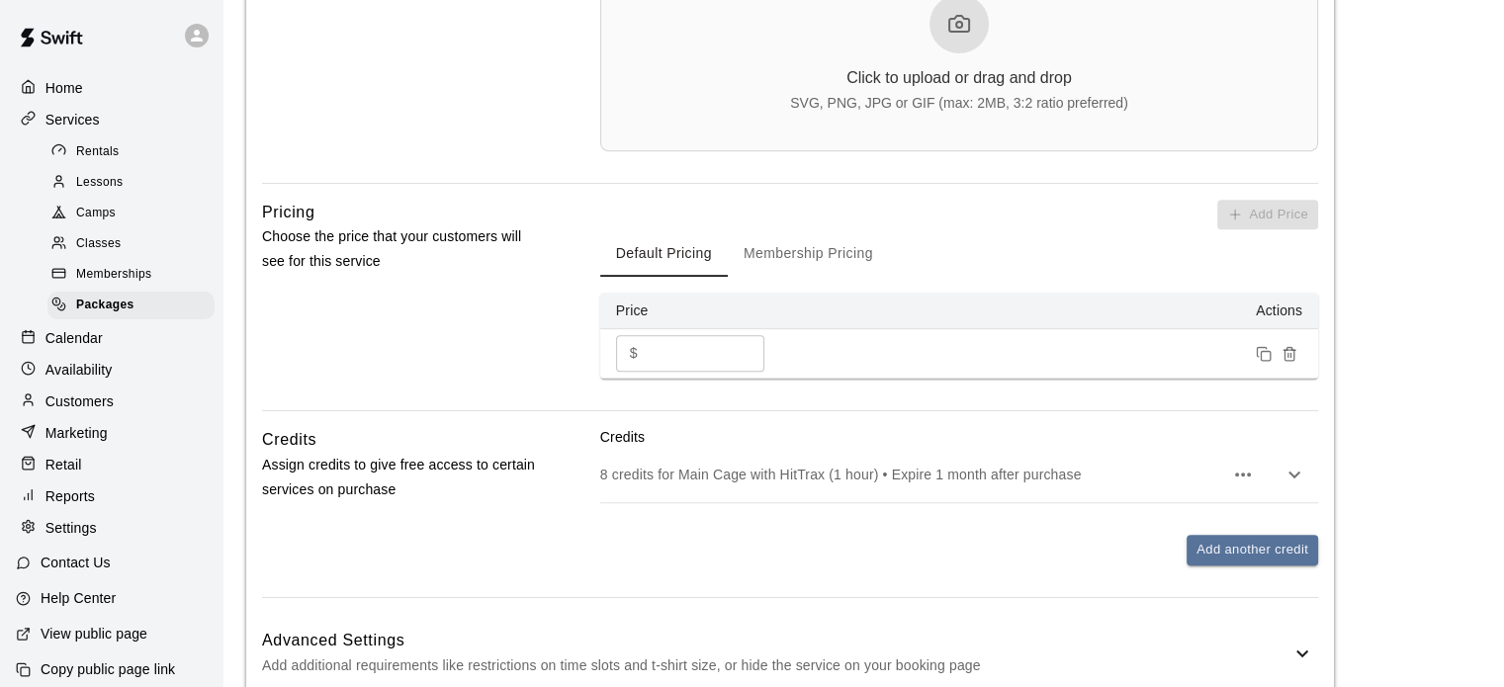
scroll to position [791, 0]
click at [1292, 475] on icon "button" at bounding box center [1294, 474] width 12 height 7
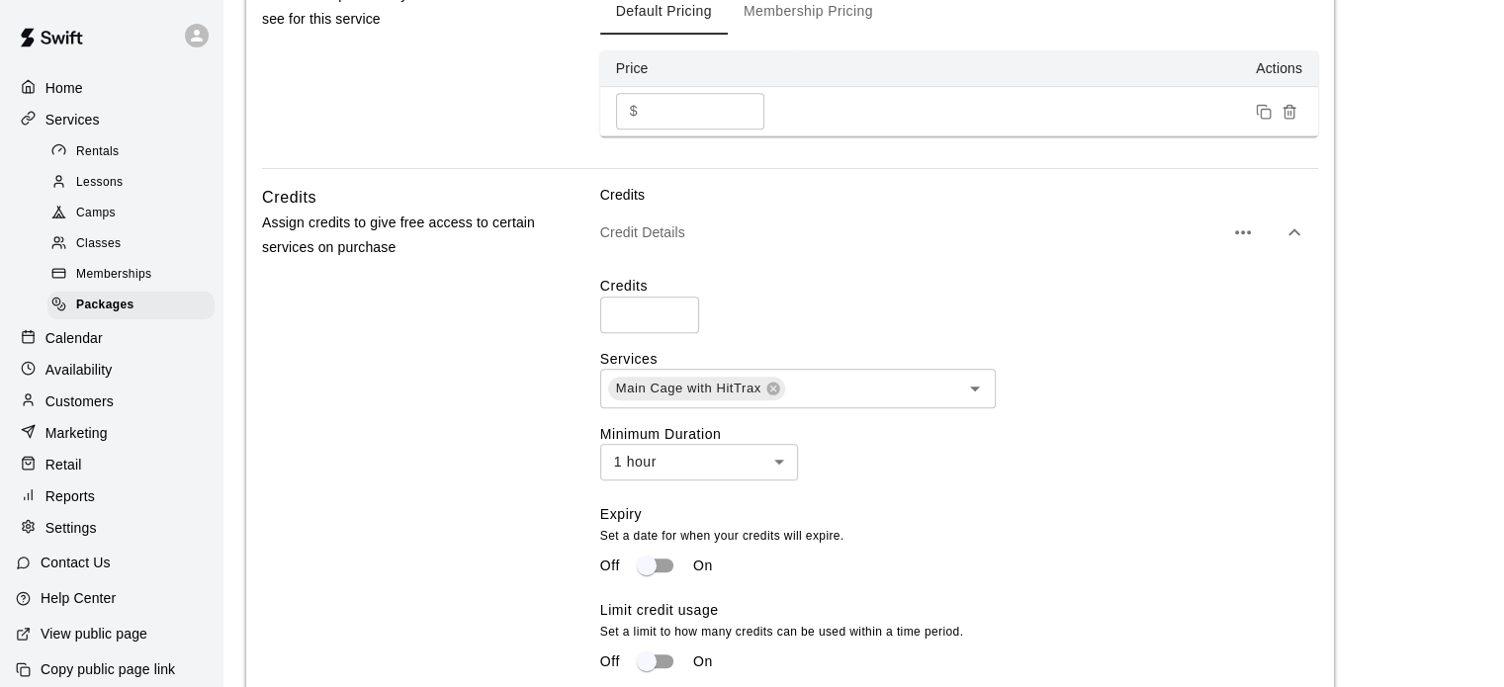
scroll to position [1360, 0]
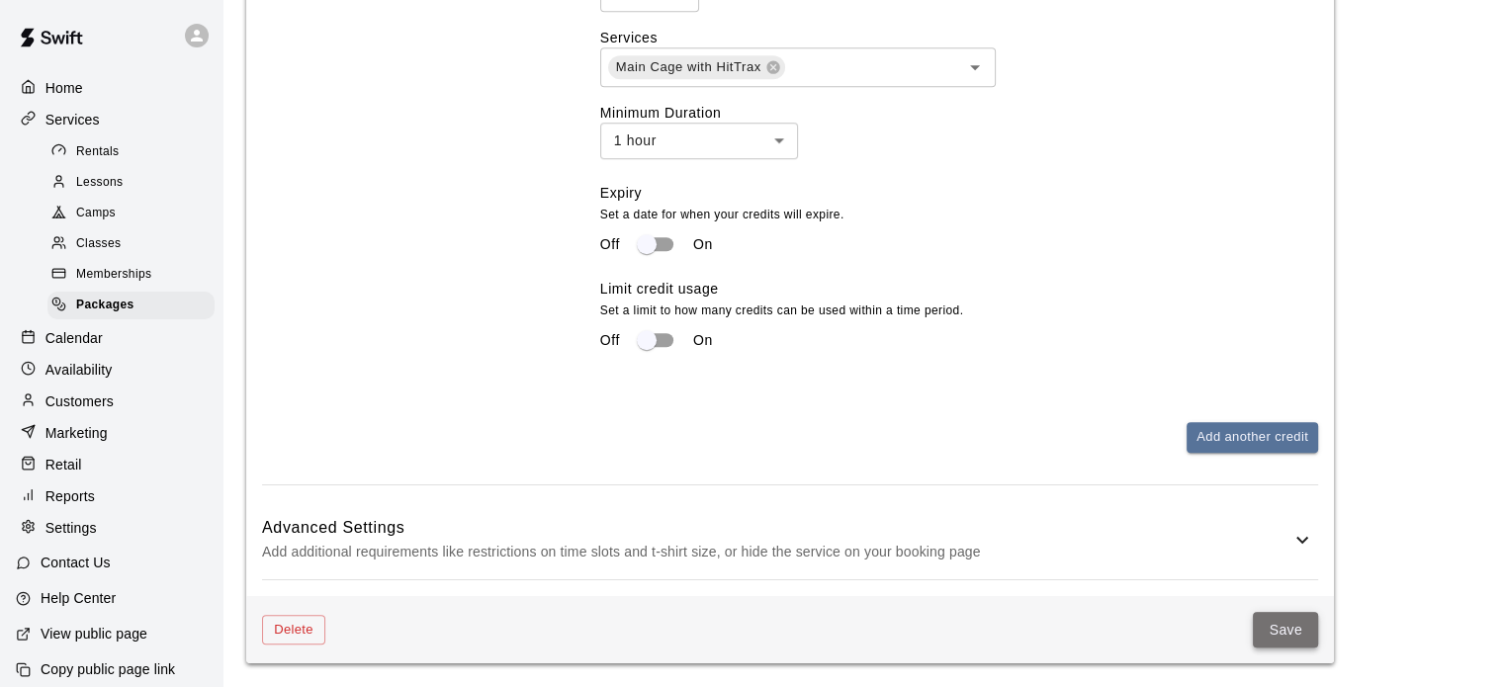
click at [1296, 624] on button "Save" at bounding box center [1285, 630] width 65 height 37
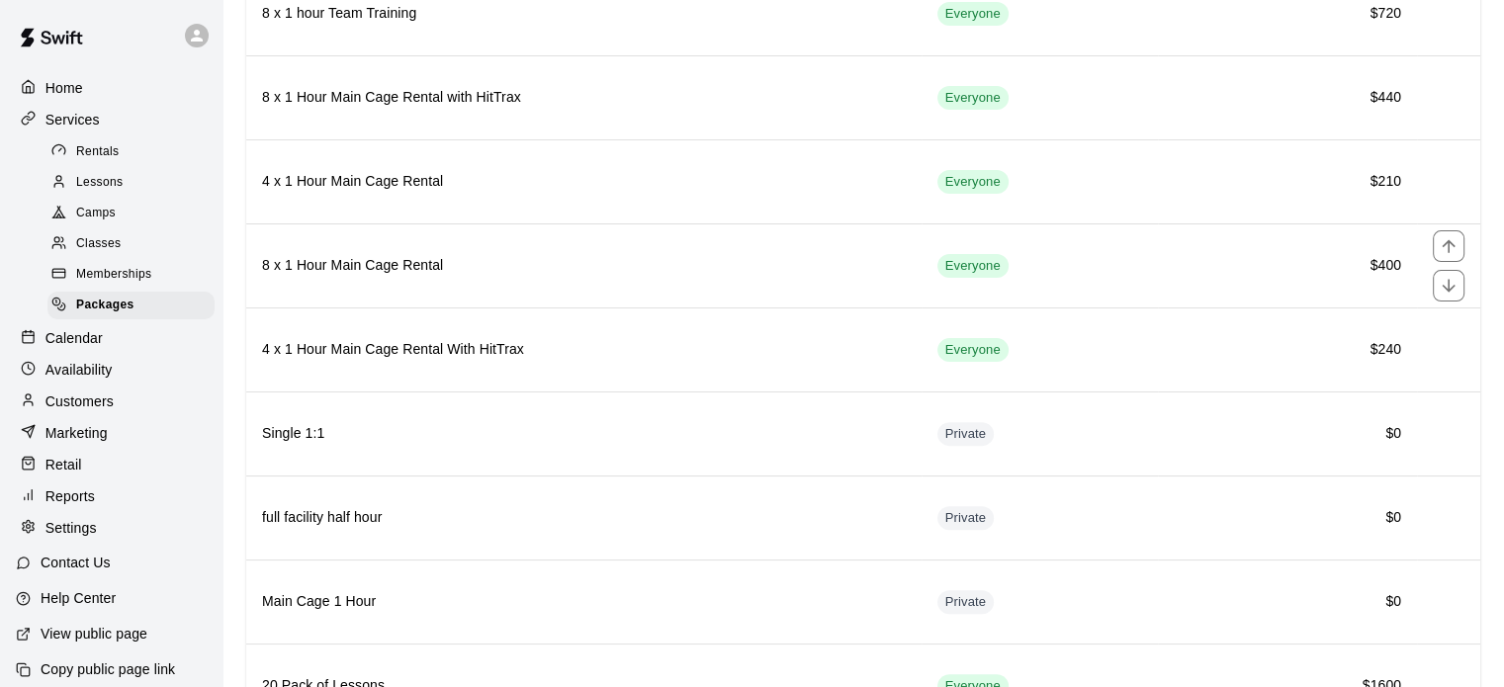
scroll to position [562, 0]
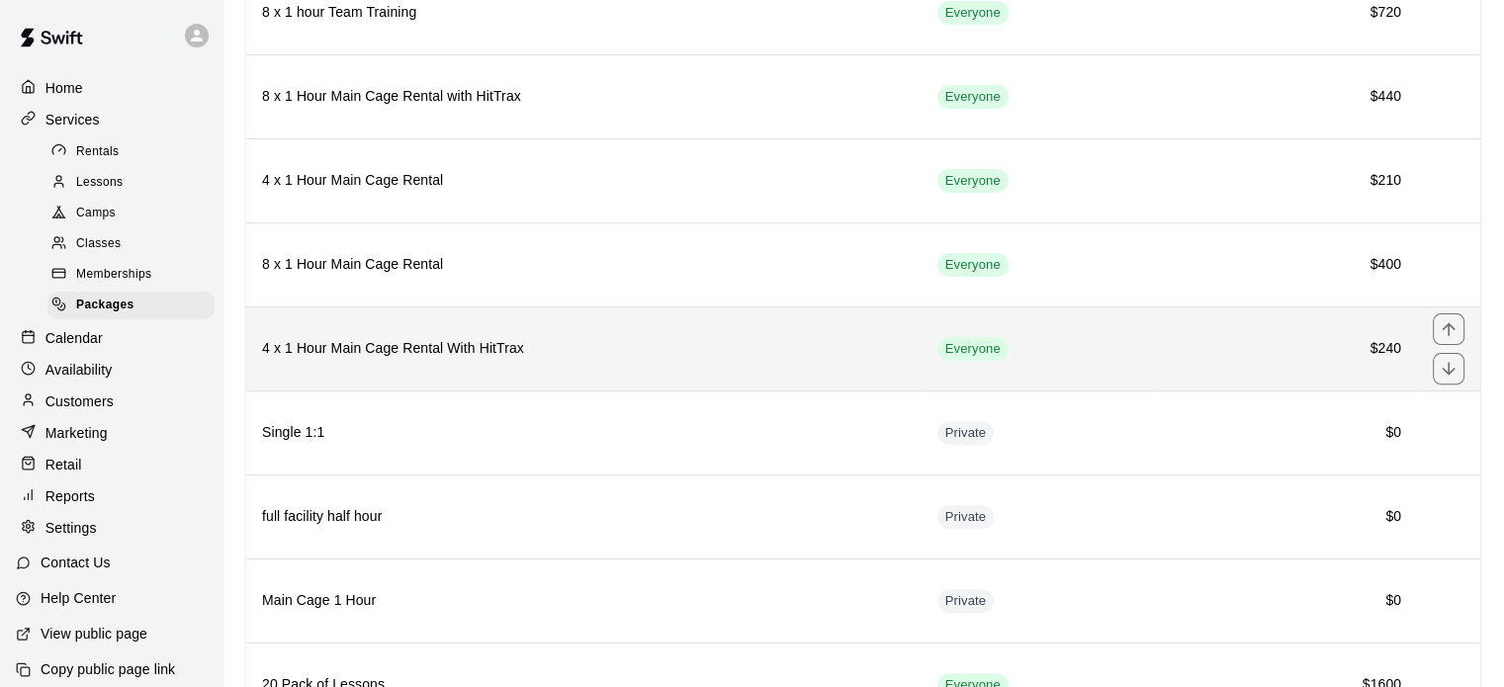
click at [892, 329] on th "4 x 1 Hour Main Cage Rental With HitTrax" at bounding box center [583, 348] width 675 height 84
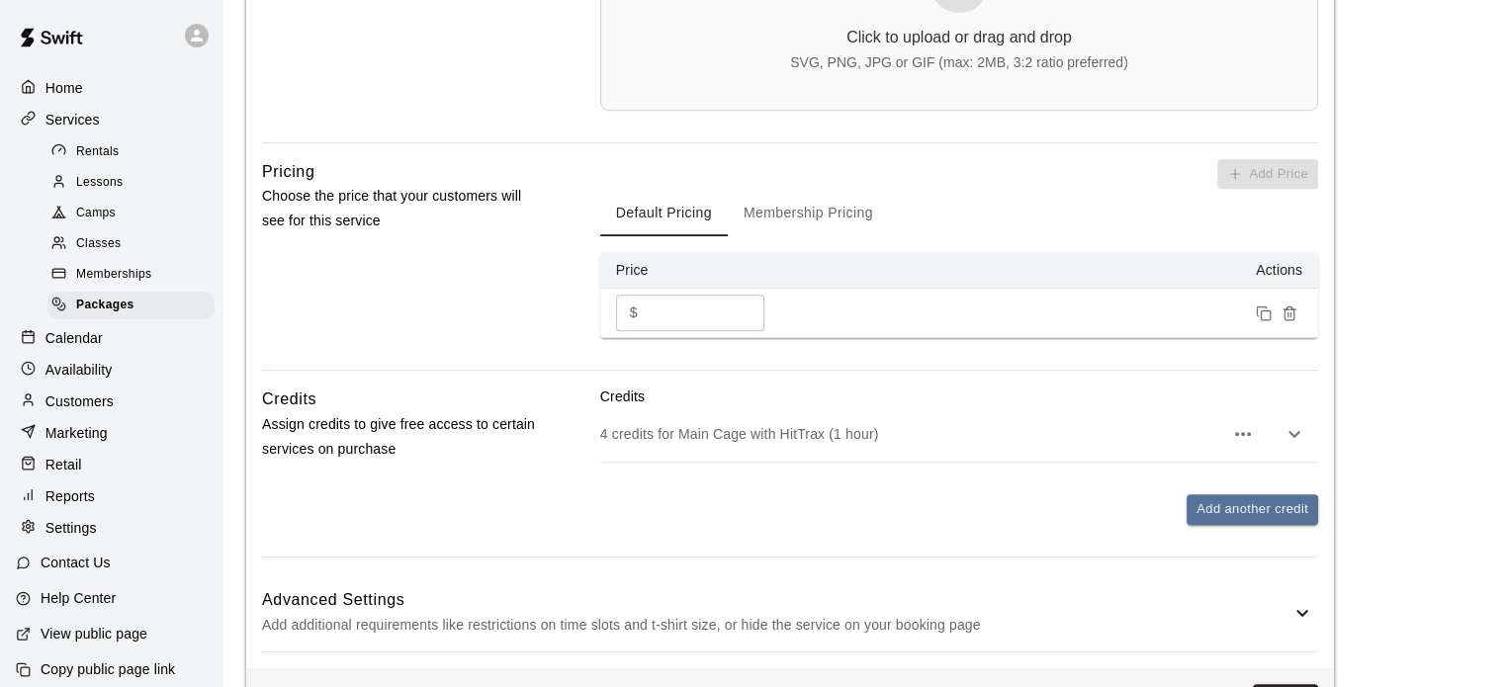
scroll to position [904, 0]
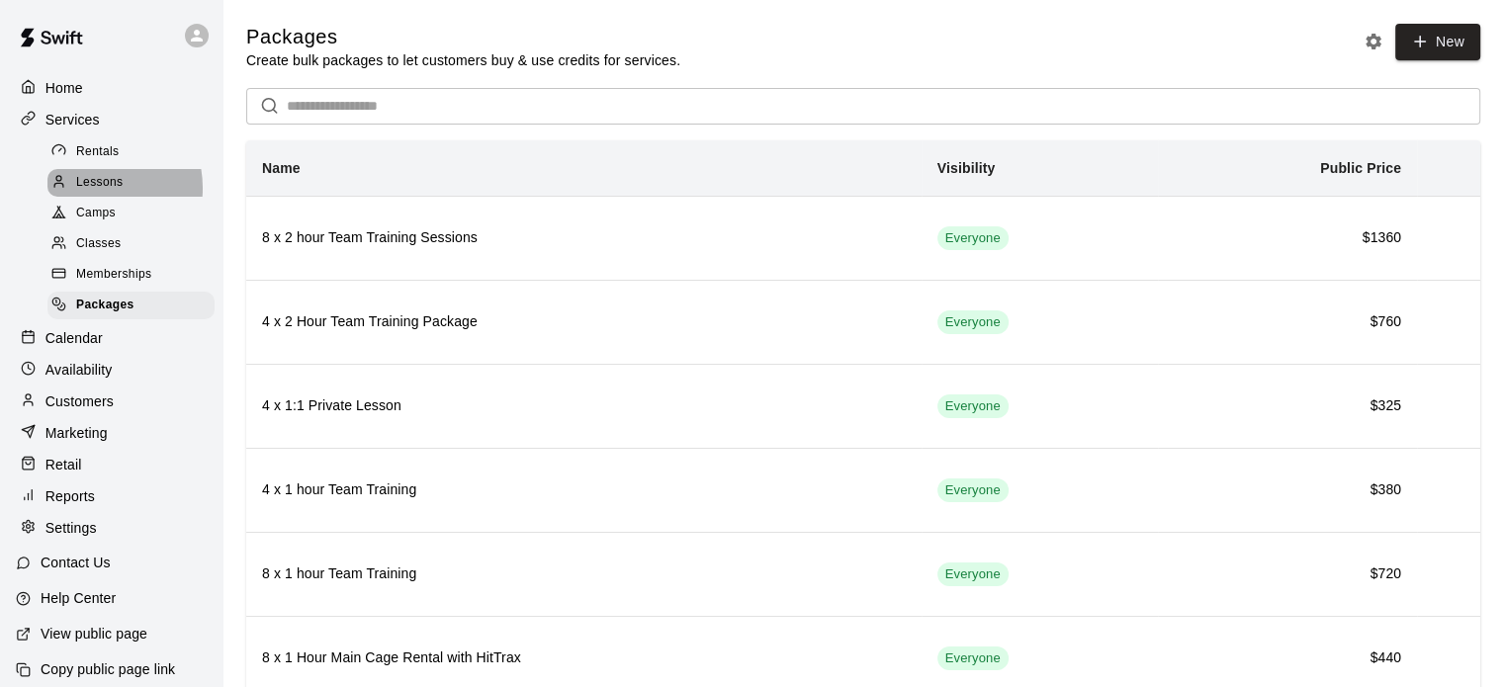
click at [91, 193] on span "Lessons" at bounding box center [99, 183] width 47 height 20
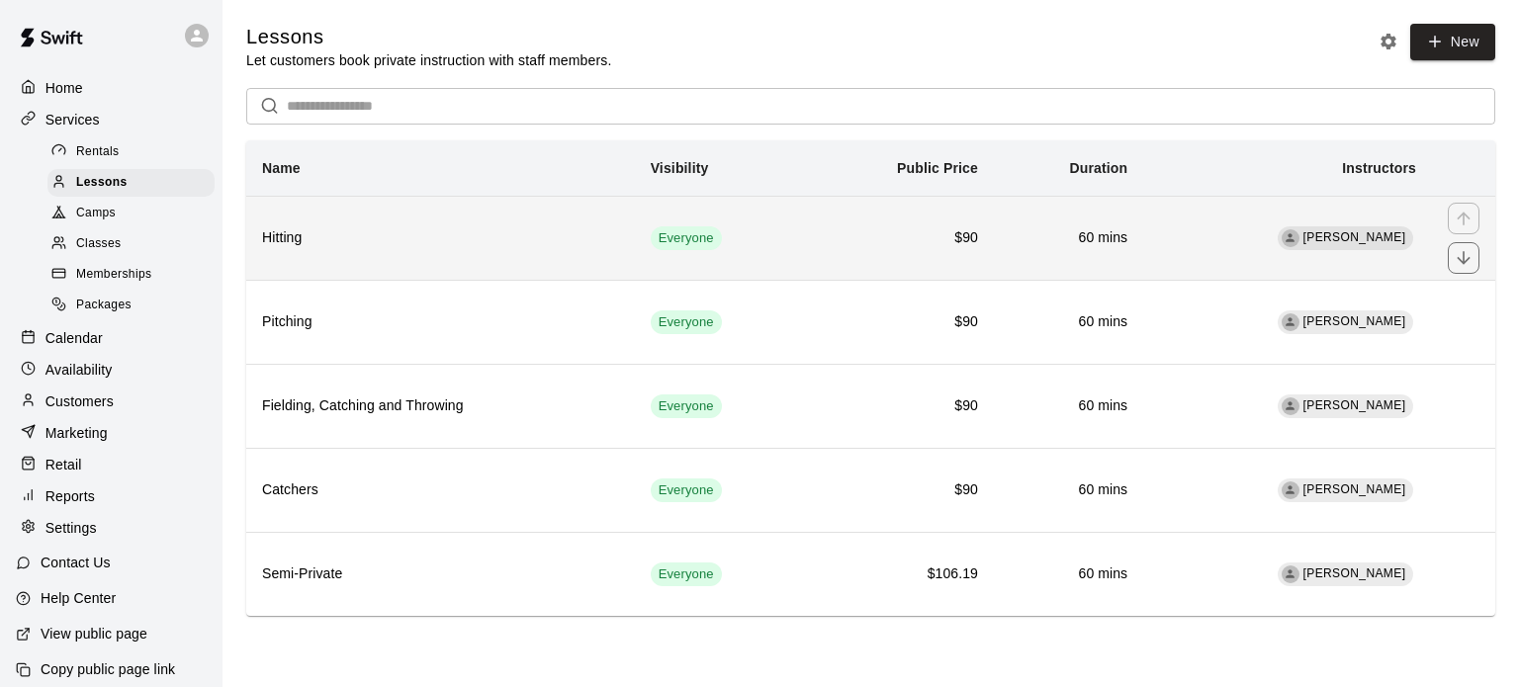
click at [664, 236] on span "Everyone" at bounding box center [686, 238] width 71 height 19
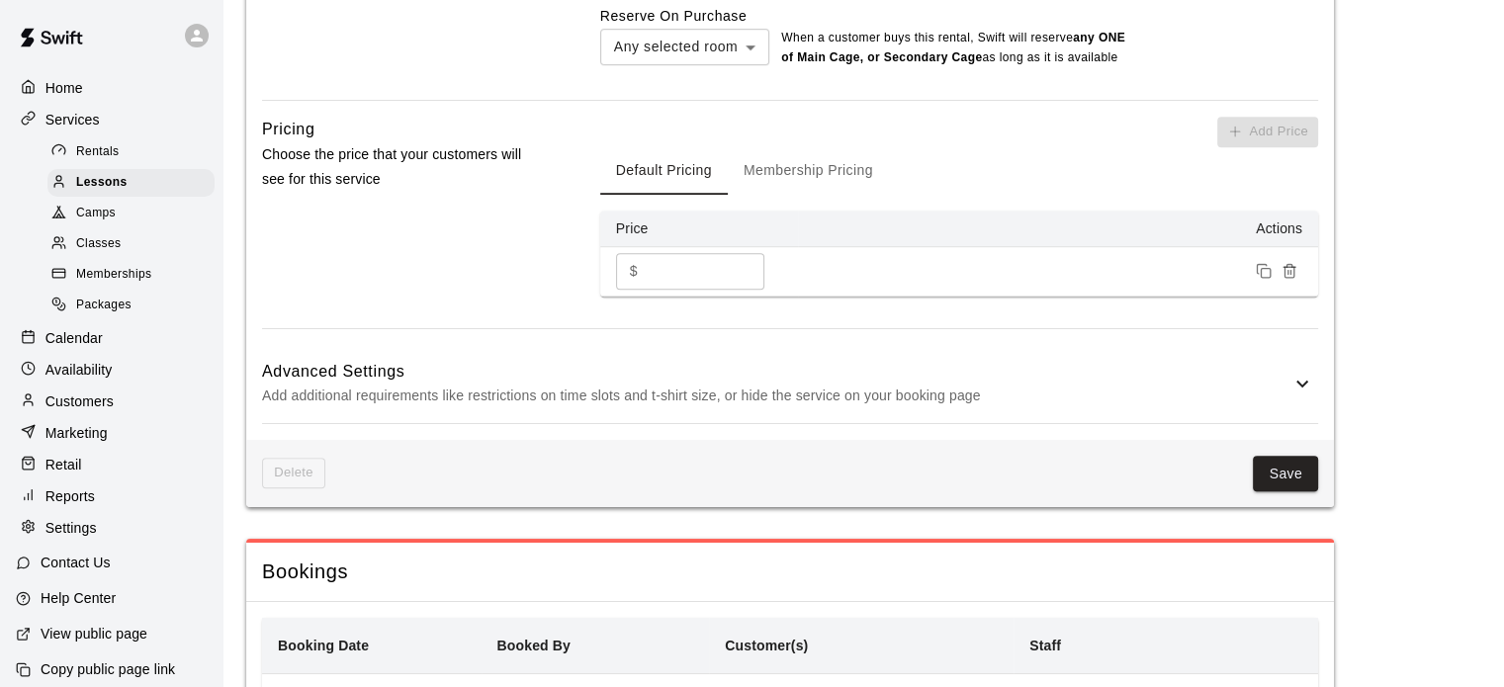
scroll to position [1301, 0]
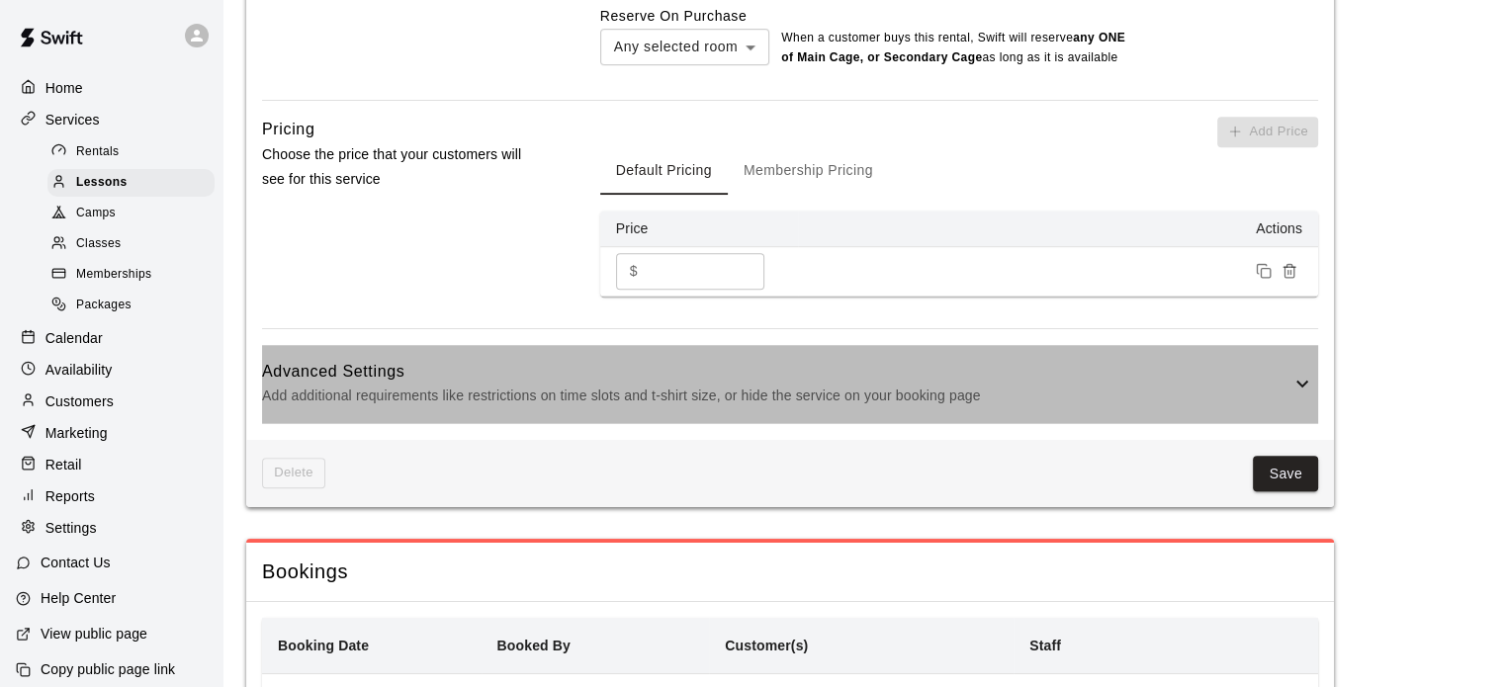
click at [973, 408] on p "Add additional requirements like restrictions on time slots and t-shirt size, o…" at bounding box center [776, 396] width 1028 height 25
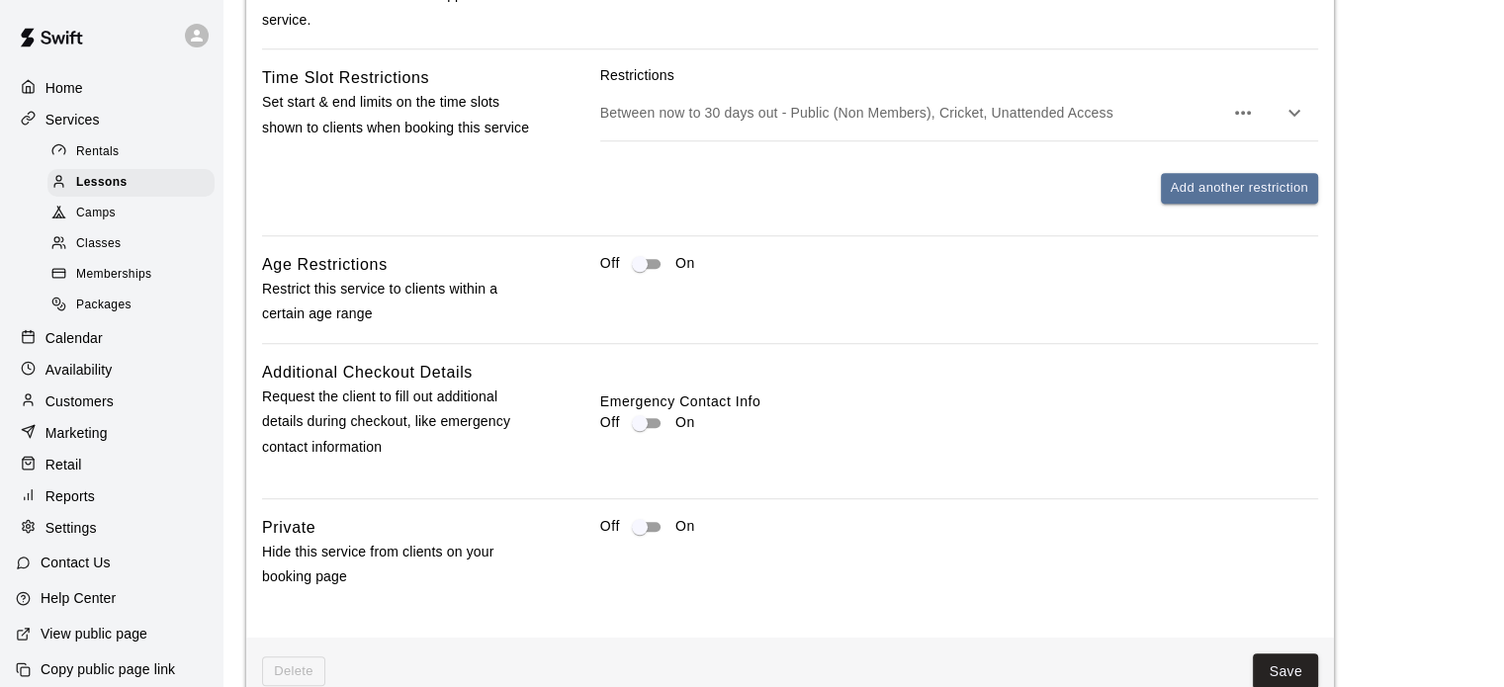
scroll to position [1853, 0]
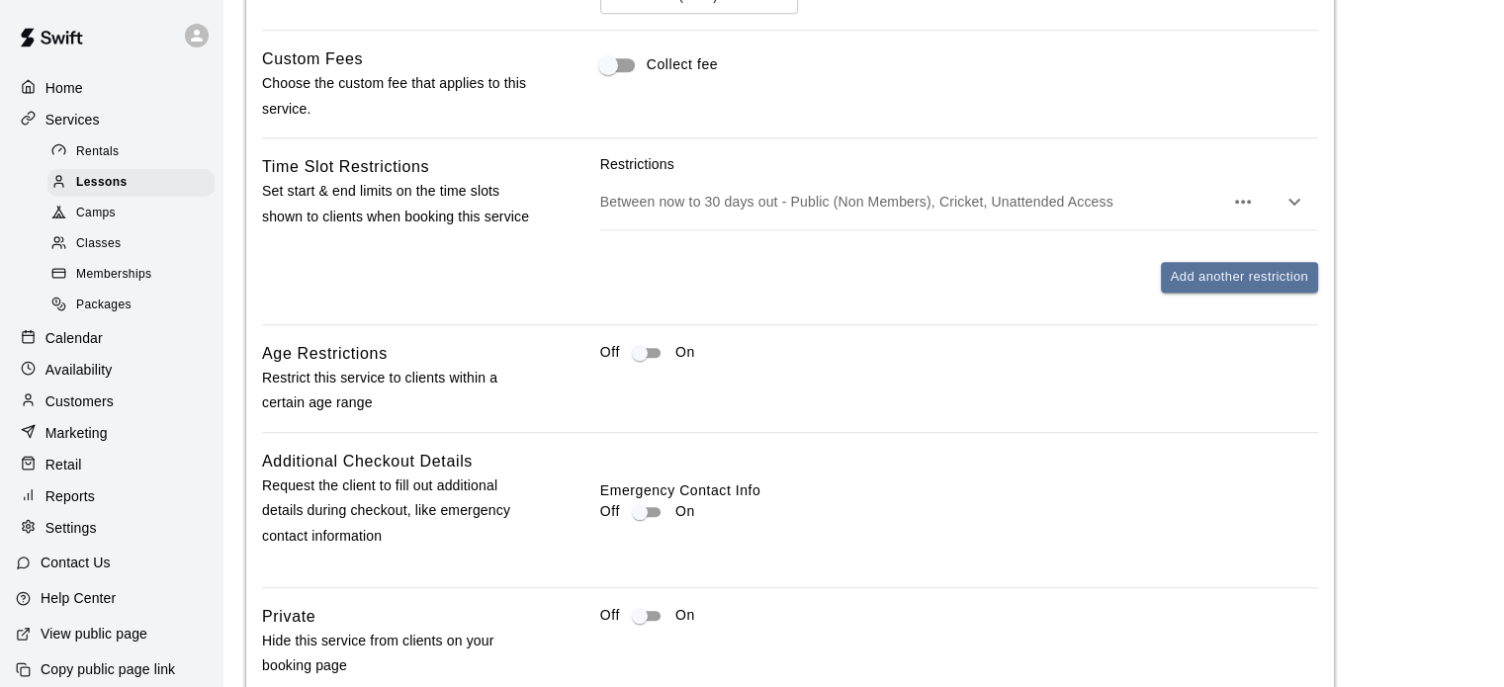
click at [1058, 217] on div "Between now to 30 days out - Public (Non Members), Cricket, Unattended Access" at bounding box center [959, 201] width 718 height 55
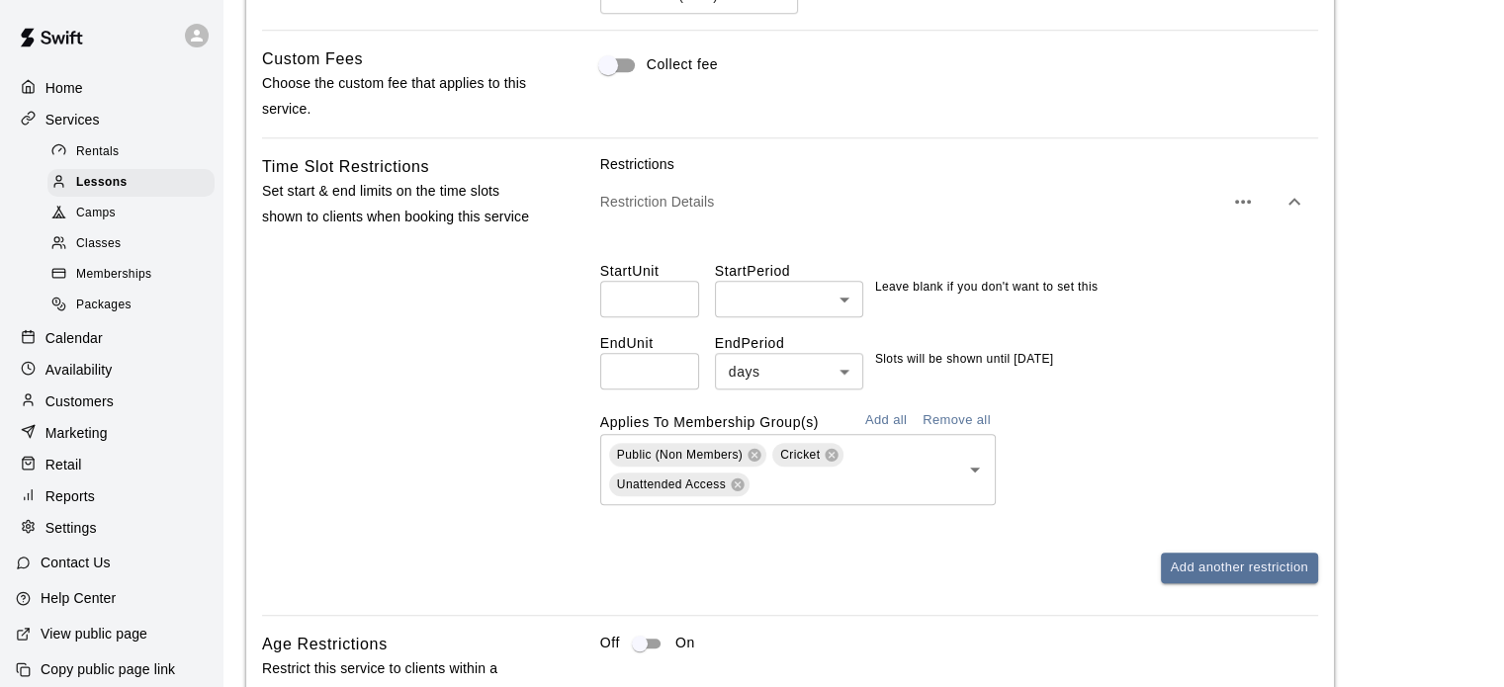
click at [988, 583] on div "Add another restriction" at bounding box center [959, 568] width 718 height 31
drag, startPoint x: 641, startPoint y: 394, endPoint x: 609, endPoint y: 392, distance: 31.7
click at [609, 390] on input "**" at bounding box center [649, 371] width 99 height 37
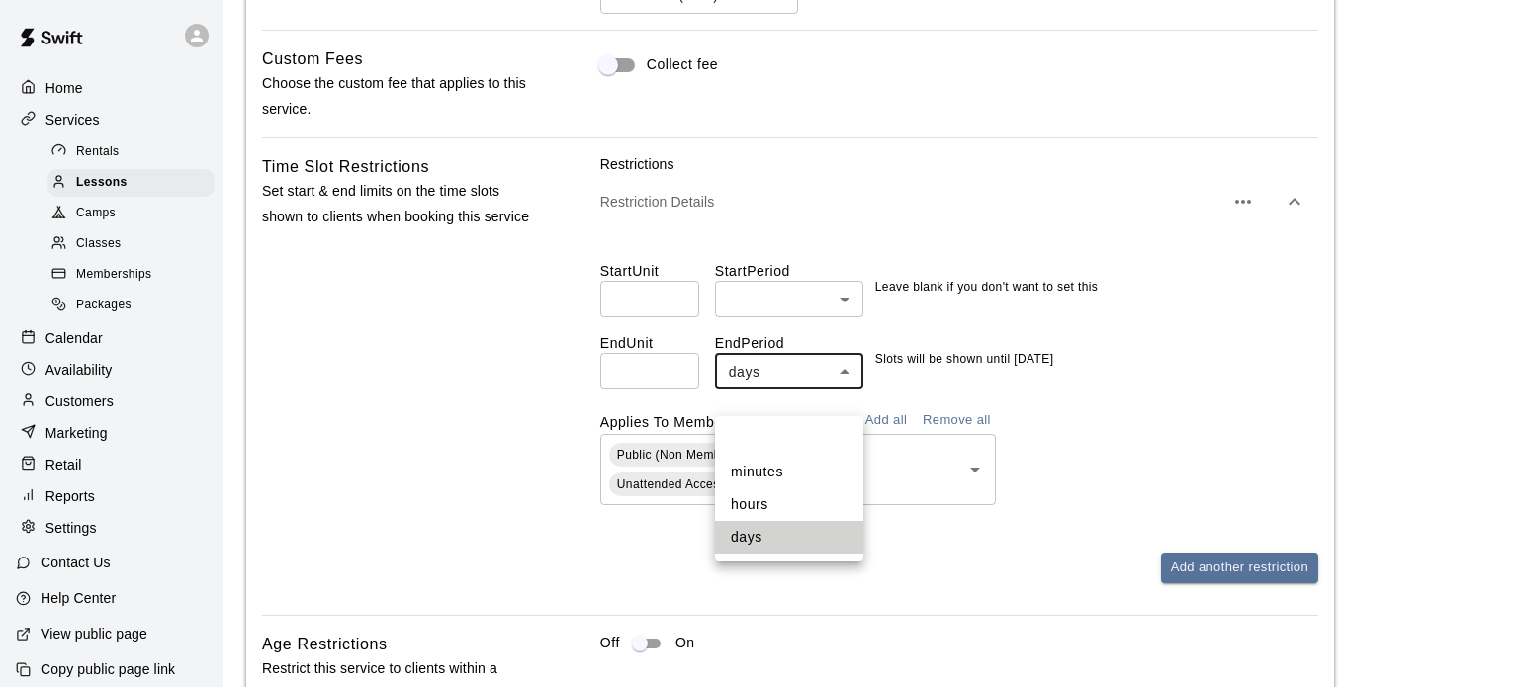
click at [767, 545] on li "days" at bounding box center [789, 537] width 148 height 33
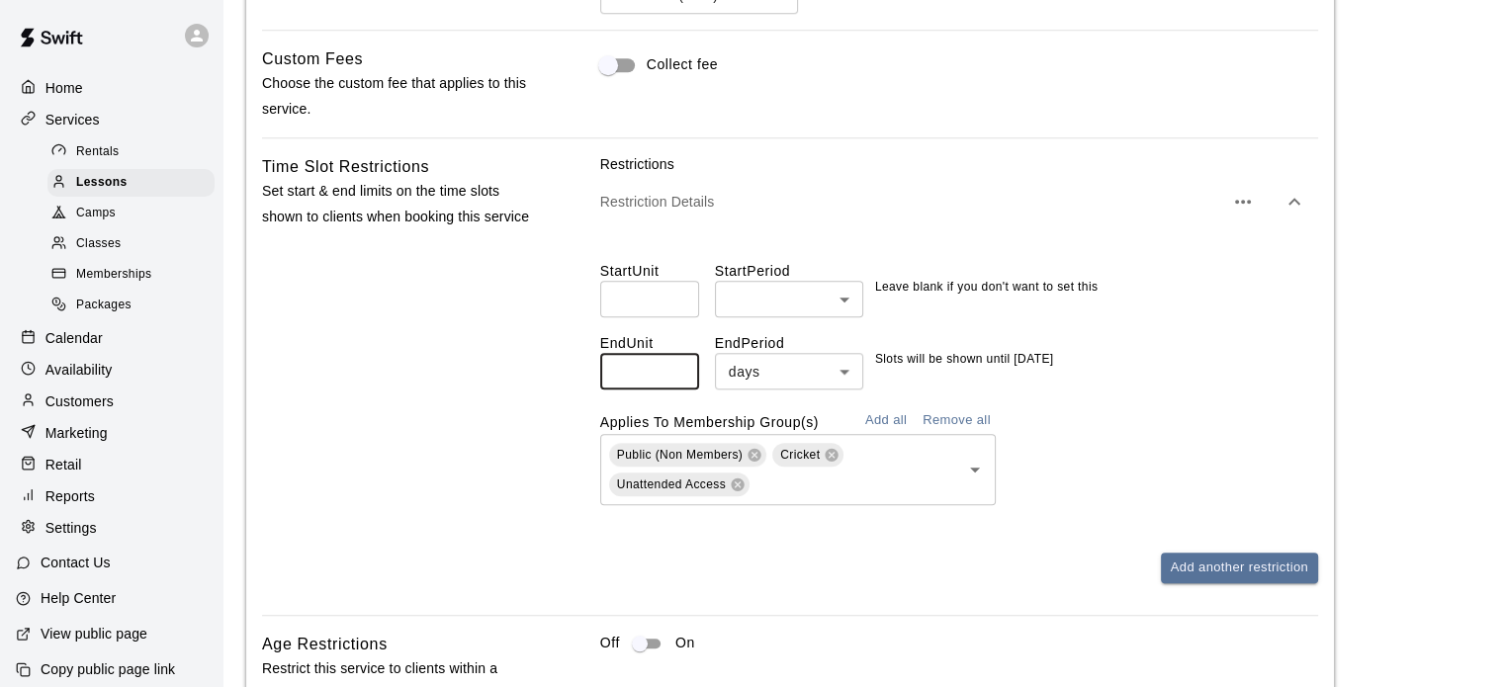
drag, startPoint x: 633, startPoint y: 406, endPoint x: 601, endPoint y: 398, distance: 32.6
click at [601, 390] on input "*" at bounding box center [649, 371] width 99 height 37
click at [629, 390] on input "*" at bounding box center [649, 371] width 99 height 37
drag, startPoint x: 629, startPoint y: 398, endPoint x: 608, endPoint y: 393, distance: 21.3
click at [608, 390] on input "*" at bounding box center [649, 371] width 99 height 37
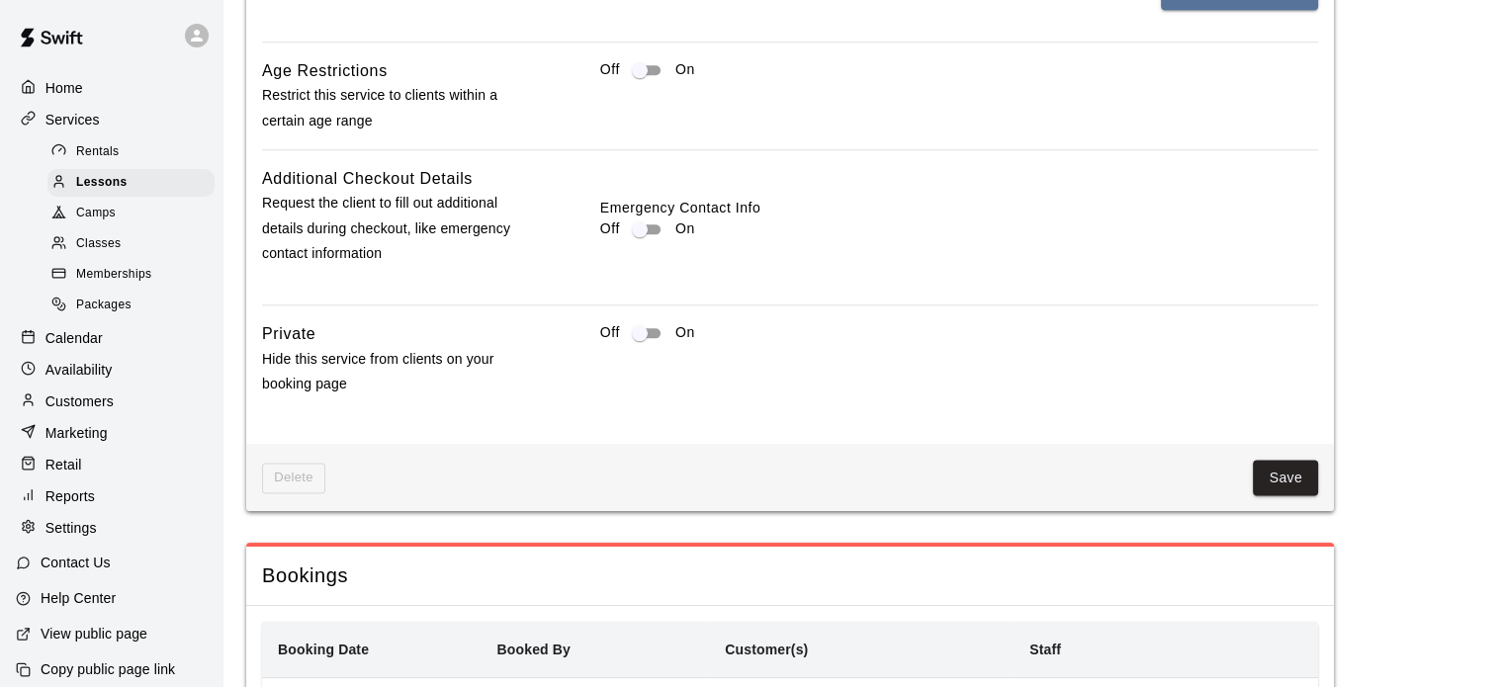
scroll to position [2428, 0]
type input "**"
click at [1296, 494] on button "Save" at bounding box center [1285, 476] width 65 height 37
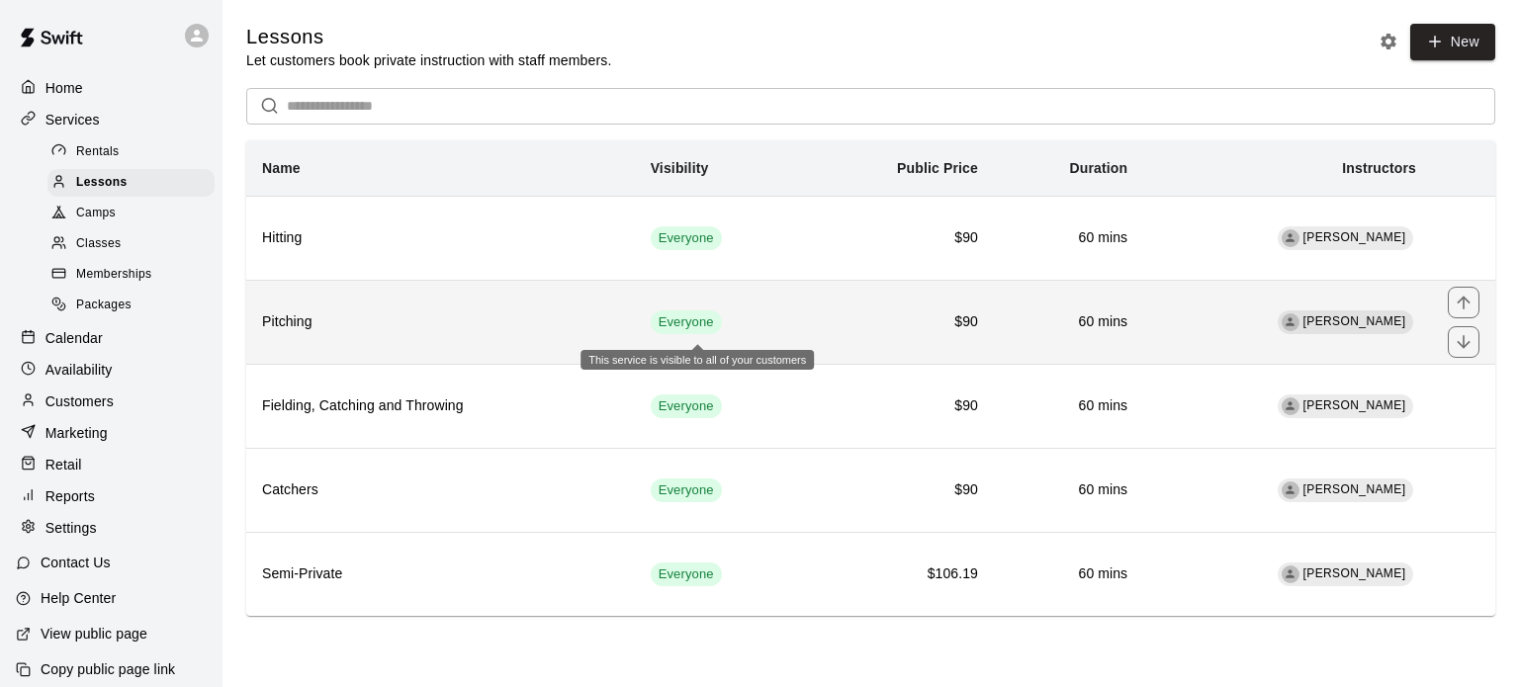
click at [722, 323] on span "Everyone" at bounding box center [686, 322] width 71 height 19
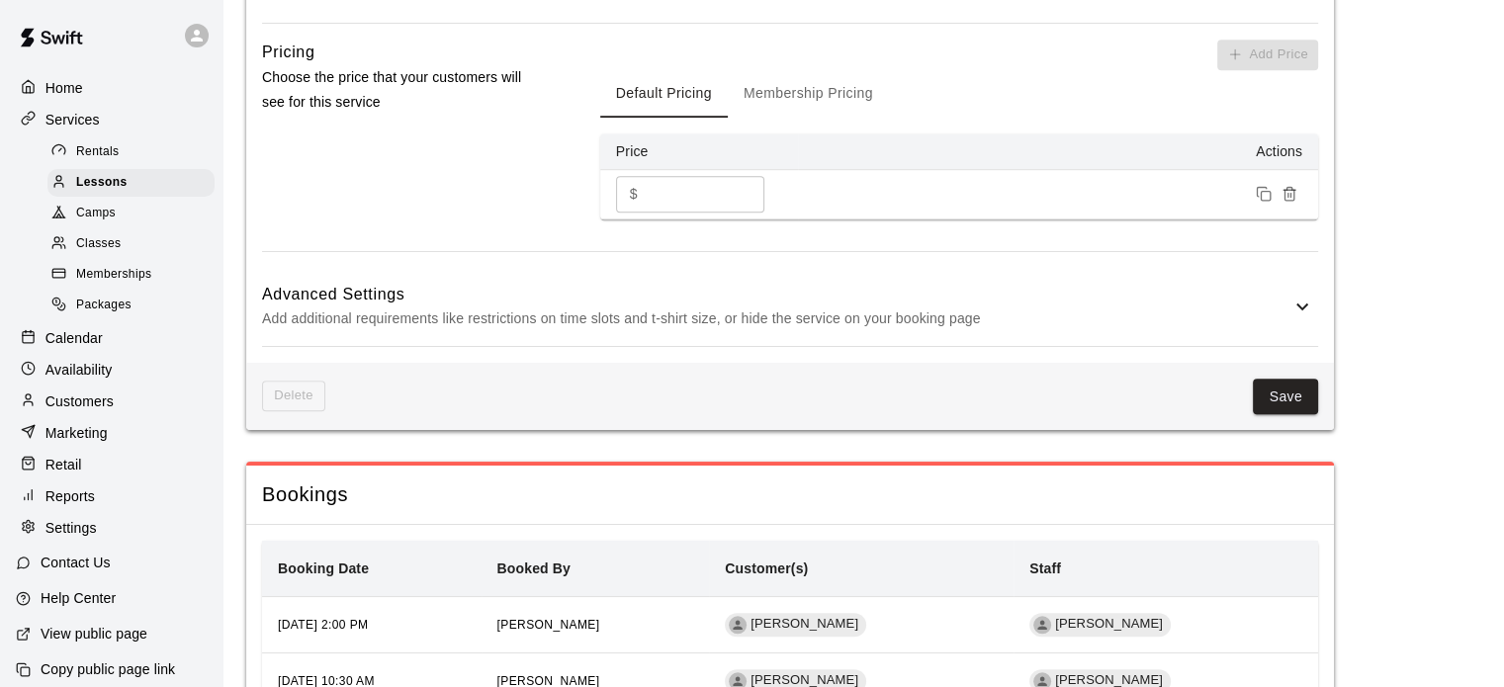
scroll to position [1391, 0]
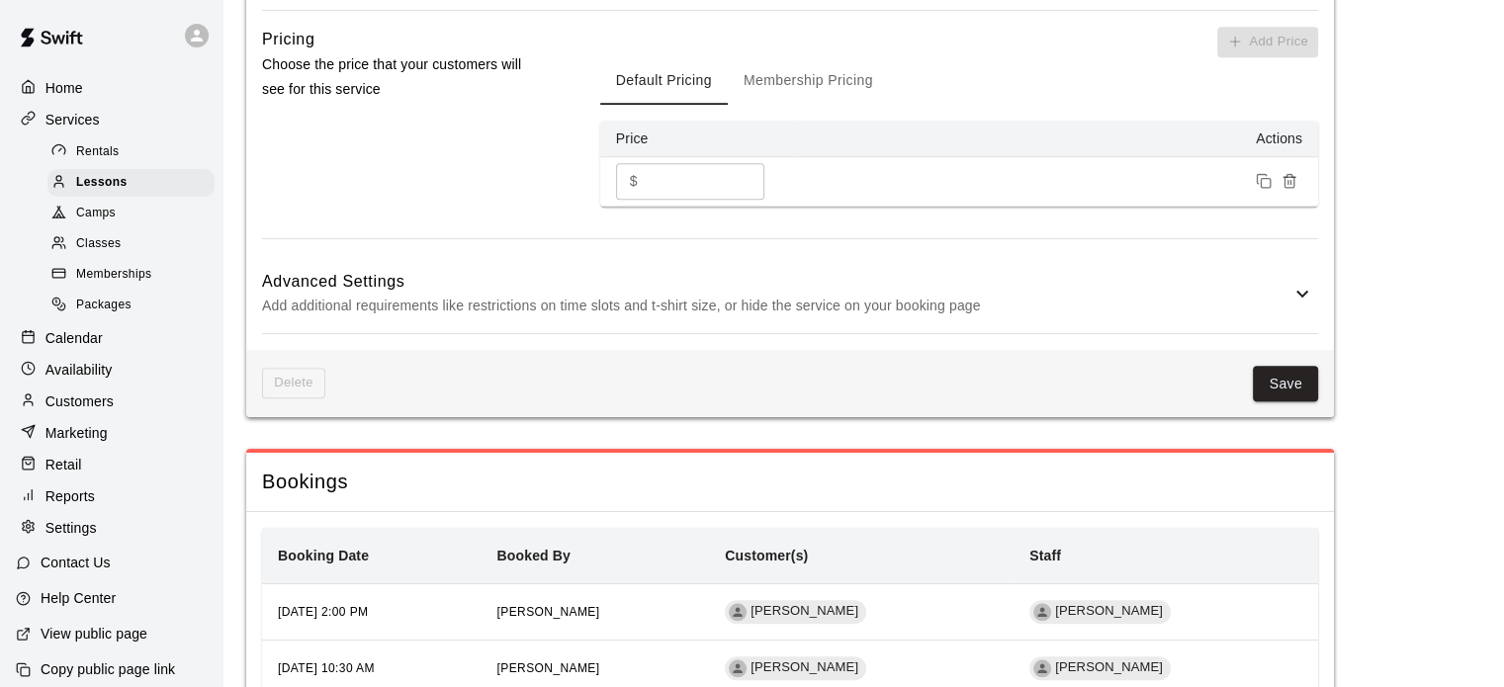
click at [1302, 305] on icon at bounding box center [1302, 294] width 24 height 24
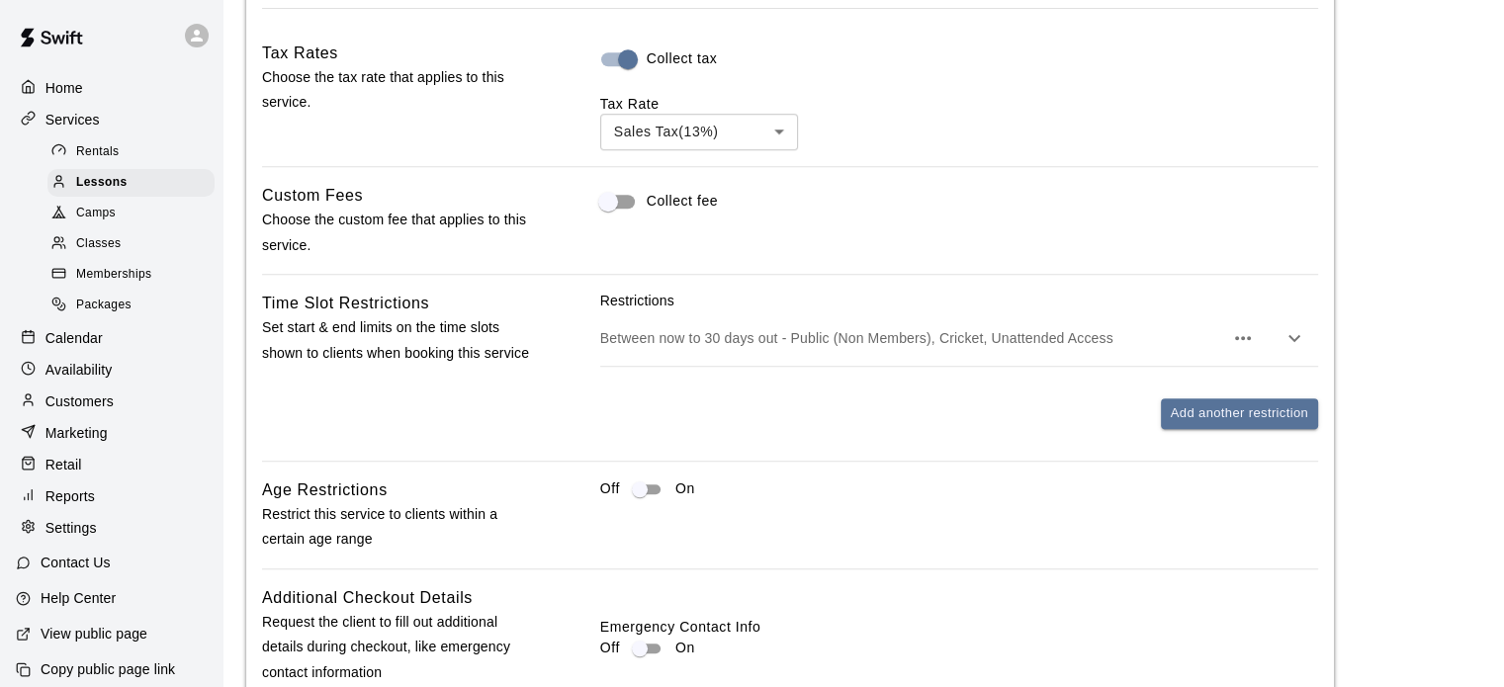
scroll to position [1715, 0]
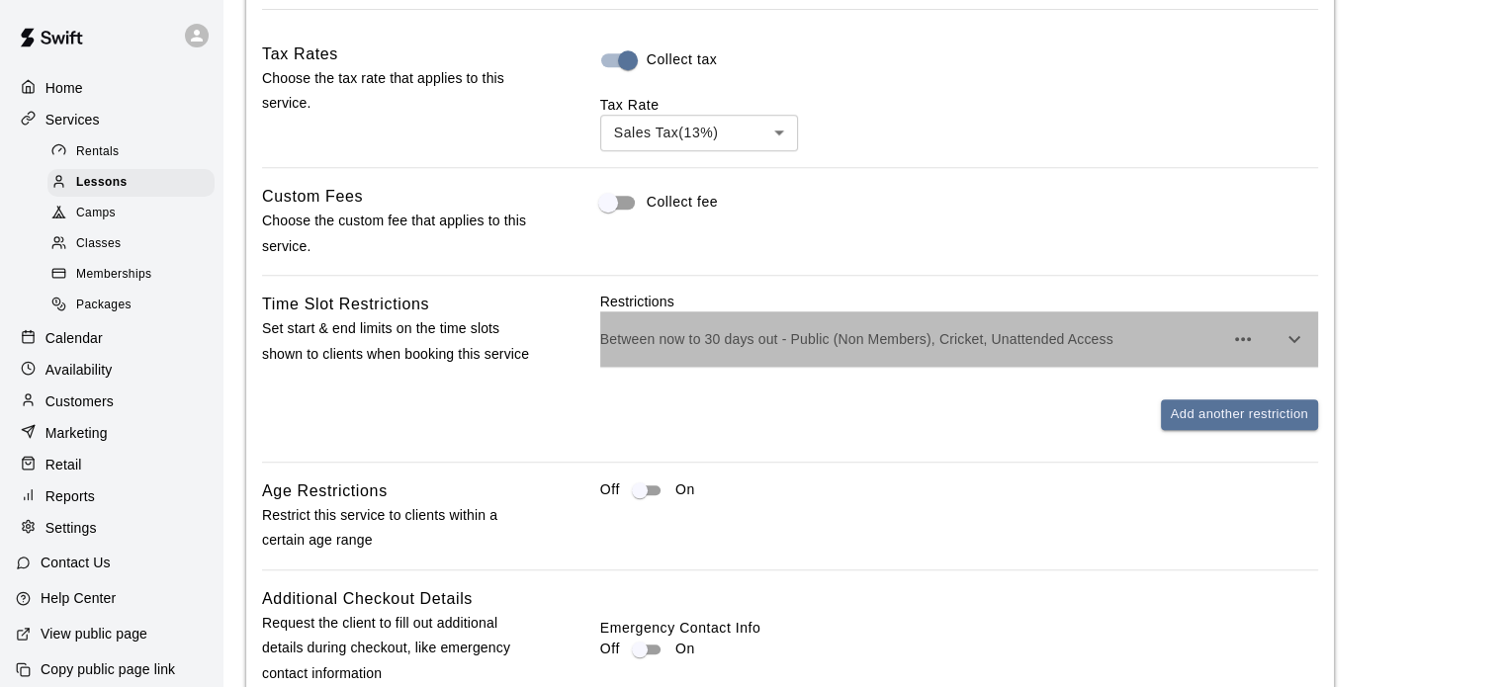
click at [868, 349] on p "Between now to 30 days out - Public (Non Members), Cricket, Unattended Access" at bounding box center [911, 339] width 623 height 20
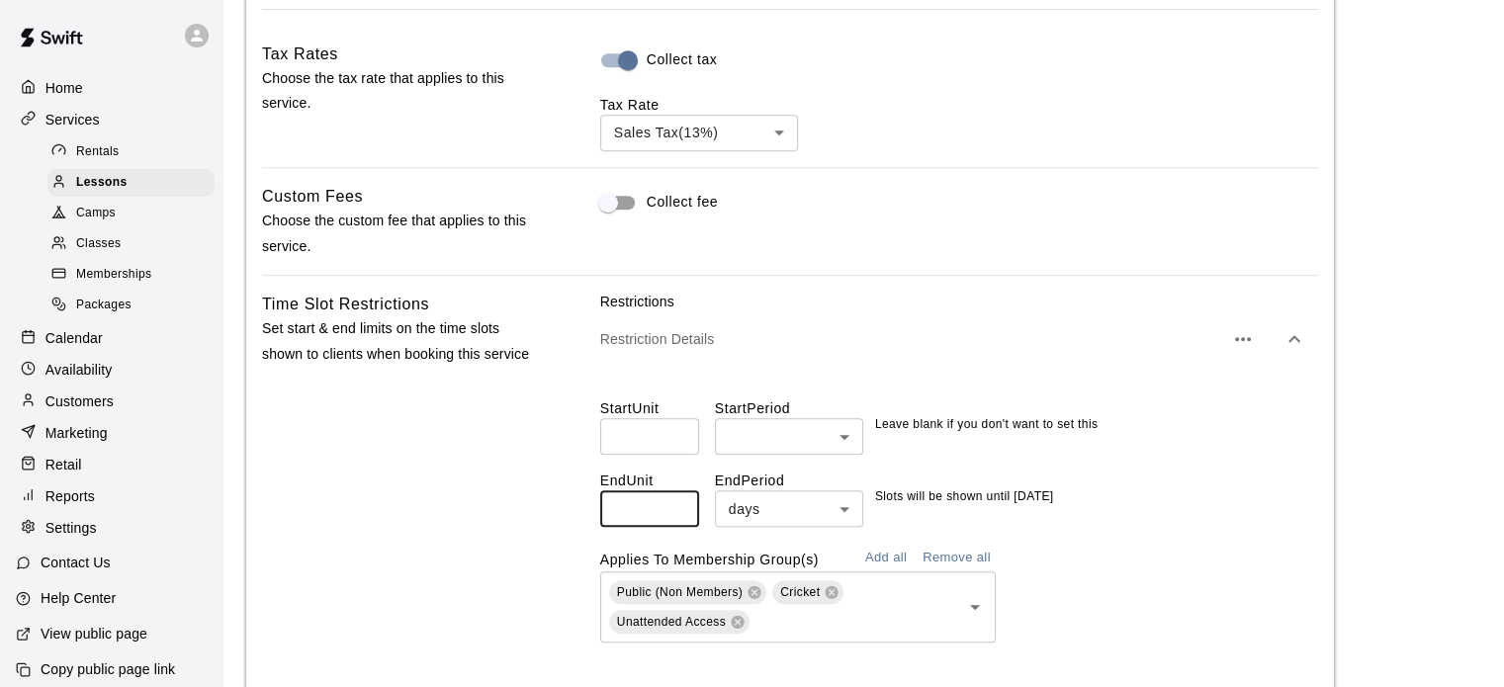
drag, startPoint x: 656, startPoint y: 535, endPoint x: 609, endPoint y: 524, distance: 48.7
click at [609, 524] on input "**" at bounding box center [649, 508] width 99 height 37
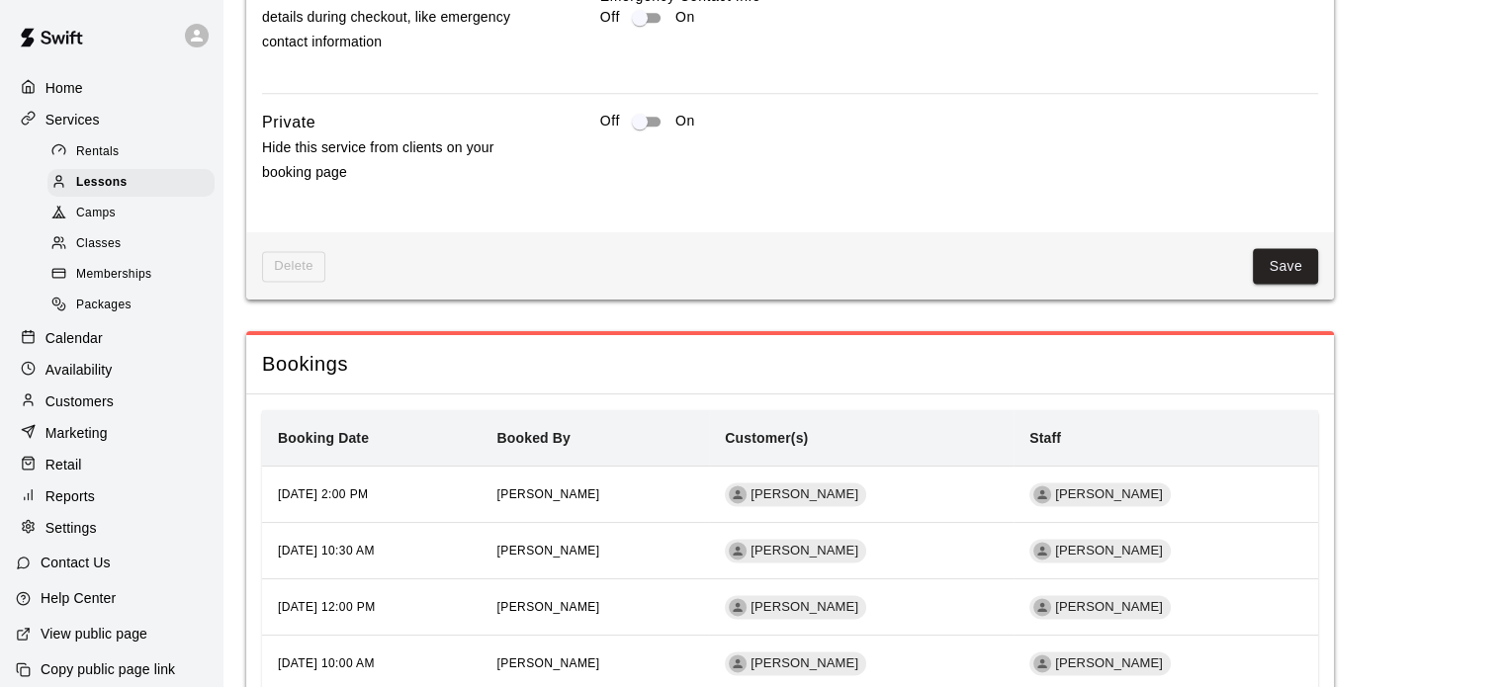
scroll to position [2637, 0]
type input "**"
click at [1281, 286] on button "Save" at bounding box center [1285, 267] width 65 height 37
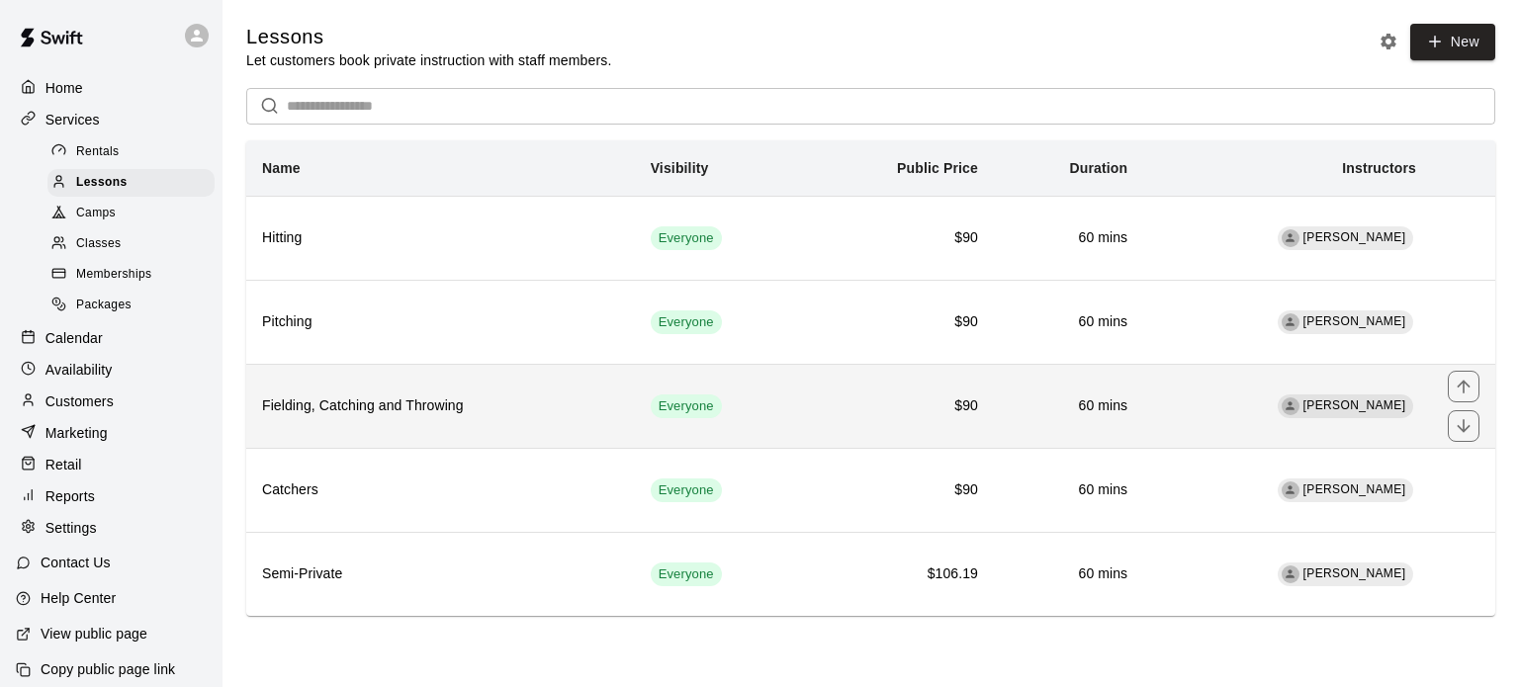
click at [743, 369] on td "Everyone" at bounding box center [721, 406] width 172 height 84
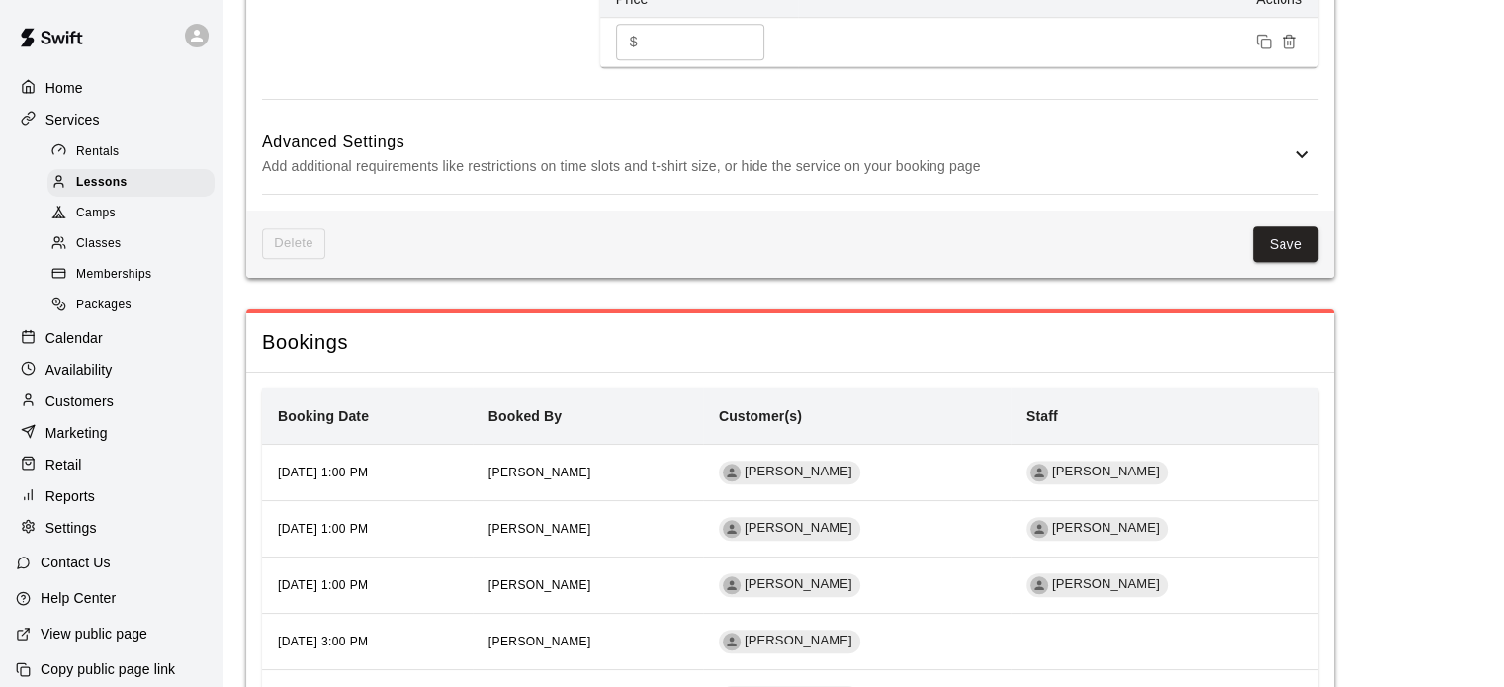
scroll to position [1534, 0]
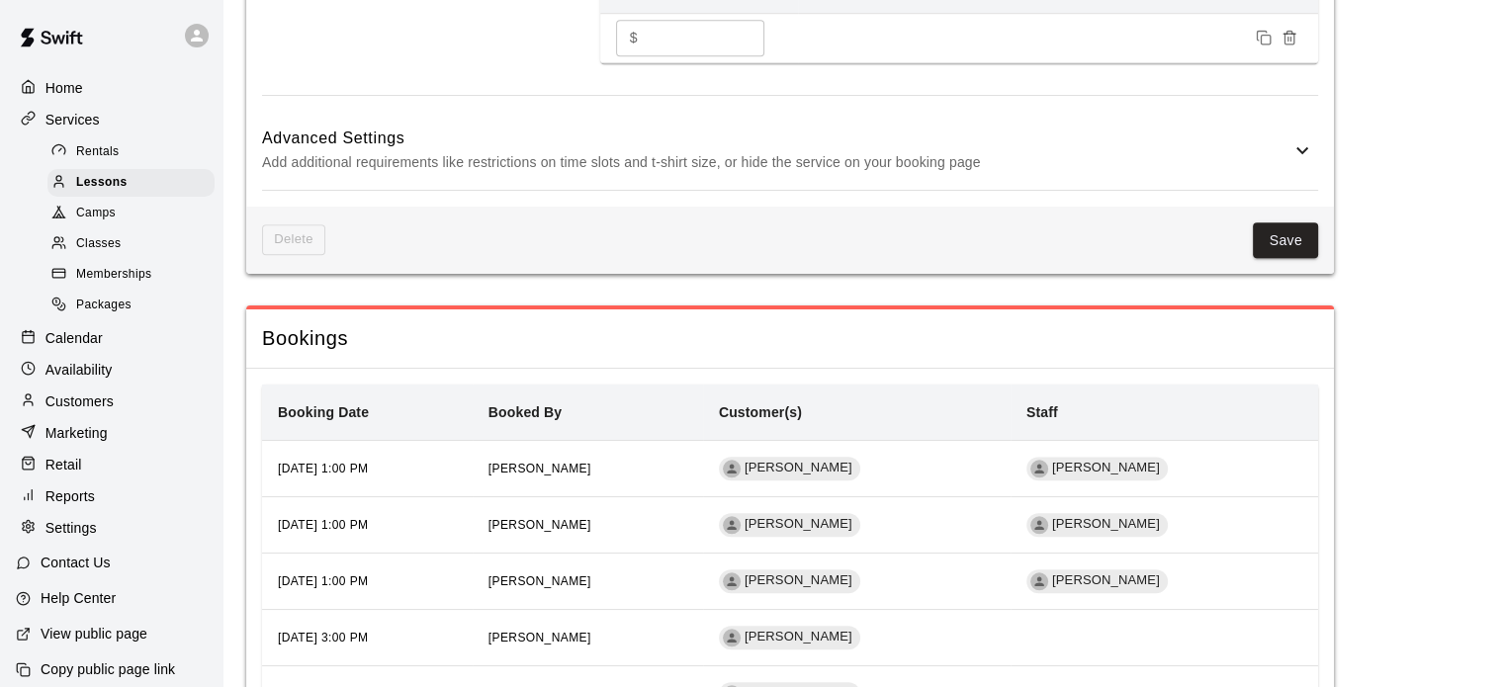
click at [1268, 151] on h6 "Advanced Settings" at bounding box center [776, 139] width 1028 height 26
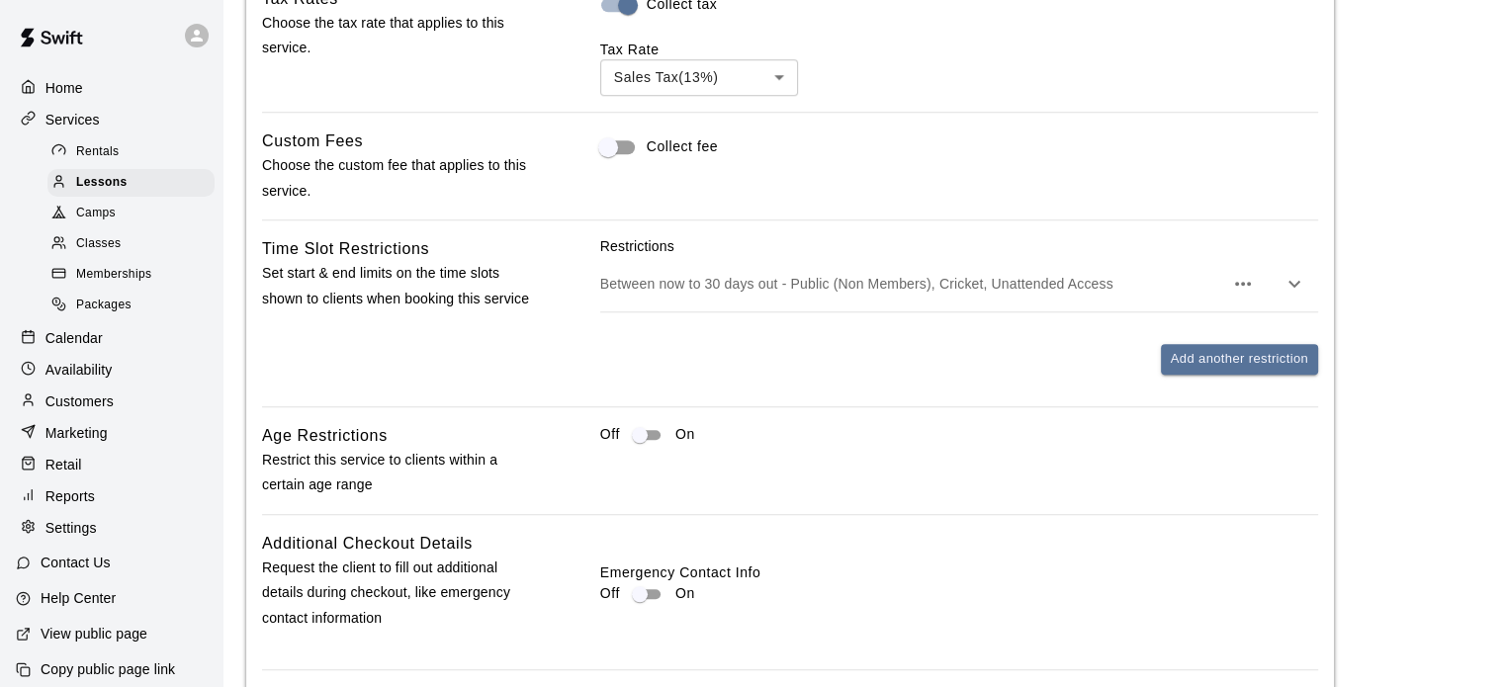
scroll to position [1770, 0]
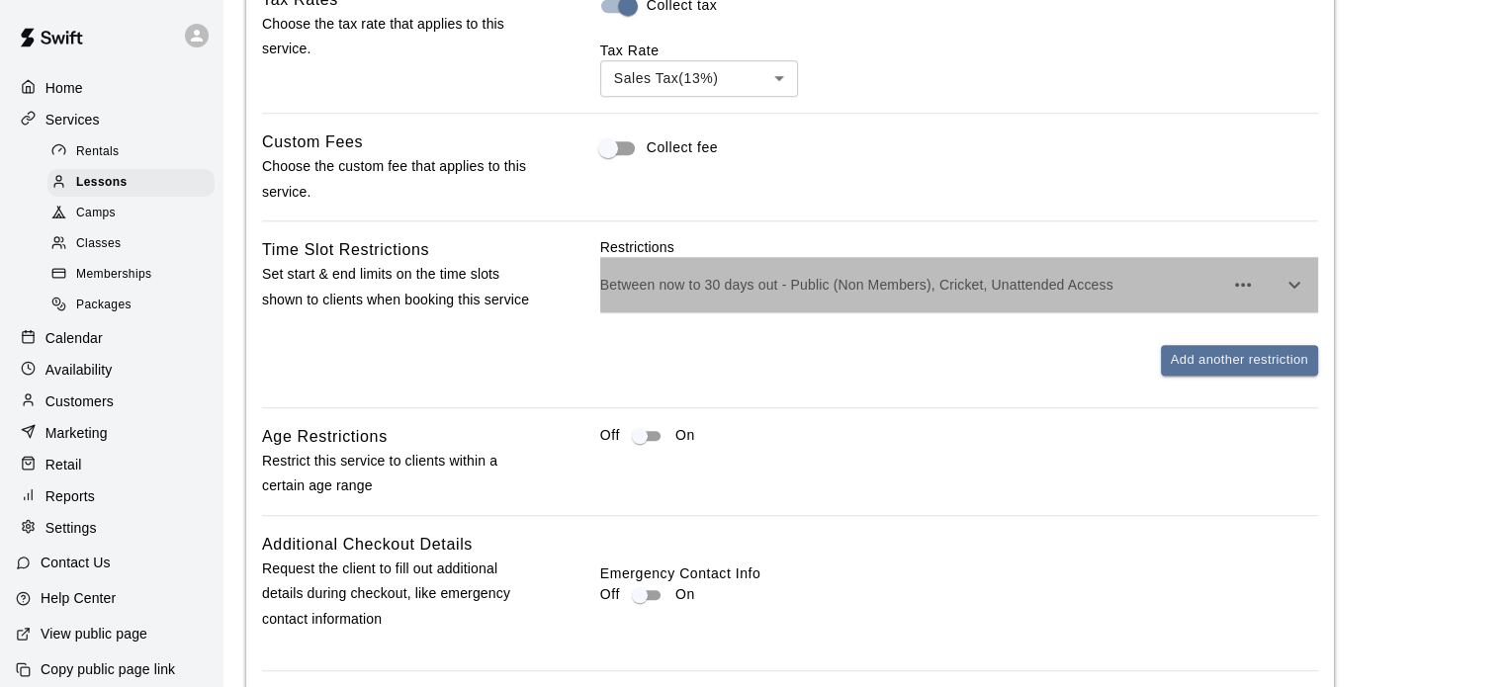
click at [1154, 295] on p "Between now to 30 days out - Public (Non Members), Cricket, Unattended Access" at bounding box center [911, 285] width 623 height 20
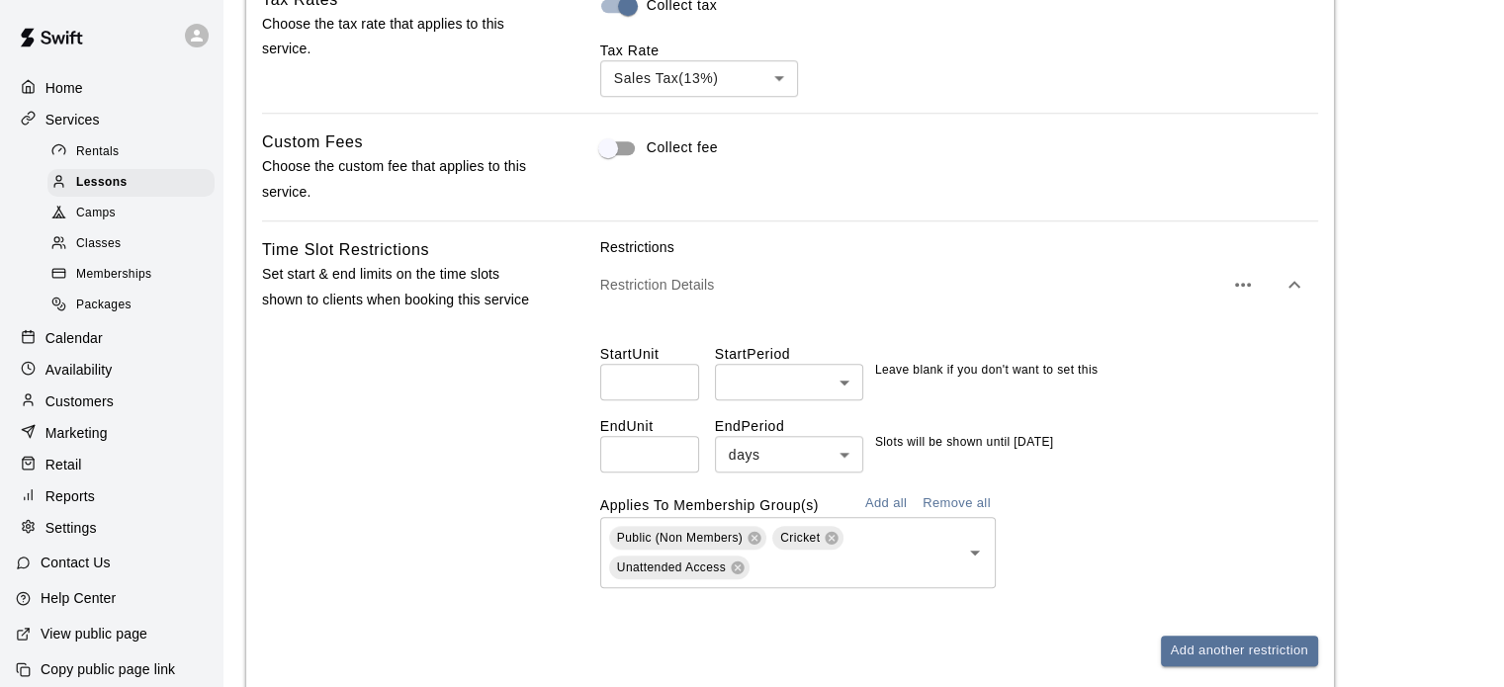
click at [601, 436] on label "End Unit" at bounding box center [657, 426] width 115 height 20
drag, startPoint x: 658, startPoint y: 474, endPoint x: 585, endPoint y: 469, distance: 73.3
click at [585, 469] on div "Time Slot Restrictions Set start & end limits on the time slots shown to client…" at bounding box center [790, 467] width 1056 height 461
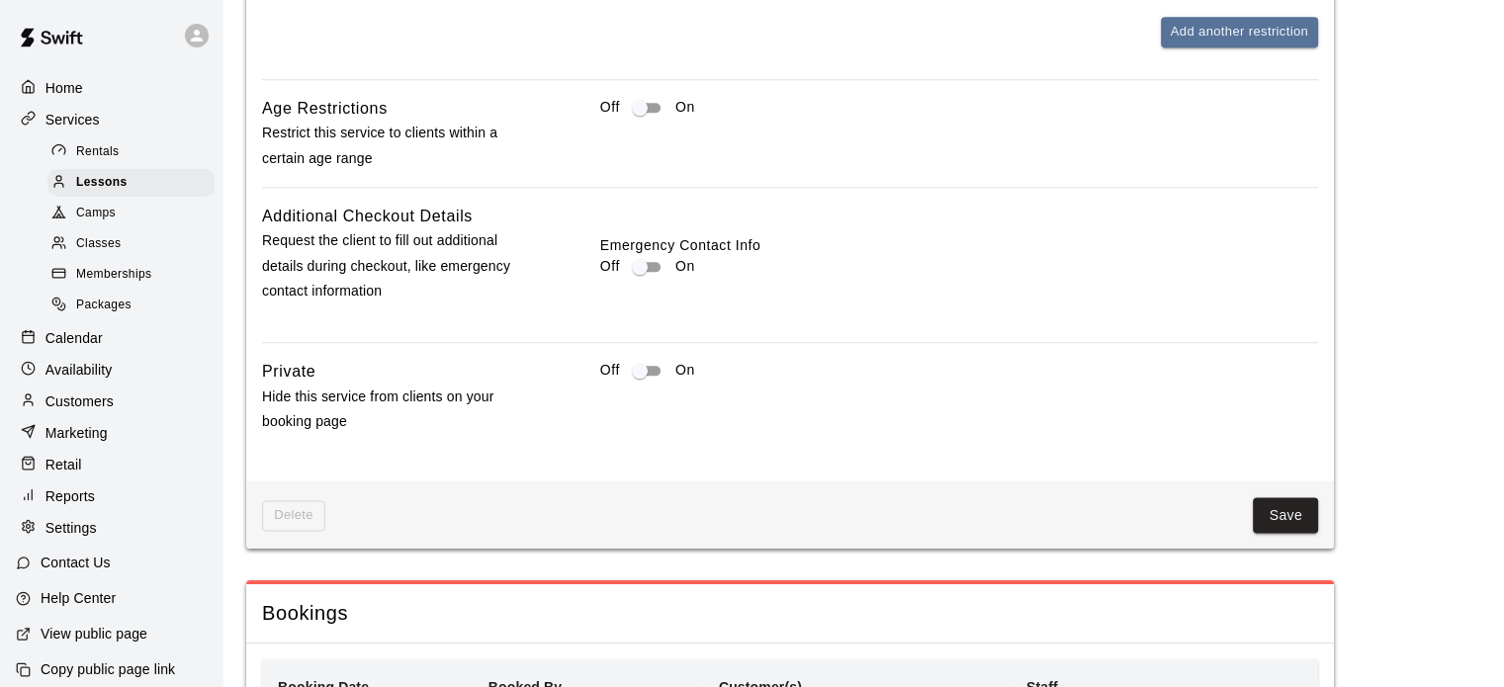
scroll to position [2393, 0]
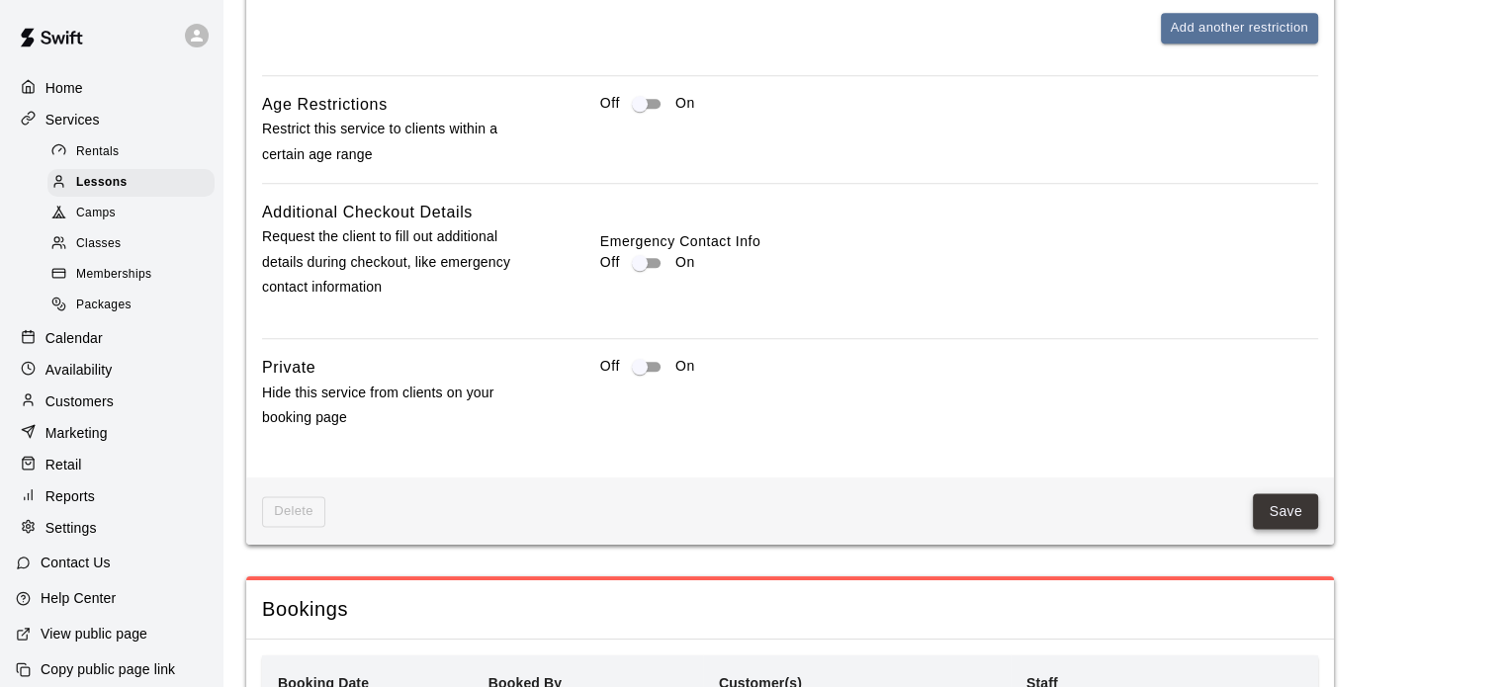
type input "**"
click at [1266, 530] on button "Save" at bounding box center [1285, 511] width 65 height 37
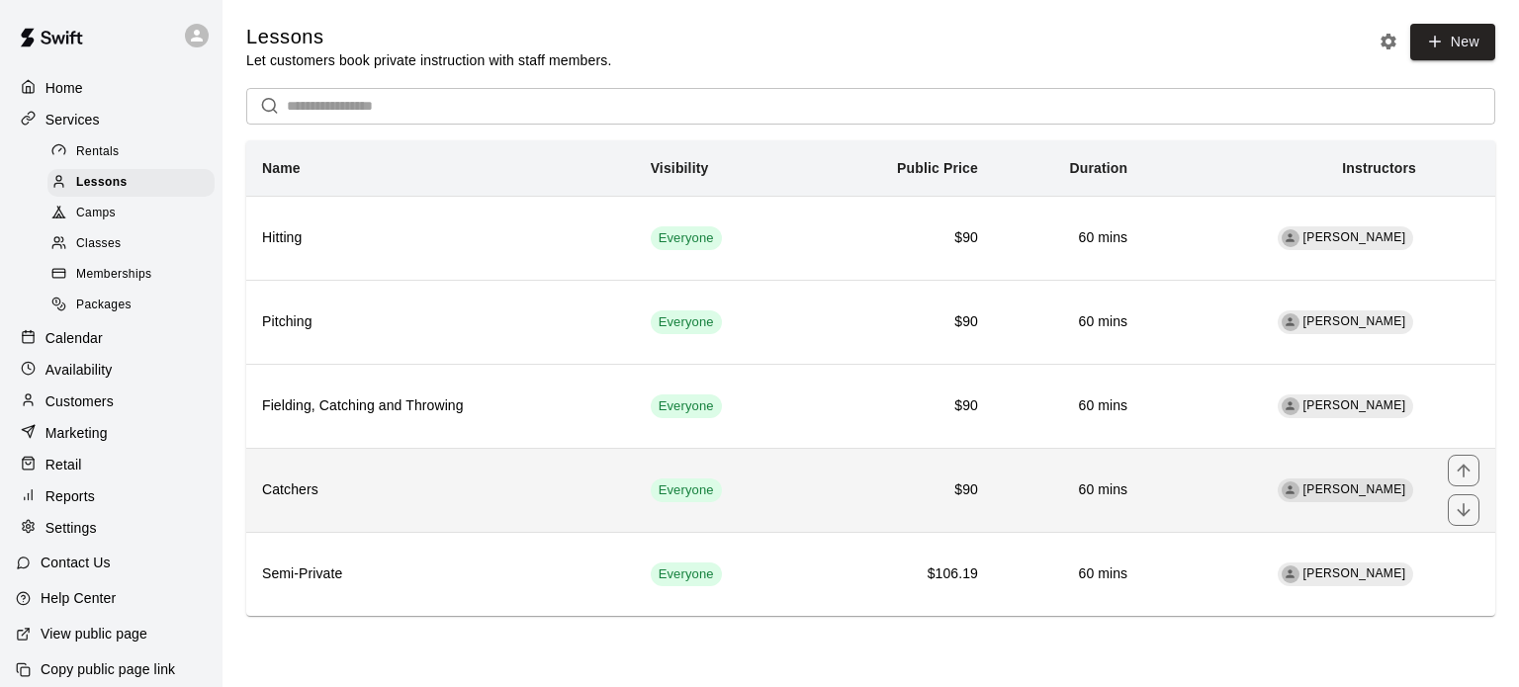
click at [978, 485] on h6 "$90" at bounding box center [900, 491] width 156 height 22
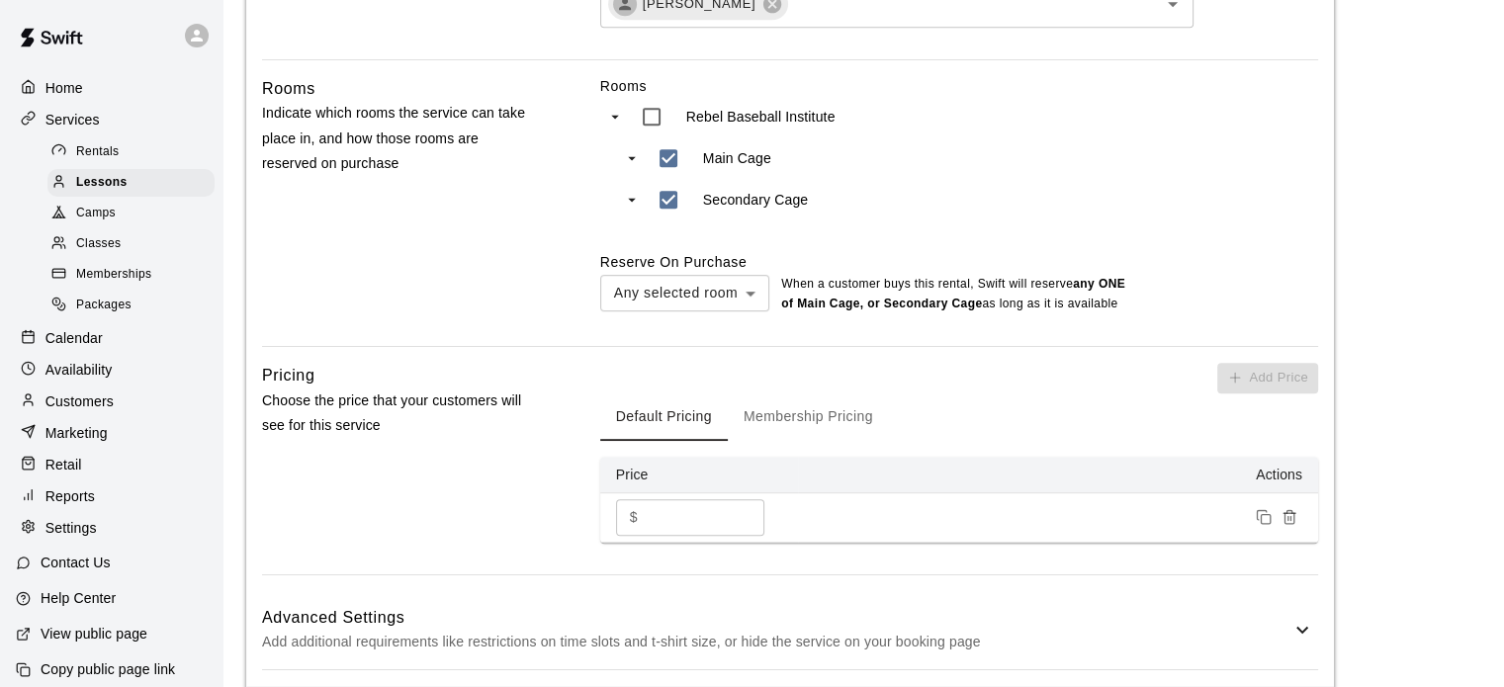
scroll to position [1342, 0]
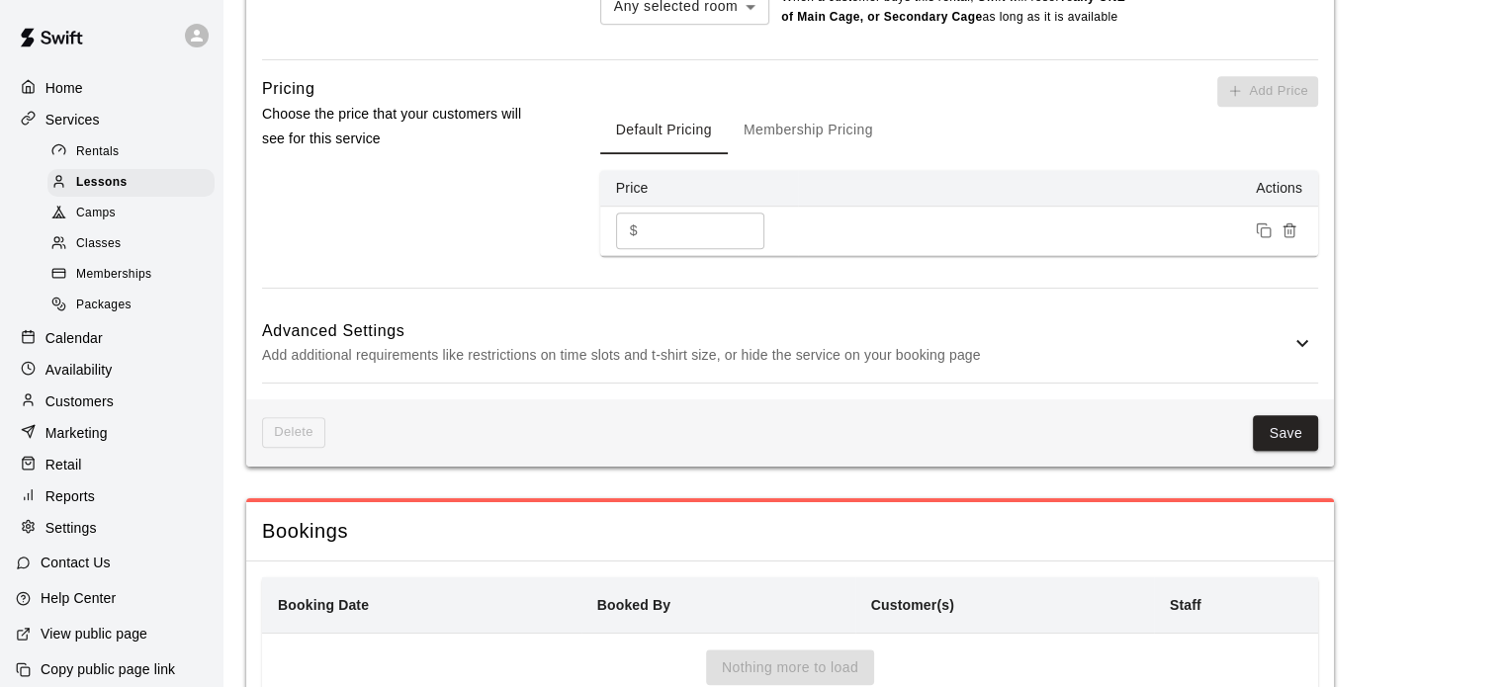
click at [1012, 368] on p "Add additional requirements like restrictions on time slots and t-shirt size, o…" at bounding box center [776, 355] width 1028 height 25
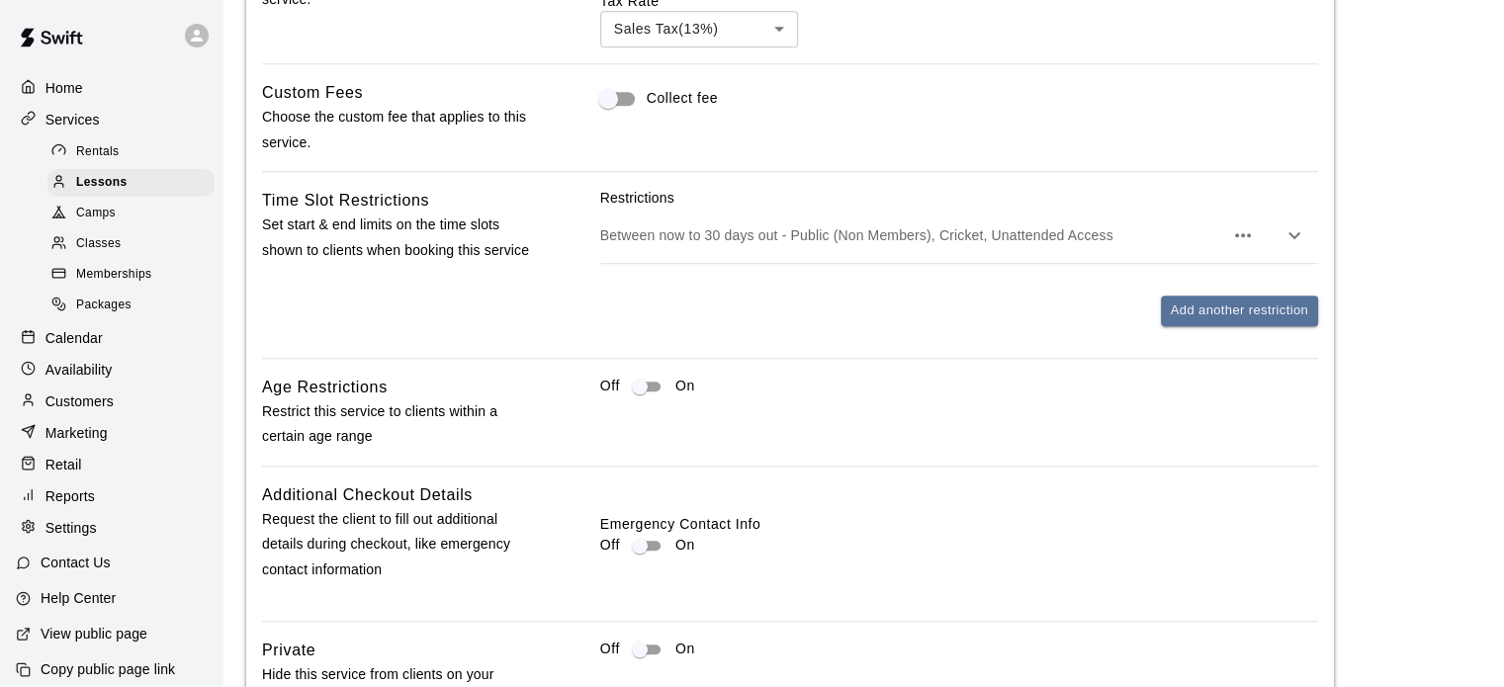
scroll to position [1819, 0]
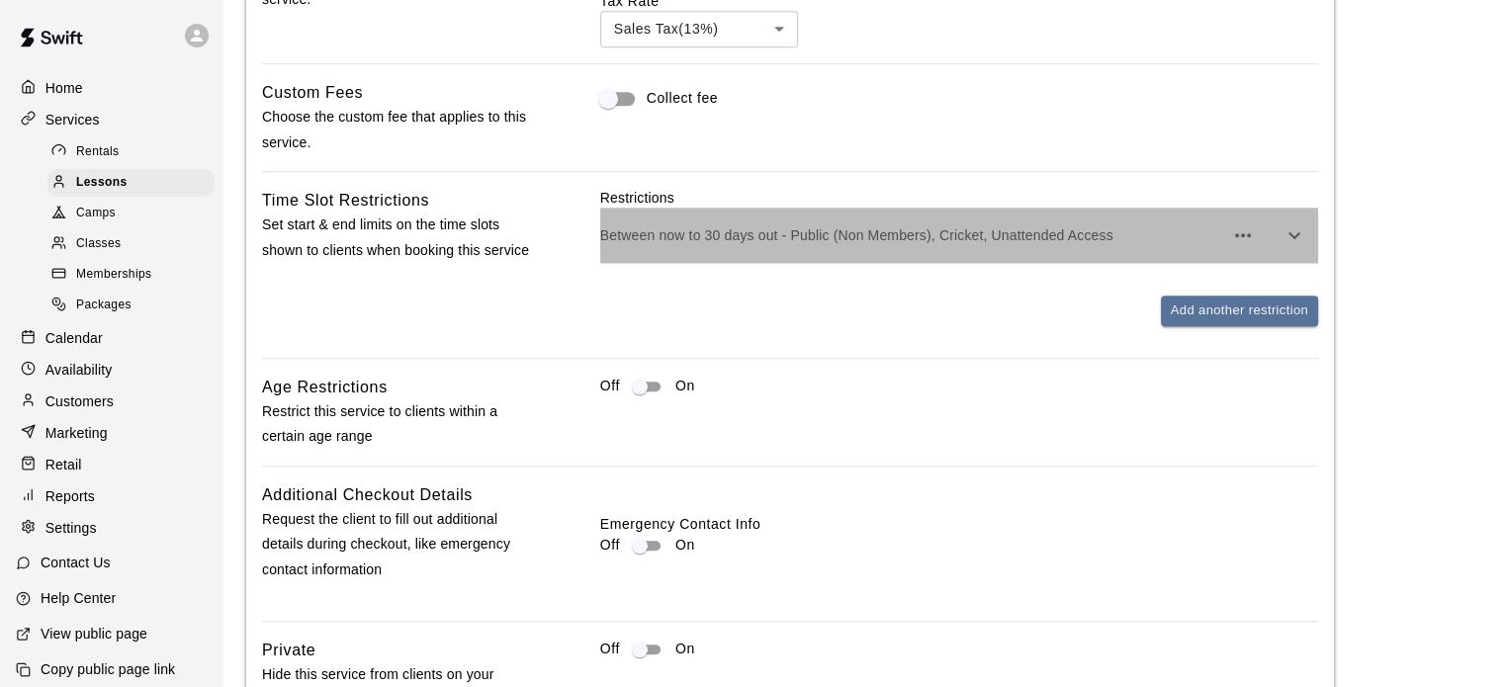
click at [1064, 245] on p "Between now to 30 days out - Public (Non Members), Cricket, Unattended Access" at bounding box center [911, 235] width 623 height 20
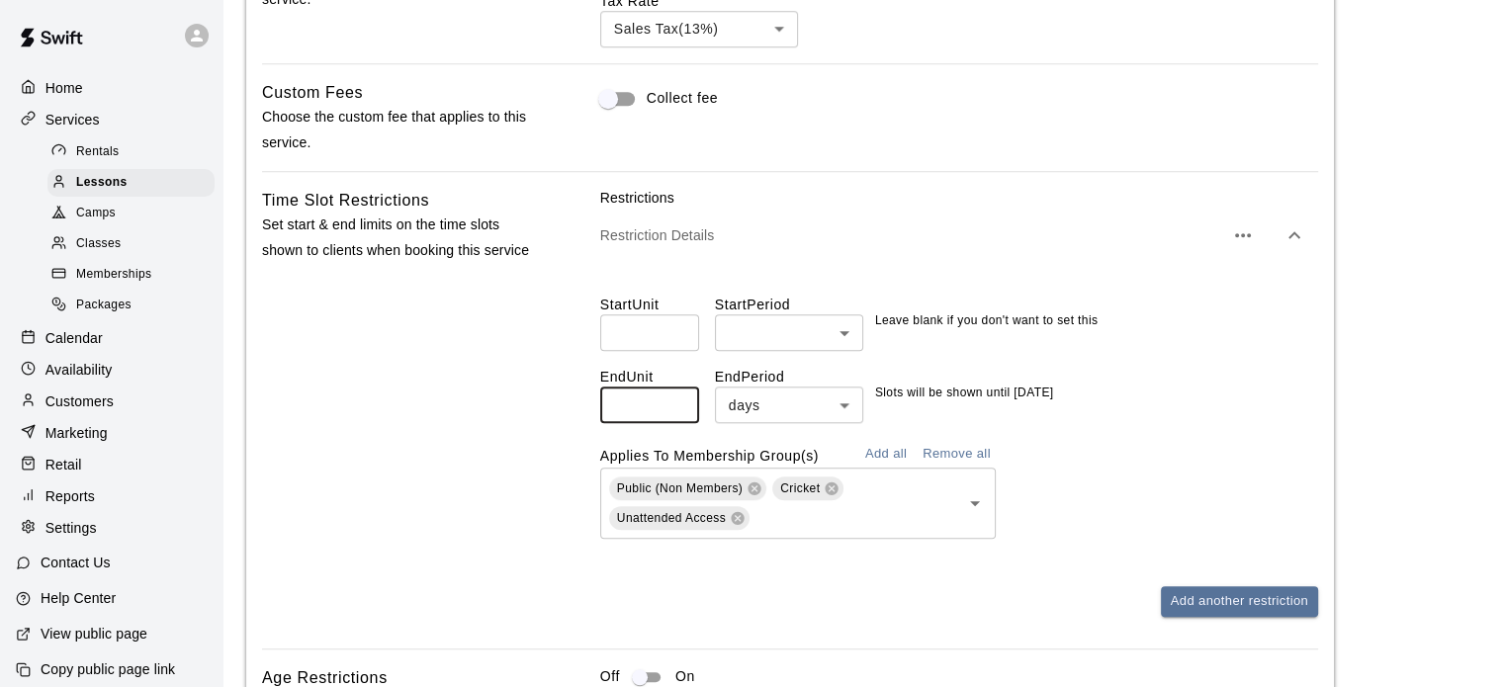
drag, startPoint x: 654, startPoint y: 428, endPoint x: 584, endPoint y: 412, distance: 72.0
click at [584, 412] on div "Time Slot Restrictions Set start & end limits on the time slots shown to client…" at bounding box center [790, 418] width 1056 height 461
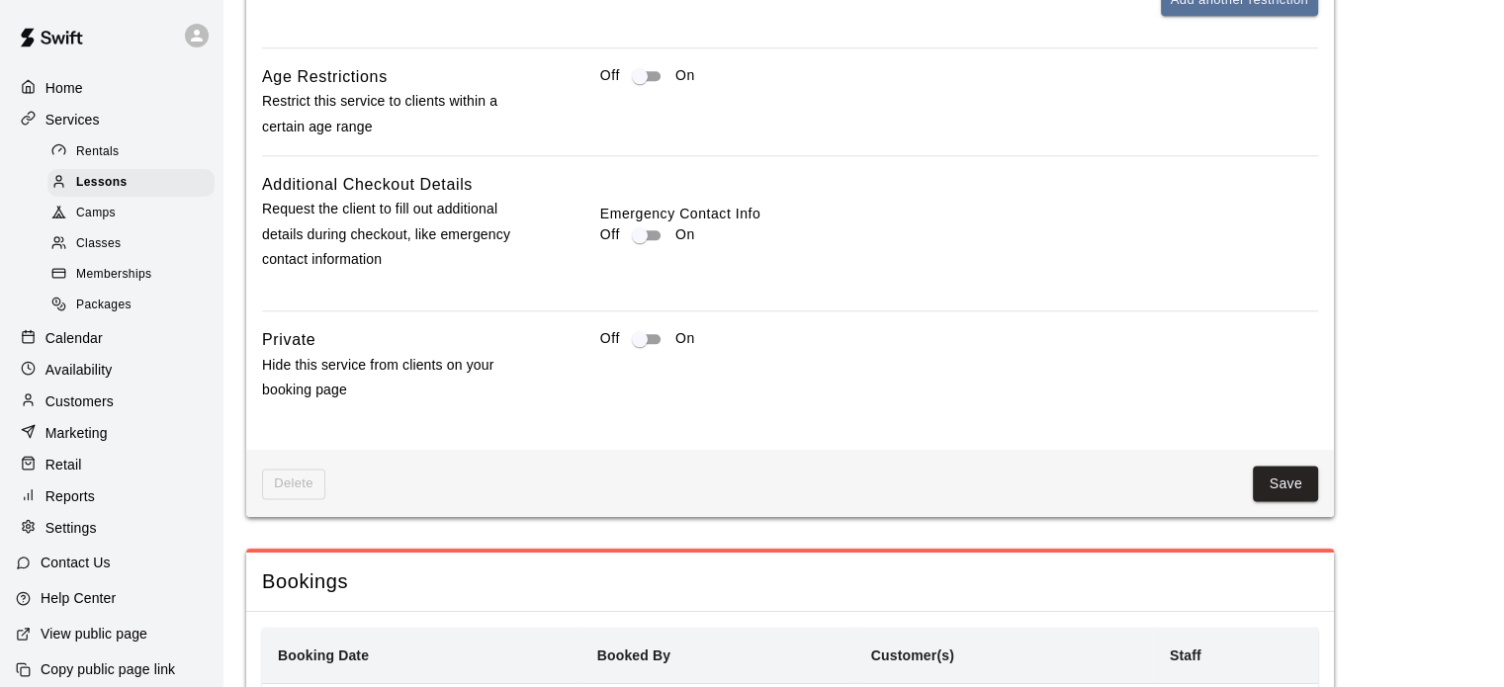
scroll to position [2429, 0]
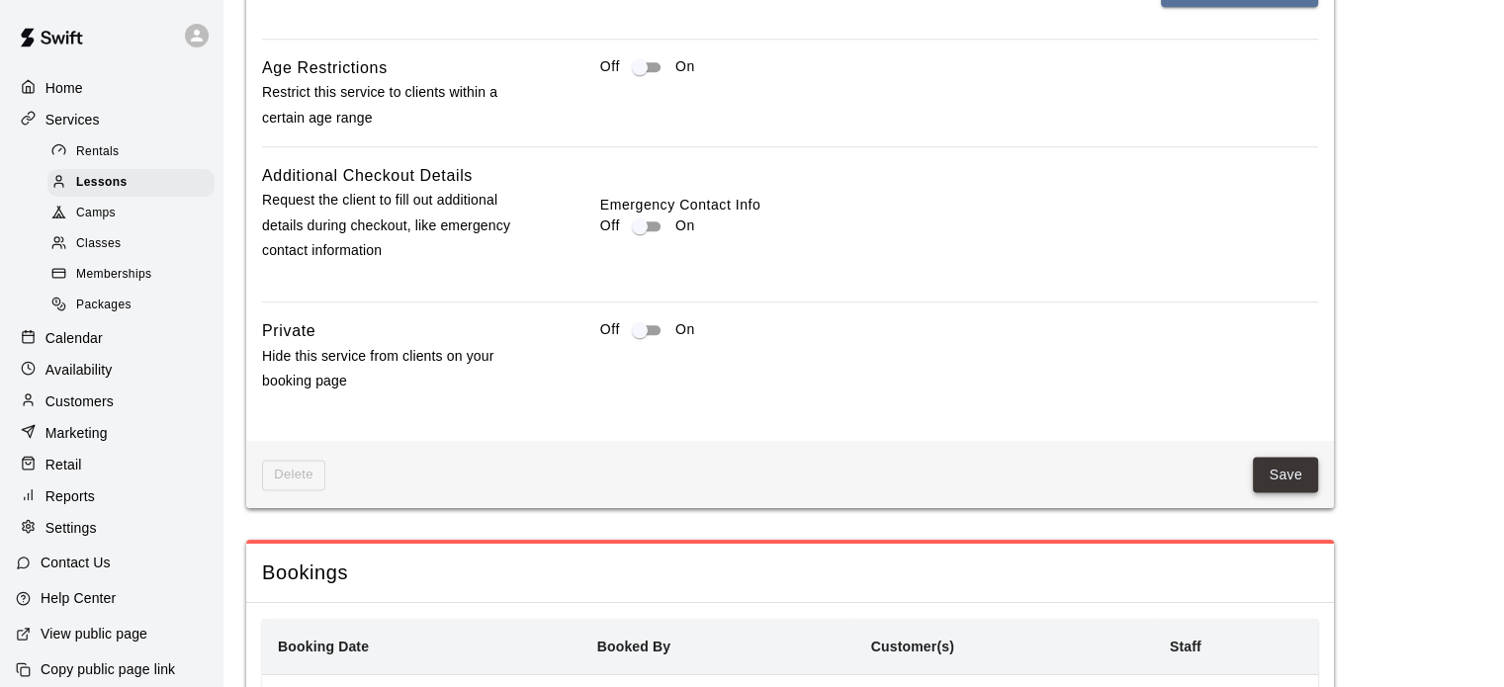
type input "**"
click at [1276, 493] on button "Save" at bounding box center [1285, 475] width 65 height 37
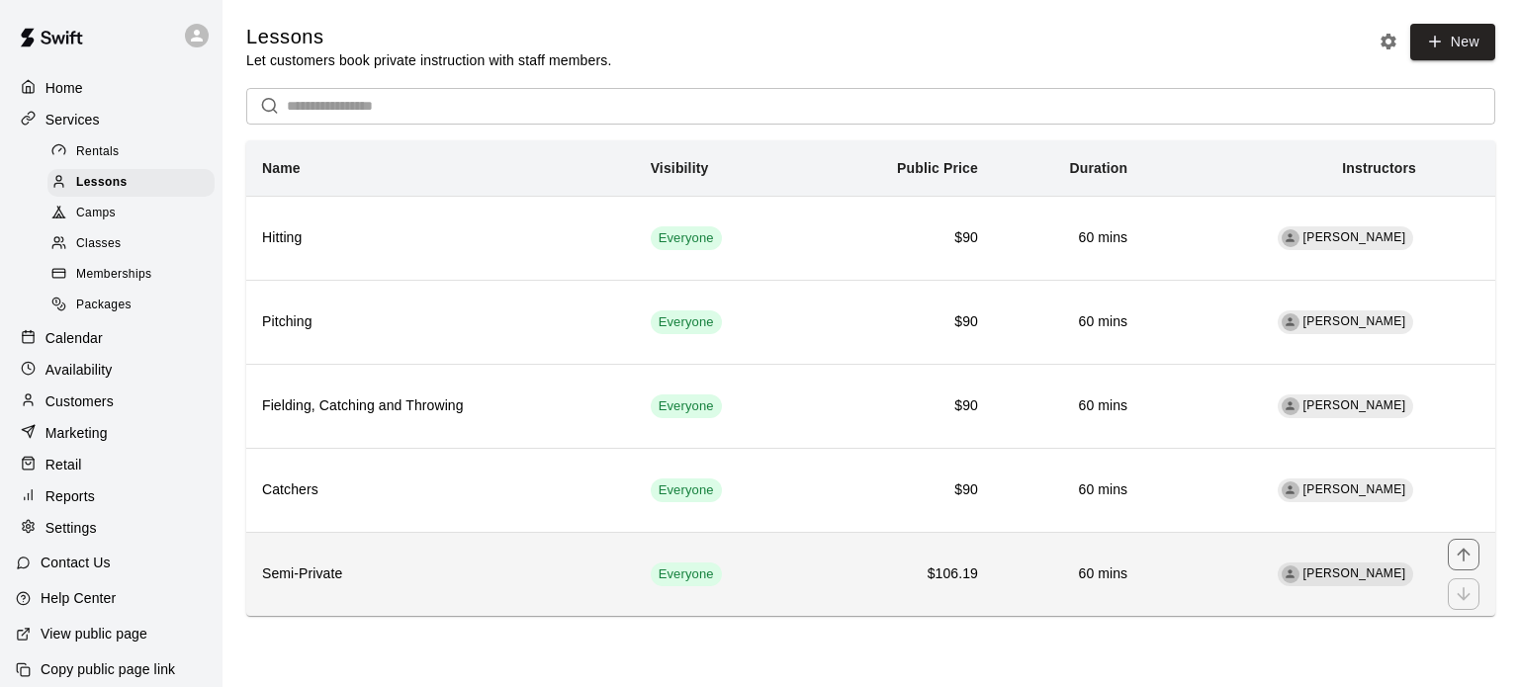
click at [859, 569] on h6 "$106.19" at bounding box center [900, 575] width 156 height 22
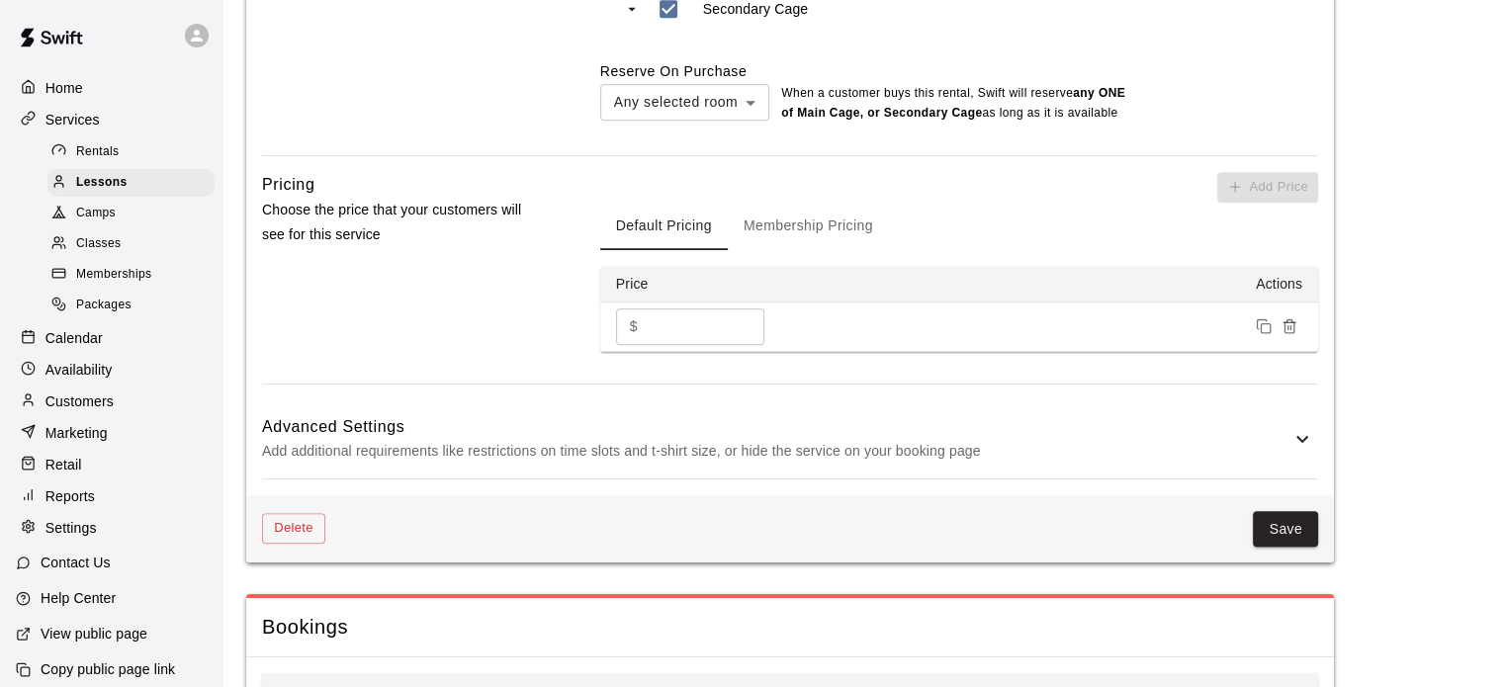
scroll to position [1297, 0]
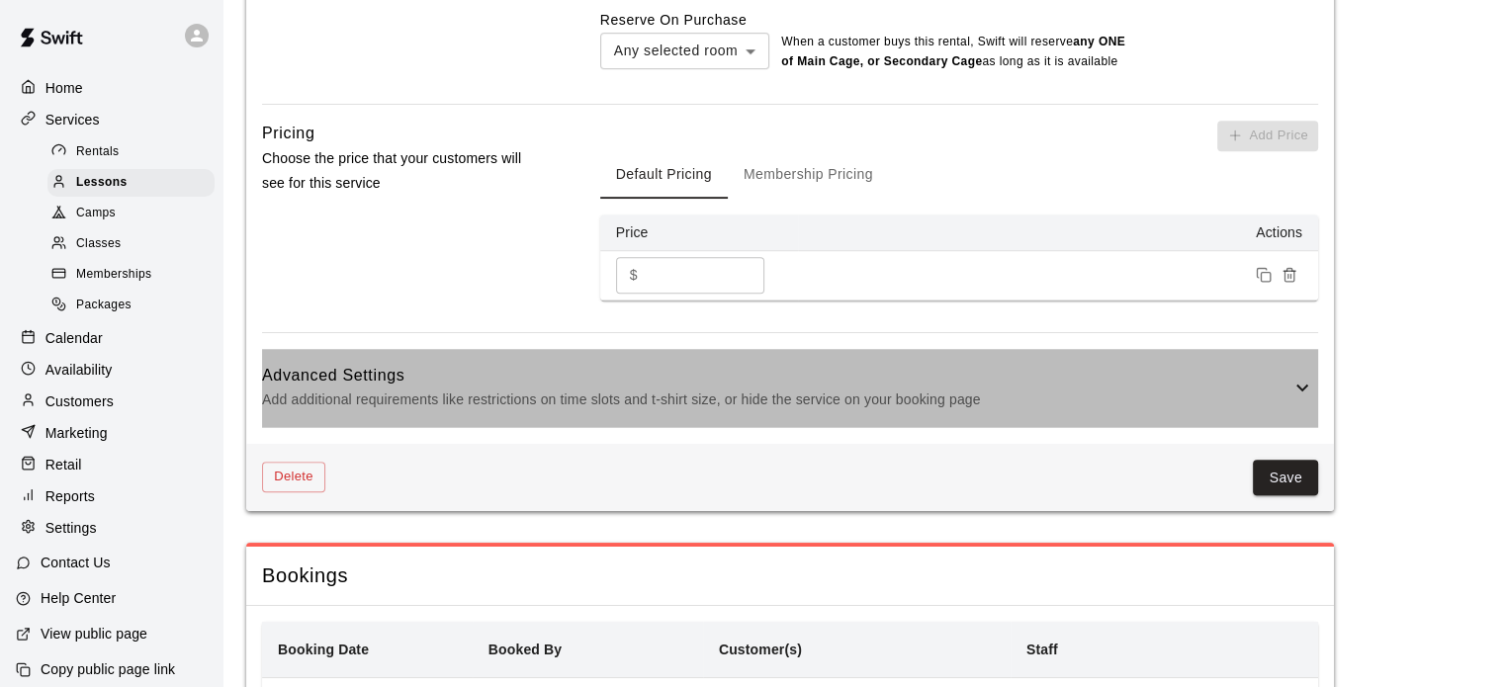
click at [1076, 412] on p "Add additional requirements like restrictions on time slots and t-shirt size, o…" at bounding box center [776, 400] width 1028 height 25
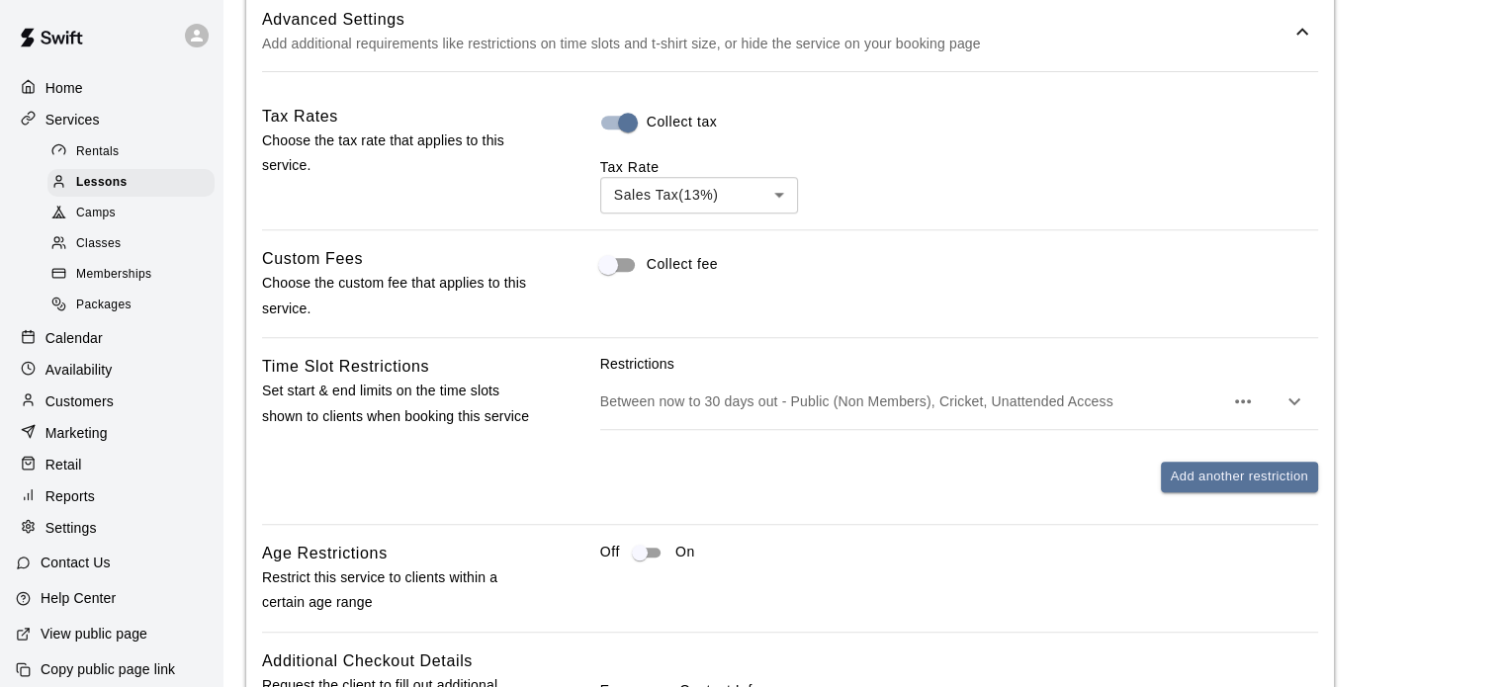
scroll to position [1657, 0]
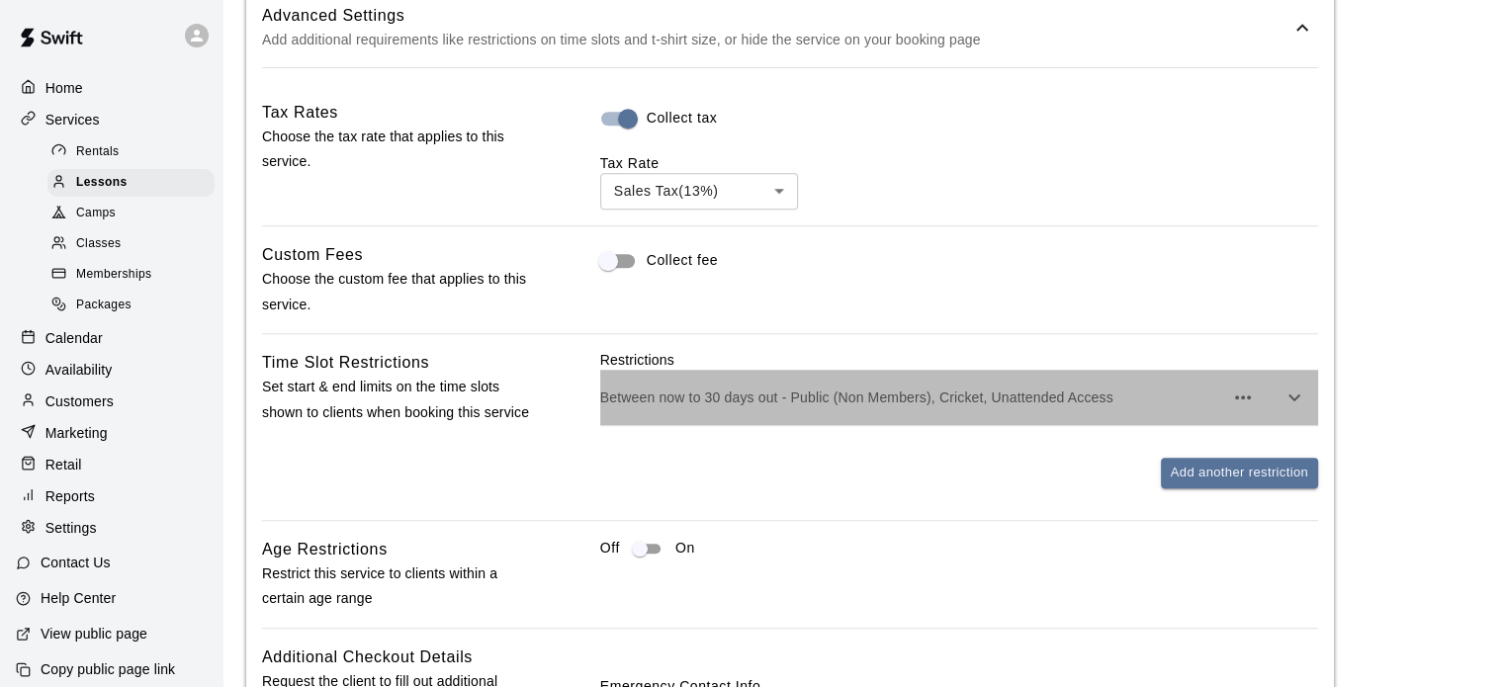
click at [1068, 407] on p "Between now to 30 days out - Public (Non Members), Cricket, Unattended Access" at bounding box center [911, 398] width 623 height 20
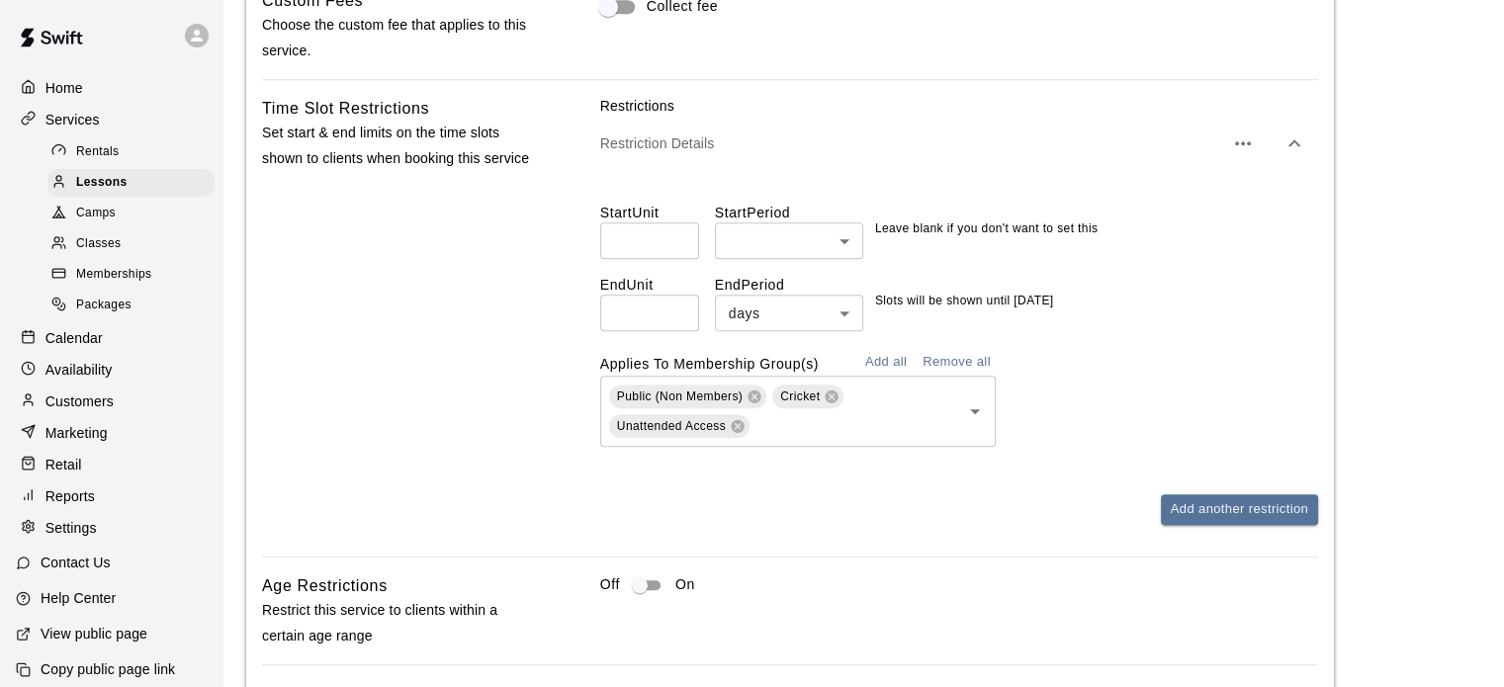
scroll to position [1914, 0]
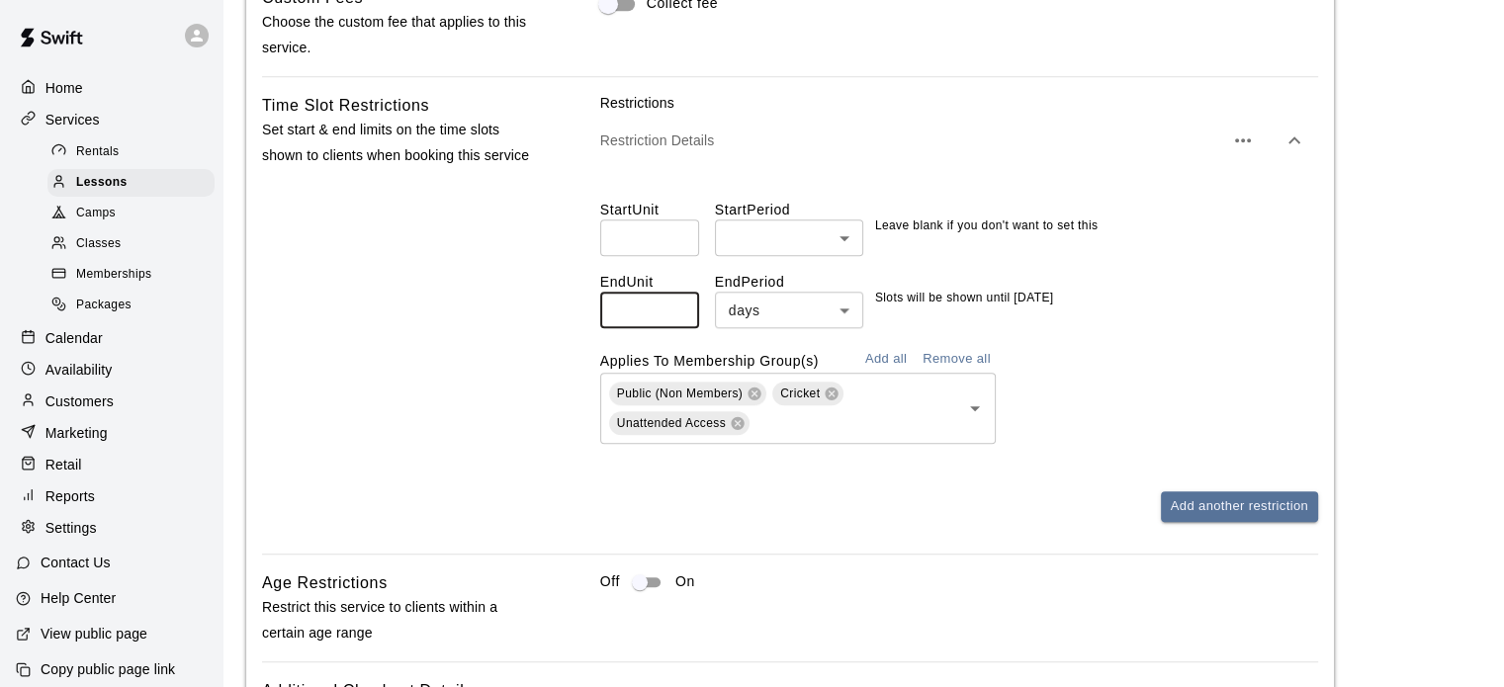
drag, startPoint x: 672, startPoint y: 334, endPoint x: 628, endPoint y: 331, distance: 44.6
click at [628, 328] on input "**" at bounding box center [649, 310] width 99 height 37
drag, startPoint x: 630, startPoint y: 332, endPoint x: 589, endPoint y: 325, distance: 41.1
click at [589, 325] on div "Time Slot Restrictions Set start & end limits on the time slots shown to client…" at bounding box center [790, 323] width 1056 height 461
type input "*"
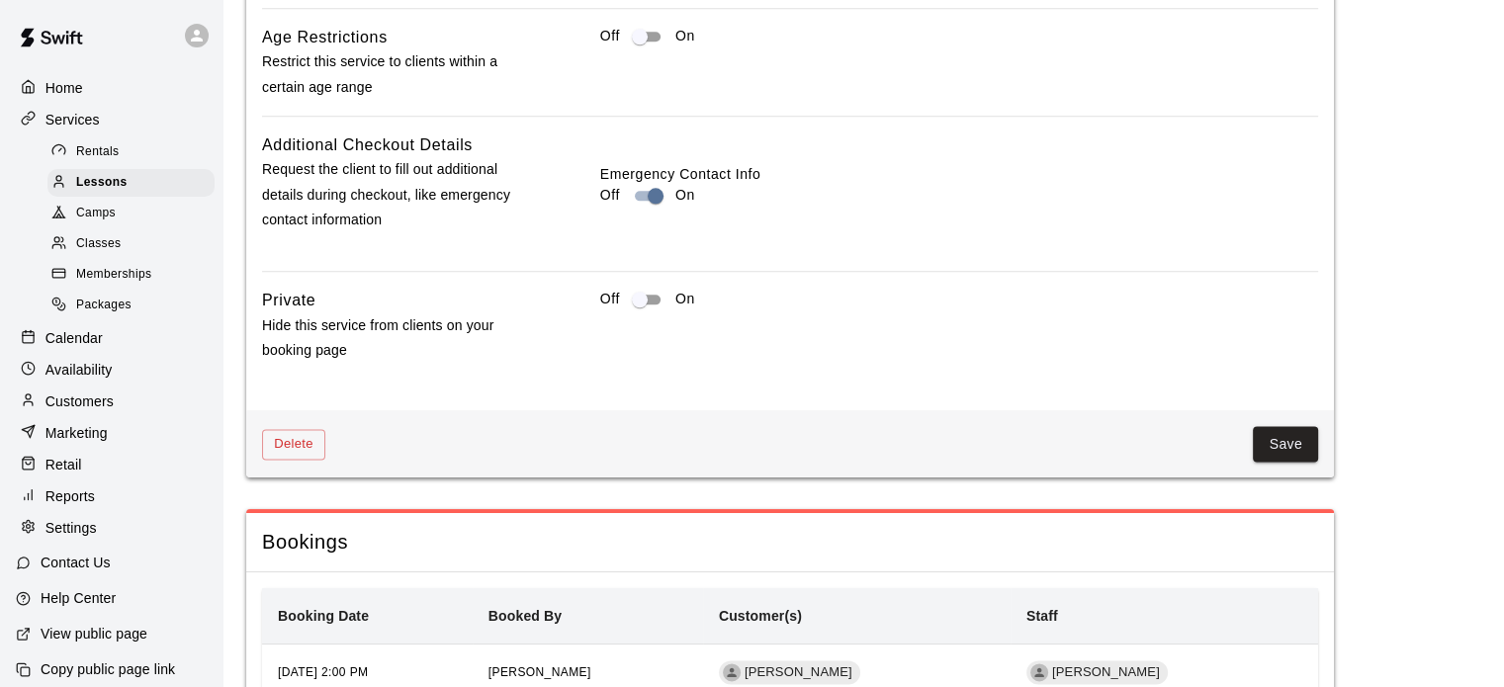
scroll to position [2462, 0]
type input "**"
click at [1279, 461] on button "Save" at bounding box center [1285, 442] width 65 height 37
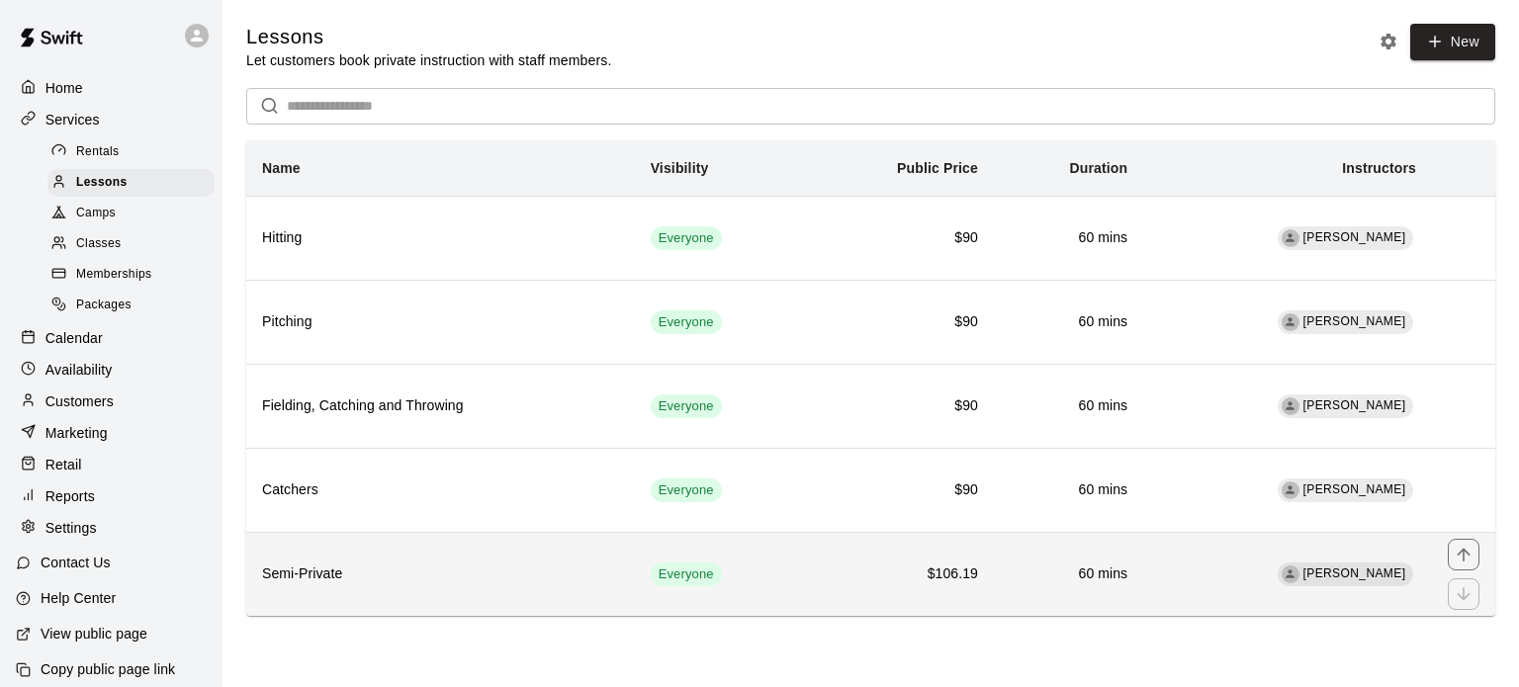
click at [873, 558] on td "$106.19" at bounding box center [900, 574] width 188 height 84
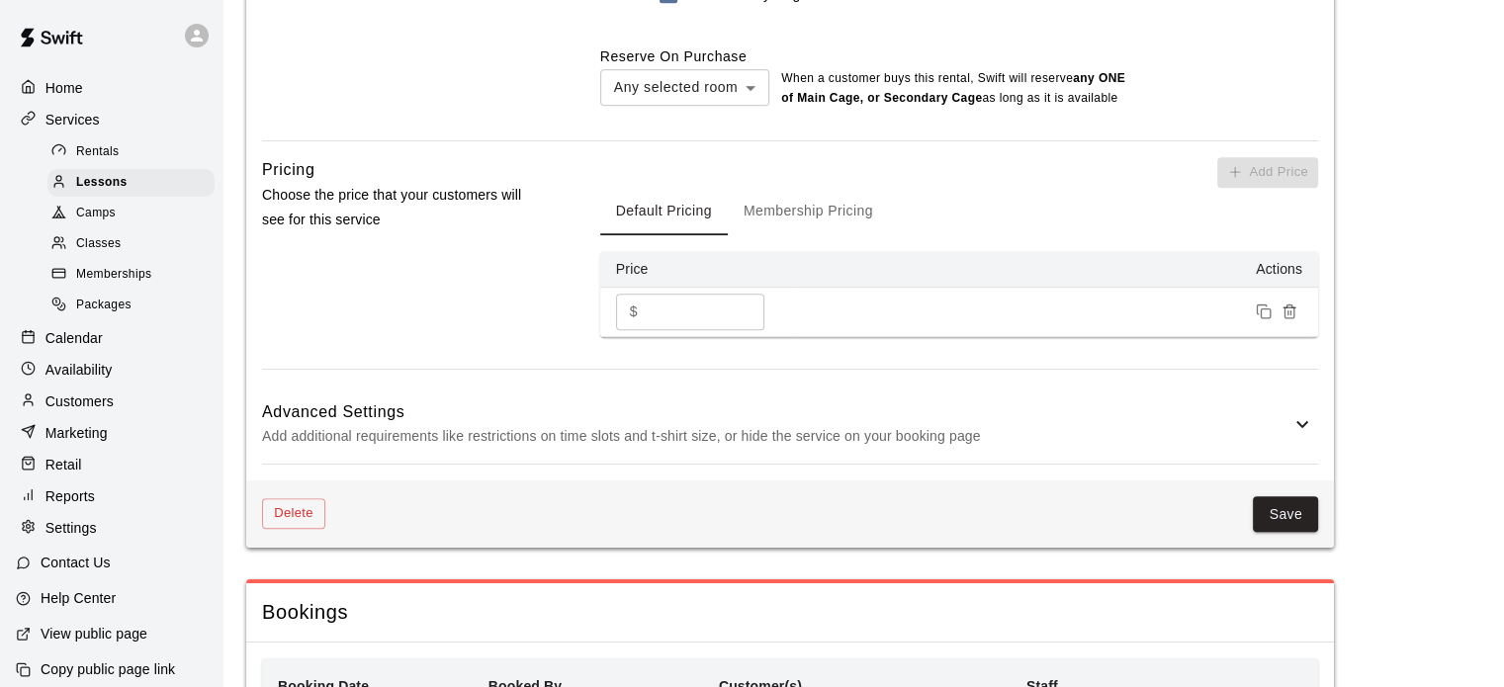
click at [1242, 464] on div "Advanced Settings Add additional requirements like restrictions on time slots a…" at bounding box center [790, 425] width 1056 height 78
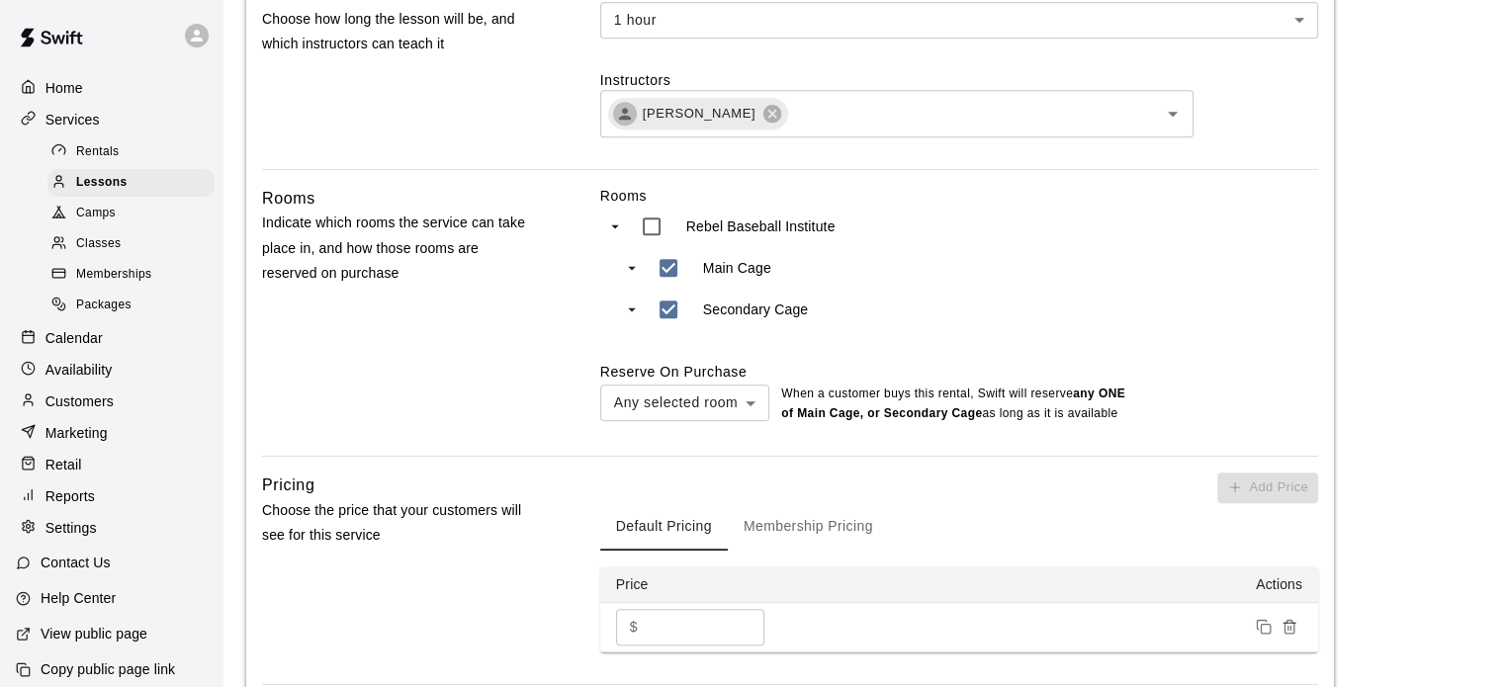
scroll to position [945, 0]
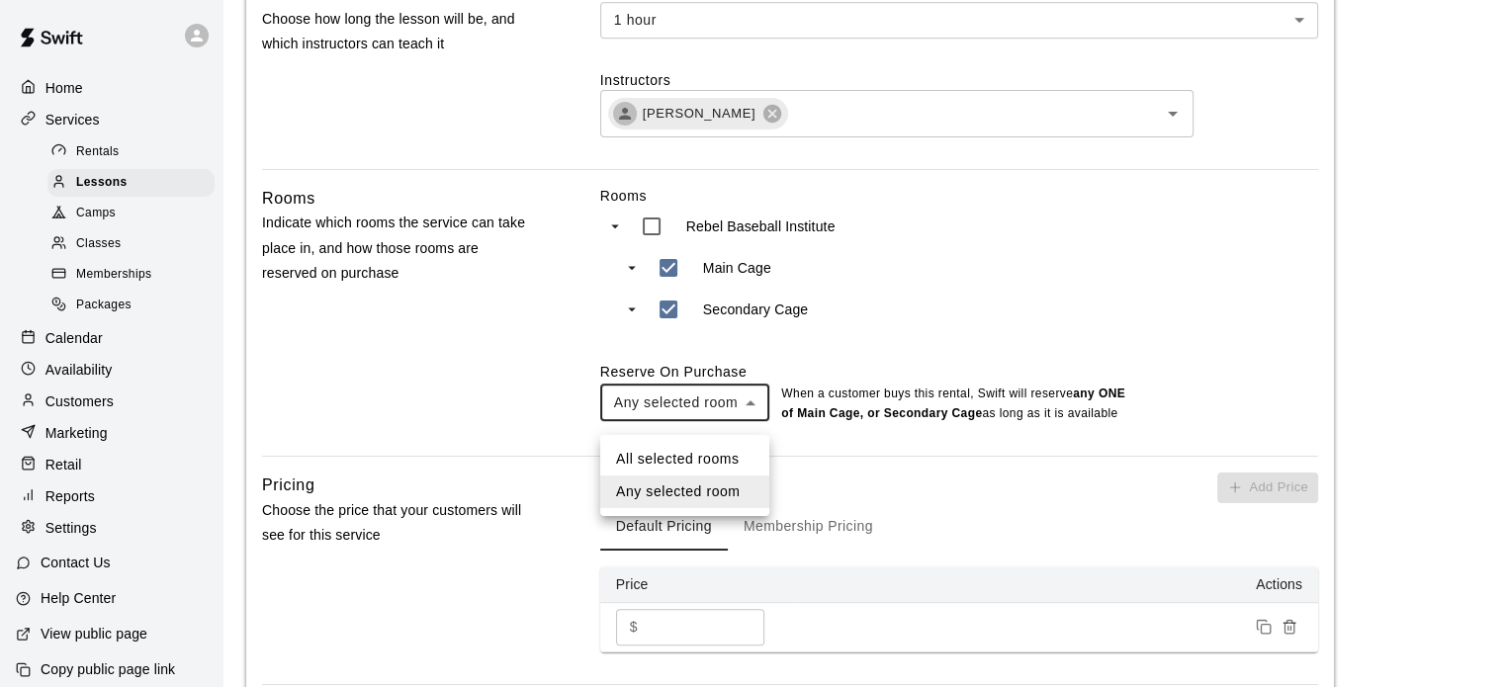
click at [668, 407] on body "**********" at bounding box center [752, 562] width 1504 height 3014
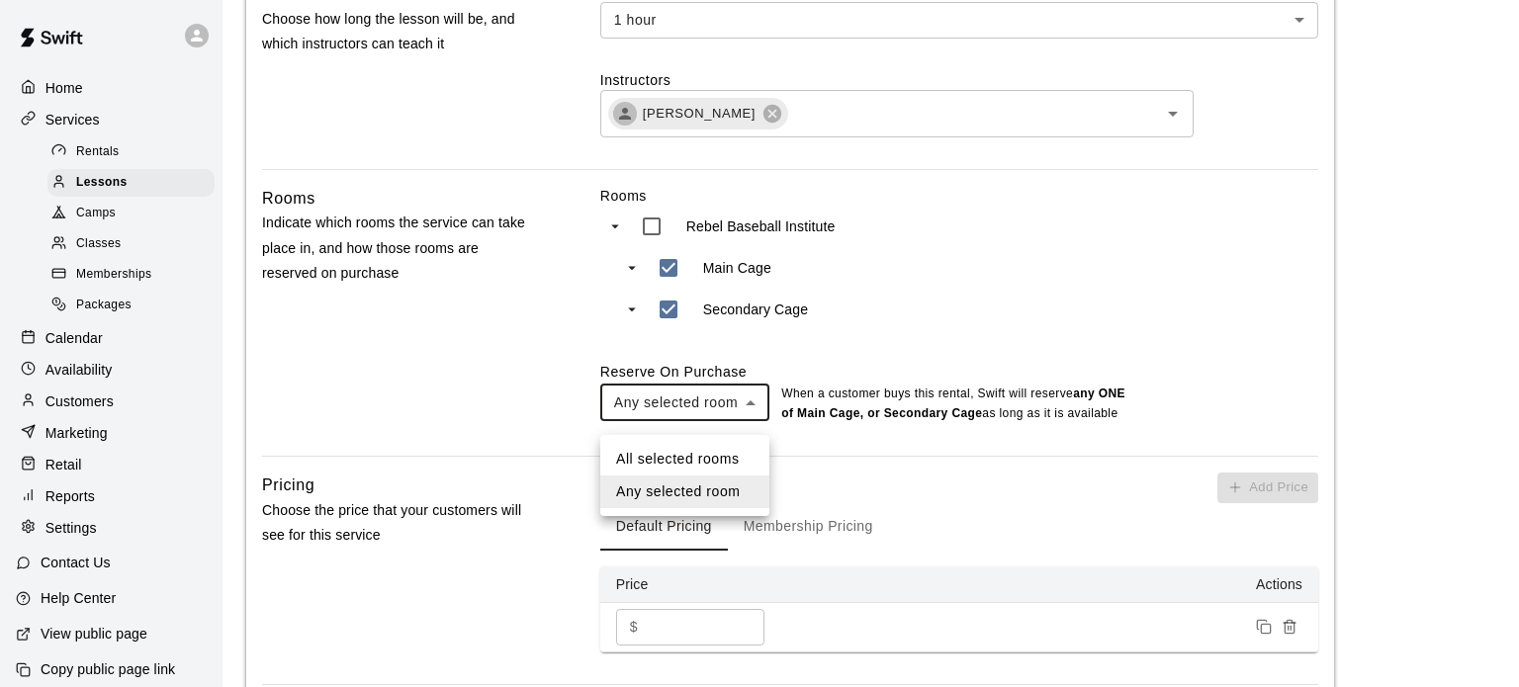
click at [662, 462] on li "All selected rooms" at bounding box center [684, 459] width 169 height 33
type input "***"
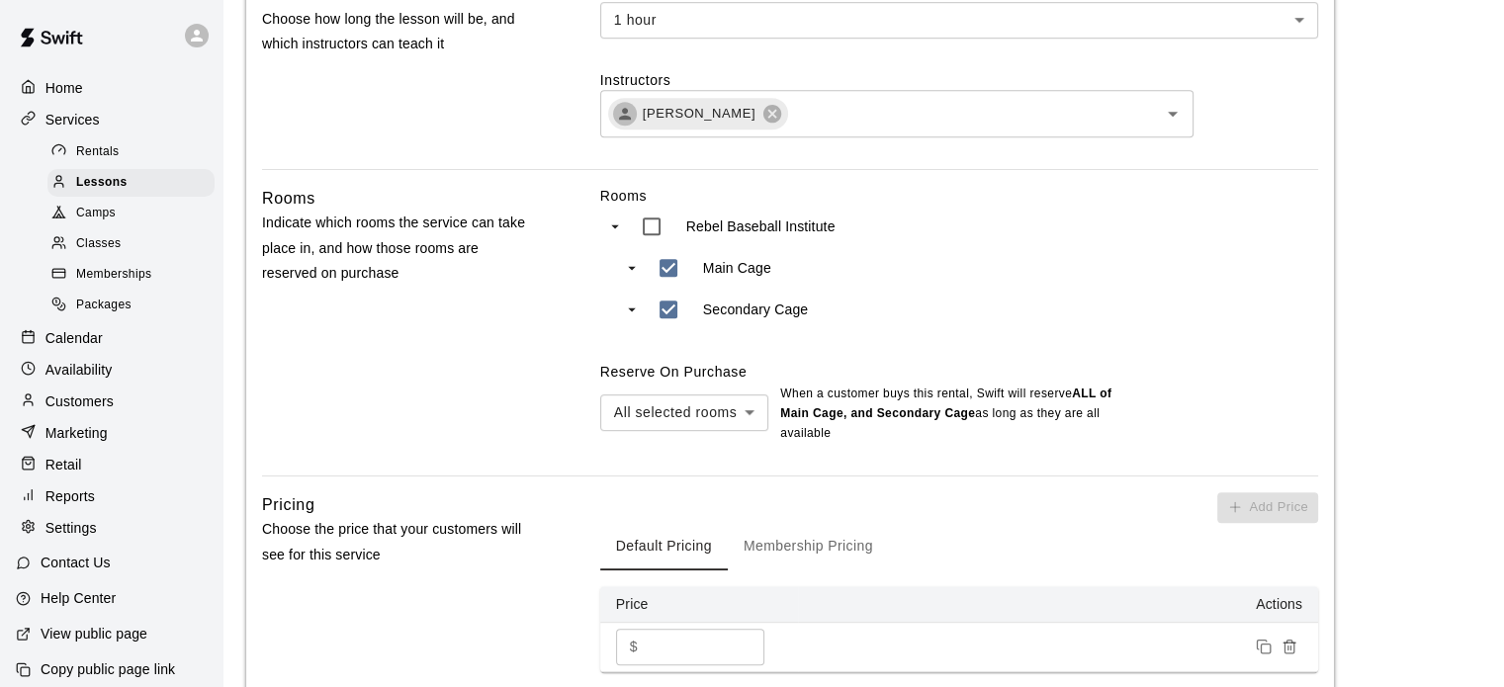
click at [1376, 209] on main "**********" at bounding box center [863, 564] width 1234 height 2971
click at [97, 183] on span "Lessons" at bounding box center [101, 183] width 51 height 20
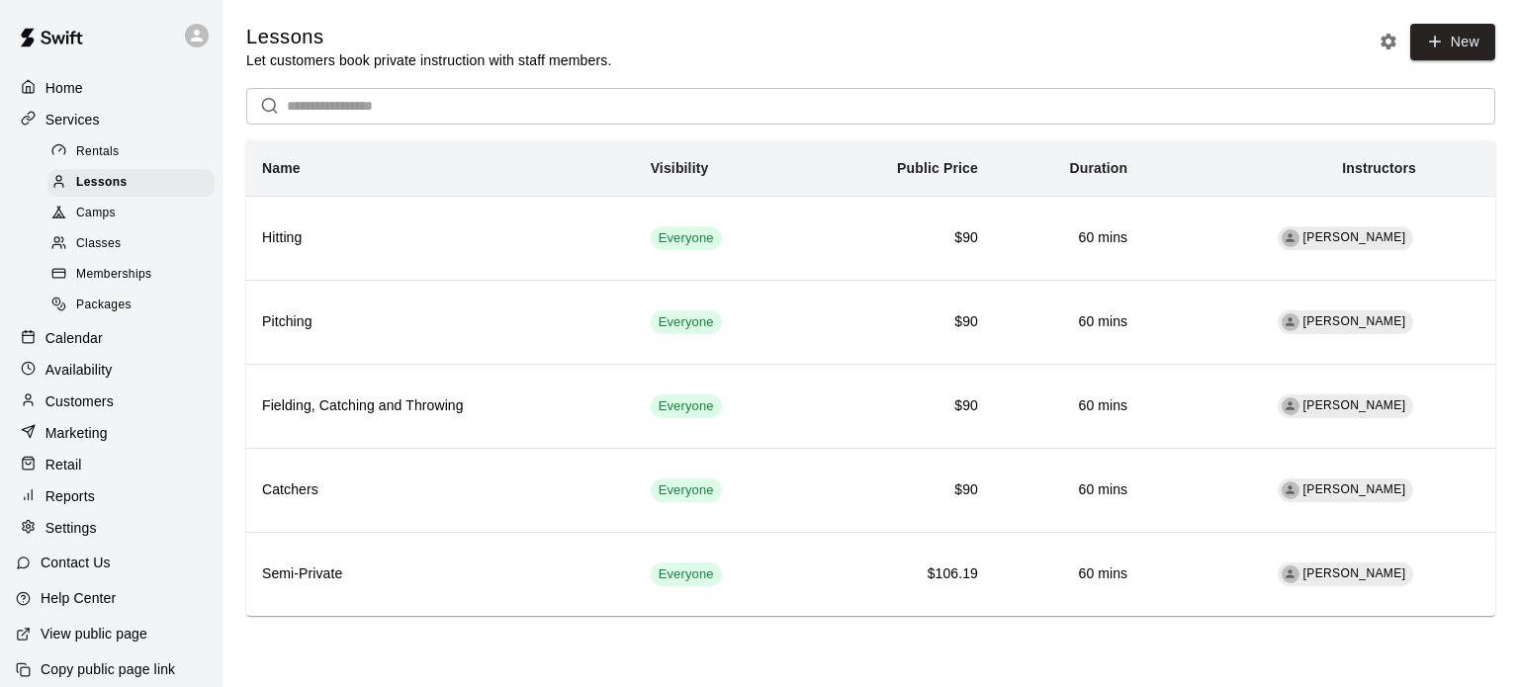
click at [99, 307] on div "Packages" at bounding box center [130, 306] width 167 height 28
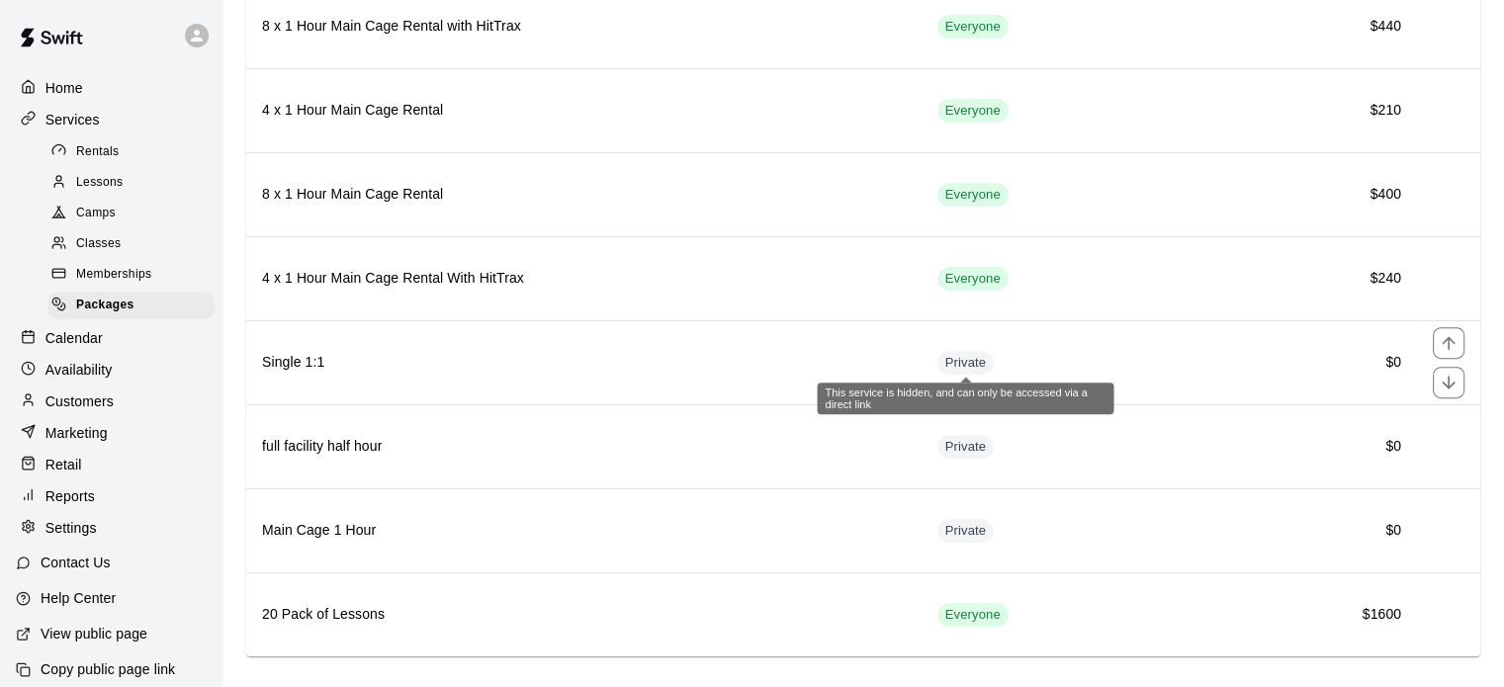
scroll to position [647, 0]
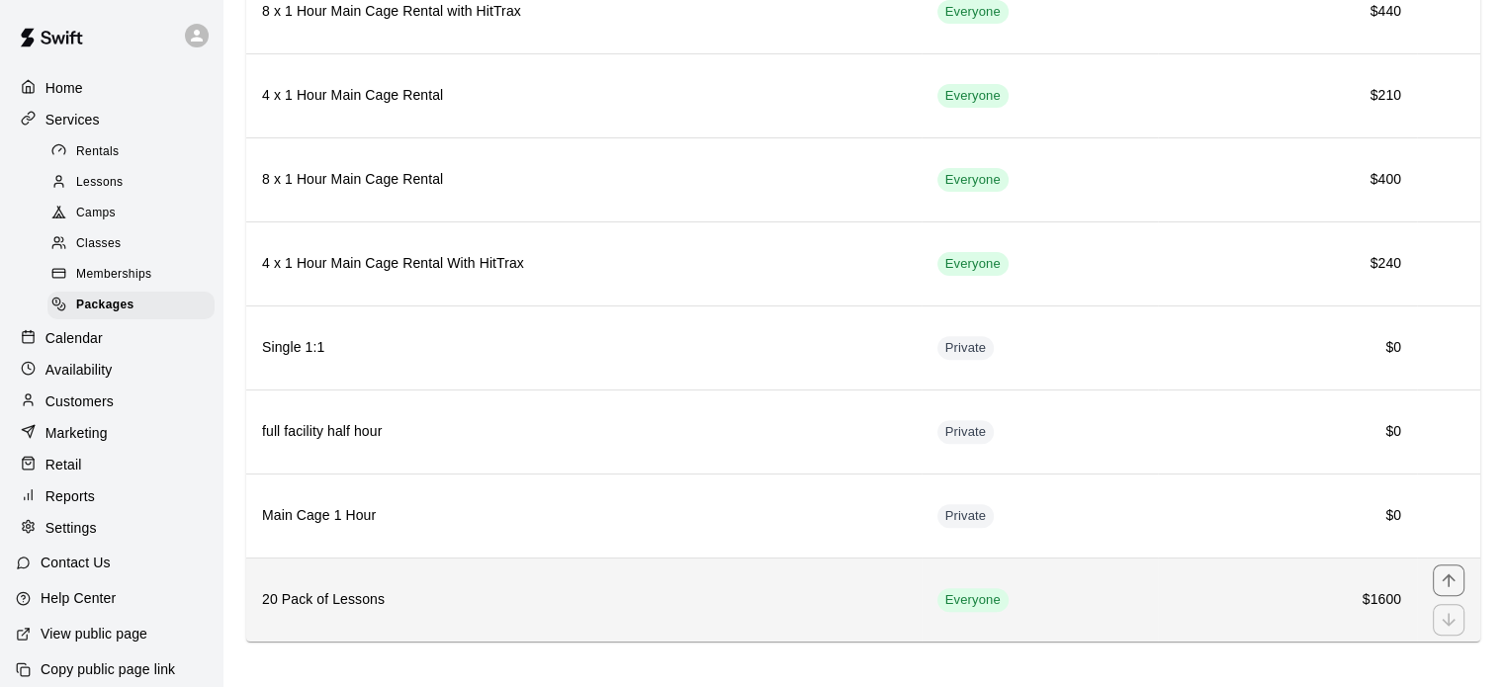
click at [511, 598] on h6 "20 Pack of Lessons" at bounding box center [584, 600] width 644 height 22
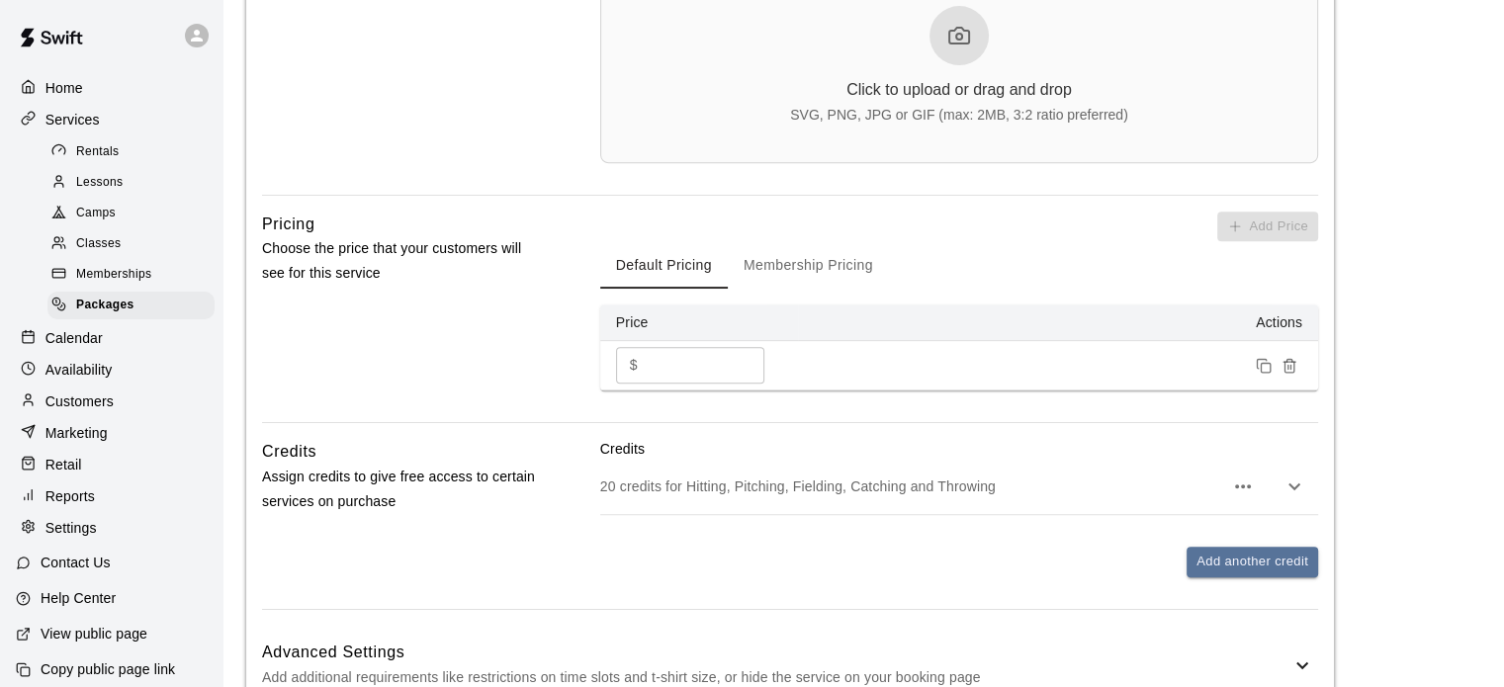
scroll to position [904, 0]
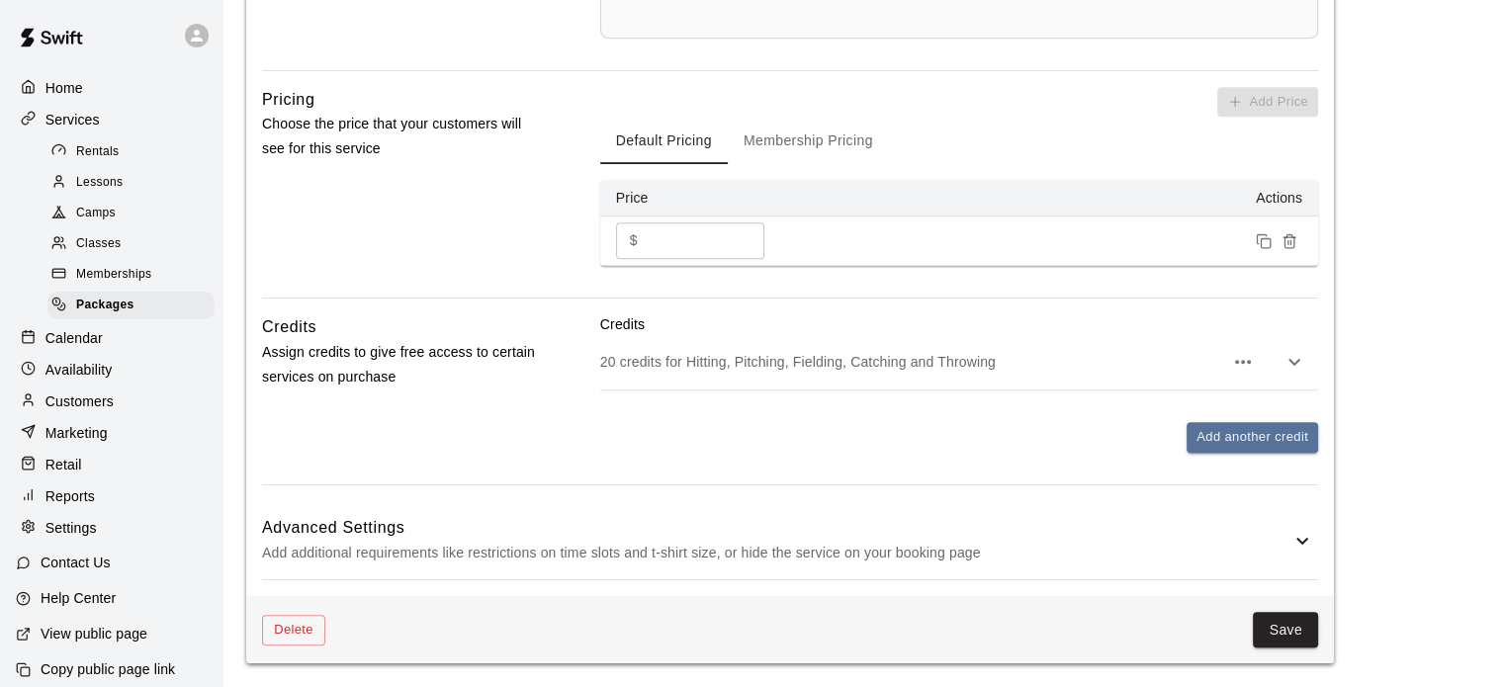
click at [1001, 559] on p "Add additional requirements like restrictions on time slots and t-shirt size, o…" at bounding box center [776, 553] width 1028 height 25
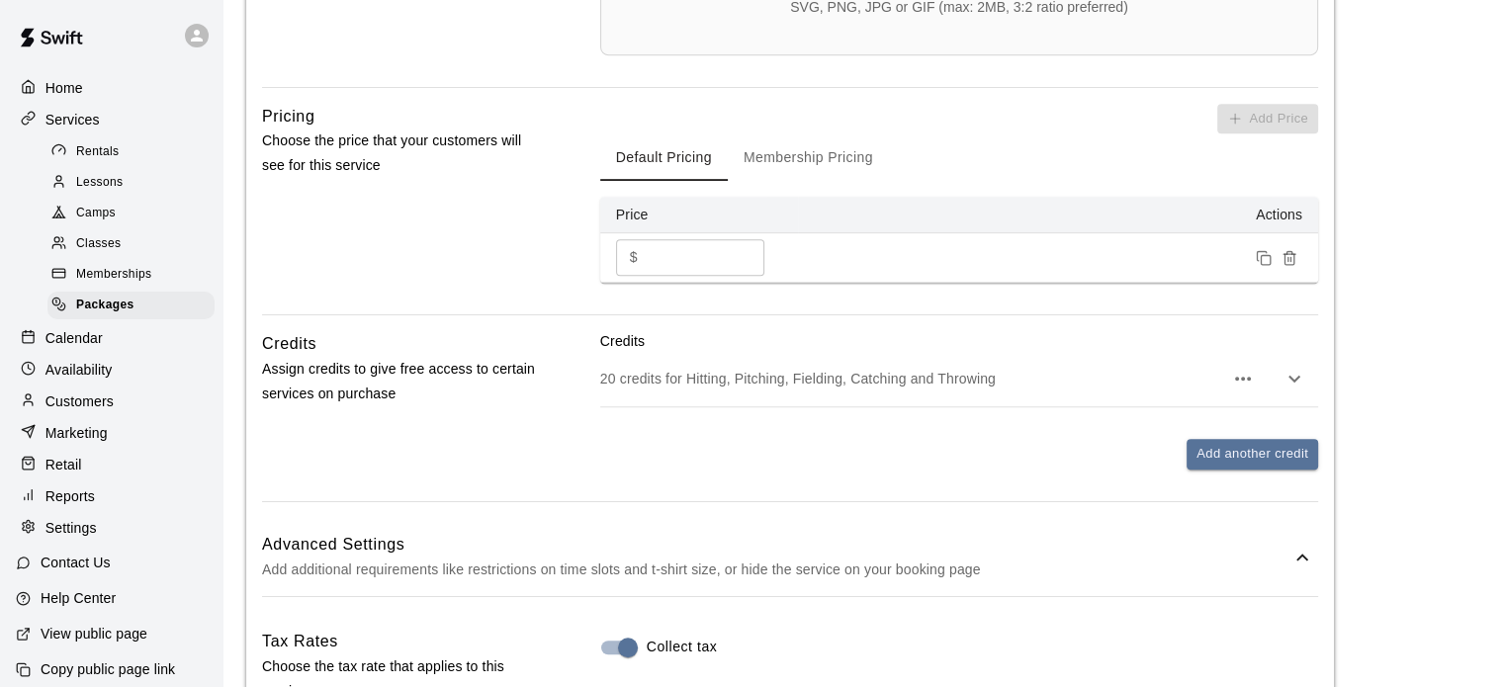
scroll to position [885, 0]
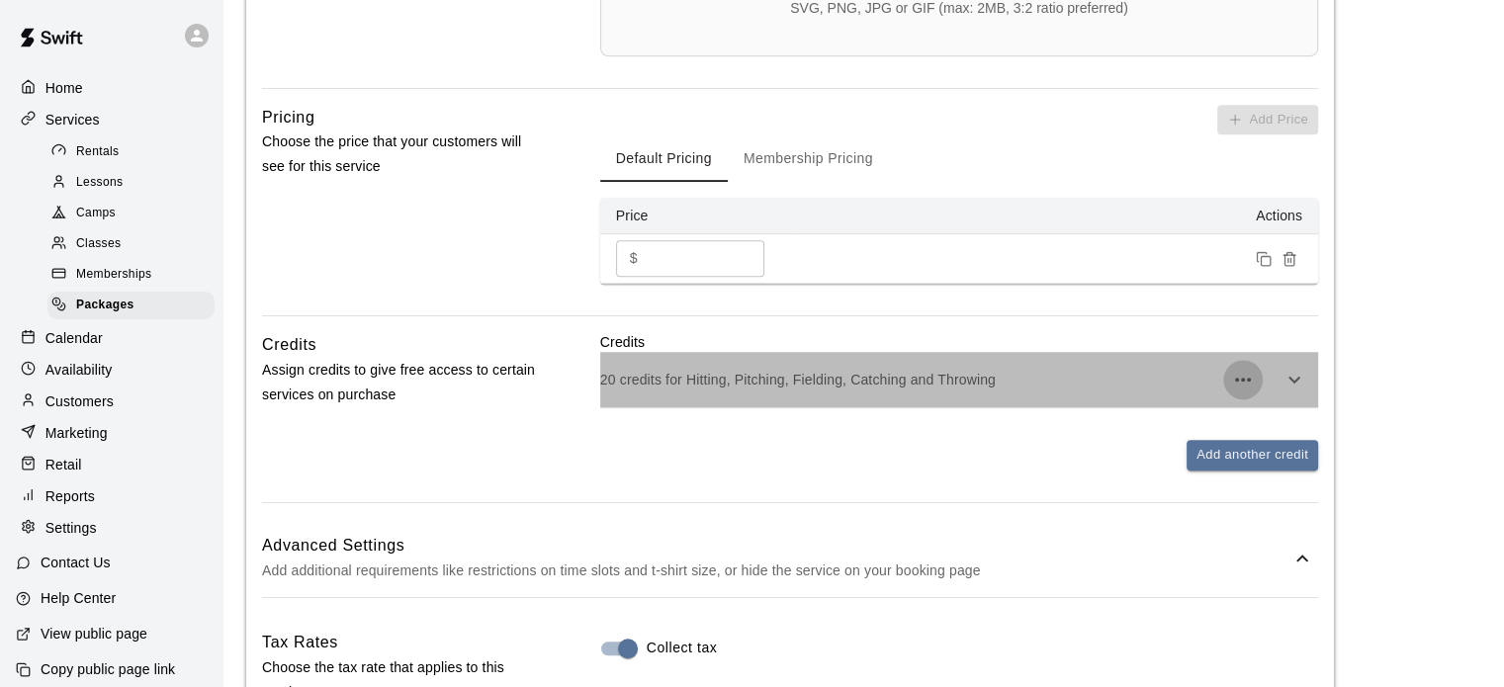
click at [1228, 383] on button "button" at bounding box center [1243, 380] width 40 height 40
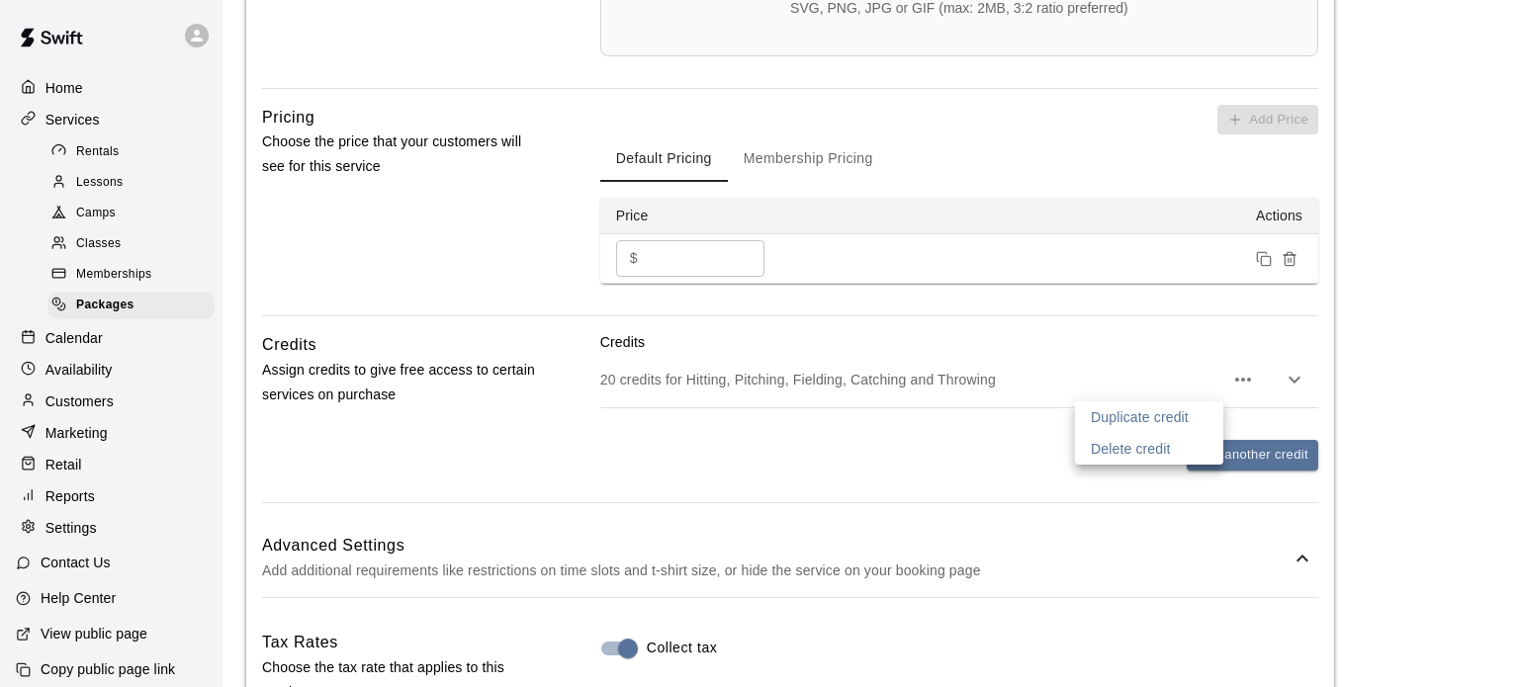
click at [1306, 375] on div at bounding box center [759, 343] width 1519 height 687
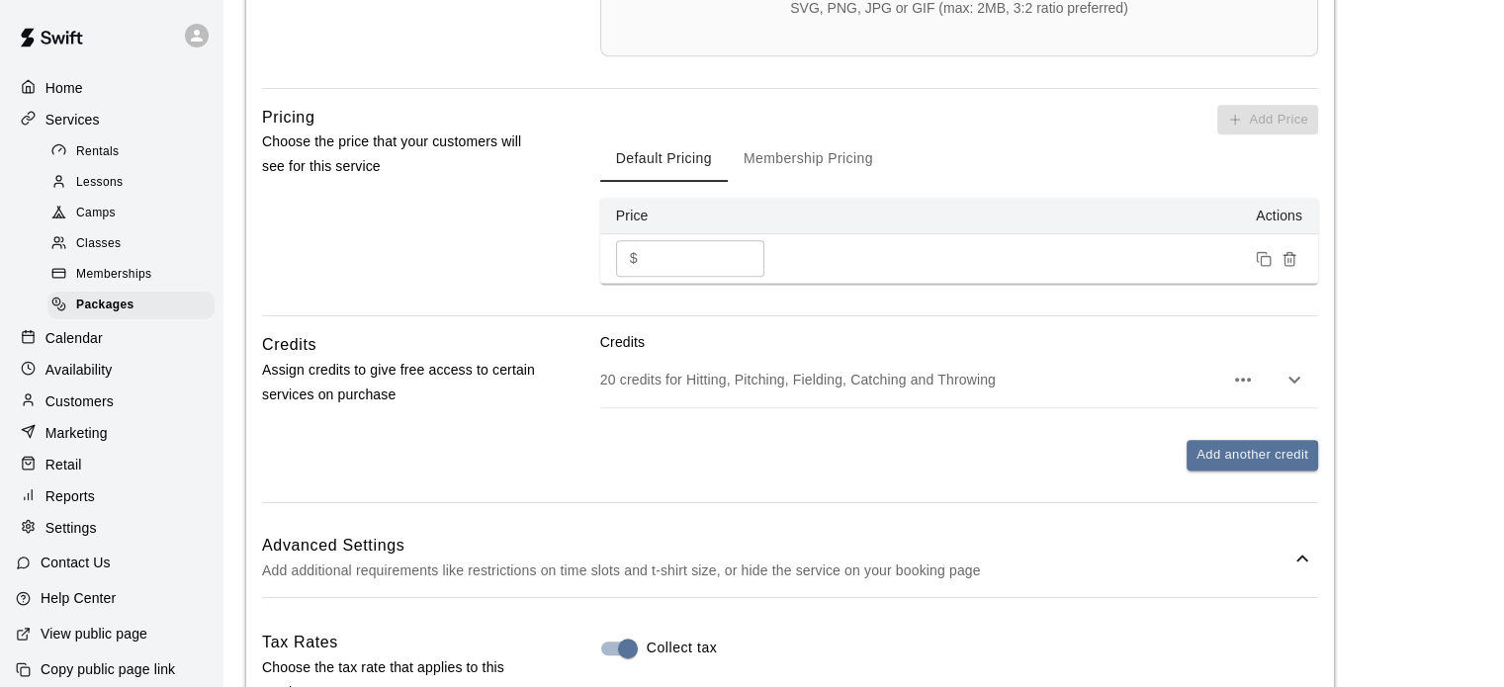
click at [1305, 375] on icon "button" at bounding box center [1294, 380] width 24 height 24
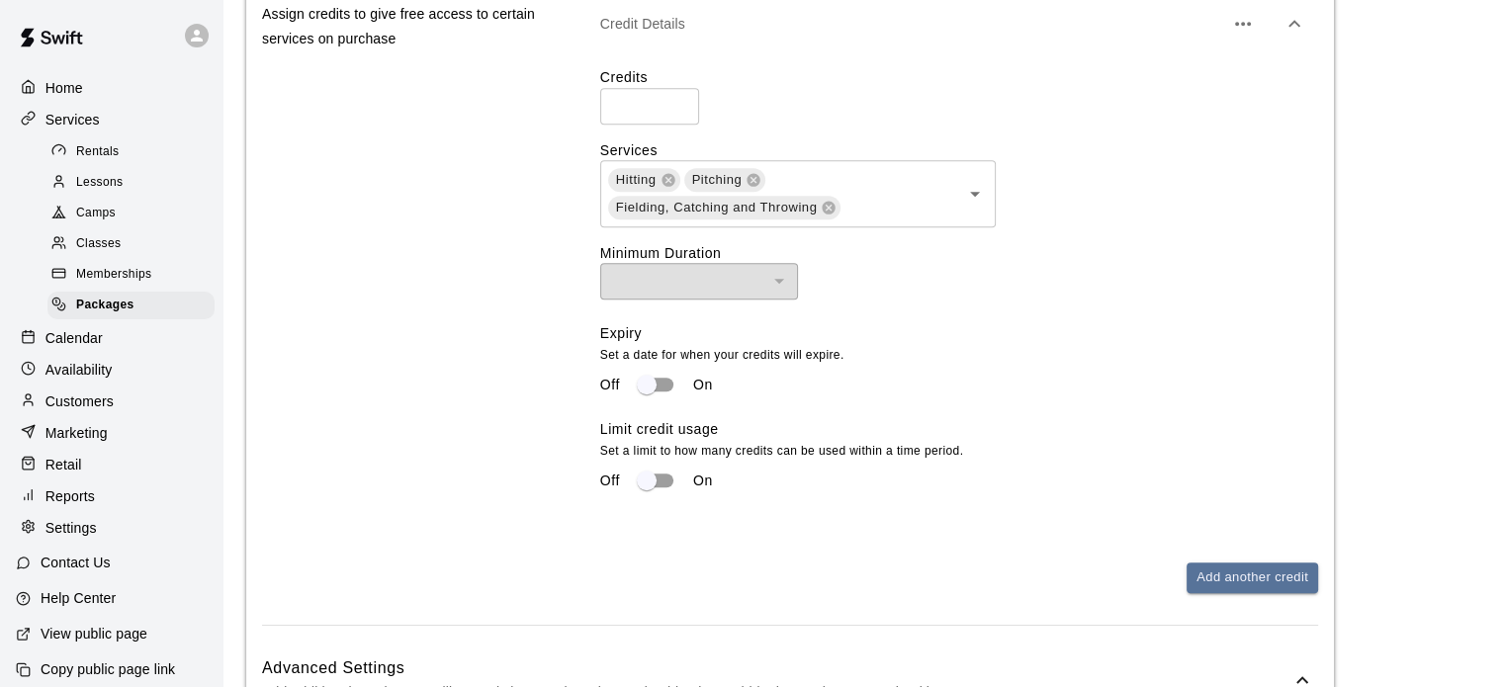
scroll to position [1242, 0]
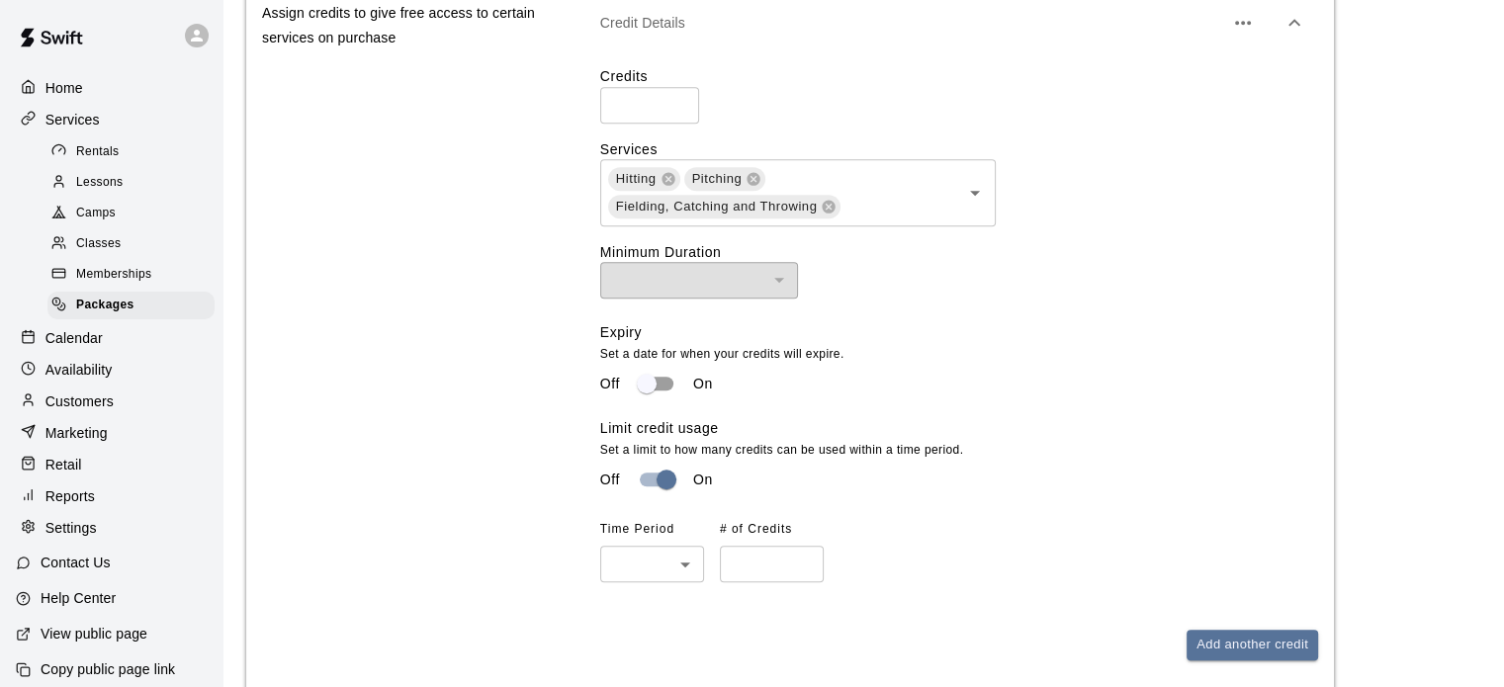
click at [658, 572] on body "**********" at bounding box center [752, 20] width 1504 height 2525
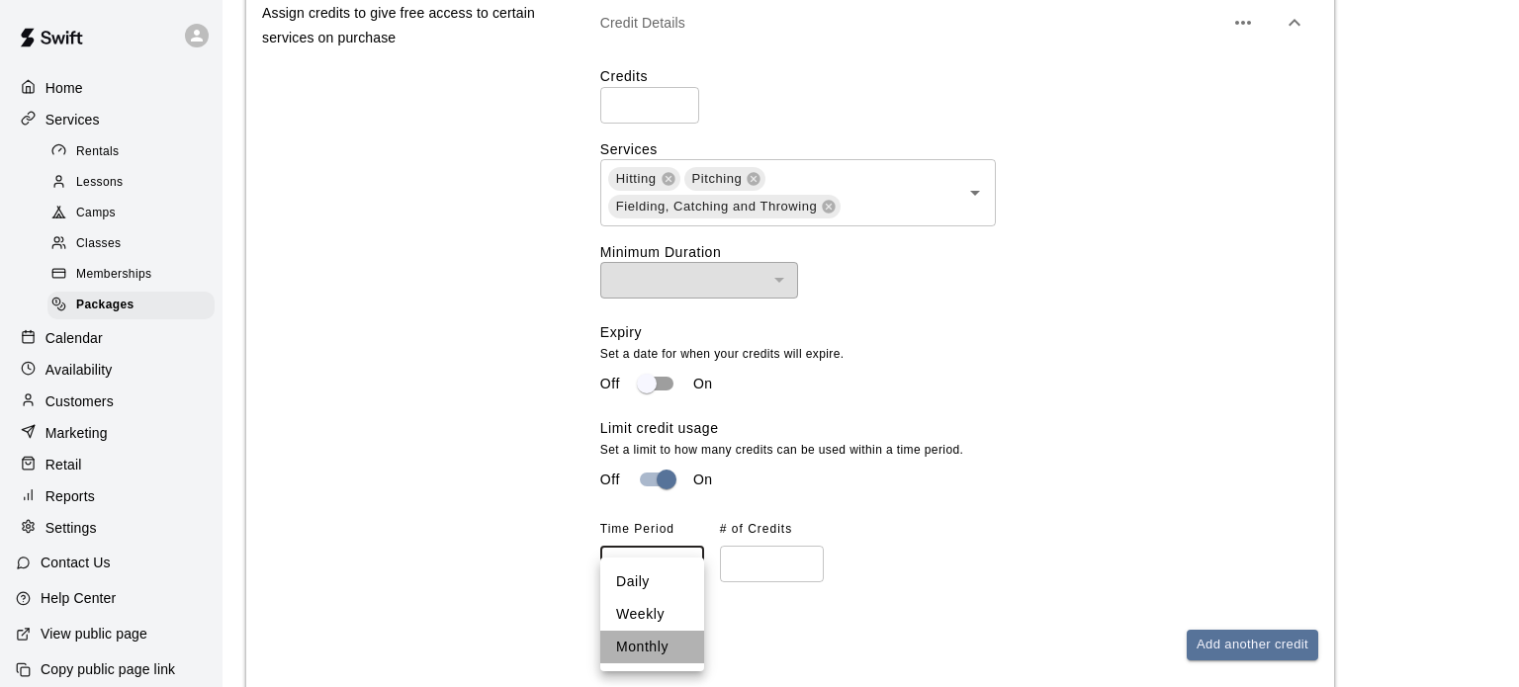
click at [643, 636] on li "Monthly" at bounding box center [652, 647] width 104 height 33
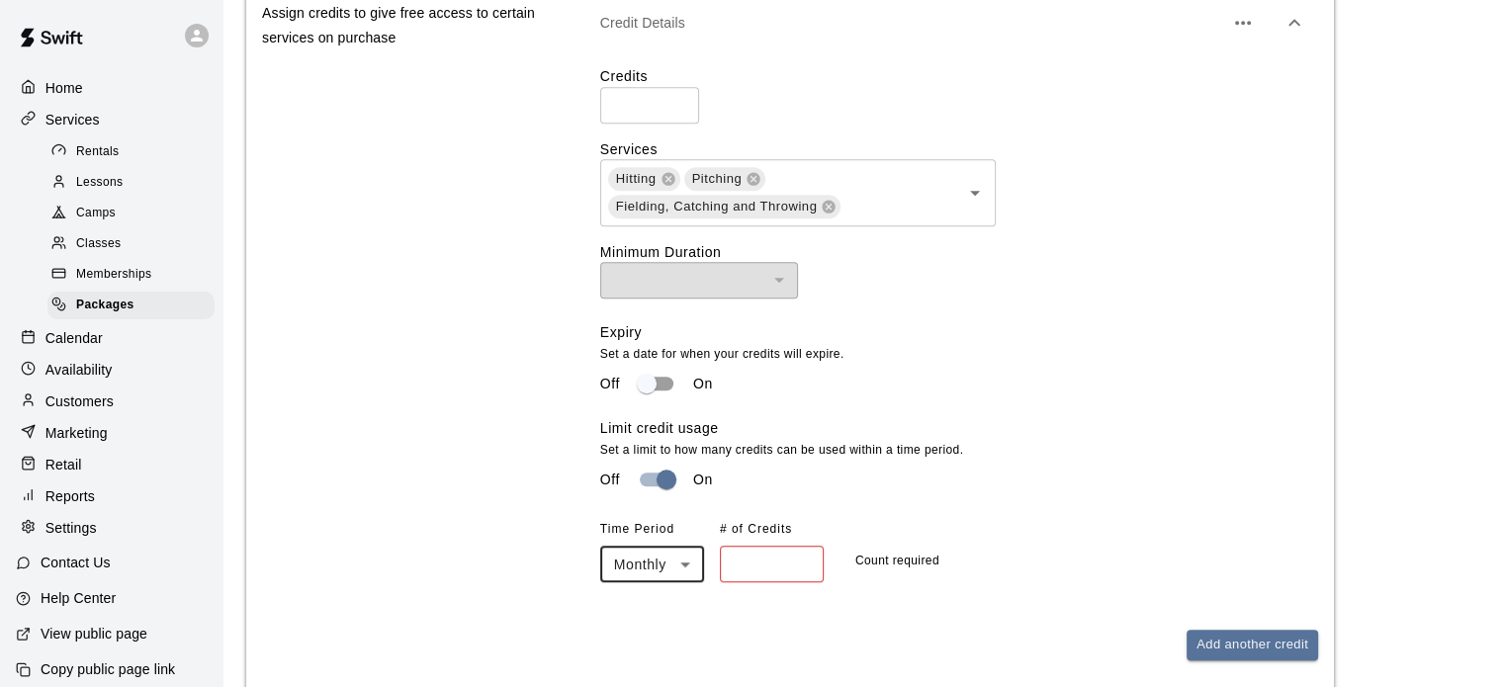
click at [636, 566] on body "**********" at bounding box center [752, 20] width 1504 height 2525
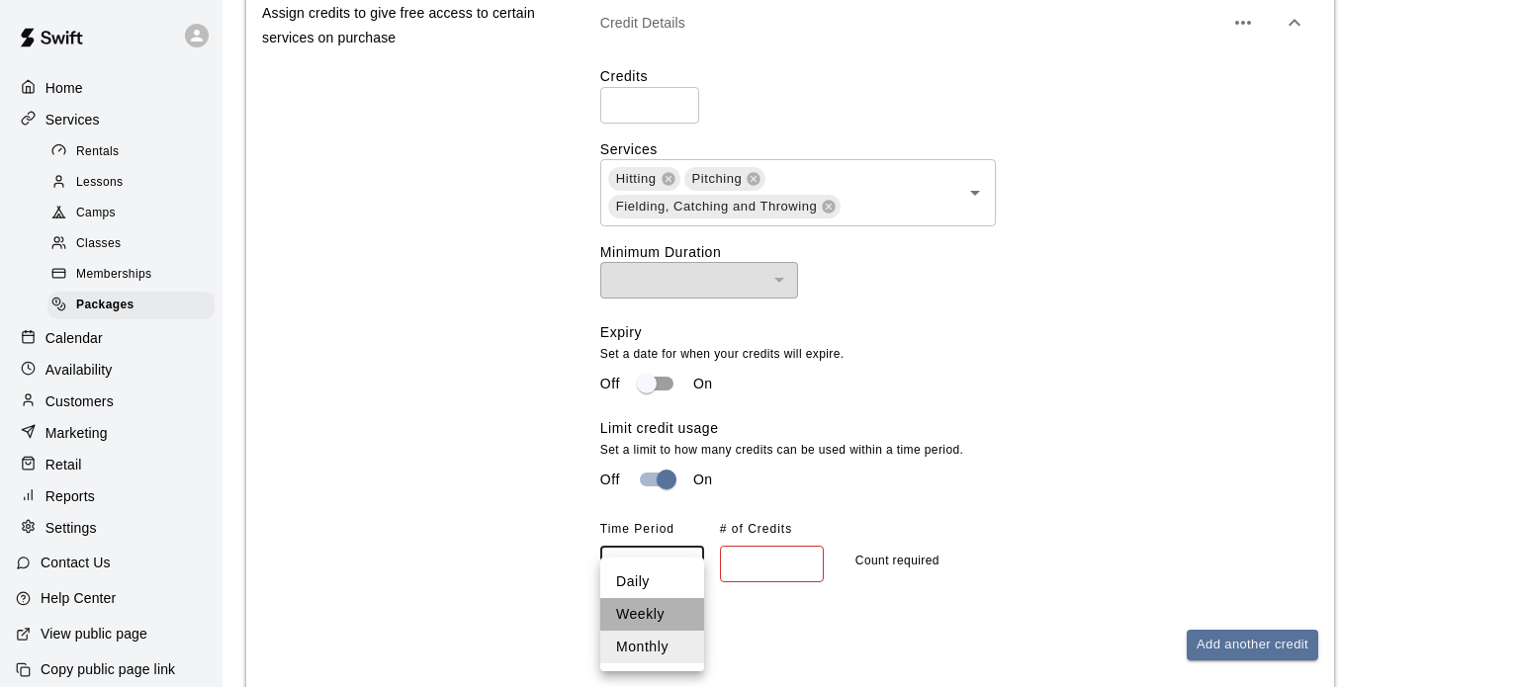
click at [636, 604] on li "Weekly" at bounding box center [652, 614] width 104 height 33
type input "******"
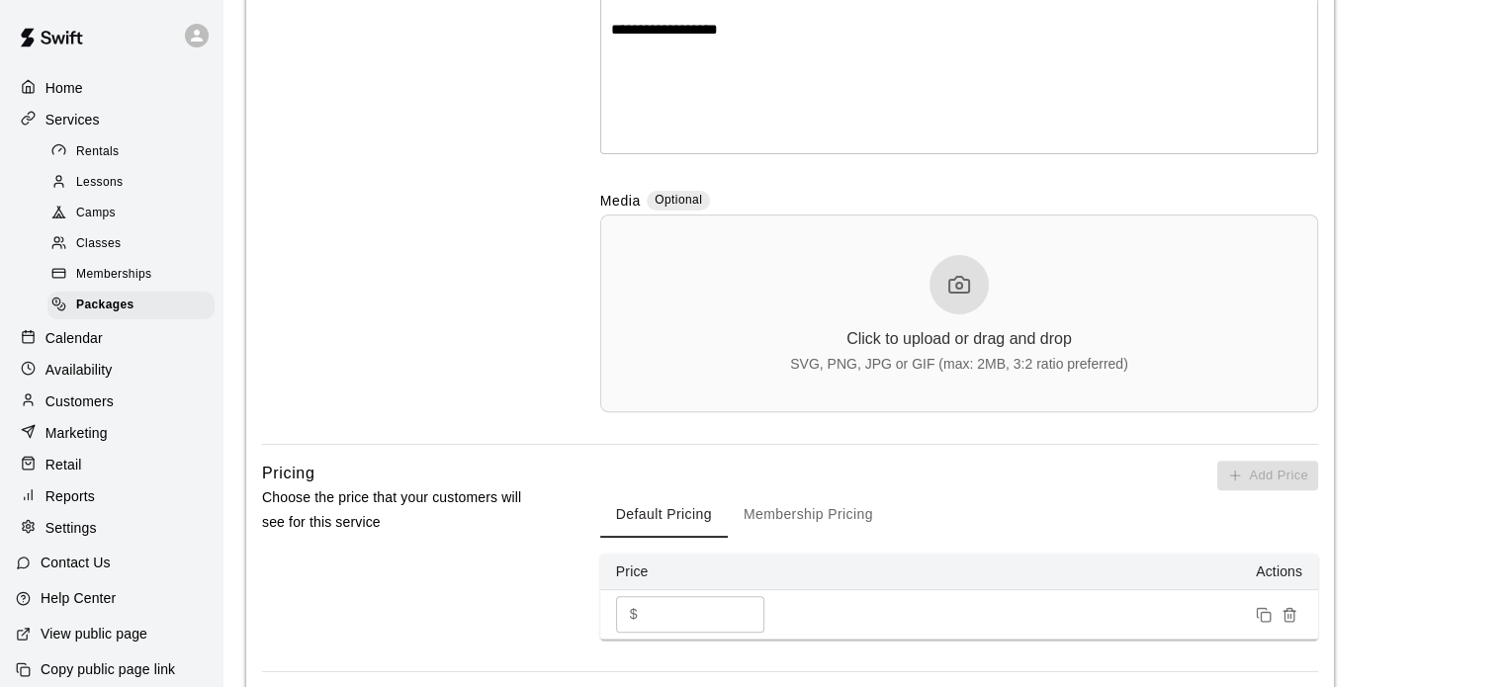
scroll to position [0, 0]
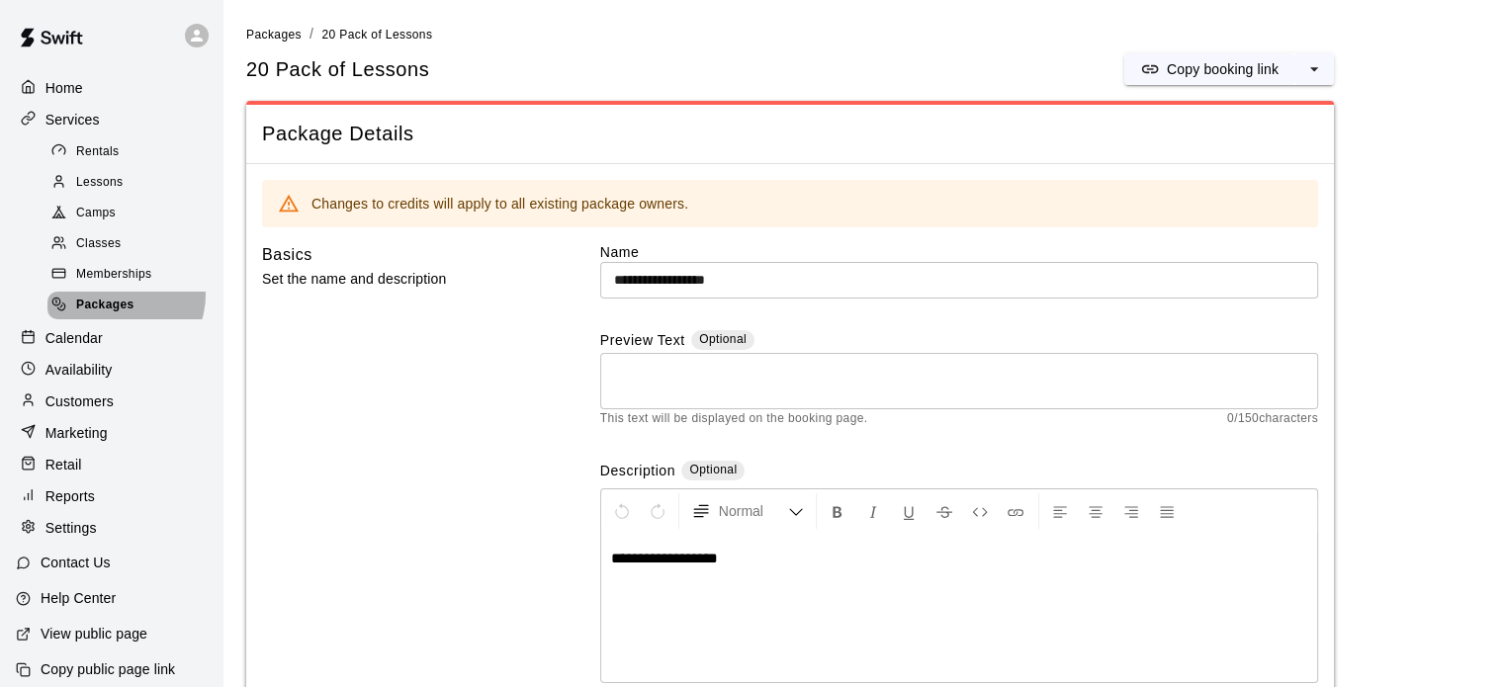
click at [114, 305] on div "Packages" at bounding box center [130, 306] width 167 height 28
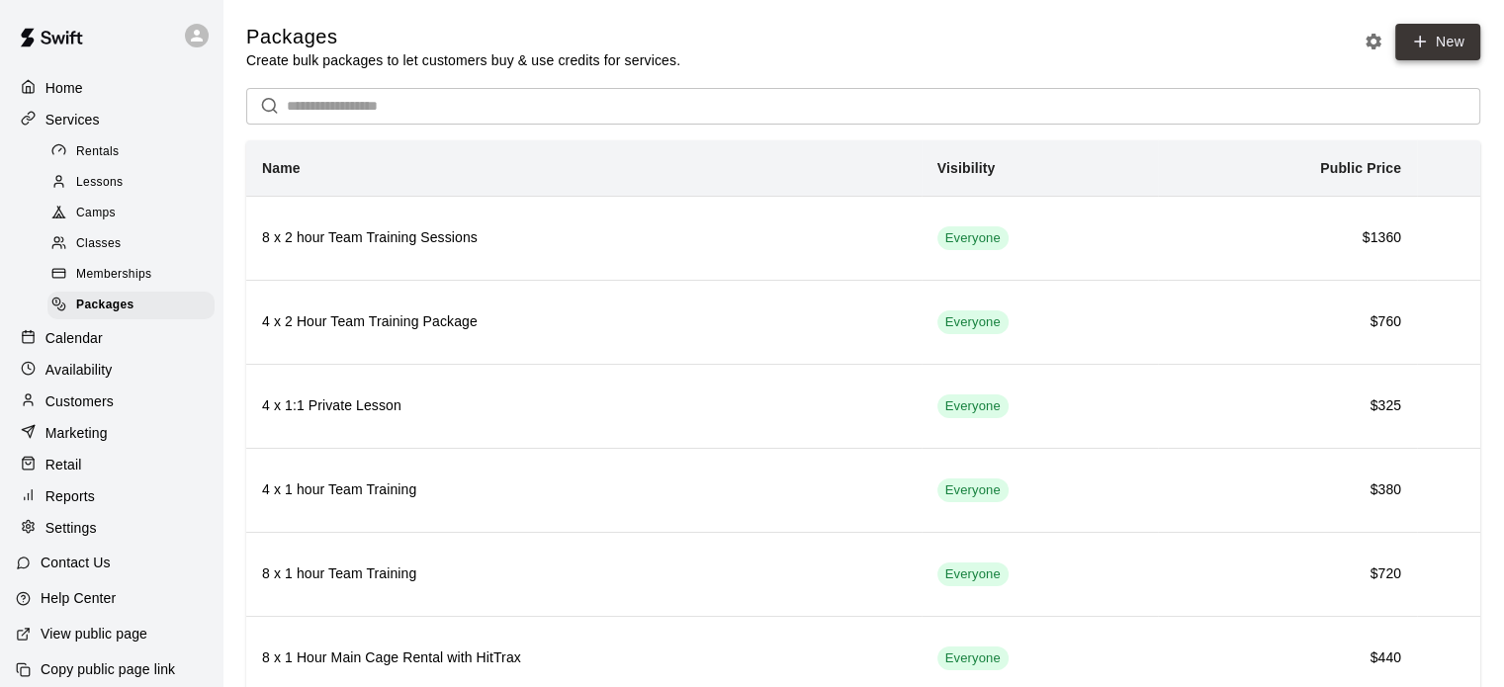
click at [1436, 46] on link "New" at bounding box center [1437, 42] width 85 height 37
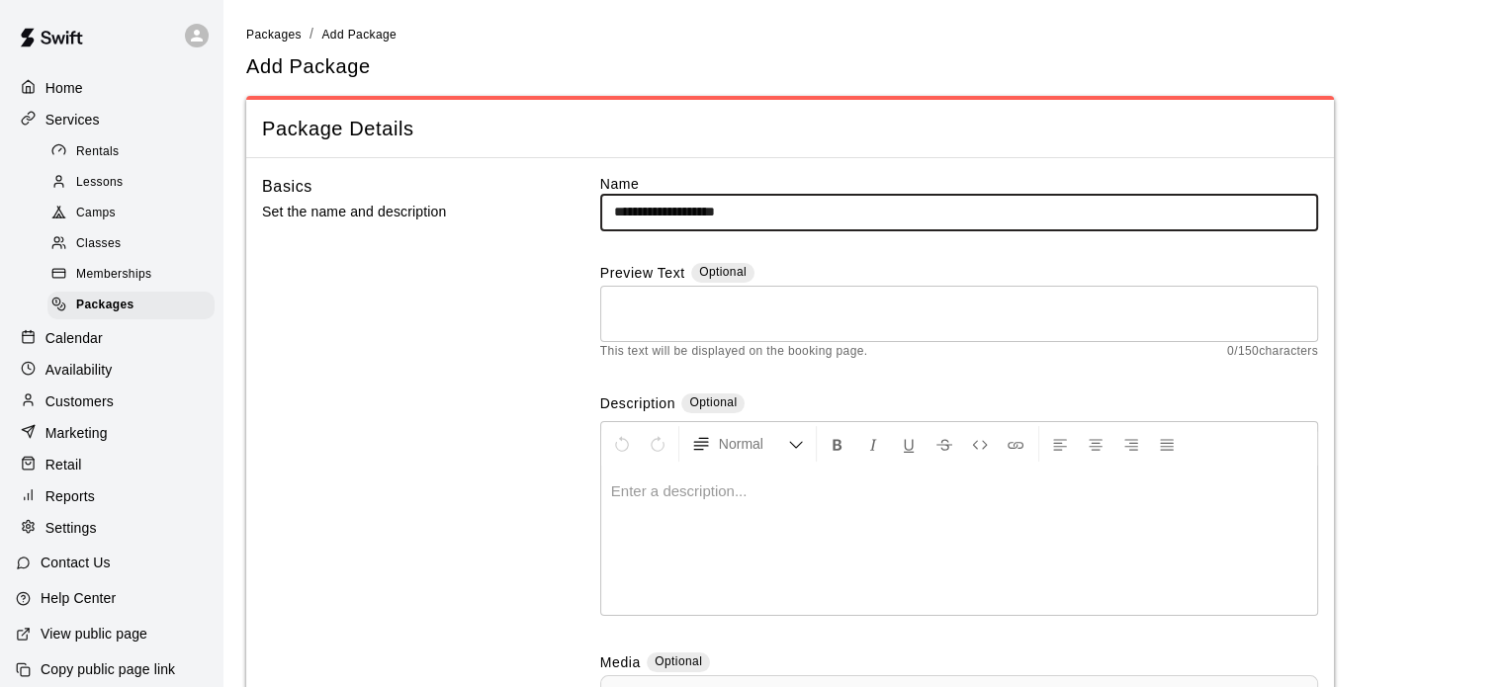
type input "**********"
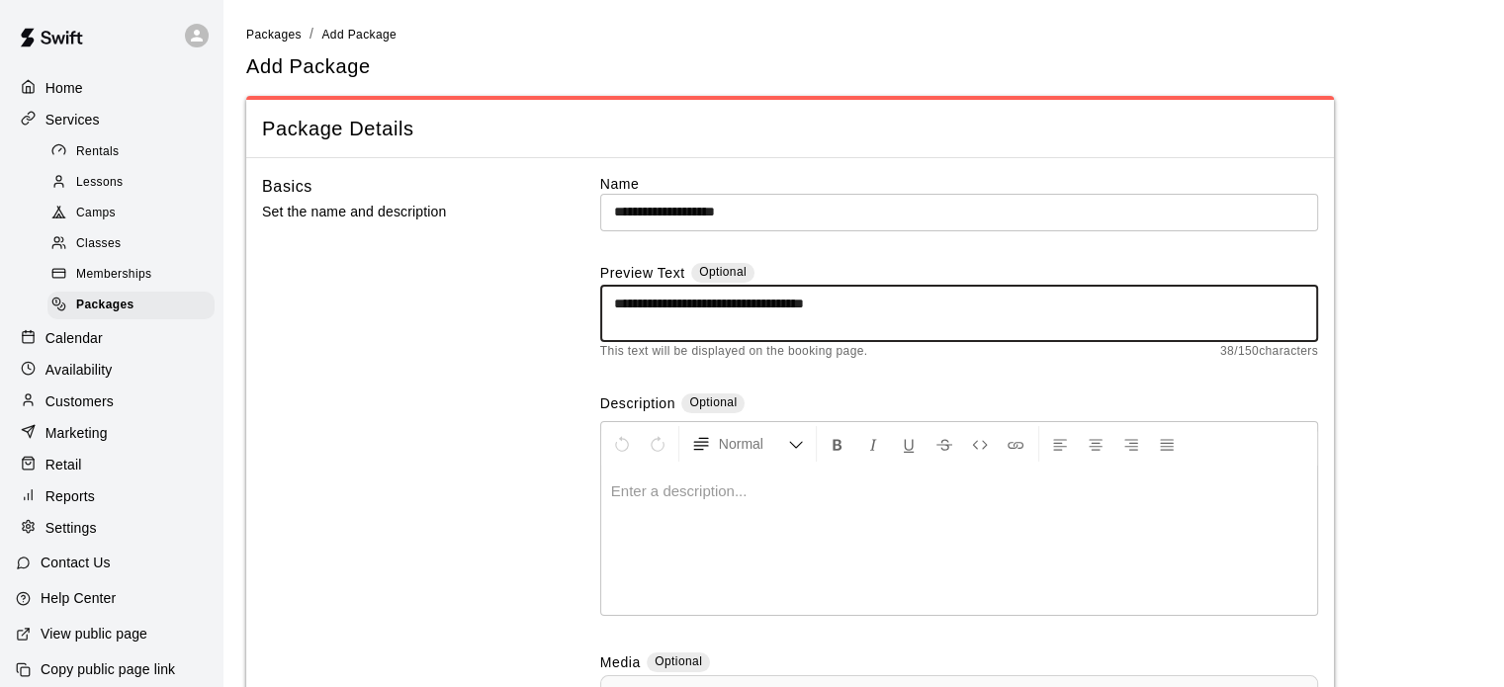
type textarea "**********"
drag, startPoint x: 780, startPoint y: 298, endPoint x: 549, endPoint y: 268, distance: 233.2
click at [549, 268] on div "**********" at bounding box center [790, 539] width 1056 height 731
click at [625, 495] on p at bounding box center [959, 491] width 696 height 20
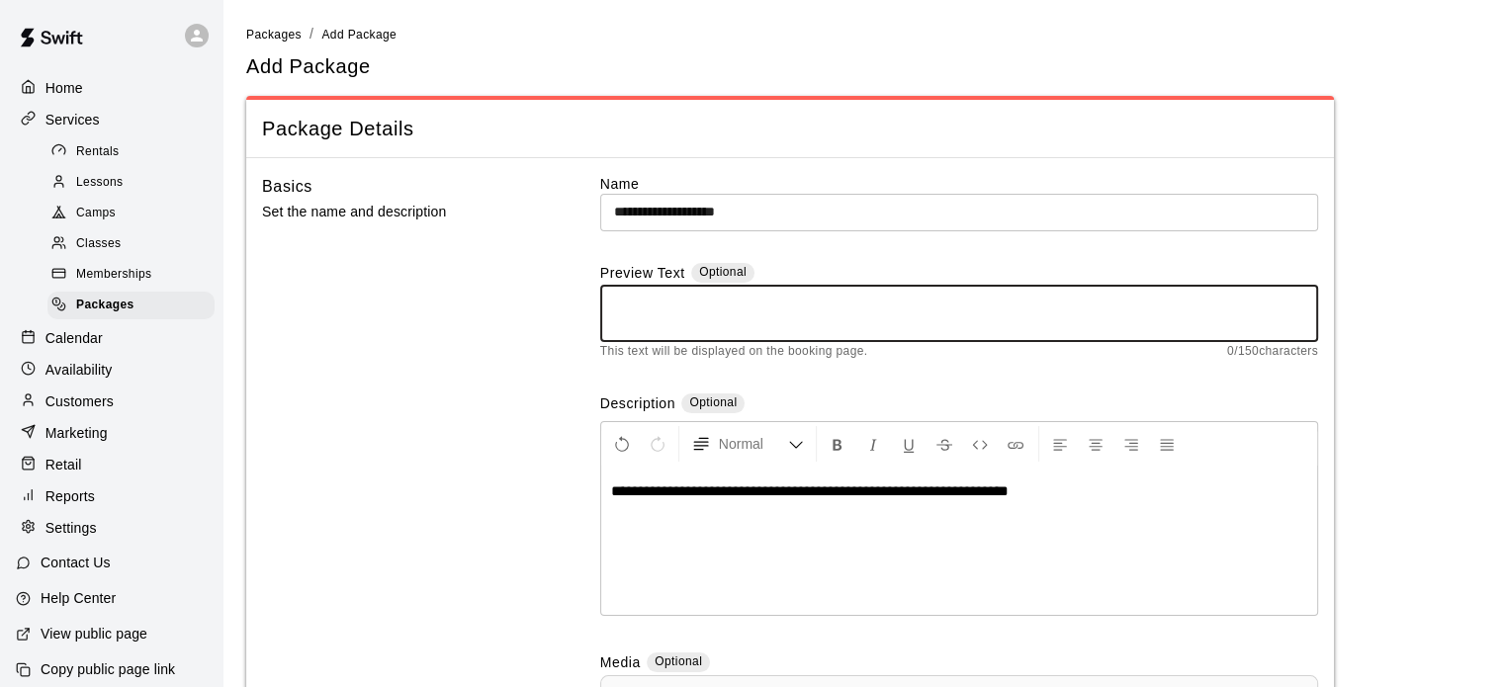
click at [633, 305] on textarea at bounding box center [959, 314] width 690 height 40
paste textarea "**********"
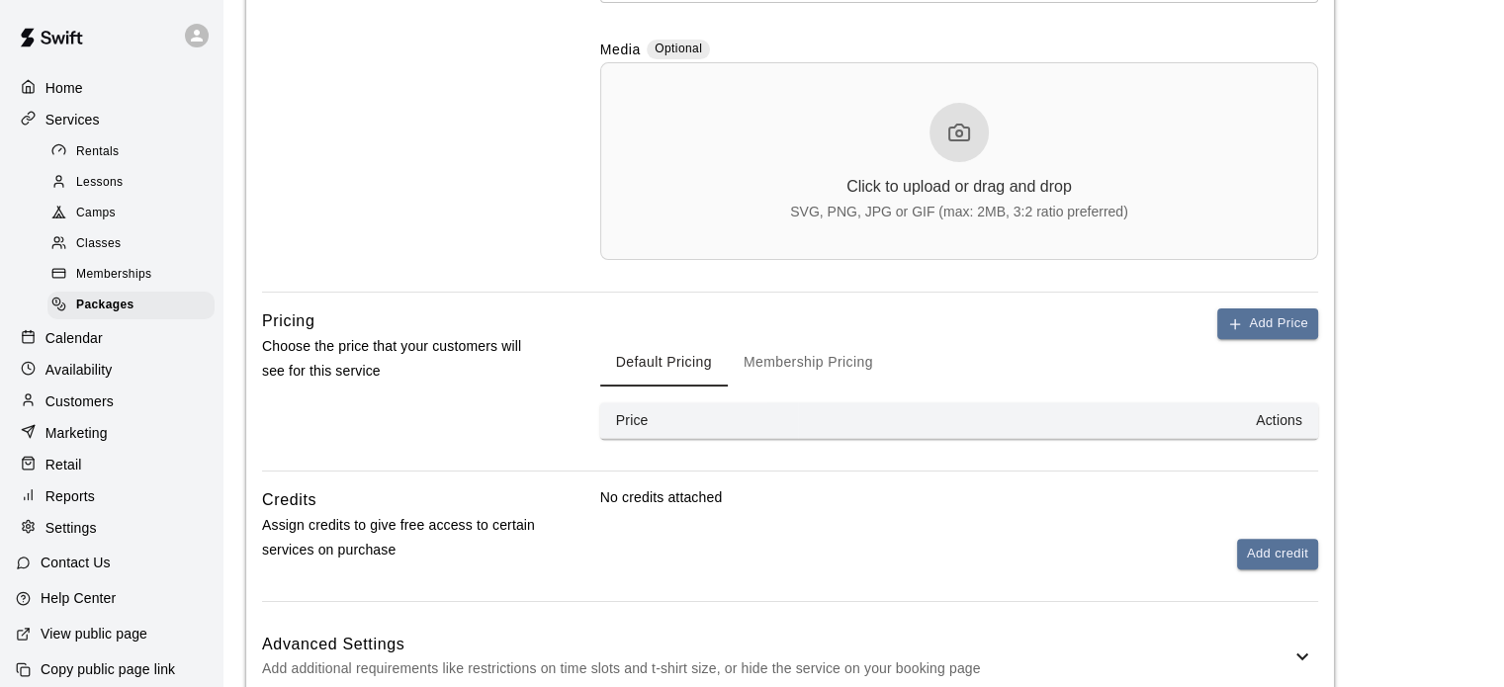
scroll to position [675, 0]
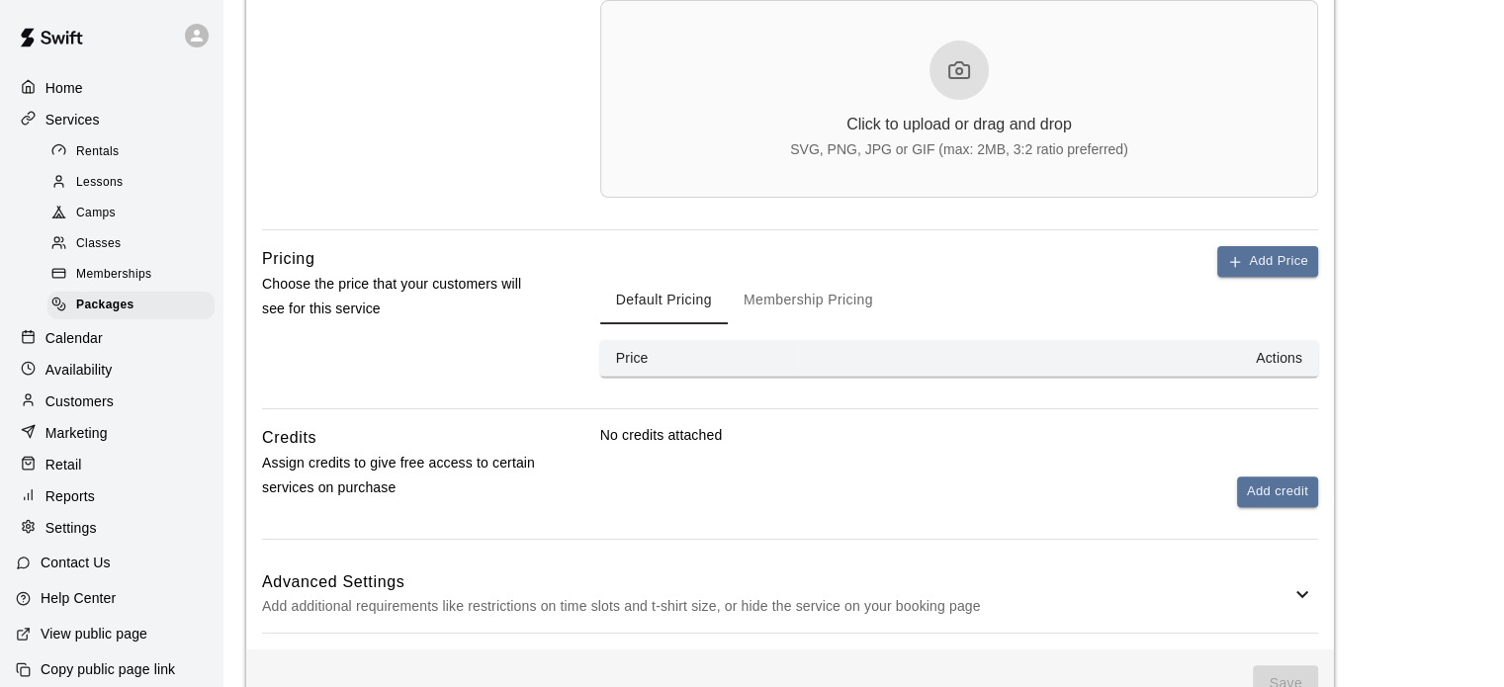
type textarea "**********"
click at [1279, 362] on th "Actions" at bounding box center [1058, 358] width 520 height 37
click at [1272, 265] on button "Add Price" at bounding box center [1267, 261] width 101 height 31
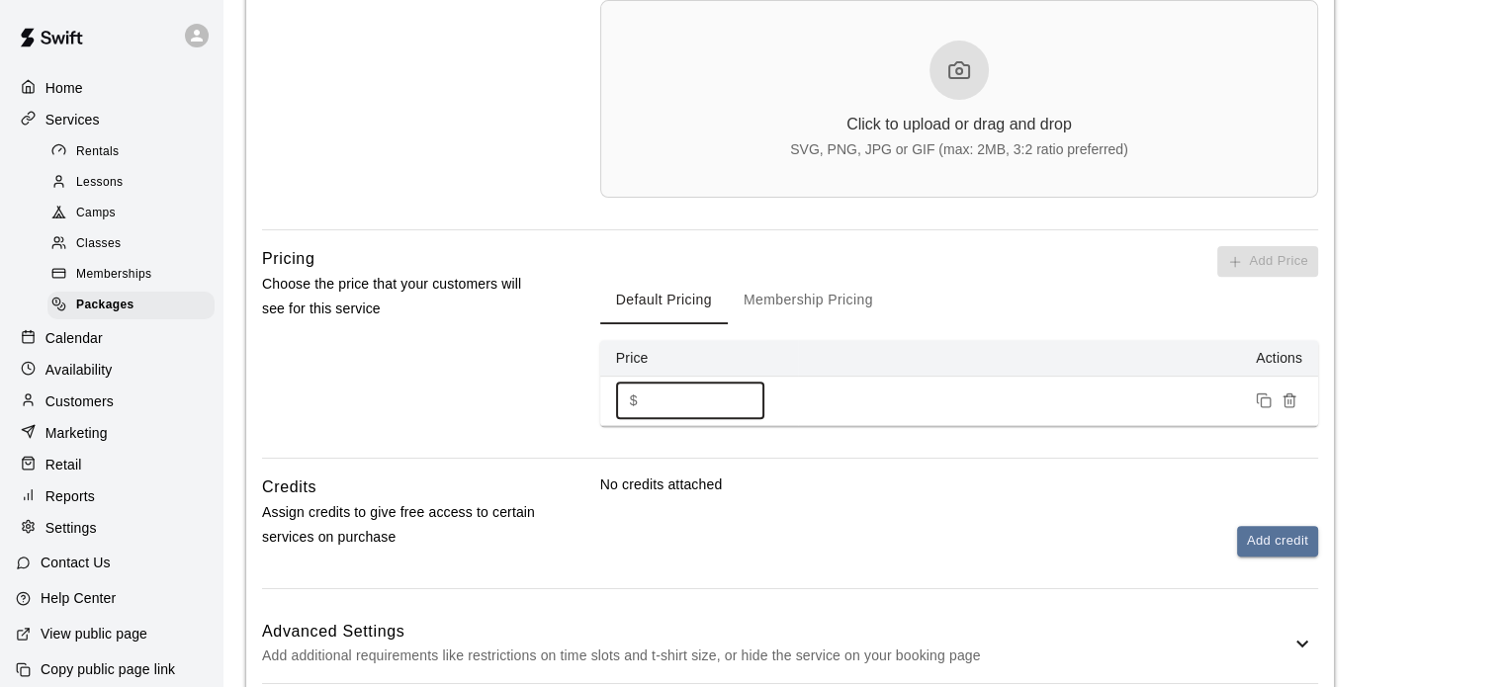
drag, startPoint x: 686, startPoint y: 402, endPoint x: 630, endPoint y: 392, distance: 57.2
click at [630, 392] on div "$ * ​" at bounding box center [690, 401] width 148 height 37
type input "******"
click at [1282, 549] on button "Add credit" at bounding box center [1277, 541] width 81 height 31
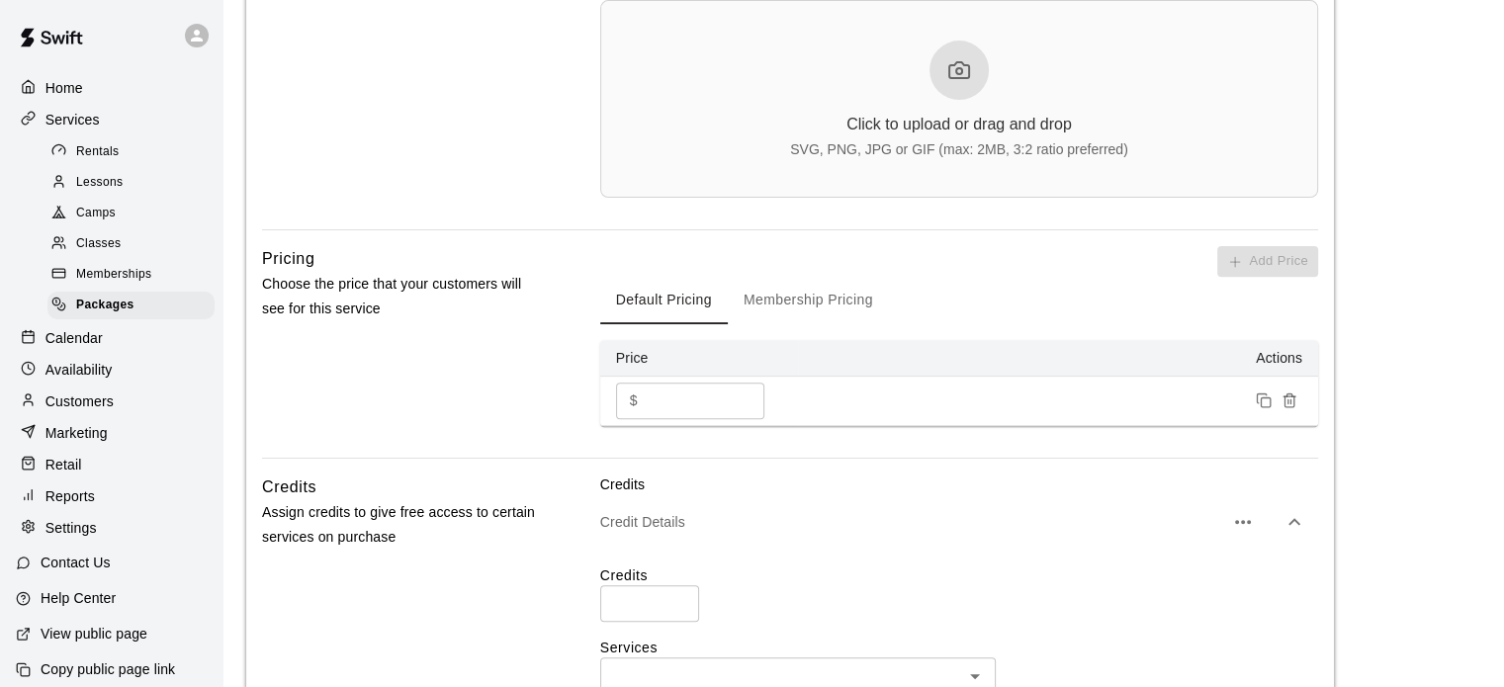
scroll to position [869, 0]
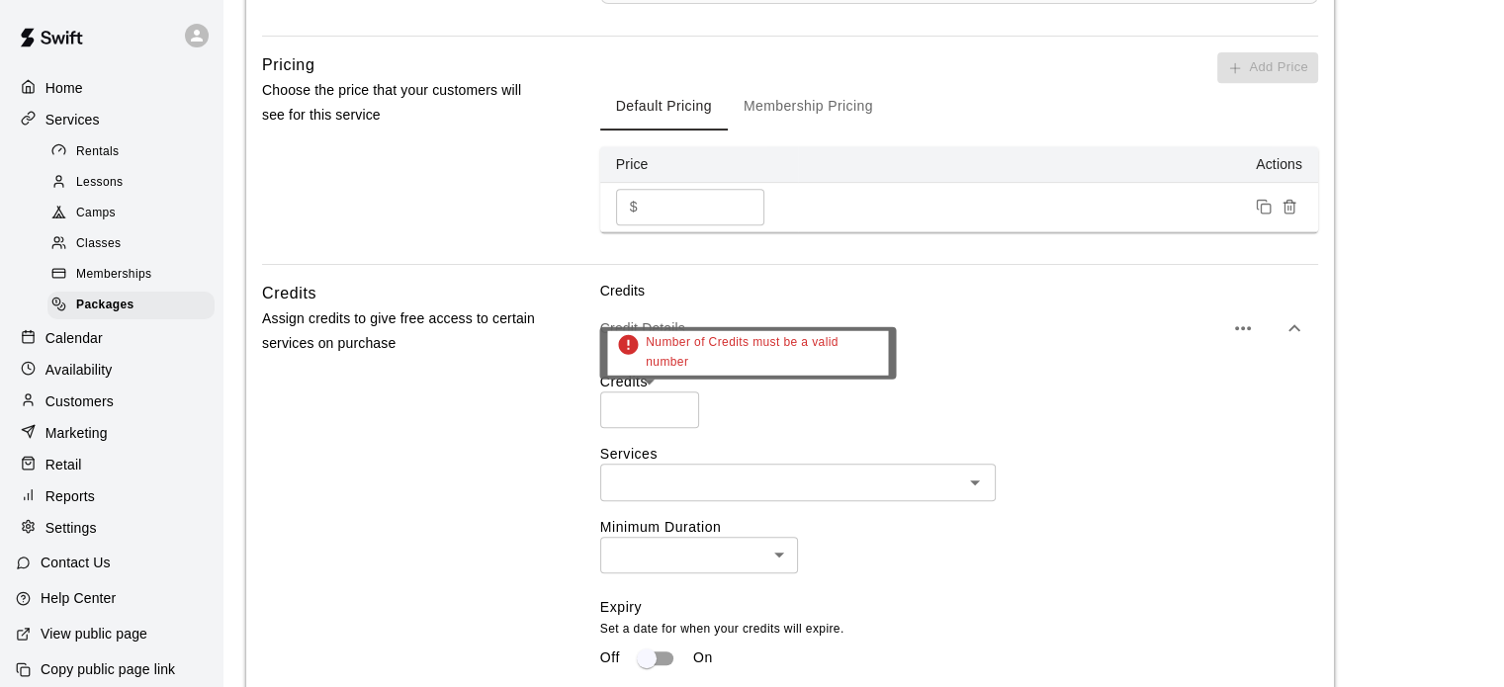
click at [657, 393] on input "number" at bounding box center [649, 410] width 99 height 37
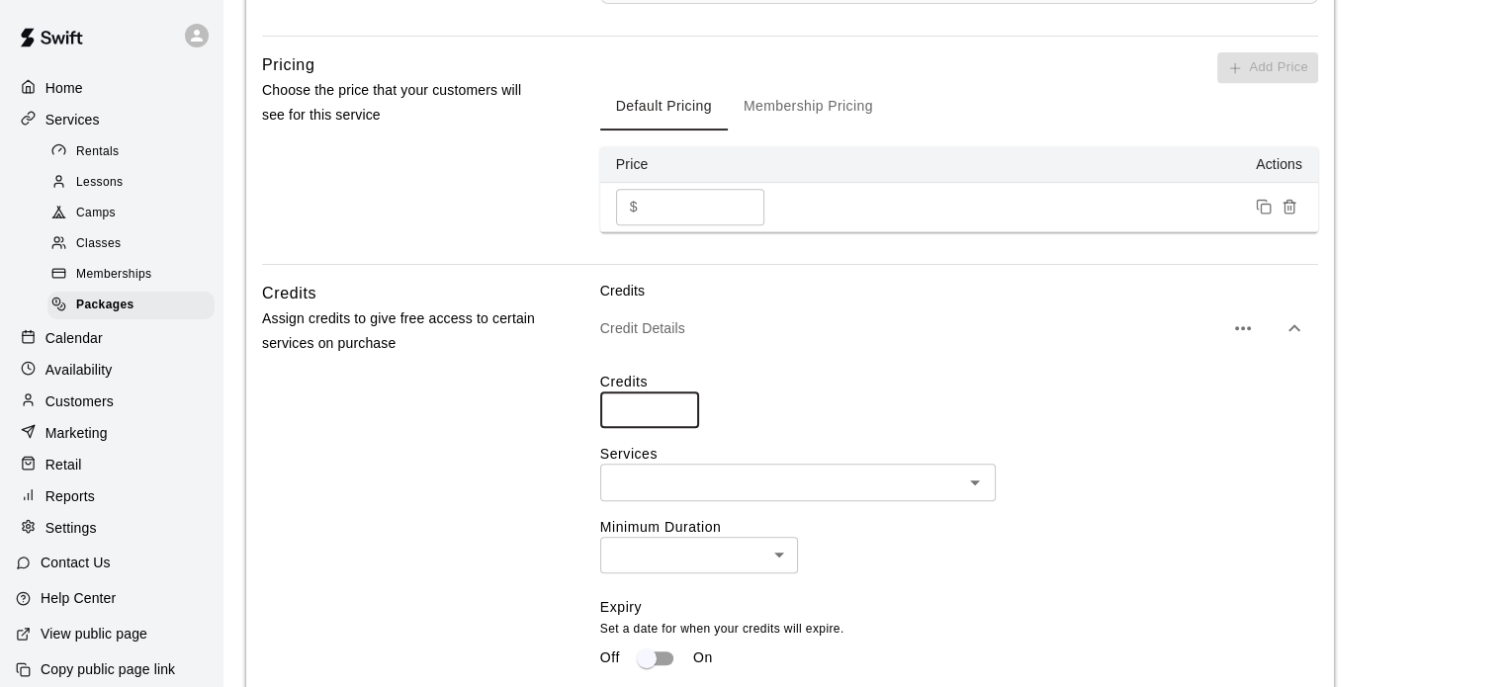
type input "*"
click at [654, 511] on div "Credits * ​ Services ​ Minimum Duration ​ ​ Expiry Set a date for when your cre…" at bounding box center [959, 580] width 718 height 417
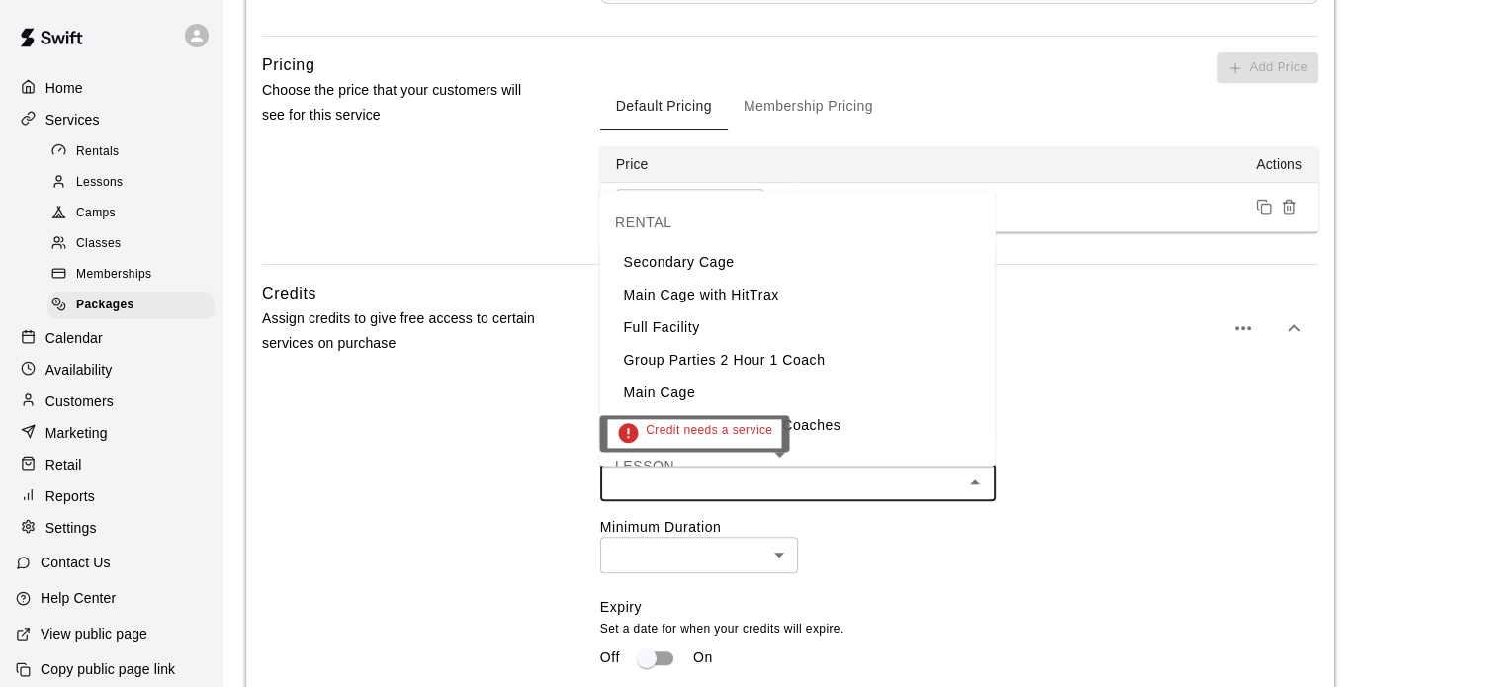
click at [645, 488] on input "text" at bounding box center [781, 482] width 351 height 25
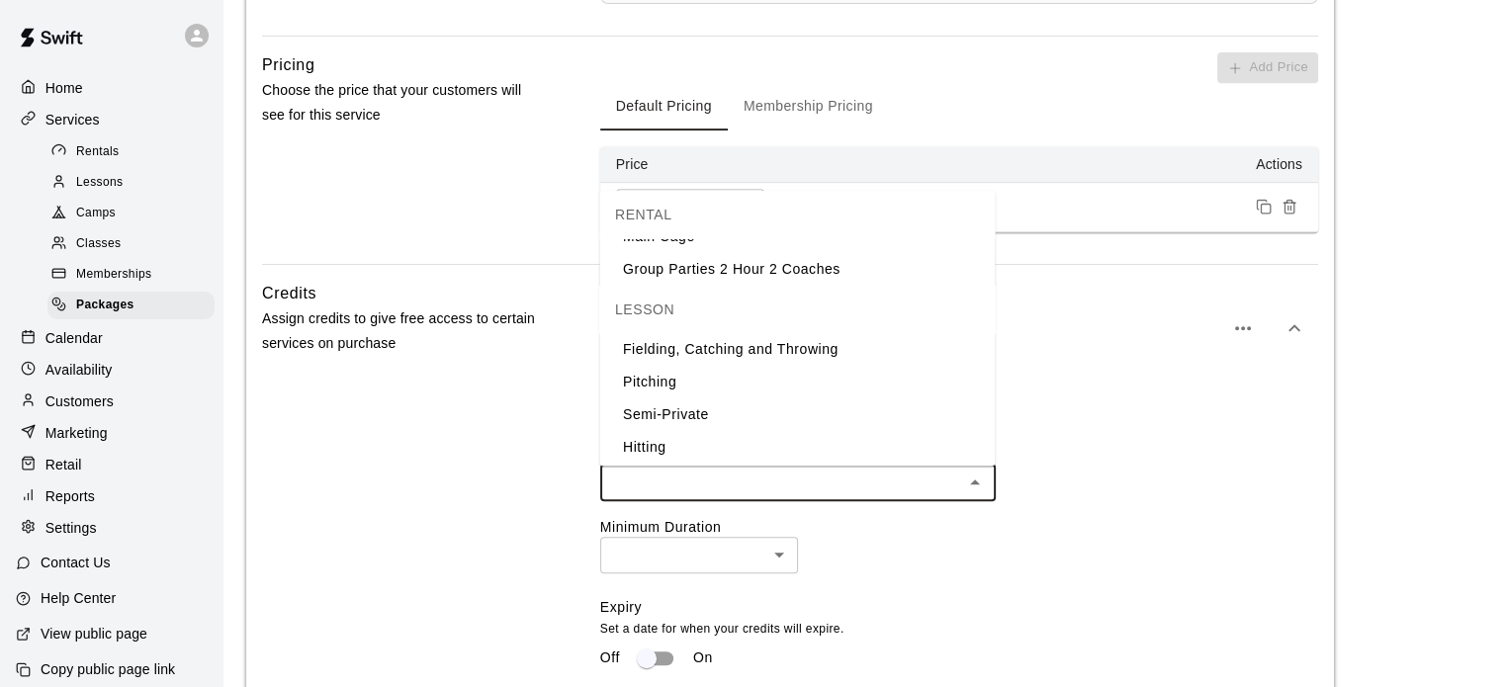
scroll to position [194, 0]
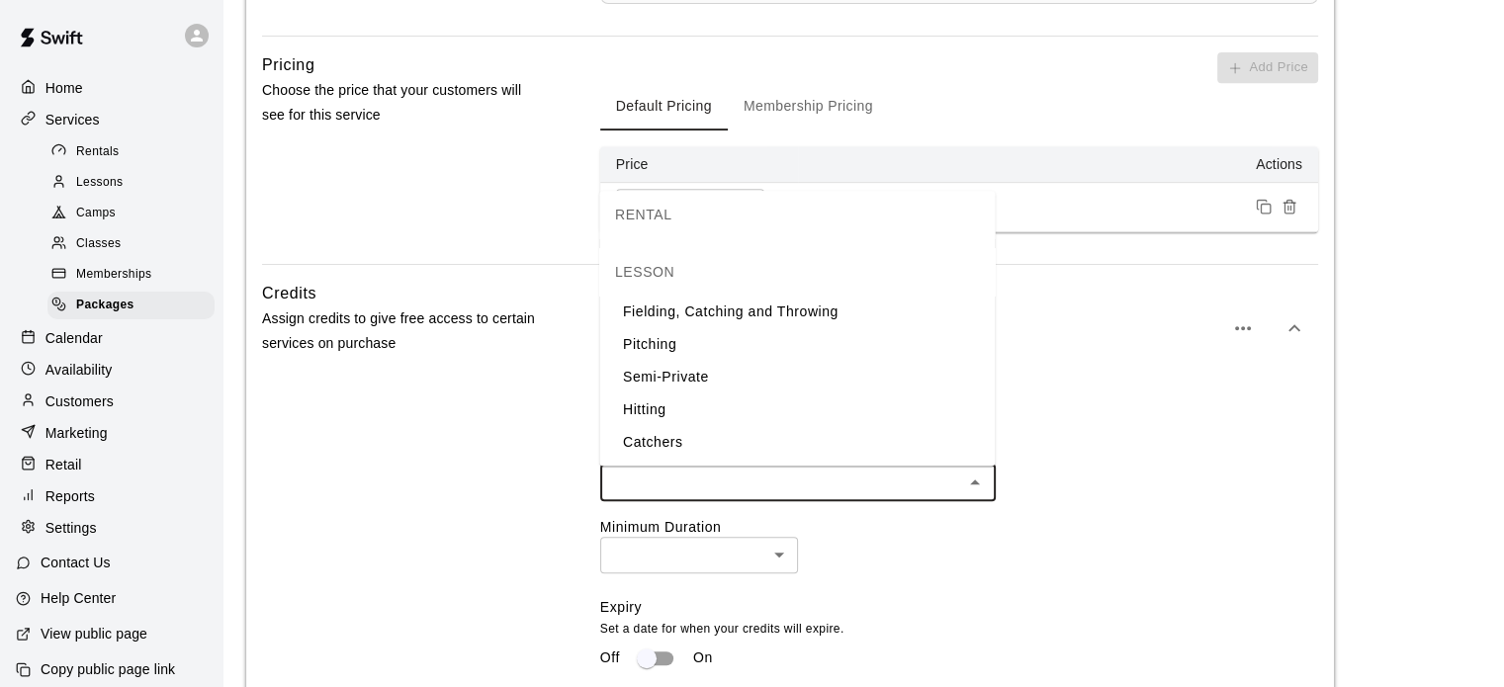
click at [696, 374] on li "Semi-Private" at bounding box center [796, 377] width 395 height 33
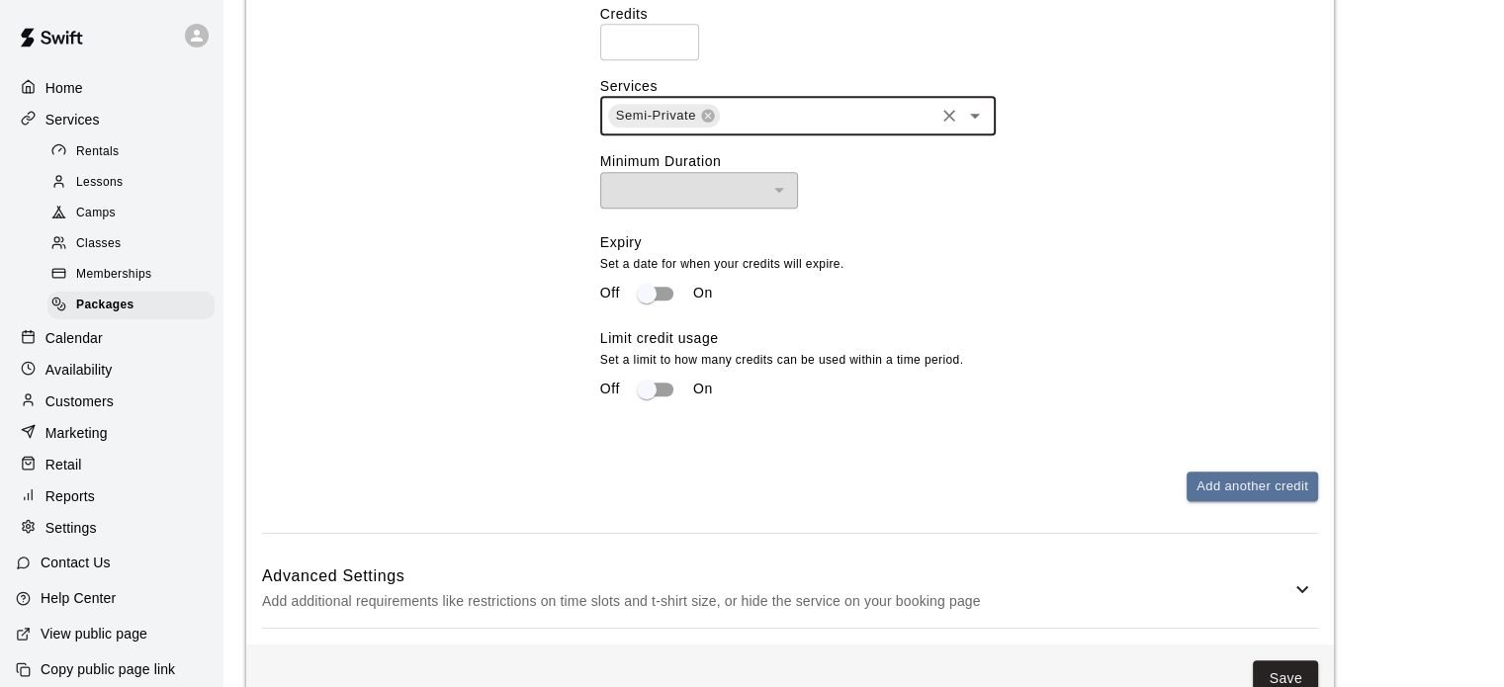
scroll to position [1293, 0]
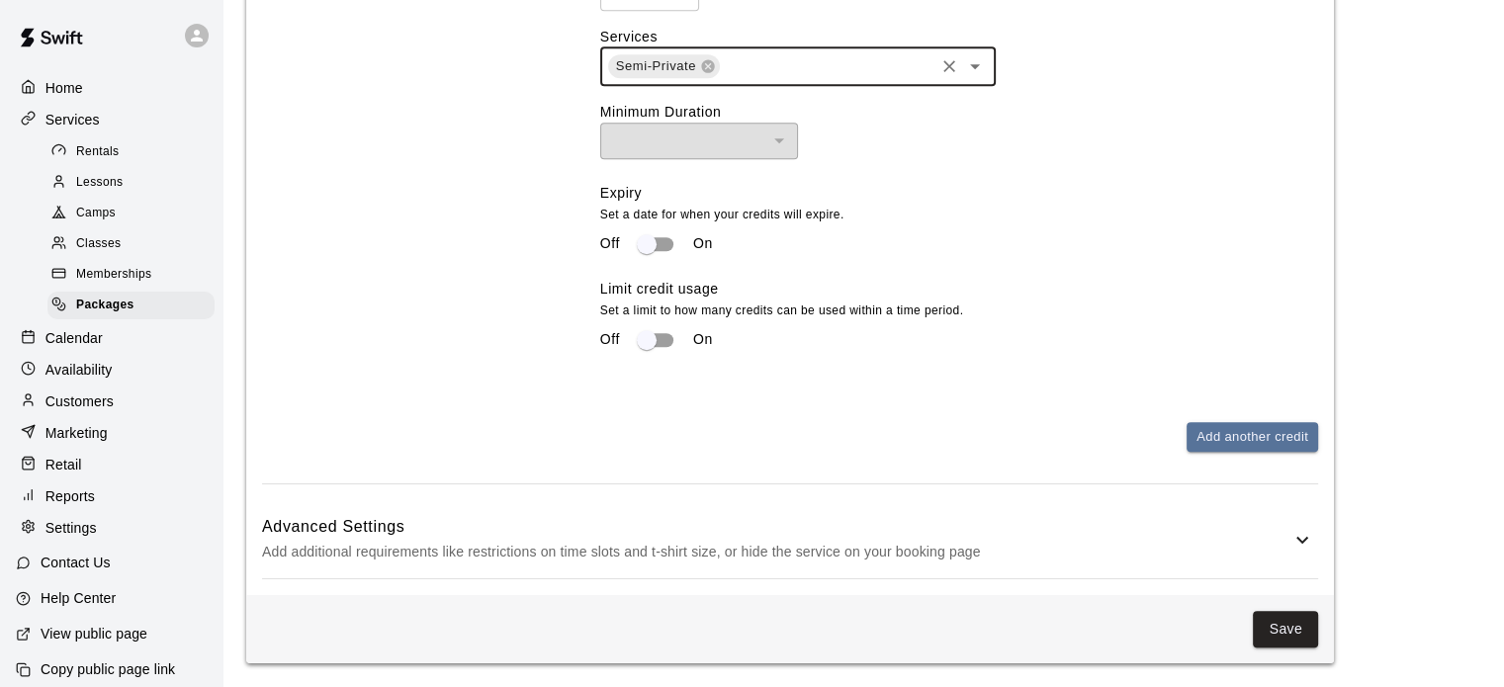
click at [1001, 560] on p "Add additional requirements like restrictions on time slots and t-shirt size, o…" at bounding box center [776, 552] width 1028 height 25
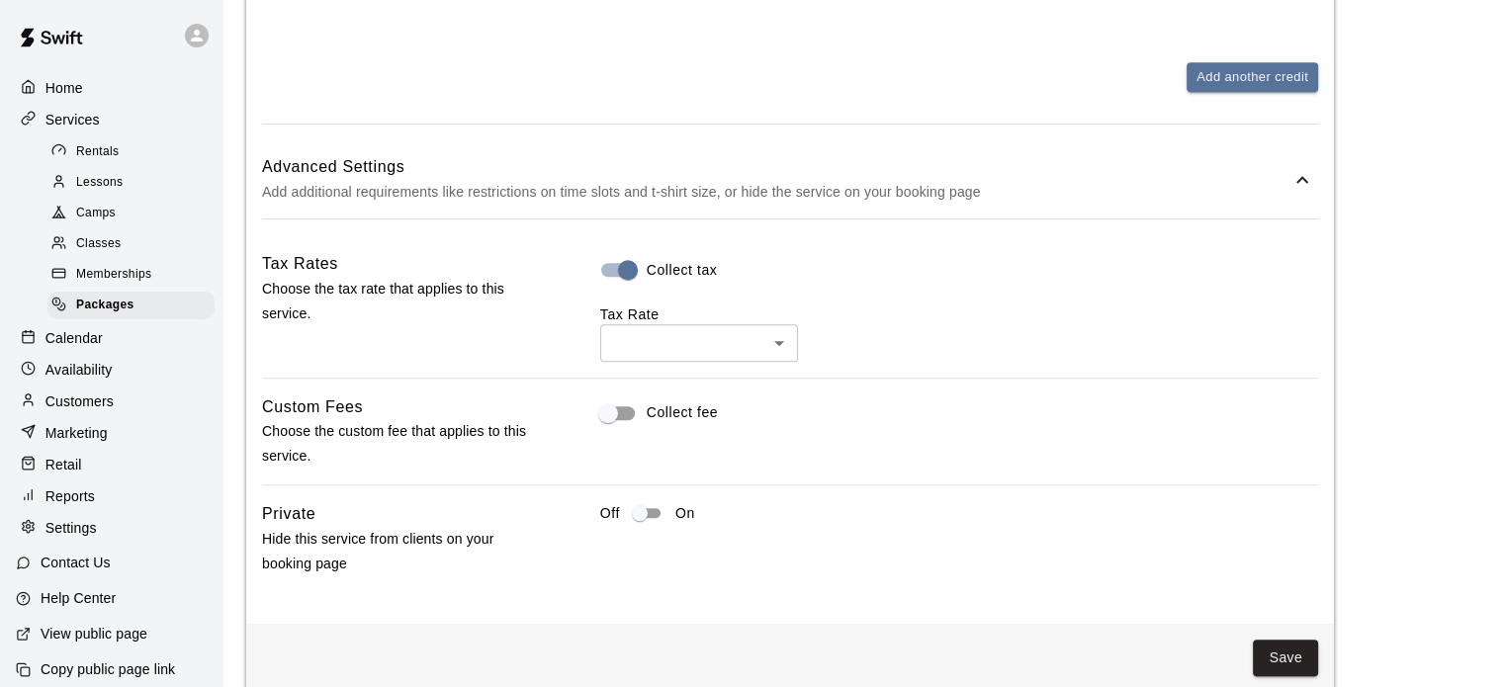
scroll to position [1685, 0]
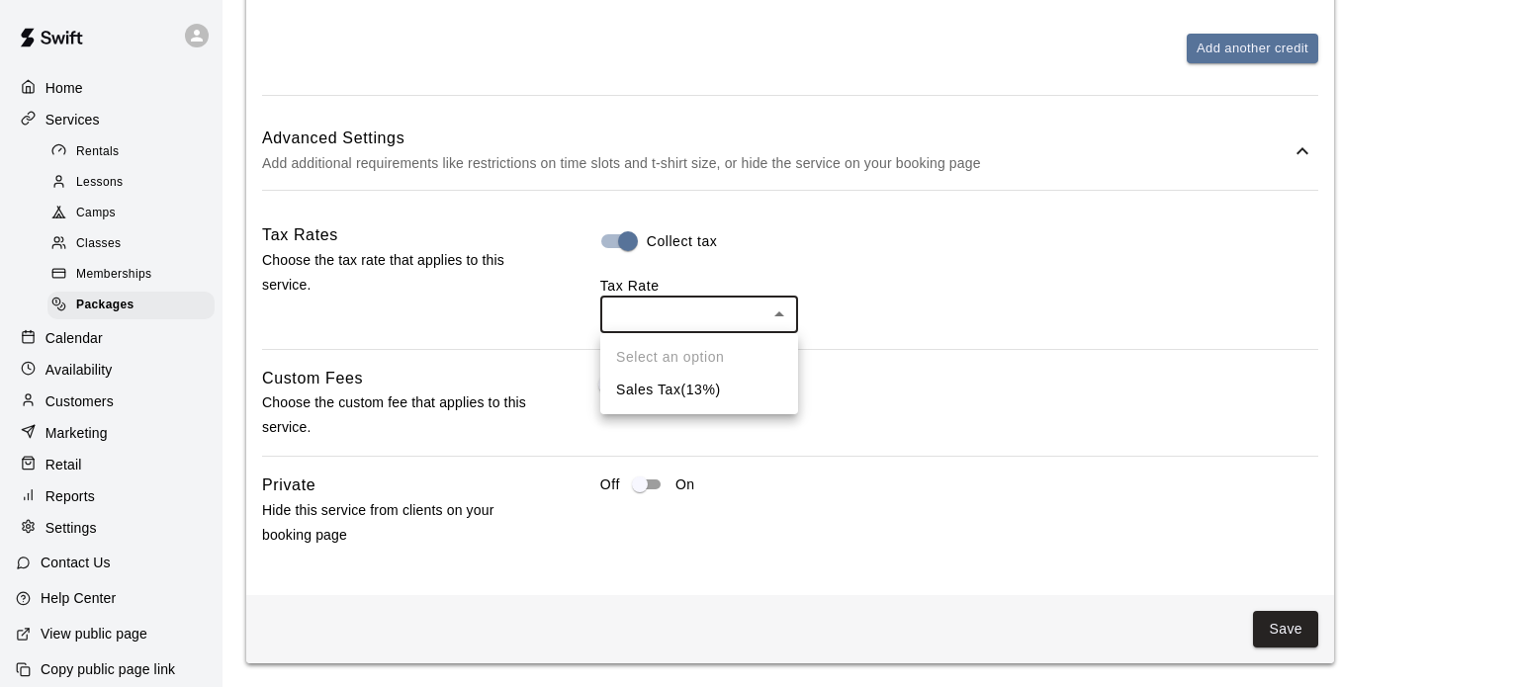
click at [680, 395] on li "Sales Tax ( 13 %)" at bounding box center [699, 390] width 198 height 33
type input "***"
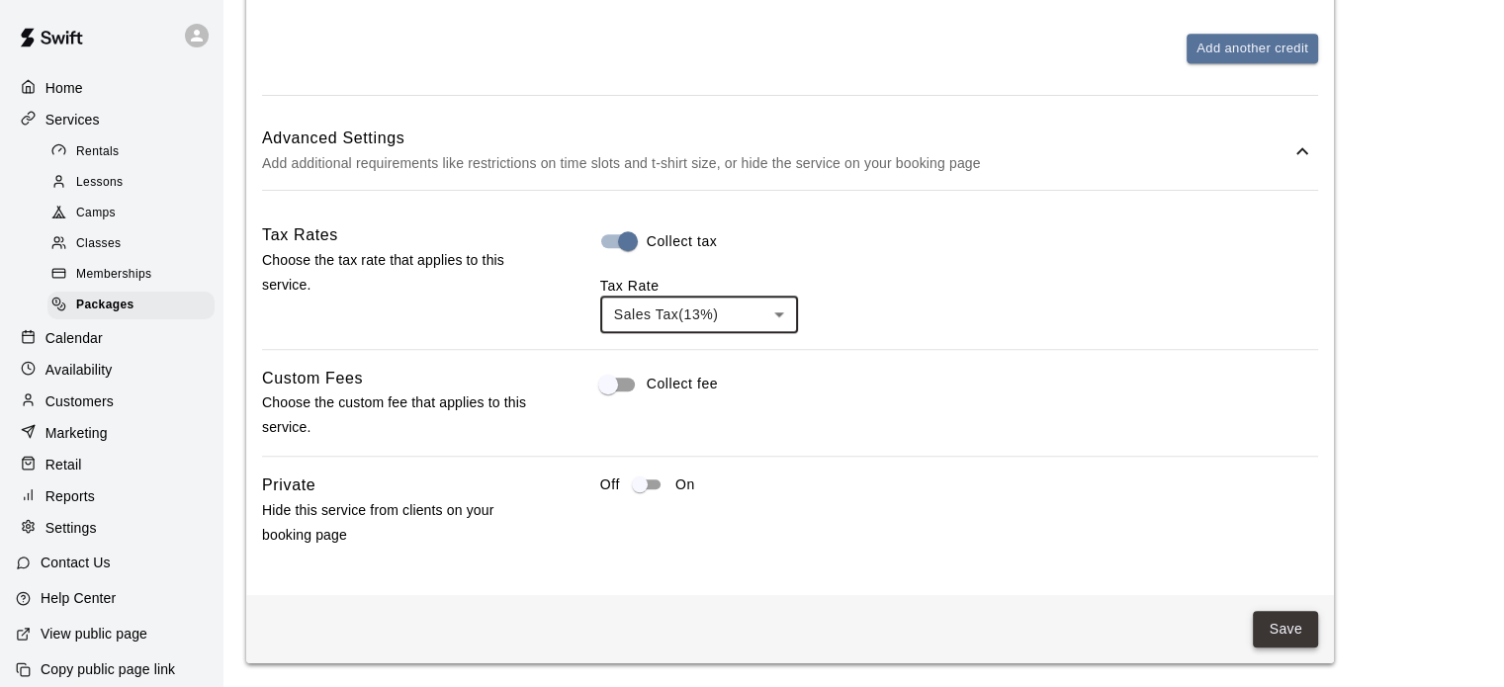
click at [1281, 647] on button "Save" at bounding box center [1285, 629] width 65 height 37
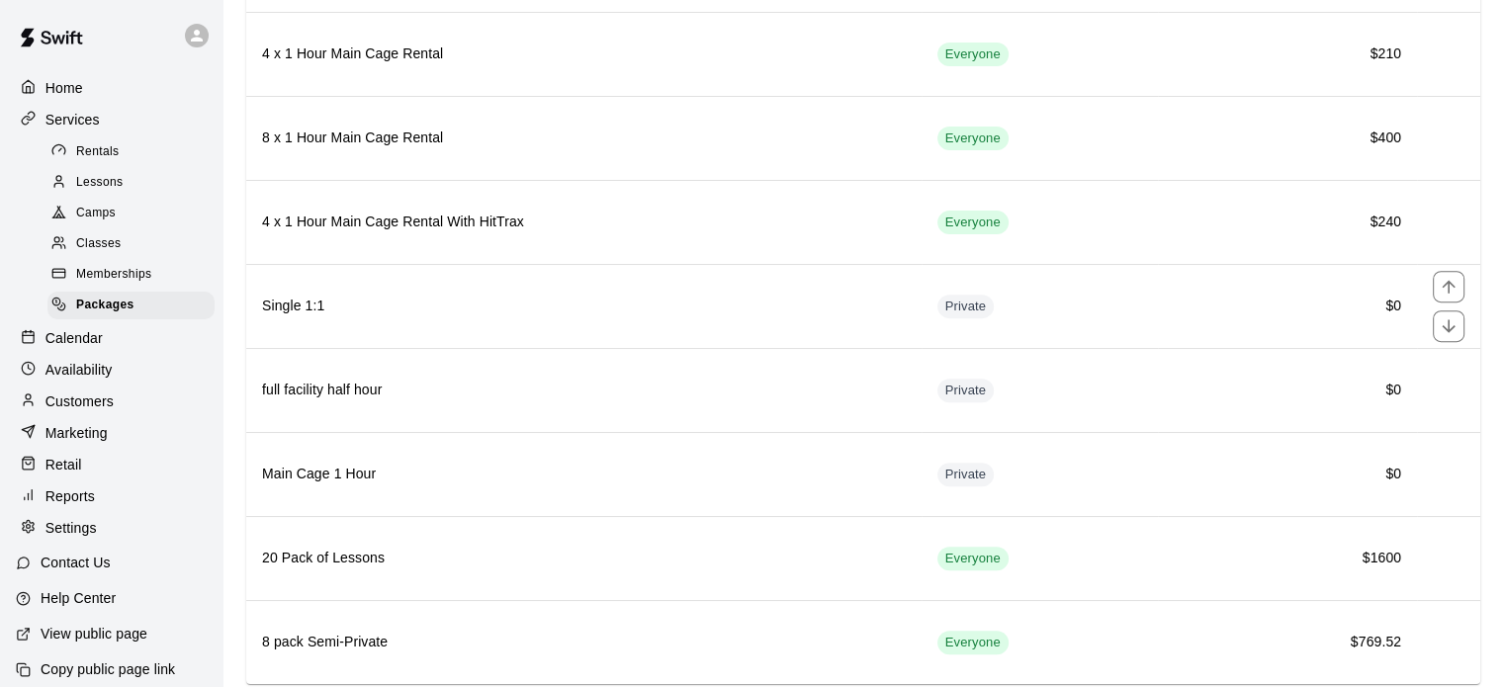
scroll to position [730, 0]
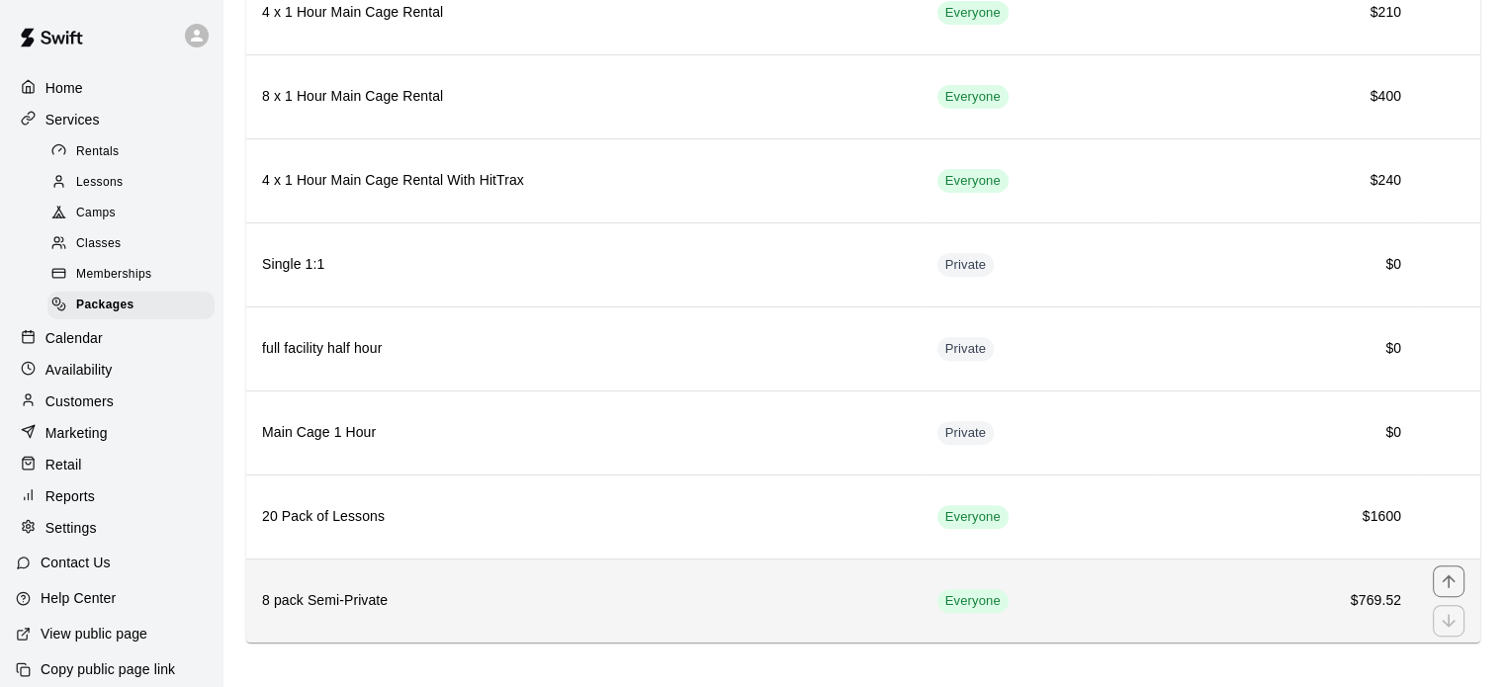
click at [399, 565] on th "8 pack Semi-Private" at bounding box center [583, 601] width 675 height 84
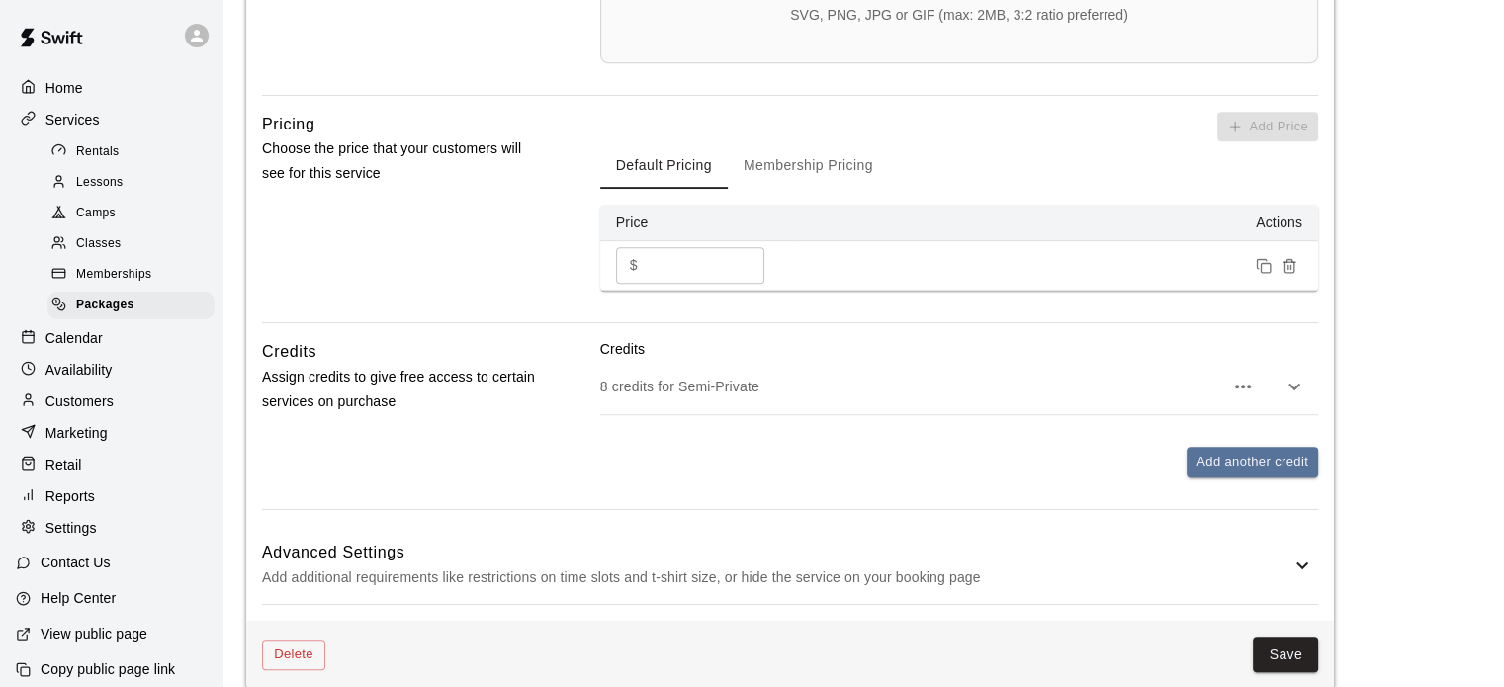
scroll to position [904, 0]
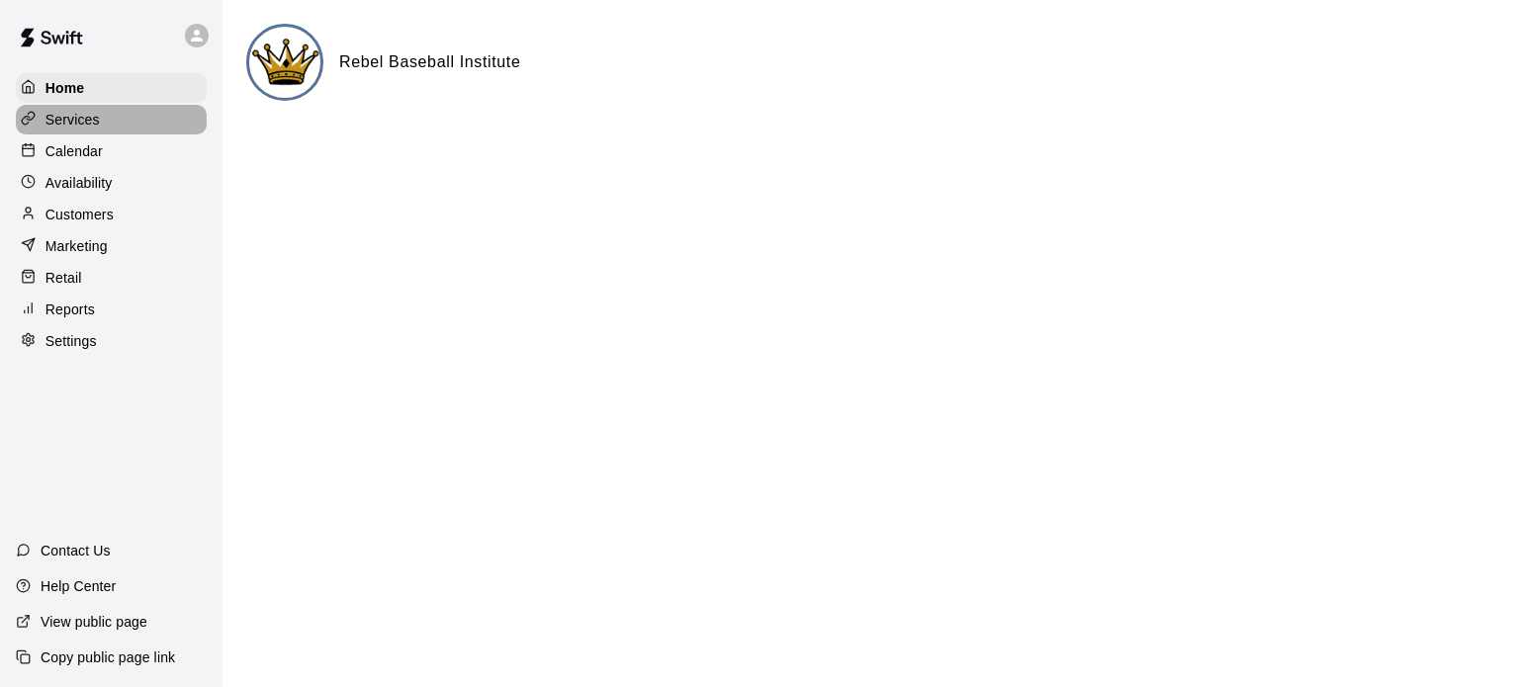
click at [63, 121] on p "Services" at bounding box center [72, 120] width 54 height 20
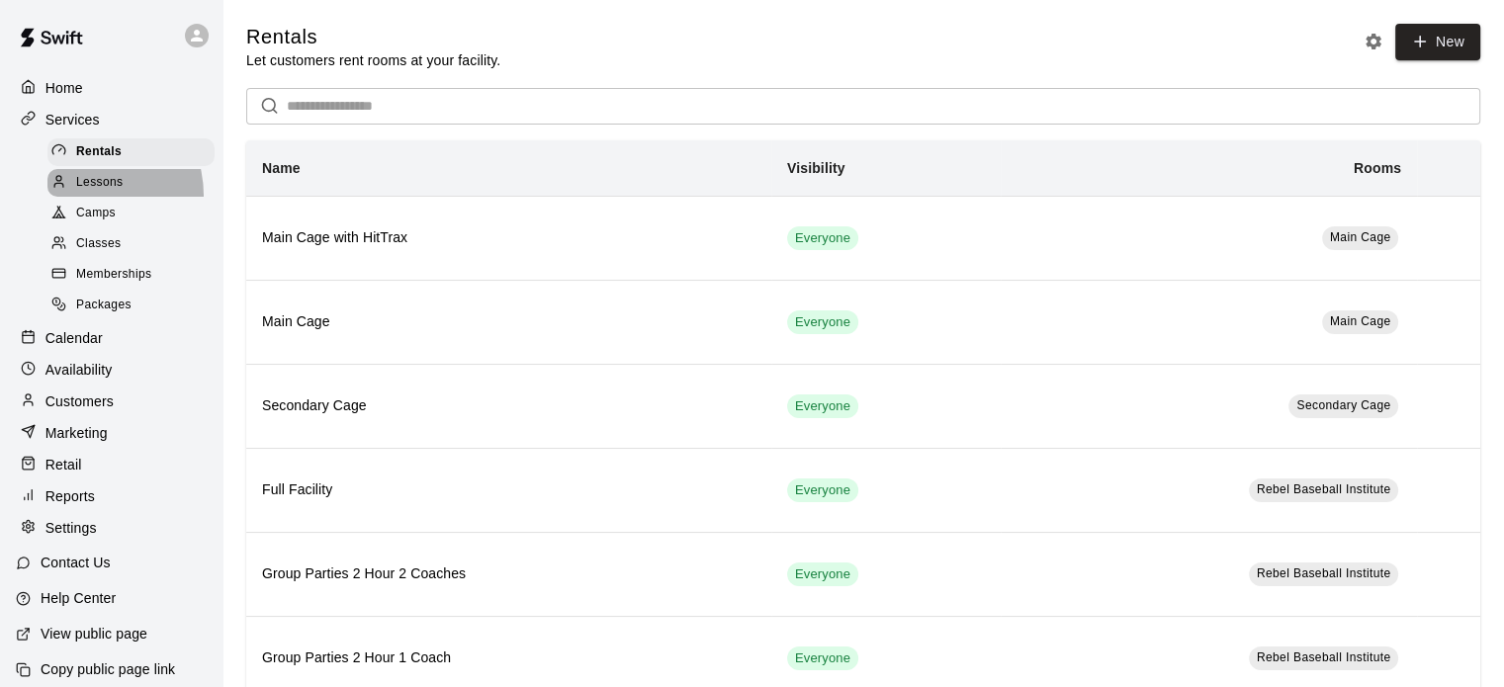
click at [79, 197] on div "Lessons" at bounding box center [130, 183] width 167 height 28
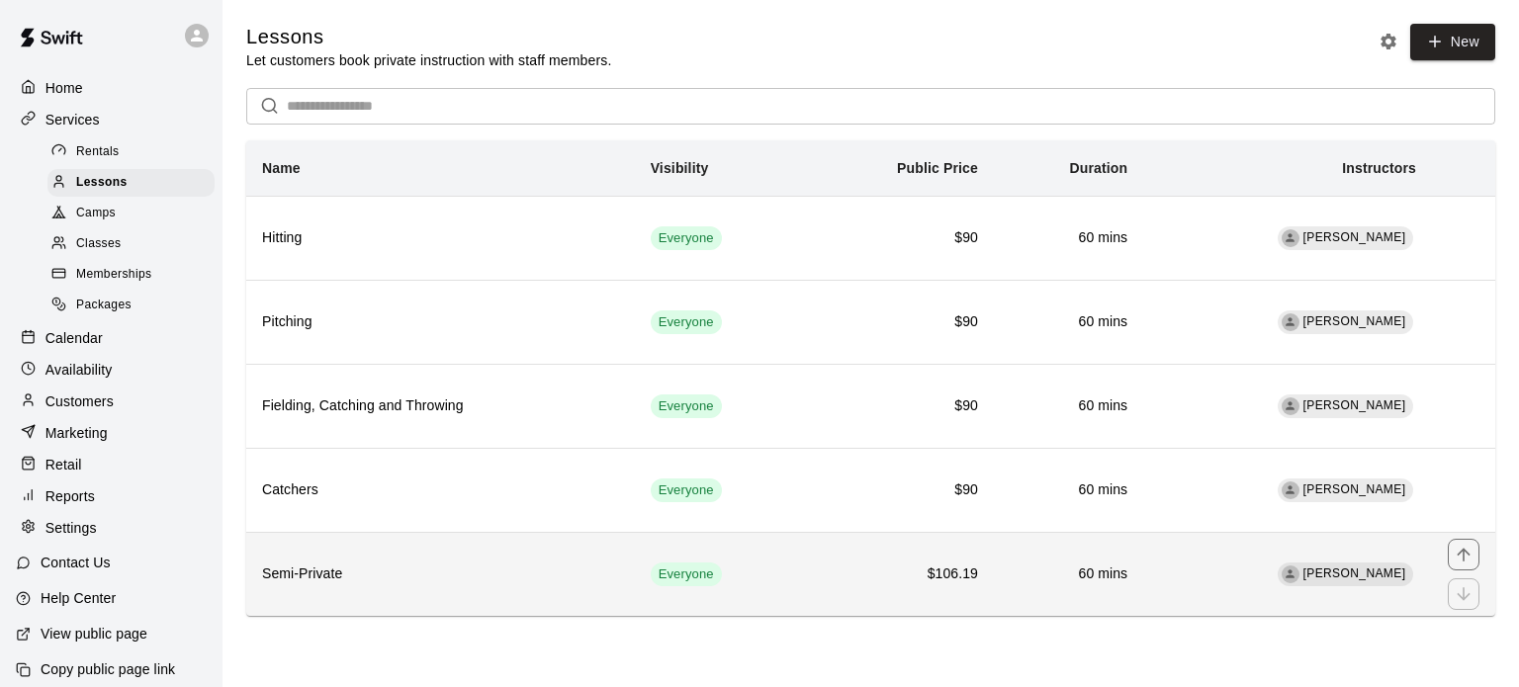
click at [585, 567] on h6 "Semi-Private" at bounding box center [440, 575] width 357 height 22
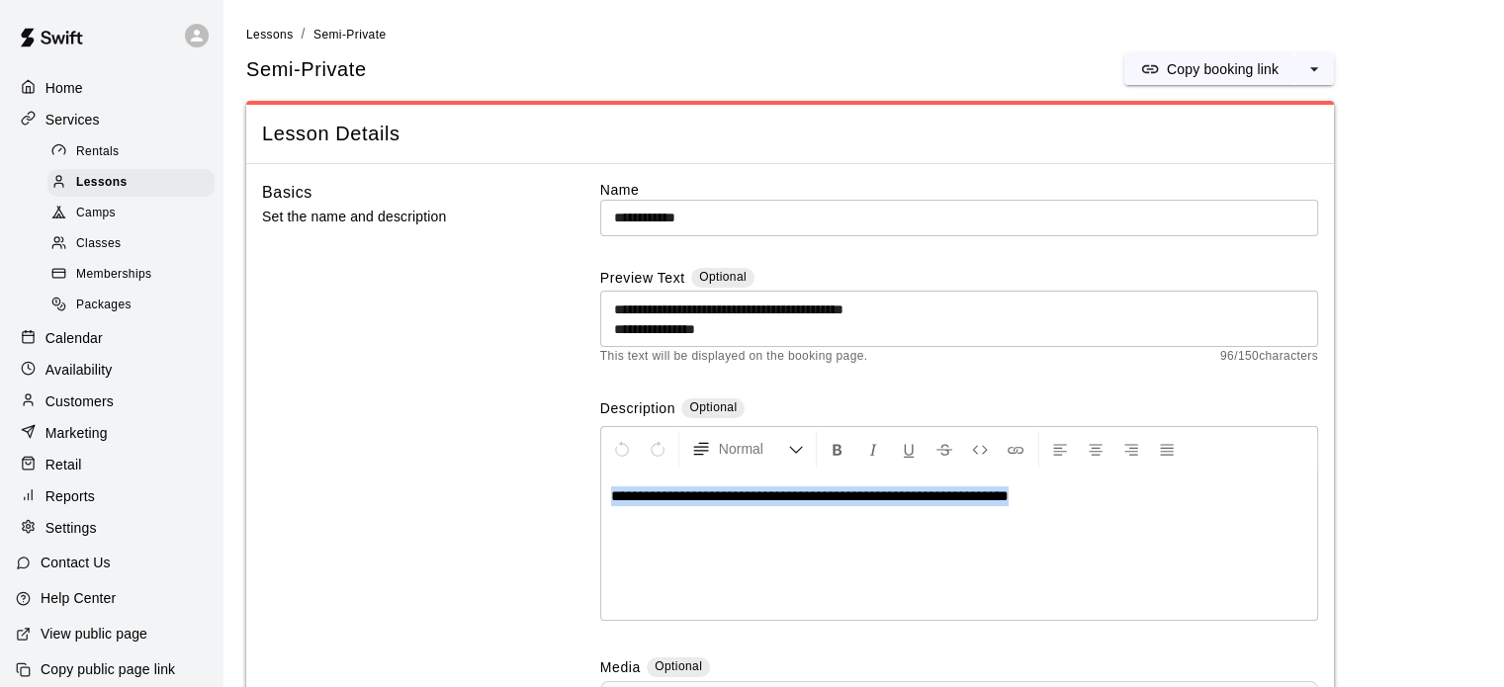
drag, startPoint x: 1094, startPoint y: 498, endPoint x: 567, endPoint y: 465, distance: 529.0
click at [567, 465] on div "**********" at bounding box center [790, 545] width 1056 height 731
copy span "**********"
drag, startPoint x: 635, startPoint y: 319, endPoint x: 785, endPoint y: 331, distance: 150.7
click at [785, 331] on div "**********" at bounding box center [959, 319] width 718 height 56
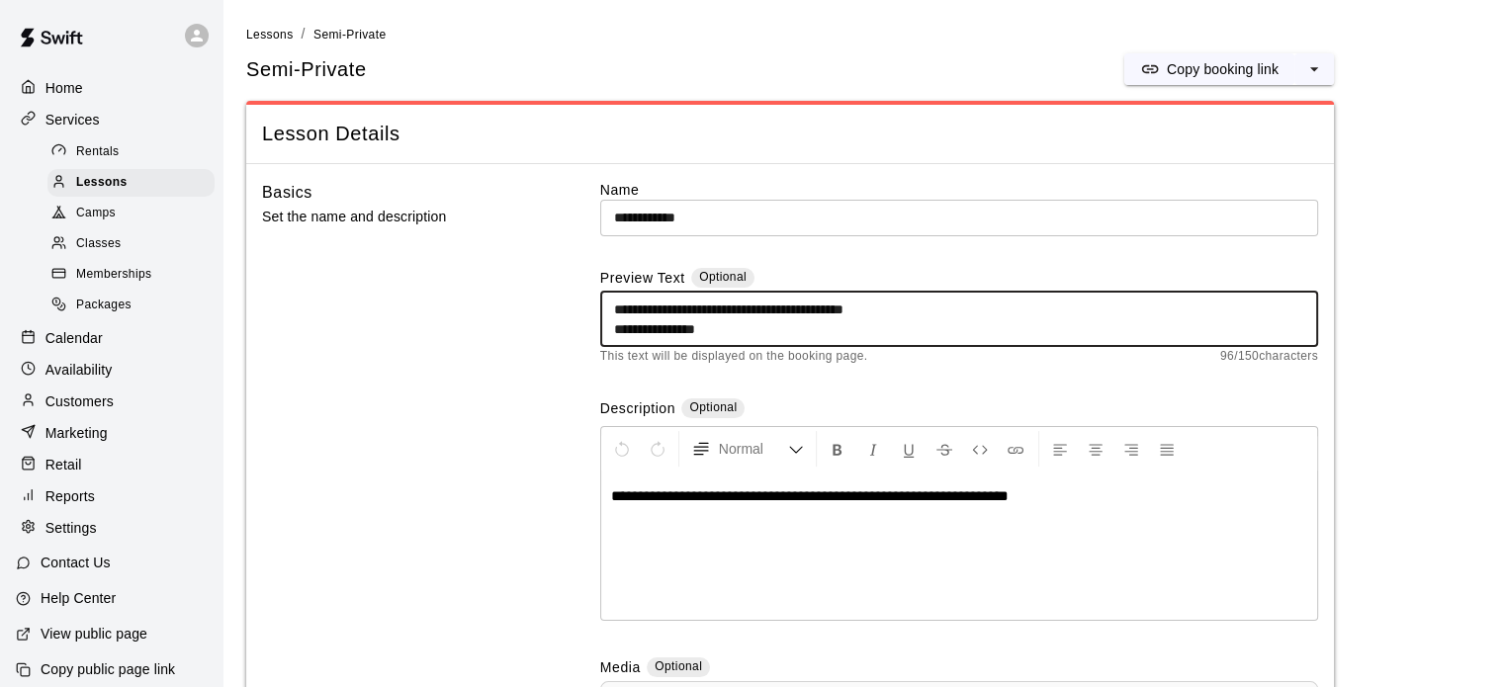
click at [785, 331] on textarea "**********" at bounding box center [959, 320] width 690 height 40
drag, startPoint x: 756, startPoint y: 327, endPoint x: 585, endPoint y: 280, distance: 177.5
click at [585, 280] on div "**********" at bounding box center [790, 545] width 1056 height 731
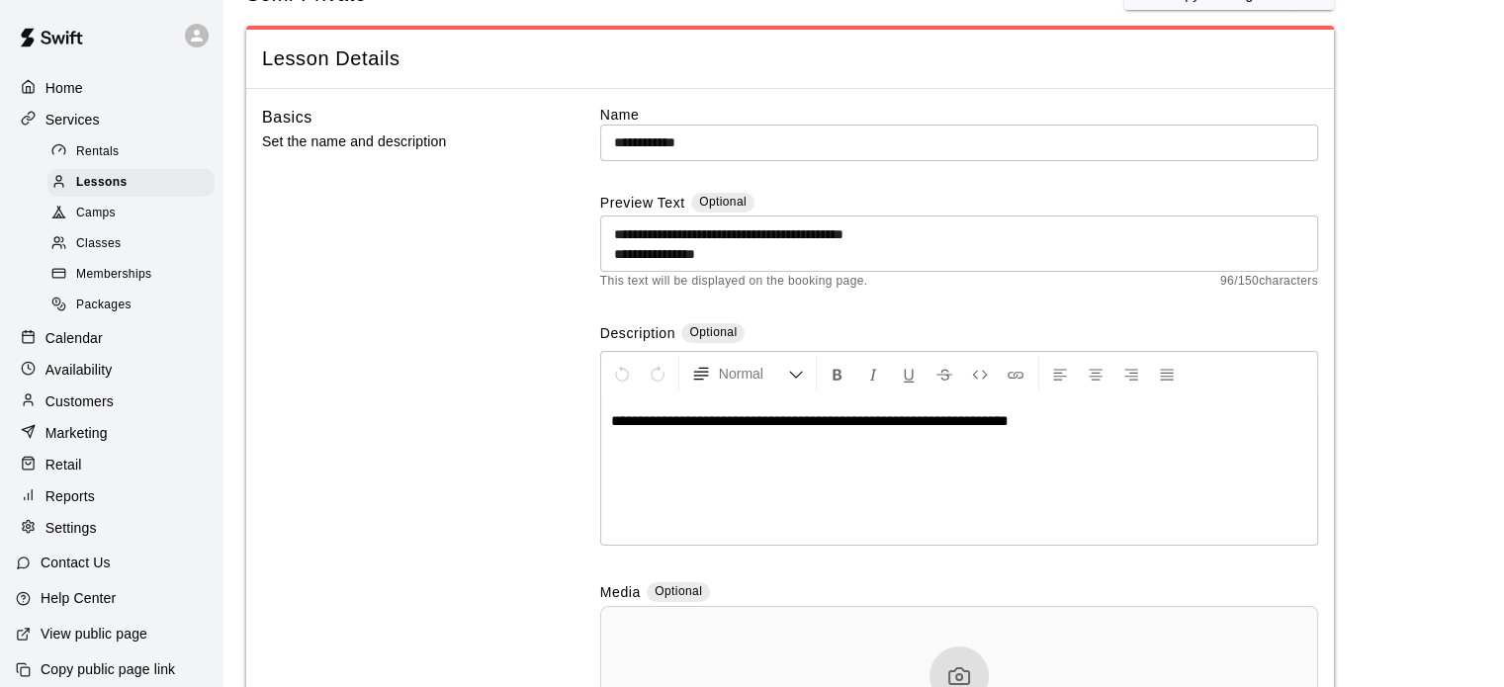
scroll to position [75, 0]
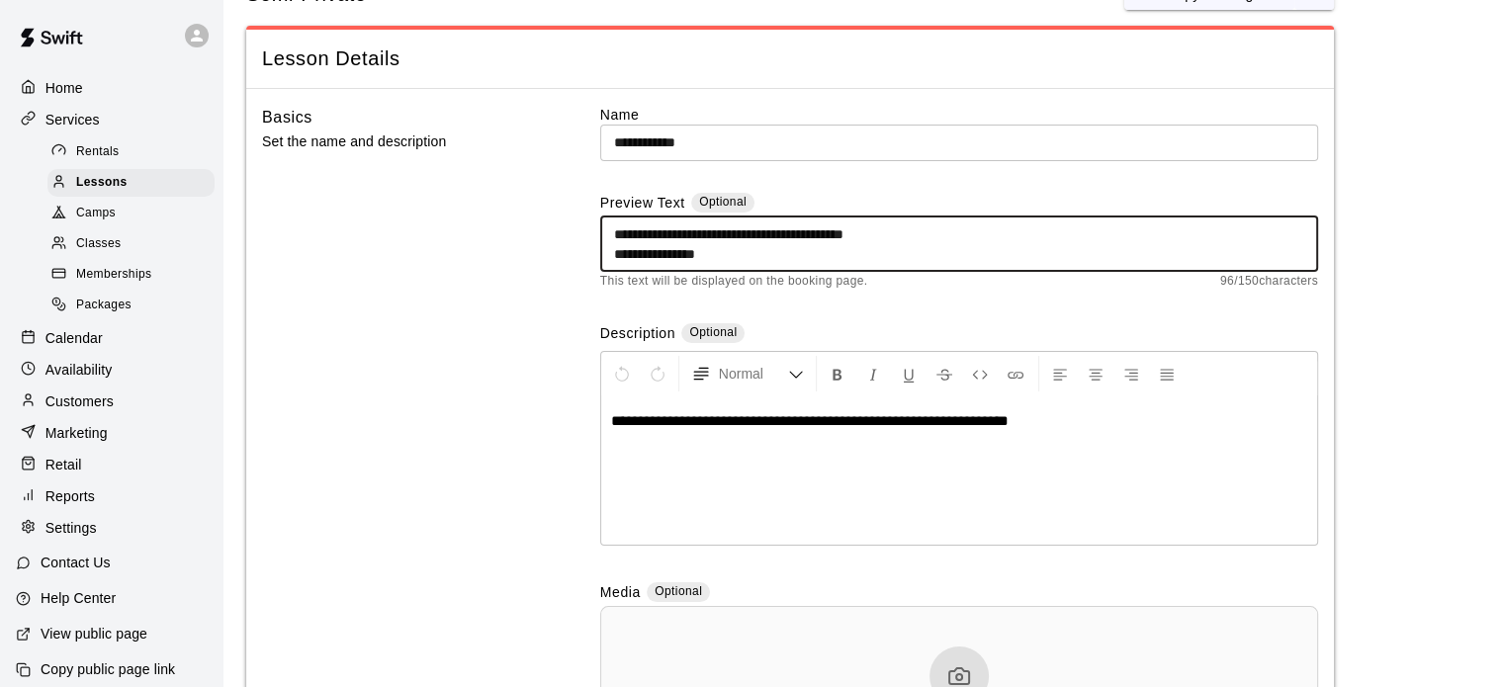
click at [754, 232] on textarea "**********" at bounding box center [959, 244] width 690 height 40
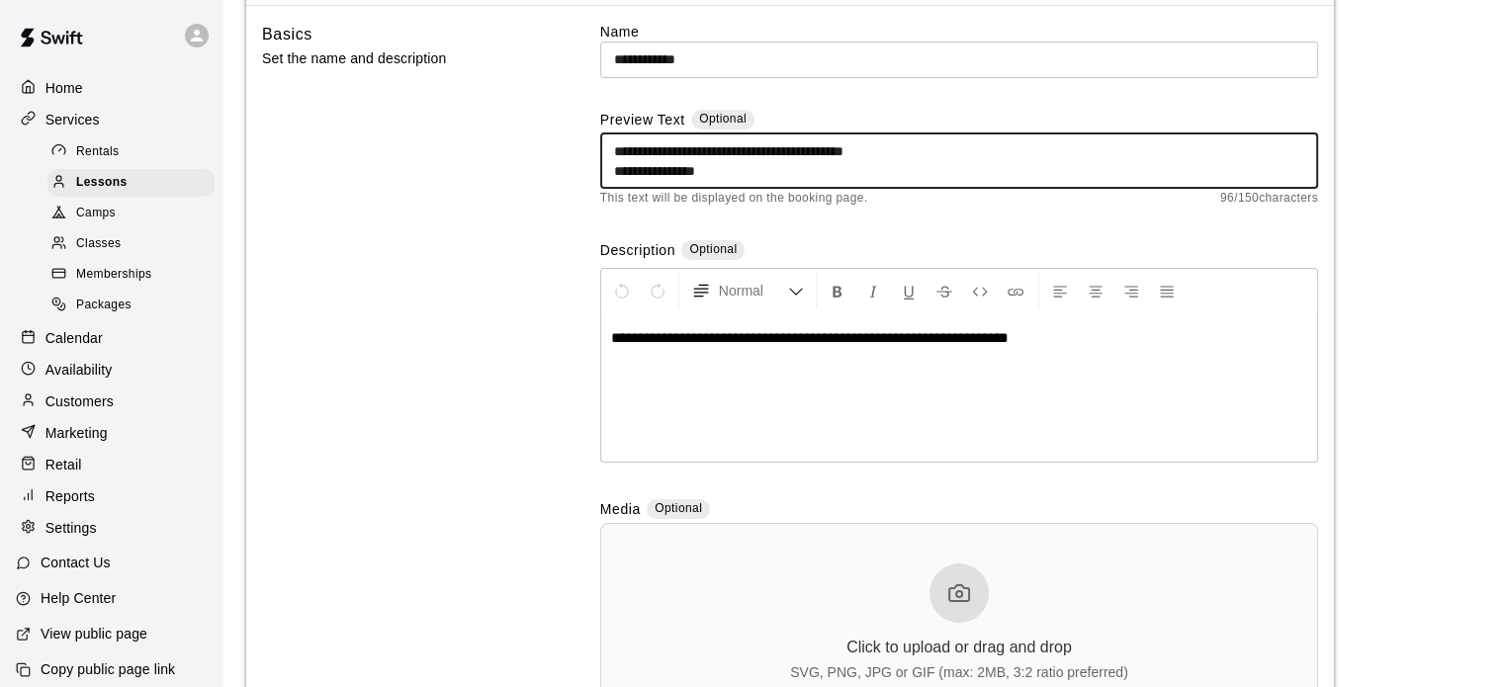
scroll to position [117, 0]
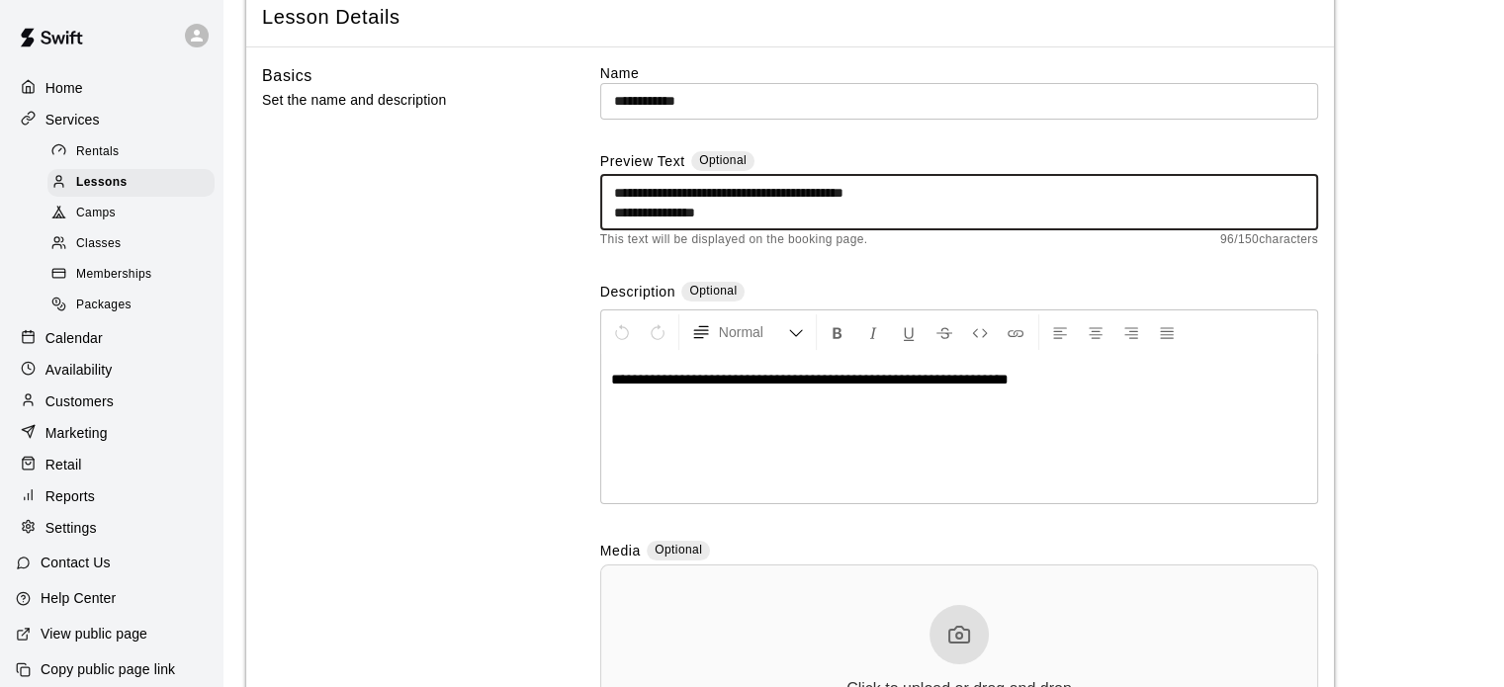
click at [754, 209] on textarea "**********" at bounding box center [959, 203] width 690 height 40
drag, startPoint x: 737, startPoint y: 211, endPoint x: 616, endPoint y: 193, distance: 121.9
click at [616, 193] on textarea "**********" at bounding box center [959, 203] width 690 height 40
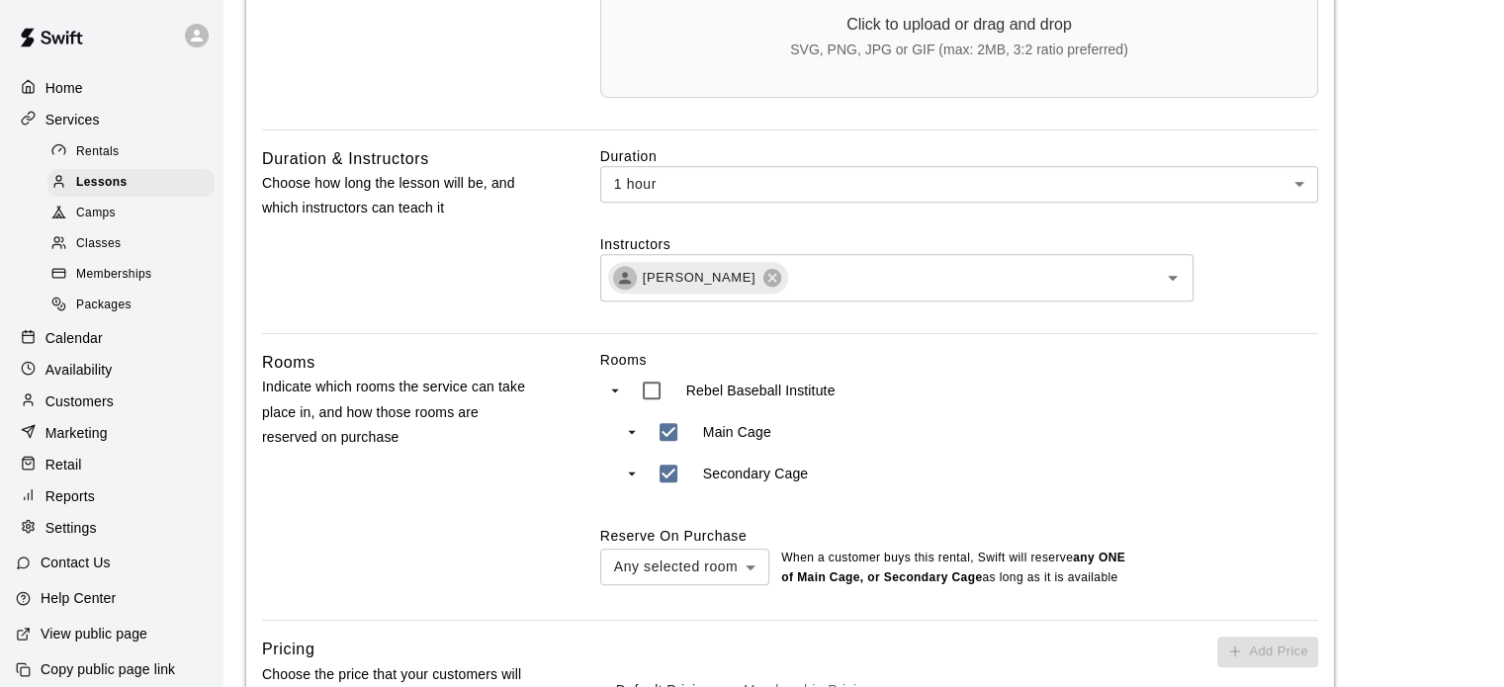
scroll to position [1093, 0]
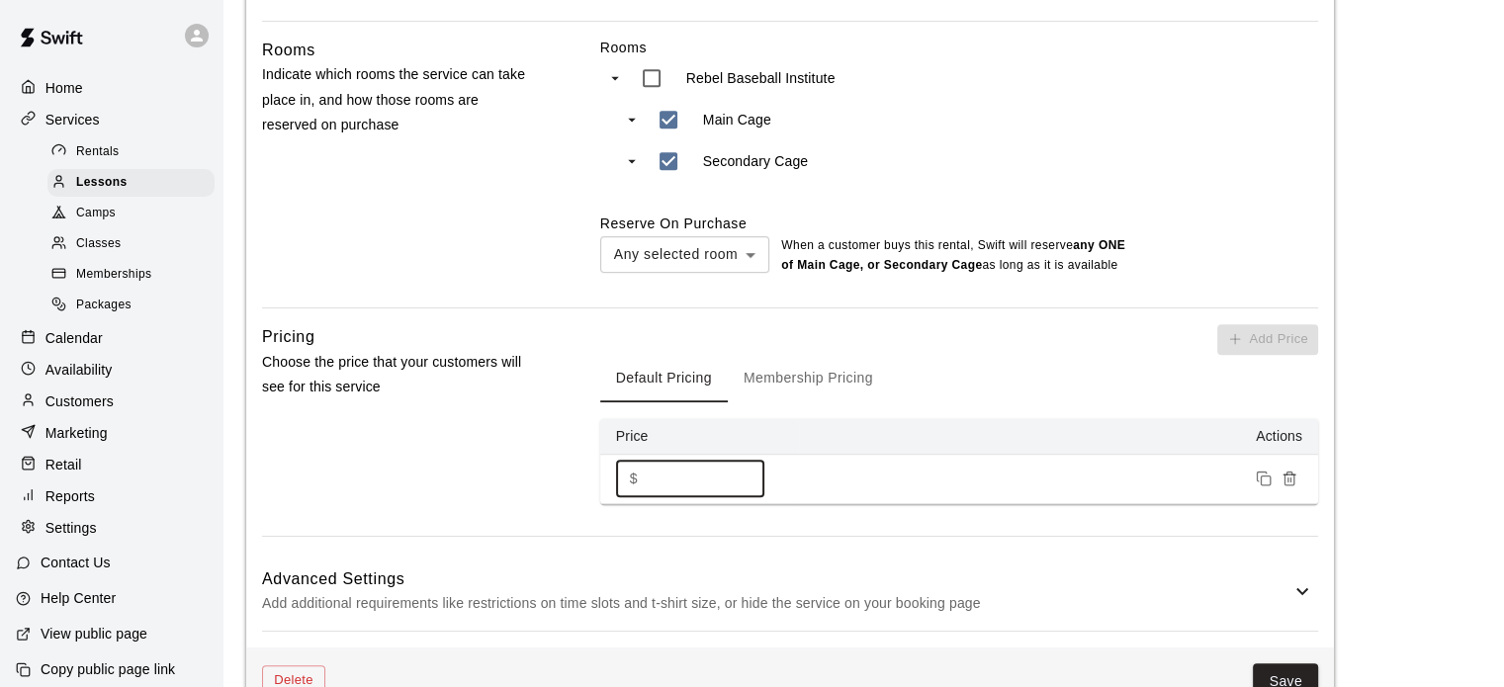
drag, startPoint x: 723, startPoint y: 495, endPoint x: 631, endPoint y: 488, distance: 92.2
click at [631, 488] on div "$ ****** ​" at bounding box center [690, 479] width 148 height 37
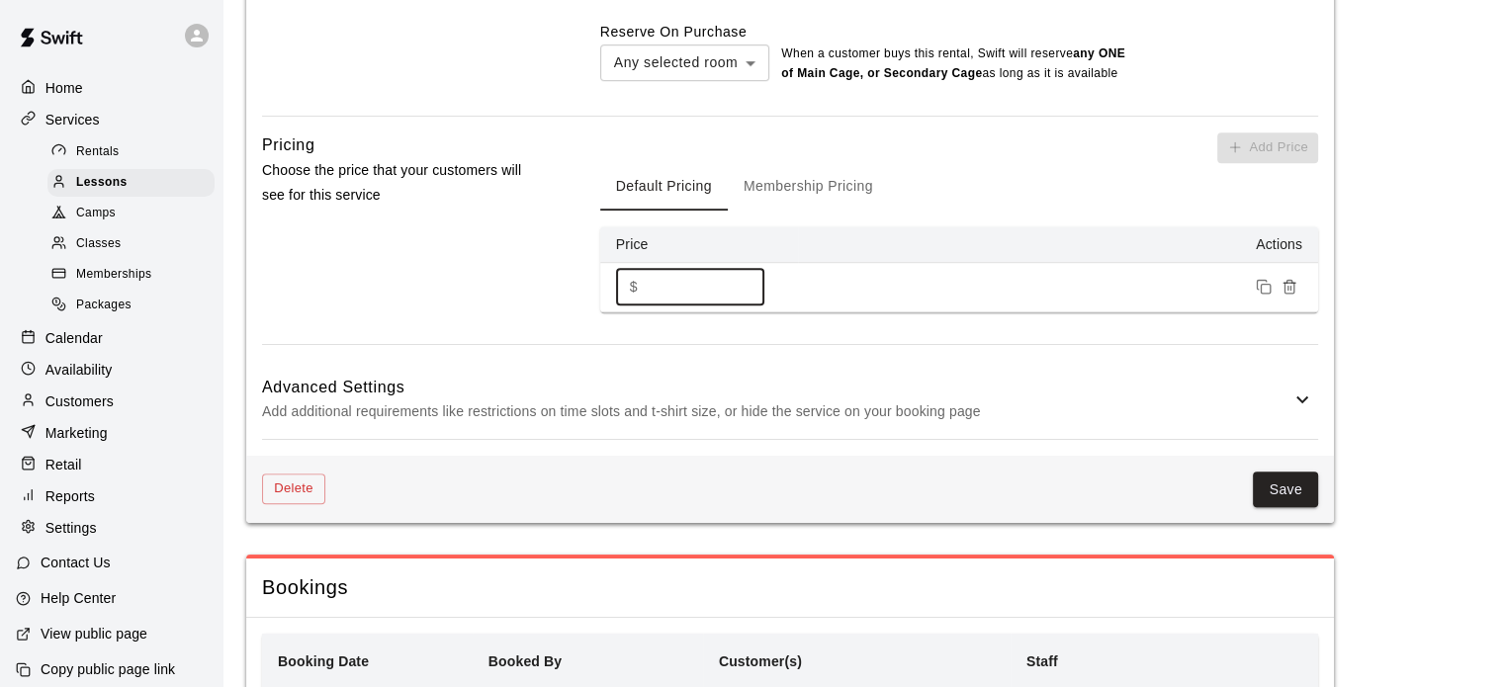
scroll to position [1321, 0]
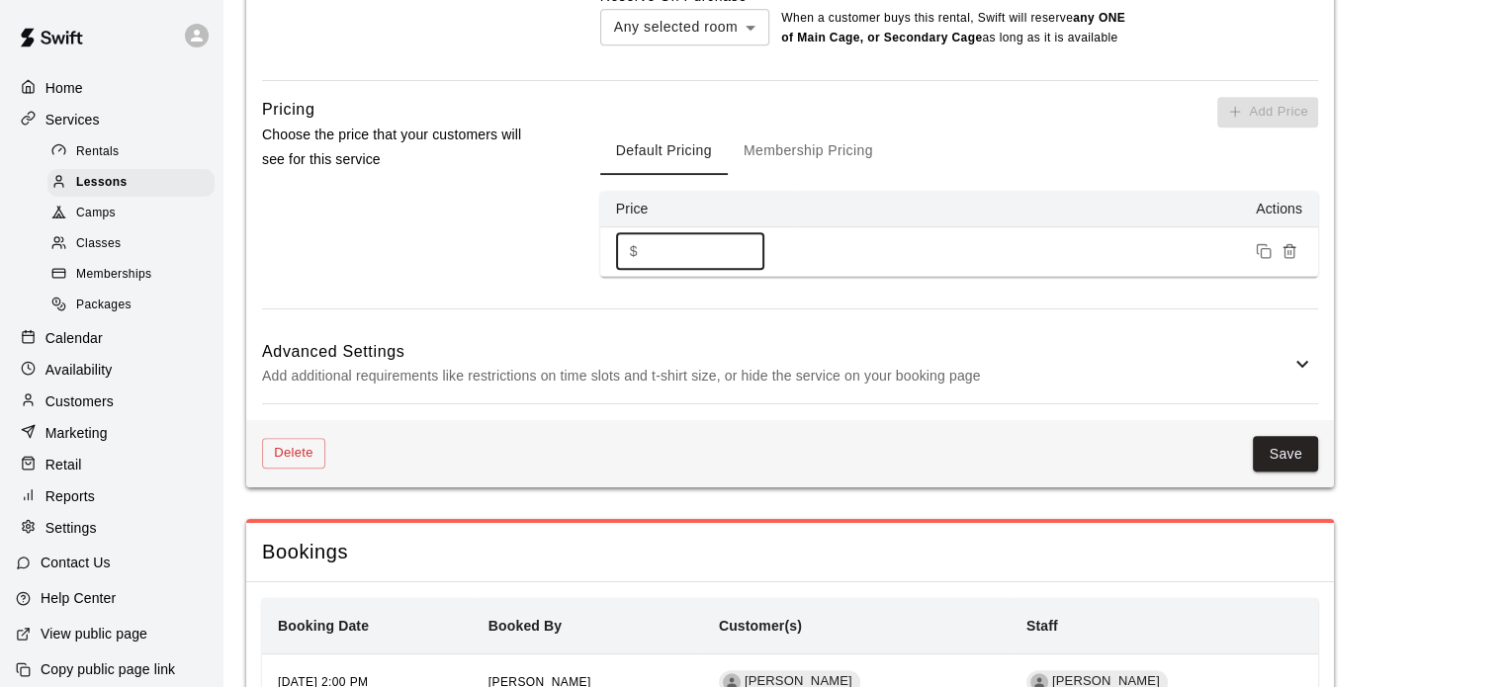
type input "******"
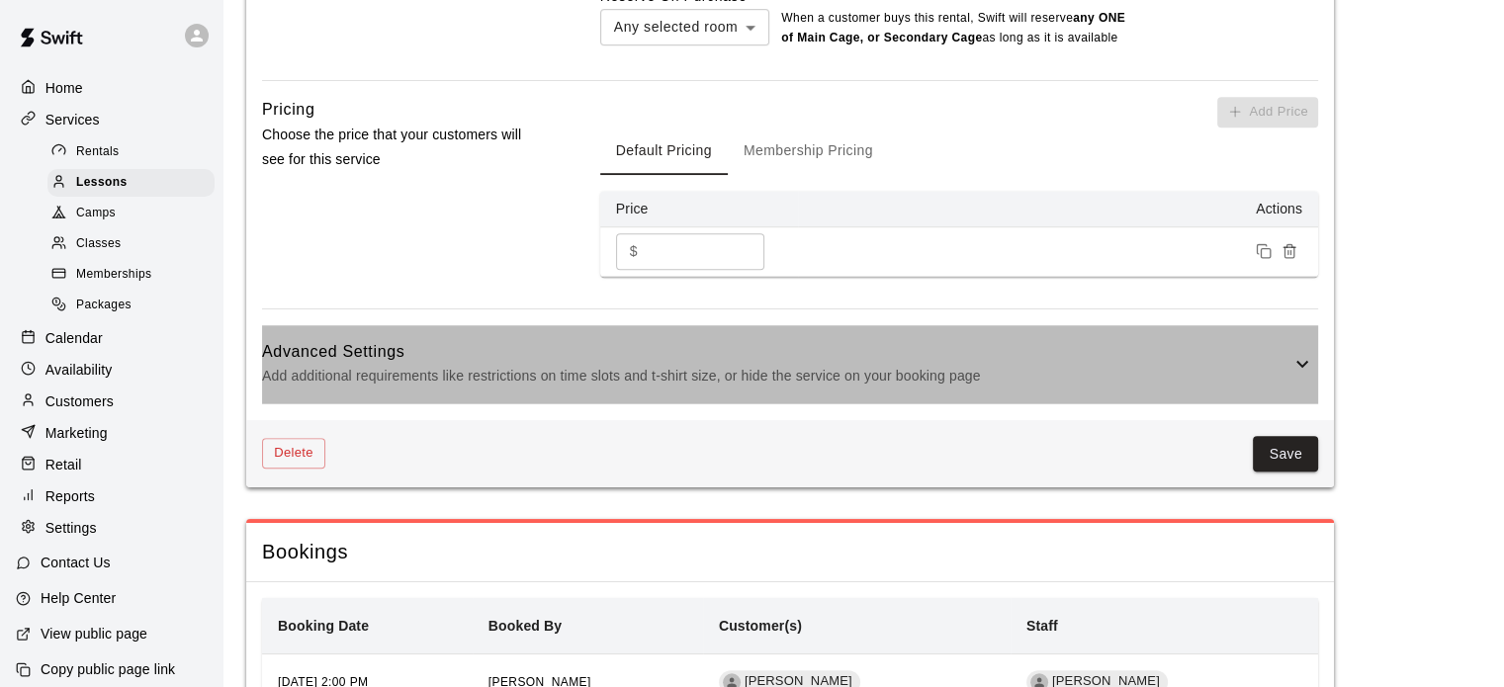
click at [1217, 389] on p "Add additional requirements like restrictions on time slots and t-shirt size, o…" at bounding box center [776, 376] width 1028 height 25
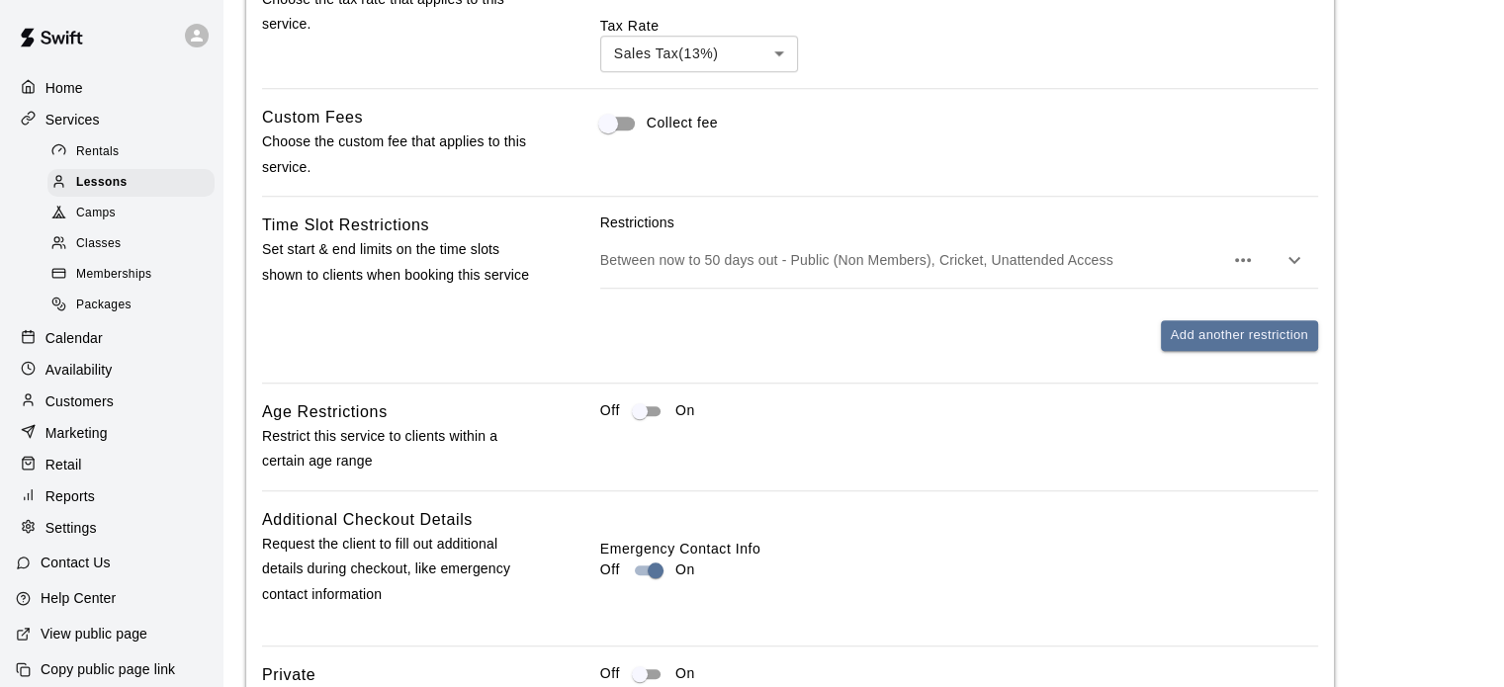
scroll to position [1795, 0]
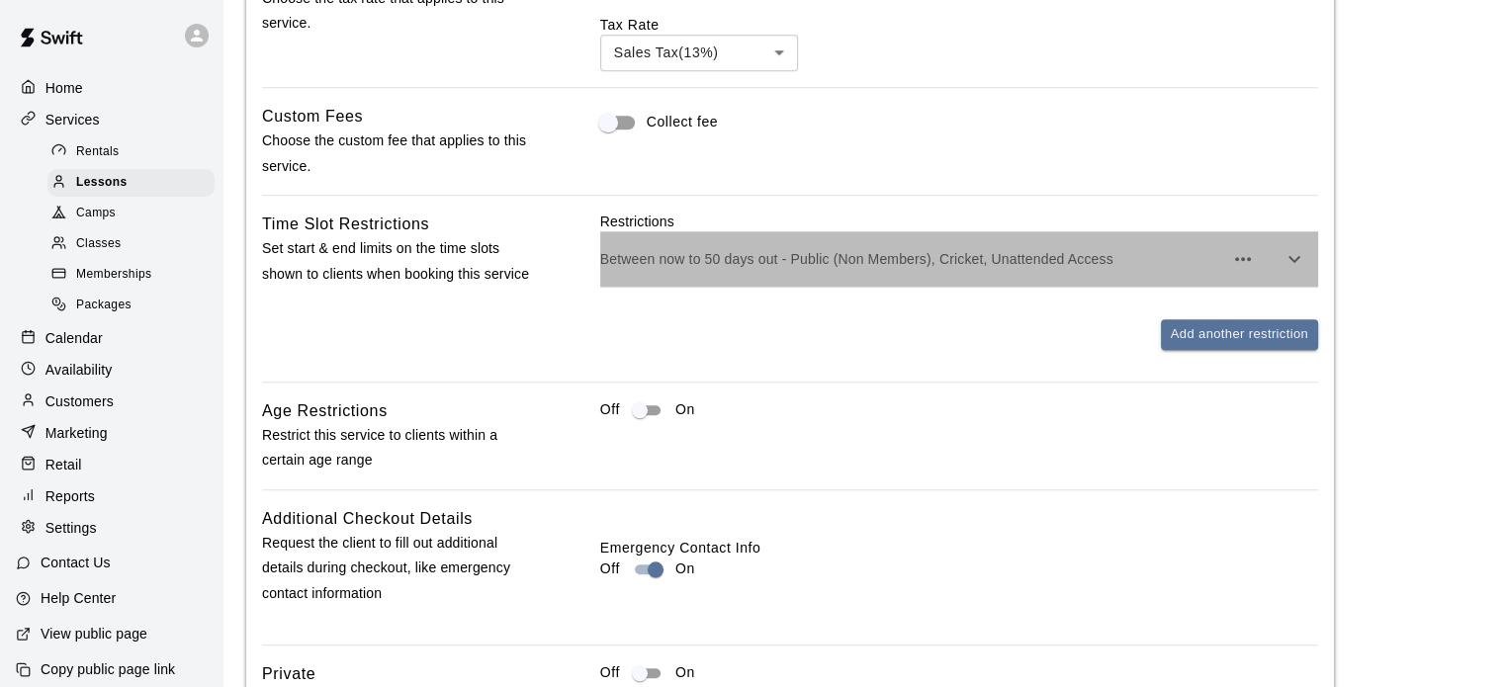
click at [1122, 269] on p "Between now to 50 days out - Public (Non Members), Cricket, Unattended Access" at bounding box center [911, 259] width 623 height 20
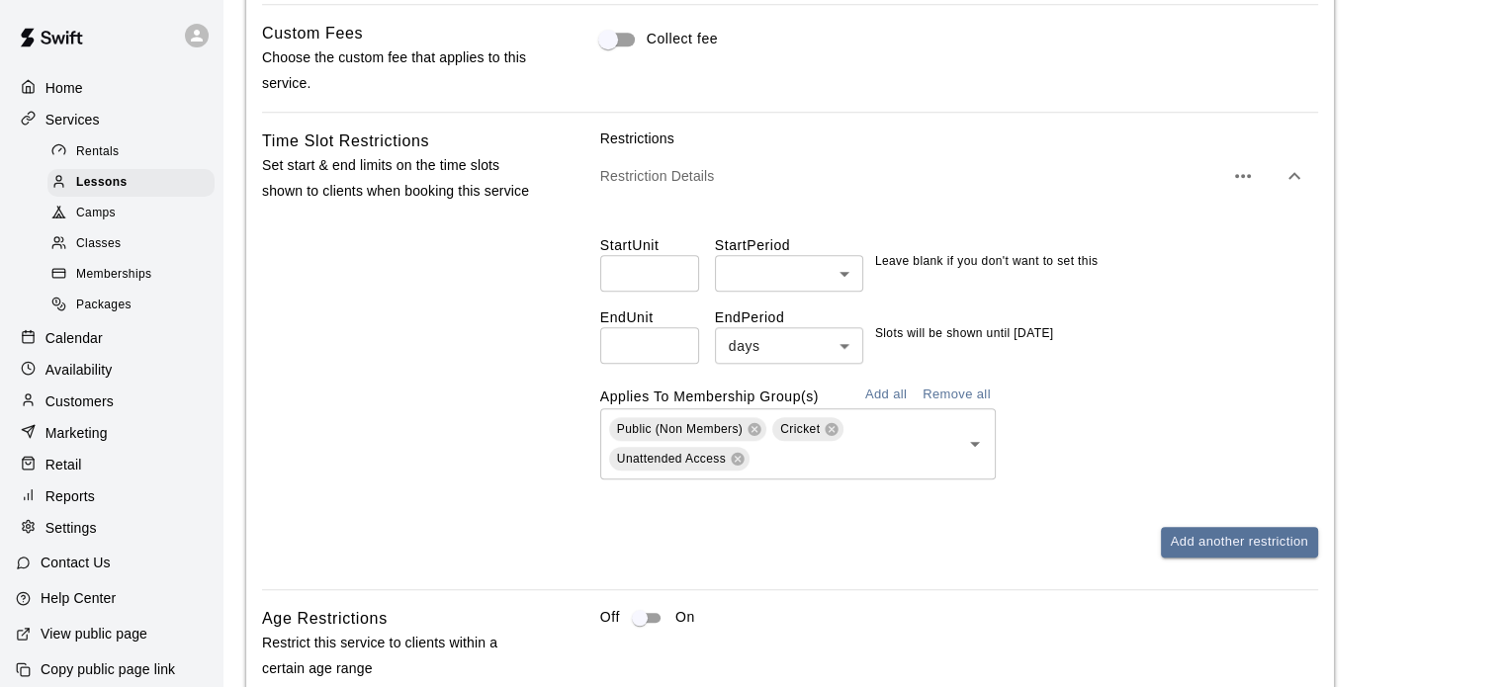
scroll to position [1886, 0]
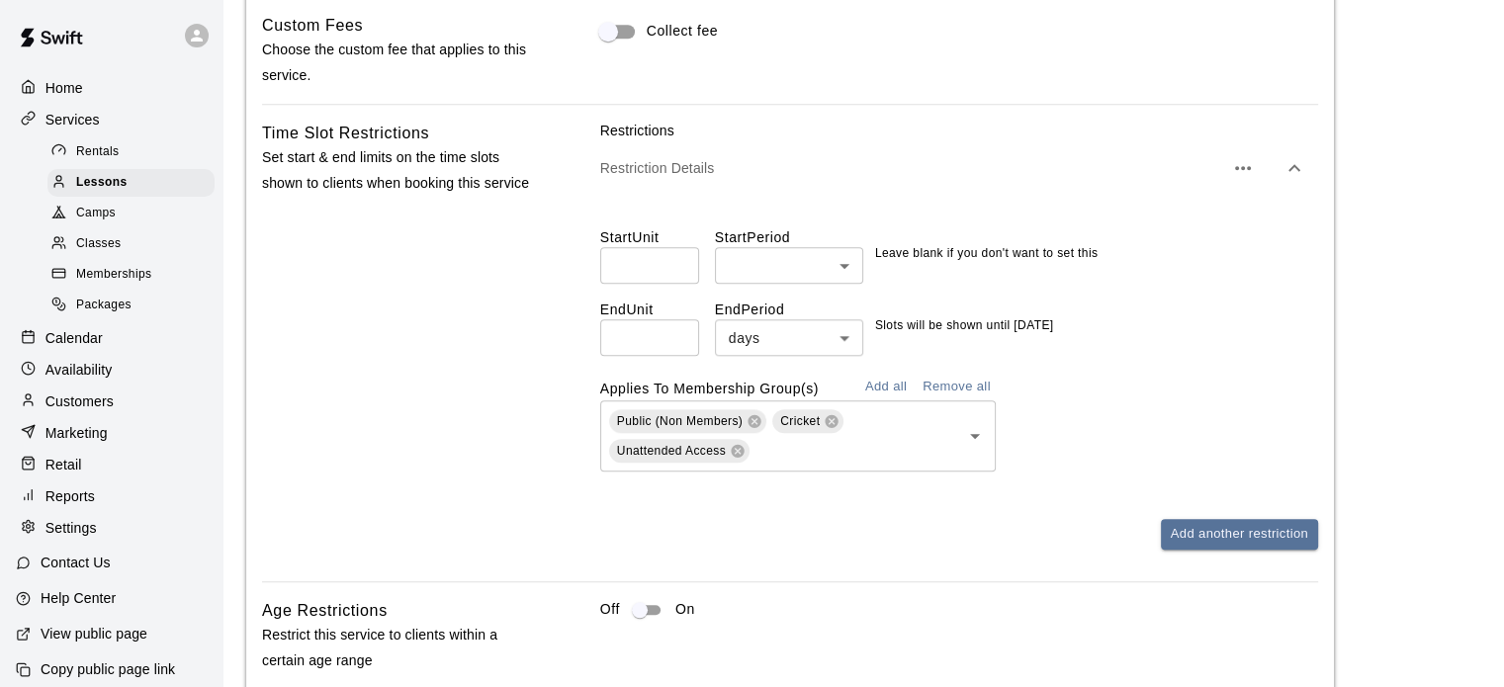
click at [1297, 180] on icon "button" at bounding box center [1294, 168] width 24 height 24
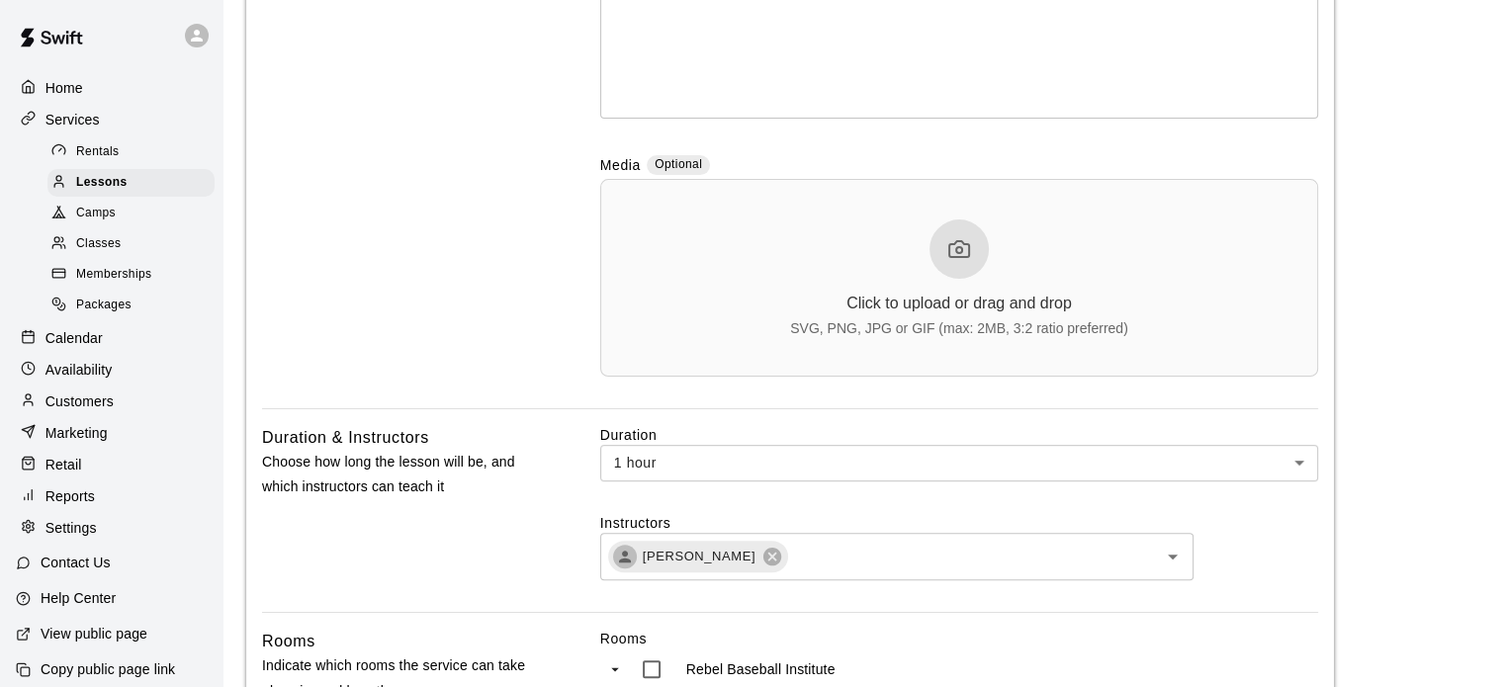
scroll to position [0, 0]
